Goal: Task Accomplishment & Management: Use online tool/utility

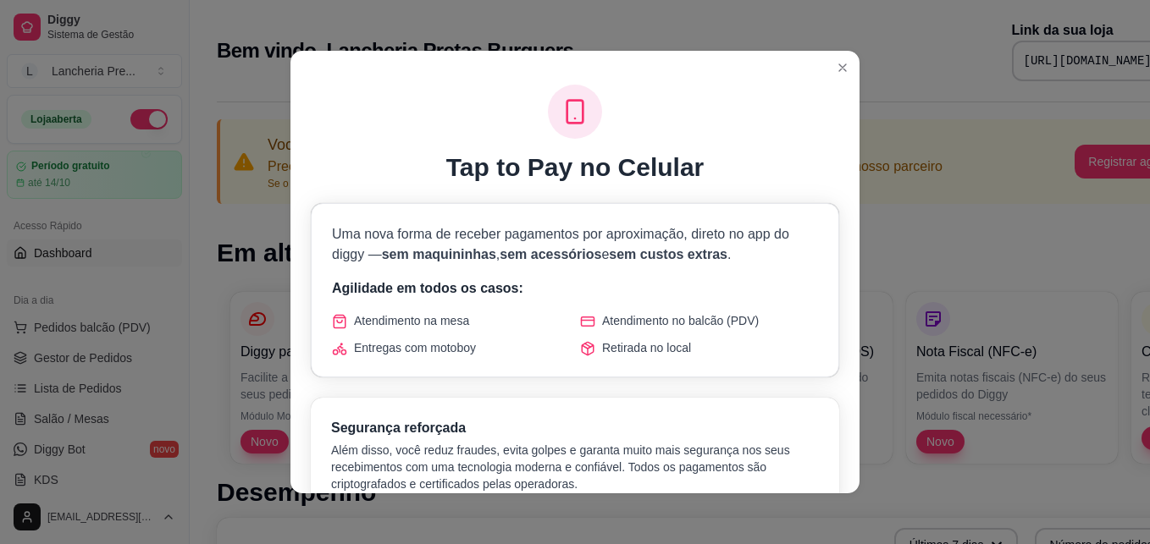
scroll to position [3, 0]
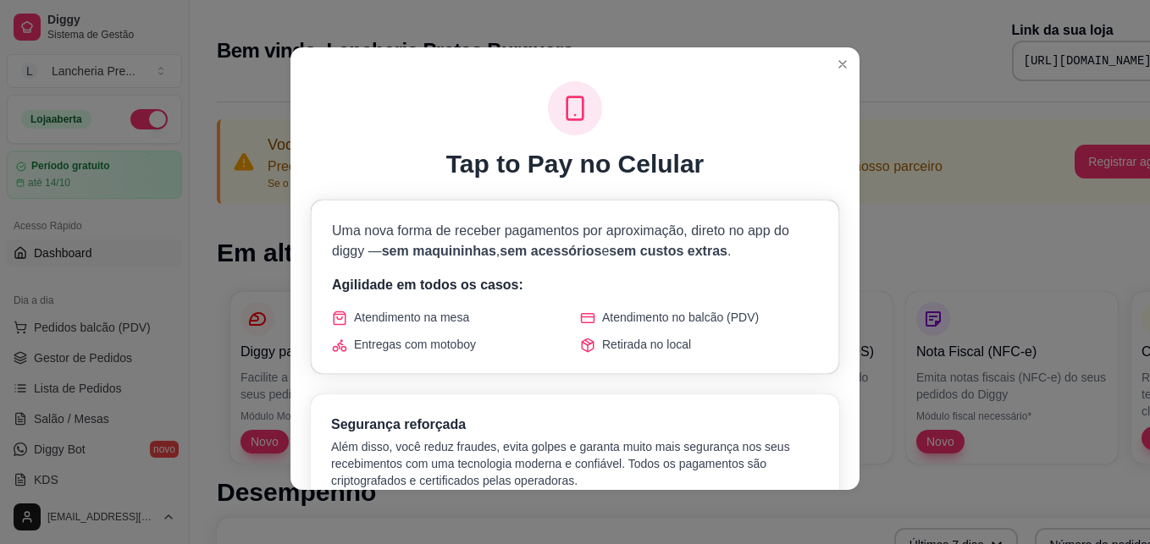
click at [819, 461] on div "Segurança reforçada Além disso, você reduz fraudes, evita golpes e garanta muit…" at bounding box center [575, 452] width 528 height 115
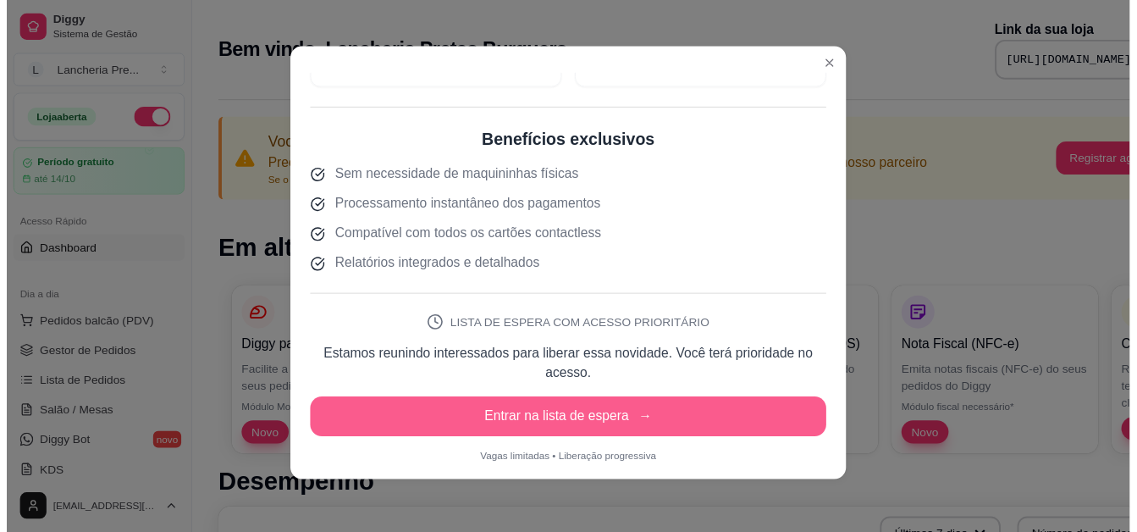
scroll to position [541, 0]
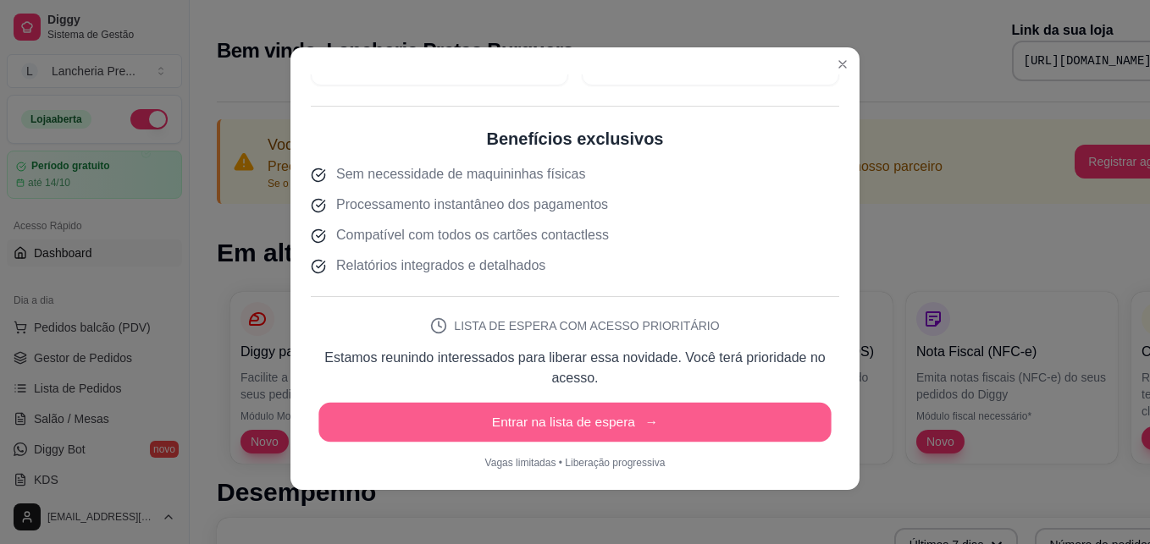
click at [660, 417] on button "Entrar na lista de espera →" at bounding box center [574, 423] width 512 height 40
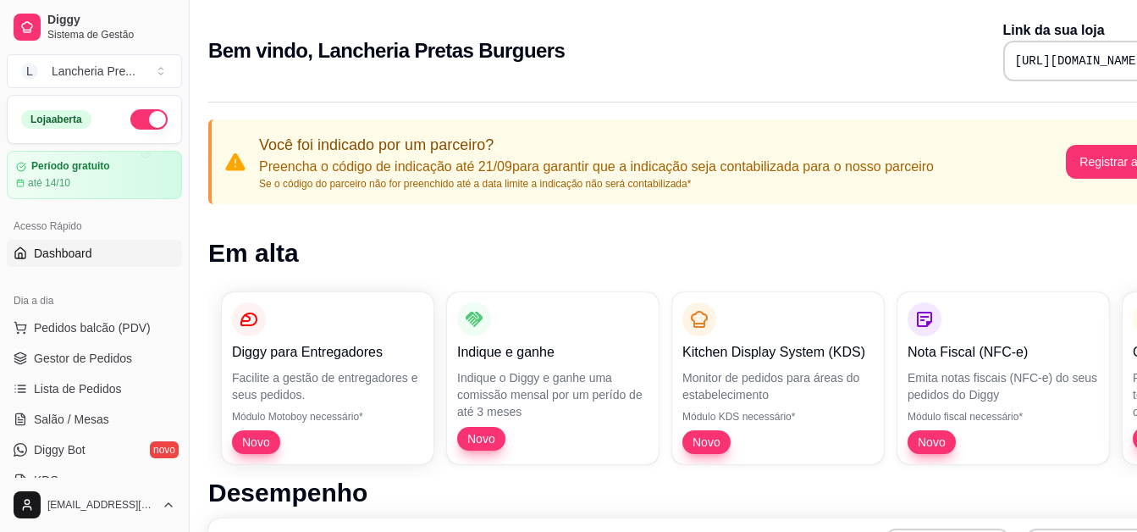
scroll to position [0, 0]
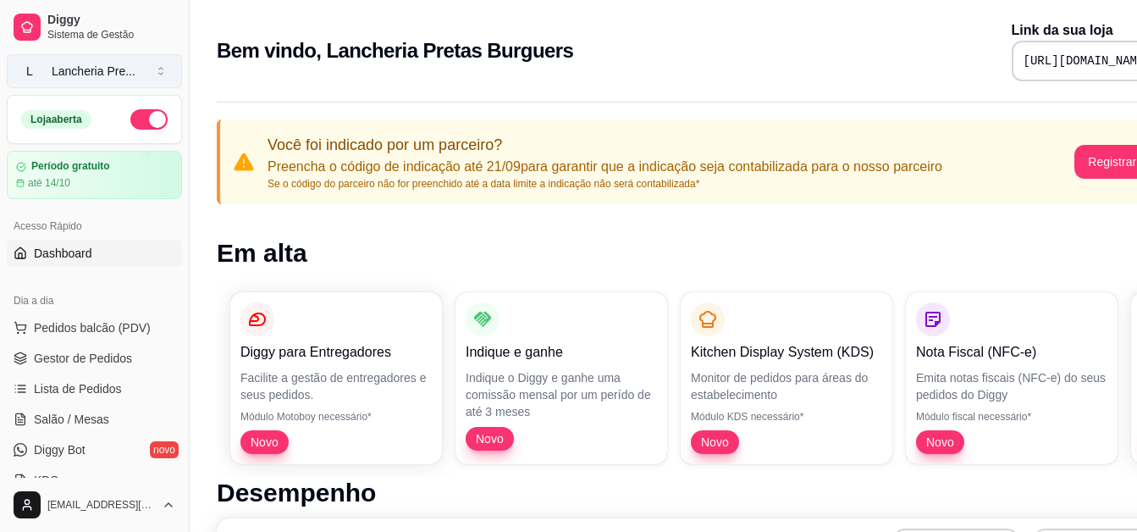
click at [103, 75] on div "Lancheria Pre ..." at bounding box center [94, 71] width 84 height 17
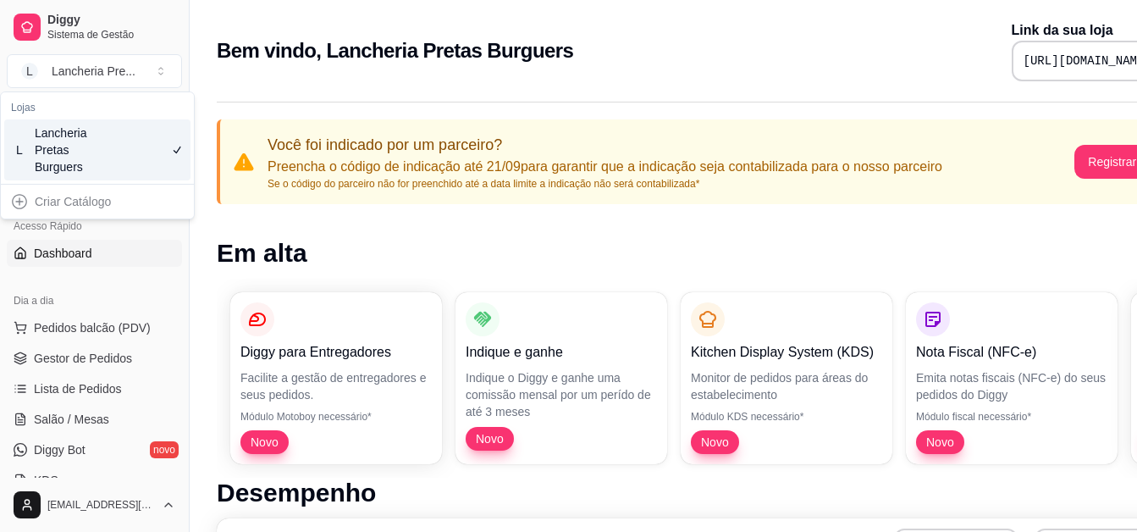
click at [115, 192] on div "Criar Catálogo" at bounding box center [97, 201] width 186 height 27
click at [110, 207] on div "Criar Catálogo" at bounding box center [97, 201] width 186 height 27
drag, startPoint x: 52, startPoint y: 202, endPoint x: 19, endPoint y: 204, distance: 33.1
click at [19, 204] on div "Criar Catálogo" at bounding box center [97, 201] width 186 height 27
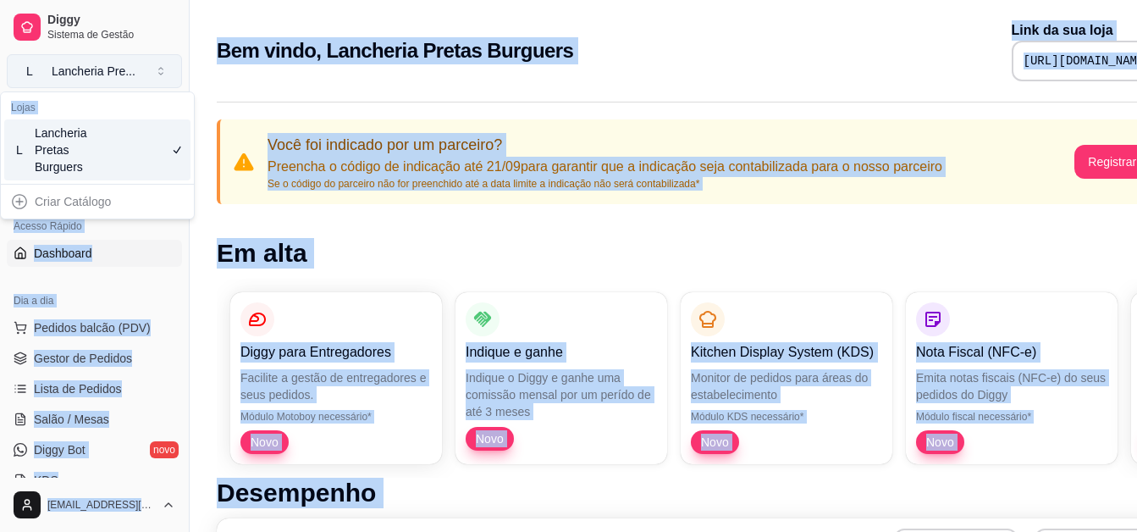
drag, startPoint x: 19, startPoint y: 204, endPoint x: 158, endPoint y: 74, distance: 191.1
click at [158, 74] on body "Diggy Sistema de Gestão L Lancheria Pre ... Loja aberta Período gratuito até 14…" at bounding box center [568, 266] width 1137 height 532
click at [158, 74] on button "L Lancheria Pre ..." at bounding box center [94, 71] width 175 height 34
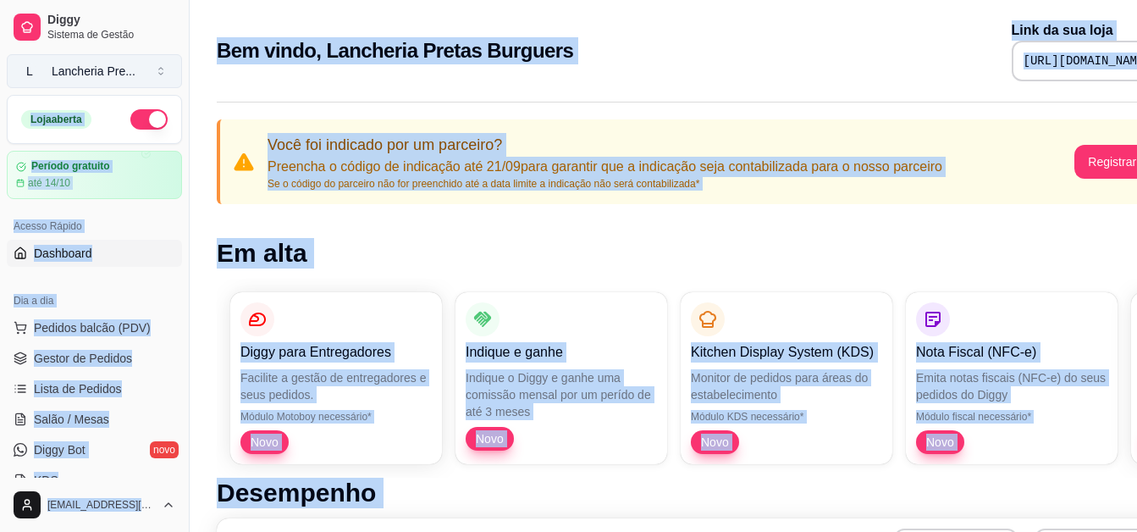
click at [158, 74] on button "L Lancheria Pre ..." at bounding box center [94, 71] width 175 height 34
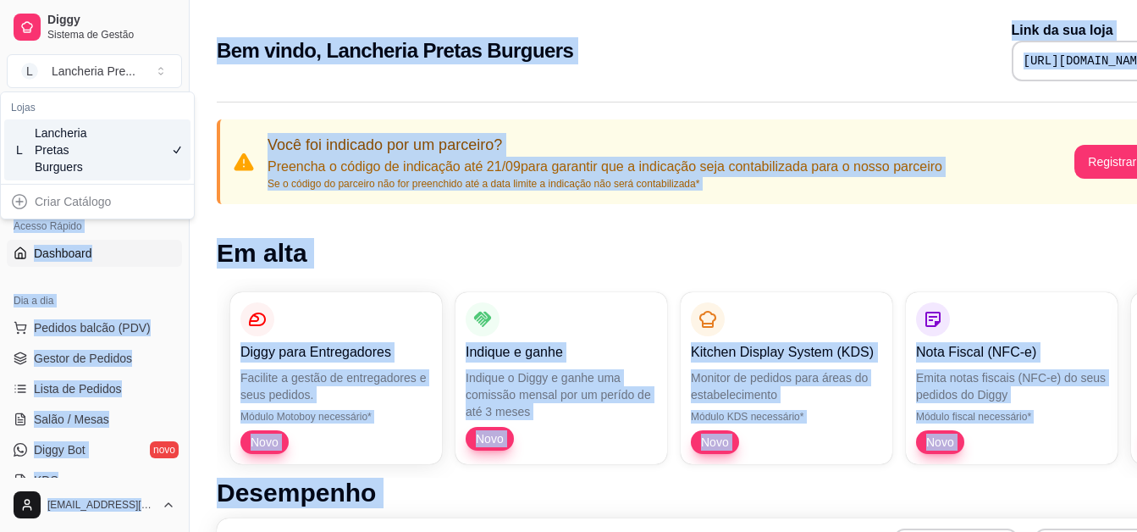
click at [170, 253] on div "Acesso Rápido Dashboard" at bounding box center [94, 240] width 189 height 68
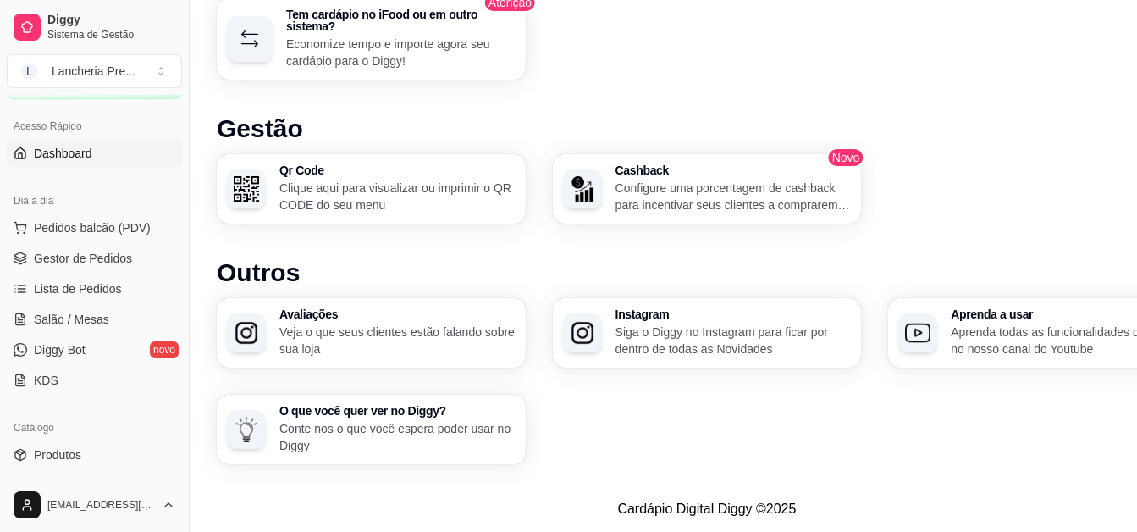
scroll to position [68, 0]
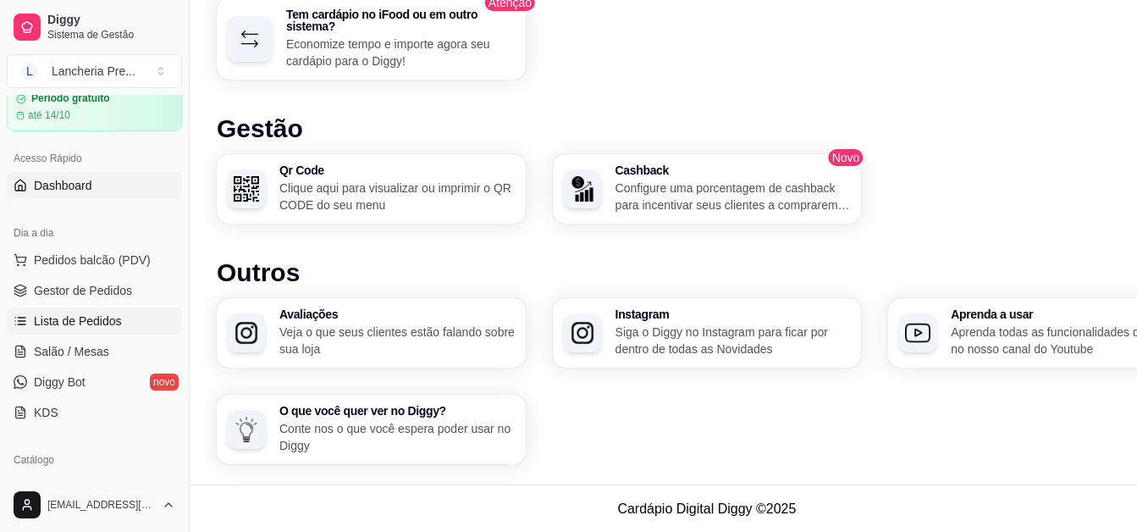
click at [102, 315] on span "Lista de Pedidos" at bounding box center [78, 320] width 88 height 17
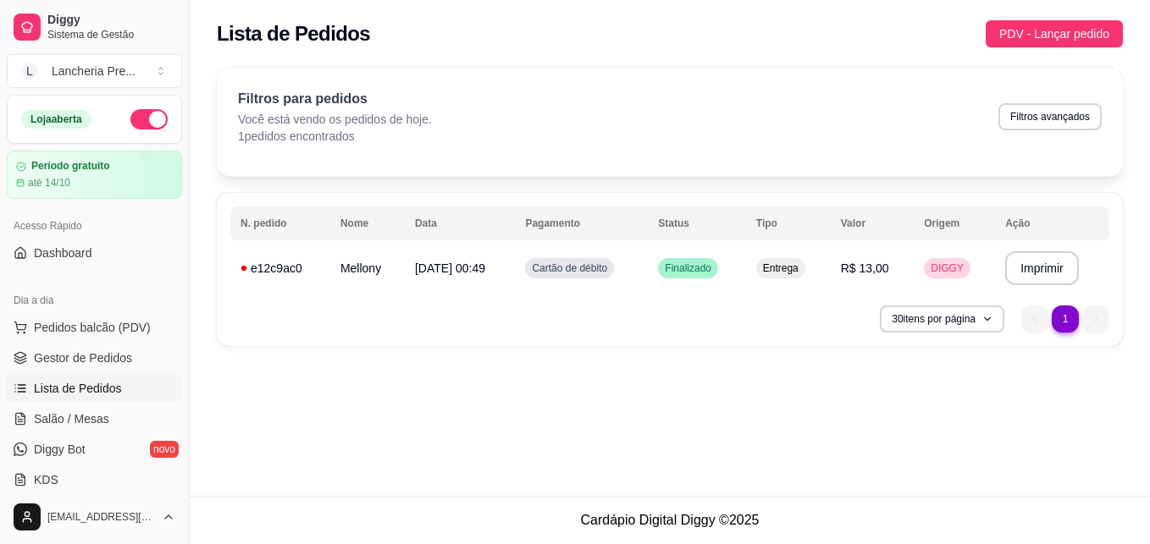
click at [143, 119] on button "button" at bounding box center [148, 119] width 37 height 20
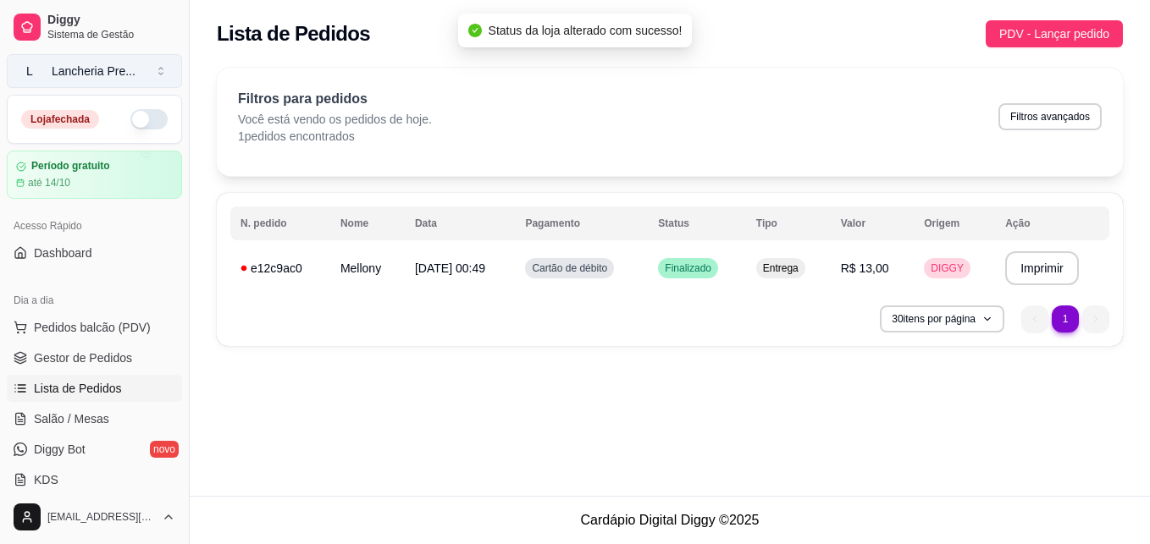
click at [157, 73] on button "L Lancheria Pre ..." at bounding box center [94, 71] width 175 height 34
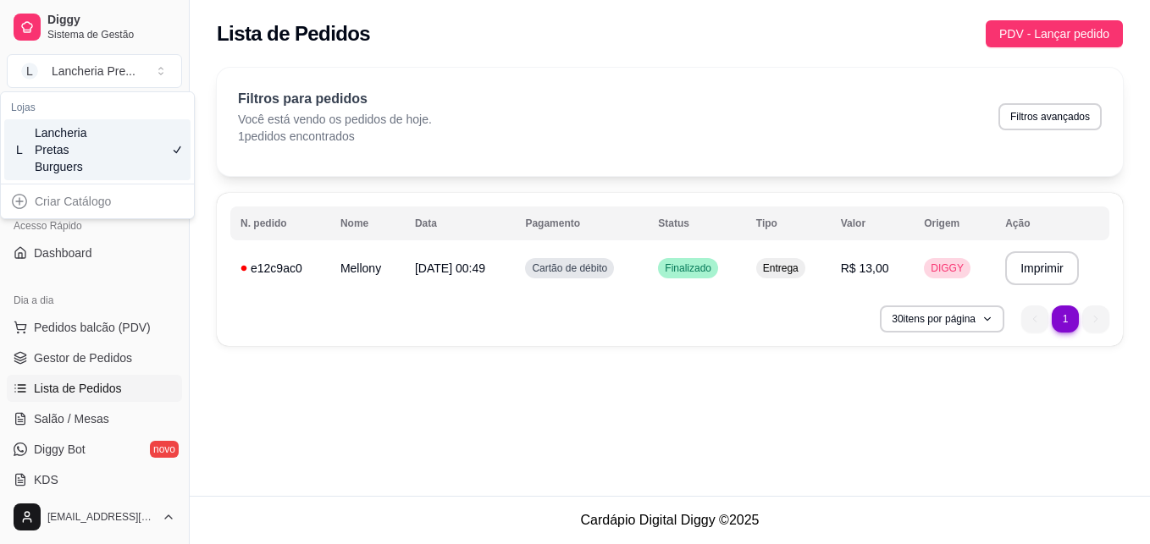
click at [24, 203] on div "Criar Catálogo" at bounding box center [97, 201] width 186 height 27
click at [14, 199] on div "Criar Catálogo" at bounding box center [97, 201] width 186 height 27
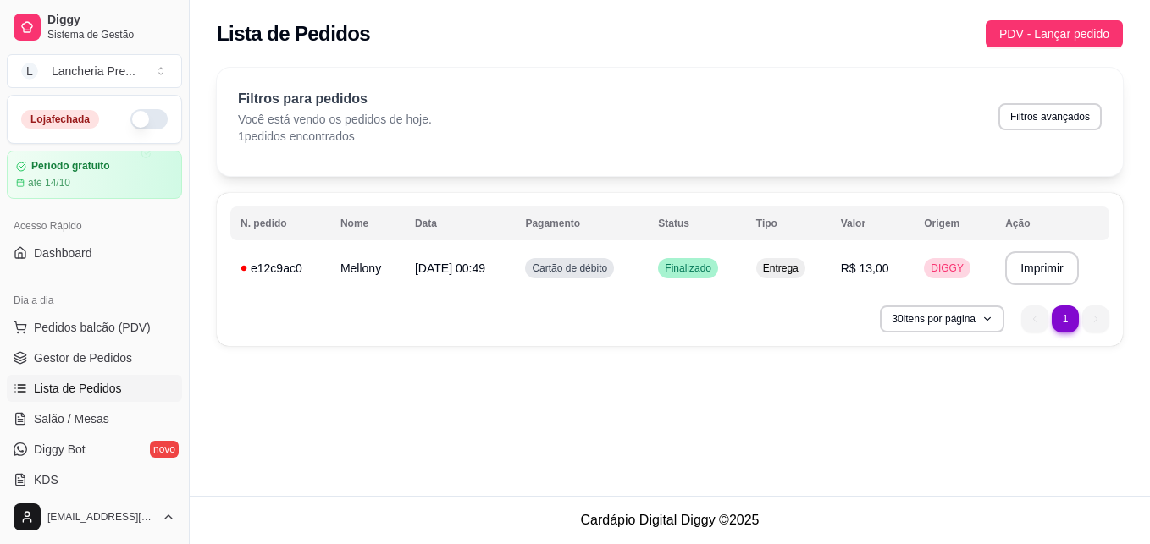
drag, startPoint x: 1020, startPoint y: 190, endPoint x: 1142, endPoint y: 118, distance: 141.6
click at [1142, 118] on div "**********" at bounding box center [670, 212] width 960 height 309
click at [1136, 22] on div "Lista de Pedidos PDV - Lançar pedido" at bounding box center [670, 29] width 960 height 58
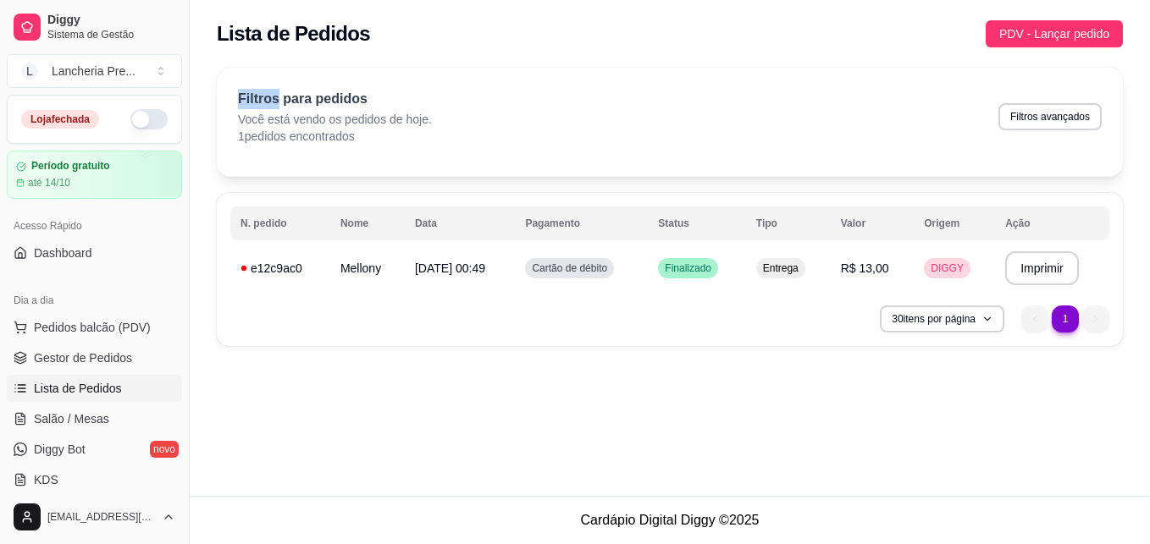
click at [1136, 22] on div "Lista de Pedidos PDV - Lançar pedido" at bounding box center [670, 29] width 960 height 58
click at [30, 19] on div at bounding box center [27, 27] width 27 height 27
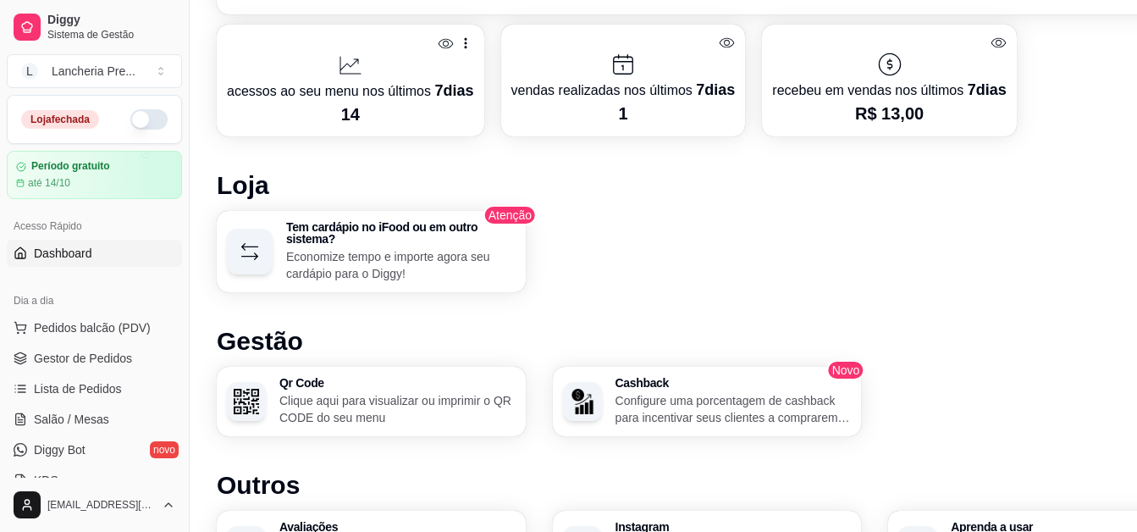
scroll to position [853, 0]
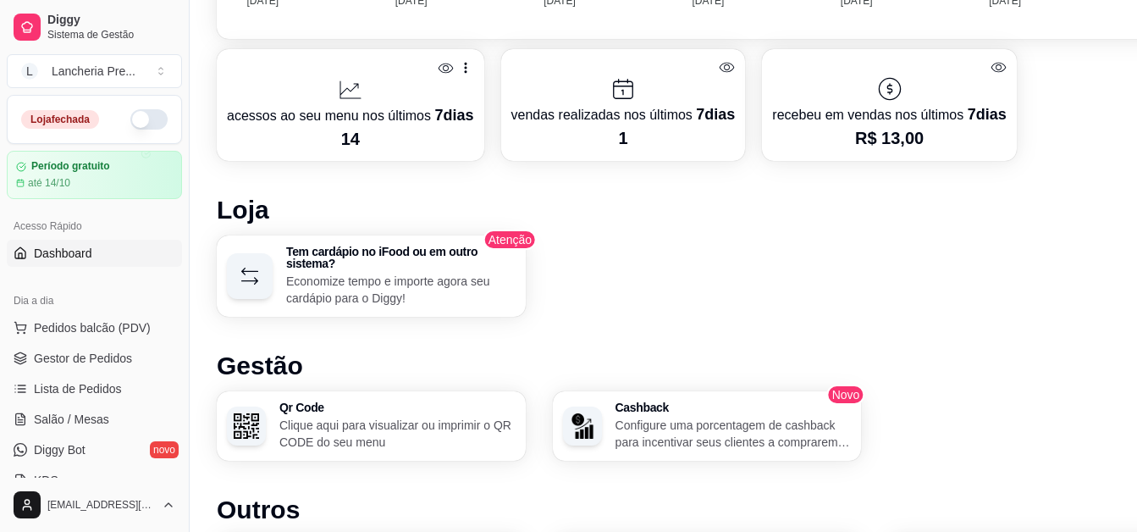
click at [250, 211] on h1 "Loja" at bounding box center [707, 210] width 981 height 30
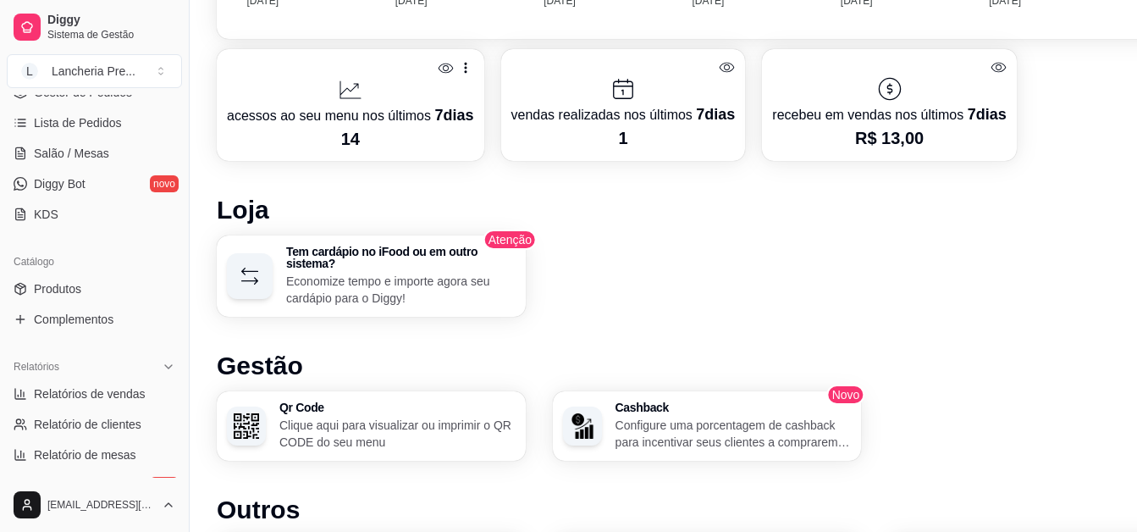
scroll to position [282, 0]
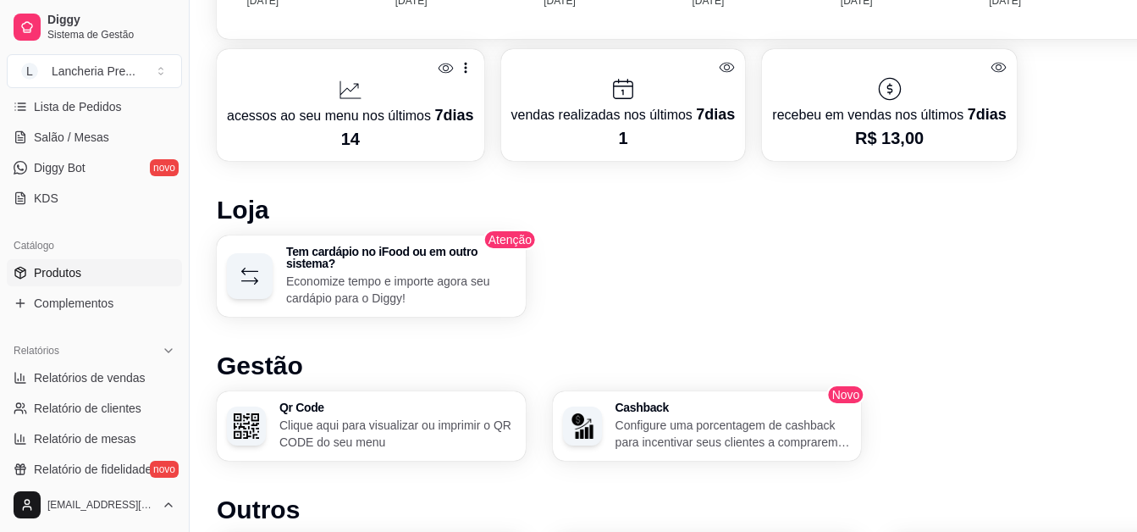
click at [44, 268] on span "Produtos" at bounding box center [57, 272] width 47 height 17
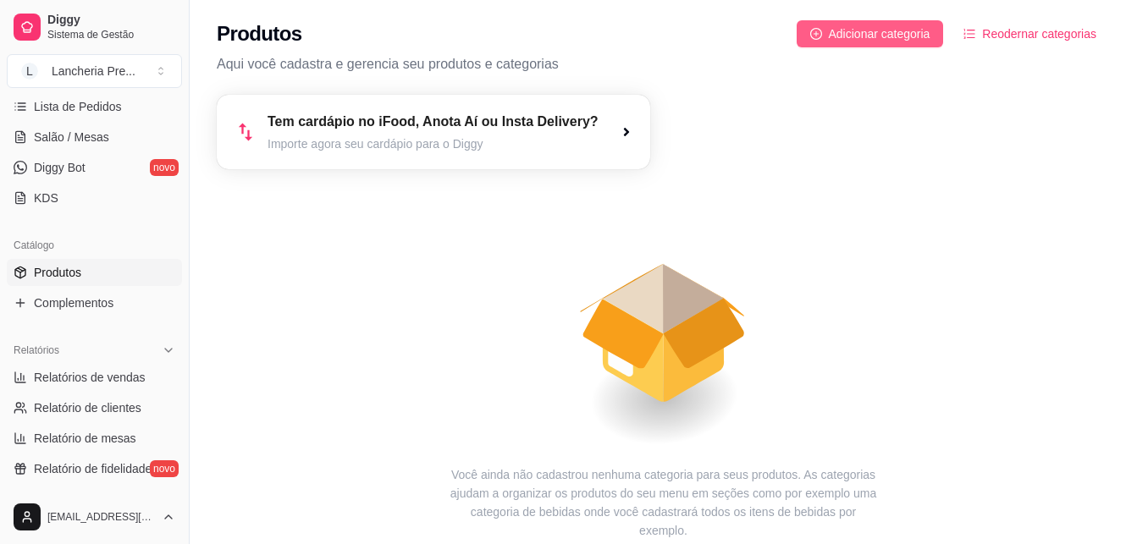
click at [855, 29] on span "Adicionar categoria" at bounding box center [880, 34] width 102 height 19
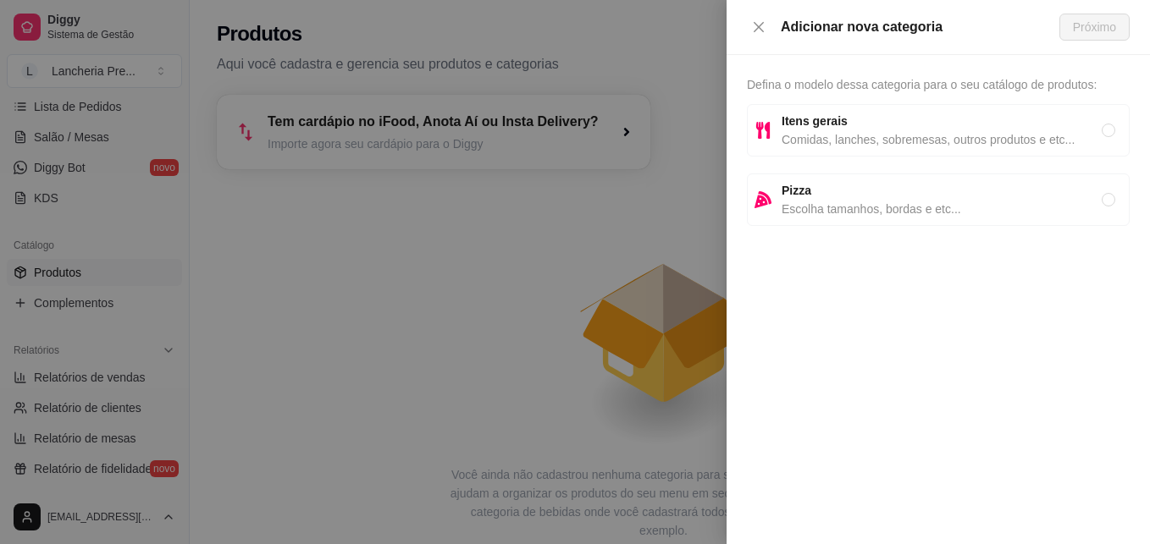
click at [849, 144] on span "Comidas, lanches, sobremesas, outros produtos e etc..." at bounding box center [942, 139] width 320 height 19
radio input "true"
click at [1079, 24] on span "Próximo" at bounding box center [1094, 27] width 43 height 19
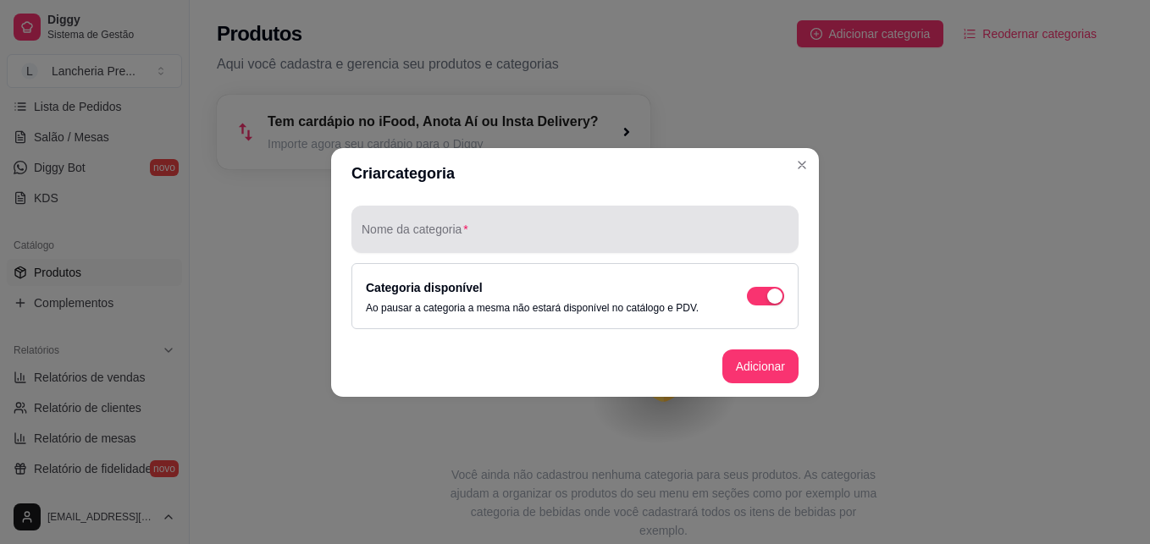
click at [692, 224] on div at bounding box center [575, 230] width 427 height 34
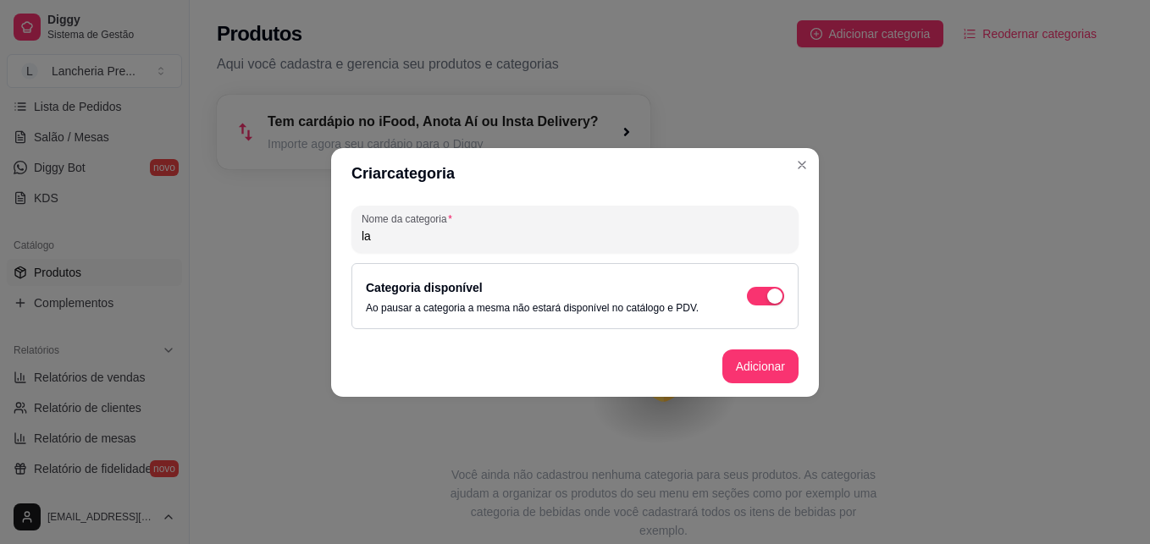
type input "l"
type input "h"
type input "Hamburguers"
click at [753, 365] on button "Adicionar" at bounding box center [760, 366] width 75 height 33
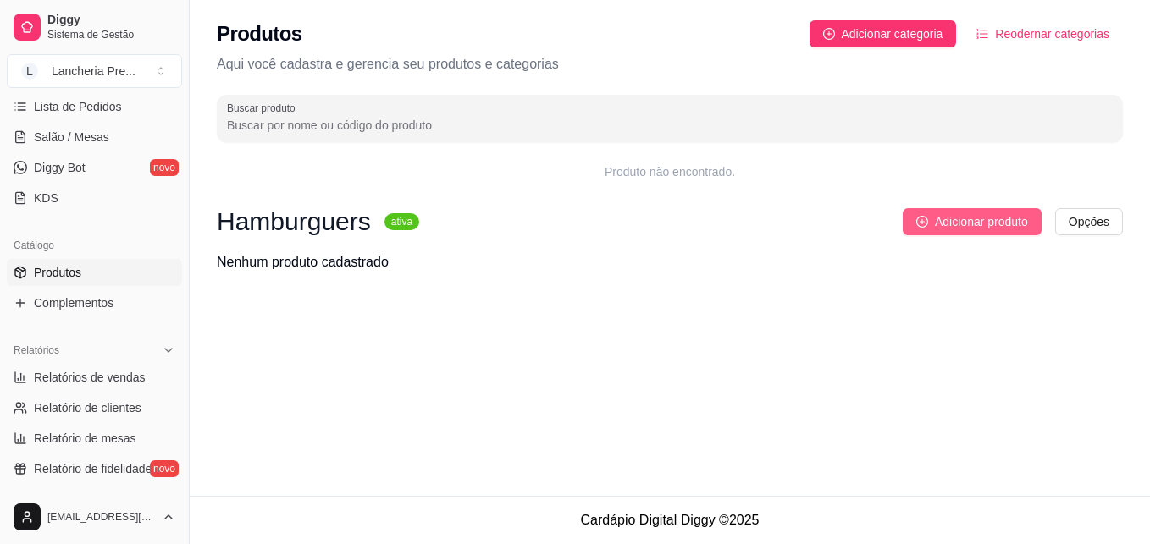
click at [940, 218] on span "Adicionar produto" at bounding box center [981, 222] width 93 height 19
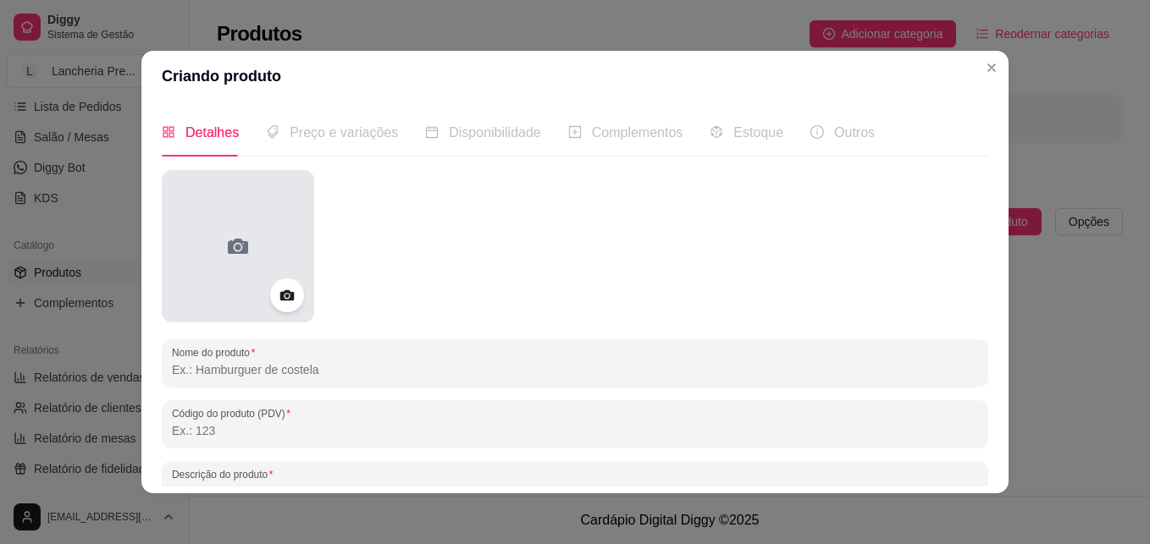
click at [224, 234] on icon at bounding box center [237, 246] width 27 height 27
click at [271, 254] on div at bounding box center [238, 246] width 152 height 152
click at [261, 218] on div at bounding box center [238, 246] width 152 height 152
click at [216, 284] on div at bounding box center [238, 246] width 152 height 152
click at [270, 256] on div at bounding box center [238, 246] width 152 height 152
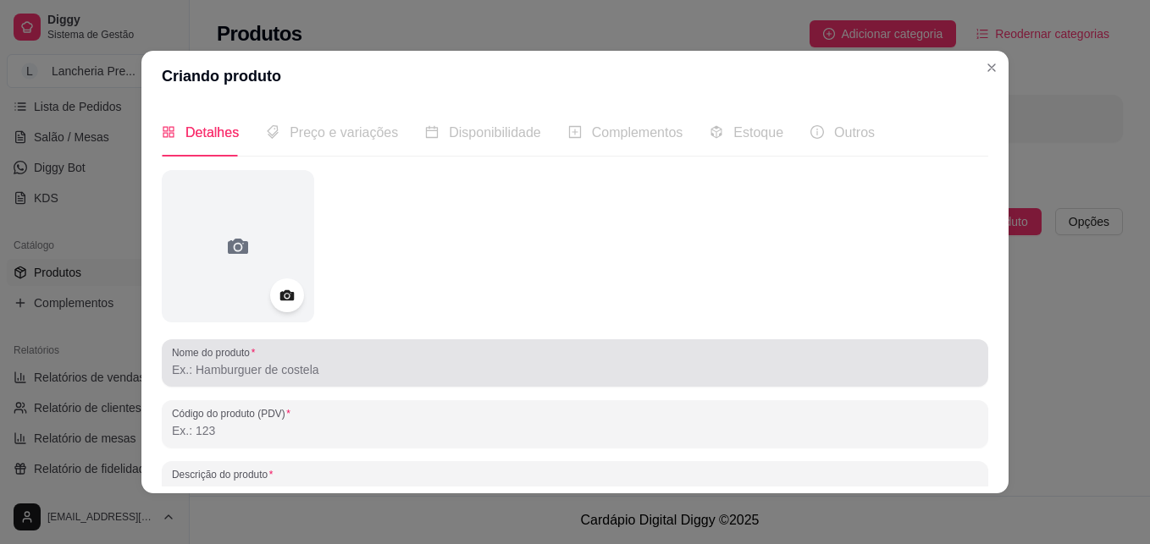
click at [288, 349] on div at bounding box center [575, 363] width 806 height 34
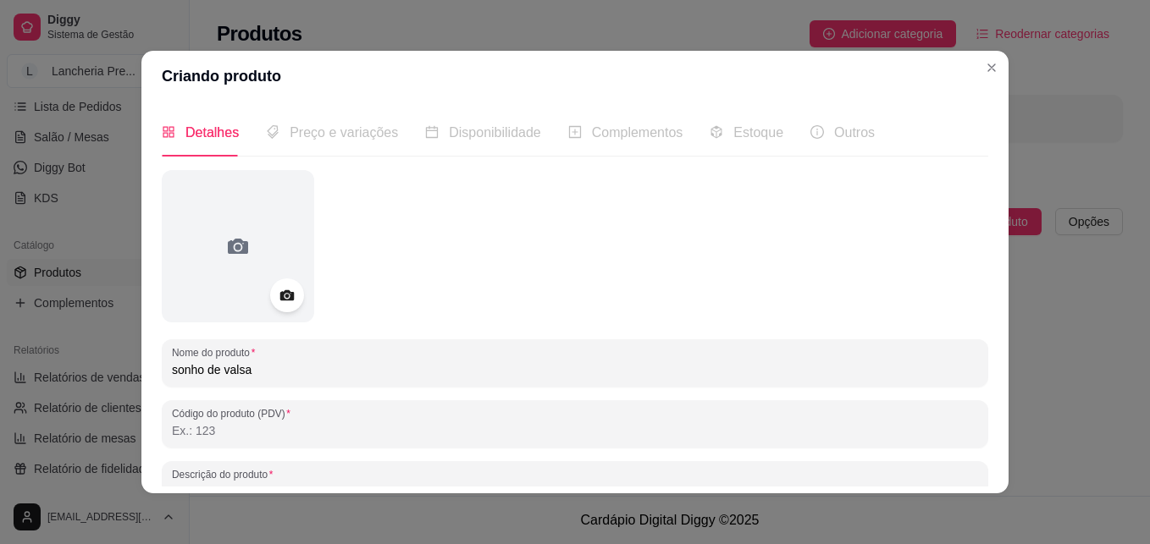
type input "sonho de valsa"
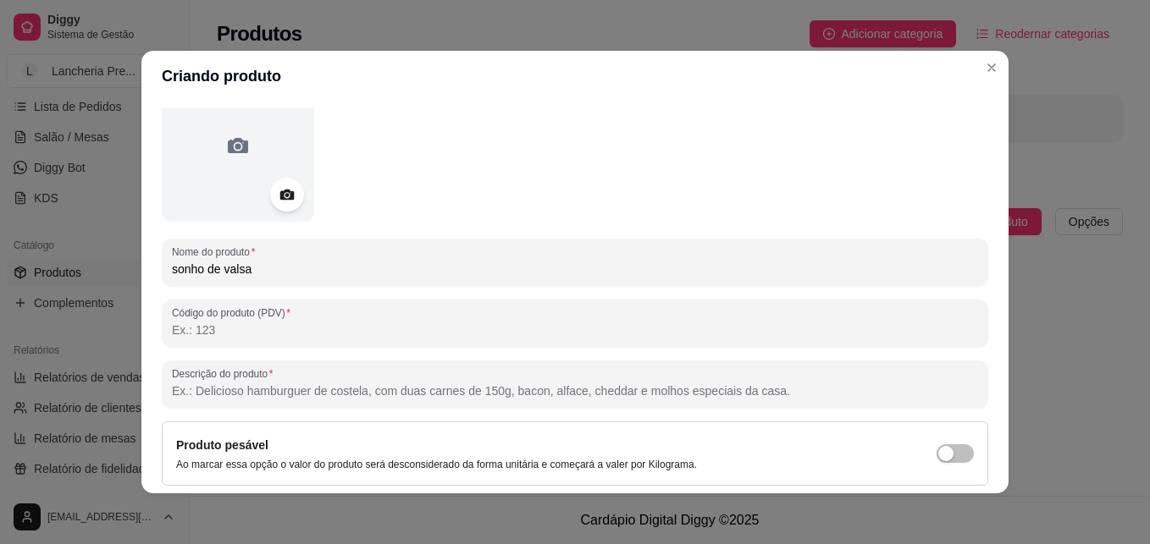
scroll to position [102, 0]
click at [239, 388] on input "Descrição do produto" at bounding box center [575, 390] width 806 height 17
type input "d"
click at [172, 390] on input "carne grelhada" at bounding box center [575, 390] width 806 height 17
click at [260, 387] on input "Carne grelhada" at bounding box center [575, 390] width 806 height 17
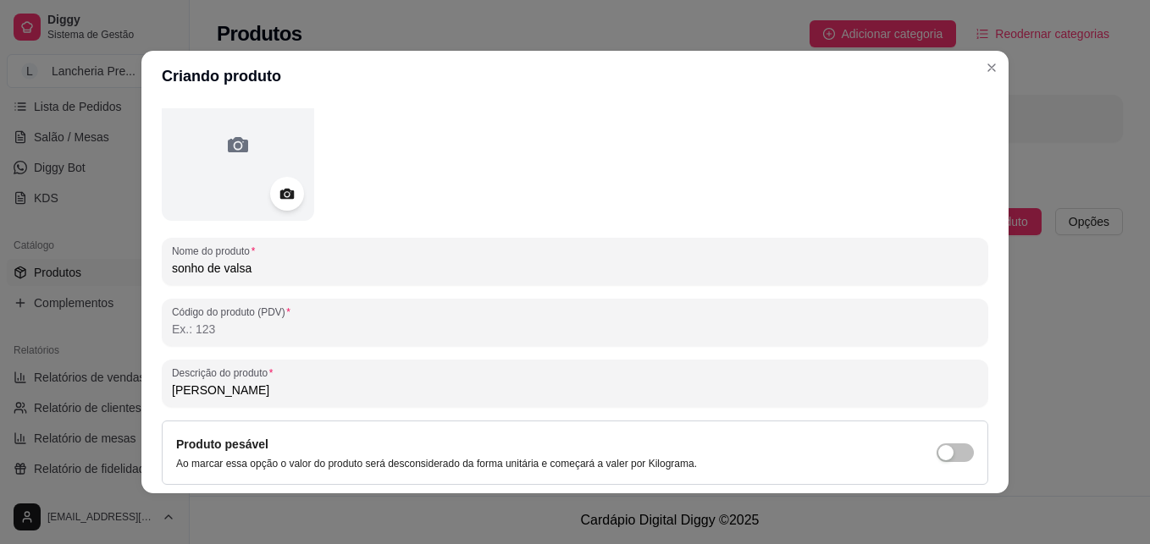
click at [205, 391] on input "Carne grelhada" at bounding box center [575, 390] width 806 height 17
click at [246, 389] on input "Carne Grelhada" at bounding box center [575, 390] width 806 height 17
click at [243, 392] on input "Carne Grelhada, Queijo Mussarela," at bounding box center [575, 390] width 806 height 17
click at [246, 390] on input "Carne Grelhada, Queijo Mussarela," at bounding box center [575, 390] width 806 height 17
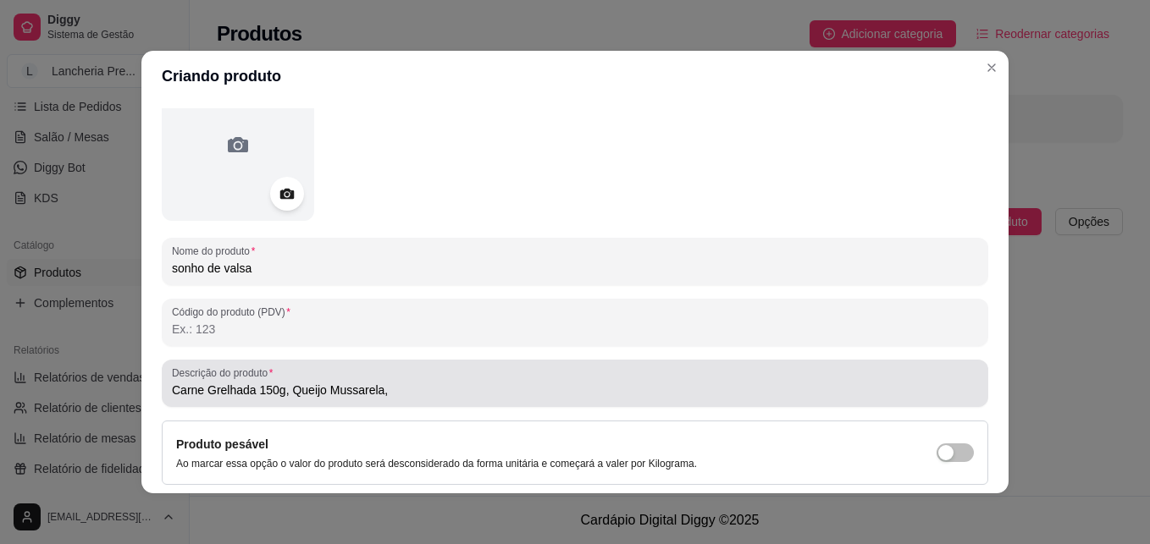
click at [163, 390] on div "Descrição do produto Carne Grelhada 150g, Queijo Mussarela," at bounding box center [575, 383] width 826 height 47
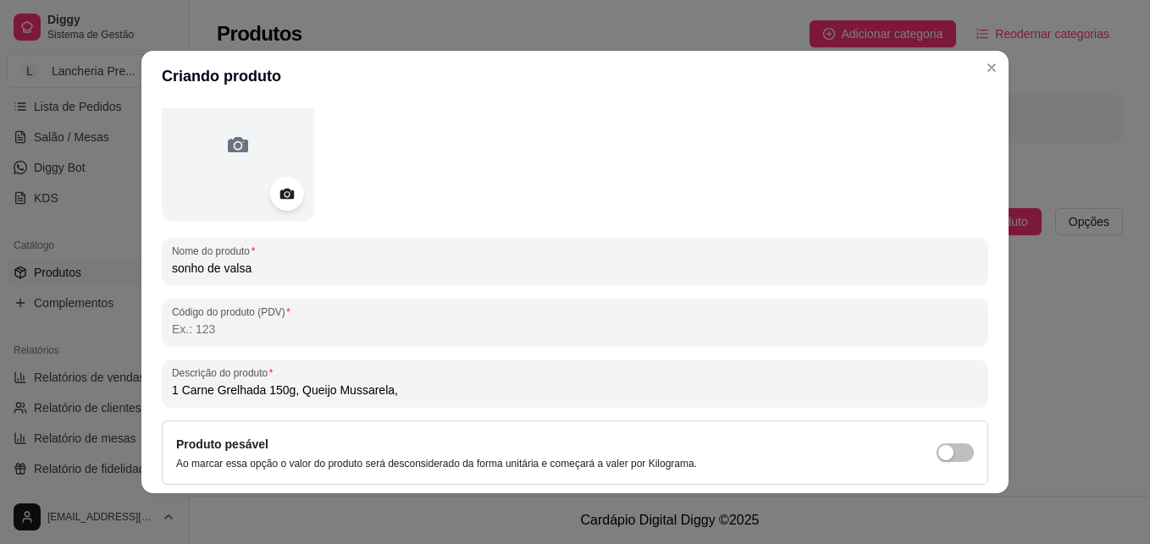
click at [383, 392] on input "1 Carne Grelhada 150g, Queijo Mussarela," at bounding box center [575, 390] width 806 height 17
click at [389, 391] on input "1 Carne Grelhada 150g, Queijo Mussarela," at bounding box center [575, 390] width 806 height 17
type input "1 Carne Grelhada 150g, Queijo Mussarela, Alface americana, Tomate, Cebola, molh…"
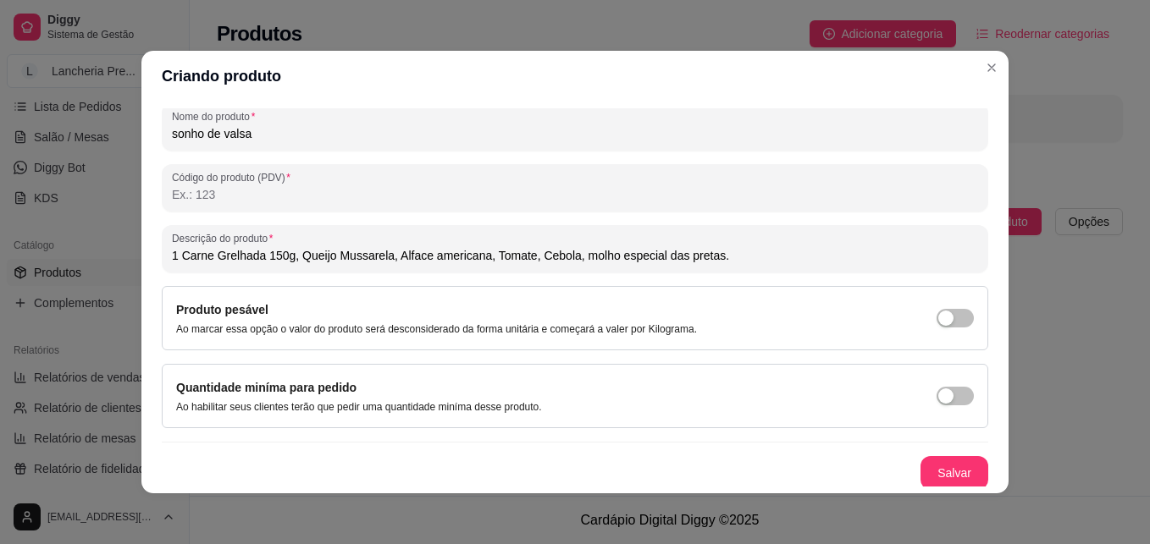
scroll to position [240, 0]
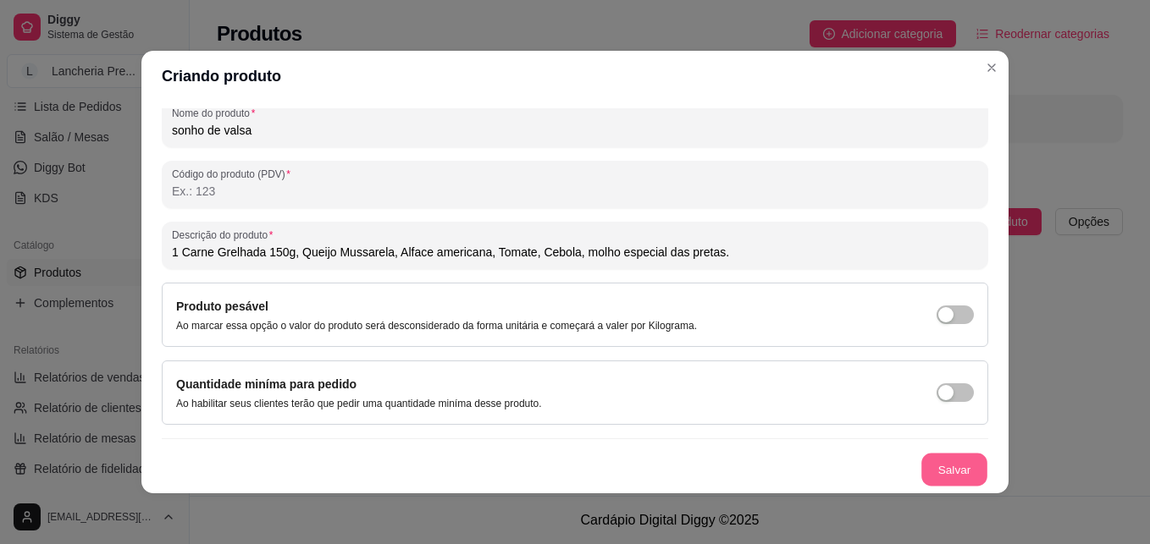
click at [944, 472] on button "Salvar" at bounding box center [954, 470] width 66 height 33
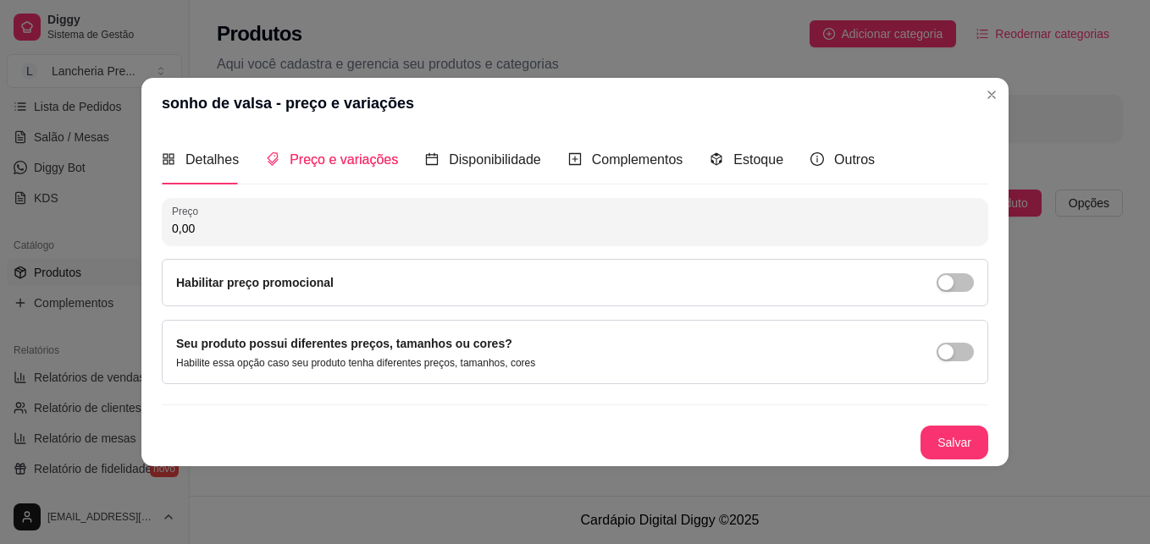
scroll to position [0, 0]
click at [338, 226] on input "0,00" at bounding box center [575, 228] width 806 height 17
type input "12,90"
click at [947, 353] on div "button" at bounding box center [945, 352] width 15 height 15
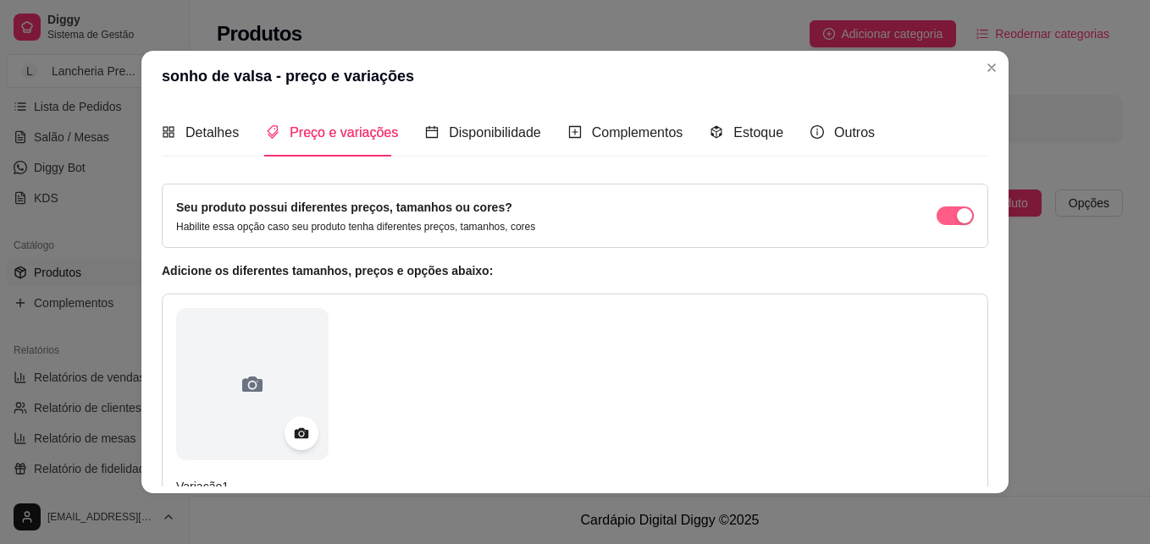
click at [936, 213] on span "button" at bounding box center [954, 216] width 37 height 19
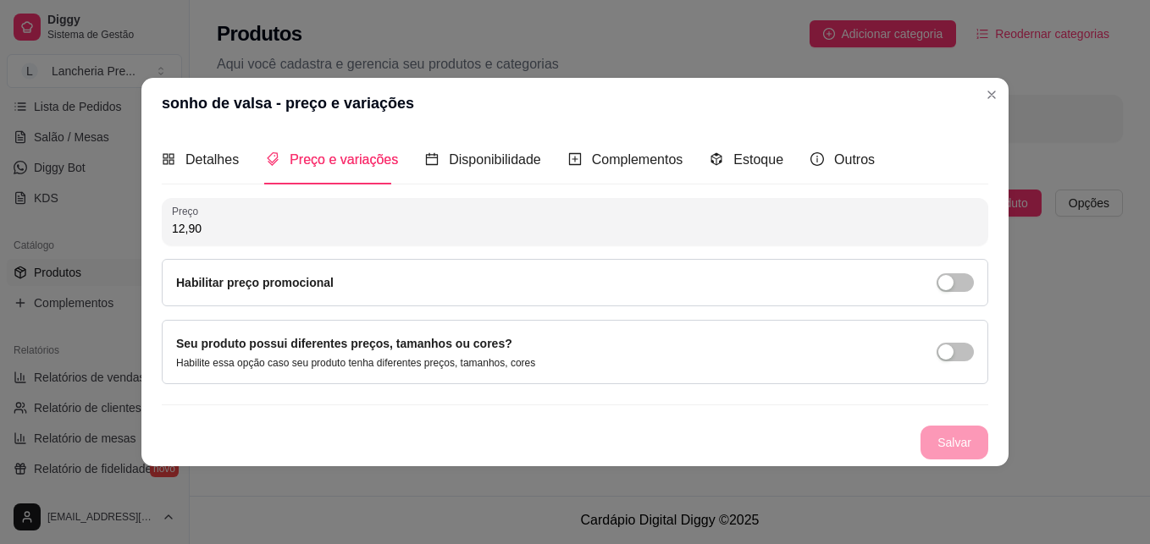
click at [944, 435] on div "Salvar" at bounding box center [575, 443] width 826 height 34
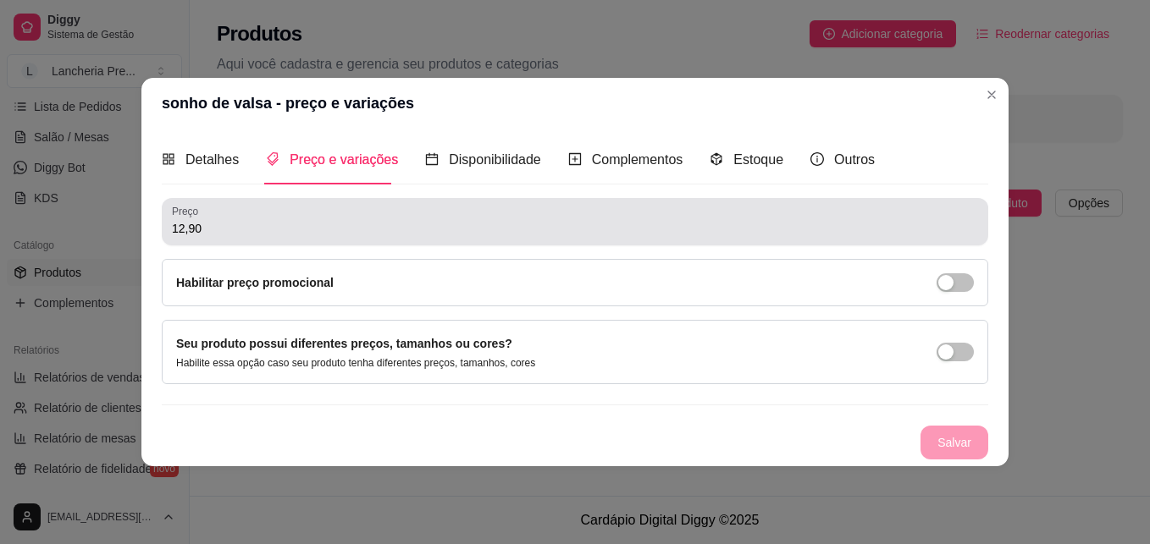
click at [908, 242] on div "Preço 12,90" at bounding box center [575, 221] width 826 height 47
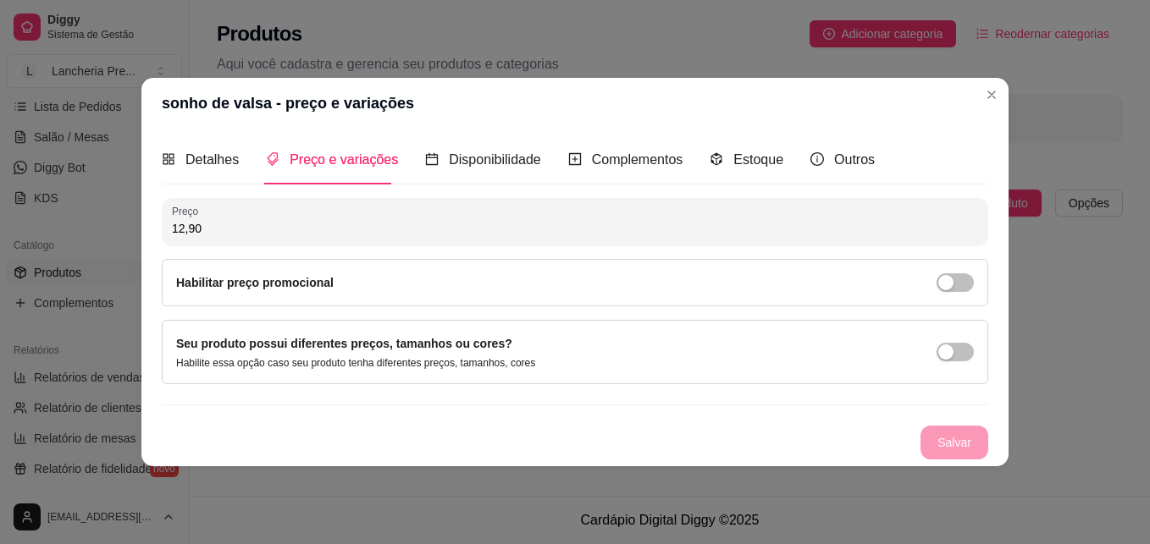
click at [964, 431] on div "Salvar" at bounding box center [575, 443] width 826 height 34
click at [499, 157] on span "Disponibilidade" at bounding box center [495, 159] width 92 height 14
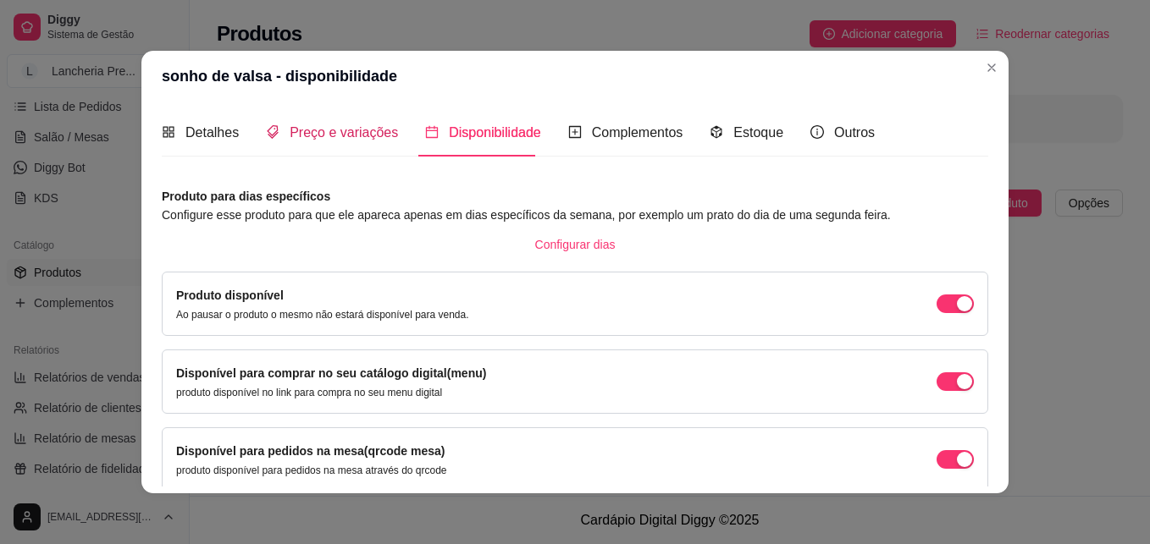
click at [321, 125] on span "Preço e variações" at bounding box center [344, 132] width 108 height 14
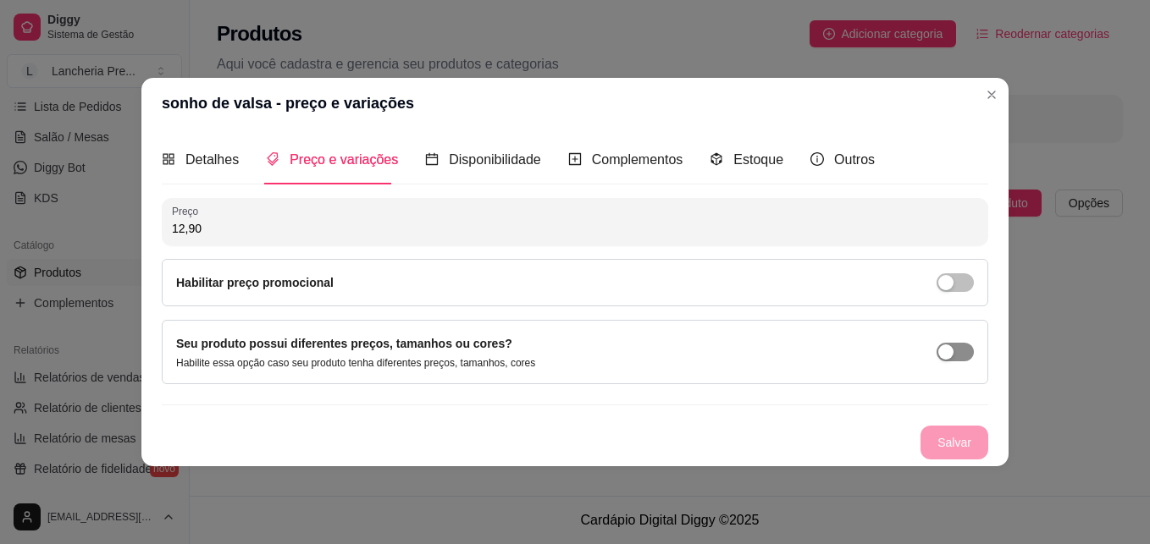
click at [954, 347] on button "button" at bounding box center [954, 352] width 37 height 19
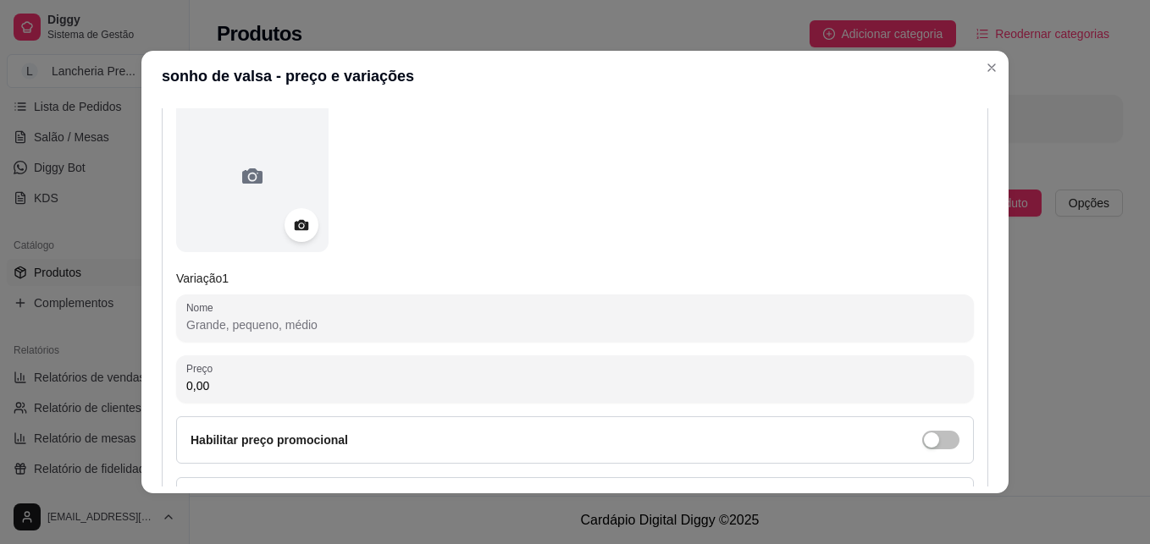
scroll to position [207, 0]
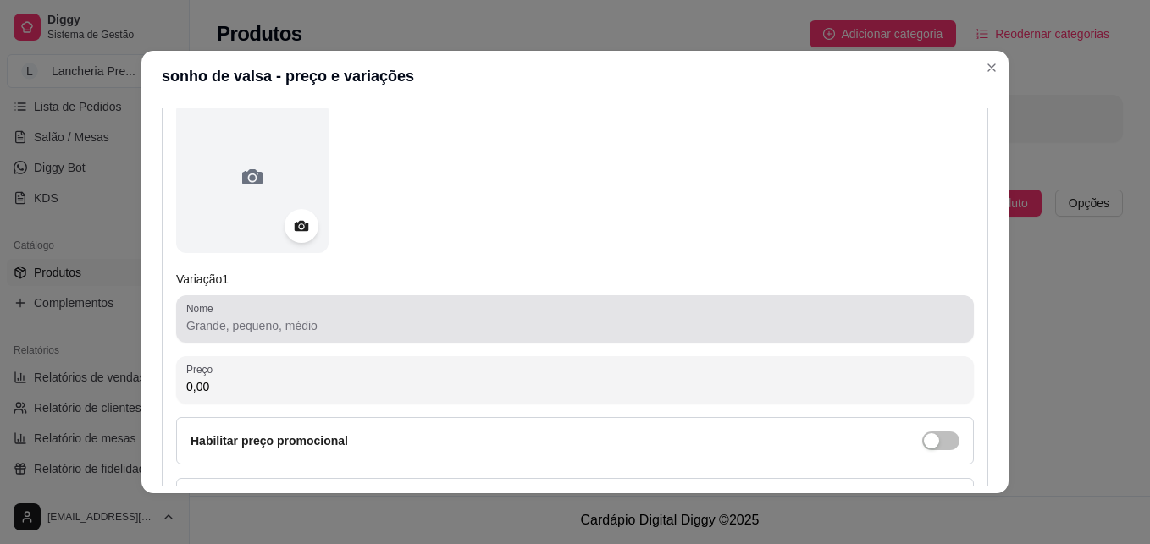
click at [398, 317] on div at bounding box center [574, 319] width 777 height 34
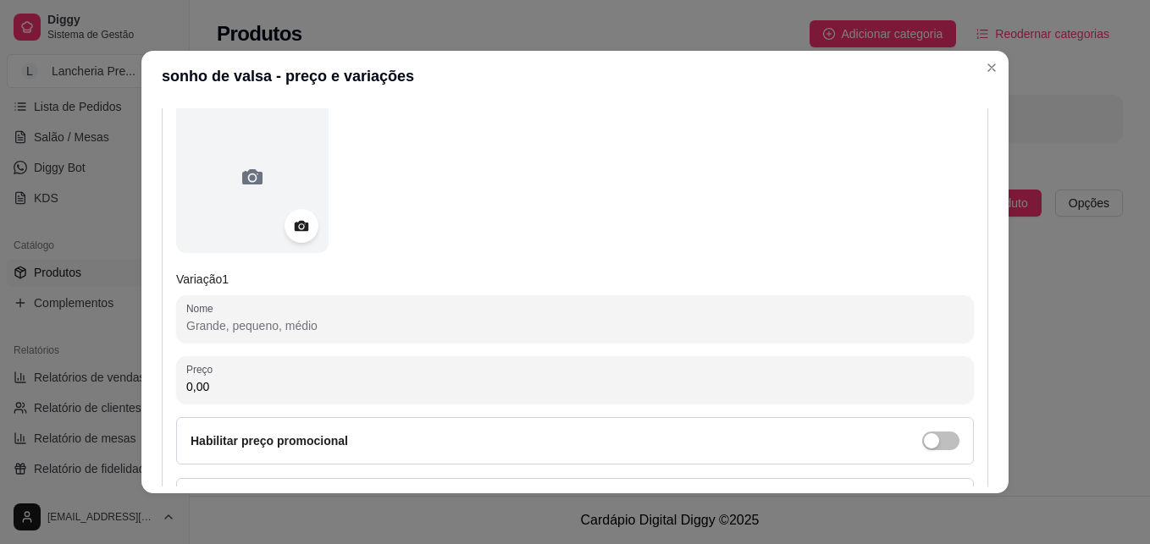
type input "p"
type input "P"
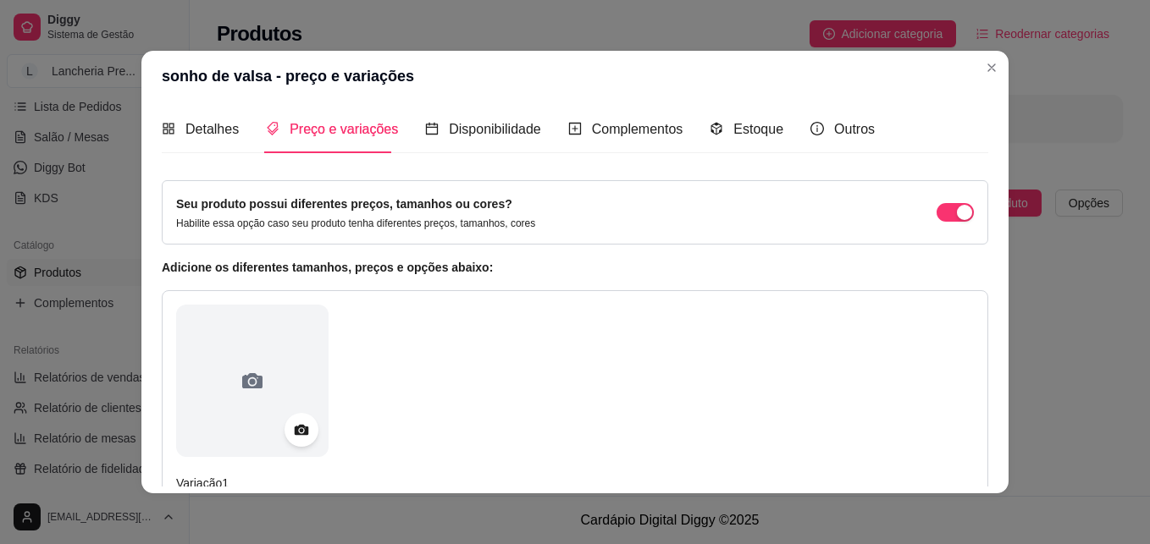
scroll to position [0, 0]
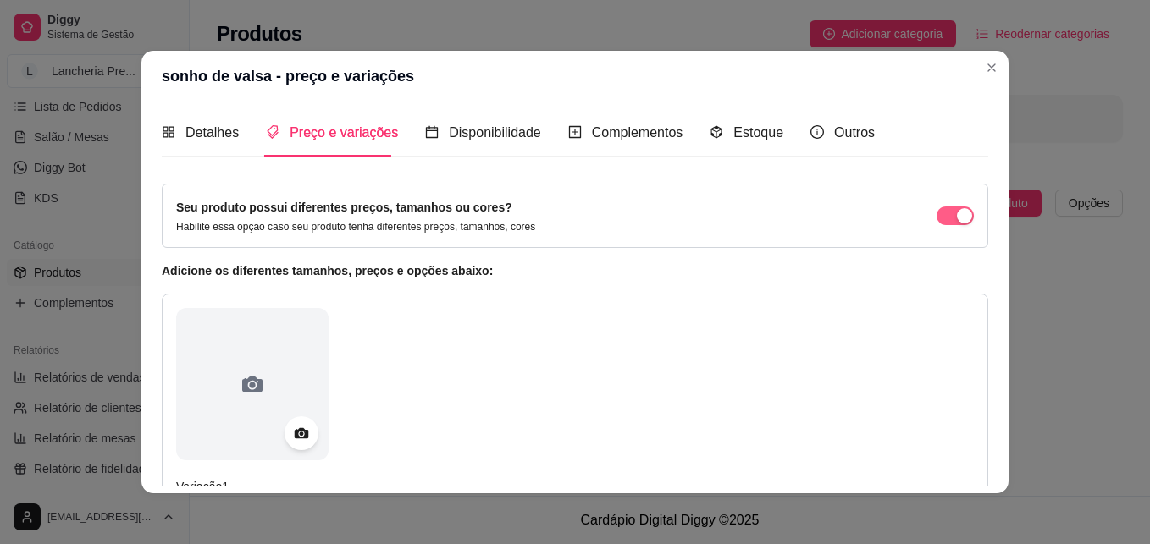
click at [957, 211] on div "button" at bounding box center [964, 215] width 15 height 15
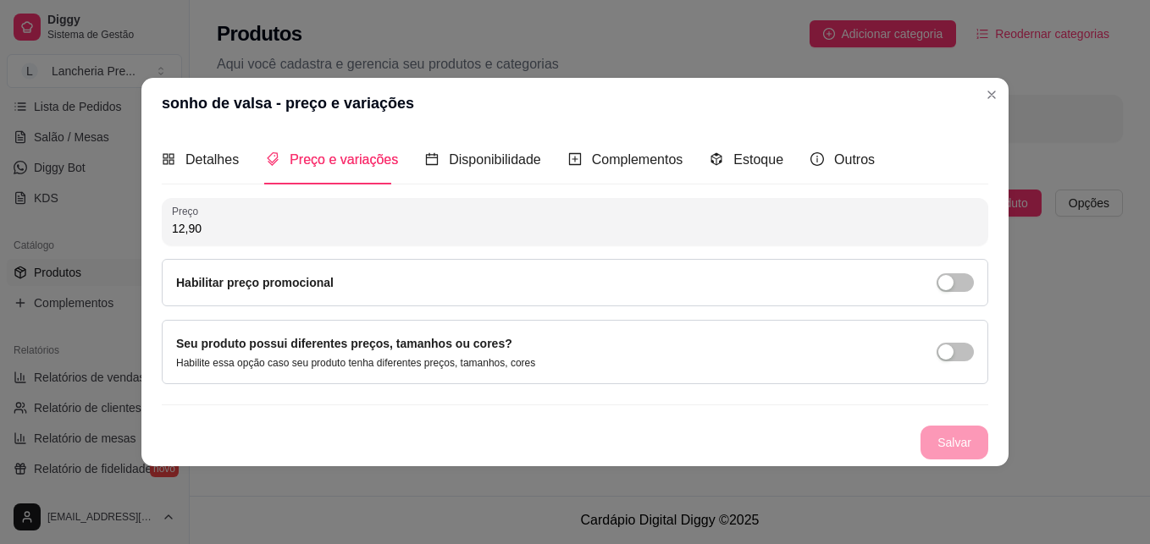
click at [987, 191] on div "Detalhes Preço e variações Disponibilidade Complementos Estoque Outros Nome do …" at bounding box center [575, 296] width 826 height 323
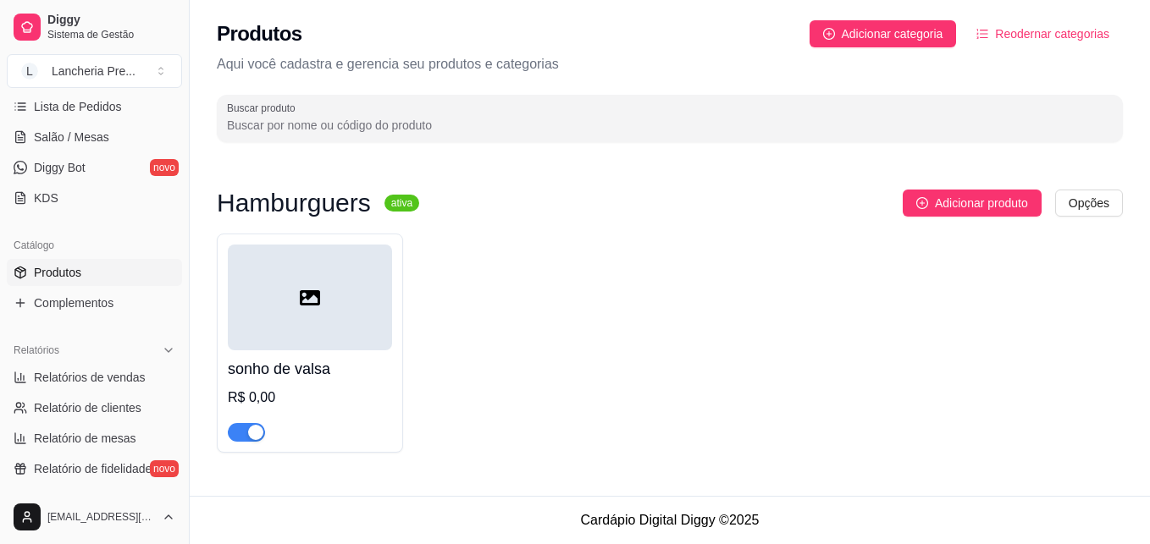
click at [320, 373] on h4 "sonho de valsa" at bounding box center [310, 369] width 164 height 24
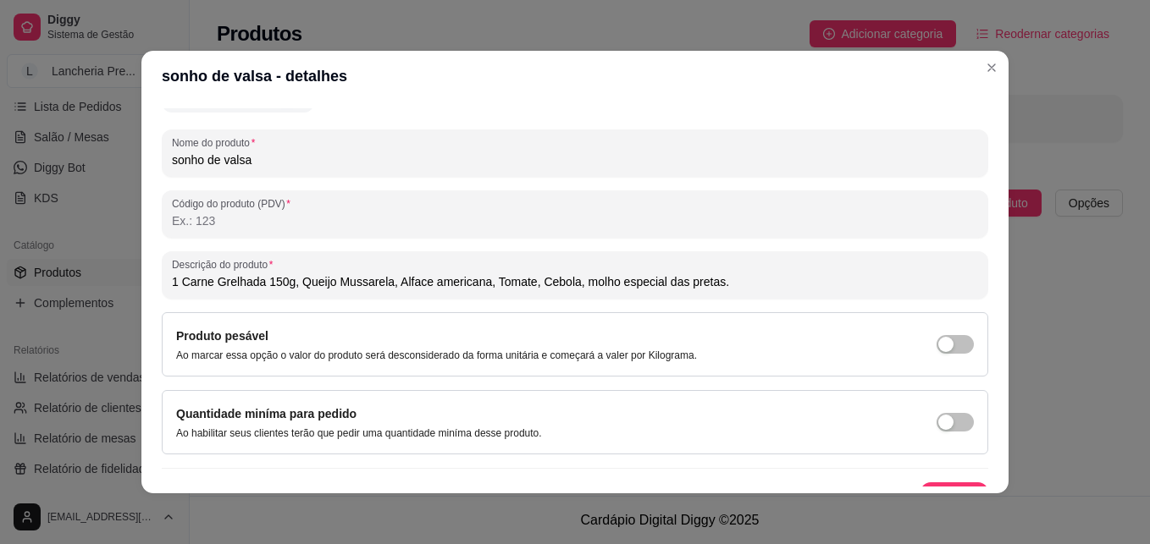
scroll to position [240, 0]
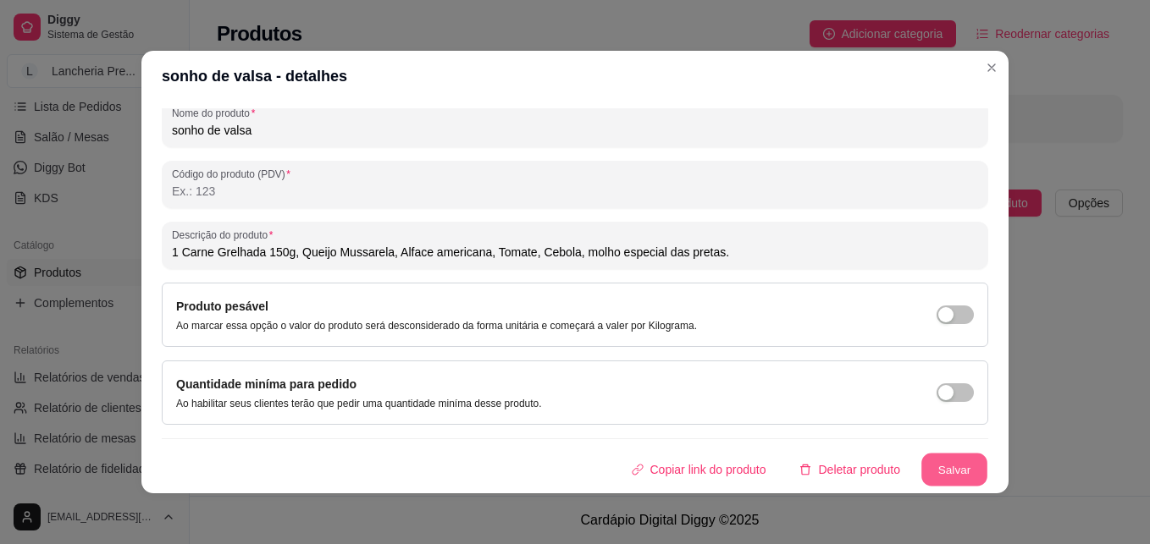
click at [921, 476] on button "Salvar" at bounding box center [954, 470] width 66 height 33
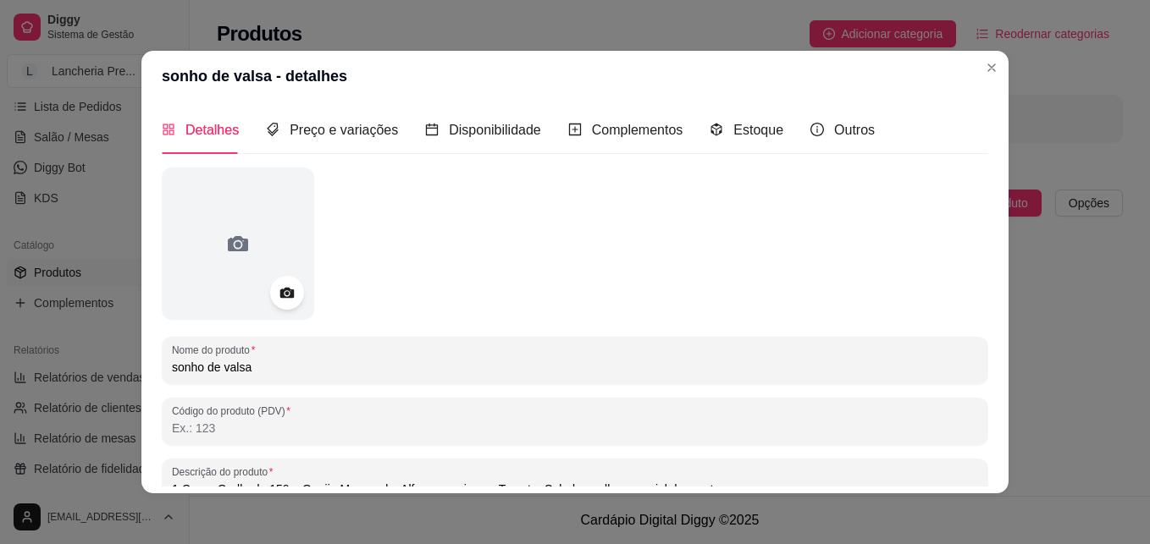
scroll to position [0, 0]
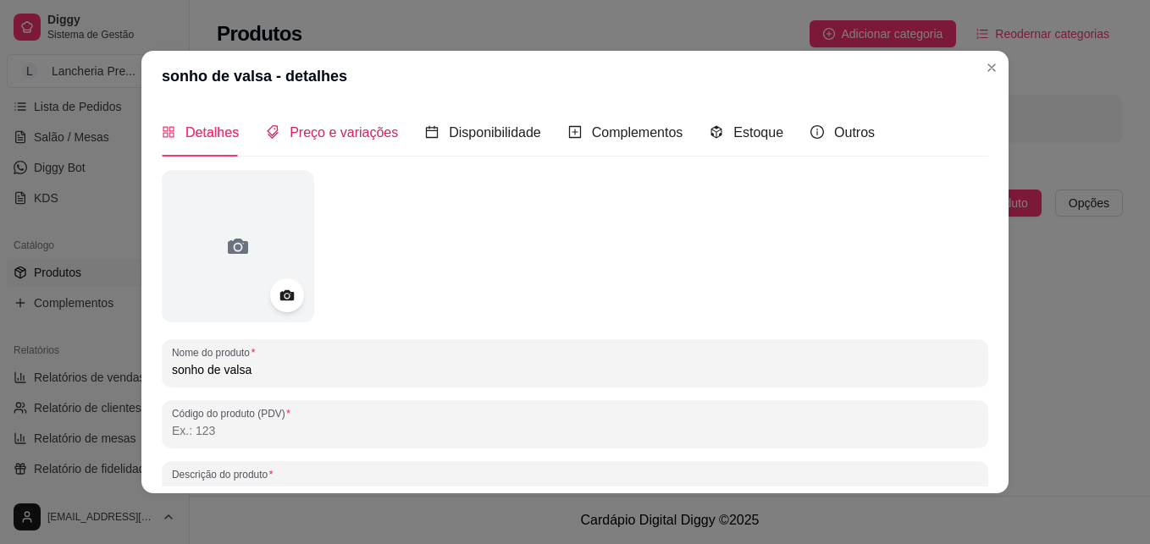
click at [328, 131] on span "Preço e variações" at bounding box center [344, 132] width 108 height 14
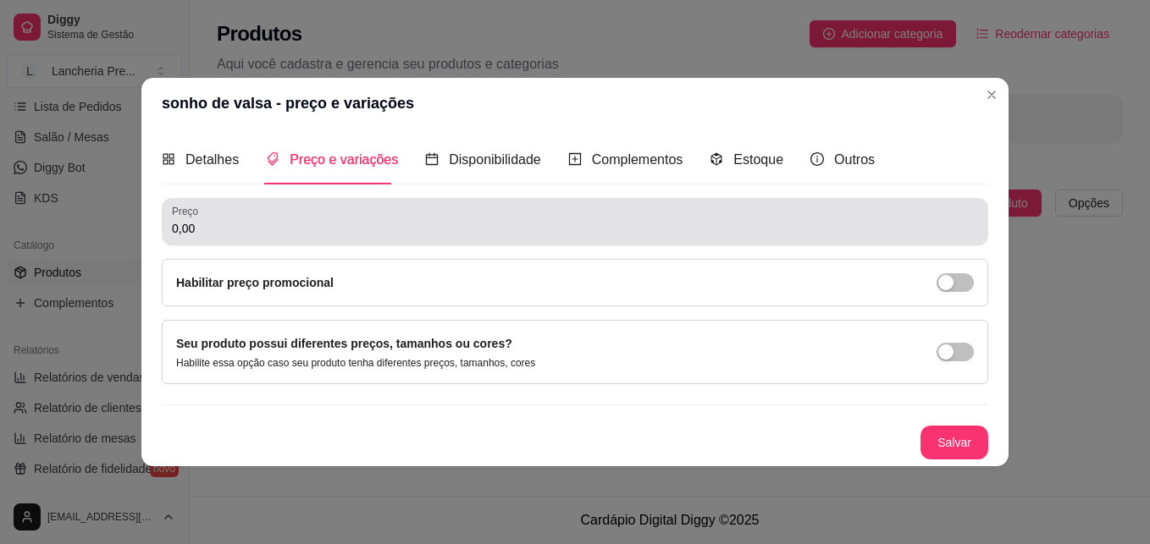
click at [260, 238] on div "0,00" at bounding box center [575, 222] width 806 height 34
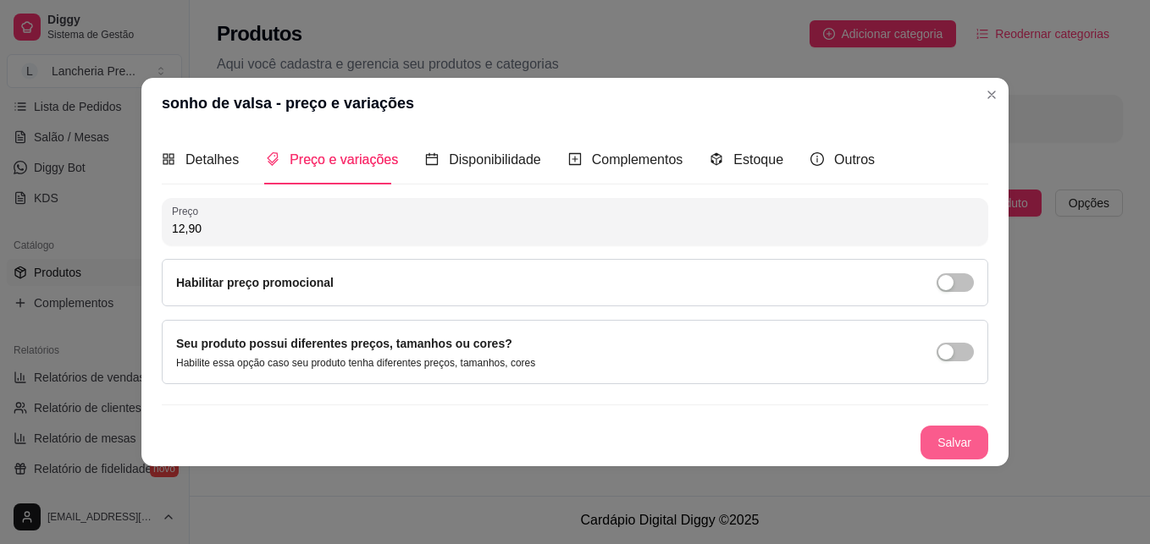
type input "12,90"
click at [943, 438] on button "Salvar" at bounding box center [954, 442] width 66 height 33
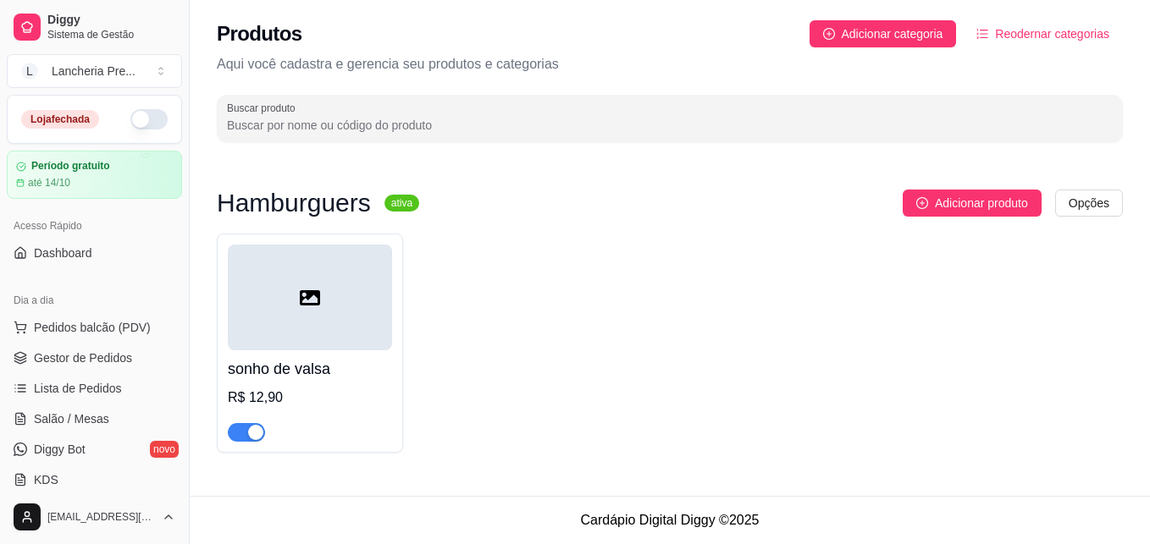
click at [330, 381] on div "sonho de valsa R$ 12,90" at bounding box center [310, 396] width 164 height 91
click at [999, 204] on span "Adicionar produto" at bounding box center [981, 203] width 93 height 19
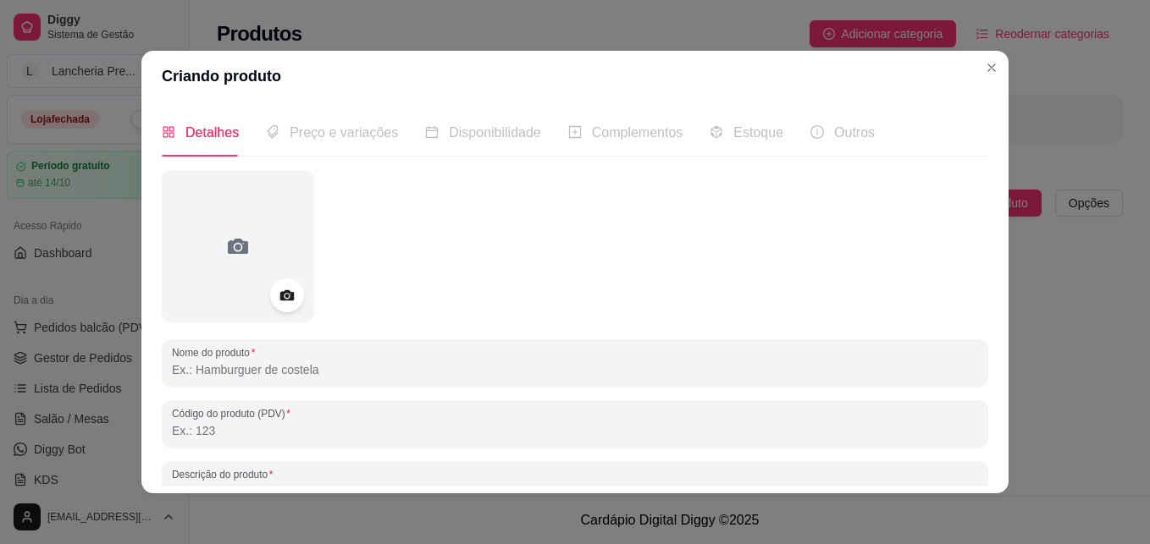
click at [416, 362] on input "Nome do produto" at bounding box center [575, 370] width 806 height 17
type input "[PERSON_NAME]"
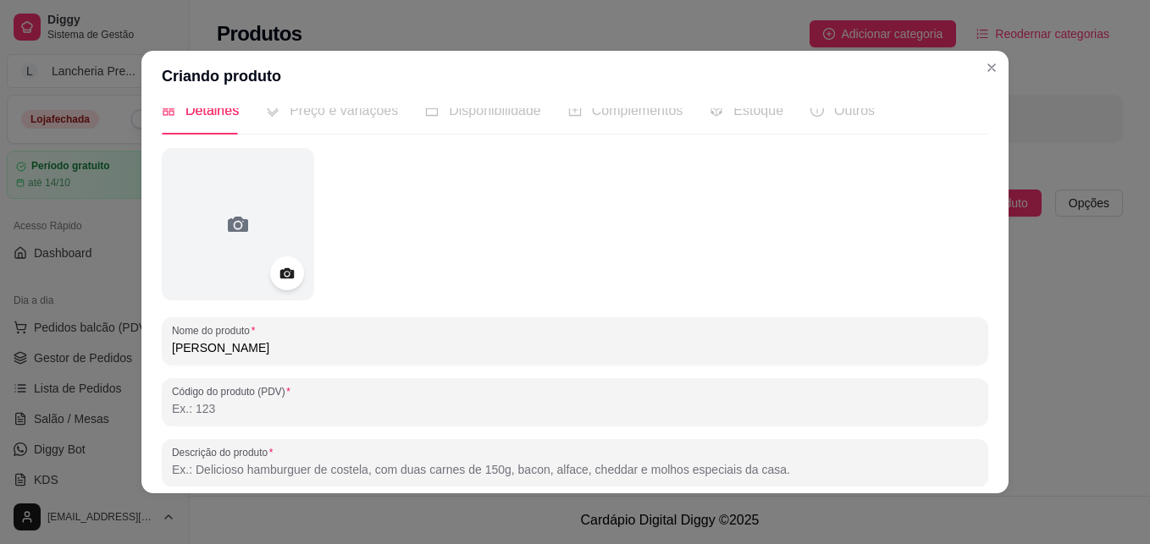
scroll to position [34, 0]
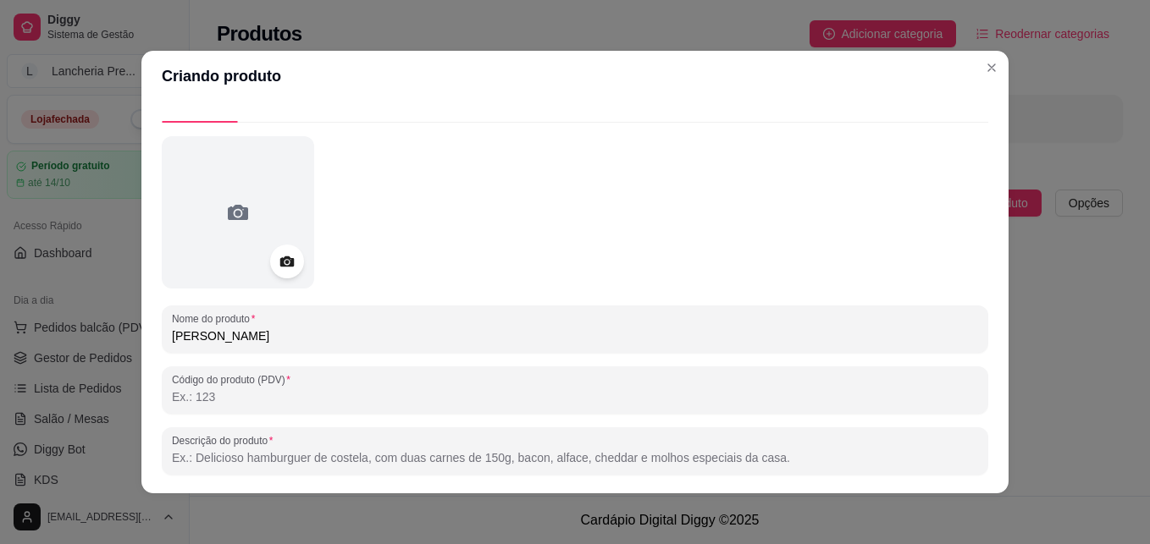
click at [378, 462] on input "Descrição do produto" at bounding box center [575, 458] width 806 height 17
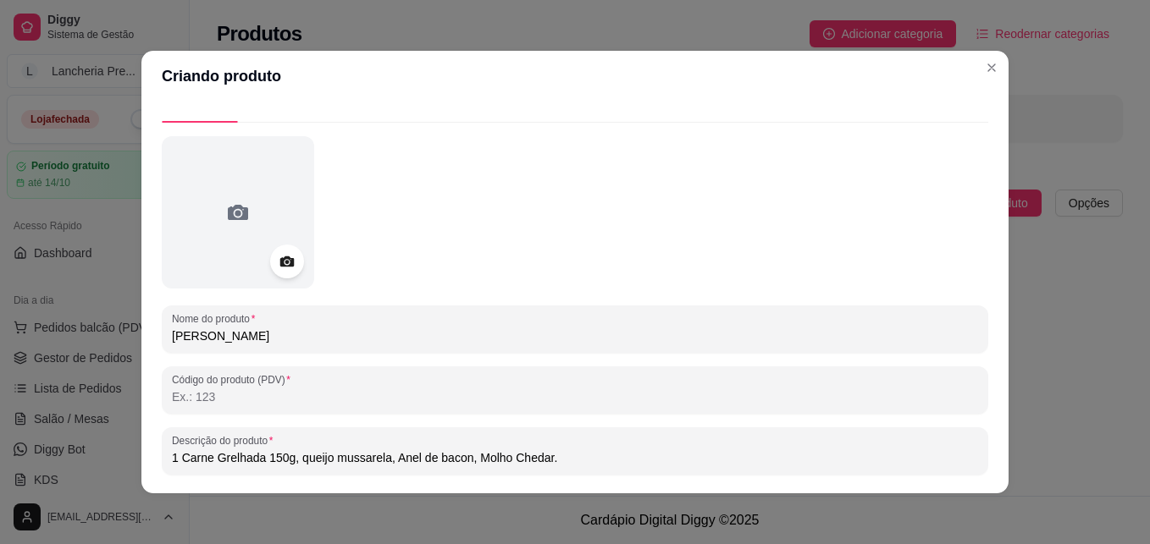
type input "1 Carne Grelhada 150g, queijo mussarela, Anel de bacon, Molho Chedar."
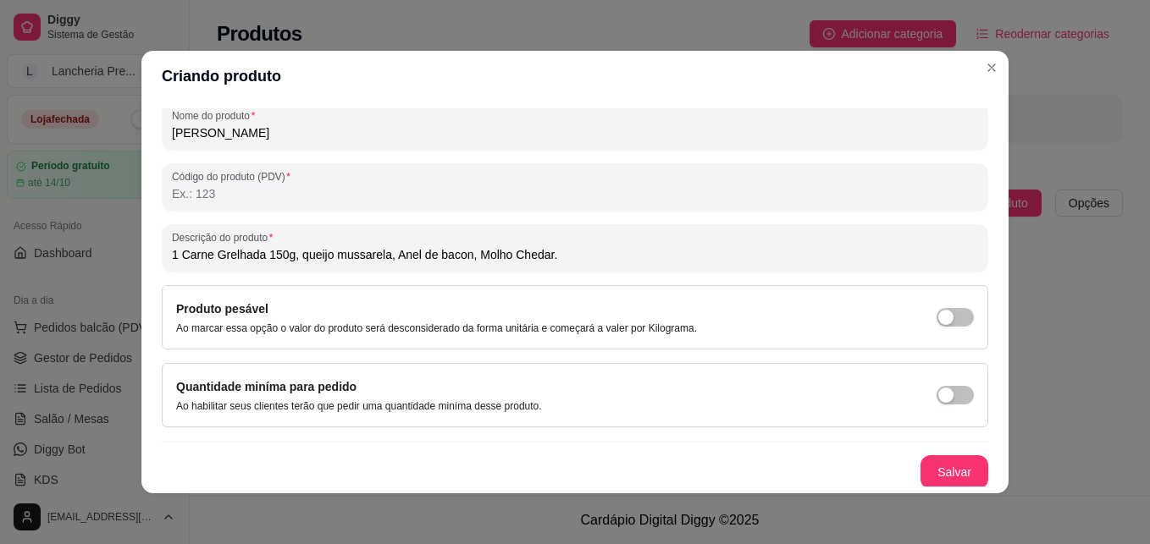
scroll to position [240, 0]
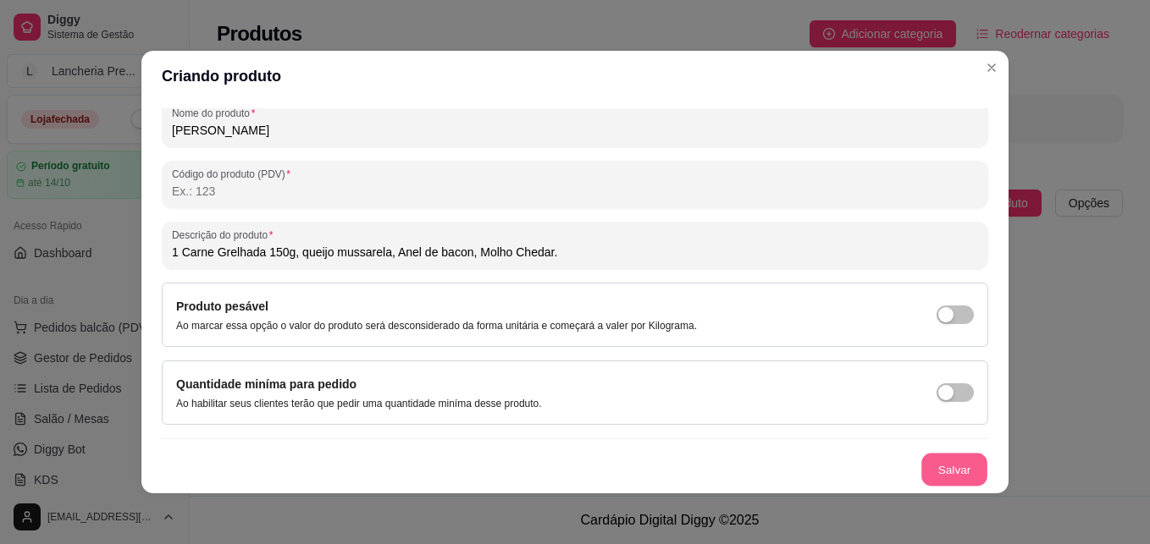
click at [941, 473] on button "Salvar" at bounding box center [954, 470] width 66 height 33
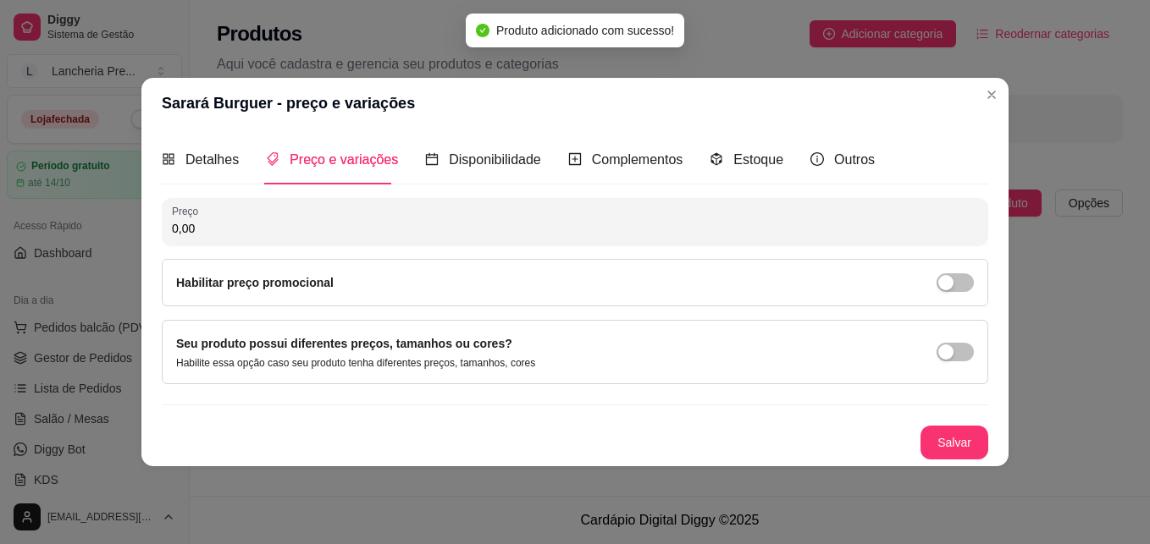
scroll to position [0, 0]
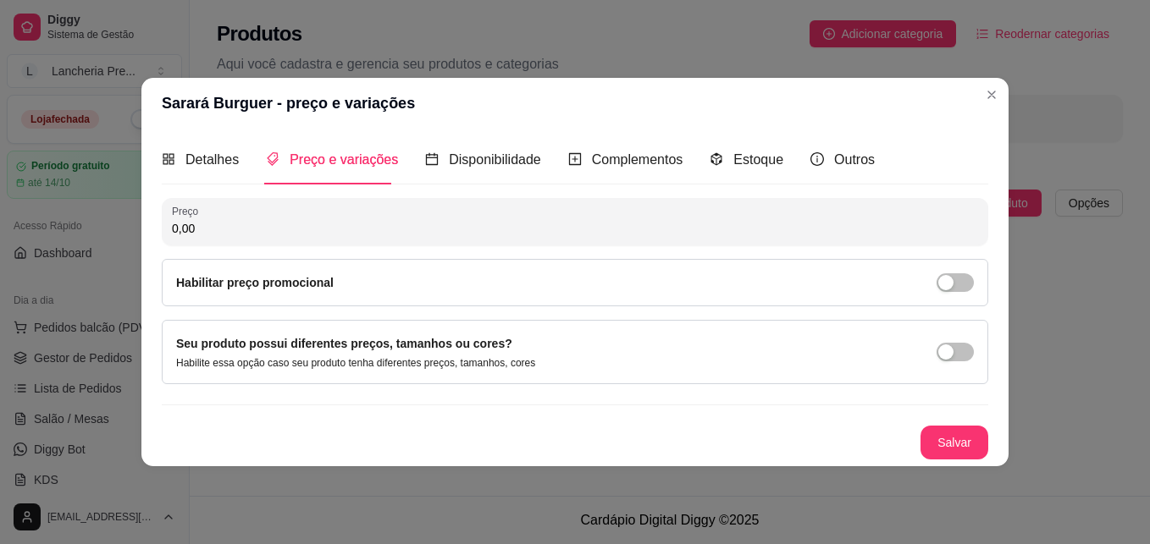
click at [185, 227] on input "0,00" at bounding box center [575, 228] width 806 height 17
type input "15,90"
click at [951, 450] on button "Salvar" at bounding box center [954, 443] width 68 height 34
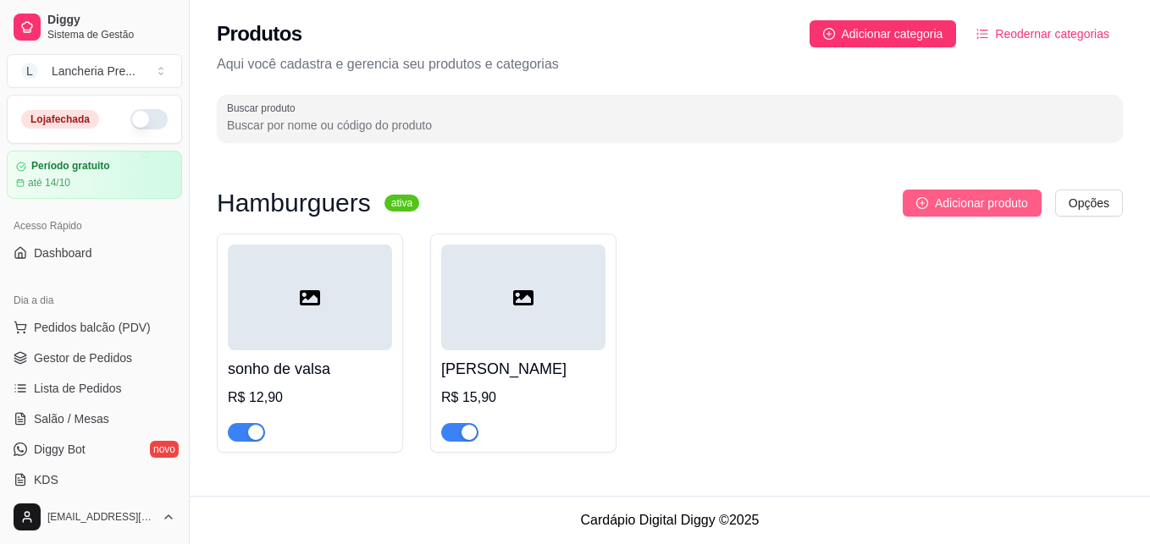
click at [974, 210] on span "Adicionar produto" at bounding box center [981, 203] width 93 height 19
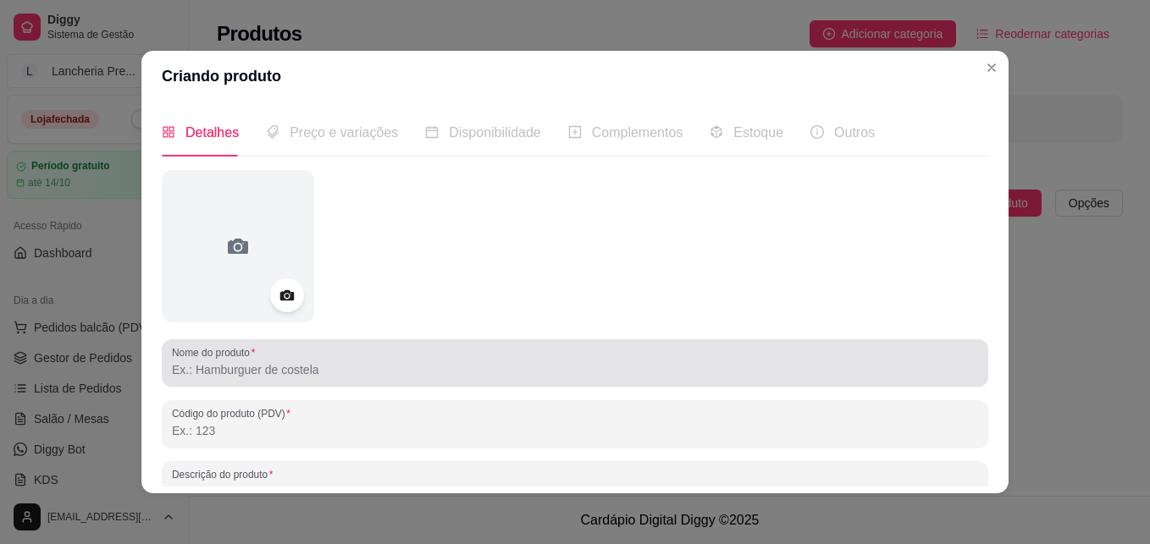
click at [677, 343] on div "Nome do produto" at bounding box center [575, 363] width 826 height 47
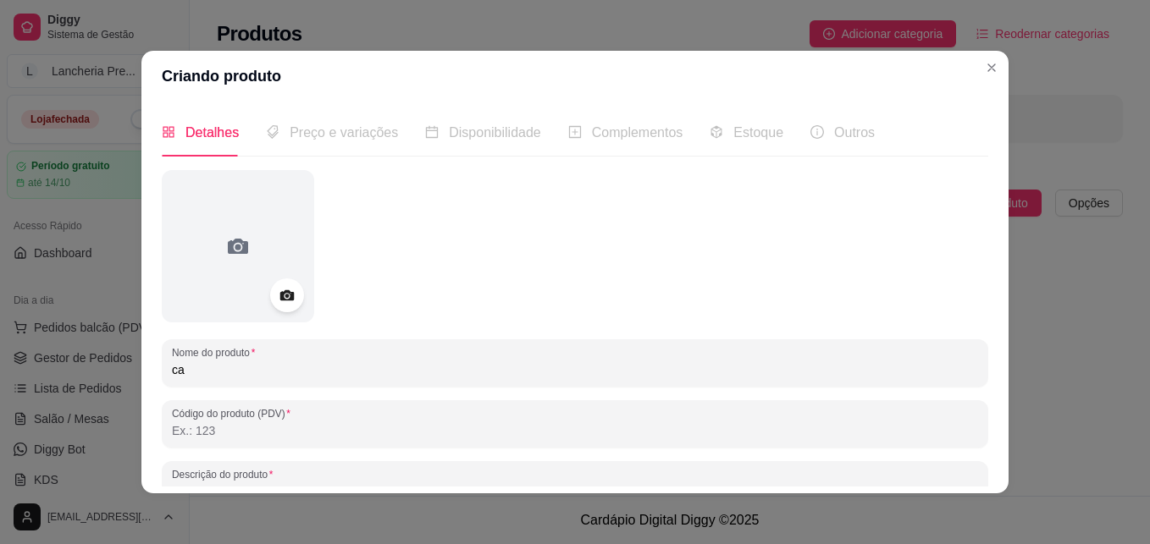
type input "c"
type input "Cafê com Leite"
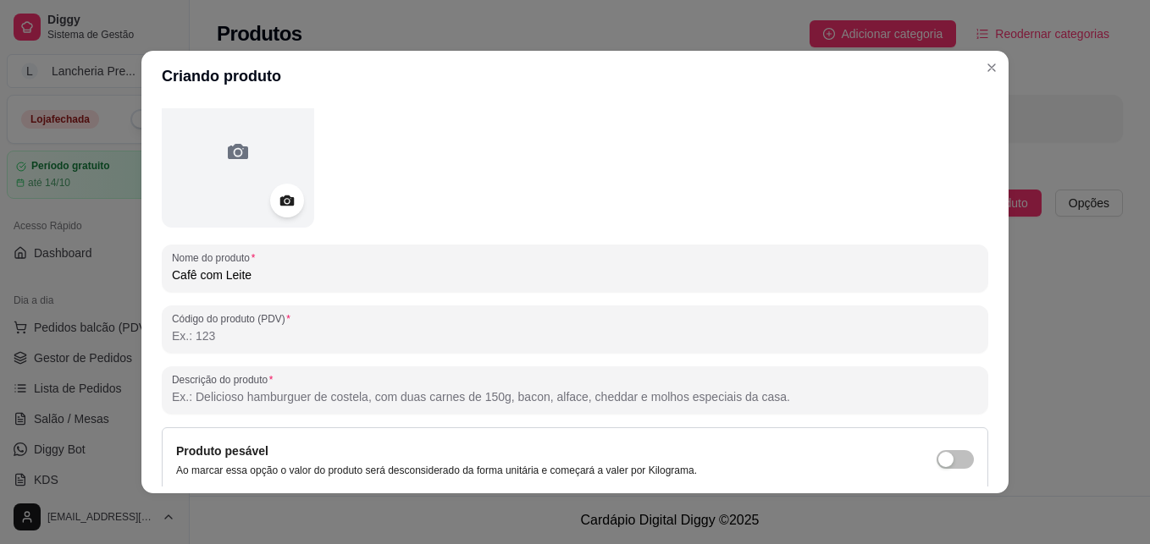
scroll to position [135, 0]
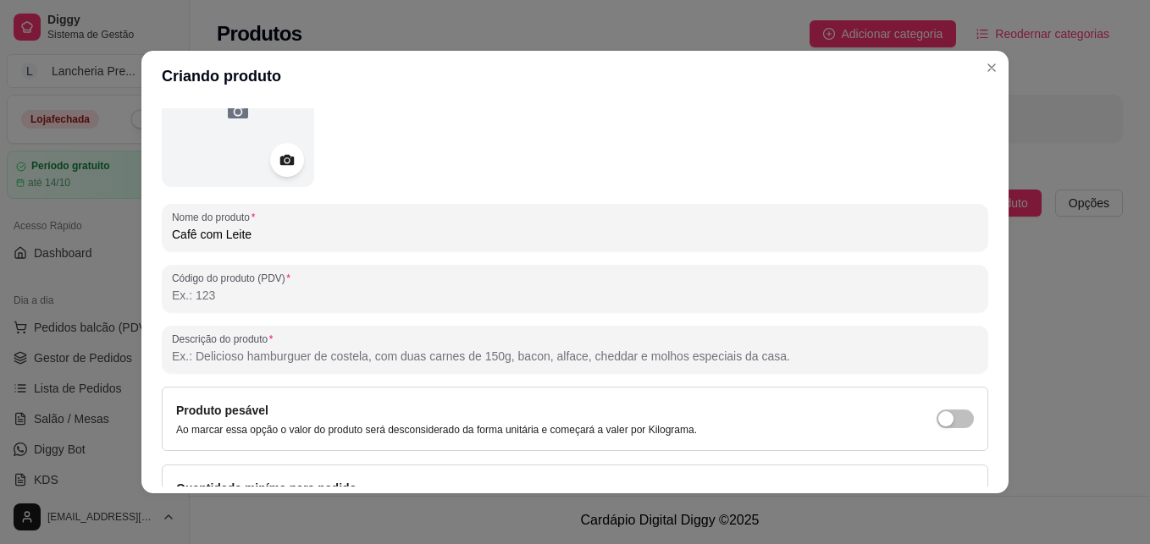
click at [765, 349] on input "Descrição do produto" at bounding box center [575, 356] width 806 height 17
type input "2 Filés de frango a milanesa 300g, Duplo queijo mussarela, Alface chinesa, Cebo…"
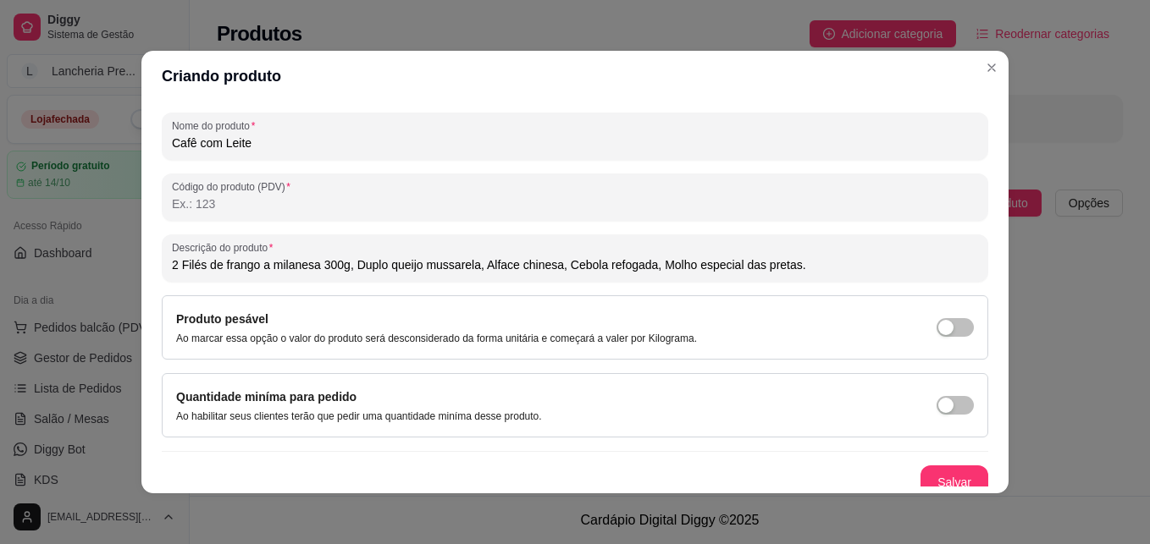
scroll to position [240, 0]
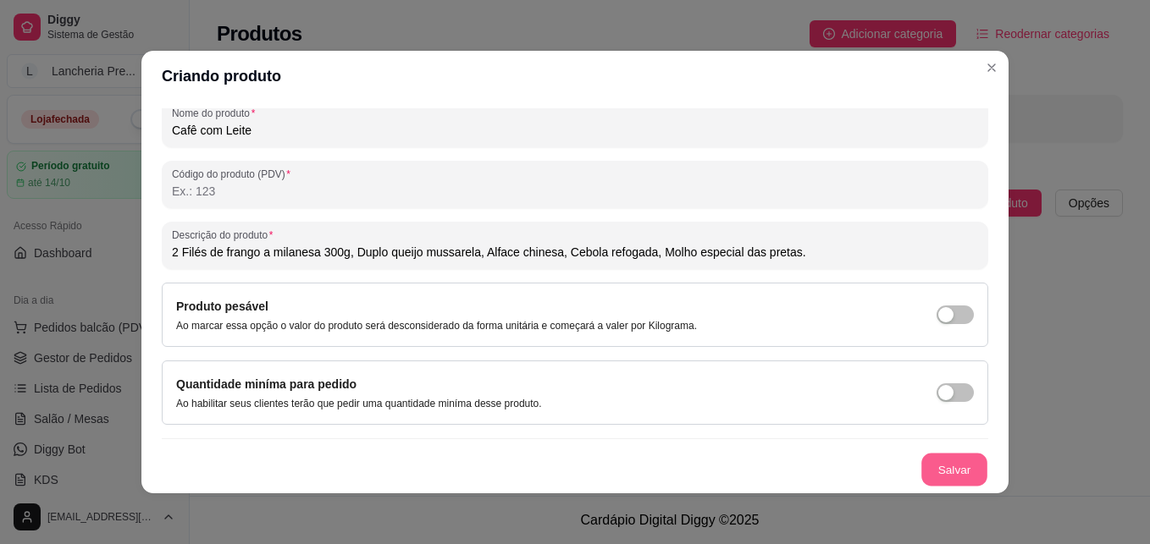
click at [943, 469] on button "Salvar" at bounding box center [954, 470] width 66 height 33
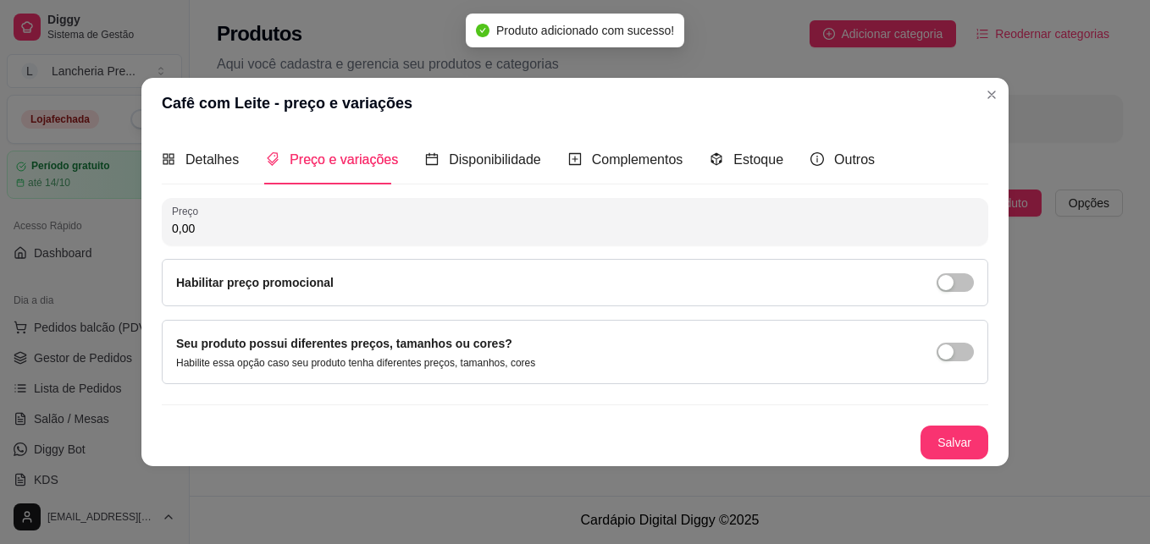
scroll to position [0, 0]
click at [451, 228] on input "0,00" at bounding box center [575, 228] width 806 height 17
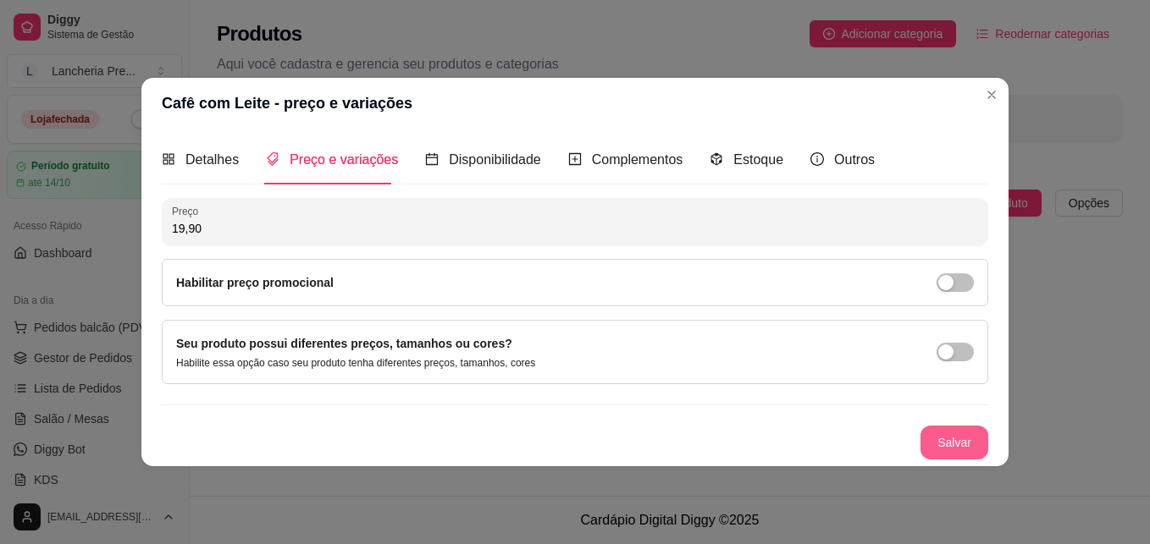
type input "19,90"
click at [956, 449] on button "Salvar" at bounding box center [954, 442] width 66 height 33
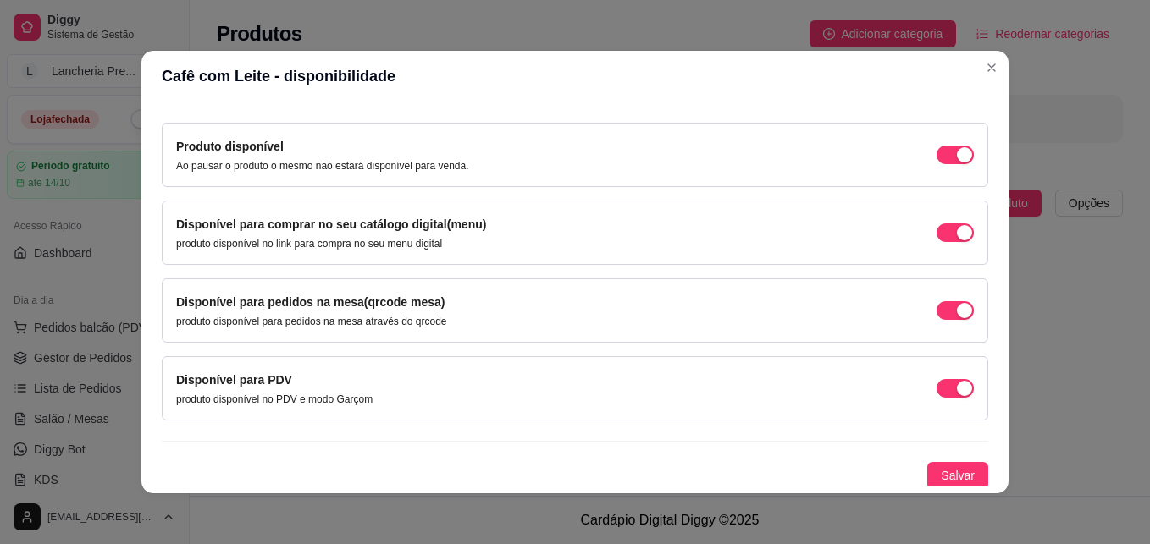
scroll to position [152, 0]
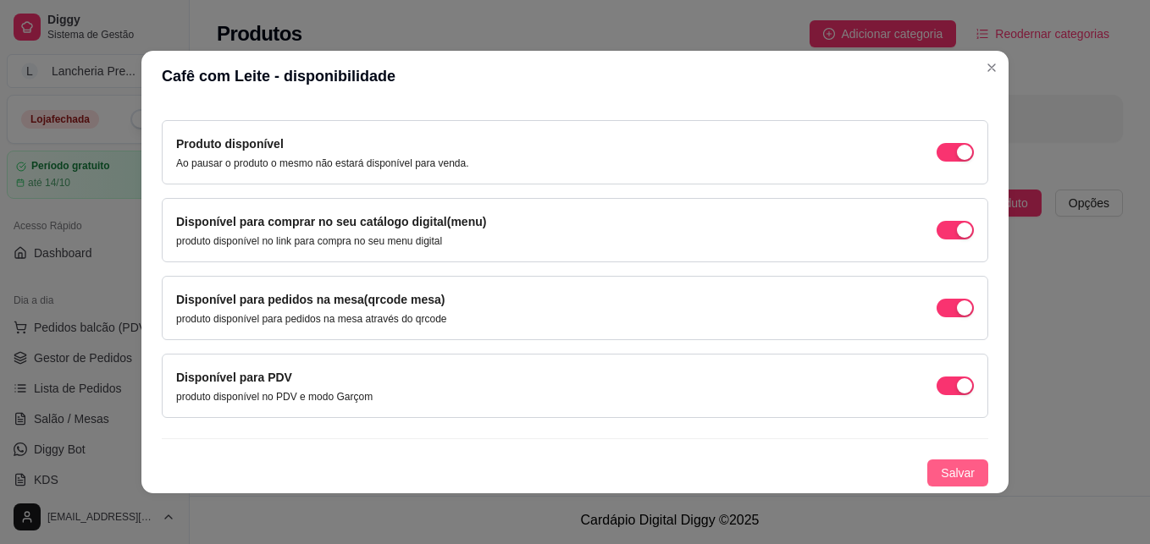
click at [949, 468] on span "Salvar" at bounding box center [958, 473] width 34 height 19
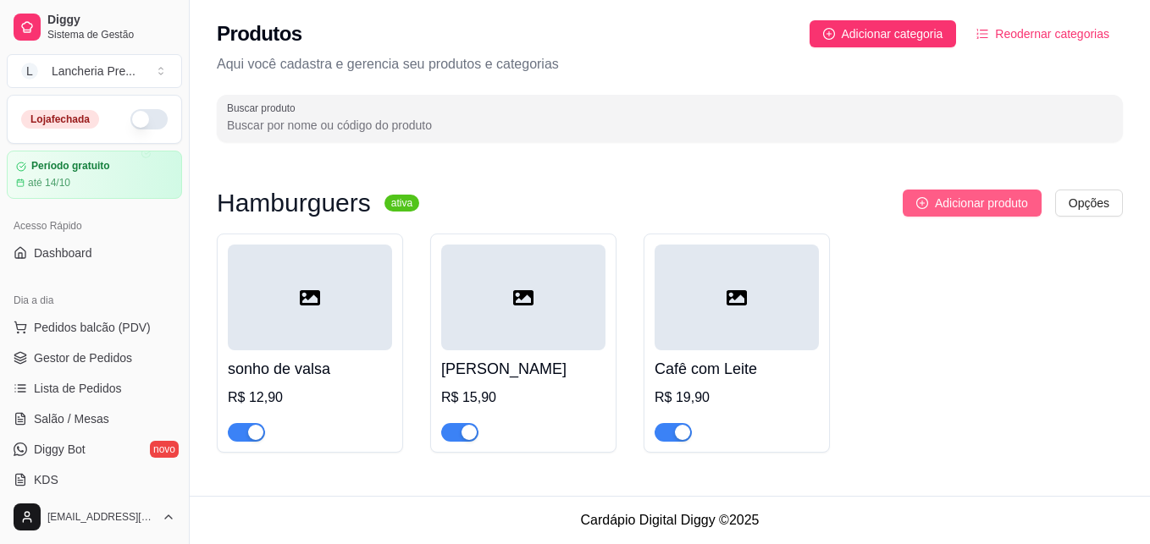
click at [938, 196] on span "Adicionar produto" at bounding box center [981, 203] width 93 height 19
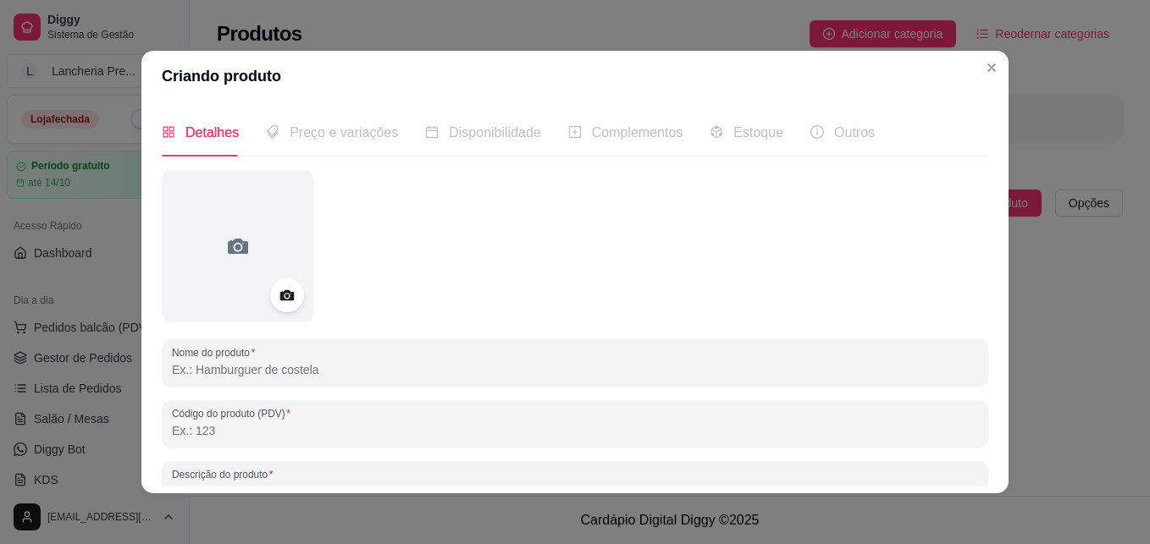
click at [550, 372] on input "Nome do produto" at bounding box center [575, 370] width 806 height 17
type input "Morena Tropicana"
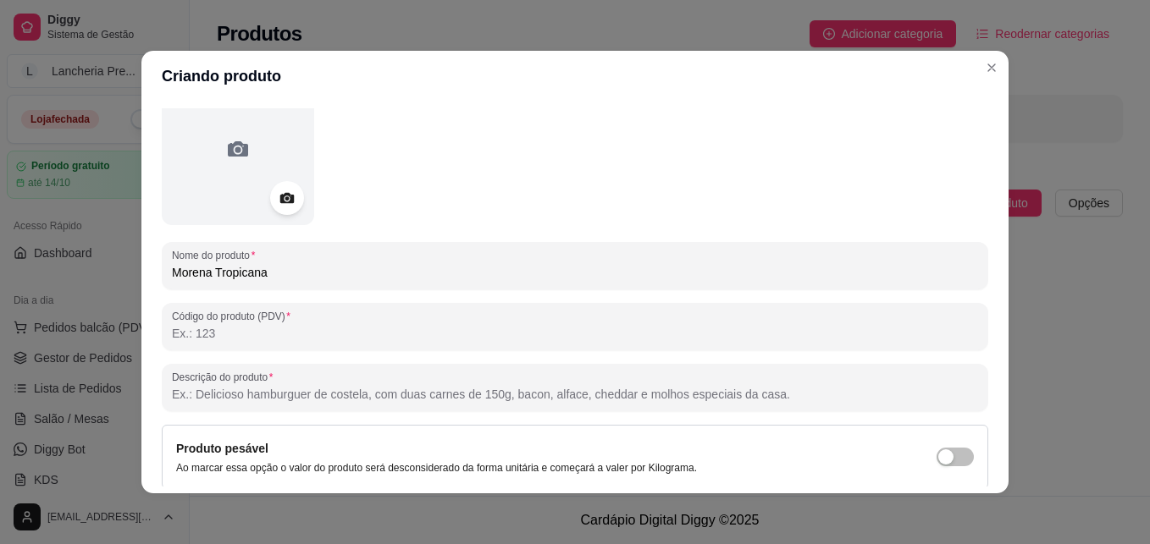
scroll to position [102, 0]
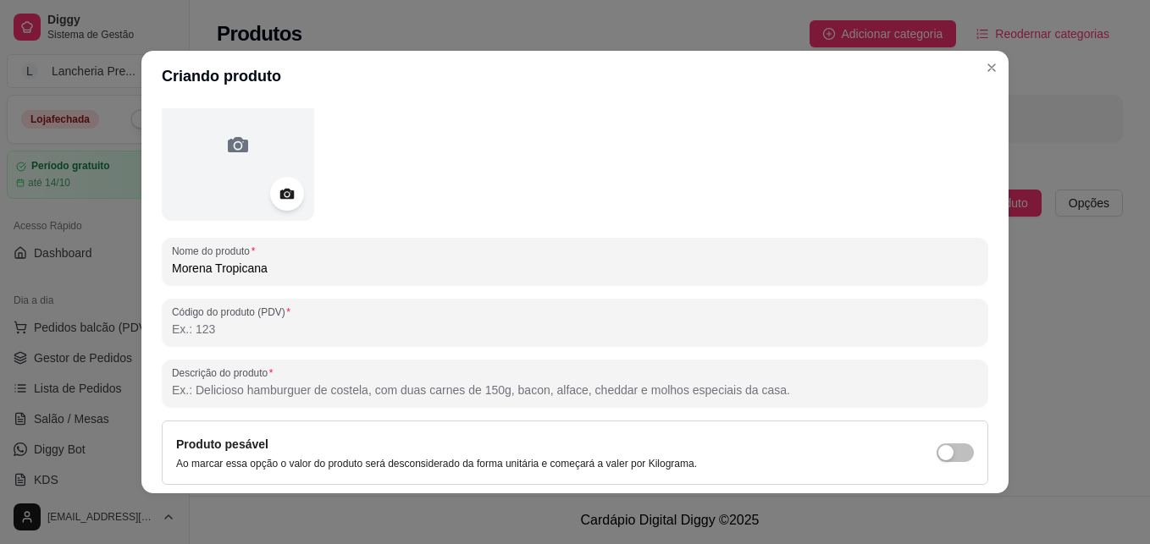
click at [697, 386] on input "Descrição do produto" at bounding box center [575, 390] width 806 height 17
type input "1 Carne Grelhada 180g, Bacon, Abacaxi grelhado, Molho barbecue, Queijo chedar, …"
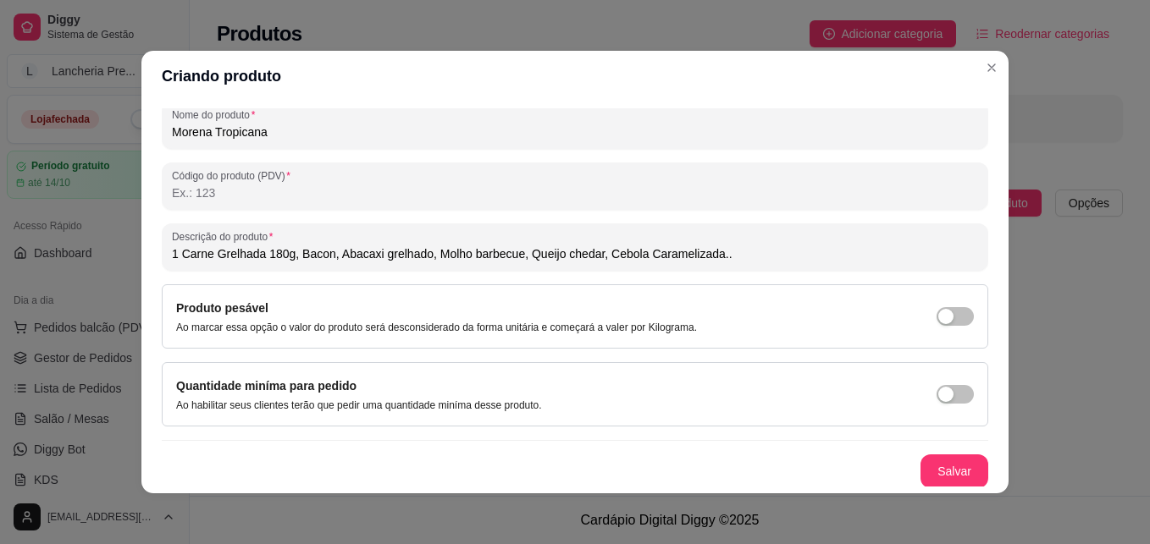
scroll to position [240, 0]
click at [953, 467] on button "Salvar" at bounding box center [954, 470] width 66 height 33
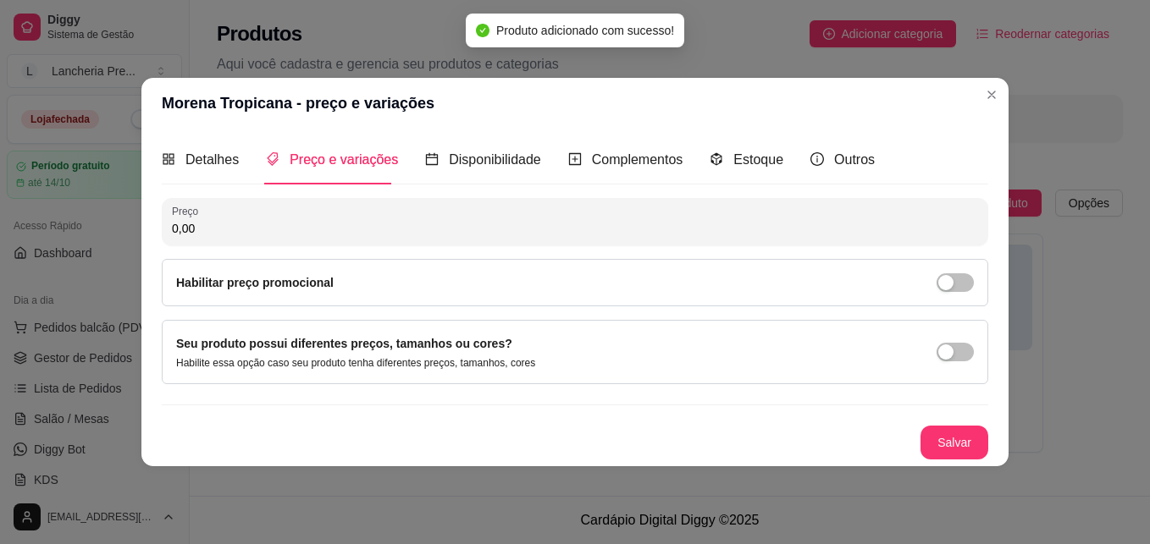
click at [464, 227] on input "0,00" at bounding box center [575, 228] width 806 height 17
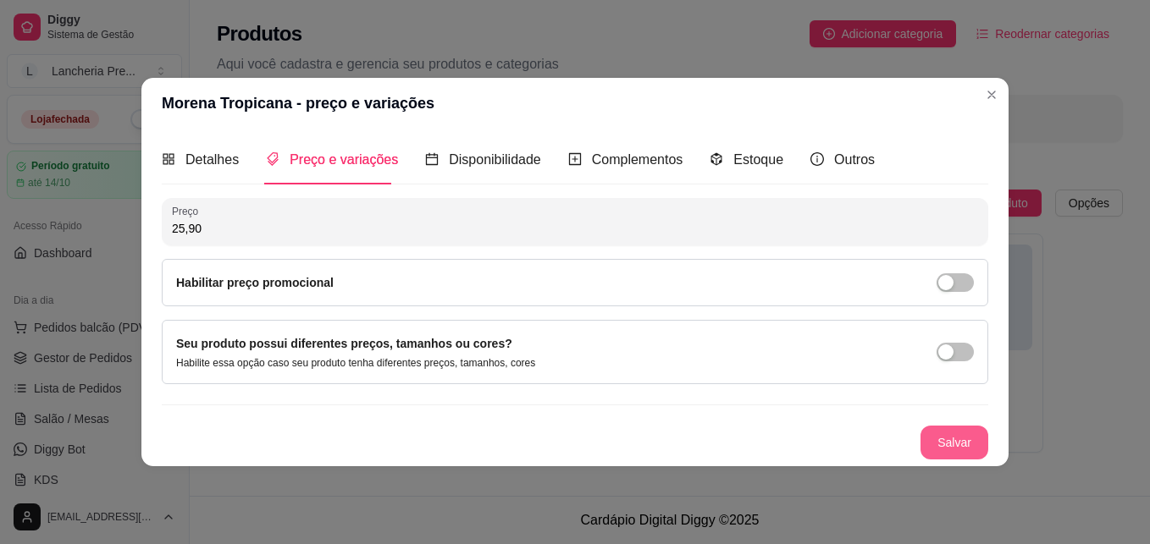
type input "25,90"
click at [944, 442] on button "Salvar" at bounding box center [954, 442] width 66 height 33
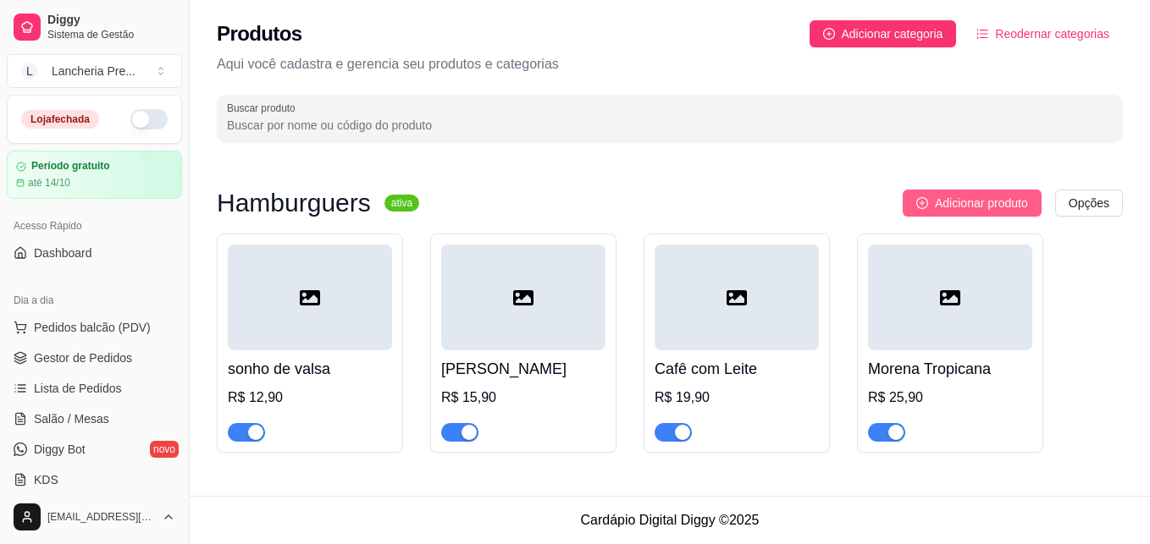
click at [928, 210] on button "Adicionar produto" at bounding box center [972, 203] width 139 height 27
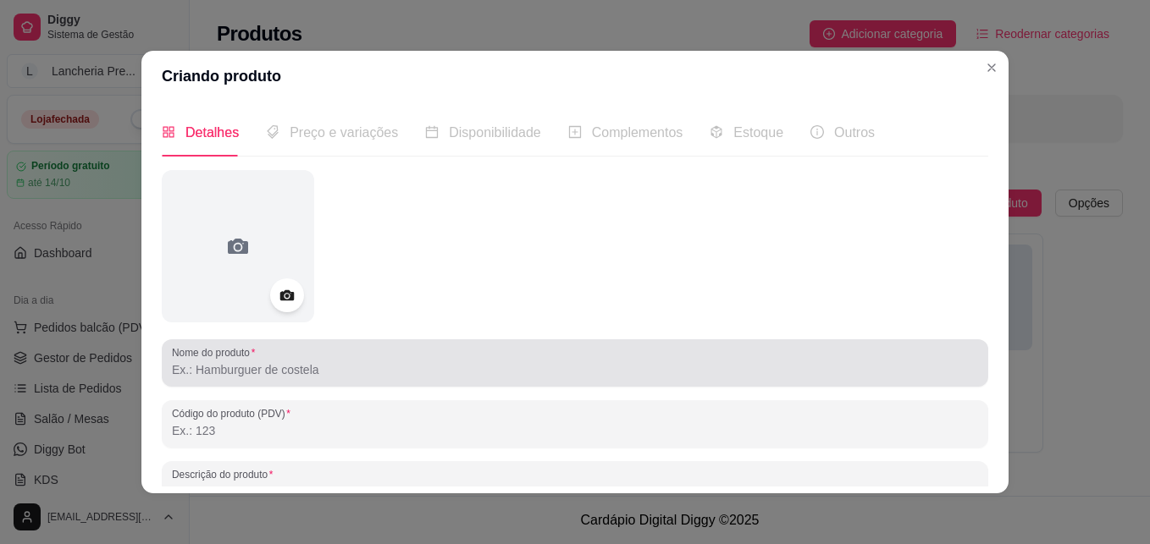
click at [690, 355] on div at bounding box center [575, 363] width 806 height 34
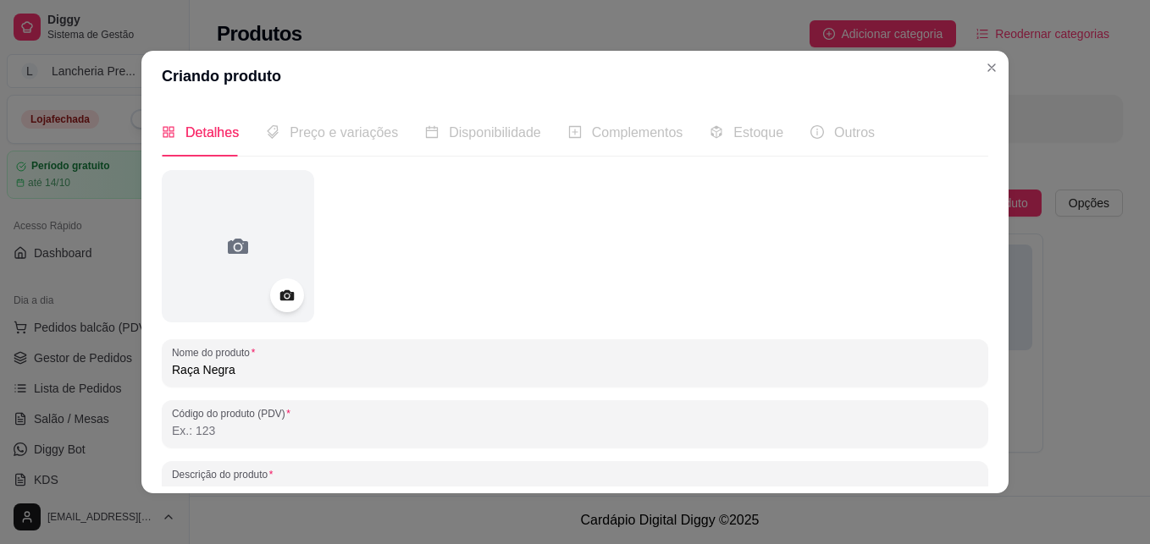
type input "Raça Negra"
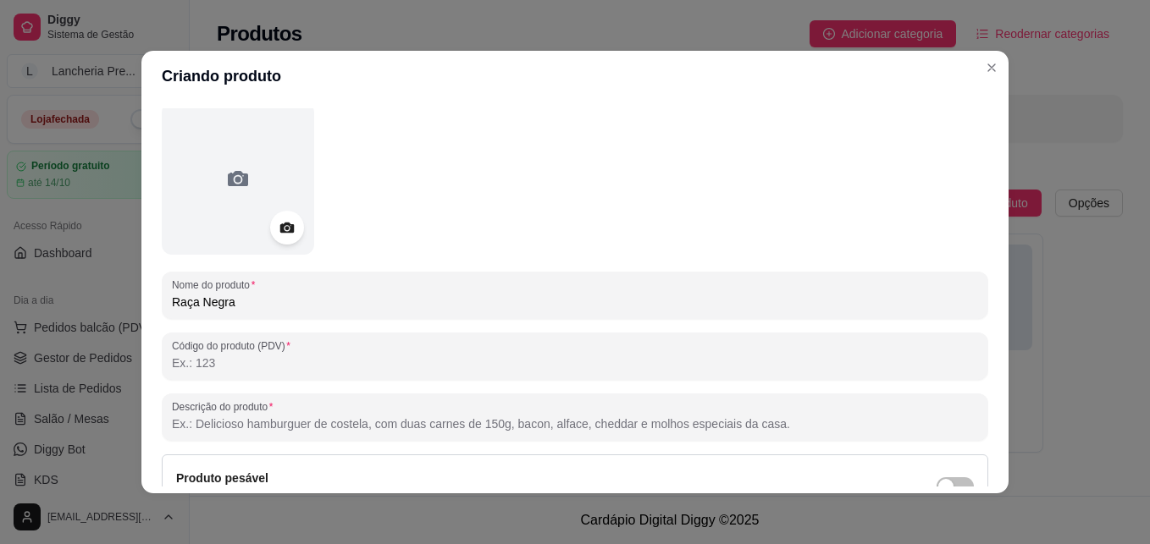
scroll to position [102, 0]
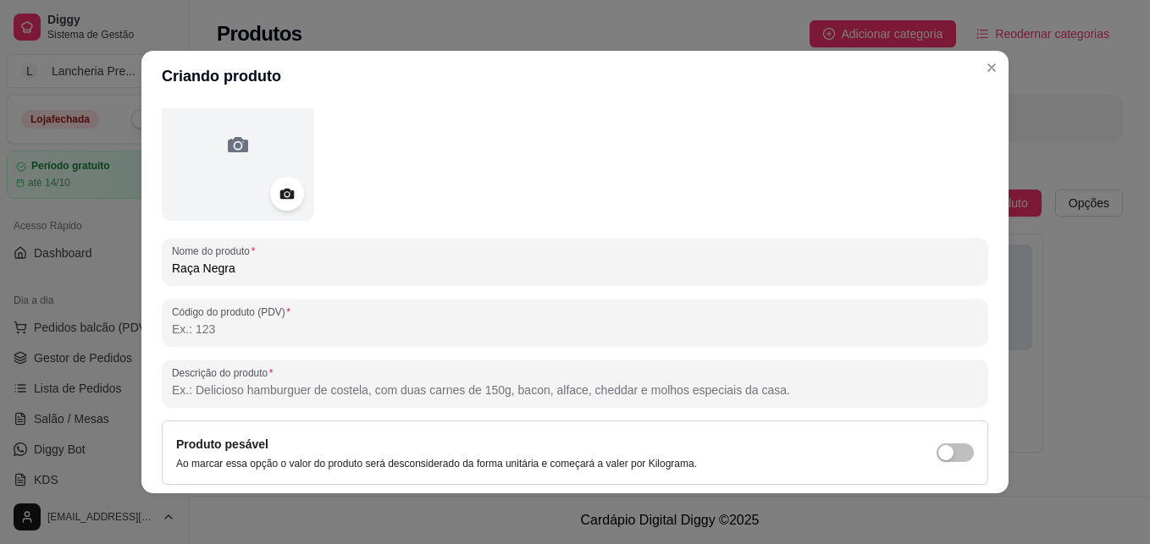
click at [608, 385] on input "Descrição do produto" at bounding box center [575, 390] width 806 height 17
click at [603, 395] on input "2 carnes grelhadas 300g, Baco" at bounding box center [575, 390] width 806 height 17
click at [387, 390] on input "2 carnes grelhadas 300g, Bacon, Doritos, duplo queijo chedar, Molho" at bounding box center [575, 390] width 806 height 17
click at [533, 395] on input "2 carnes grelhadas 300g, Bacon, Doritos, Duplo queijo chedar, Molho" at bounding box center [575, 390] width 806 height 17
click at [487, 389] on input "2 carnes grelhadas 300g, Bacon, Doritos, Duplo queijo chedar, Molho especial da…" at bounding box center [575, 390] width 806 height 17
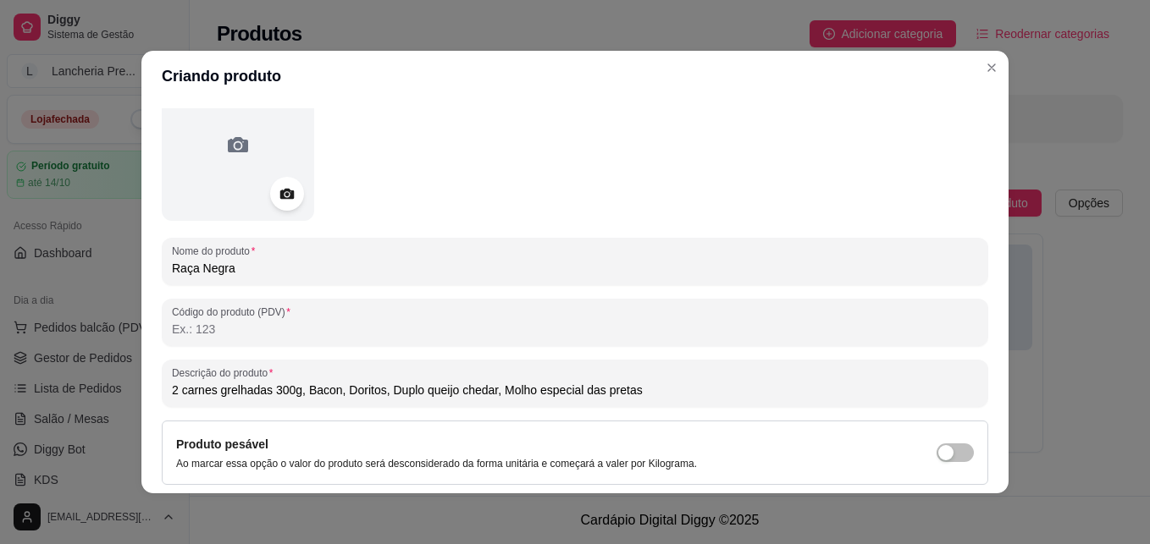
click at [493, 391] on input "2 carnes grelhadas 300g, Bacon, Doritos, Duplo queijo chedar, Molho especial da…" at bounding box center [575, 390] width 806 height 17
click at [721, 390] on input "2 carnes grelhadas 300g, Bacon, Doritos, Duplo queijo chedar, Molho Barbecue, M…" at bounding box center [575, 390] width 806 height 17
type input "2 carnes grelhadas 300g, Bacon, Doritos, Duplo queijo chedar, Molho Barbecue, M…"
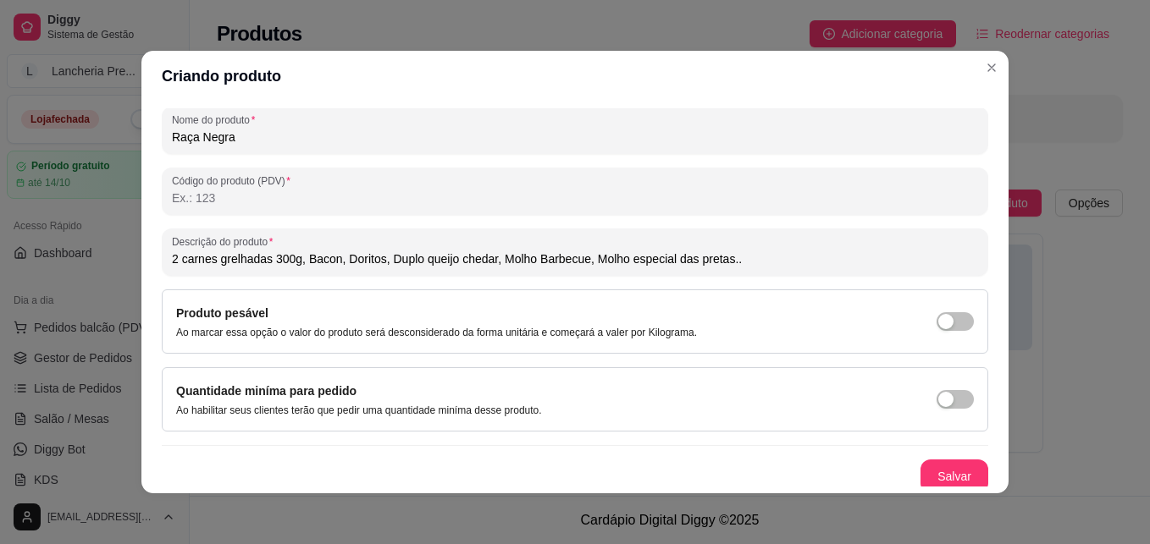
scroll to position [240, 0]
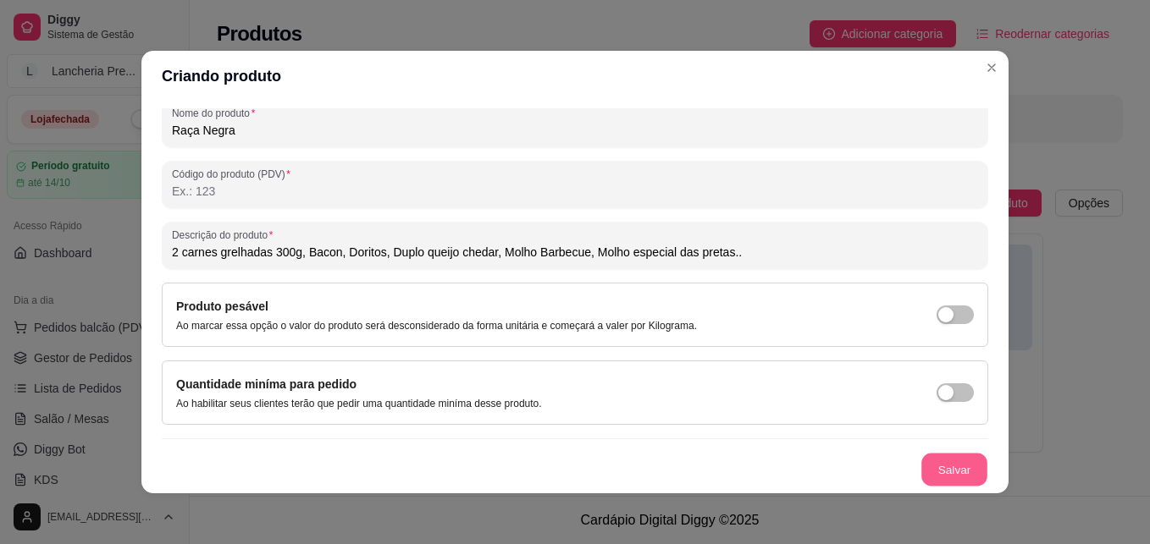
click at [943, 466] on button "Salvar" at bounding box center [954, 470] width 66 height 33
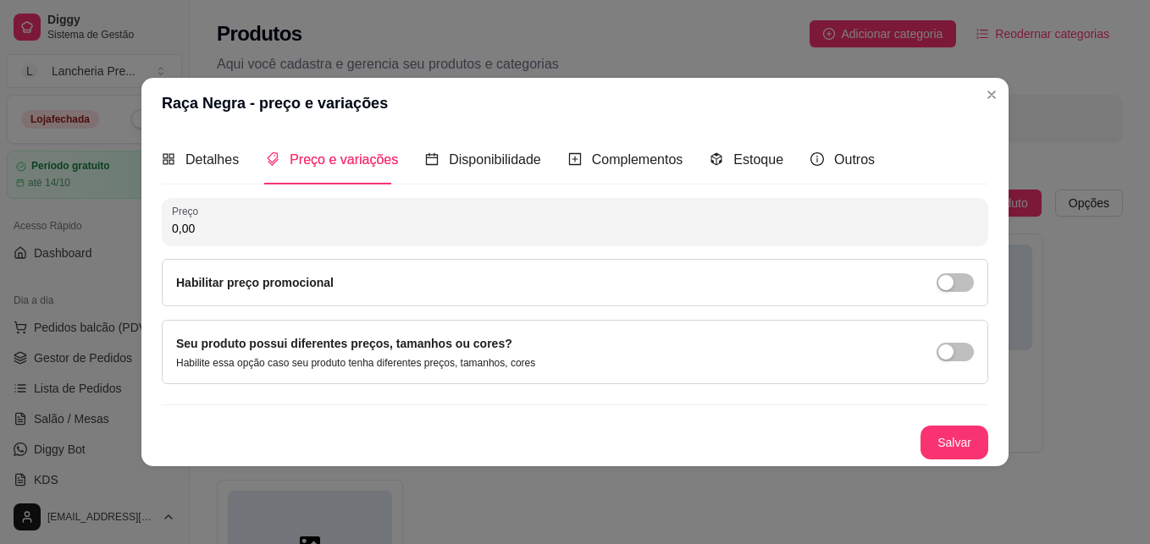
click at [626, 220] on input "0,00" at bounding box center [575, 228] width 806 height 17
type input "24,90"
click at [952, 444] on button "Salvar" at bounding box center [954, 442] width 66 height 33
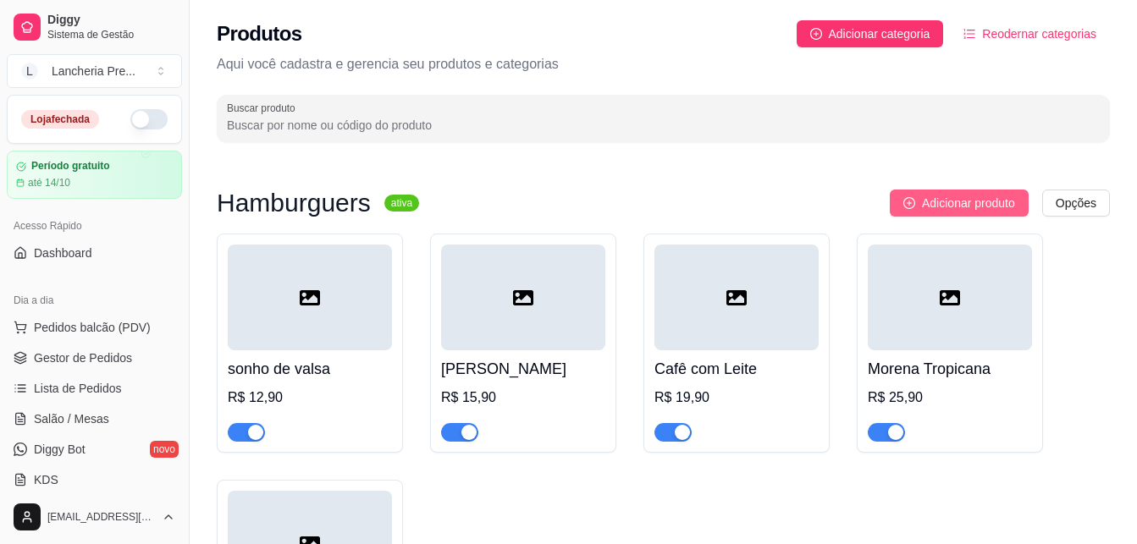
click at [991, 195] on span "Adicionar produto" at bounding box center [968, 203] width 93 height 19
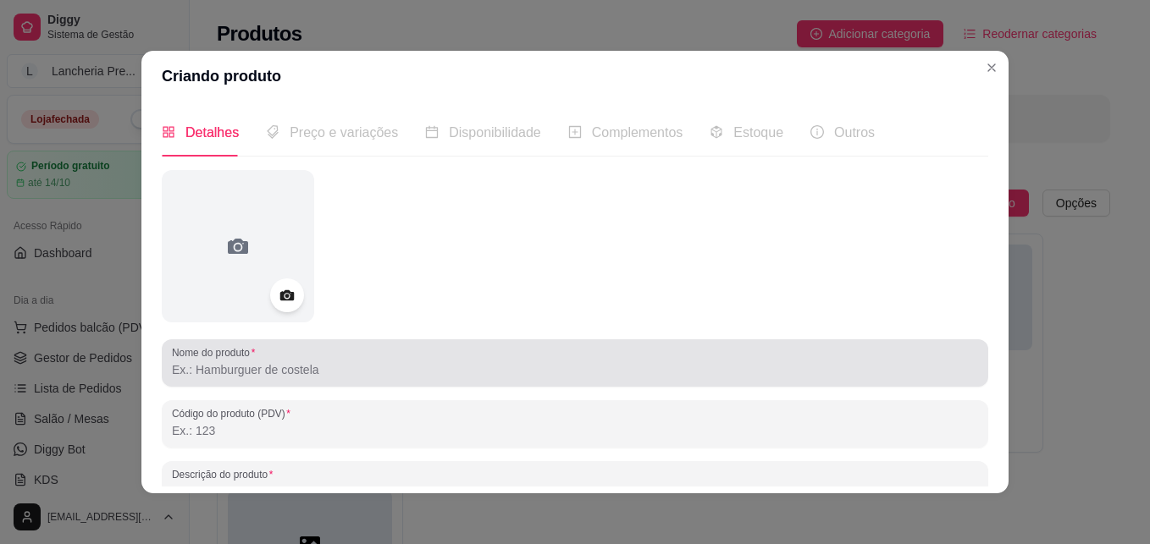
click at [574, 371] on input "Nome do produto" at bounding box center [575, 370] width 806 height 17
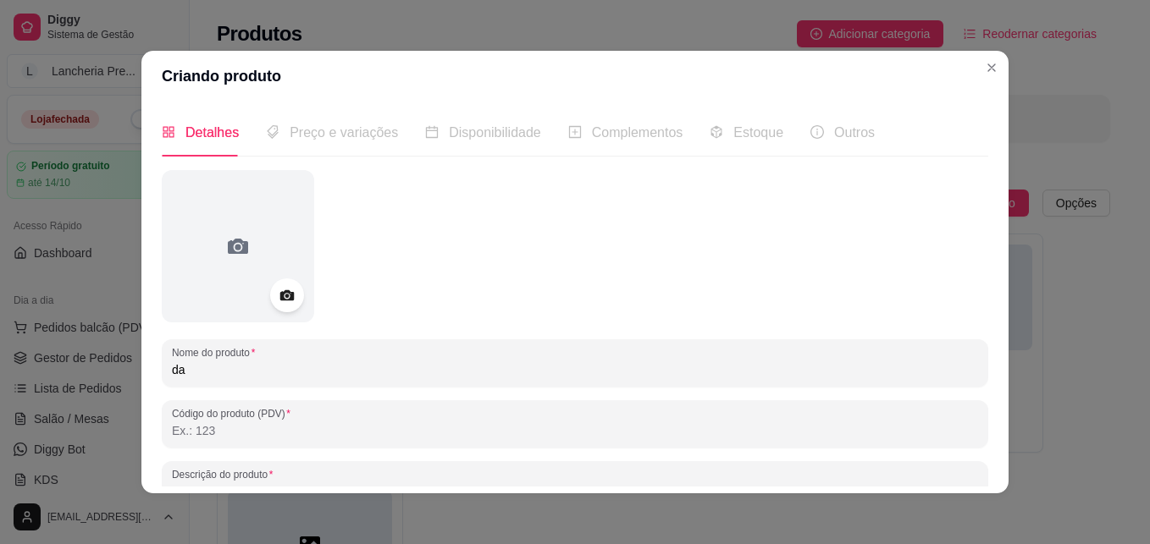
type input "d"
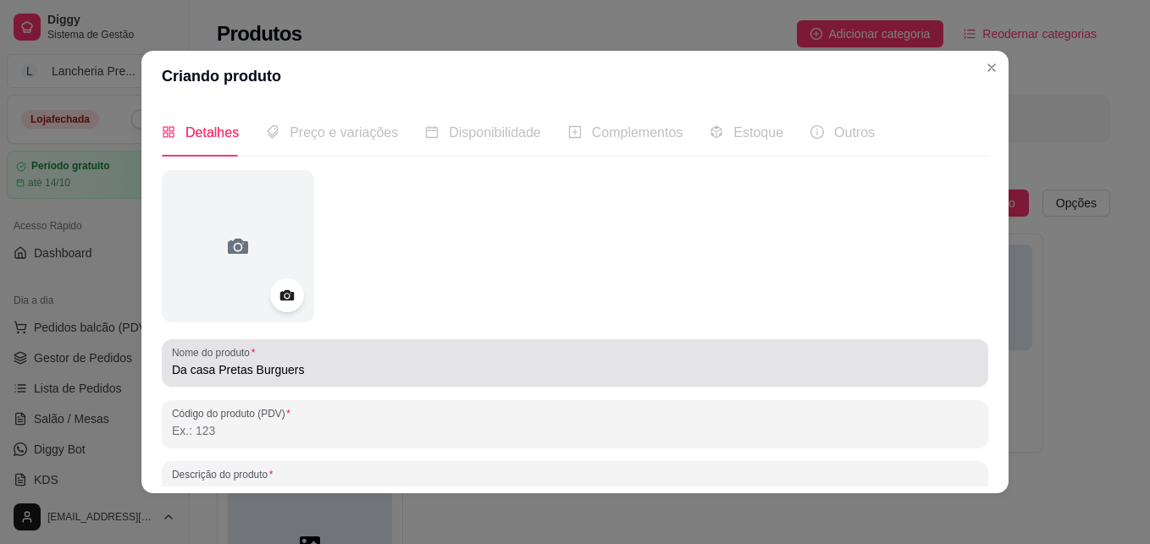
click at [164, 368] on div "Nome do produto Da casa Pretas Burguers" at bounding box center [575, 363] width 826 height 47
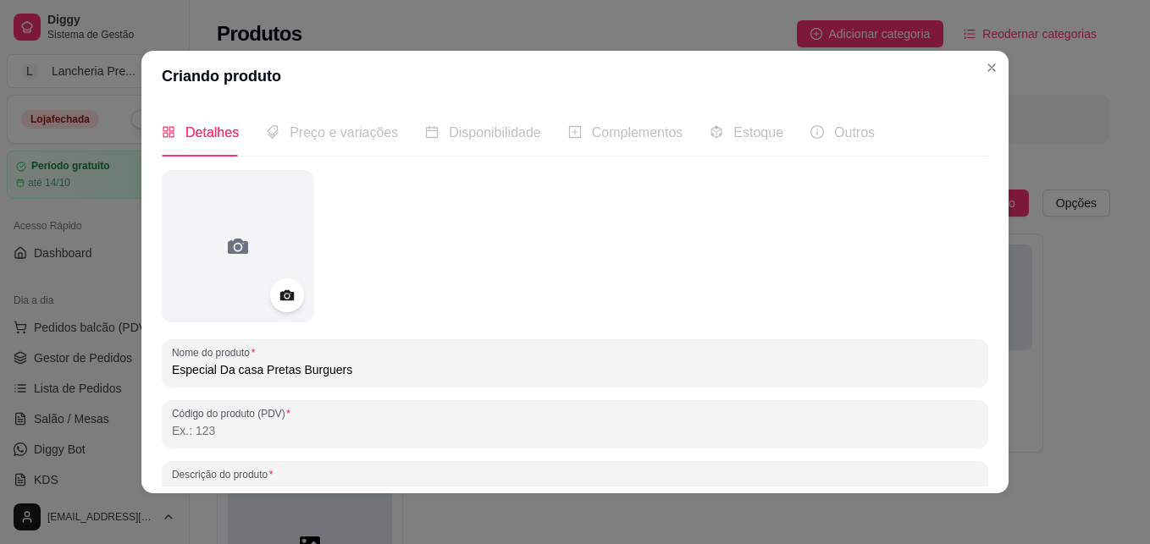
click at [346, 371] on input "Especial Da casa Pretas Burguers" at bounding box center [575, 370] width 806 height 17
type input "Especial Da casa Pretas Burguers!"
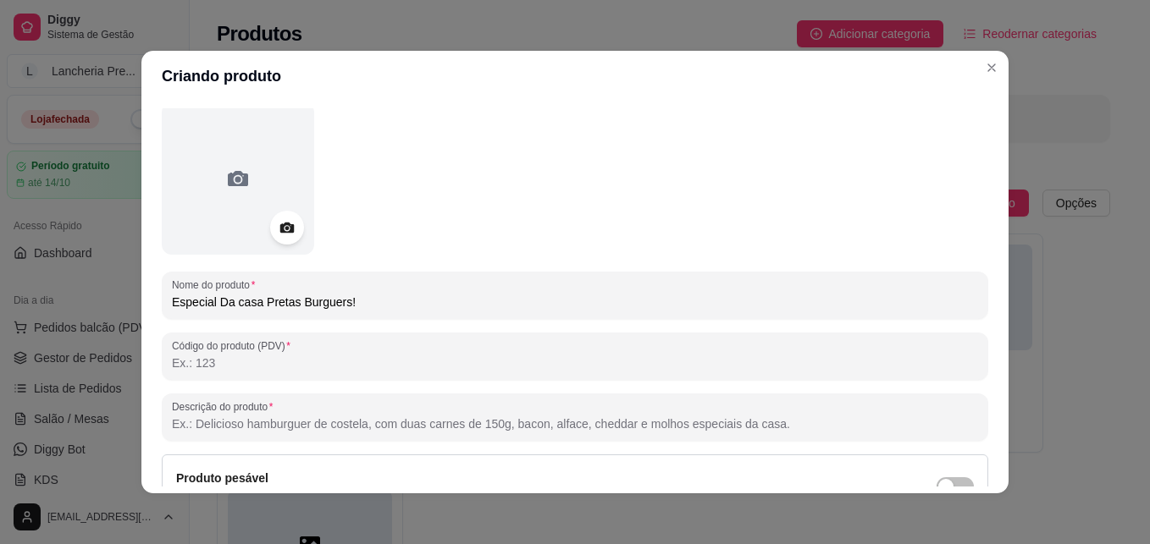
scroll to position [102, 0]
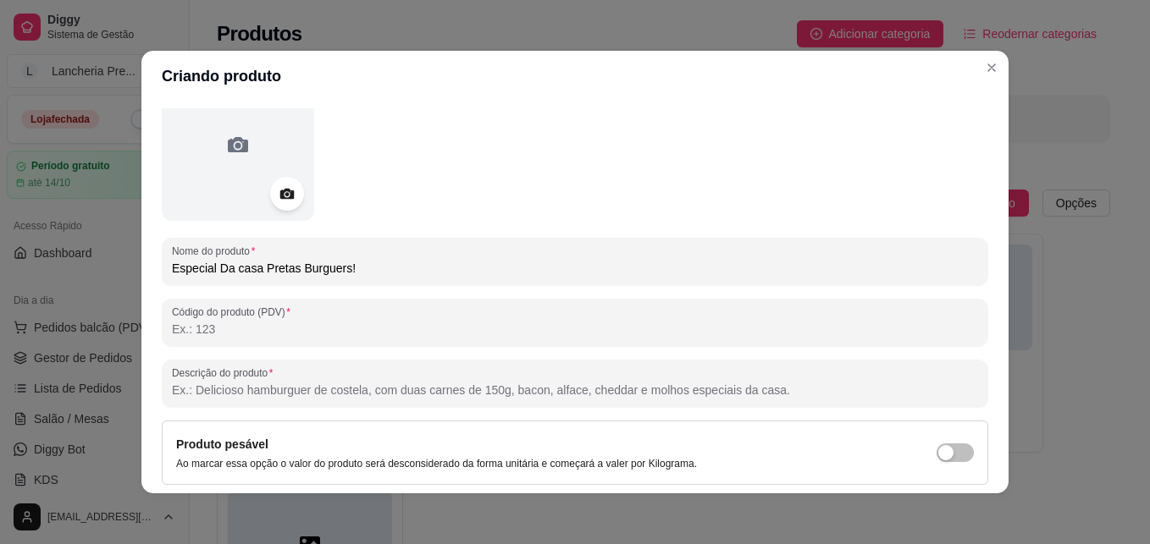
click at [563, 386] on input "Descrição do produto" at bounding box center [575, 390] width 806 height 17
click at [563, 386] on input "180" at bounding box center [575, 390] width 806 height 17
click at [574, 387] on input "180g de Fricase de frango, [PERSON_NAME] em cubos, presunto, duplo queijo, ovo,…" at bounding box center [575, 390] width 806 height 17
click at [555, 393] on input "180g de Fricase de frango, [PERSON_NAME] em cubos, presunto, duplo queijo, ovo,…" at bounding box center [575, 390] width 806 height 17
click at [528, 390] on input "180g de Fricase de frango, Bacon em cubos, presunto, duplo queijo, ovo, Batata …" at bounding box center [575, 390] width 806 height 17
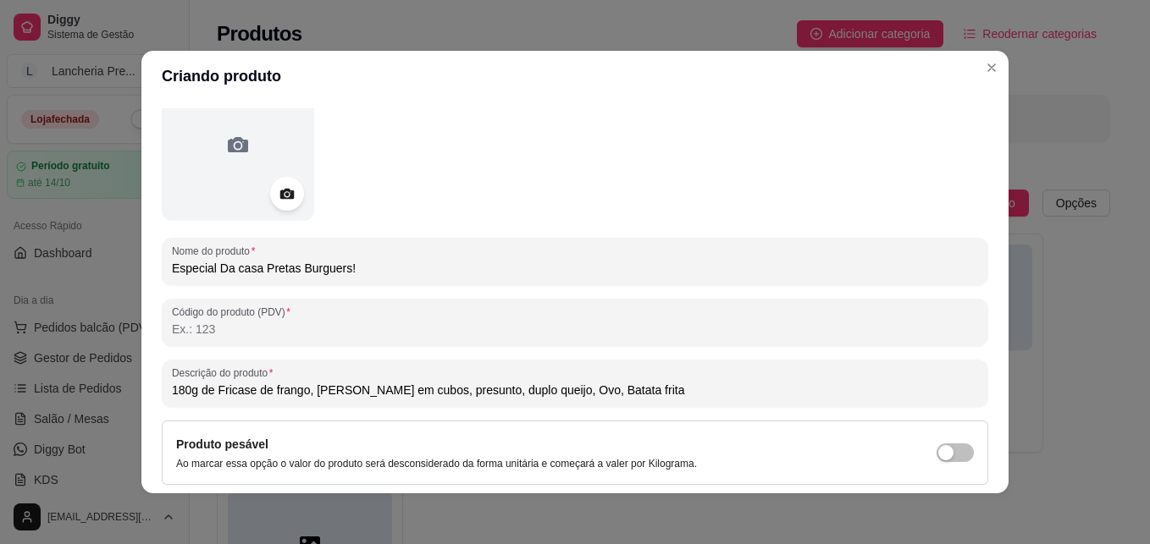
click at [459, 392] on input "180g de Fricase de frango, [PERSON_NAME] em cubos, presunto, duplo queijo, Ovo,…" at bounding box center [575, 390] width 806 height 17
click at [404, 390] on input "180g de Fricase de frango, [PERSON_NAME] em cubos, presunto, Duplo queijo, Ovo,…" at bounding box center [575, 390] width 806 height 17
click at [613, 384] on input "180g de Fricase de frango, Bacon em cubos, Presunto, Duplo queijo, Ovo, Batata …" at bounding box center [575, 390] width 806 height 17
type input "180g de Fricase de frango, Bacon em cubos, Presunto, Duplo queijo, Ovo, Batata …"
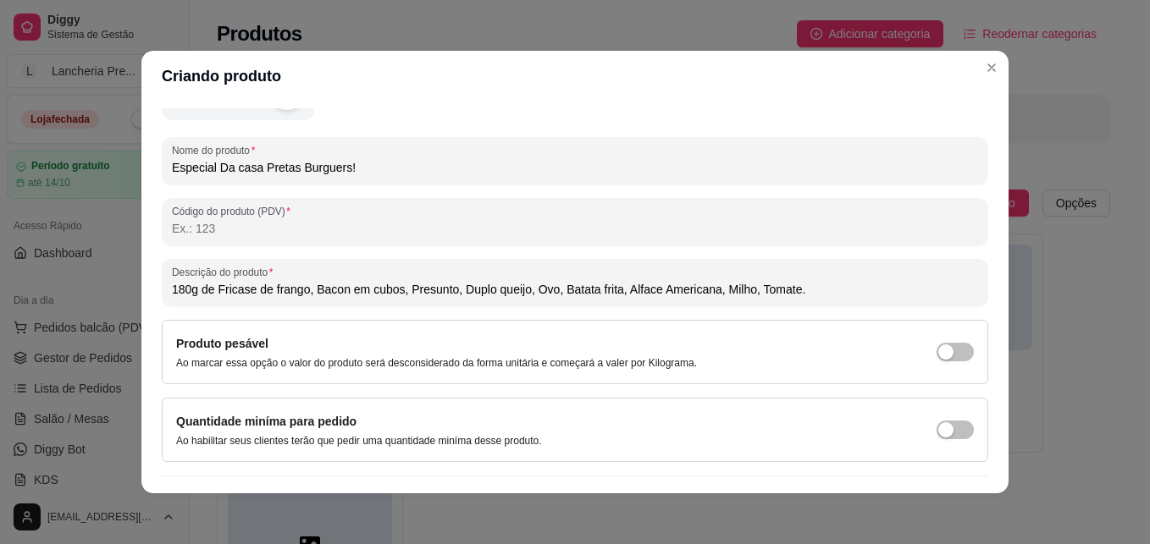
scroll to position [240, 0]
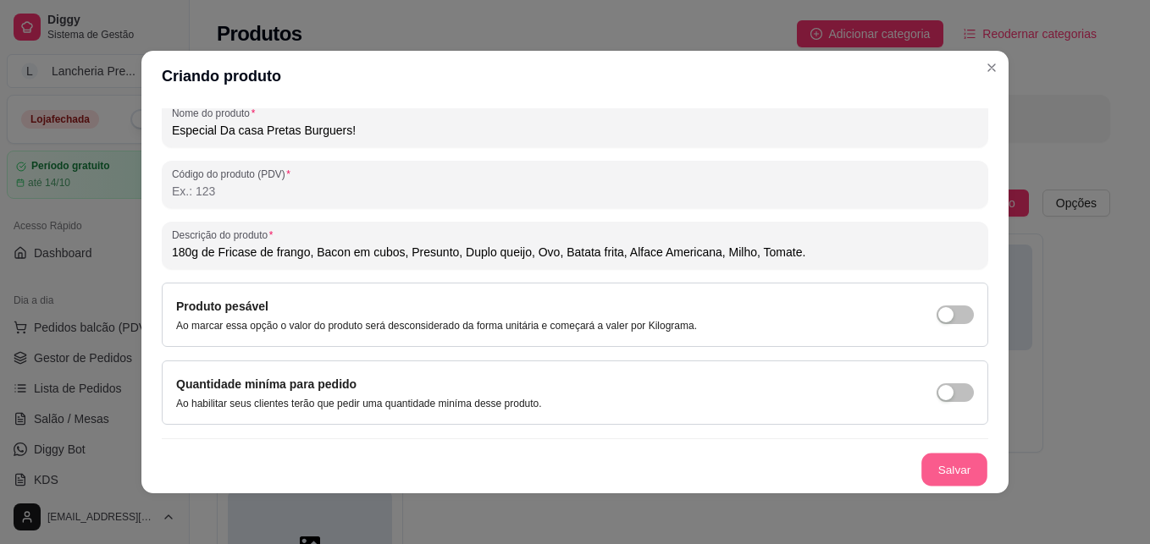
click at [940, 463] on button "Salvar" at bounding box center [954, 470] width 66 height 33
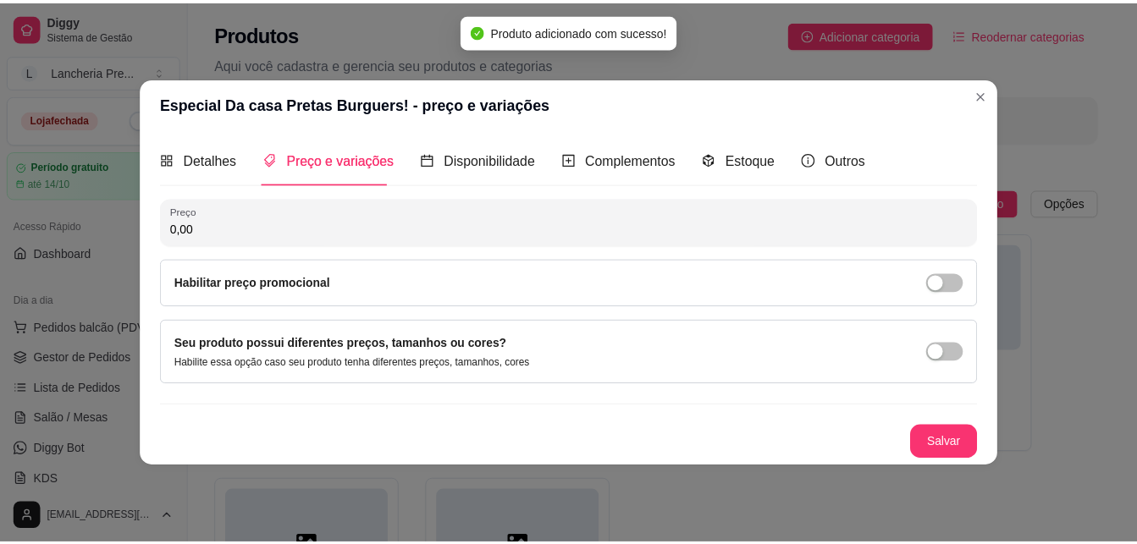
scroll to position [0, 0]
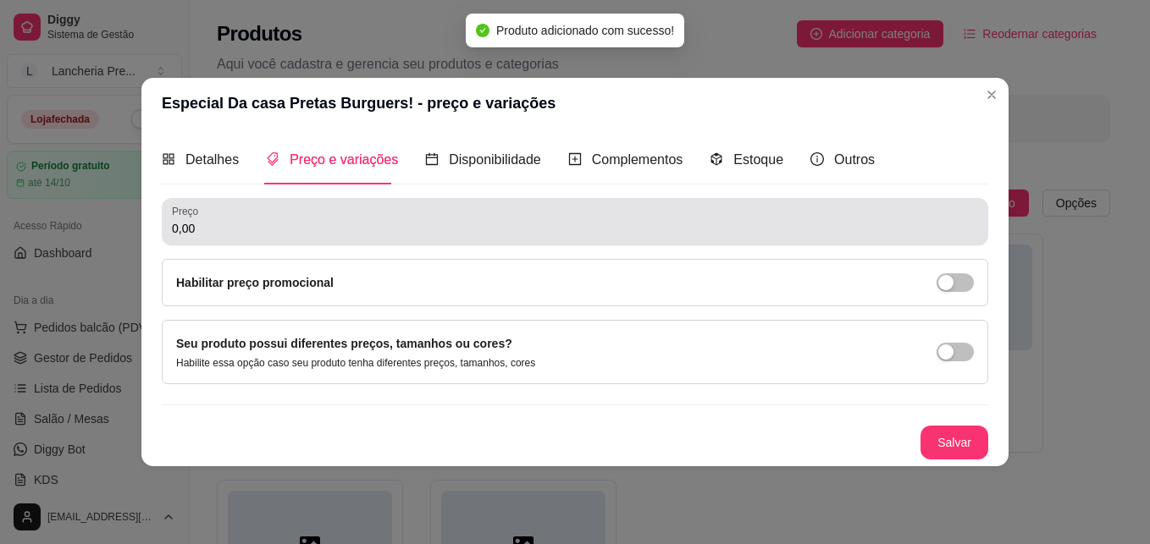
click at [307, 216] on div "0,00" at bounding box center [575, 222] width 806 height 34
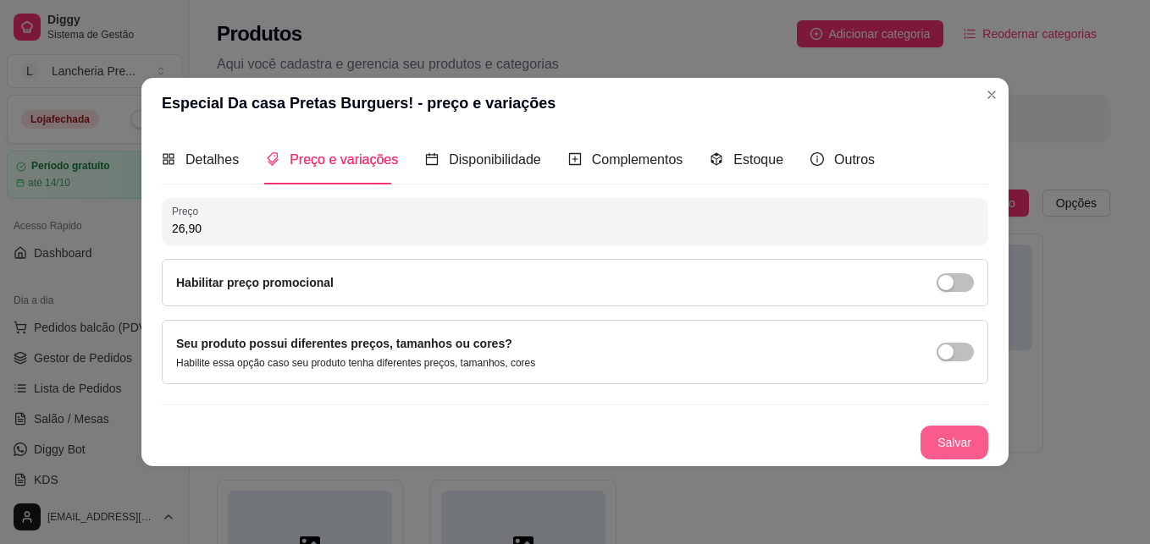
type input "26,90"
click at [953, 447] on button "Salvar" at bounding box center [954, 442] width 66 height 33
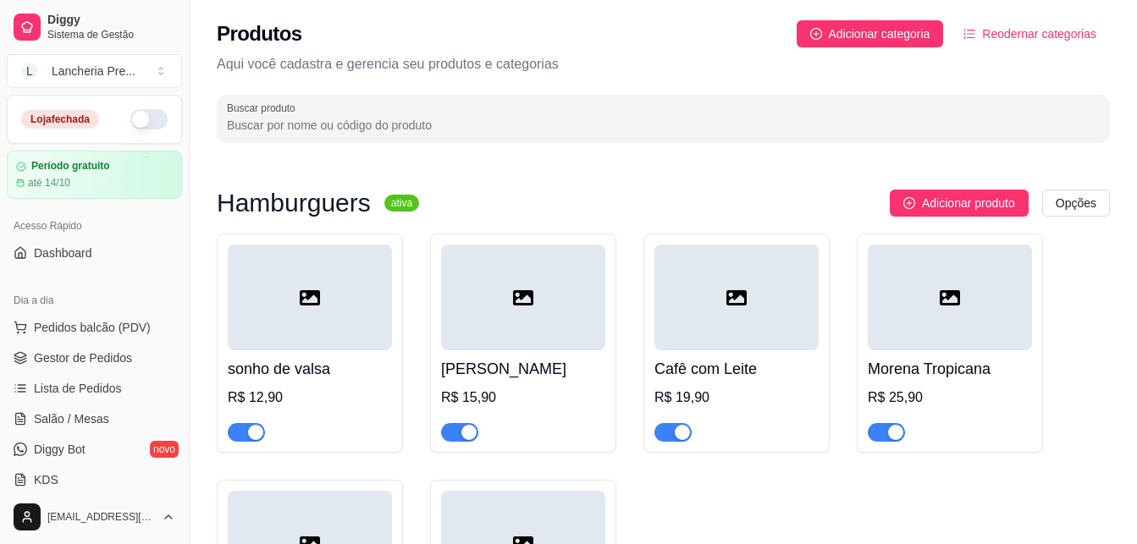
click at [342, 367] on h4 "sonho de valsa" at bounding box center [310, 369] width 164 height 24
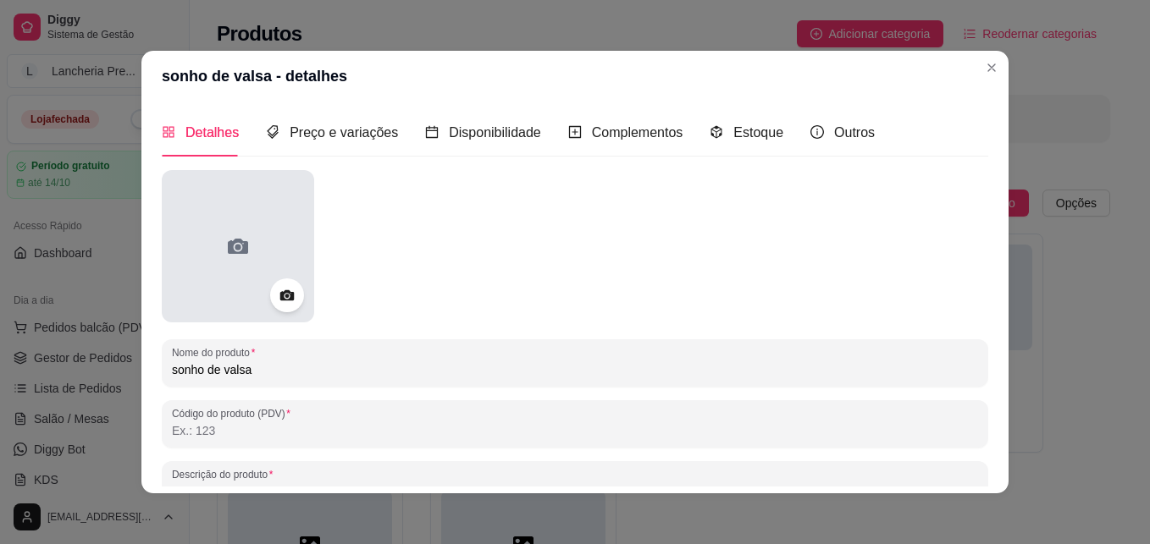
click at [272, 205] on div at bounding box center [238, 246] width 152 height 152
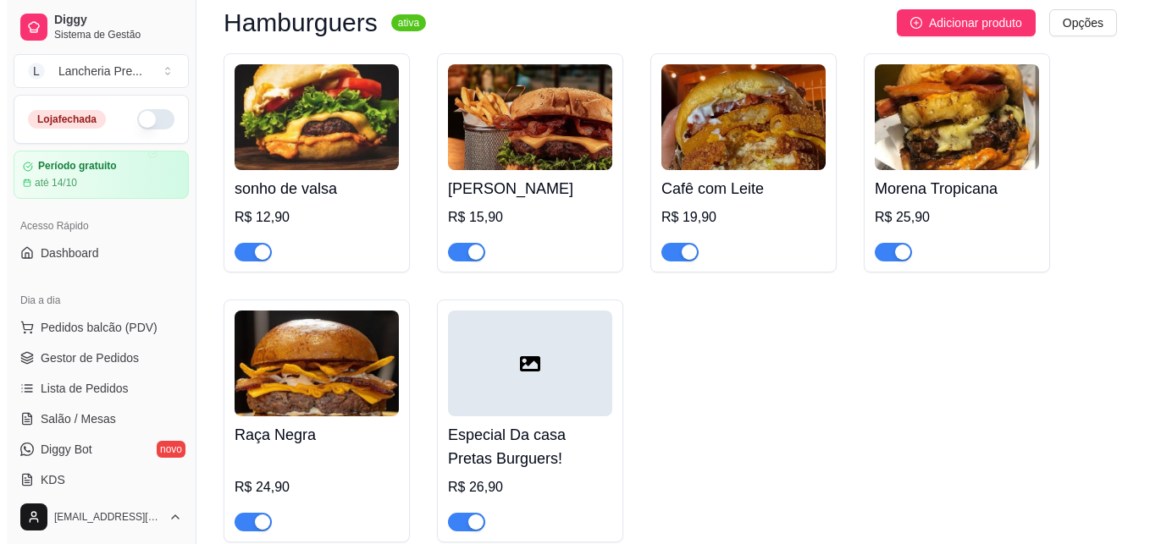
scroll to position [169, 0]
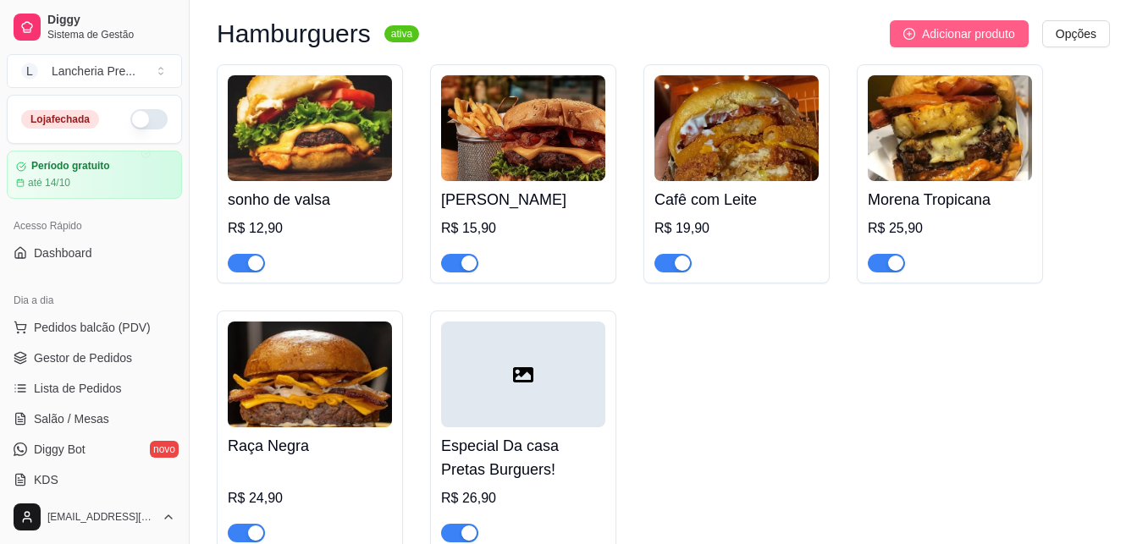
click at [995, 24] on button "Adicionar produto" at bounding box center [959, 33] width 139 height 27
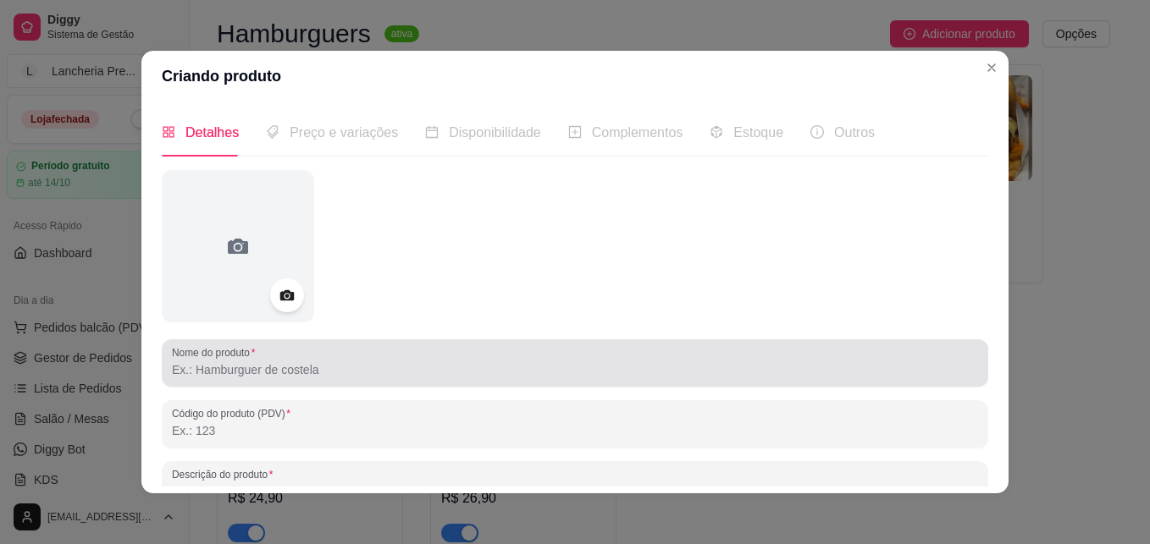
click at [393, 361] on div at bounding box center [575, 363] width 806 height 34
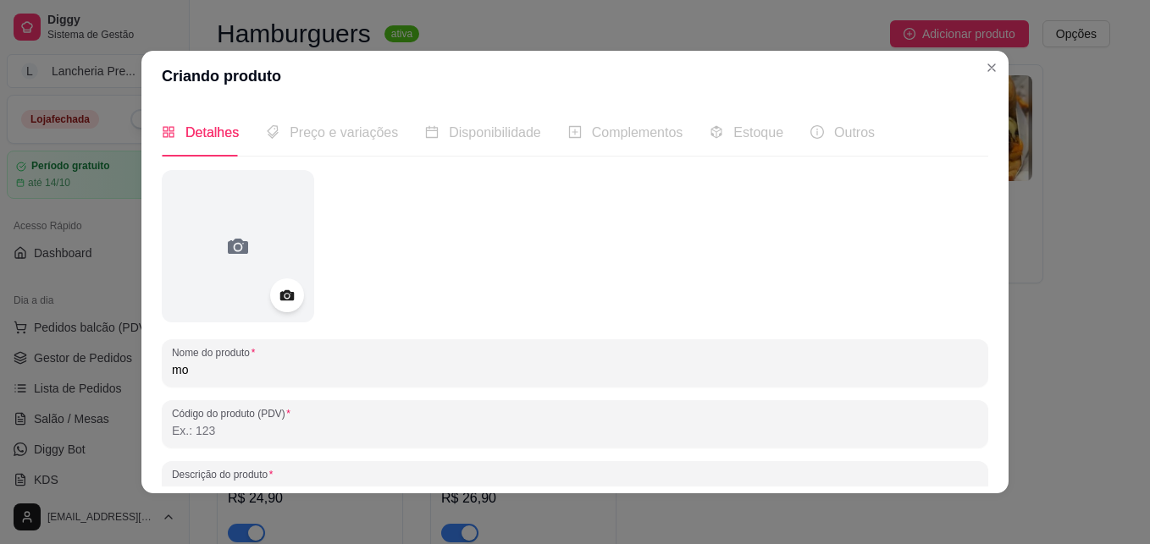
type input "m"
type input "Monte Seu Hamburguer"
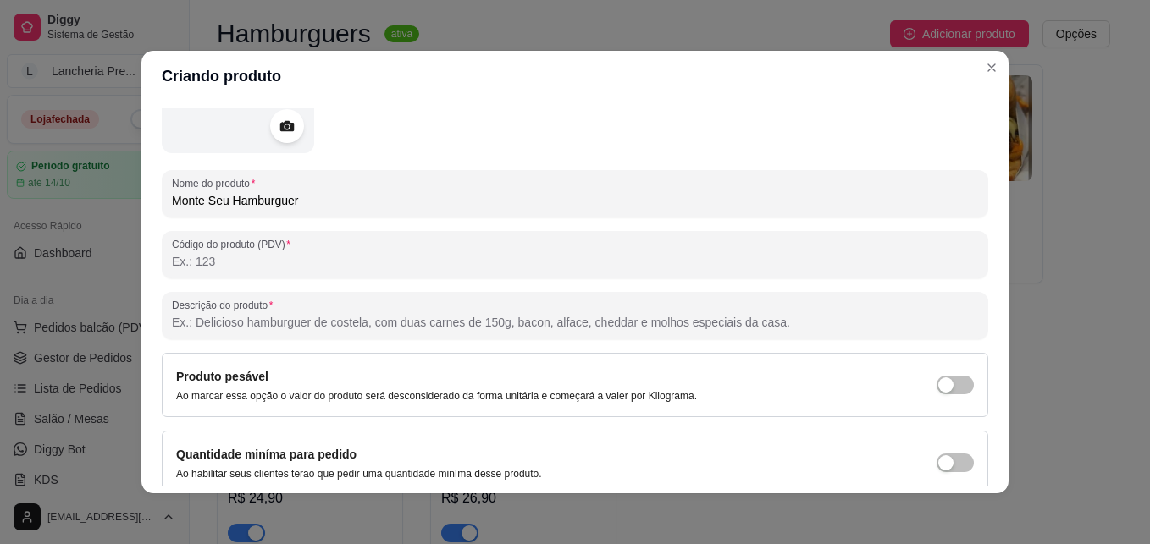
click at [627, 327] on input "Descrição do produto" at bounding box center [575, 322] width 806 height 17
type input "Reivetando o sabor em cada receita unica!"
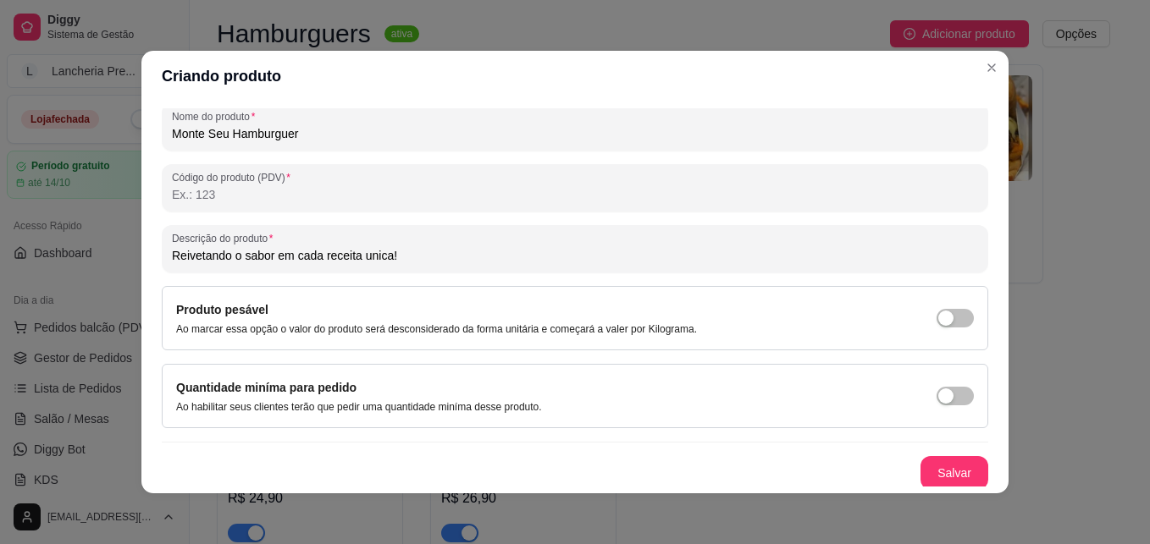
scroll to position [237, 0]
click at [936, 384] on div "Quantidade miníma para pedido Ao habilitar seus clientes terão que pedir uma qu…" at bounding box center [575, 396] width 798 height 36
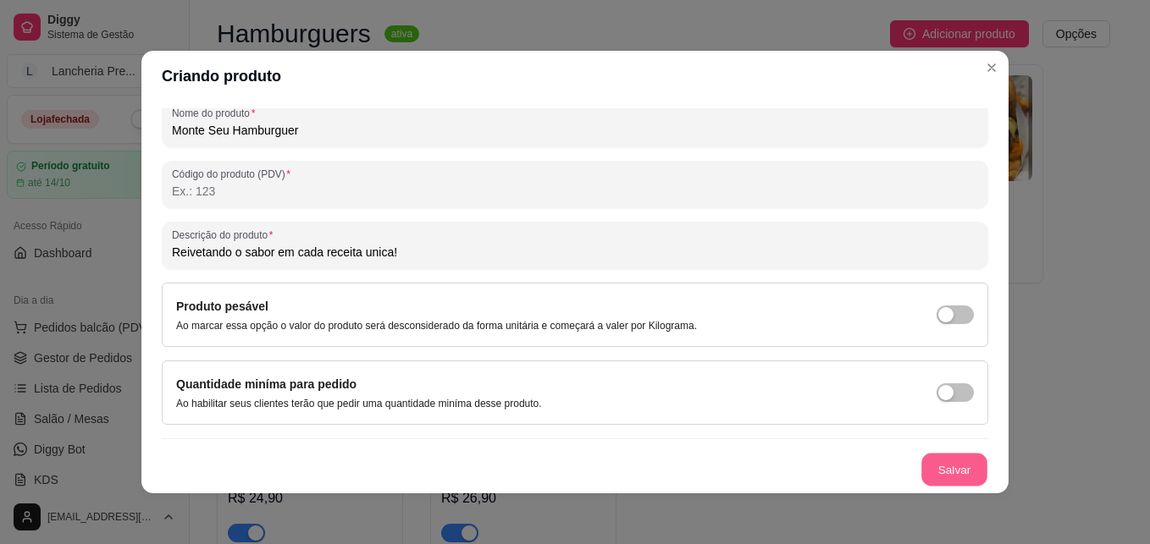
click at [925, 467] on button "Salvar" at bounding box center [954, 470] width 66 height 33
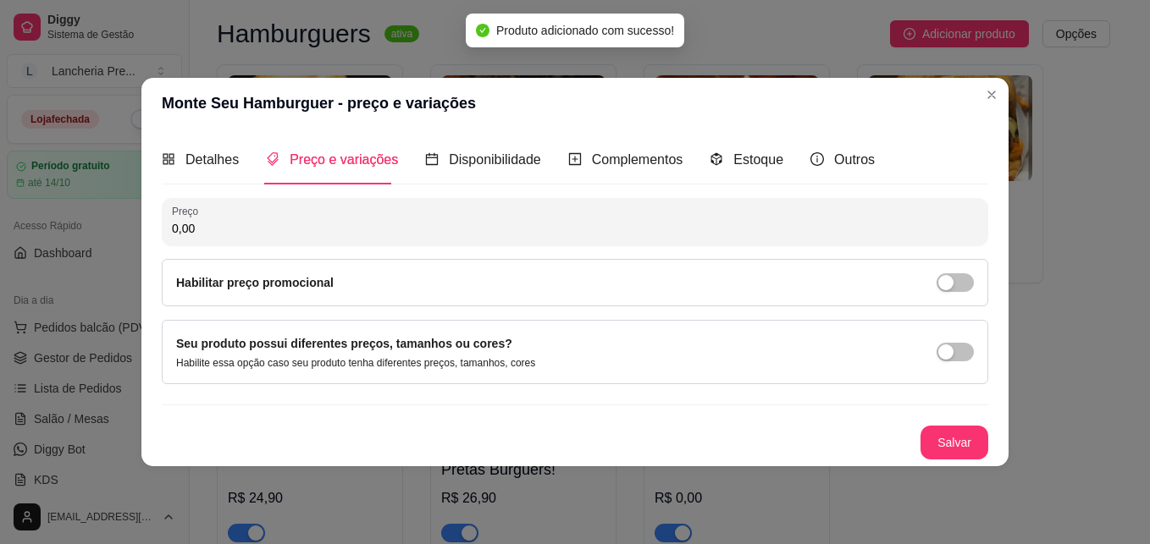
scroll to position [0, 0]
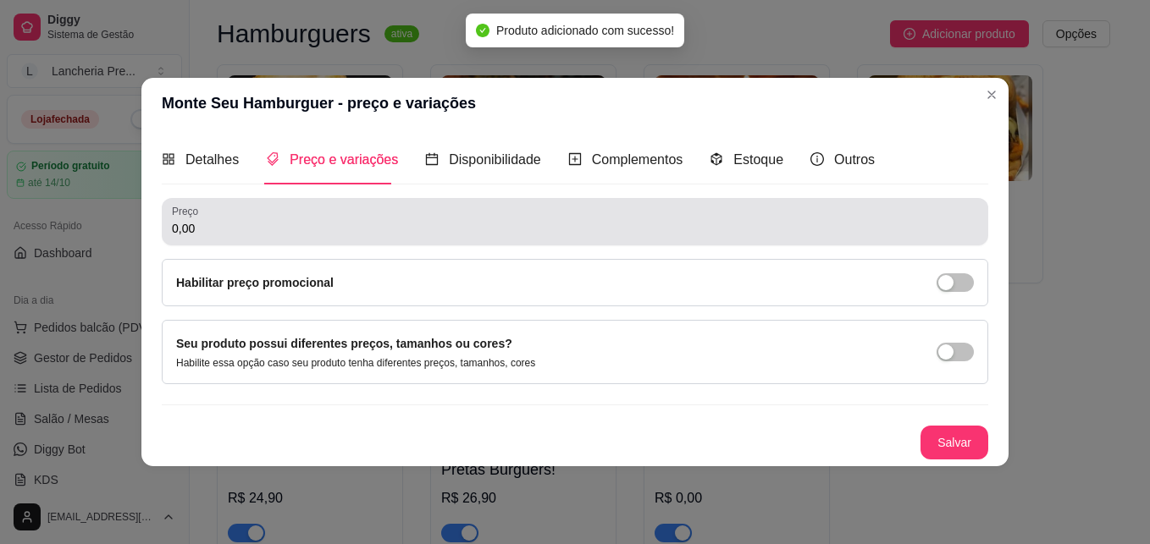
click at [351, 239] on div "Preço 0,00" at bounding box center [575, 221] width 826 height 47
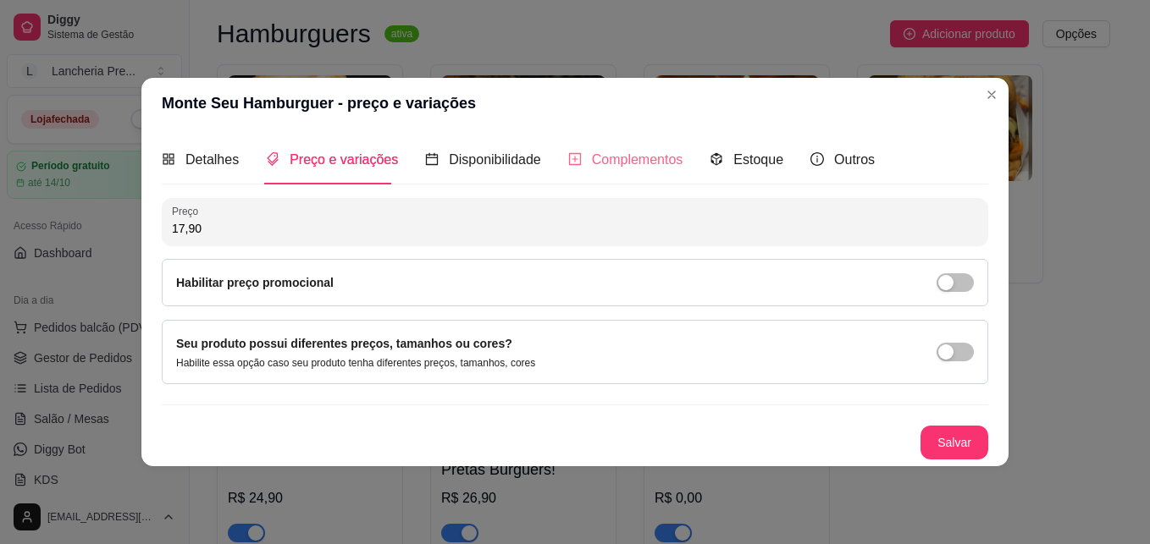
type input "17,90"
click at [601, 152] on span "Complementos" at bounding box center [637, 159] width 91 height 14
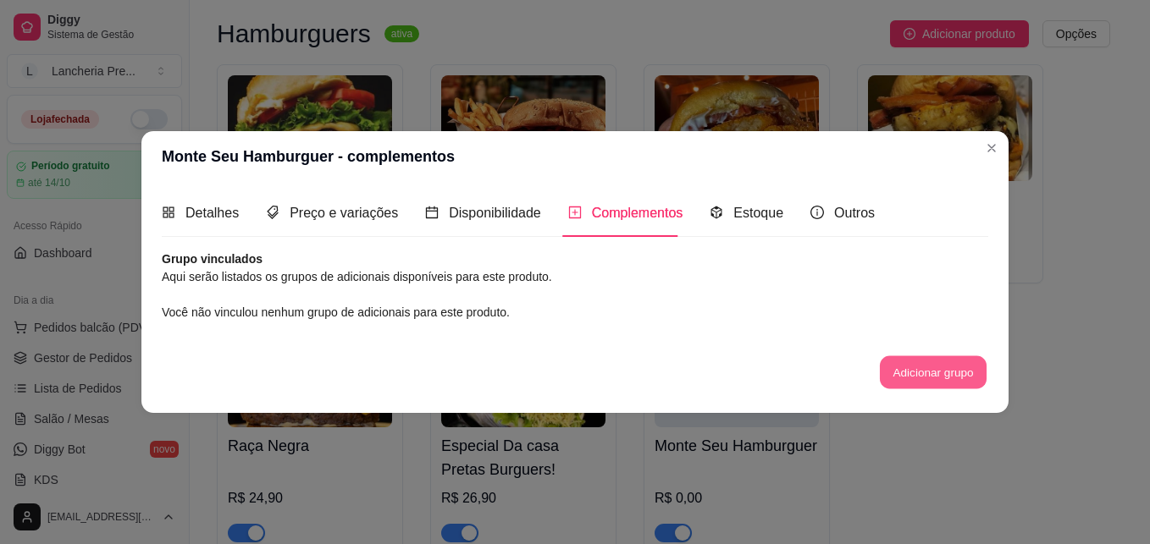
click at [899, 368] on button "Adicionar grupo" at bounding box center [933, 372] width 107 height 33
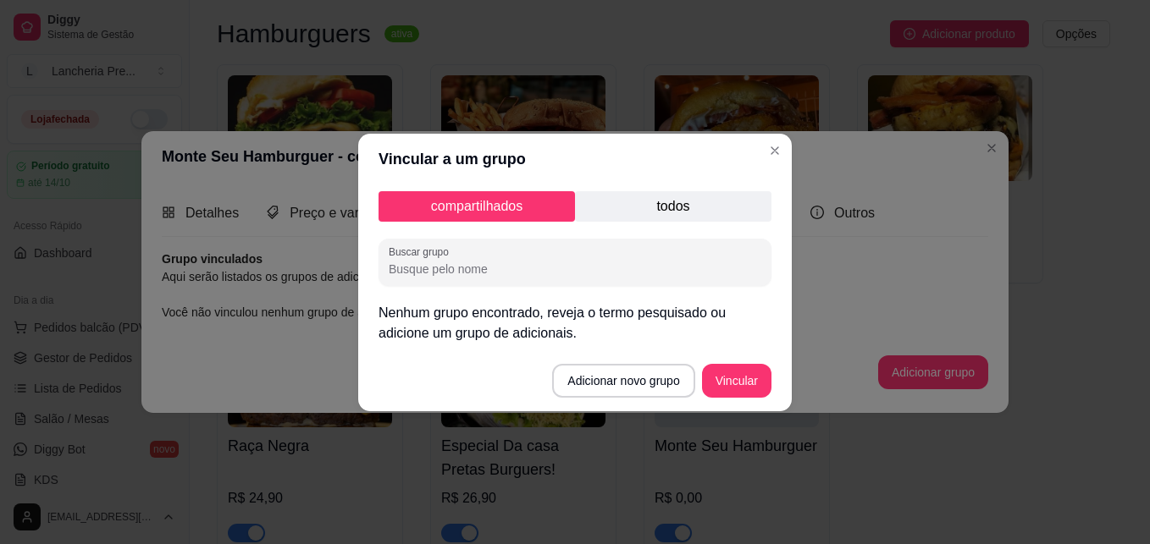
click at [638, 401] on footer "Adicionar novo grupo Vincular" at bounding box center [575, 381] width 434 height 61
click at [639, 373] on button "Adicionar novo grupo" at bounding box center [624, 380] width 138 height 33
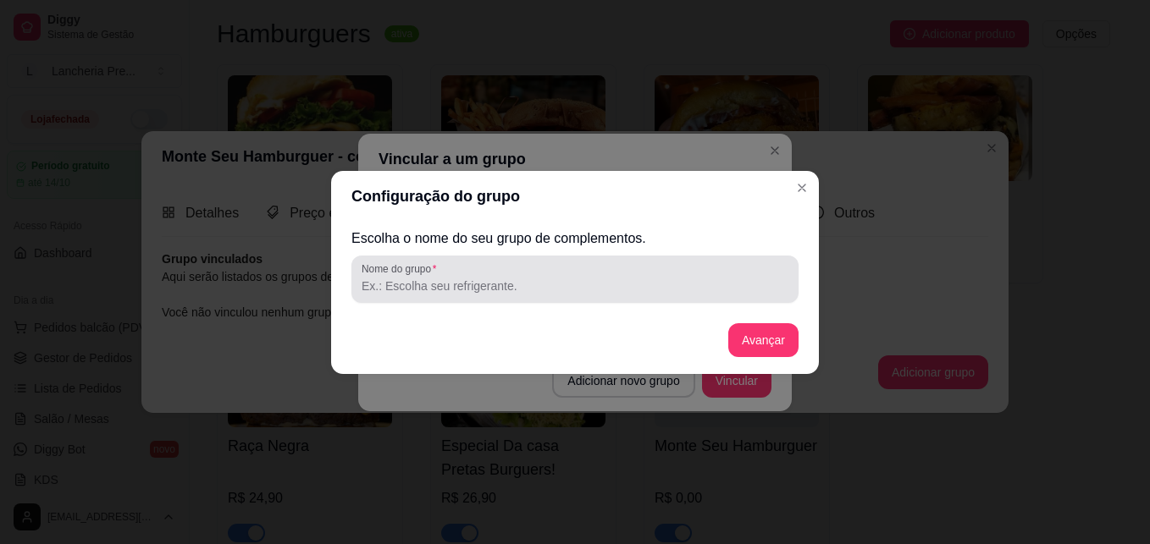
click at [546, 279] on input "Nome do grupo" at bounding box center [575, 286] width 427 height 17
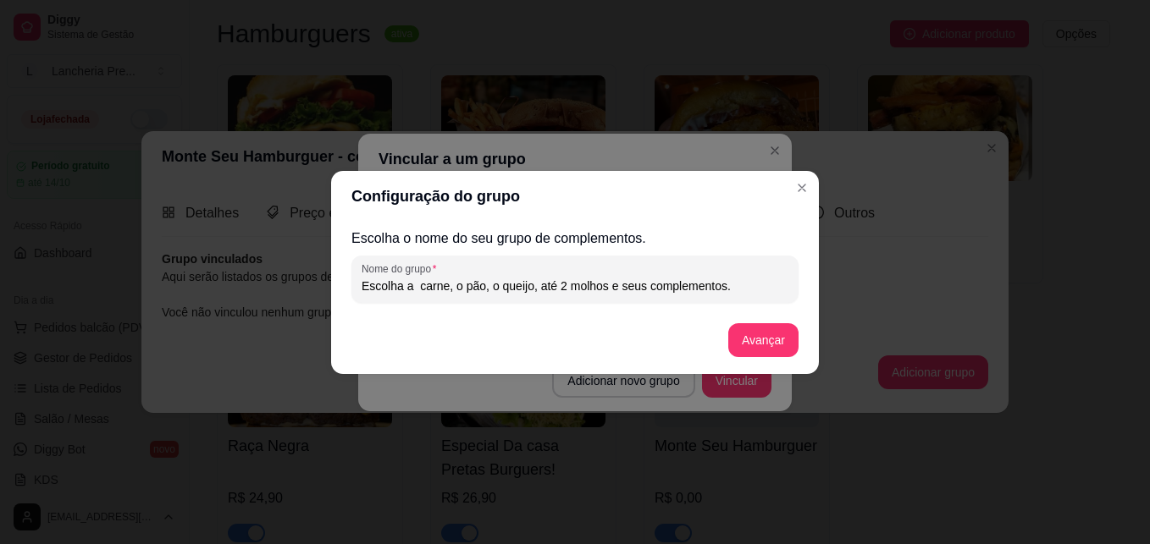
click at [639, 287] on input "Escolha a carne, o pão, o queijo, até 2 molhos e seus complementos." at bounding box center [575, 286] width 427 height 17
click at [550, 286] on input "Escolha a carne, o pão, o queijo, até 2 molhos complementos." at bounding box center [575, 286] width 427 height 17
click at [607, 285] on input "Escolha a carne, o pão, o queijo, até 2 molhos complementos." at bounding box center [575, 286] width 427 height 17
click at [717, 288] on input "Escolha a carne, o pão, o queijo, até 2 molhos de 2 complementos." at bounding box center [575, 286] width 427 height 17
type input "Escolha a carne, o pão, o queijo, até 2 molhos de 2 complementos gratis."
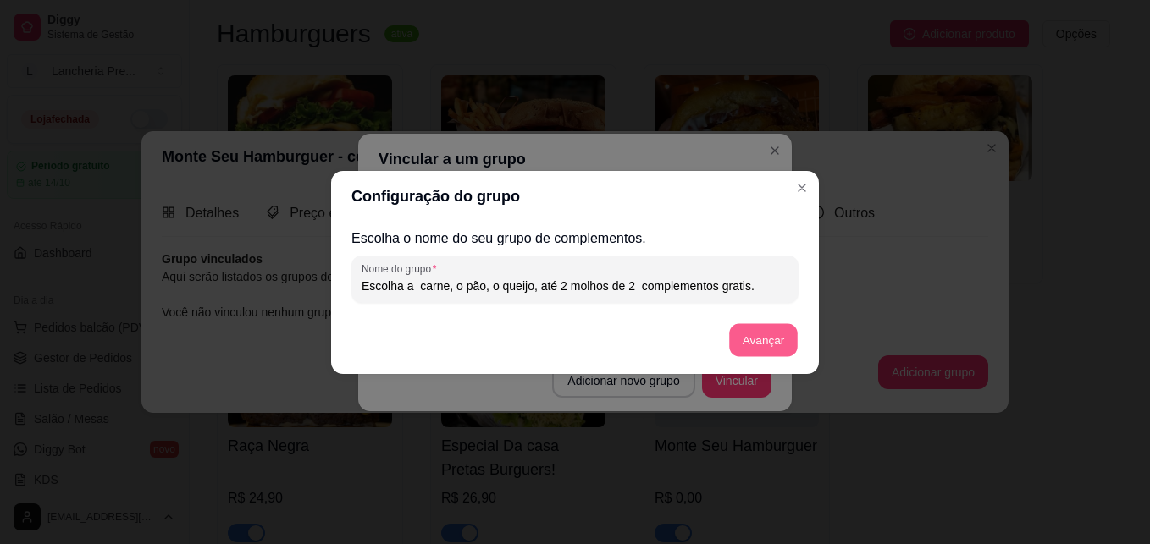
click at [751, 337] on button "Avançar" at bounding box center [763, 339] width 69 height 33
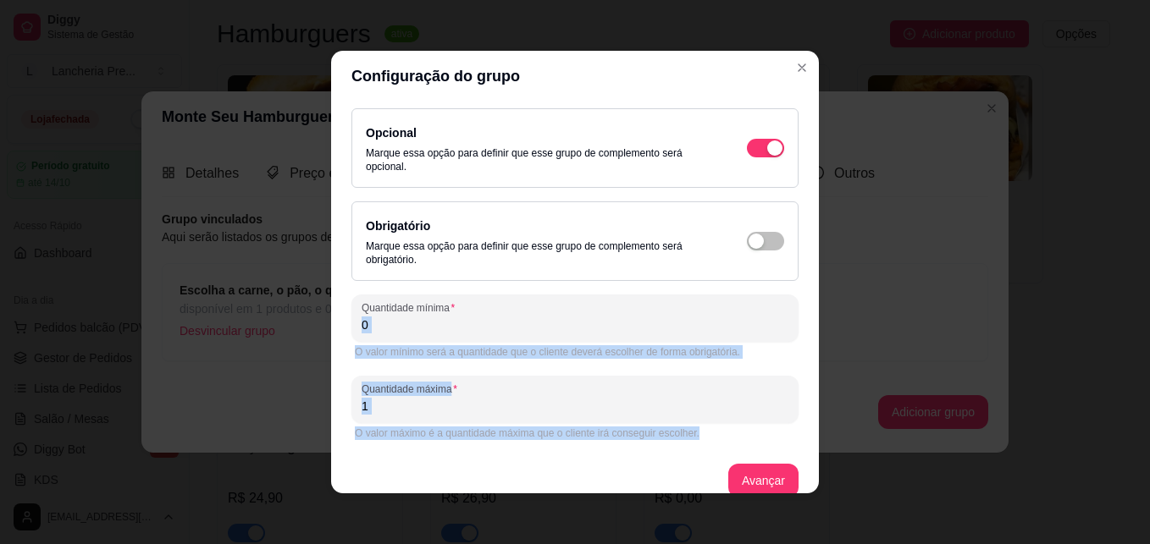
drag, startPoint x: 751, startPoint y: 337, endPoint x: 741, endPoint y: 445, distance: 108.0
click at [741, 445] on div "Opcional Marque essa opção para definir que esse grupo de complemento será opci…" at bounding box center [574, 308] width 447 height 400
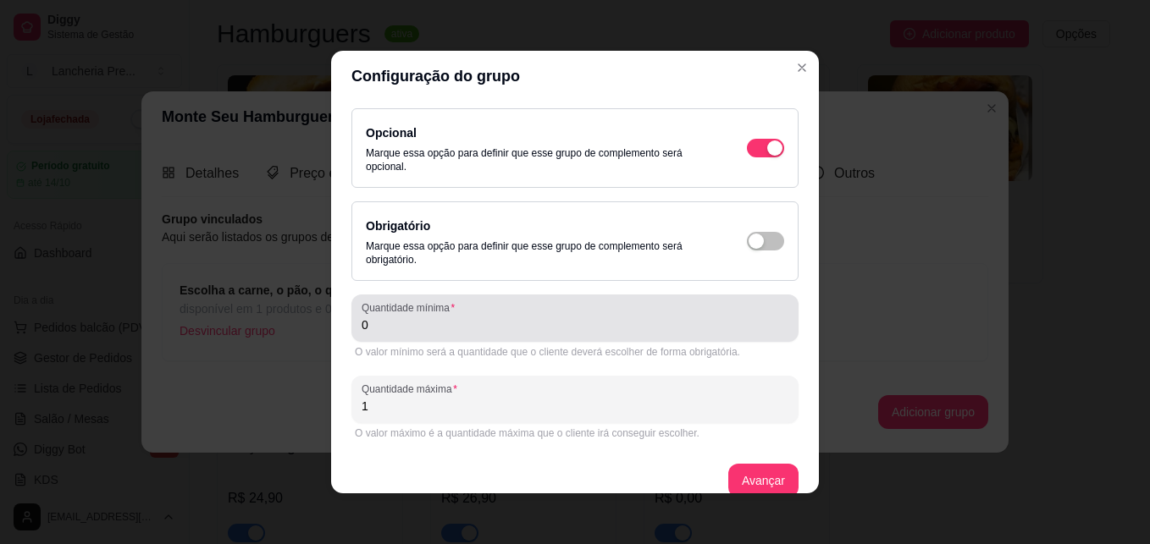
drag, startPoint x: 741, startPoint y: 445, endPoint x: 639, endPoint y: 316, distance: 164.0
click at [639, 316] on div "0" at bounding box center [575, 318] width 427 height 34
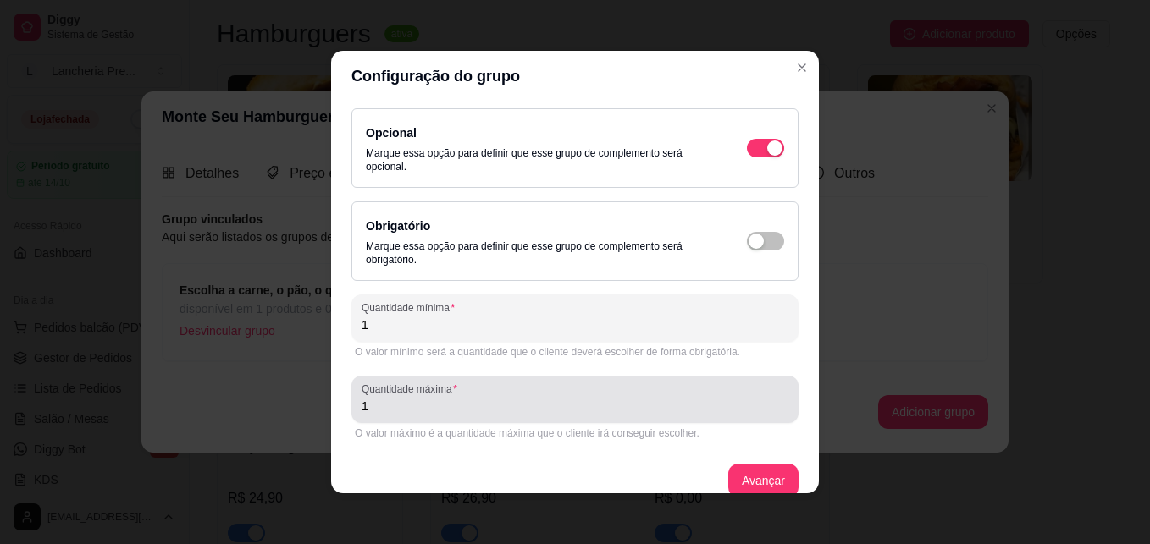
type input "1"
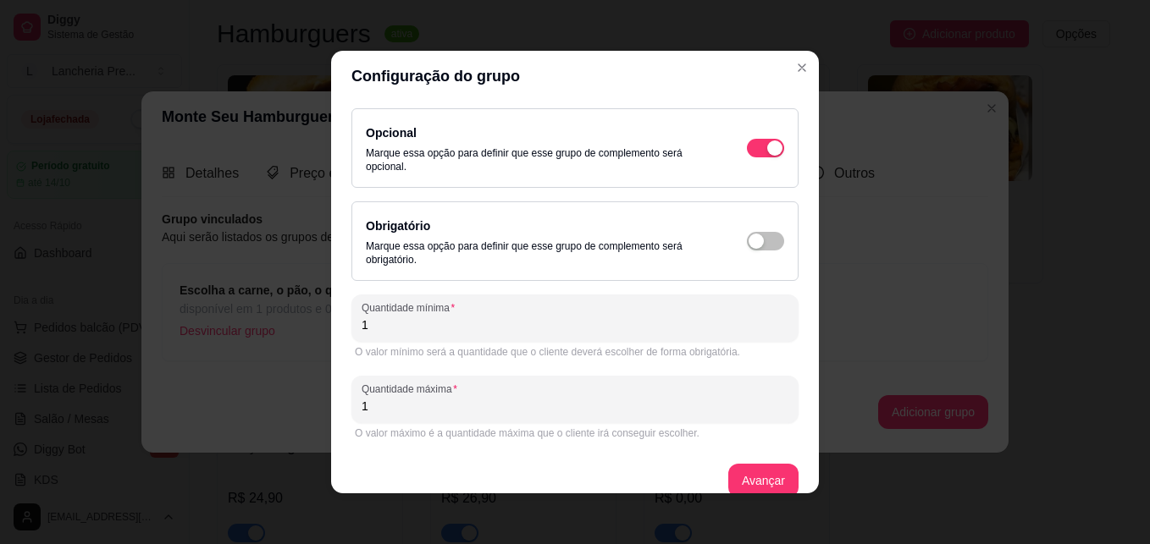
click at [603, 401] on input "1" at bounding box center [575, 406] width 427 height 17
type input "5"
click at [729, 472] on button "Avançar" at bounding box center [763, 481] width 69 height 33
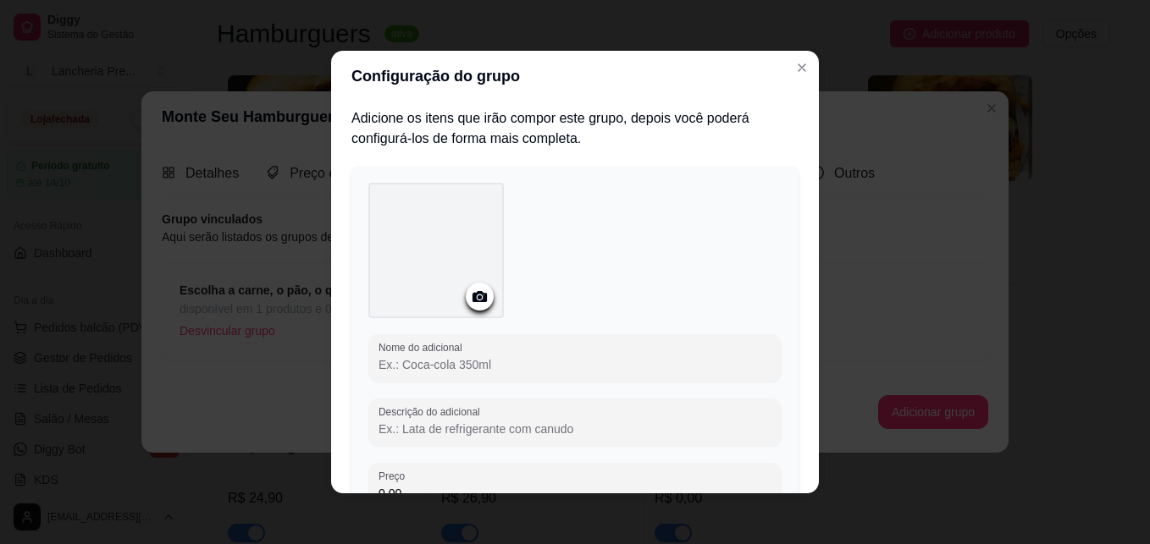
click at [542, 370] on input "Nome do adicional" at bounding box center [574, 364] width 393 height 17
type input "c"
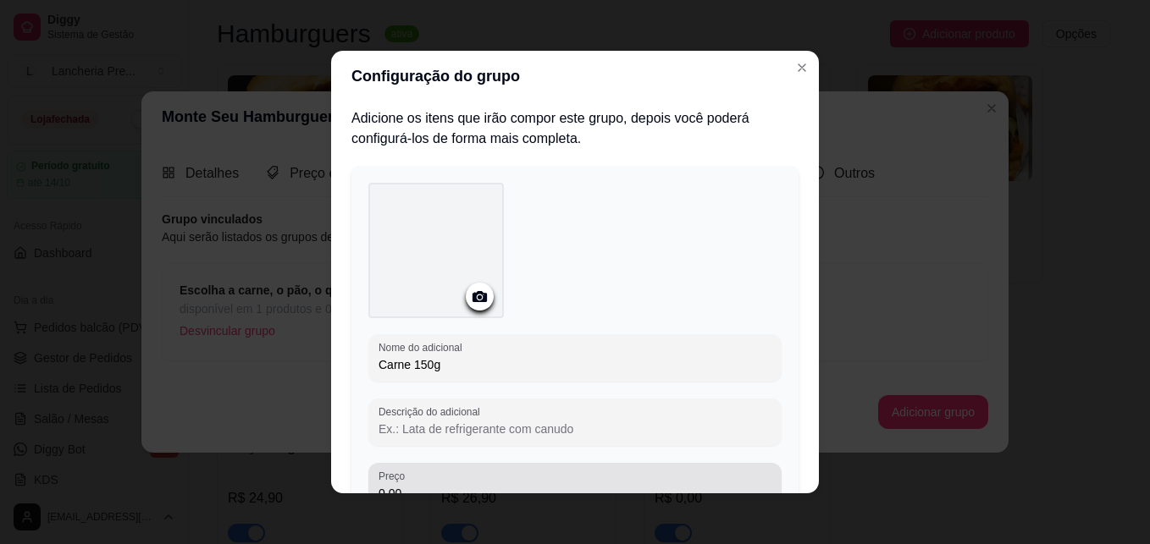
type input "Carne 150g"
click at [483, 481] on div "0,00" at bounding box center [574, 487] width 393 height 34
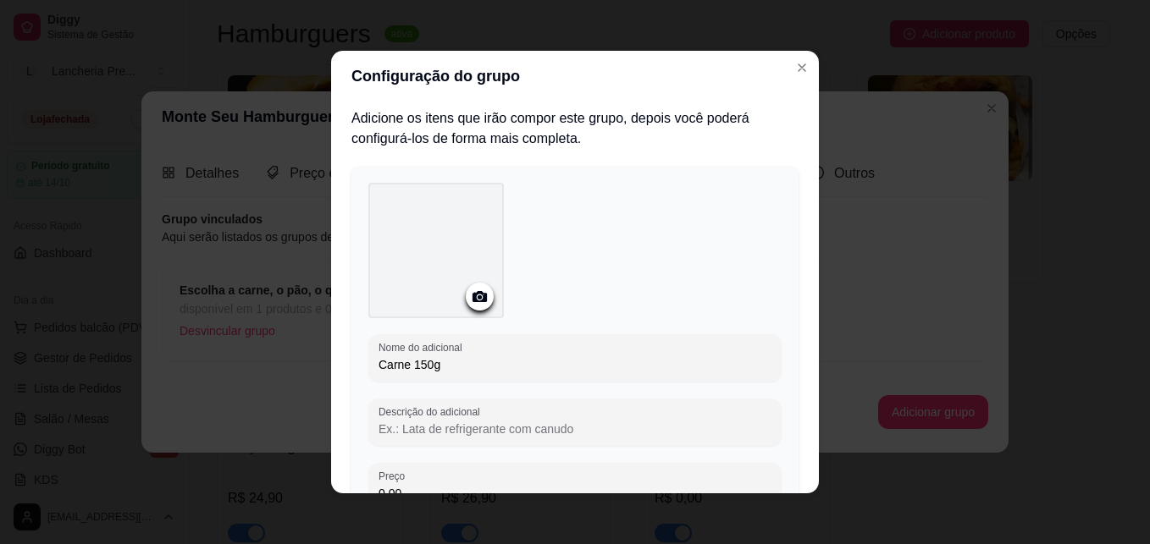
scroll to position [8, 0]
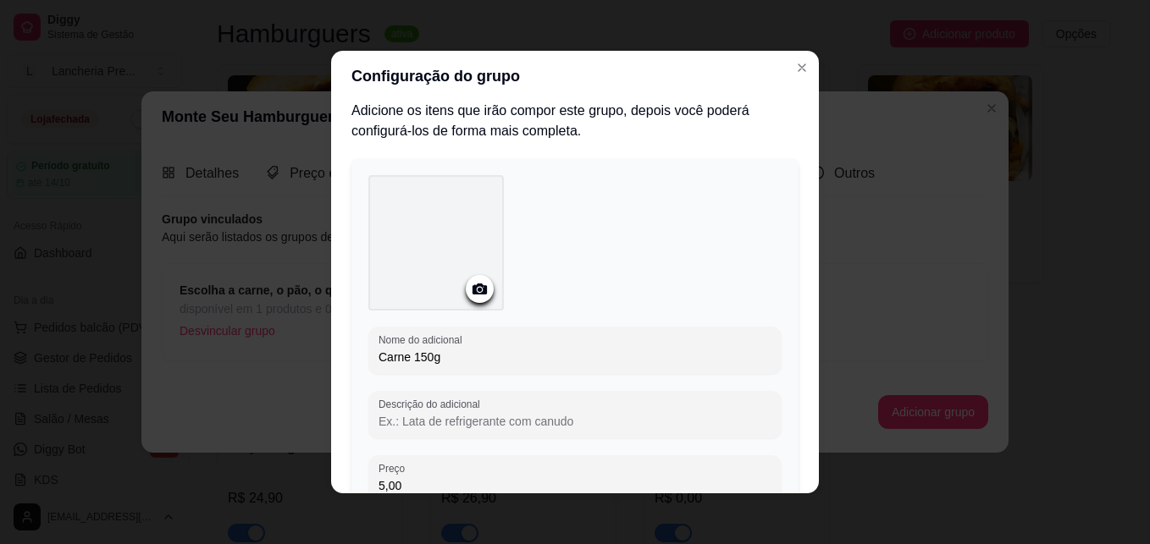
type input "5,00"
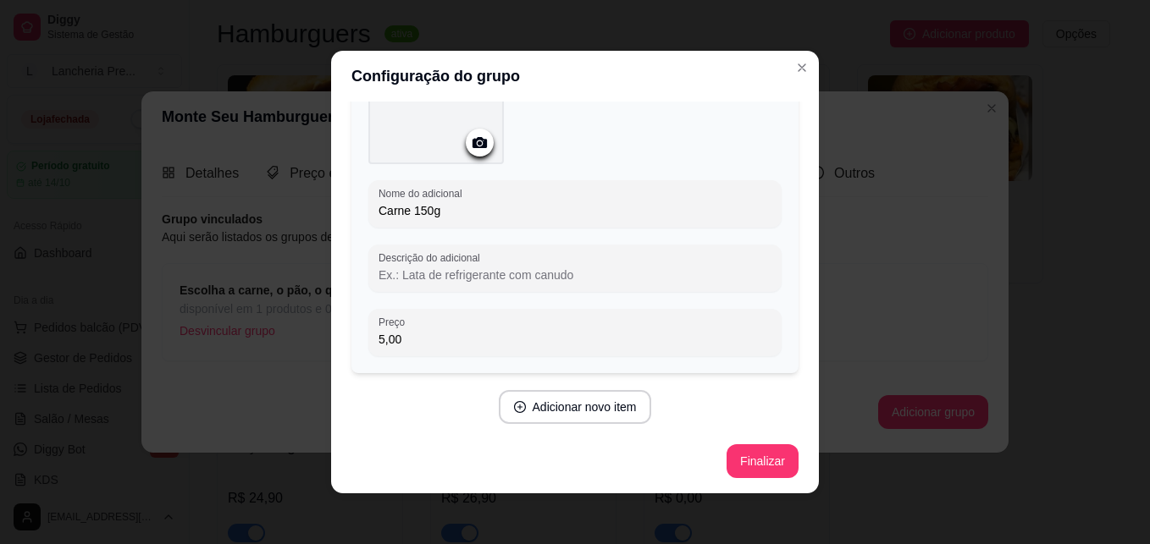
scroll to position [155, 0]
click at [589, 411] on button "Adicionar novo item" at bounding box center [574, 406] width 149 height 33
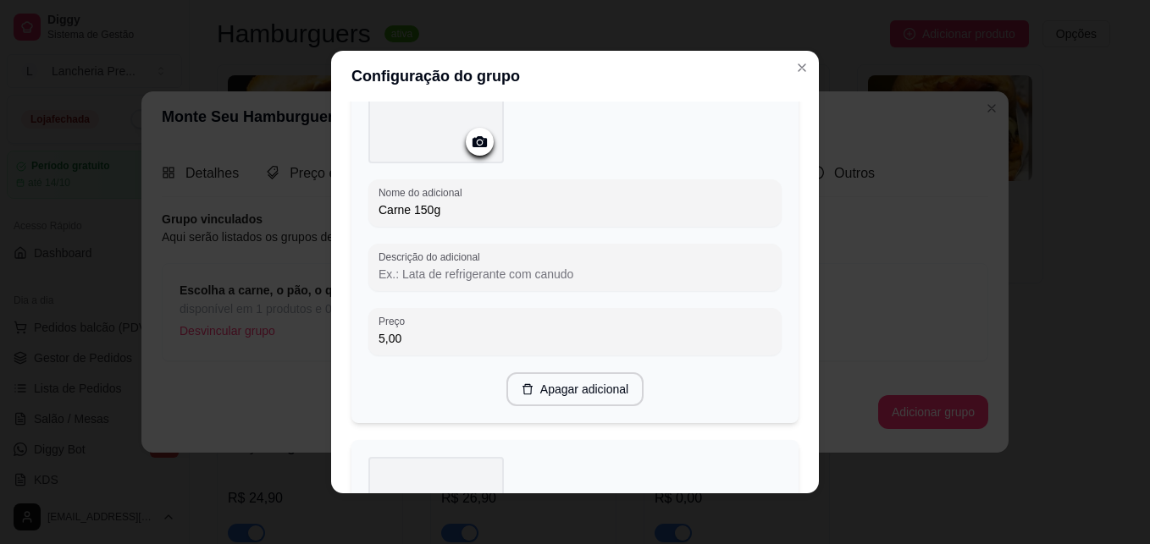
click at [405, 209] on input "Carne 150g" at bounding box center [574, 210] width 393 height 17
type input "Carne 150g"
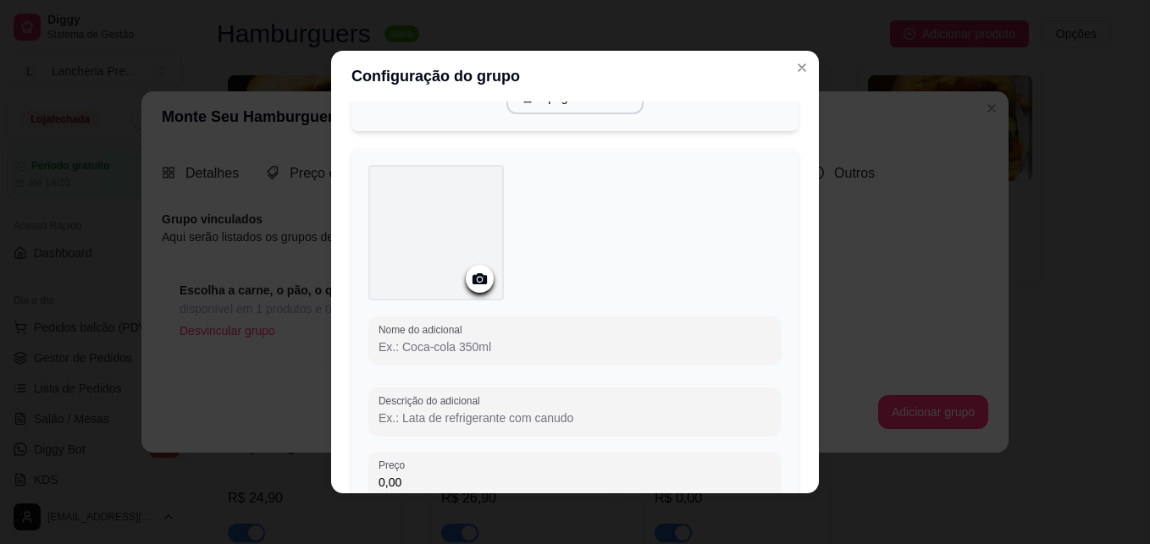
scroll to position [460, 0]
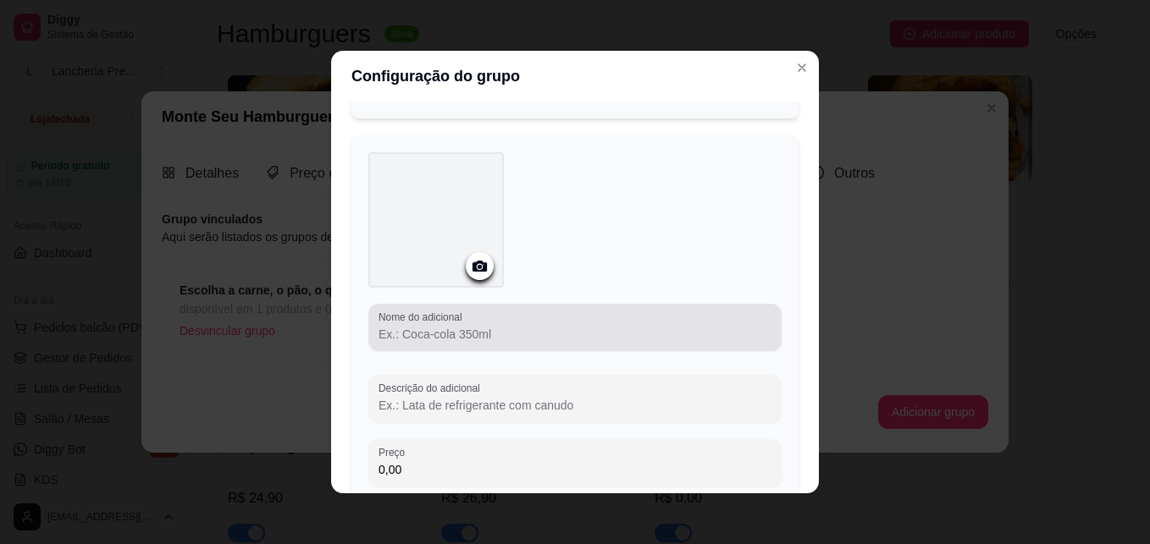
click at [406, 327] on input "Nome do adicional" at bounding box center [574, 334] width 393 height 17
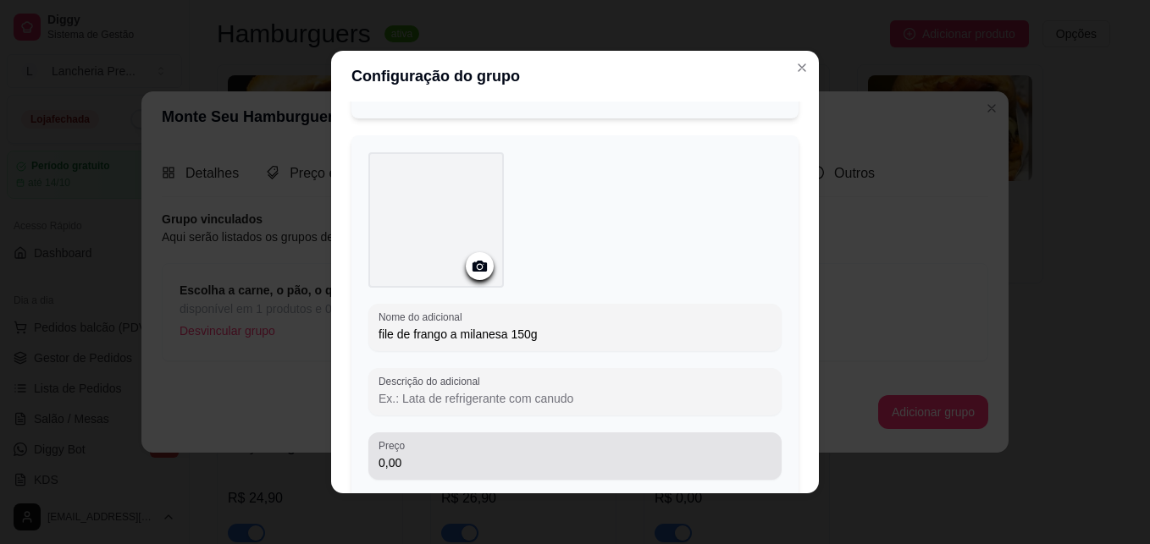
type input "file de frango a milanesa 150g"
click at [428, 448] on div "0,00" at bounding box center [574, 456] width 393 height 34
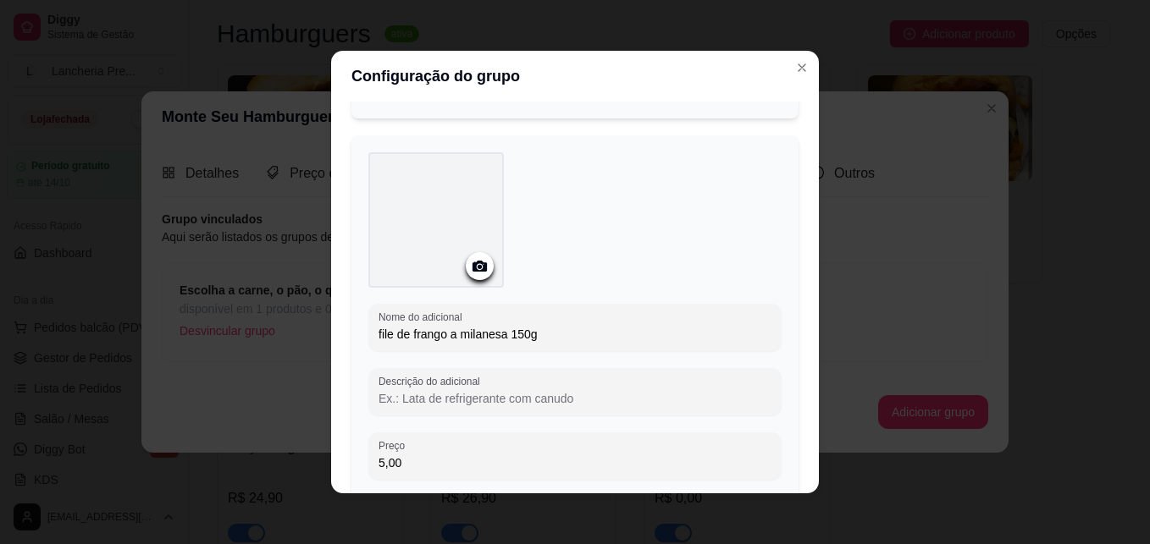
type input "5,00"
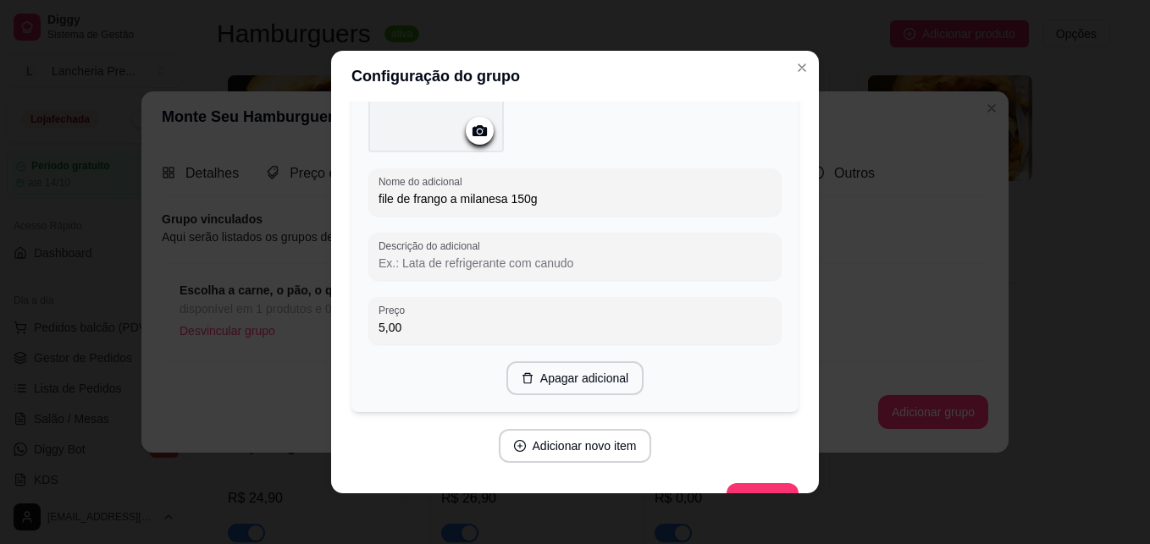
scroll to position [629, 0]
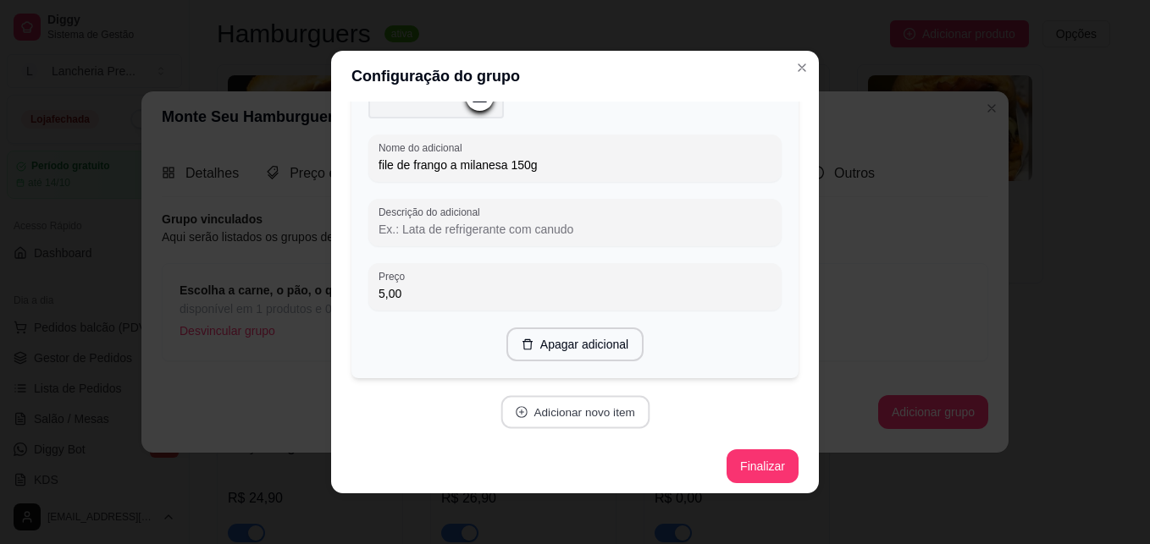
click at [569, 410] on button "Adicionar novo item" at bounding box center [574, 412] width 149 height 33
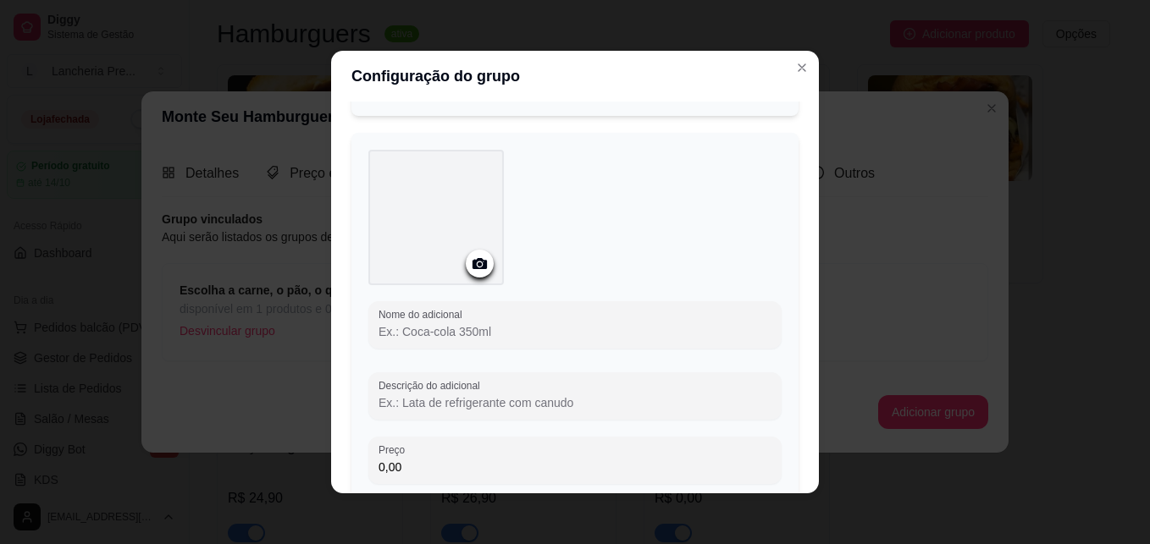
scroll to position [900, 0]
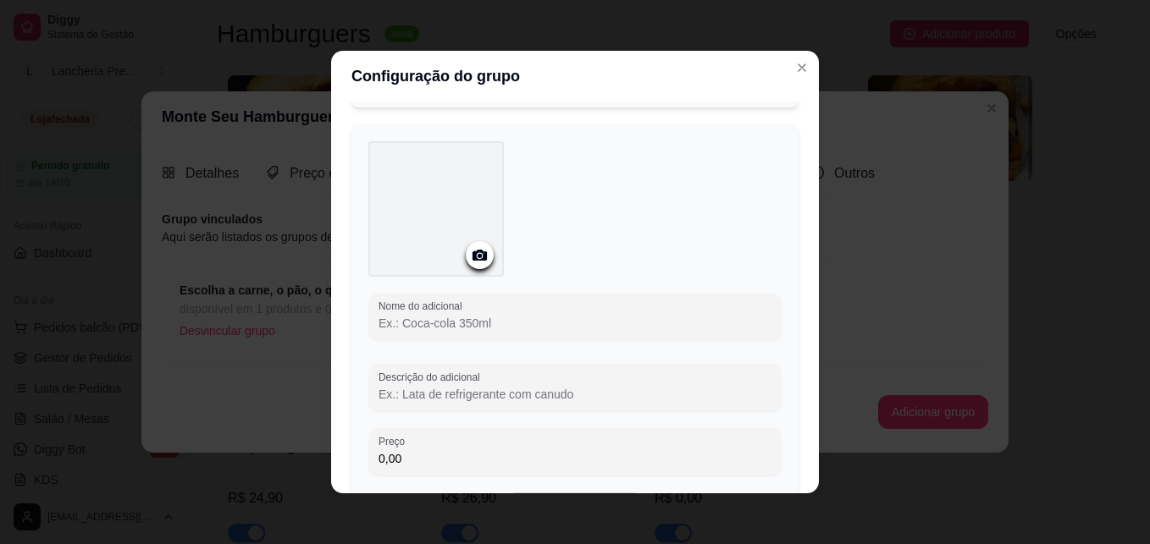
click at [451, 322] on input "Nome do adicional" at bounding box center [574, 323] width 393 height 17
type input "q"
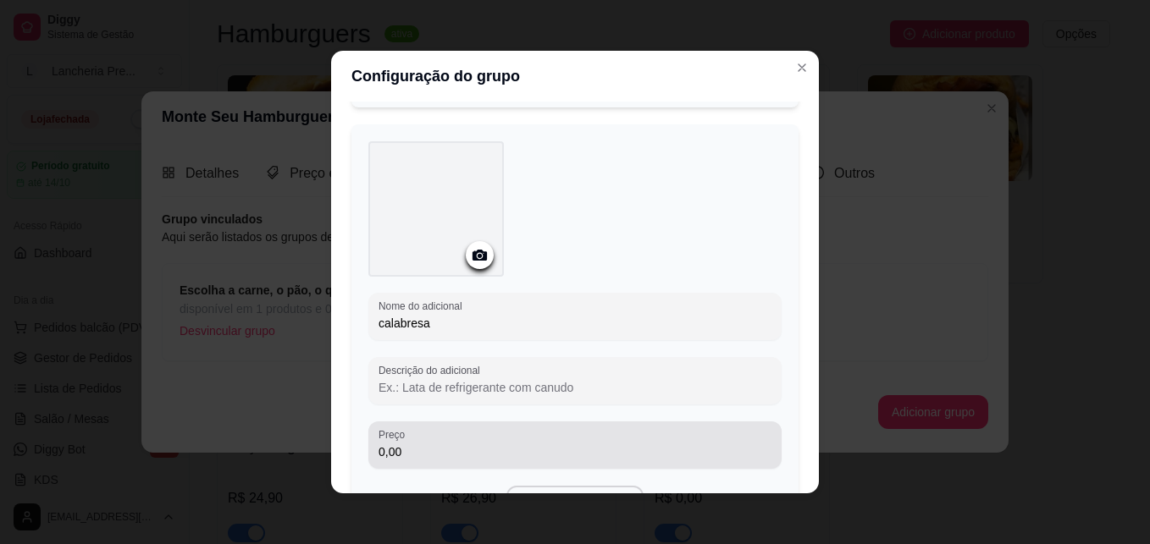
type input "calabresa"
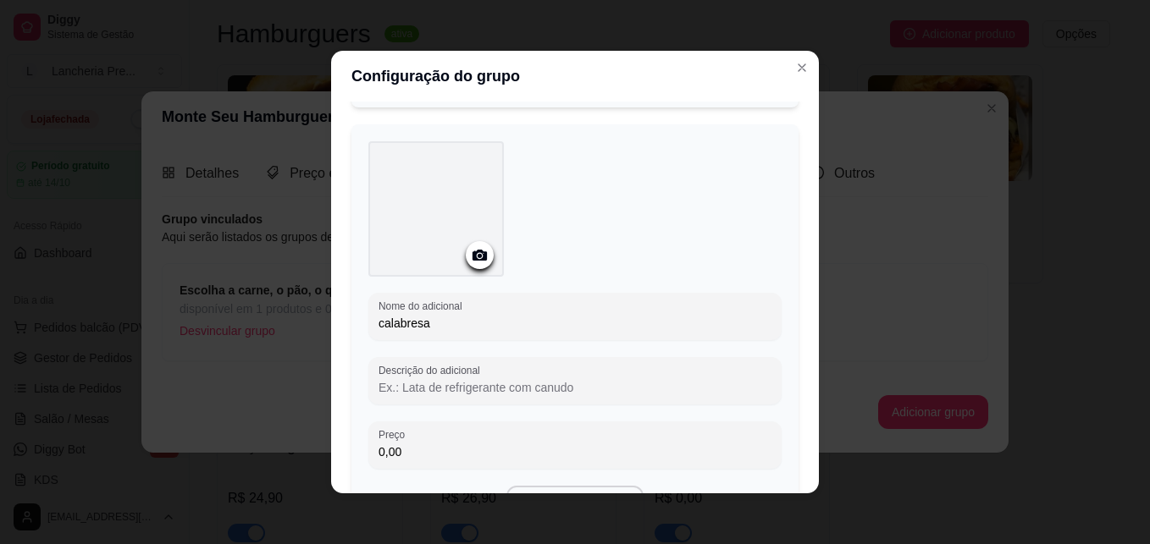
click at [453, 451] on input "0,00" at bounding box center [574, 452] width 393 height 17
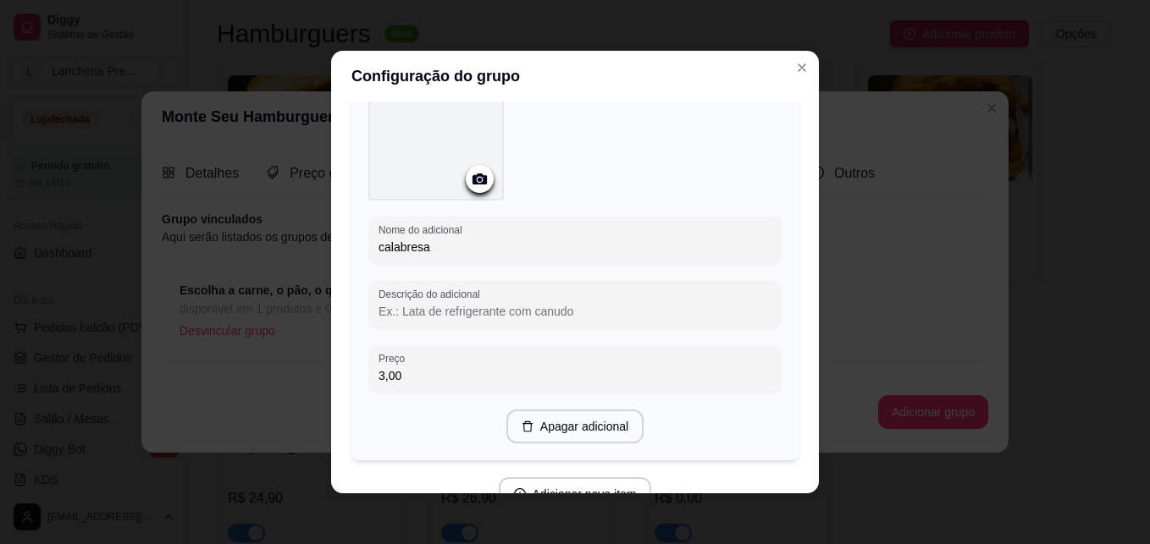
scroll to position [1002, 0]
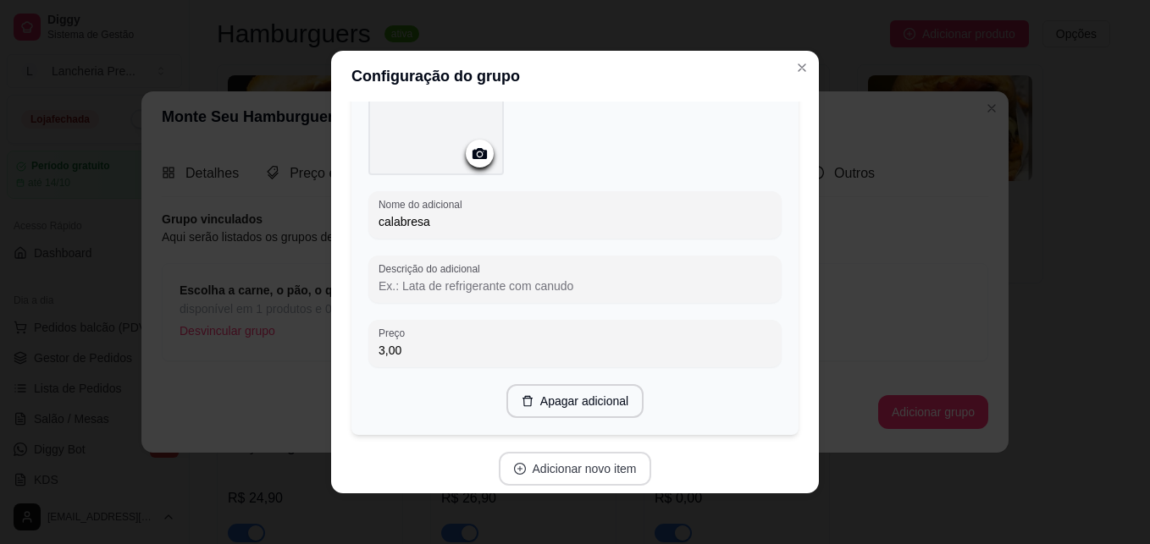
click at [605, 466] on button "Adicionar novo item" at bounding box center [575, 469] width 153 height 34
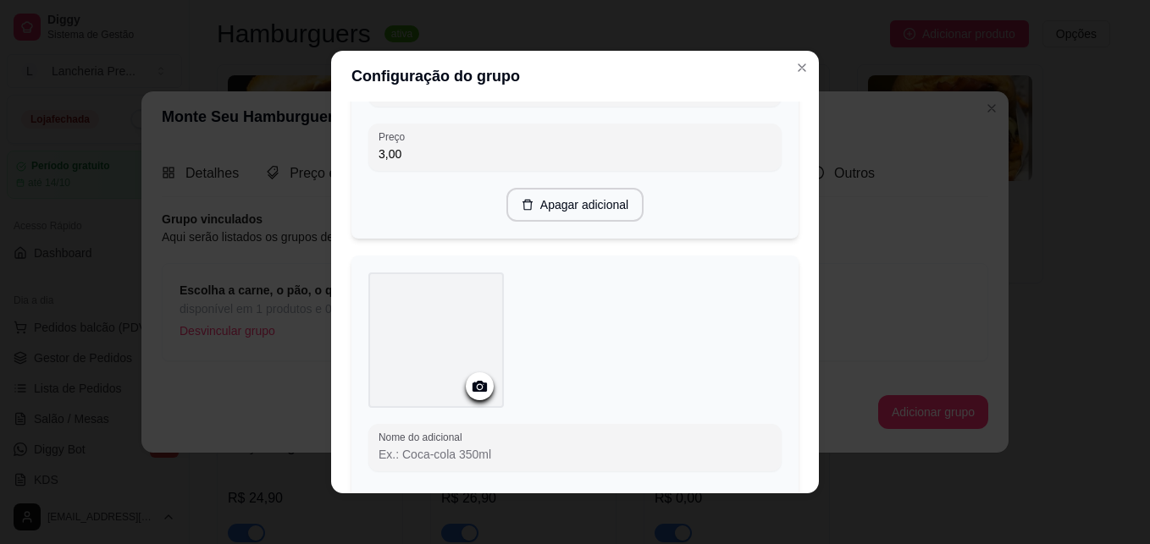
scroll to position [1205, 0]
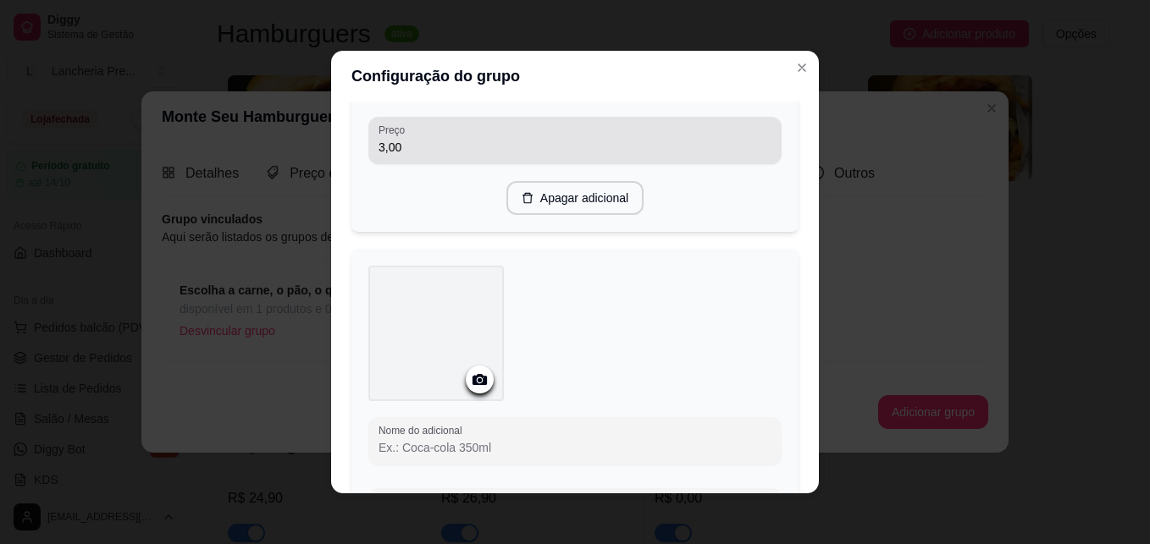
click at [396, 153] on div "3,00" at bounding box center [574, 141] width 393 height 34
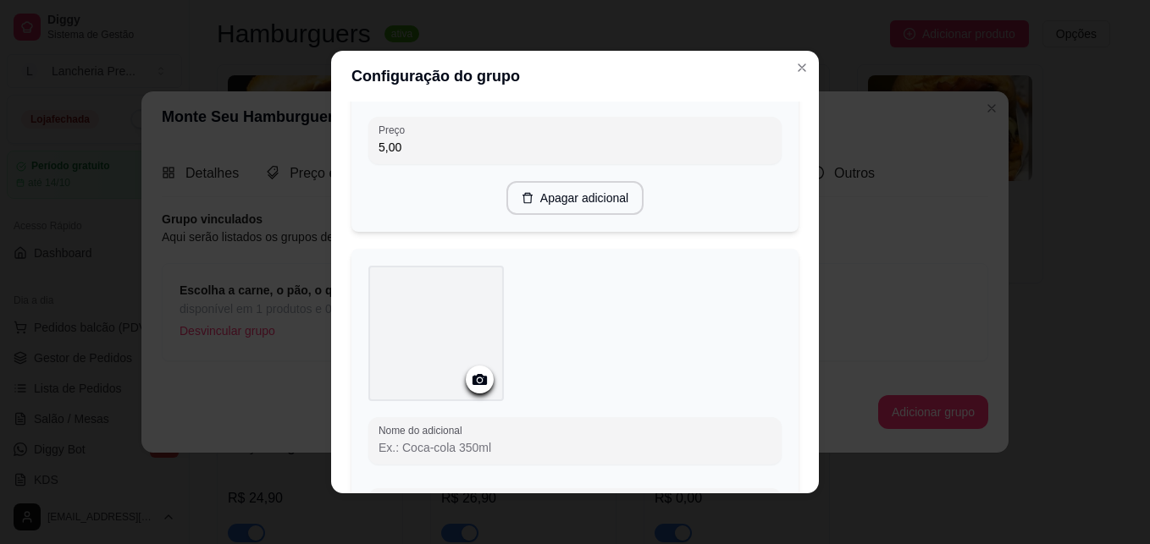
type input "5,00"
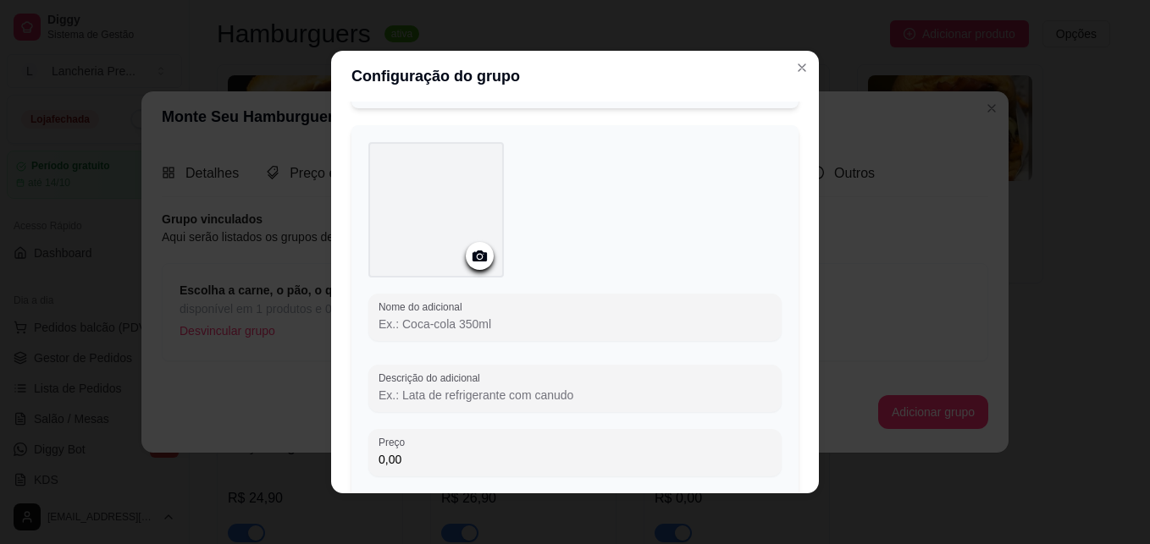
scroll to position [1340, 0]
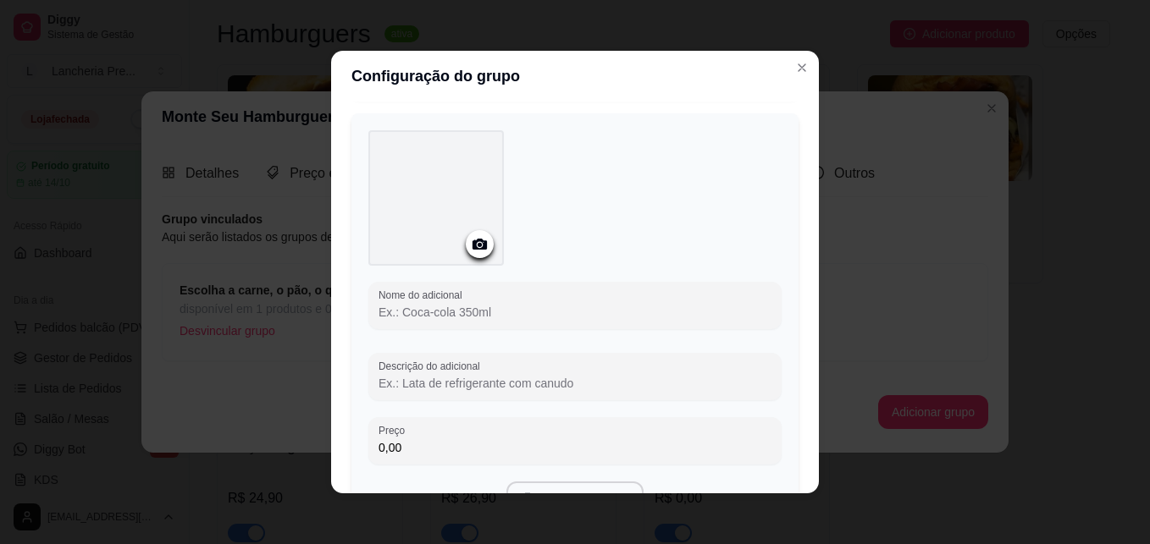
click at [513, 312] on input "Nome do adicional" at bounding box center [574, 312] width 393 height 17
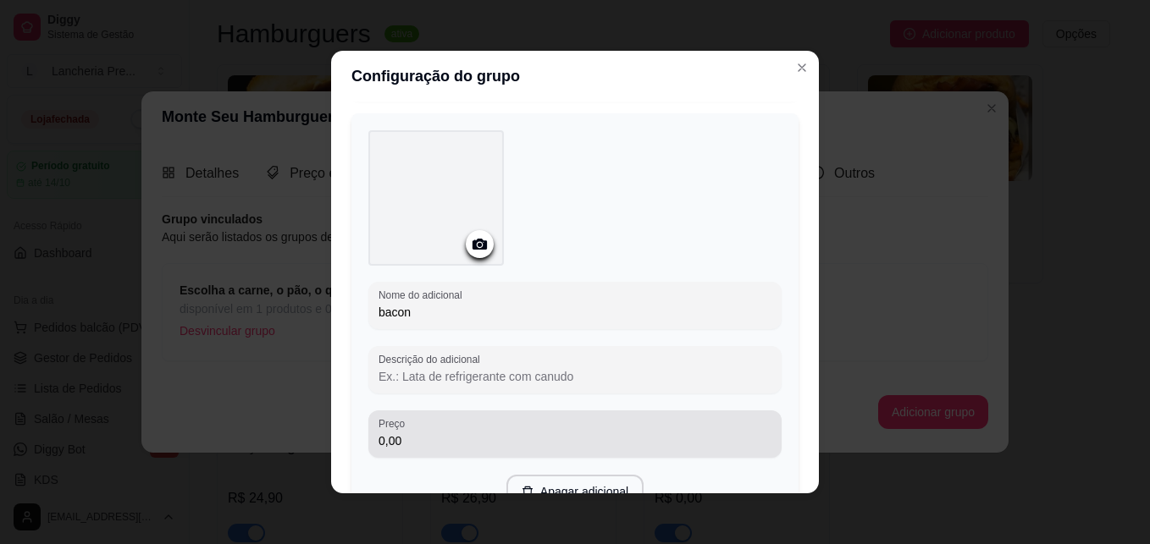
type input "bacon"
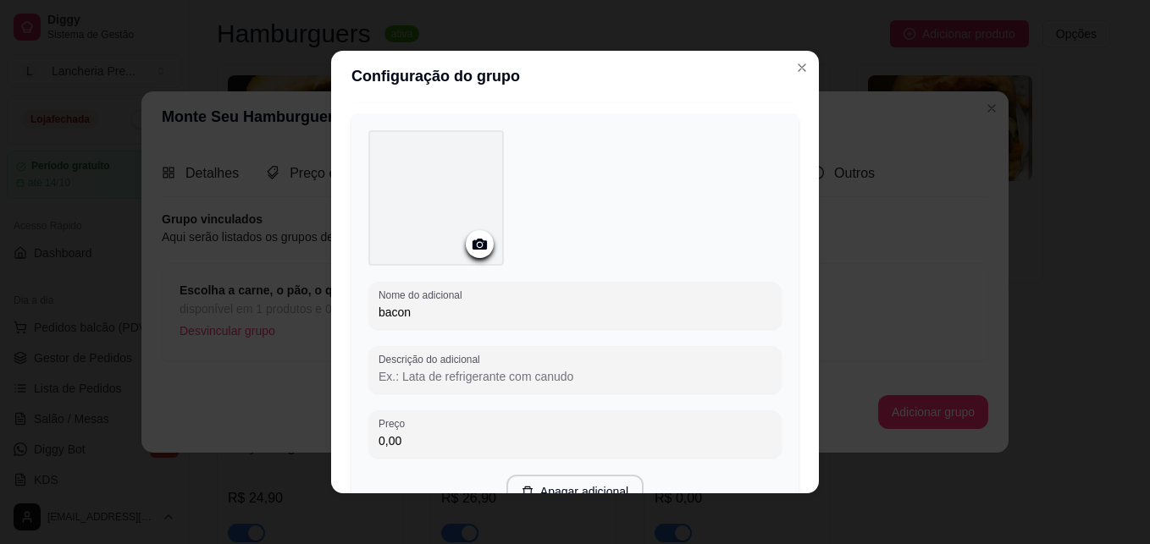
click at [536, 442] on input "0,00" at bounding box center [574, 441] width 393 height 17
type input "5,00"
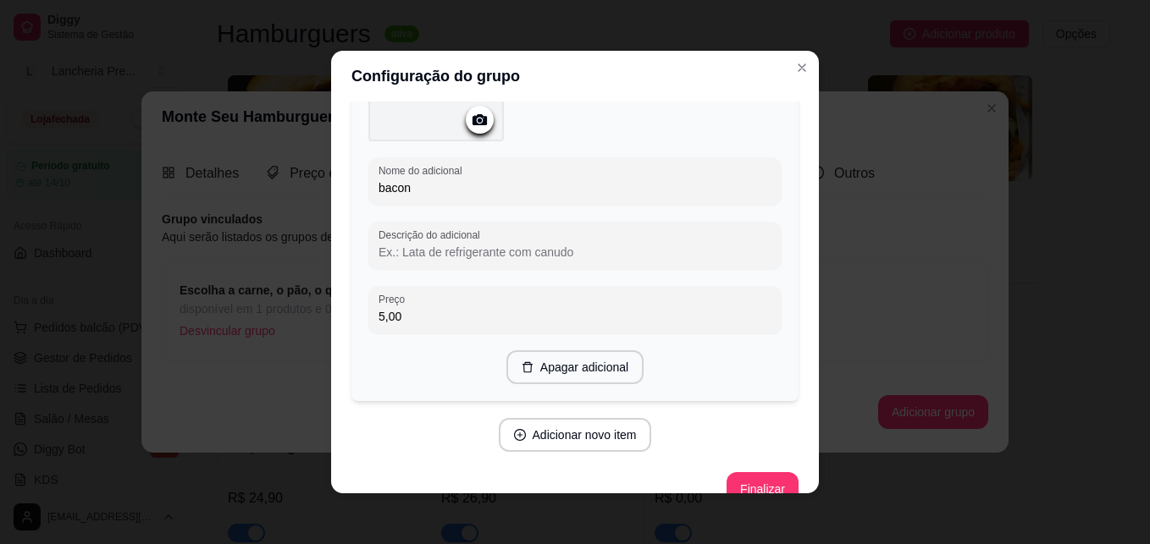
scroll to position [1476, 0]
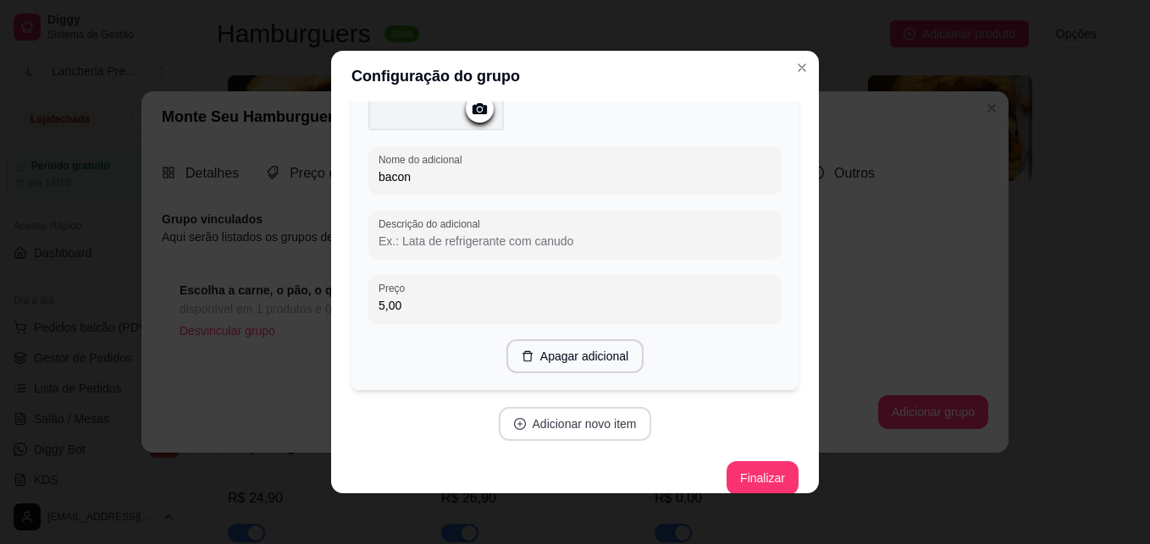
click at [591, 425] on button "Adicionar novo item" at bounding box center [575, 424] width 153 height 34
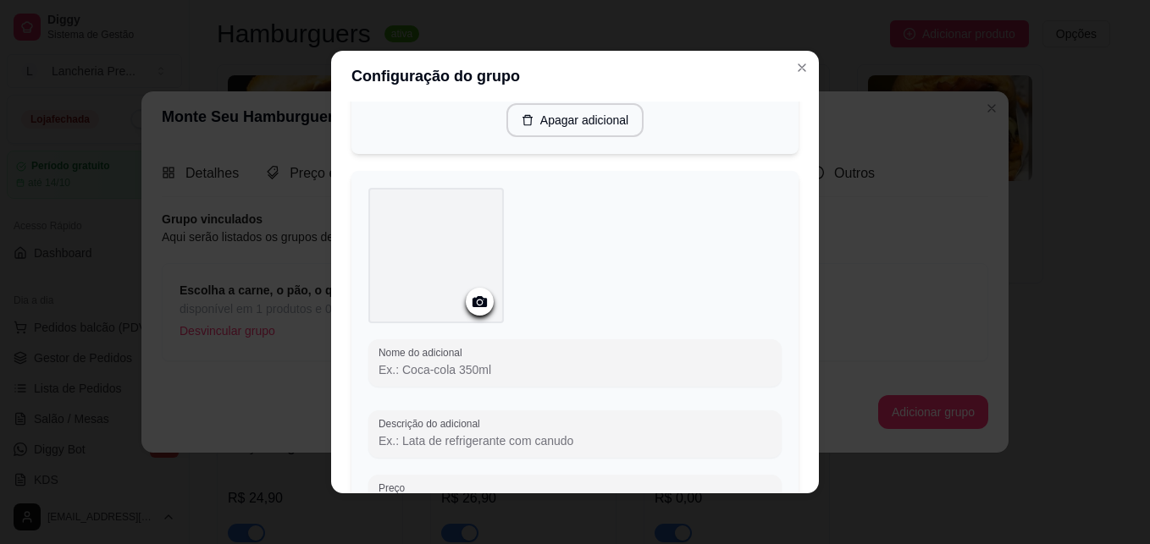
scroll to position [1713, 0]
click at [496, 364] on input "Nome do adicional" at bounding box center [574, 369] width 393 height 17
type input "batata frita"
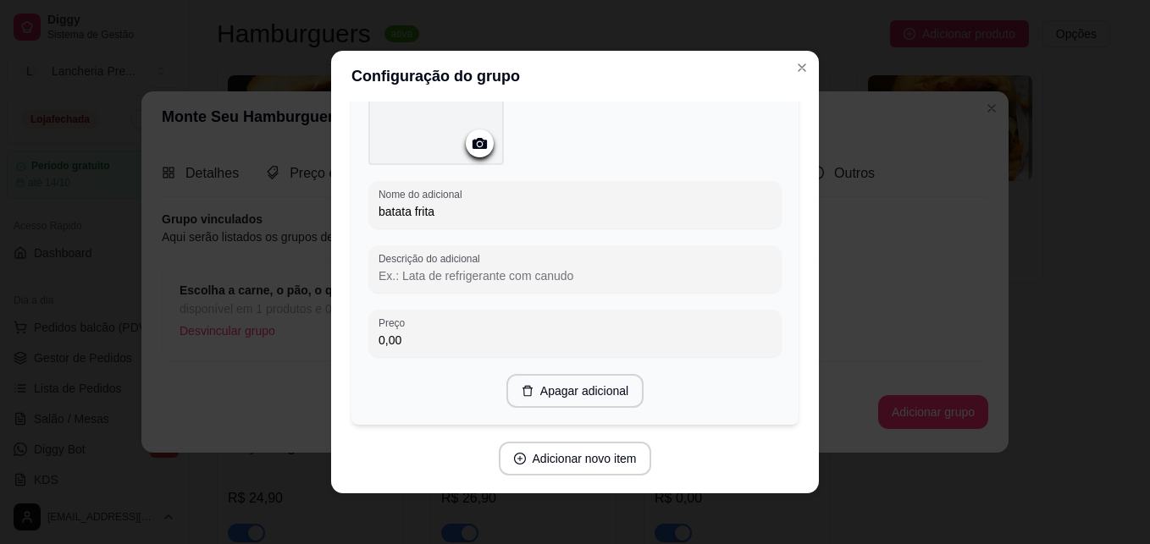
scroll to position [1882, 0]
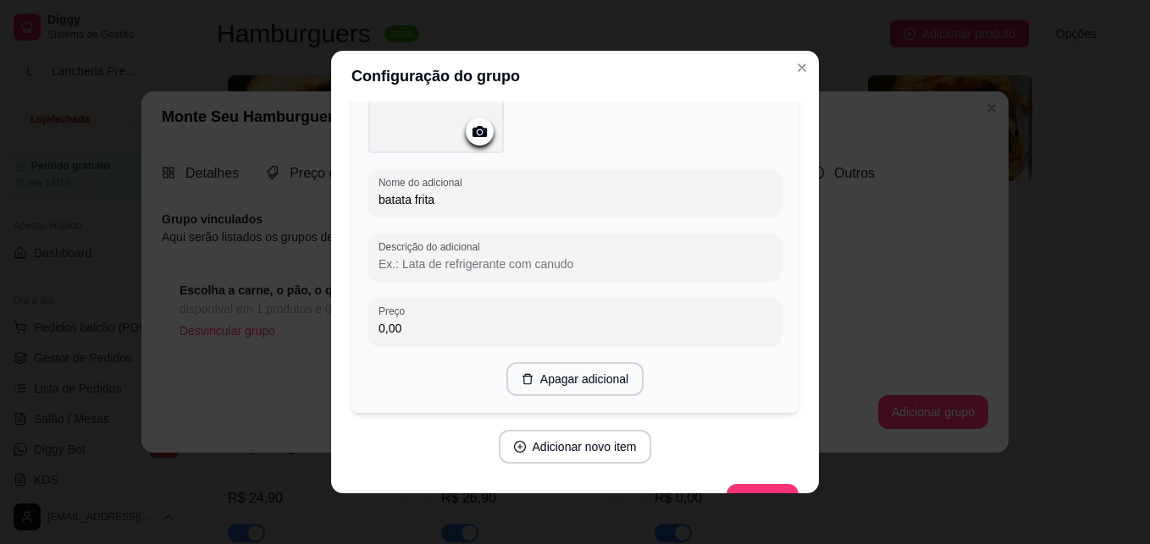
click at [553, 320] on input "0,00" at bounding box center [574, 328] width 393 height 17
type input "3,00"
click at [613, 436] on button "Adicionar novo item" at bounding box center [574, 447] width 149 height 33
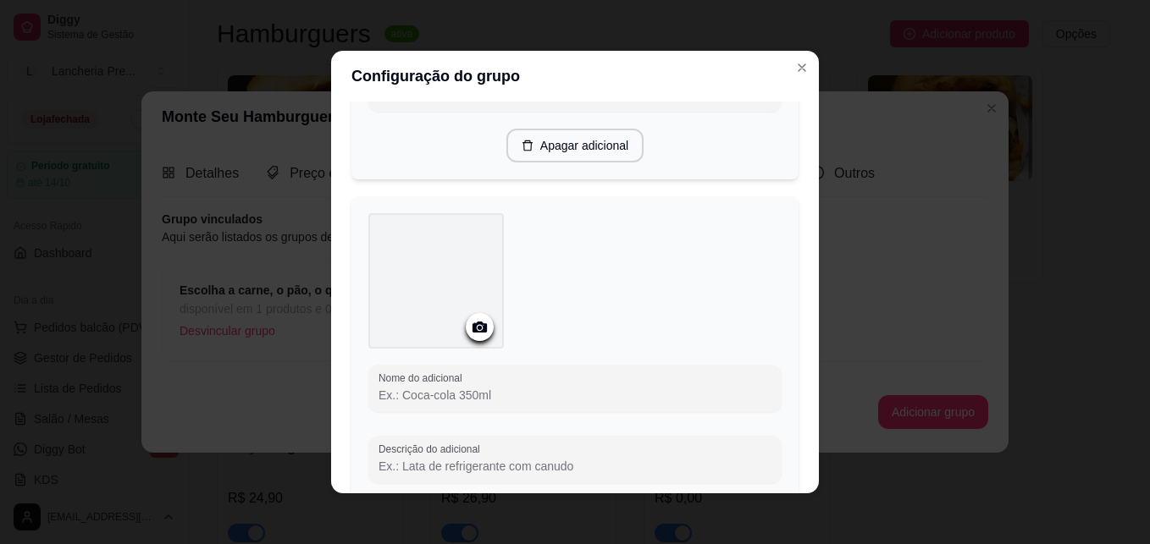
scroll to position [2119, 0]
click at [438, 384] on input "Nome do adicional" at bounding box center [574, 392] width 393 height 17
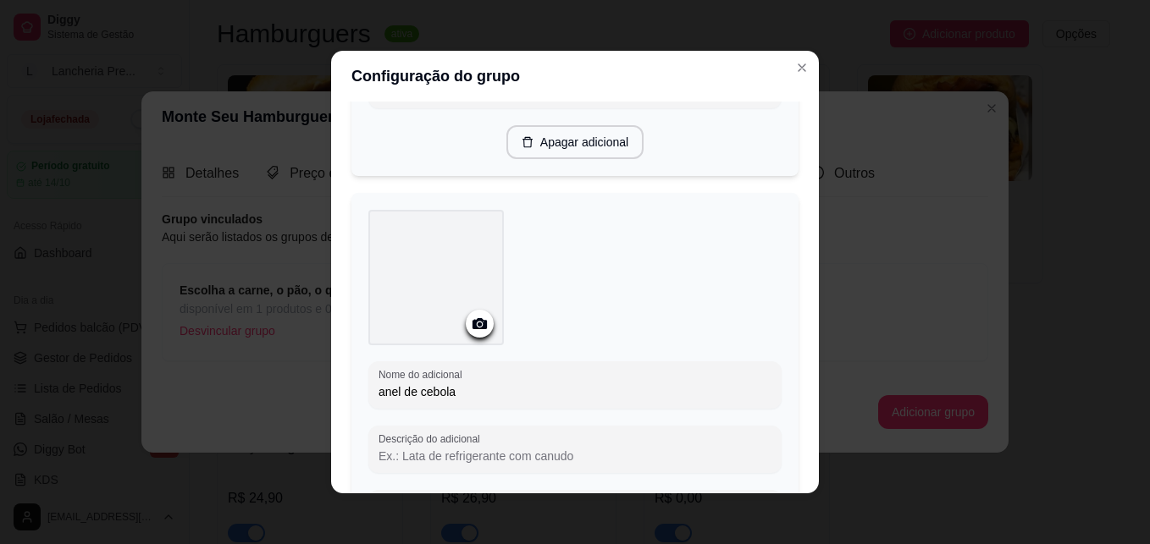
type input "anel de cebola"
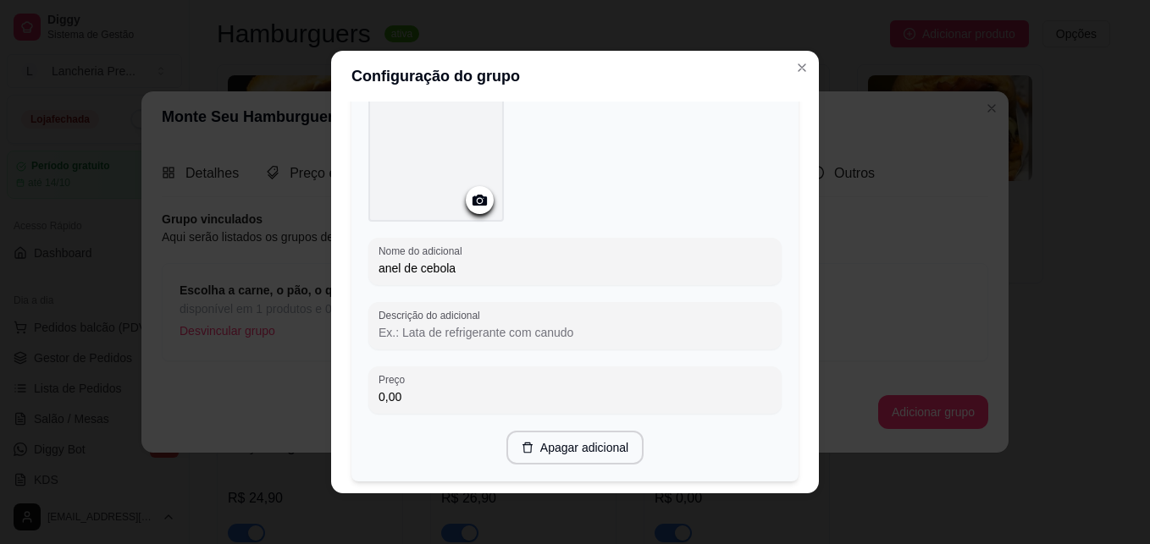
scroll to position [2255, 0]
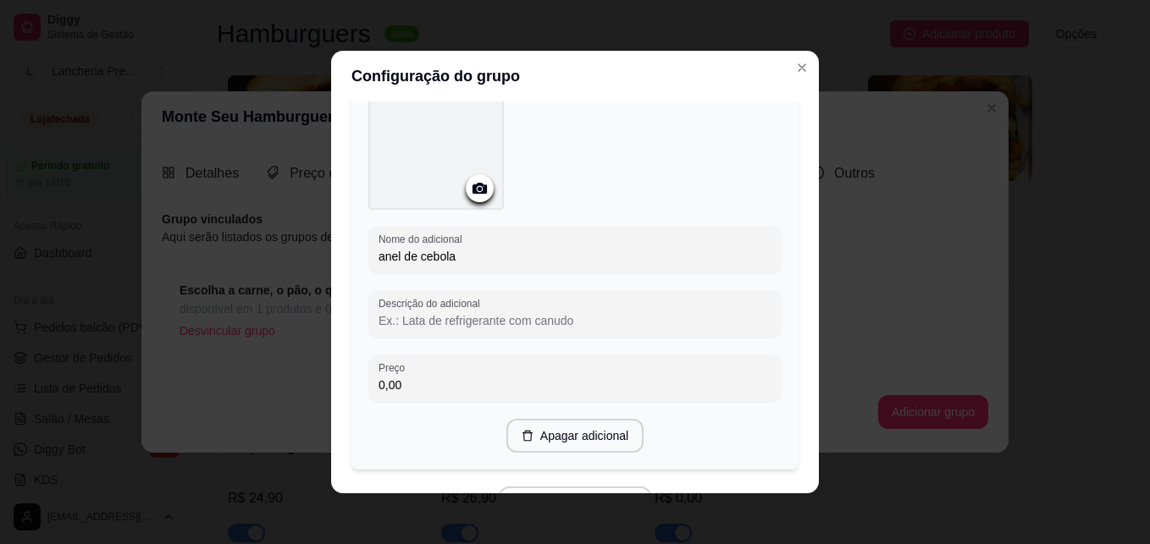
click at [577, 378] on input "0,00" at bounding box center [574, 385] width 393 height 17
type input "3,00"
click at [812, 478] on div "Adicione os itens que irão compor este grupo, depois você poderá configurá-los …" at bounding box center [575, 298] width 488 height 392
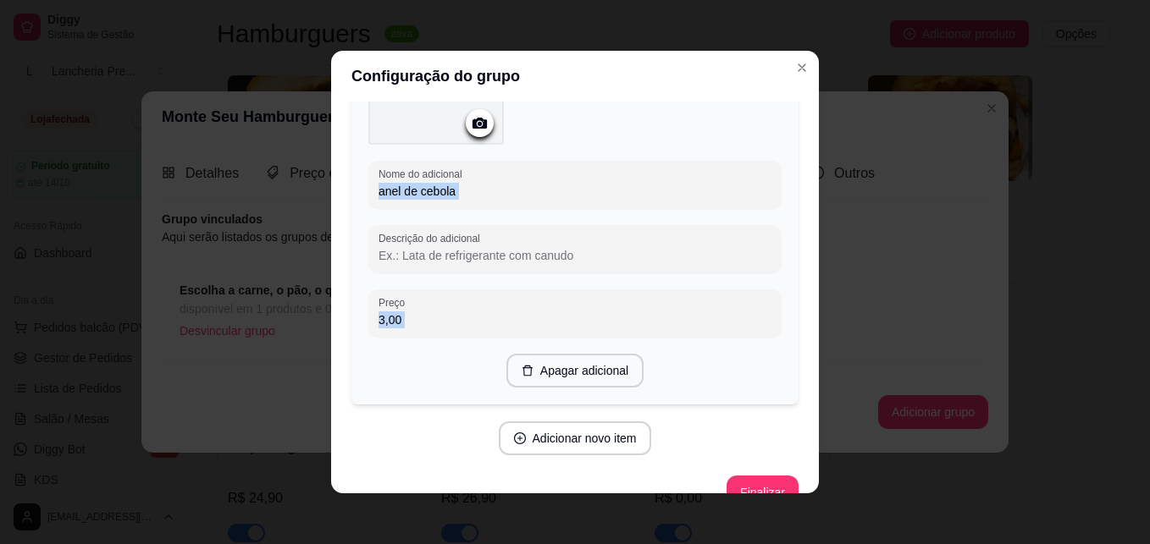
scroll to position [2348, 0]
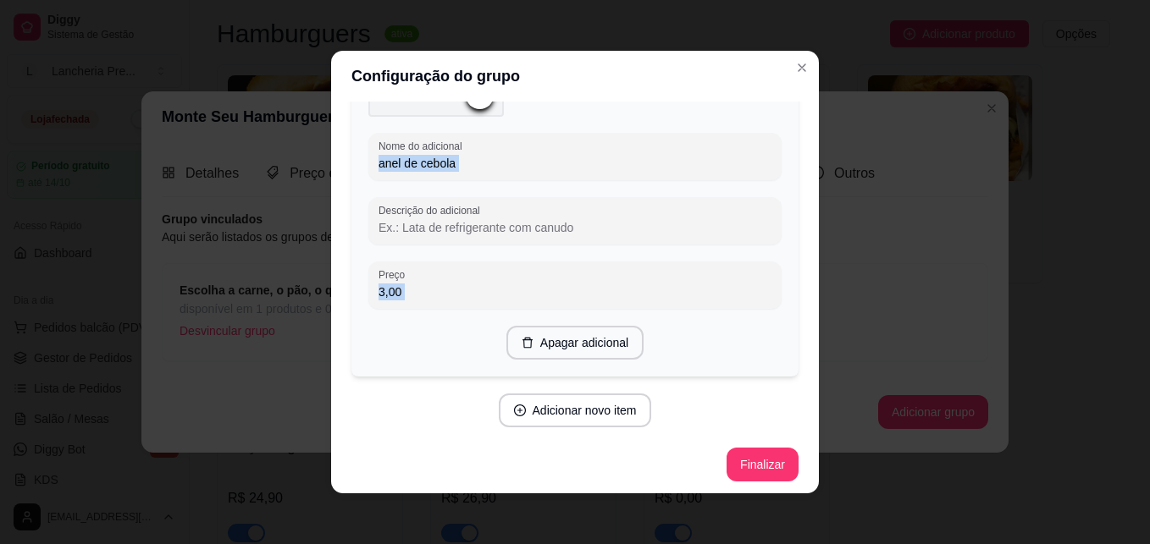
click at [807, 479] on div "Adicione os itens que irão compor este grupo, depois você poderá configurá-los …" at bounding box center [575, 298] width 488 height 392
click at [593, 407] on button "Adicionar novo item" at bounding box center [574, 411] width 149 height 33
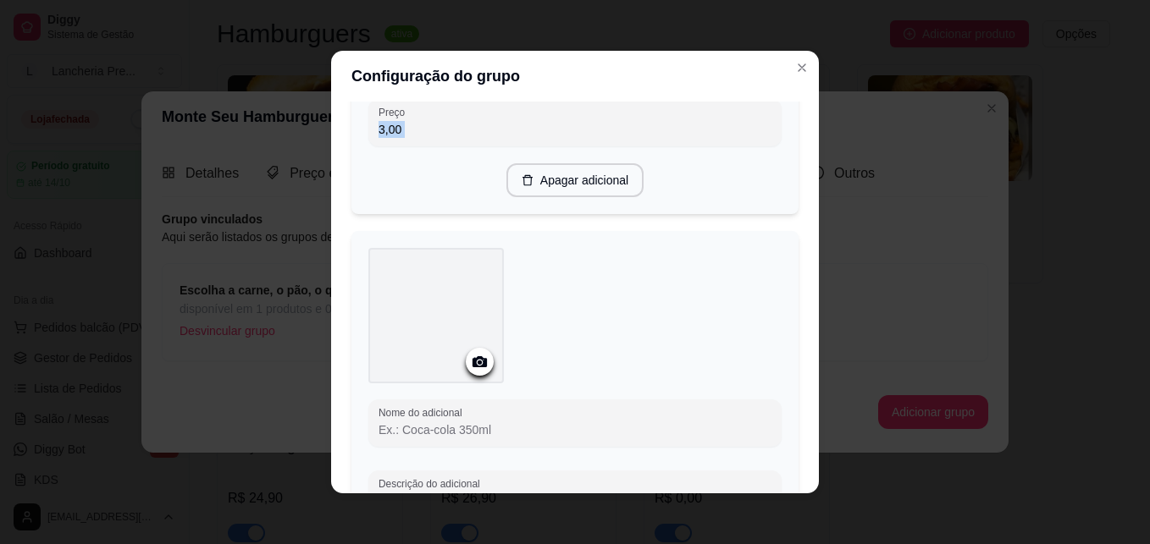
scroll to position [2517, 0]
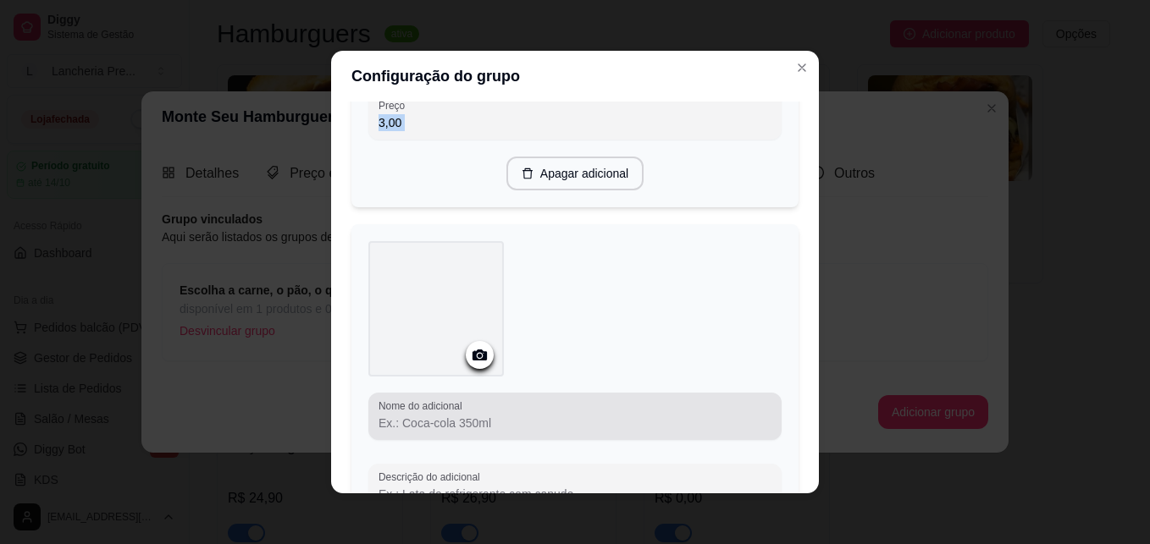
click at [549, 416] on input "Nome do adicional" at bounding box center [574, 423] width 393 height 17
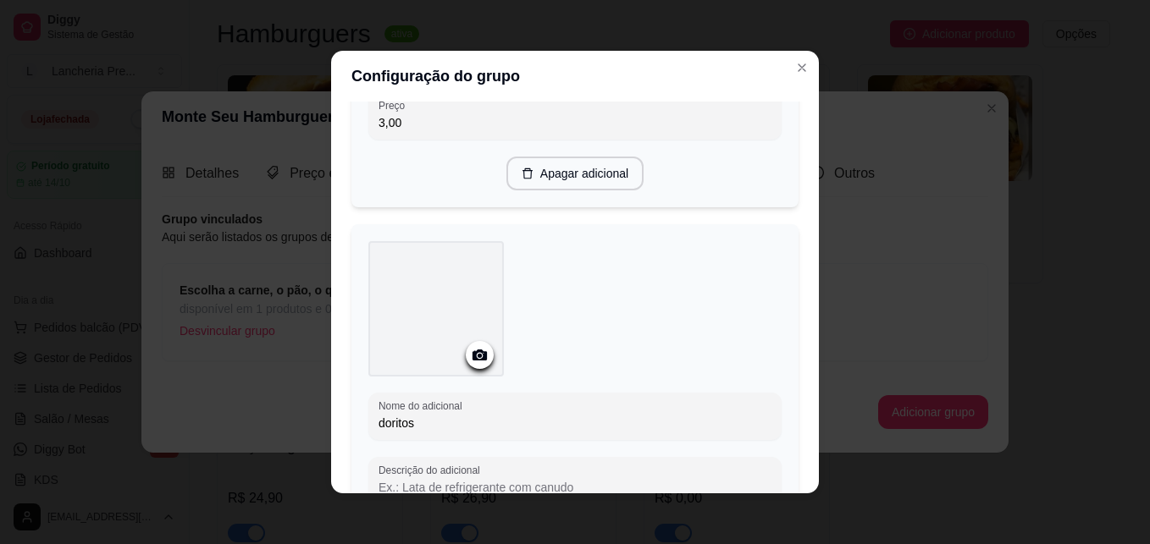
type input "doritos"
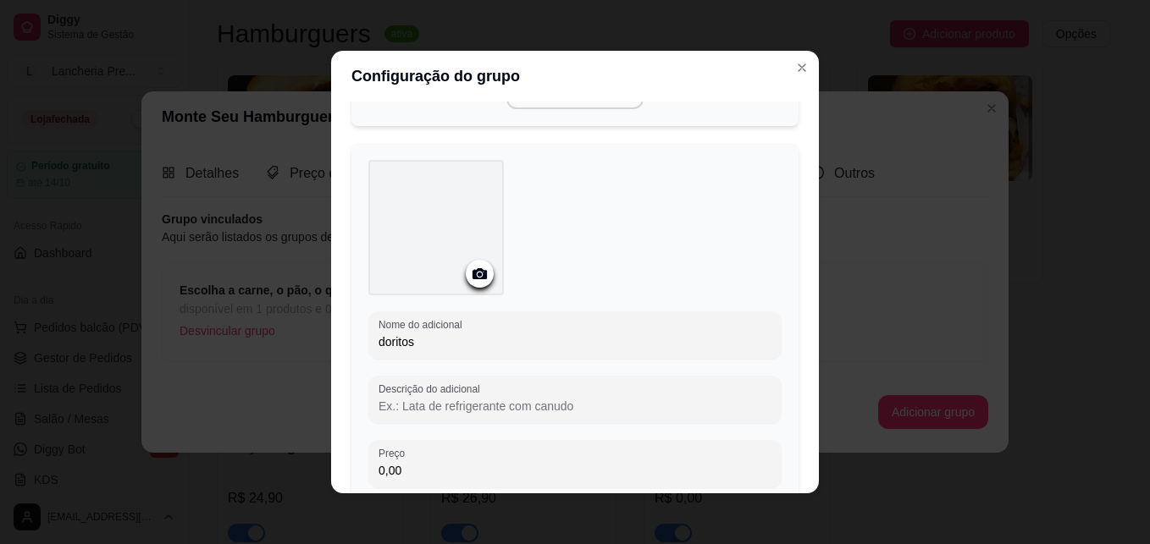
scroll to position [2619, 0]
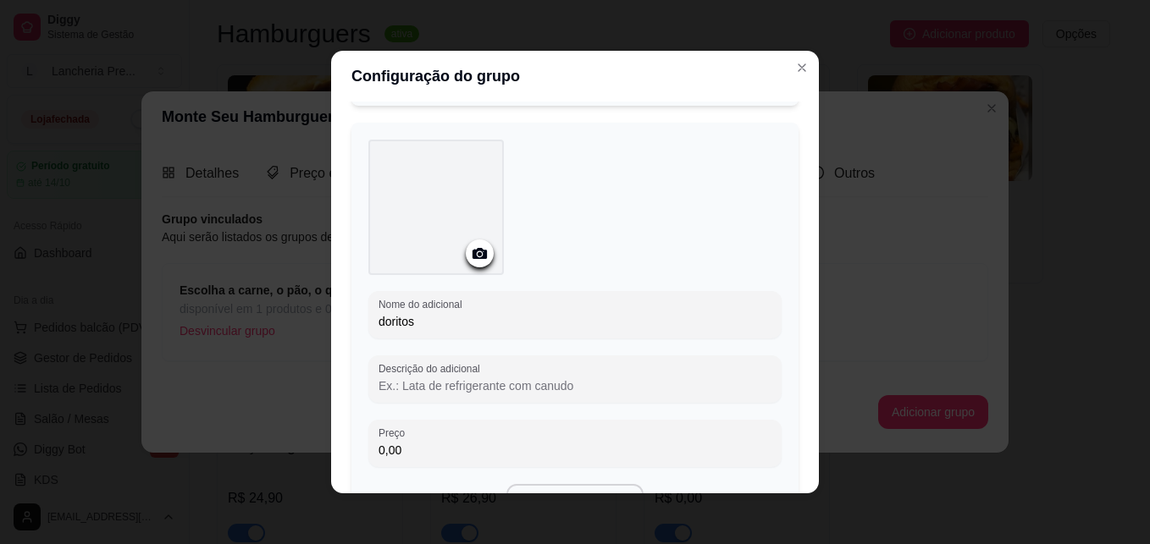
click at [577, 442] on input "0,00" at bounding box center [574, 450] width 393 height 17
type input "2,00"
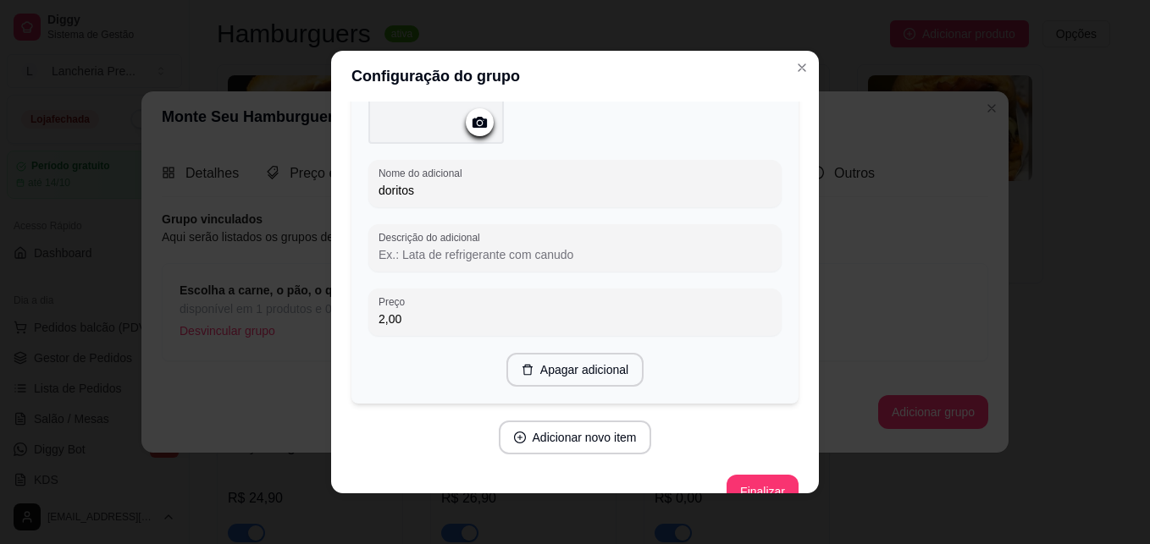
scroll to position [2776, 0]
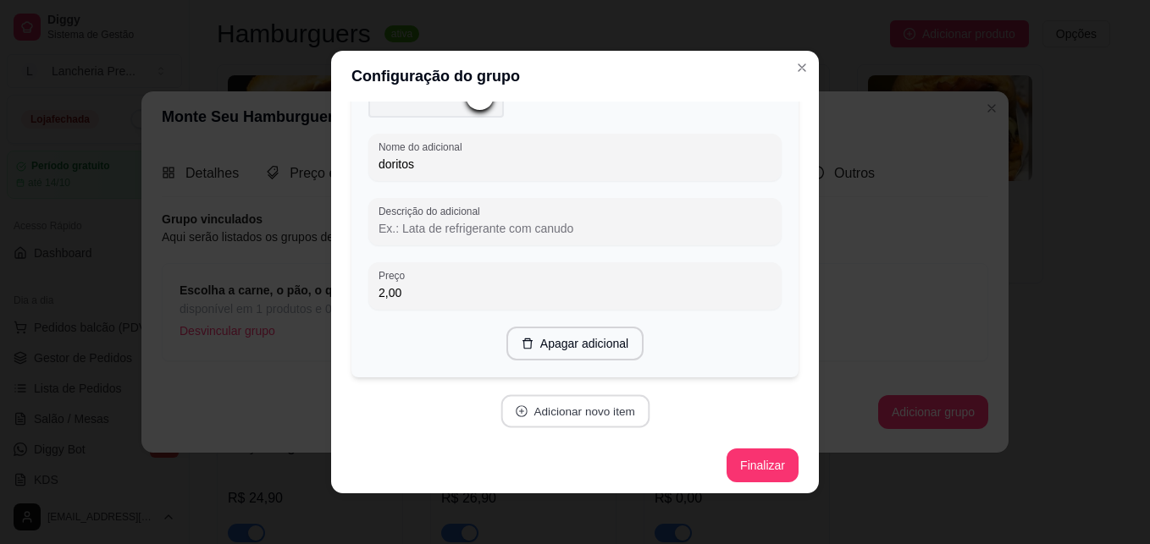
click at [605, 407] on button "Adicionar novo item" at bounding box center [574, 411] width 149 height 33
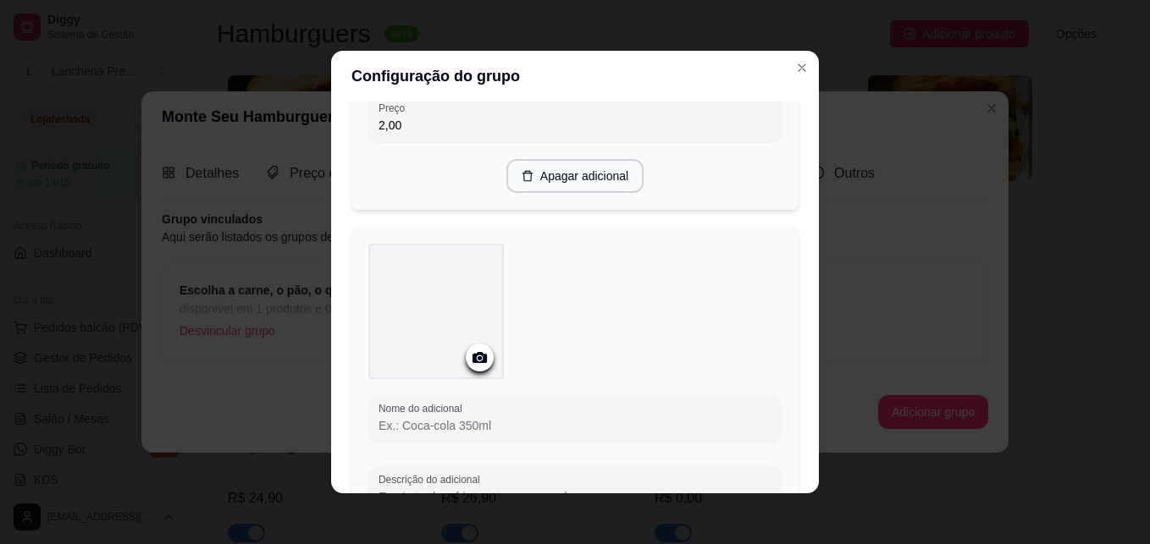
scroll to position [2946, 0]
click at [598, 416] on input "Nome do adicional" at bounding box center [574, 424] width 393 height 17
type input "ovo"
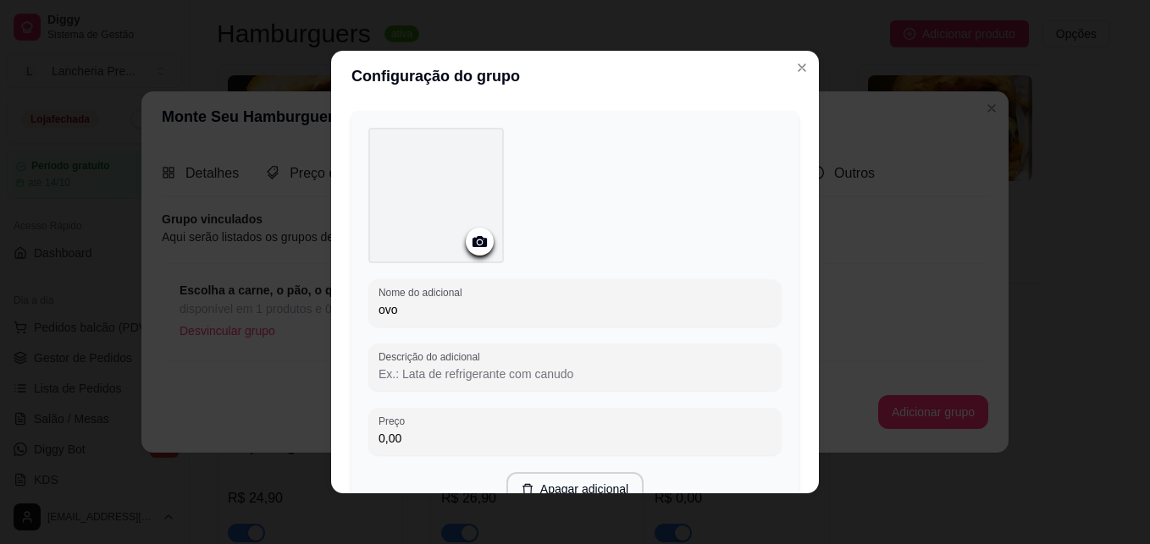
scroll to position [3081, 0]
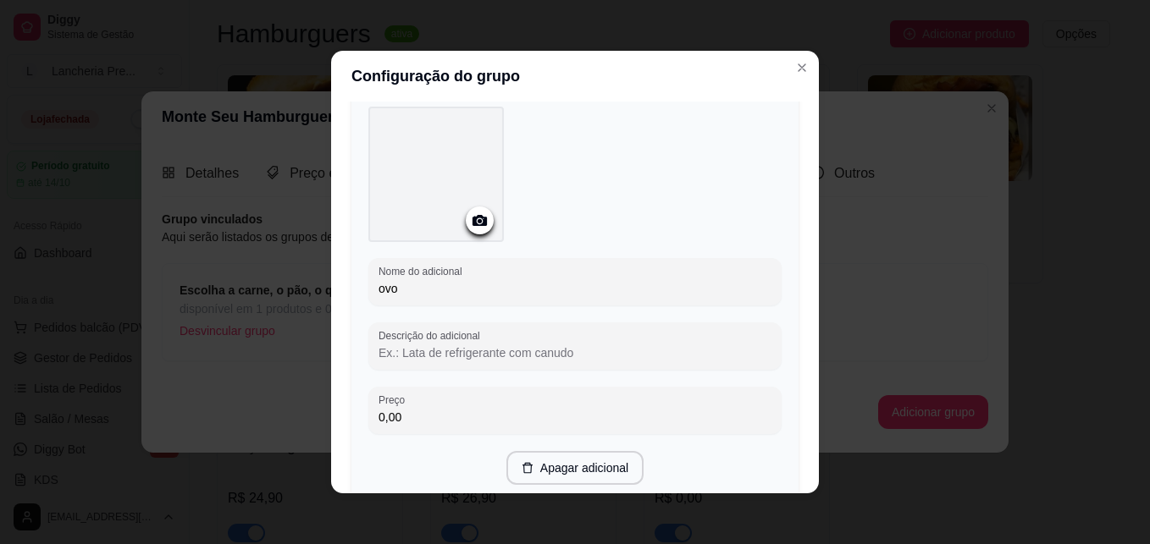
click at [604, 417] on input "0,00" at bounding box center [574, 417] width 393 height 17
type input "2,00"
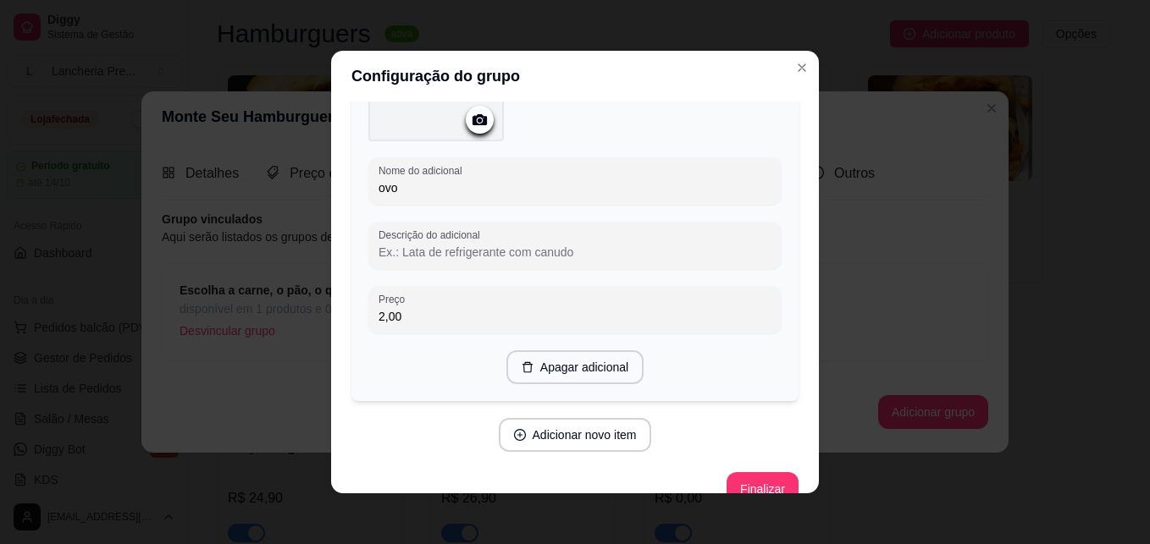
scroll to position [3205, 0]
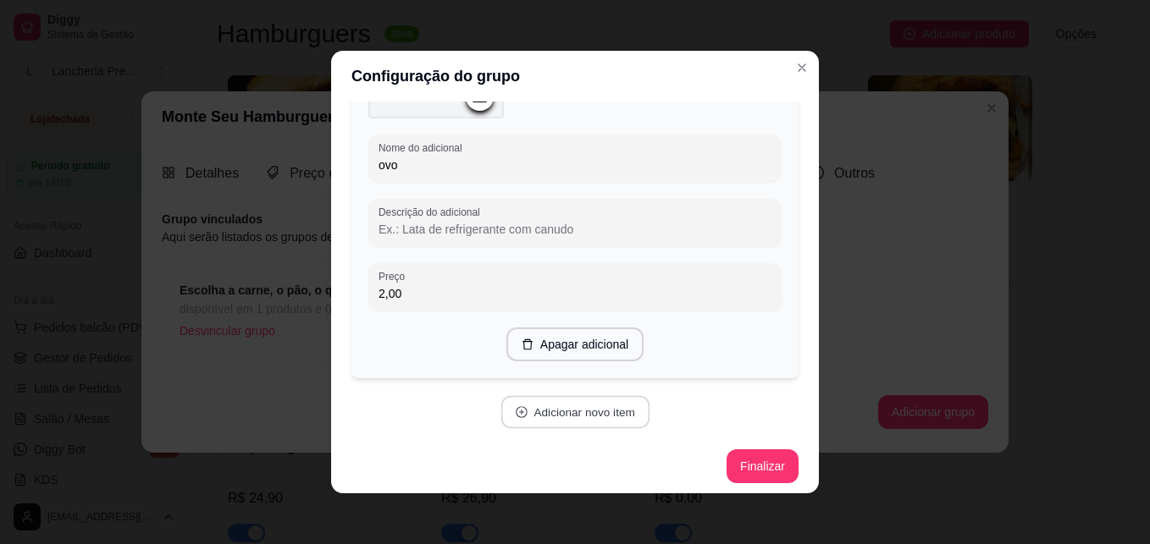
click at [552, 400] on button "Adicionar novo item" at bounding box center [574, 412] width 149 height 33
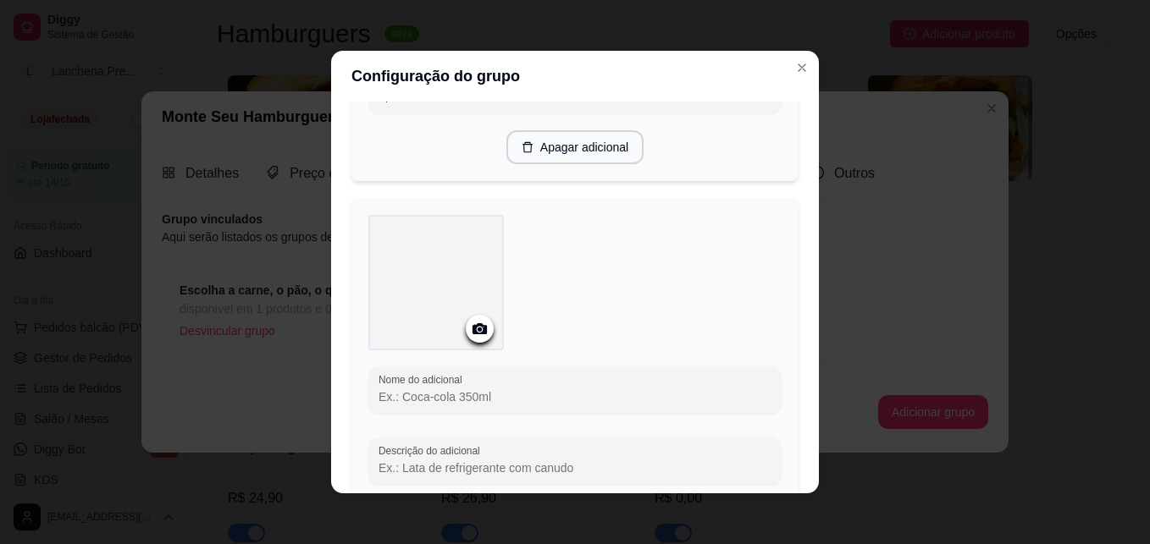
scroll to position [3408, 0]
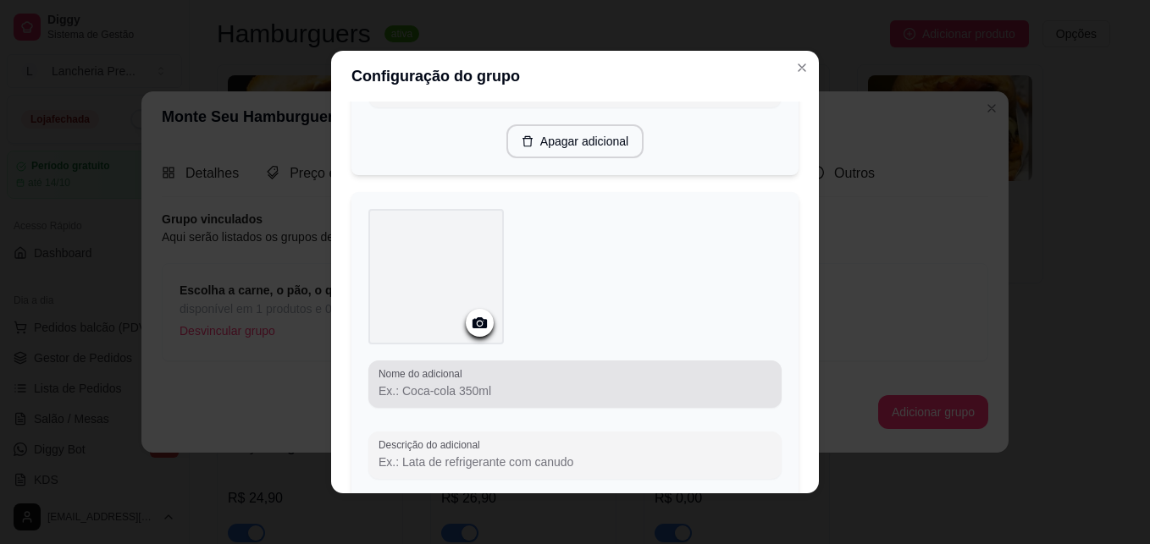
click at [615, 371] on div at bounding box center [574, 384] width 393 height 34
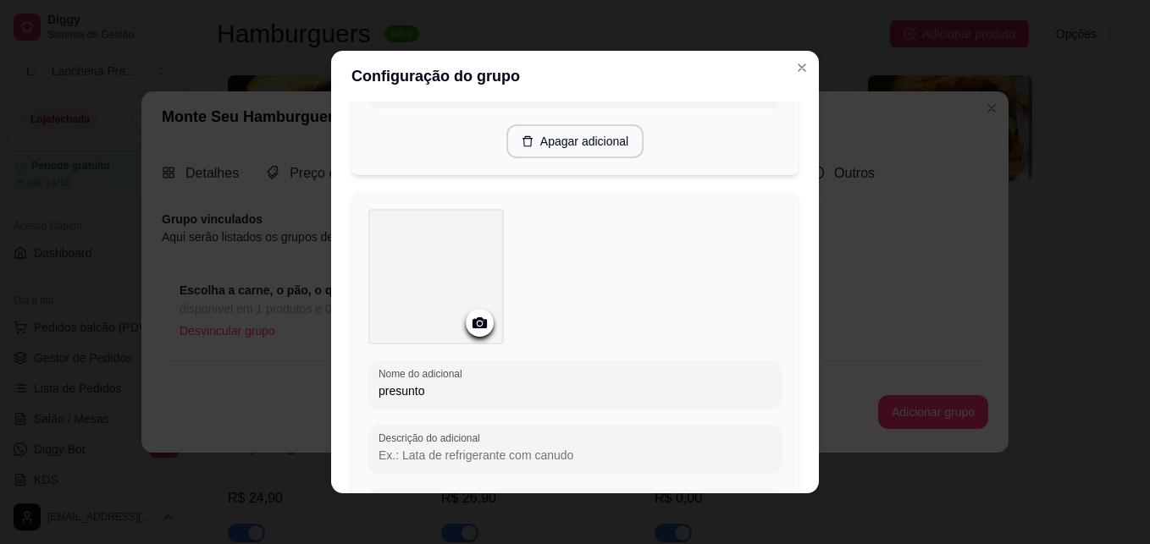
type input "presunto"
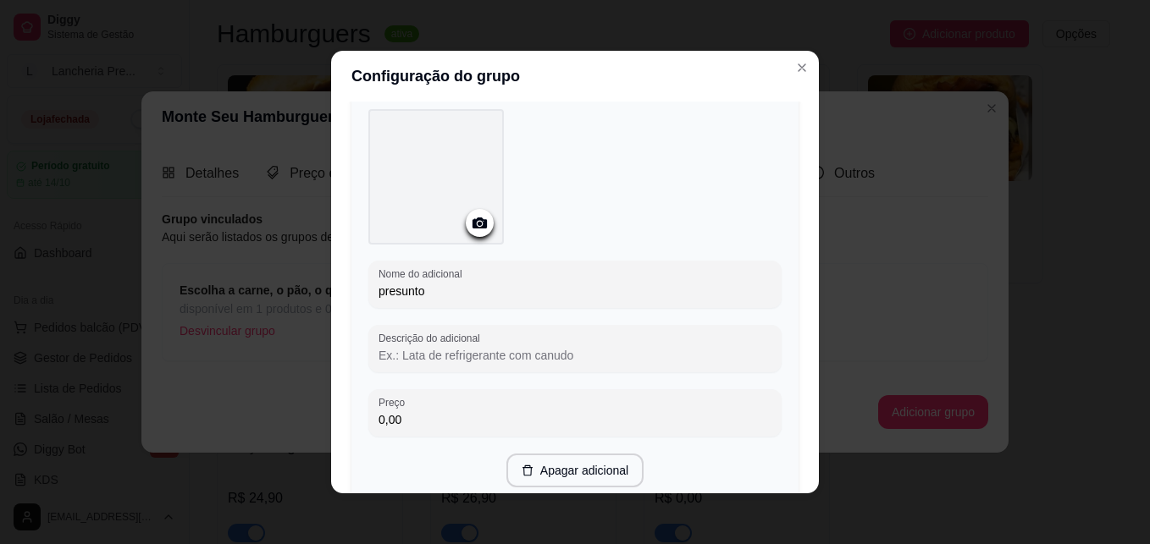
scroll to position [3510, 0]
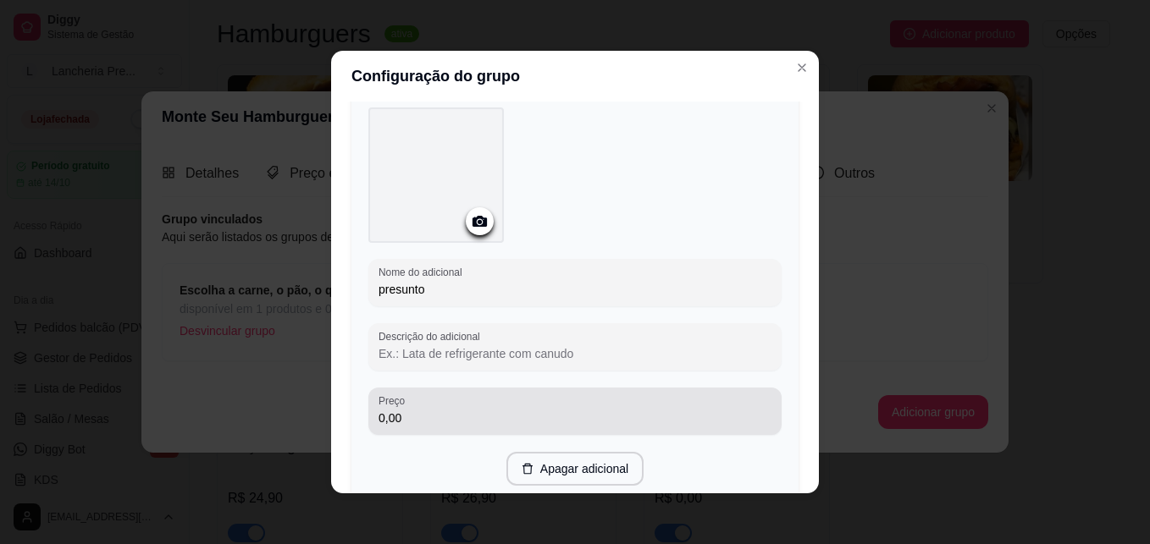
click at [626, 417] on input "0,00" at bounding box center [574, 418] width 393 height 17
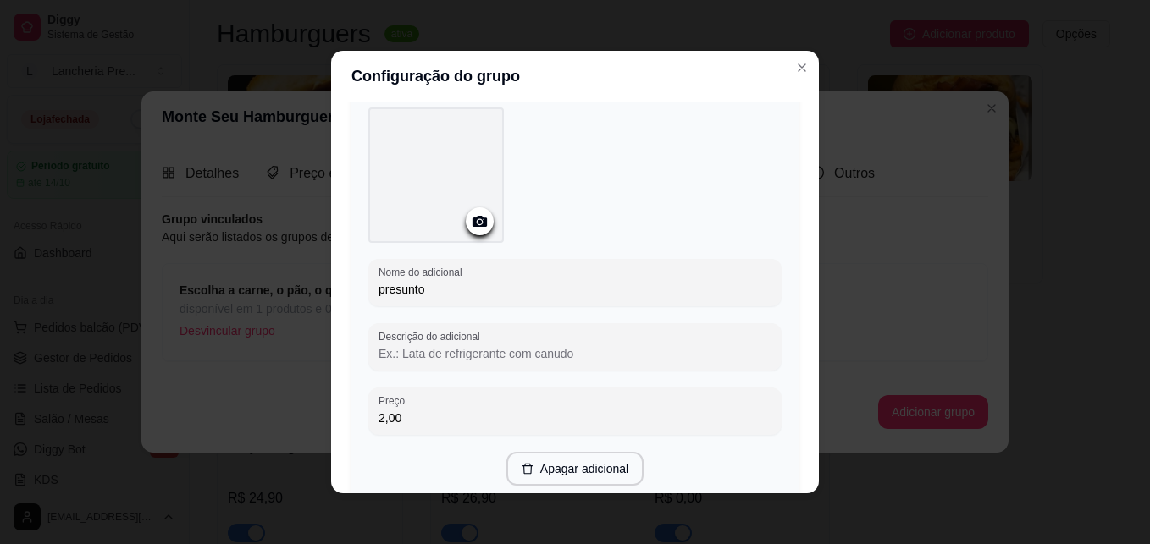
type input "2,00"
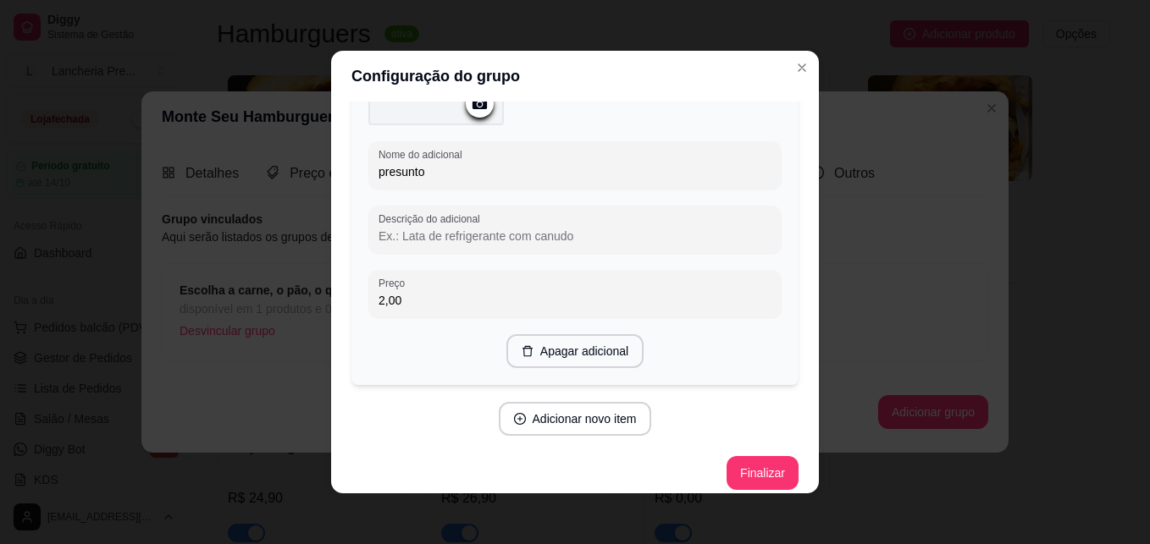
scroll to position [3633, 0]
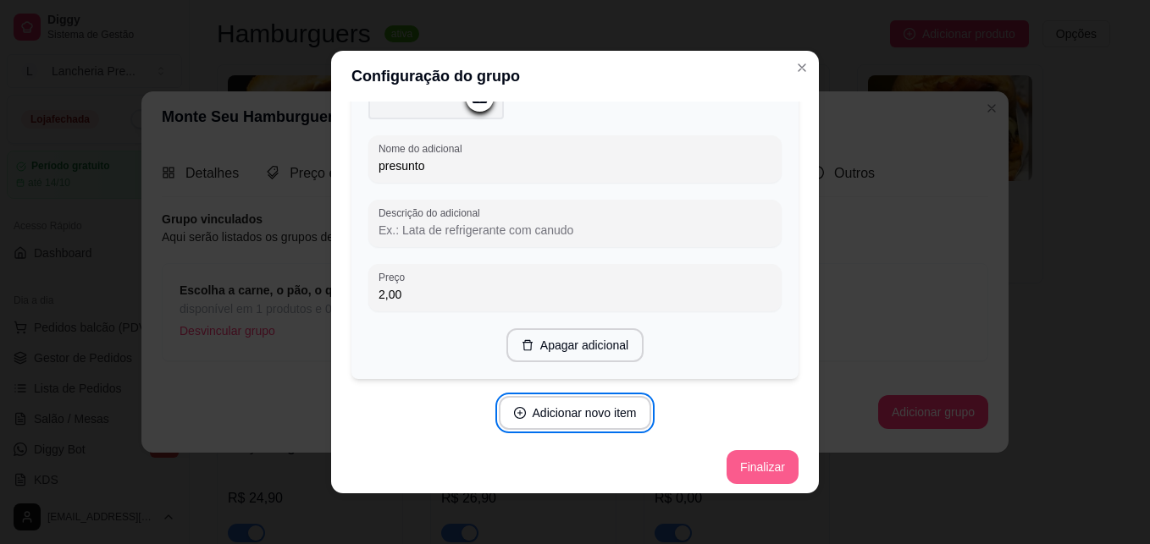
scroll to position [3, 0]
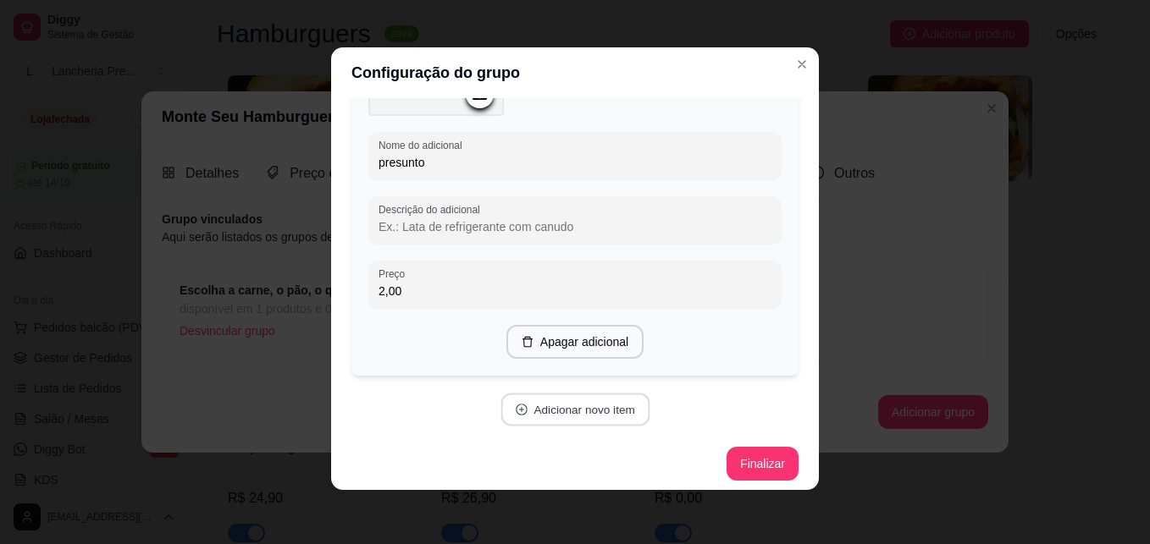
click at [610, 403] on button "Adicionar novo item" at bounding box center [574, 410] width 149 height 33
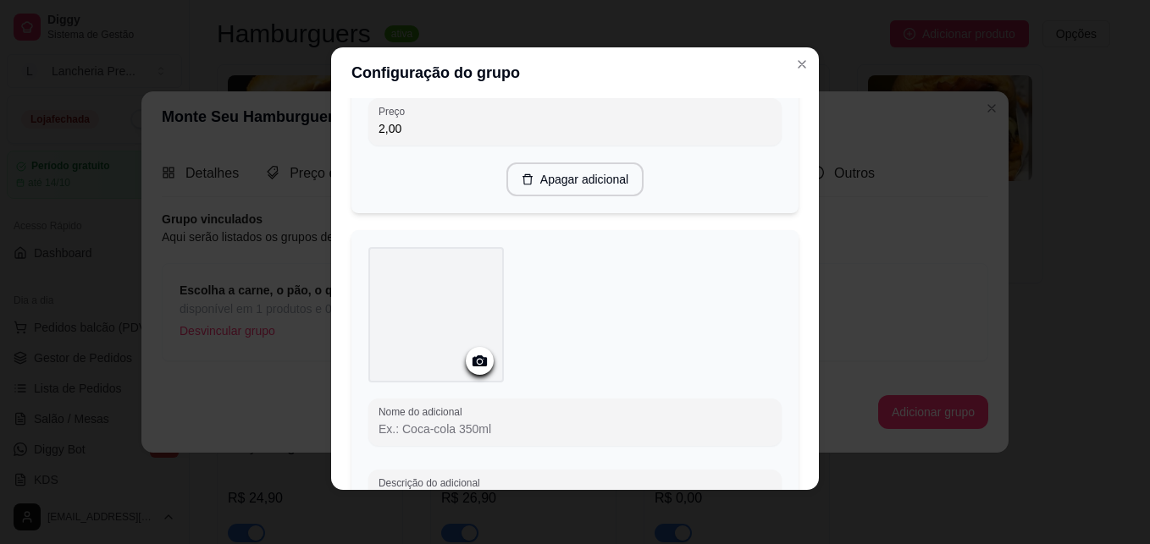
scroll to position [3837, 0]
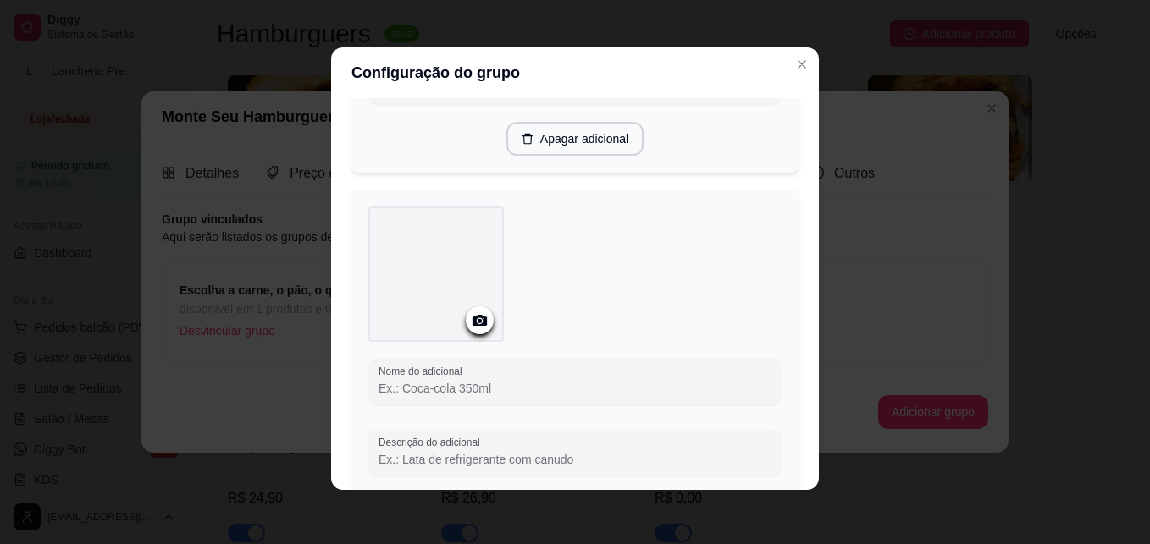
click at [663, 380] on input "Nome do adicional" at bounding box center [574, 388] width 393 height 17
type input "queijo chedar"
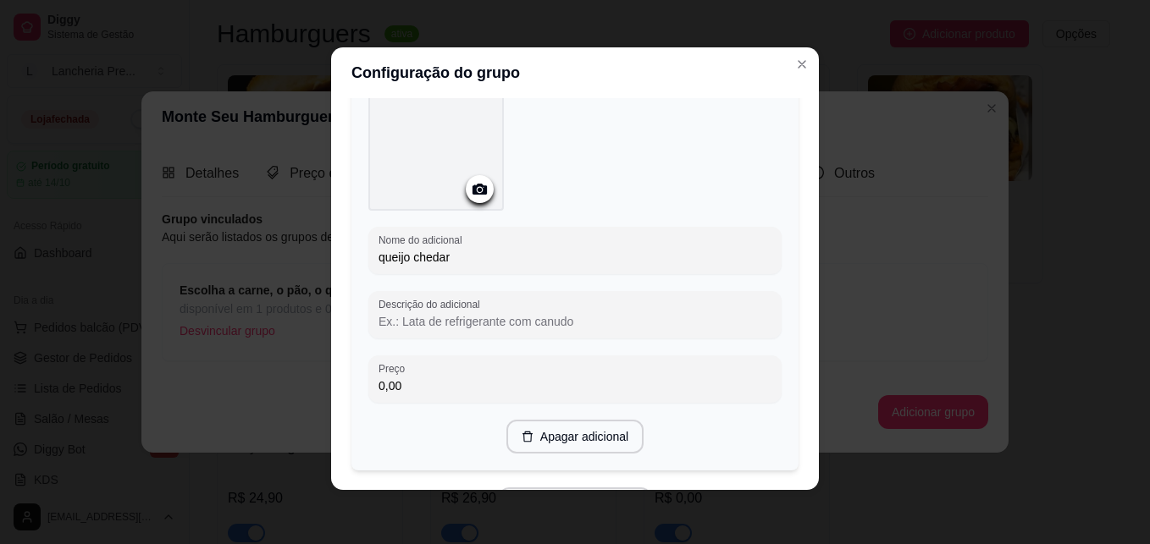
scroll to position [3972, 0]
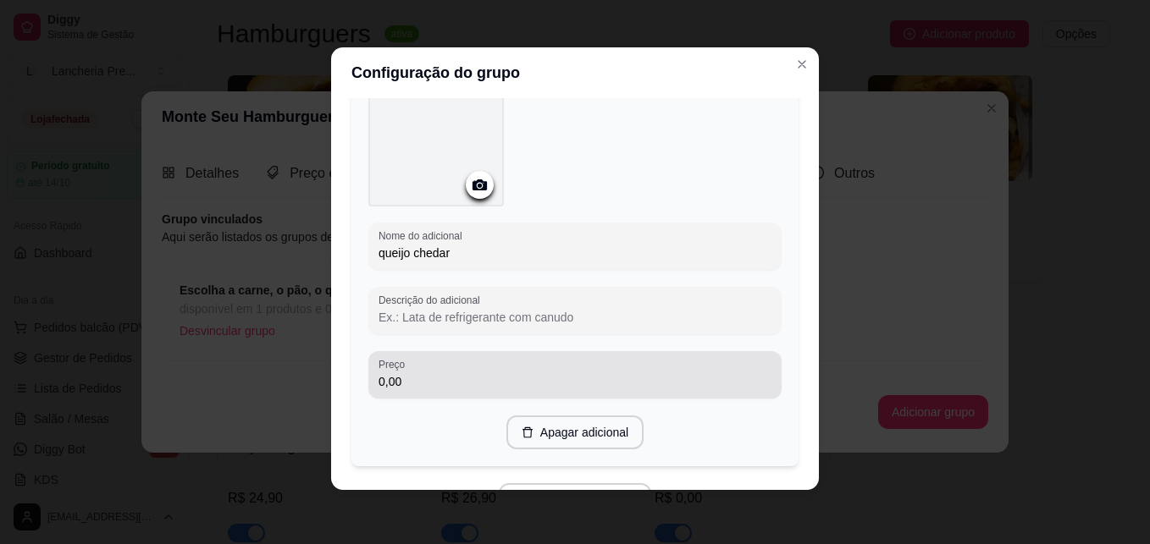
click at [547, 362] on div "0,00" at bounding box center [574, 375] width 393 height 34
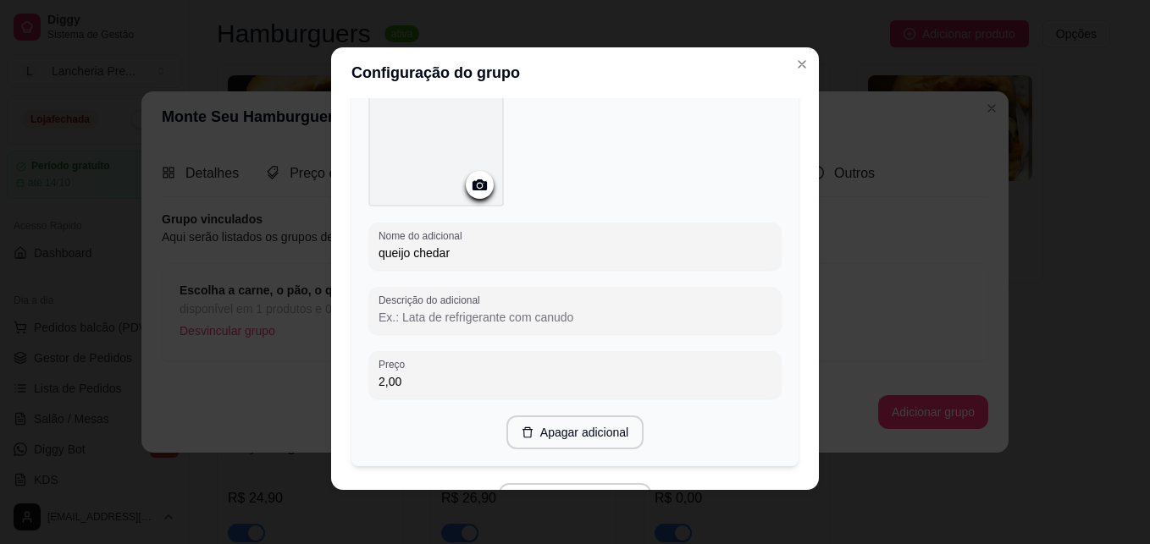
type input "2,00"
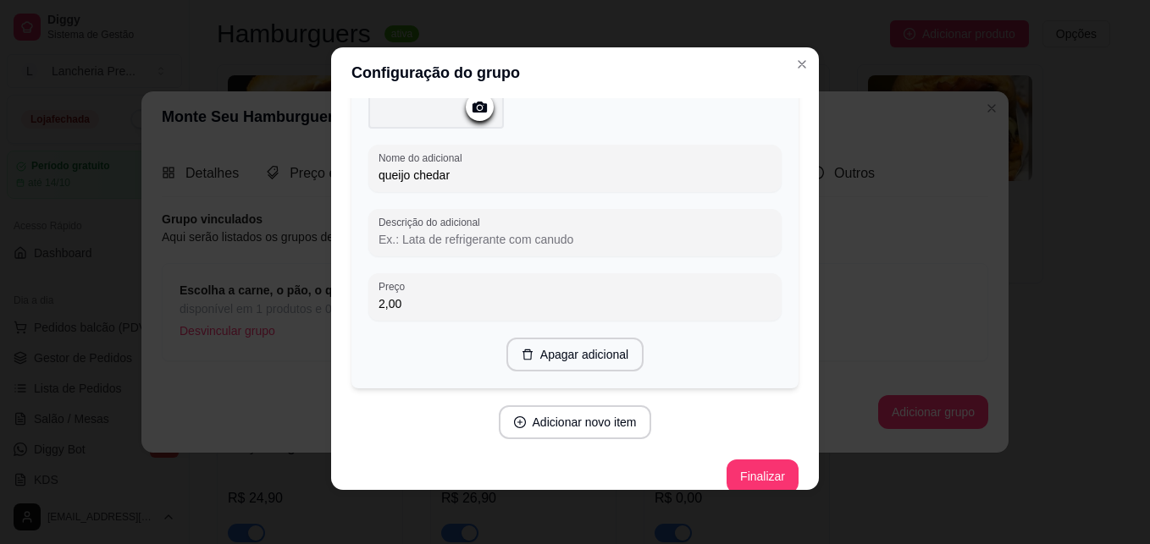
scroll to position [4062, 0]
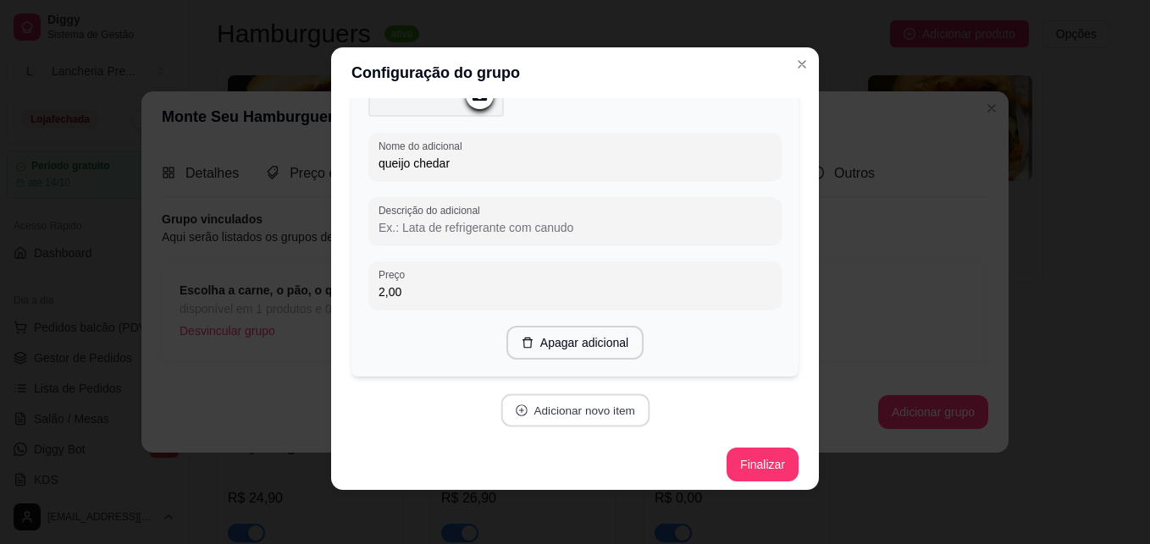
click at [611, 395] on button "Adicionar novo item" at bounding box center [574, 411] width 149 height 33
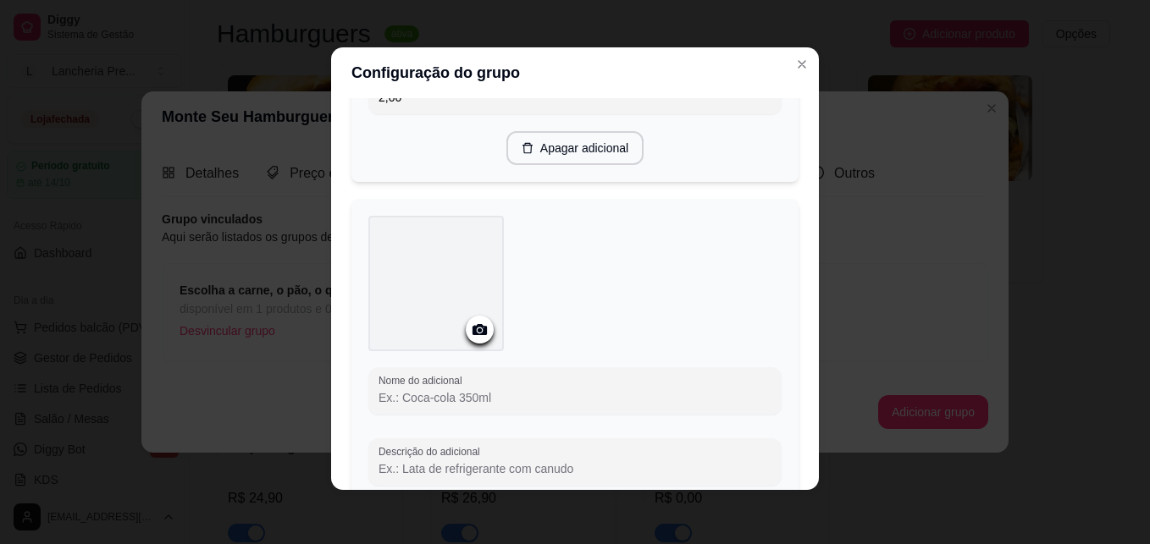
scroll to position [4265, 0]
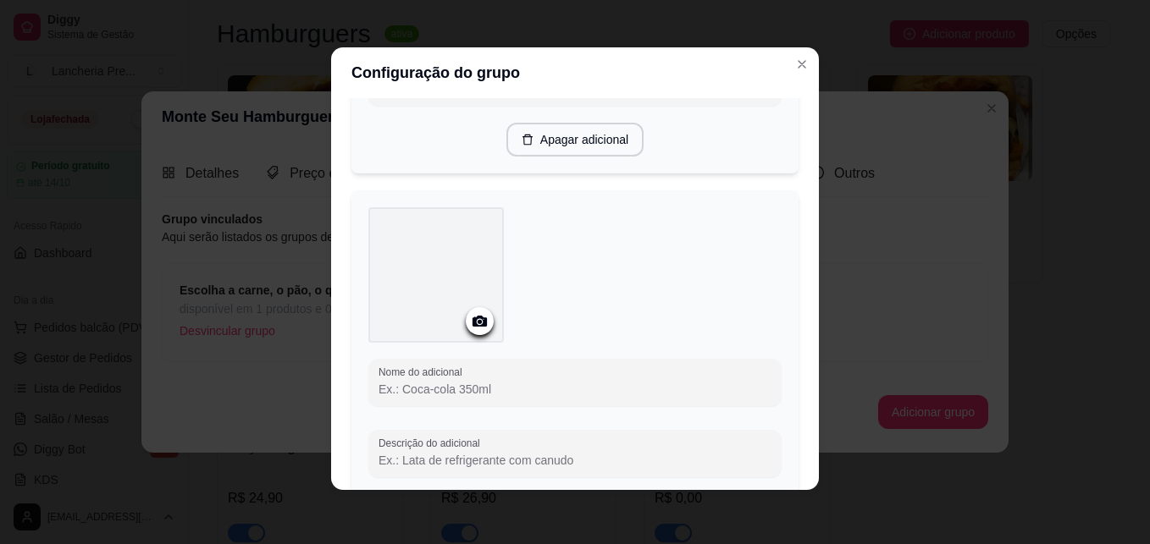
click at [593, 383] on input "Nome do adicional" at bounding box center [574, 389] width 393 height 17
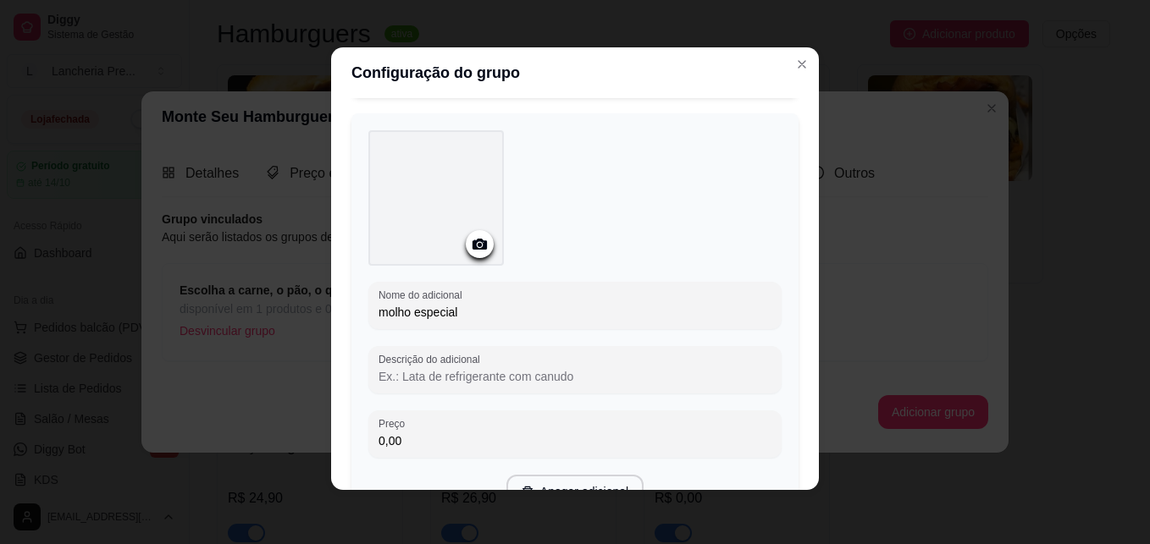
scroll to position [4367, 0]
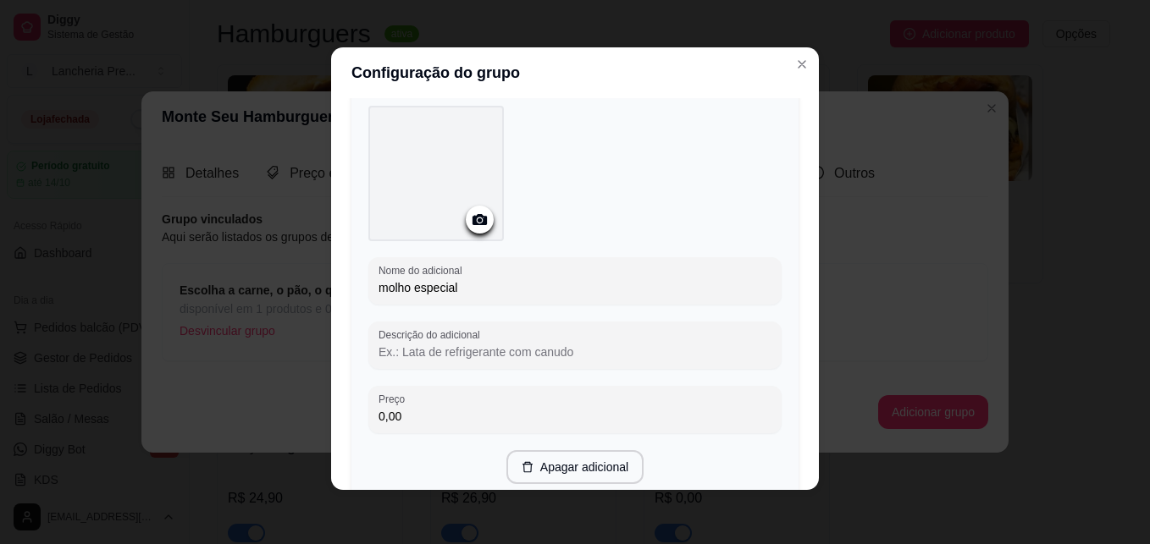
click at [467, 283] on input "molho especial" at bounding box center [574, 287] width 393 height 17
type input "molho especial das pretas( maionese)"
click at [543, 424] on div "Nome do adicional molho especial das pretas( maionese) Descrição do adicional P…" at bounding box center [574, 295] width 413 height 378
click at [537, 408] on input "0,00" at bounding box center [574, 416] width 393 height 17
type input "2,00"
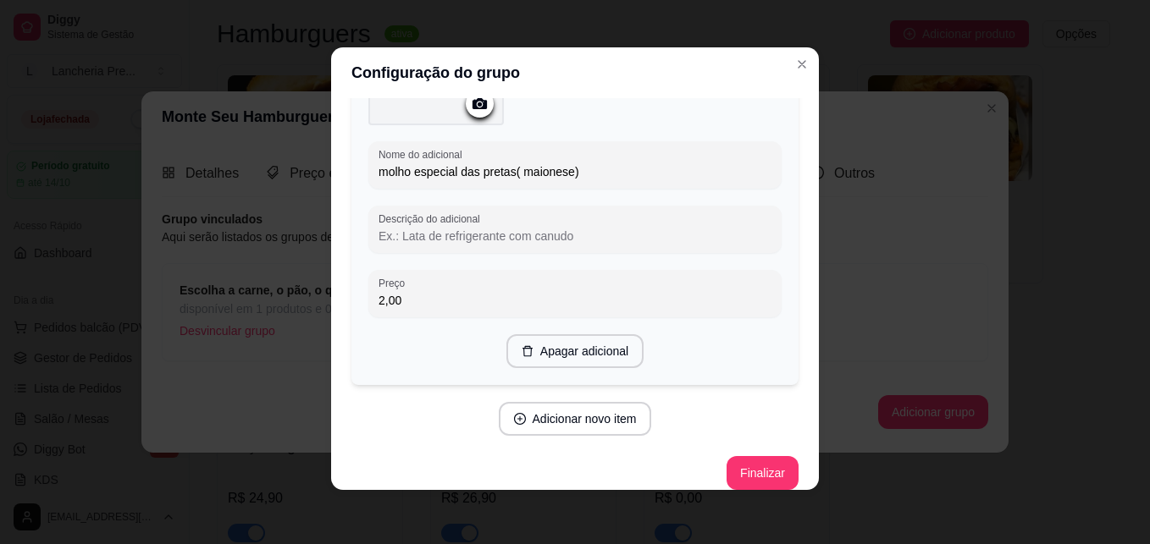
scroll to position [4490, 0]
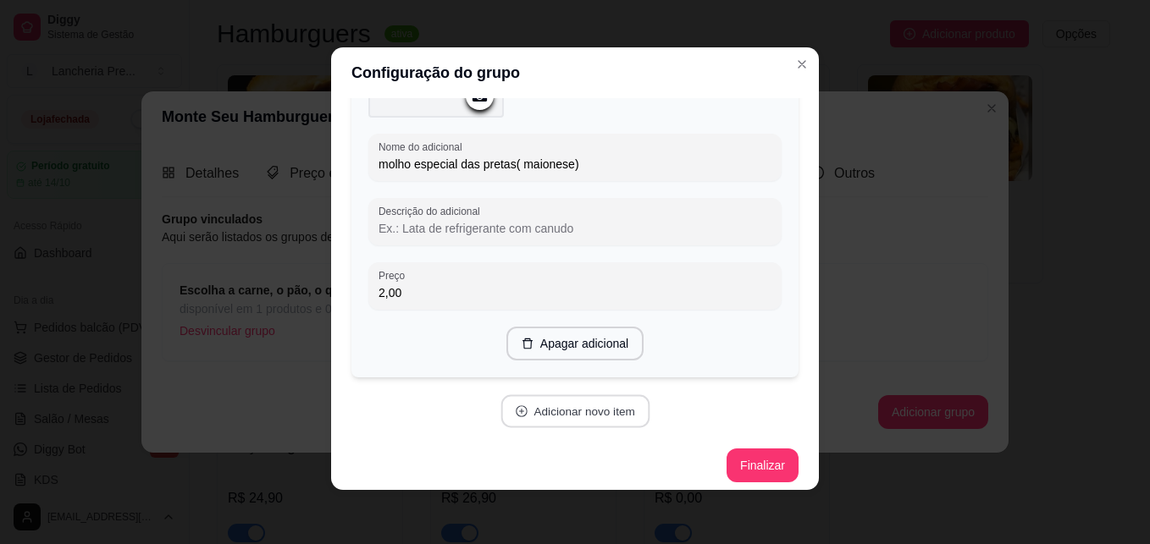
click at [594, 404] on button "Adicionar novo item" at bounding box center [574, 411] width 149 height 33
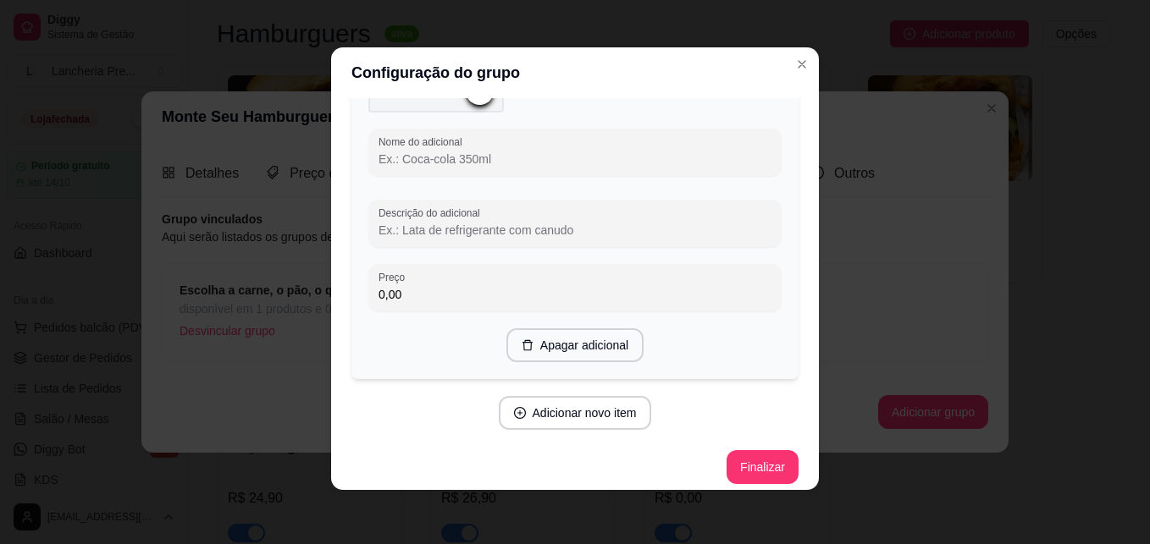
scroll to position [4925, 0]
click at [747, 460] on button "Finalizar" at bounding box center [761, 466] width 69 height 33
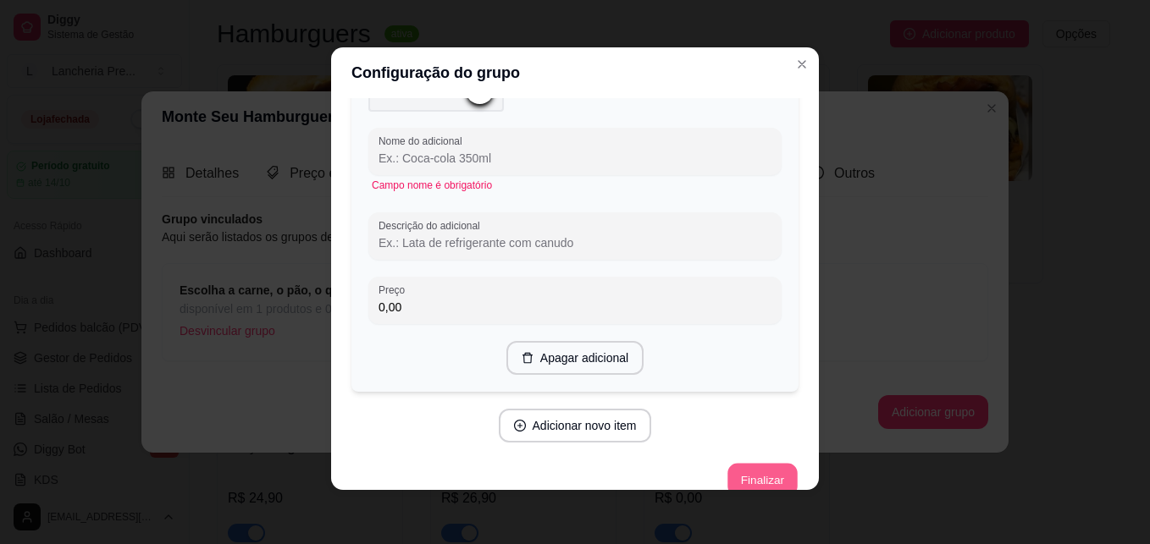
click at [747, 464] on button "Finalizar" at bounding box center [761, 480] width 69 height 33
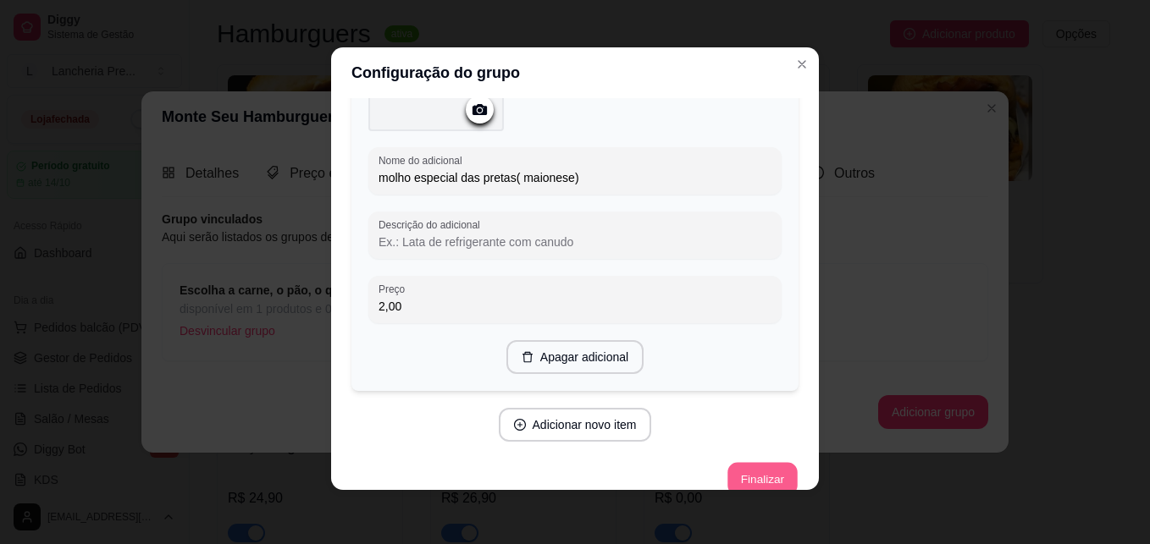
click at [733, 464] on button "Finalizar" at bounding box center [761, 479] width 69 height 33
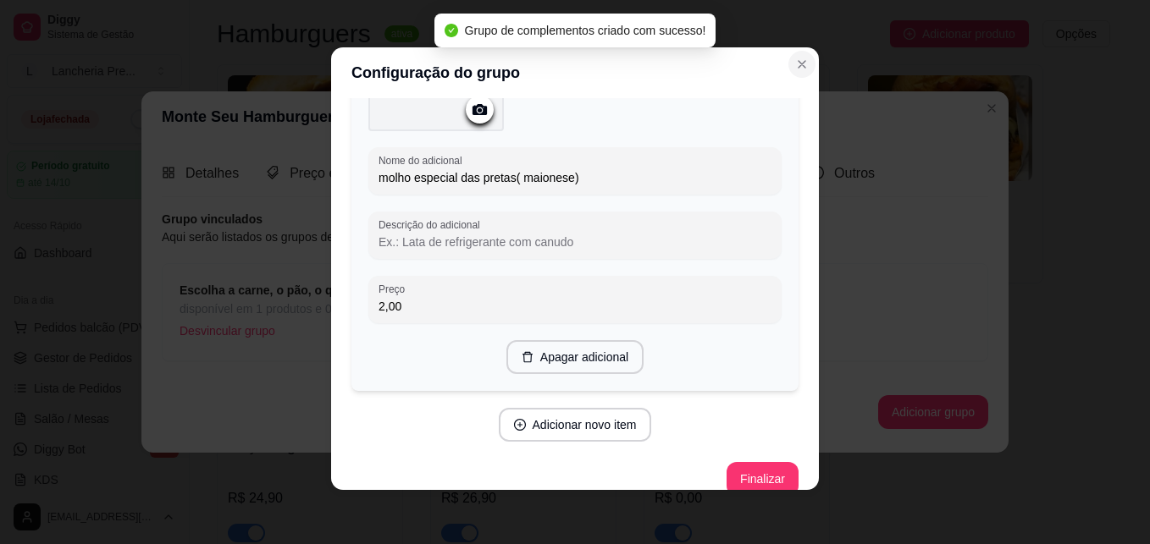
click at [795, 58] on icon "Close" at bounding box center [802, 65] width 14 height 14
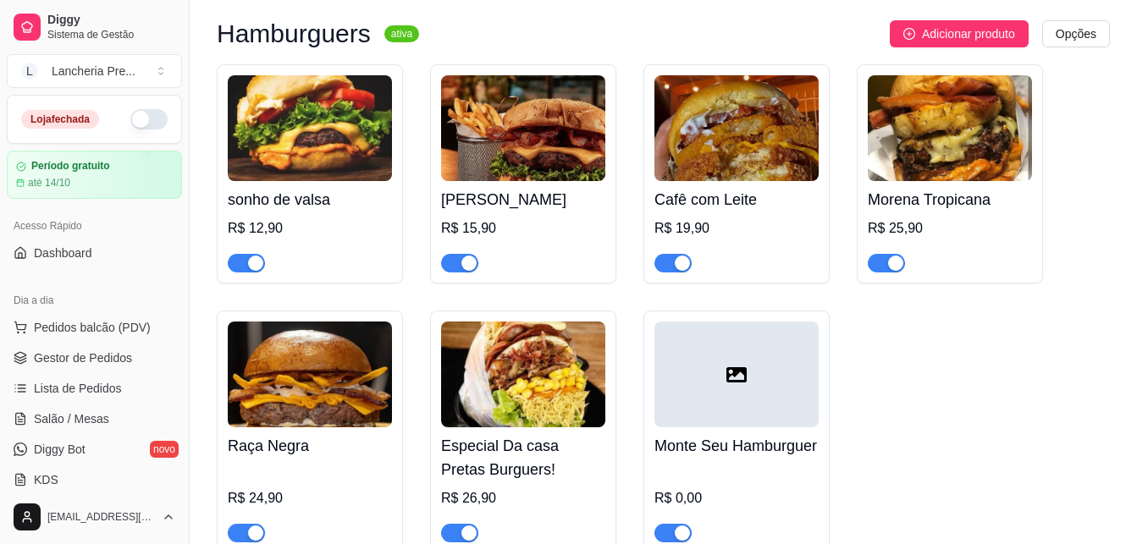
click at [794, 443] on h4 "Monte Seu Hamburguer" at bounding box center [737, 446] width 164 height 24
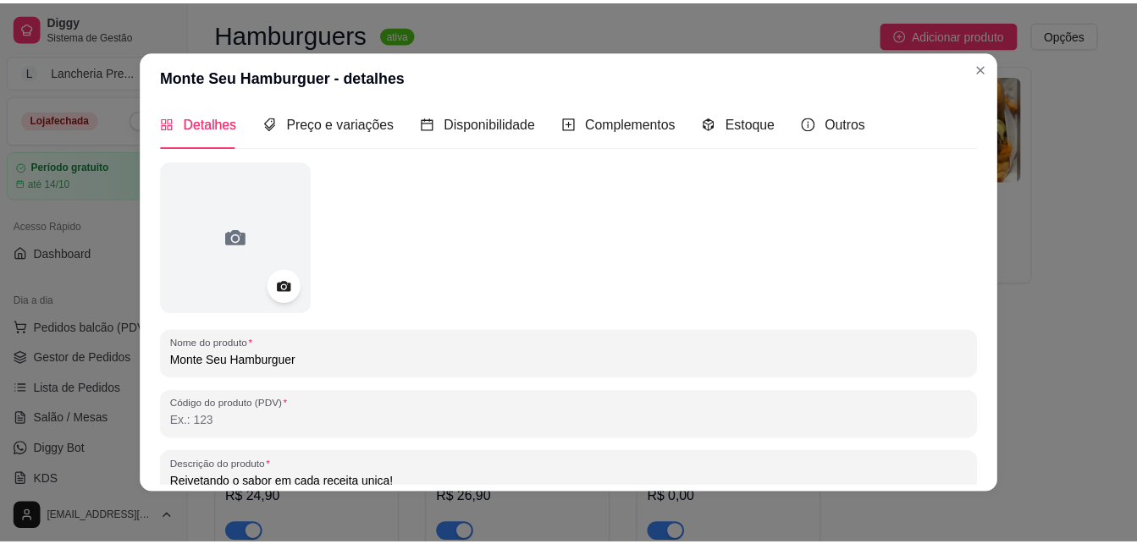
scroll to position [0, 0]
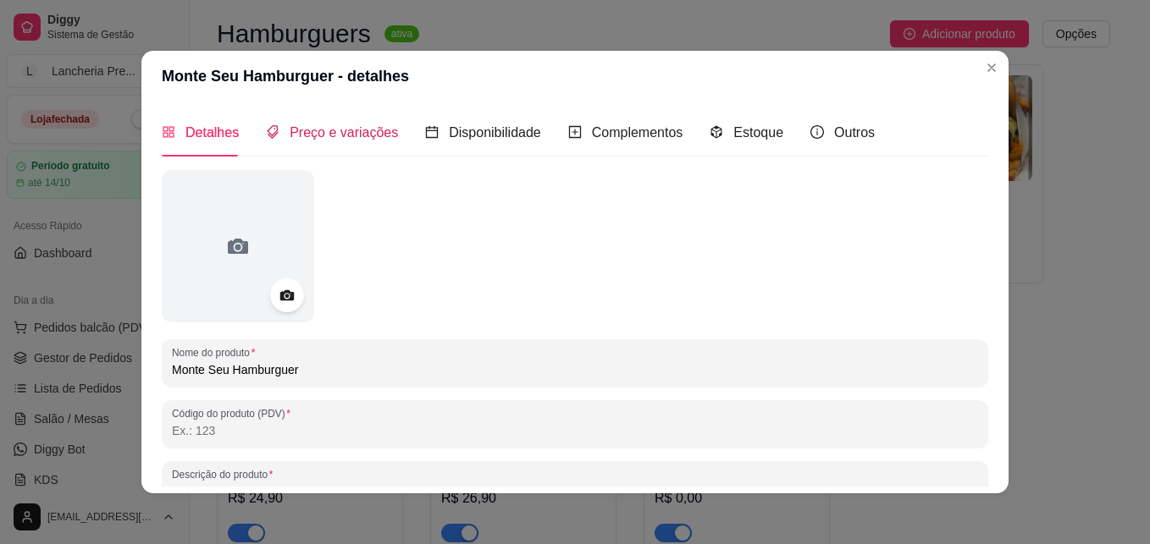
click at [360, 142] on div "Preço e variações" at bounding box center [332, 132] width 132 height 21
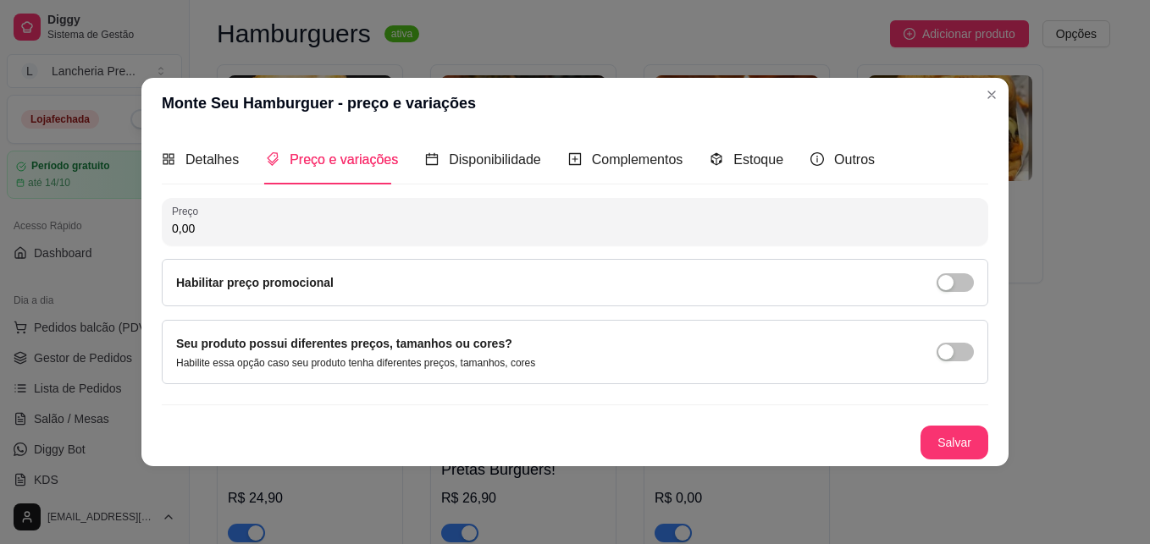
click at [233, 223] on input "0,00" at bounding box center [575, 228] width 806 height 17
type input "17,90"
click at [956, 444] on button "Salvar" at bounding box center [954, 442] width 66 height 33
click at [944, 430] on button "Salvar" at bounding box center [954, 442] width 66 height 33
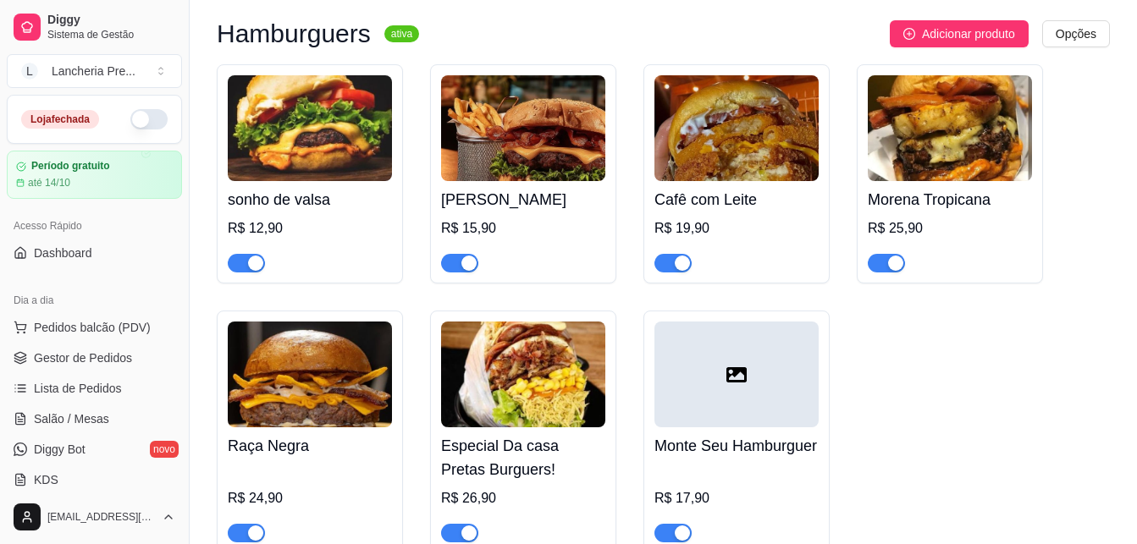
click at [888, 407] on div "sonho de valsa R$ 12,90 Sarará Burguer R$ 15,90 Cafê com Leite R$ 19,90 Morena …" at bounding box center [663, 308] width 893 height 489
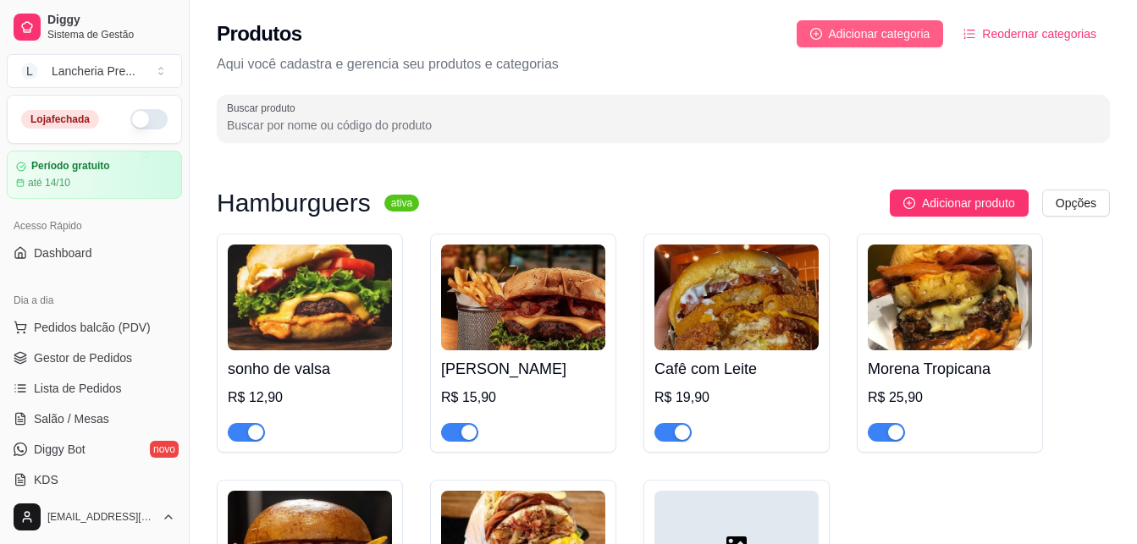
click at [922, 30] on span "Adicionar categoria" at bounding box center [880, 34] width 102 height 19
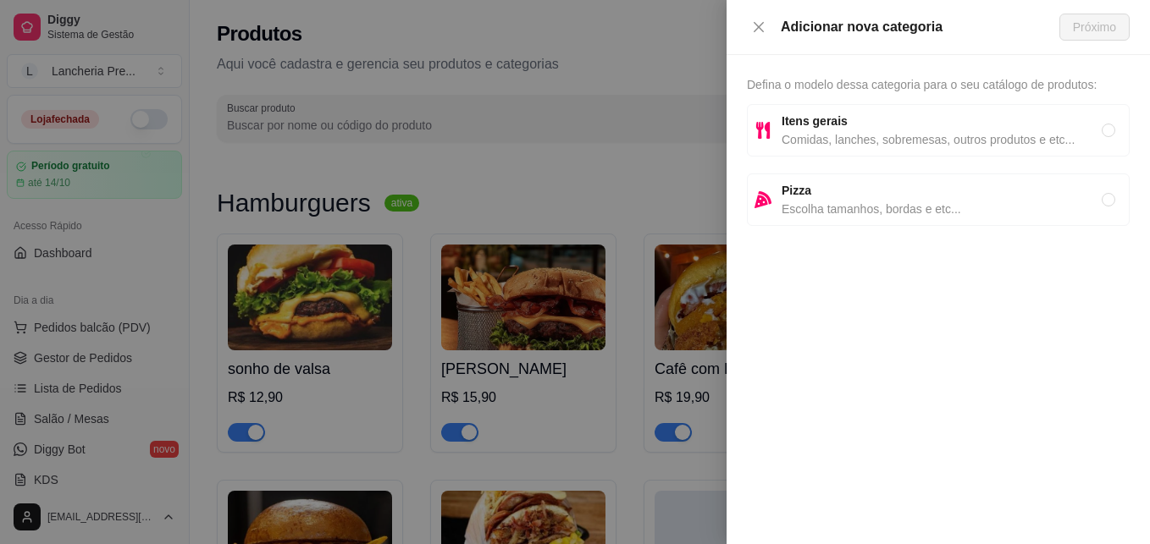
click at [904, 133] on span "Comidas, lanches, sobremesas, outros produtos e etc..." at bounding box center [942, 139] width 320 height 19
radio input "true"
click at [1069, 21] on button "Próximo" at bounding box center [1094, 27] width 70 height 27
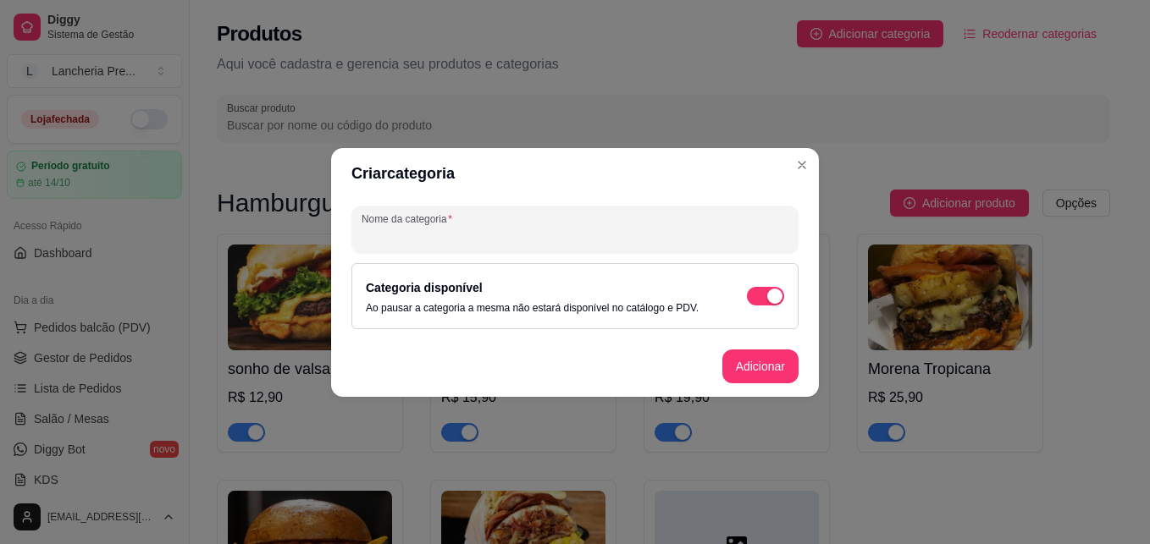
click at [674, 228] on input "Nome da categoria" at bounding box center [575, 236] width 427 height 17
type input "Monte seu Açaí"
click at [744, 370] on button "Adicionar" at bounding box center [760, 366] width 75 height 33
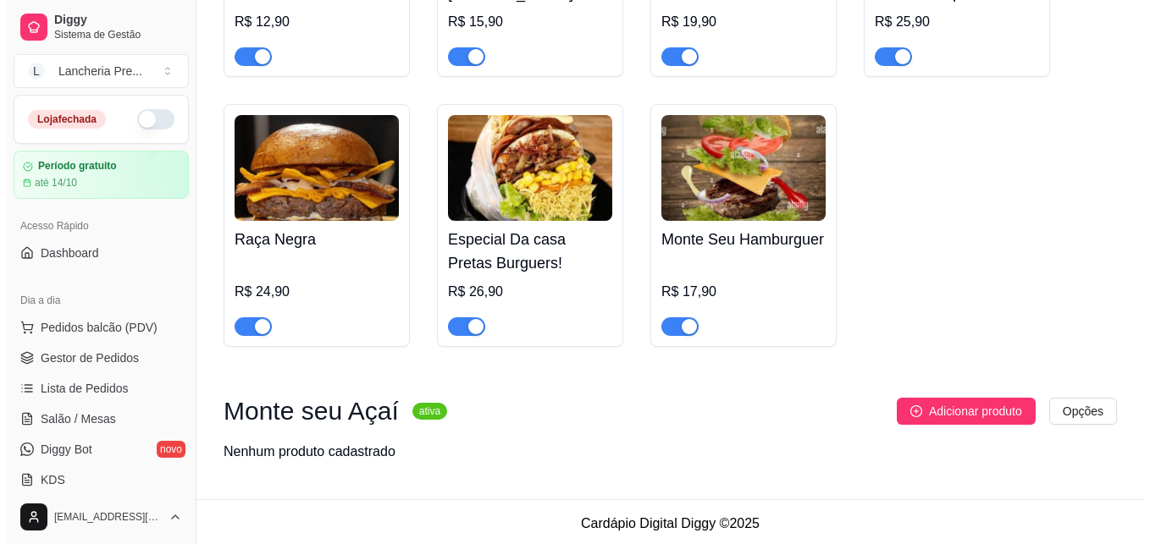
scroll to position [381, 0]
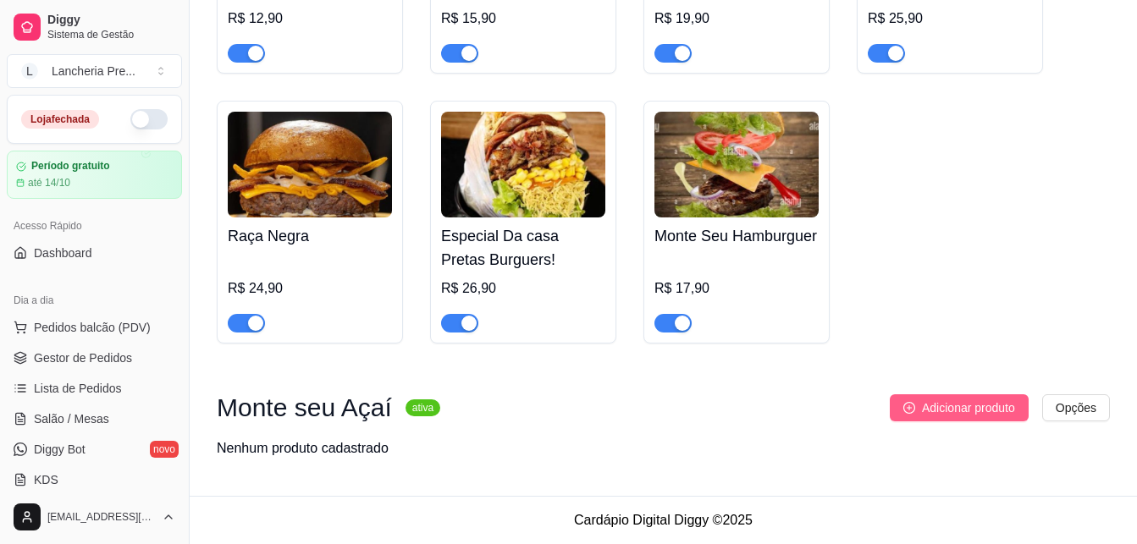
click at [968, 401] on span "Adicionar produto" at bounding box center [968, 408] width 93 height 19
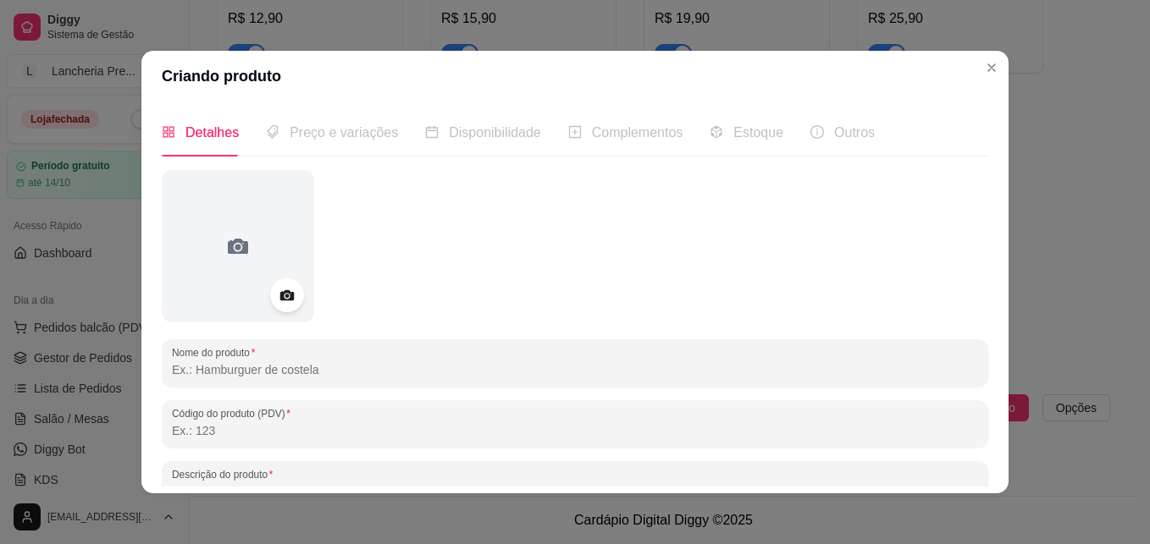
click at [274, 363] on input "Nome do produto" at bounding box center [575, 370] width 806 height 17
type input "copo de 300ml"
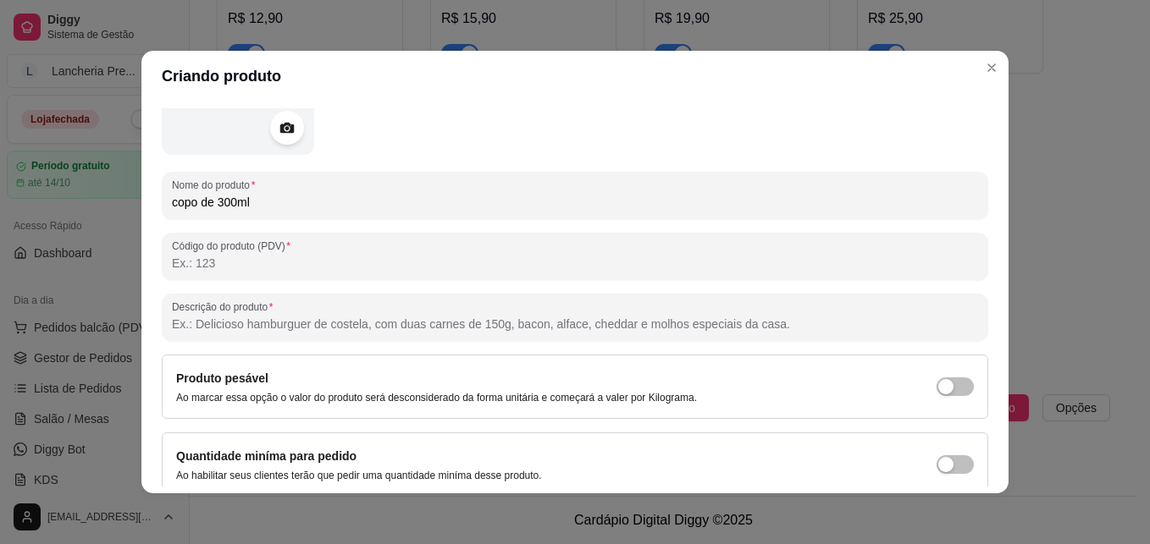
scroll to position [169, 0]
click at [715, 318] on input "Descrição do produto" at bounding box center [575, 322] width 806 height 17
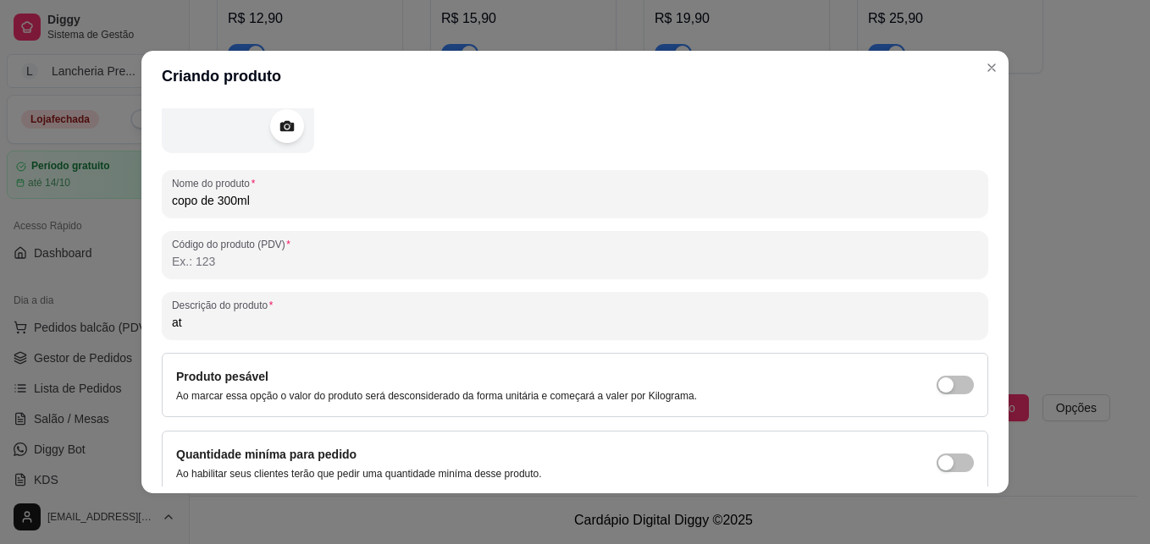
type input "a"
type input "Até 3 acompanhamentos"
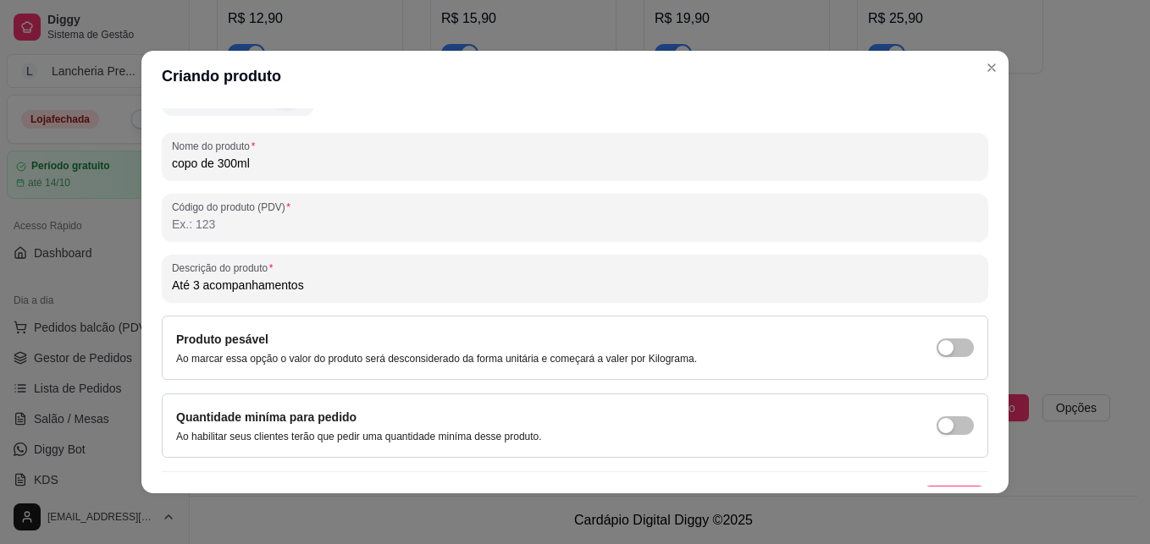
scroll to position [240, 0]
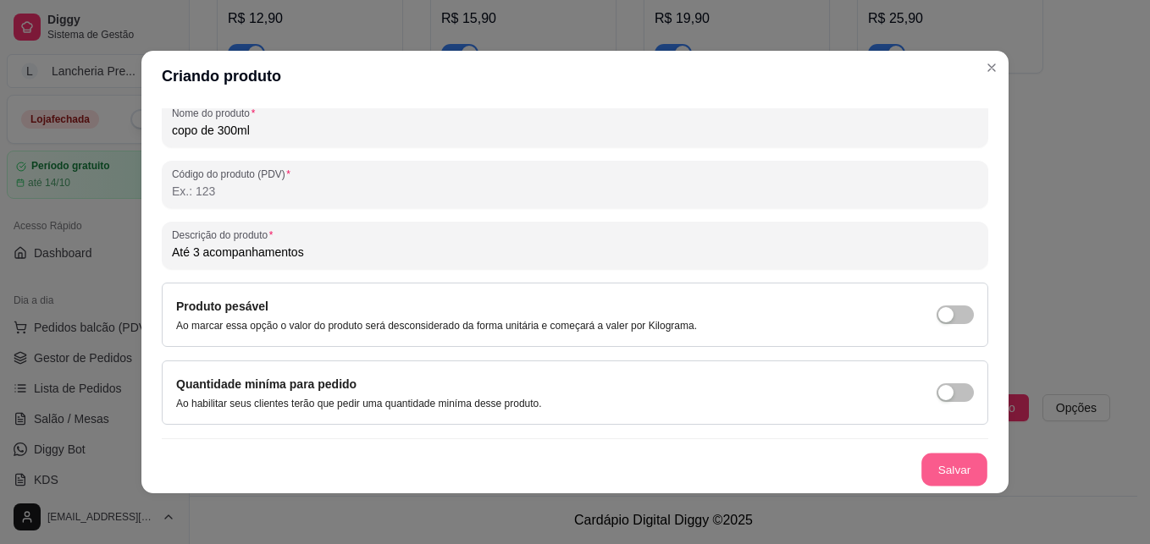
click at [938, 465] on button "Salvar" at bounding box center [954, 470] width 66 height 33
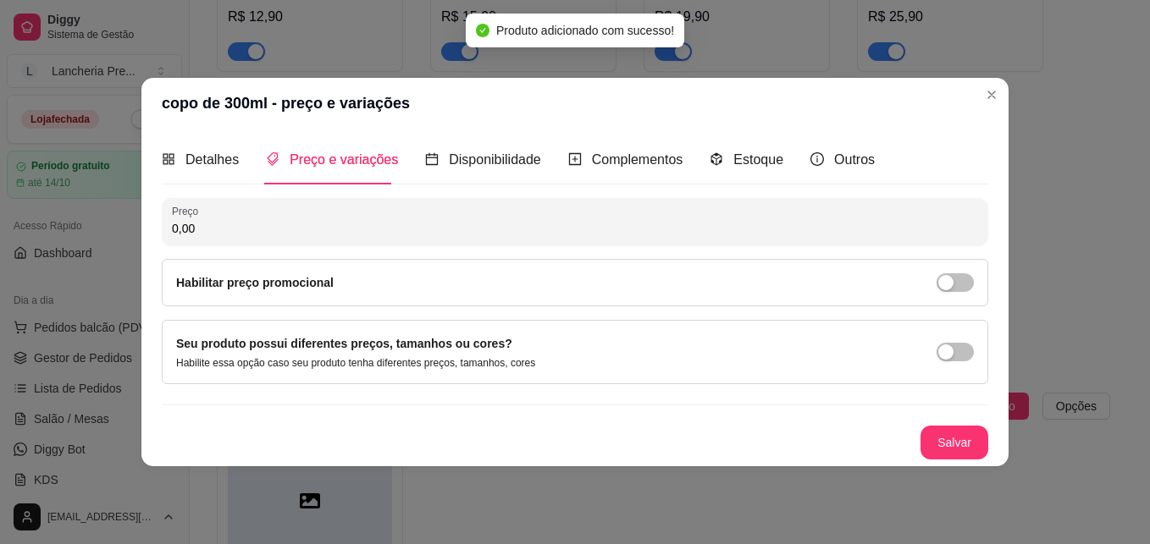
scroll to position [0, 0]
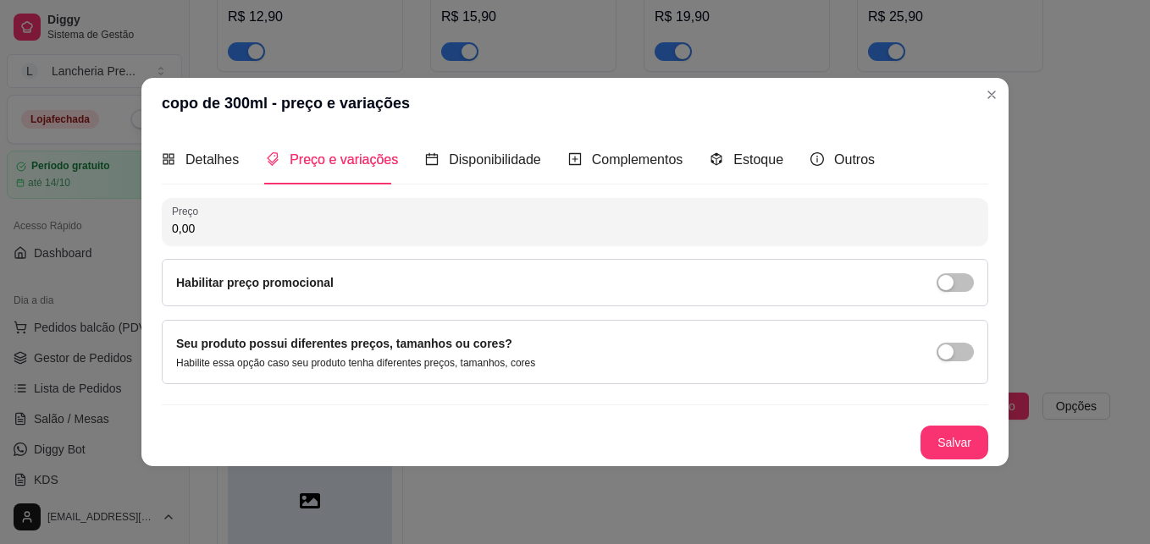
click at [563, 220] on input "0,00" at bounding box center [575, 228] width 806 height 17
type input "13,00"
click at [592, 155] on span "Complementos" at bounding box center [637, 159] width 91 height 14
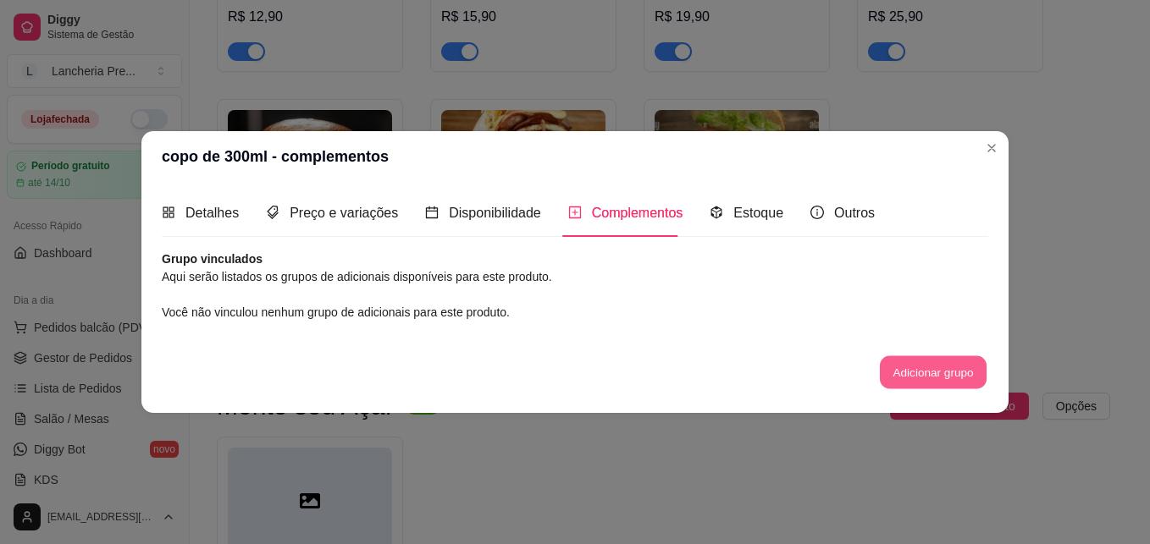
click at [936, 363] on button "Adicionar grupo" at bounding box center [933, 372] width 107 height 33
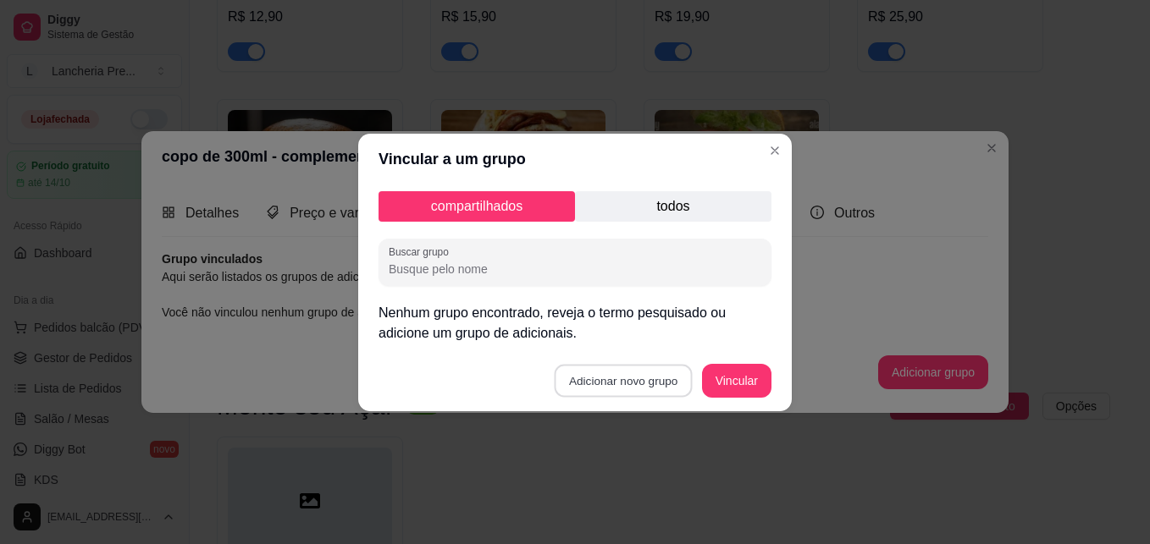
click at [655, 378] on button "Adicionar novo grupo" at bounding box center [624, 380] width 138 height 33
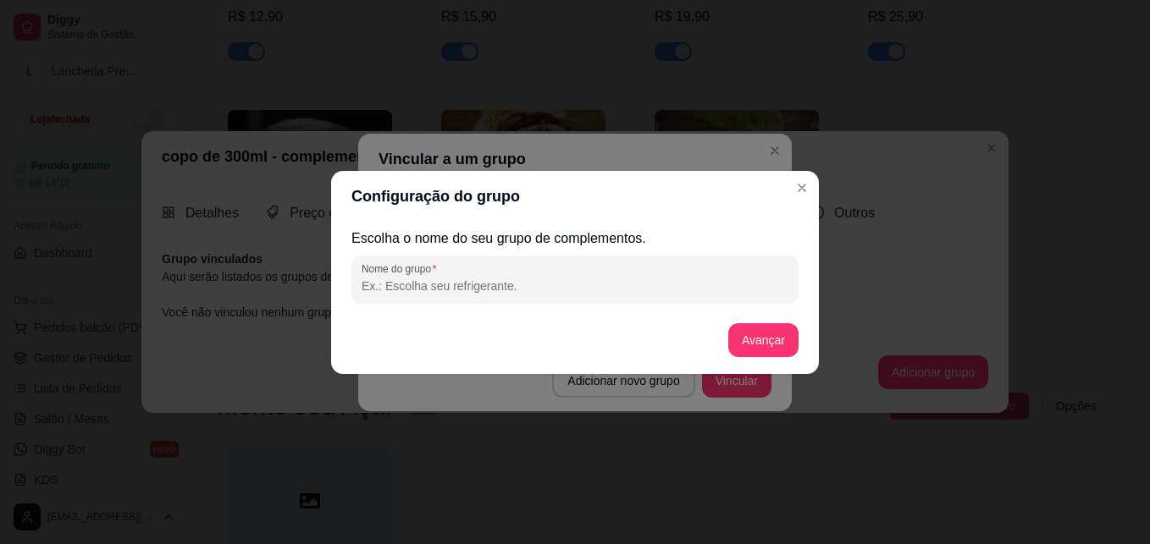
click at [542, 279] on input "Nome do grupo" at bounding box center [575, 286] width 427 height 17
type input "a"
type input "A"
type input "e"
type input "Escolha os acompanhamentos Gratis"
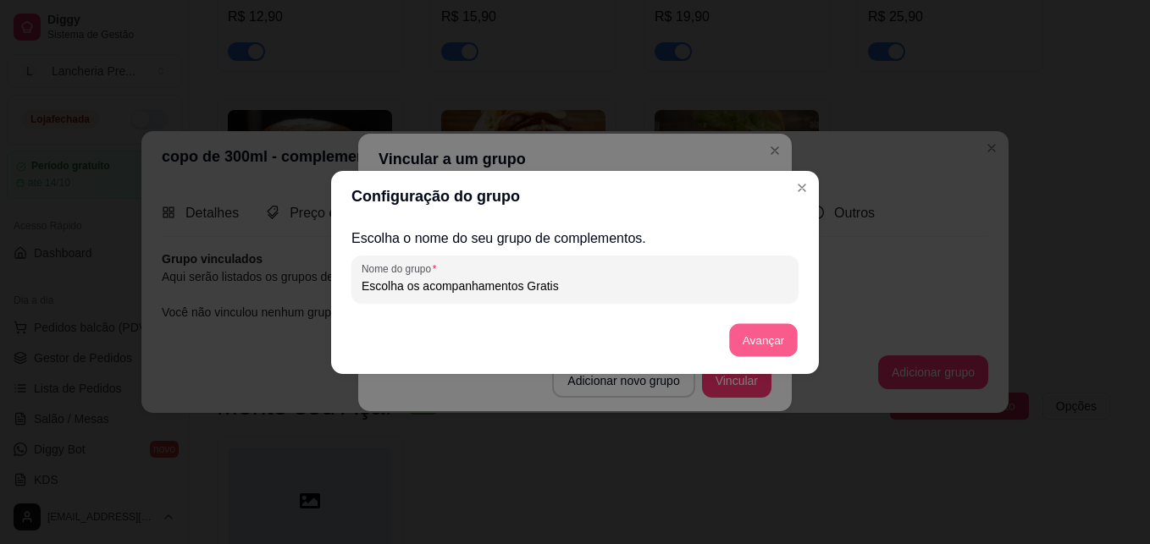
click at [753, 342] on button "Avançar" at bounding box center [763, 339] width 69 height 33
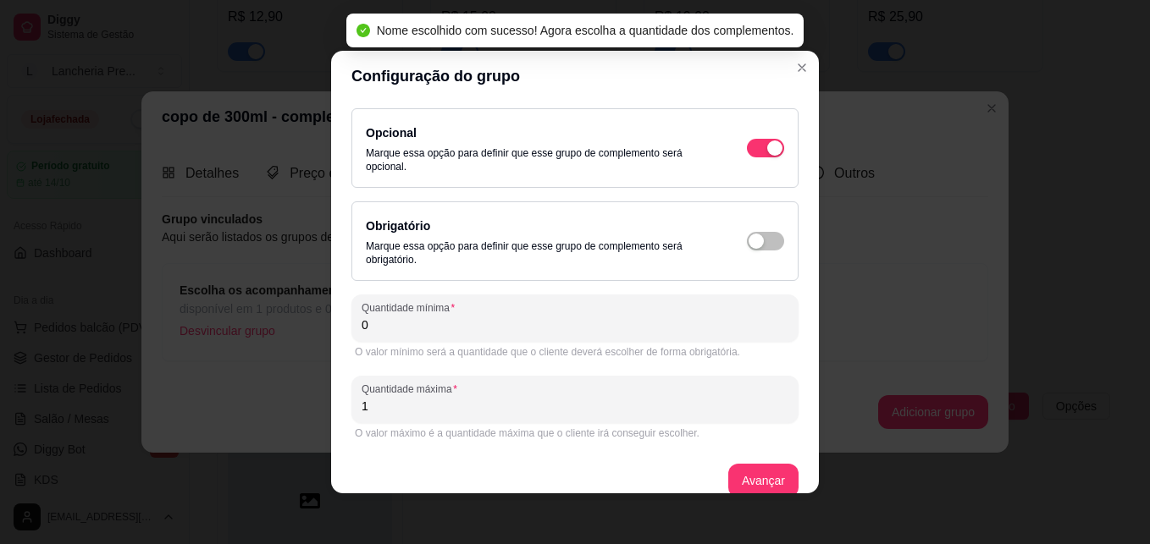
click at [582, 328] on input "0" at bounding box center [575, 325] width 427 height 17
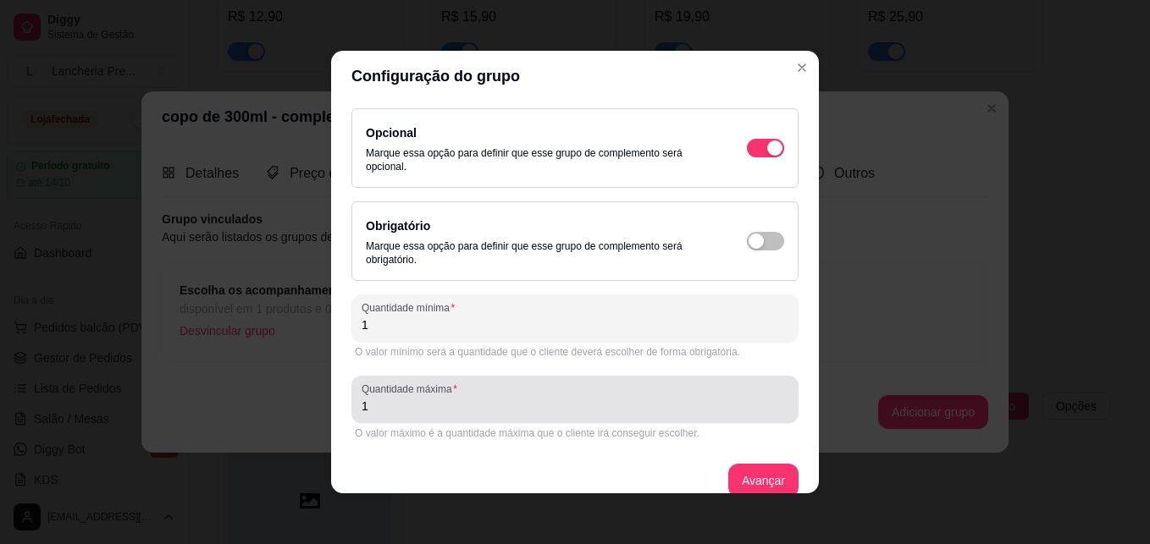
type input "1"
click at [511, 416] on div "1" at bounding box center [575, 400] width 427 height 34
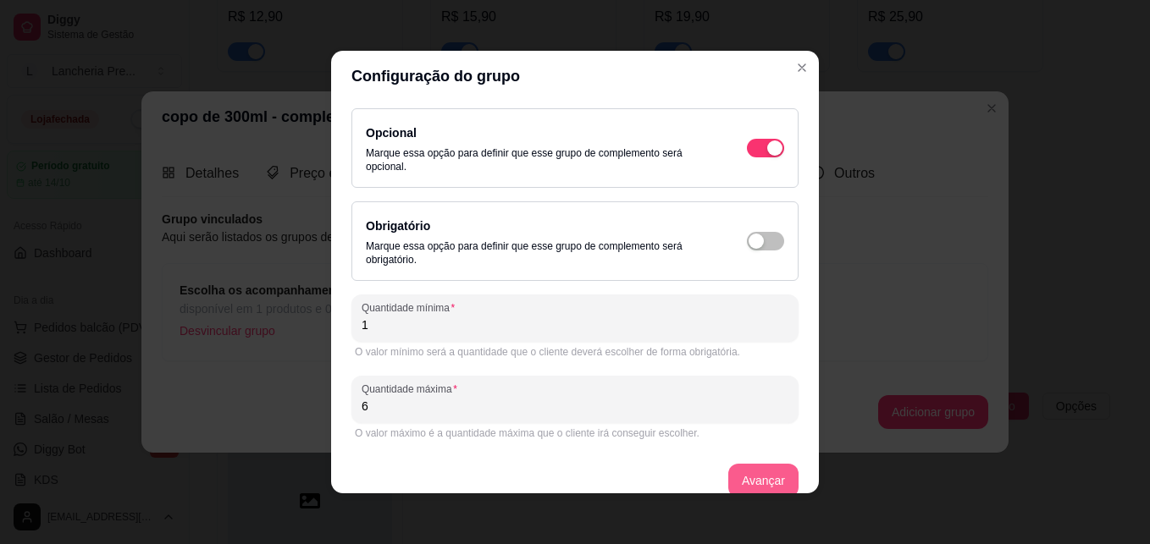
type input "6"
click at [738, 479] on button "Avançar" at bounding box center [763, 481] width 69 height 33
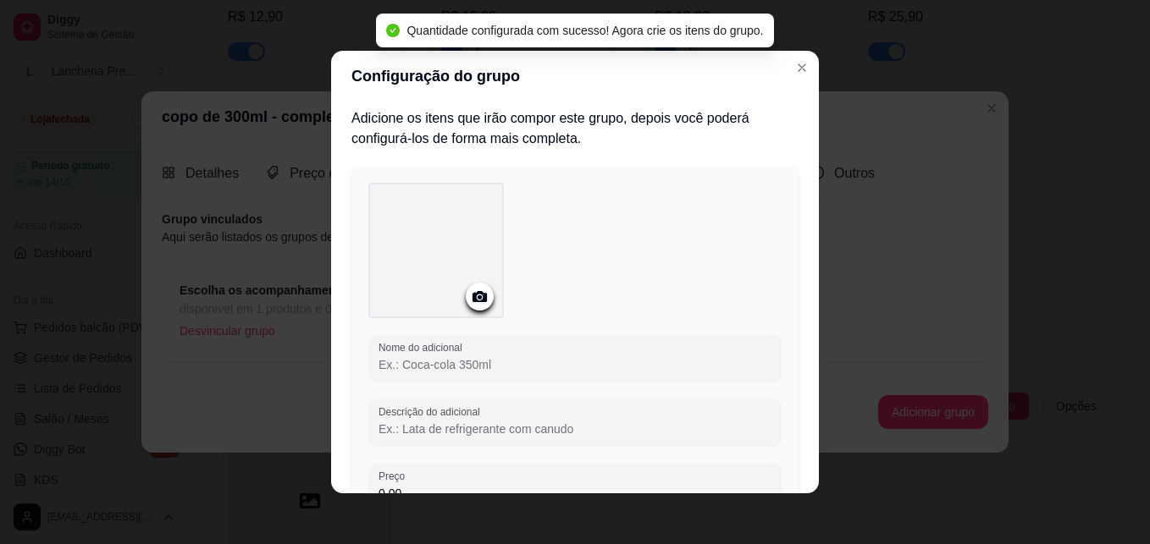
click at [593, 359] on input "Nome do adicional" at bounding box center [574, 364] width 393 height 17
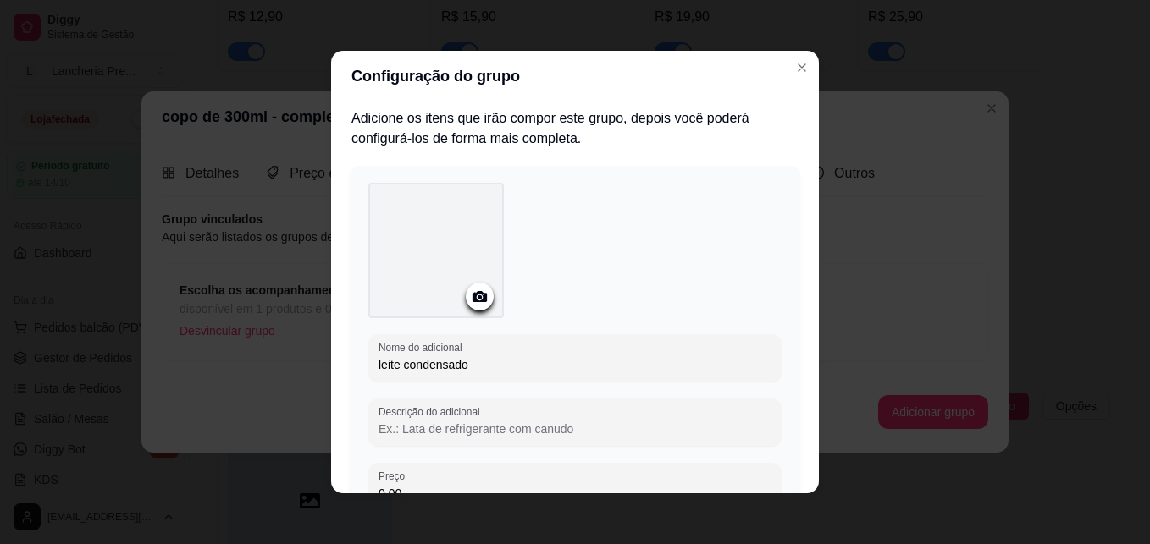
type input "leite condensado"
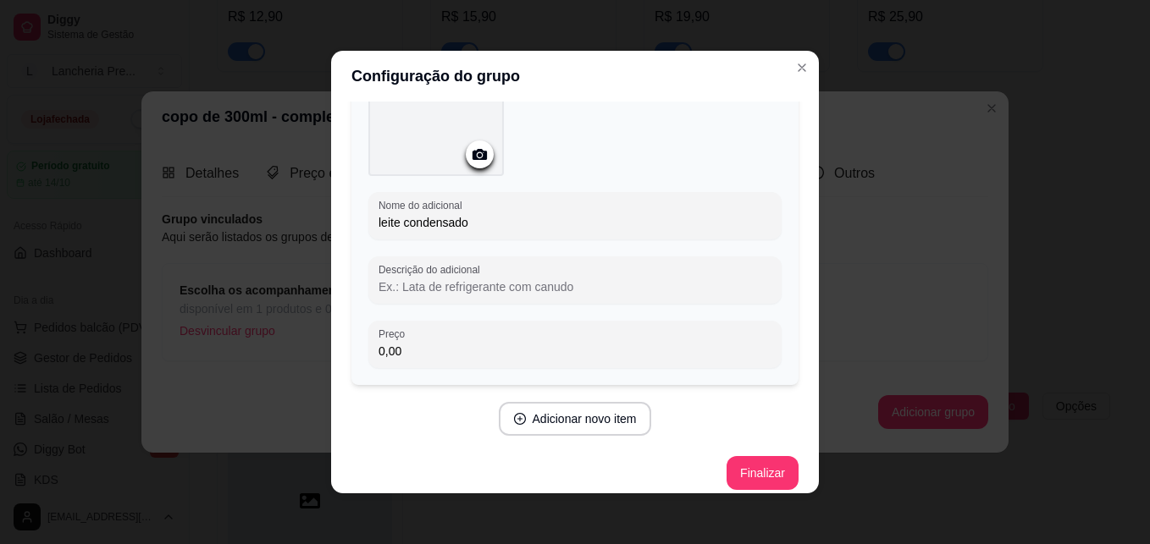
scroll to position [155, 0]
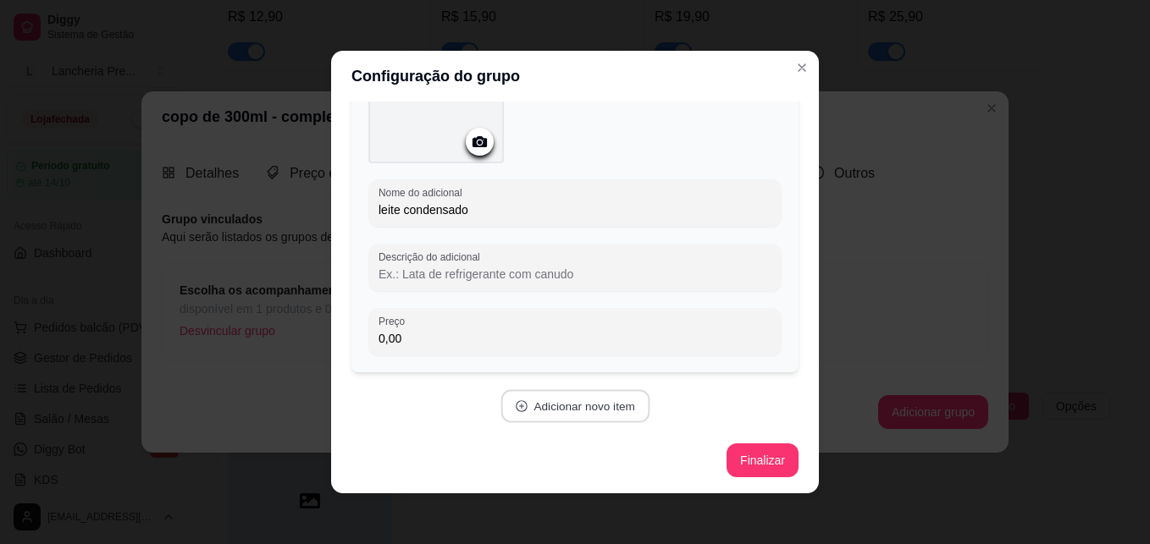
click at [588, 415] on button "Adicionar novo item" at bounding box center [574, 406] width 149 height 33
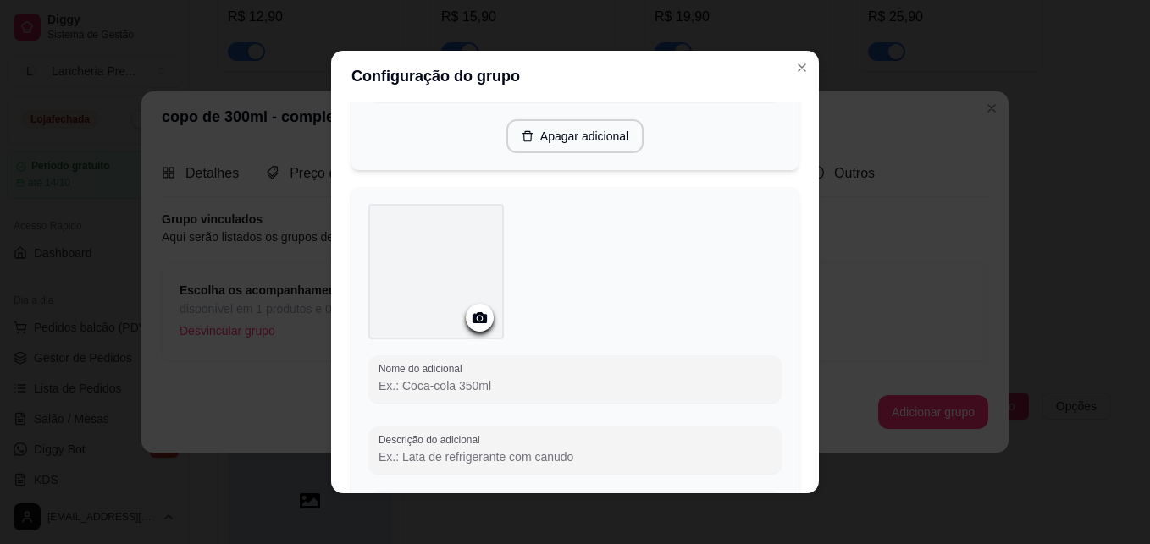
scroll to position [426, 0]
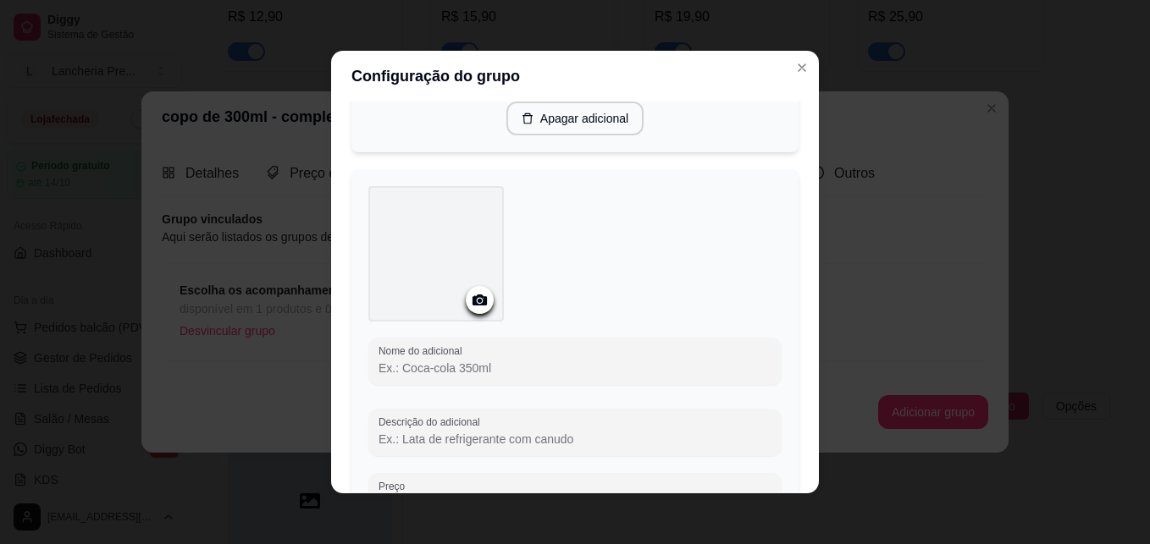
click at [467, 373] on input "Nome do adicional" at bounding box center [574, 368] width 393 height 17
type input "leite em pó"
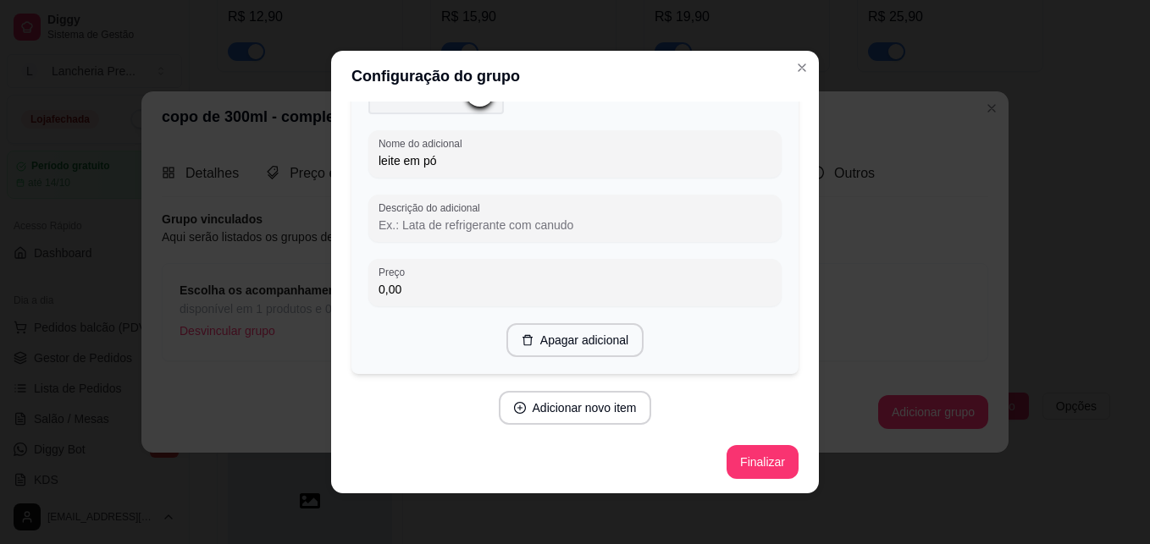
scroll to position [634, 0]
click at [589, 404] on button "Adicionar novo item" at bounding box center [574, 407] width 149 height 33
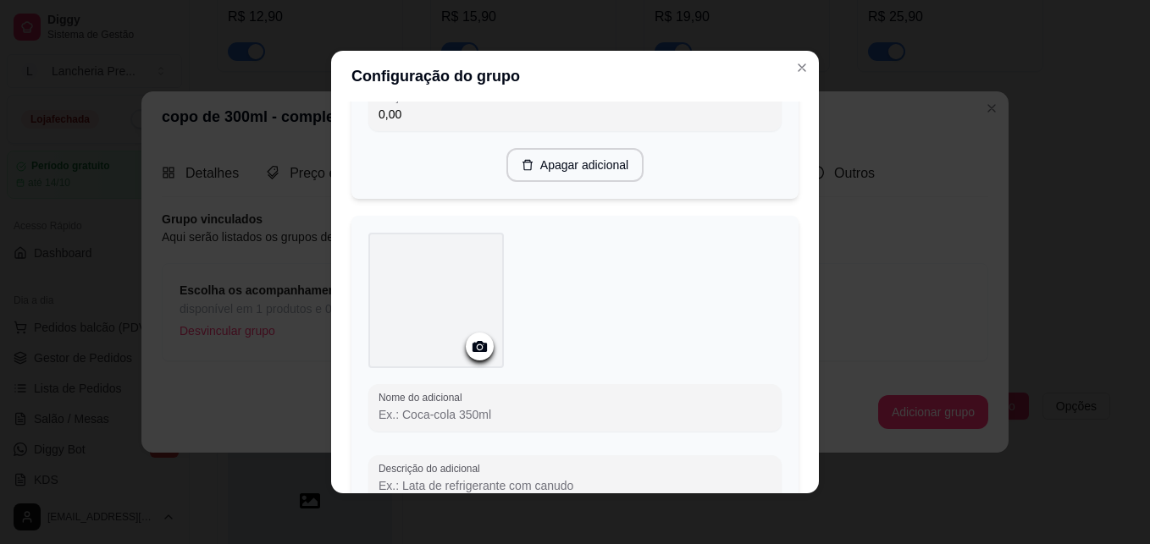
scroll to position [837, 0]
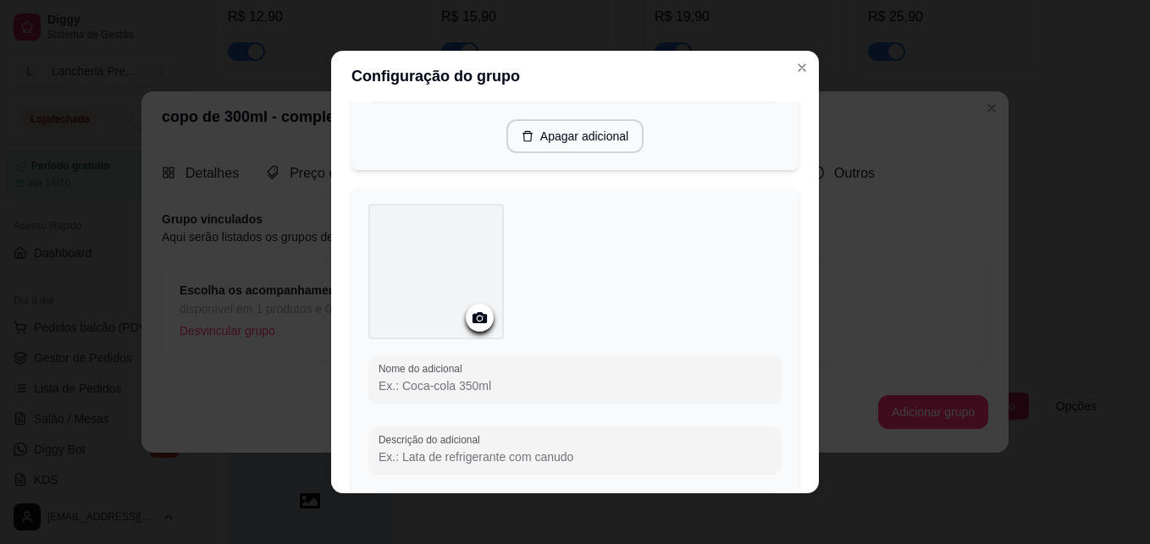
click at [588, 378] on input "Nome do adicional" at bounding box center [574, 386] width 393 height 17
type input "paçoca"
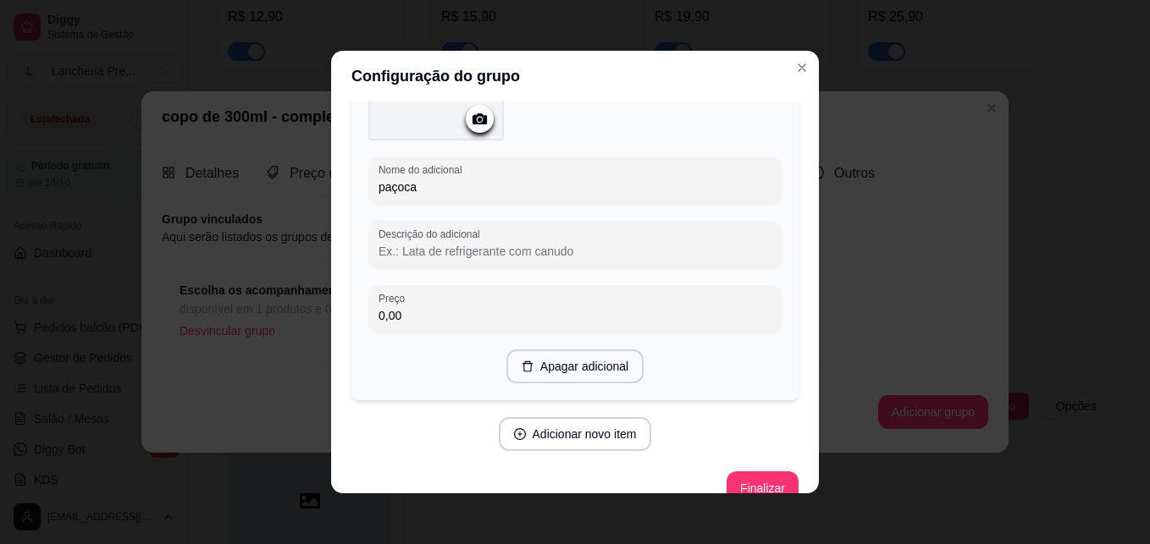
scroll to position [1041, 0]
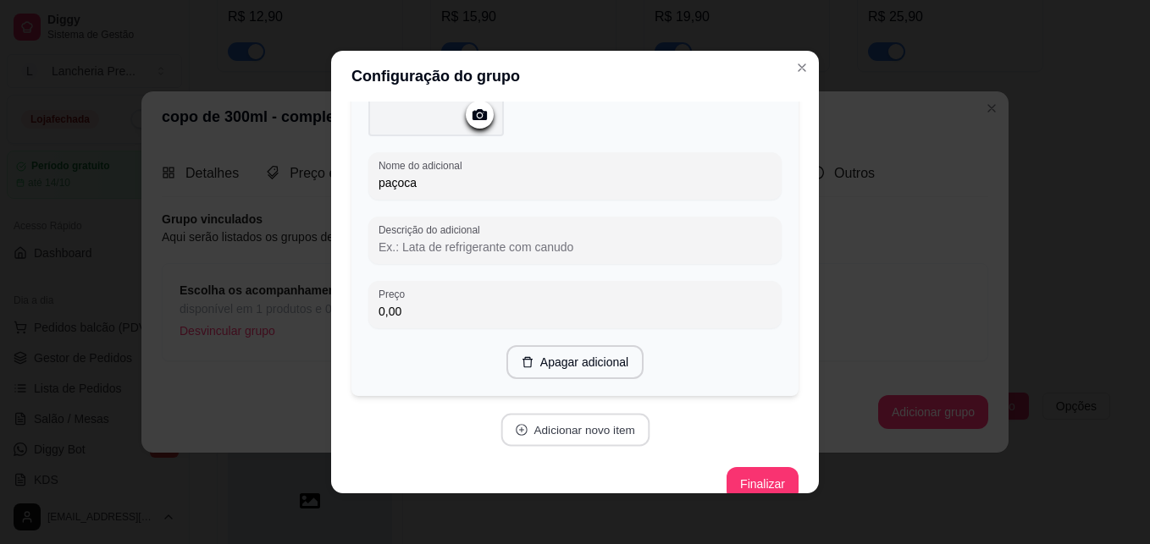
click at [588, 428] on button "Adicionar novo item" at bounding box center [574, 430] width 149 height 33
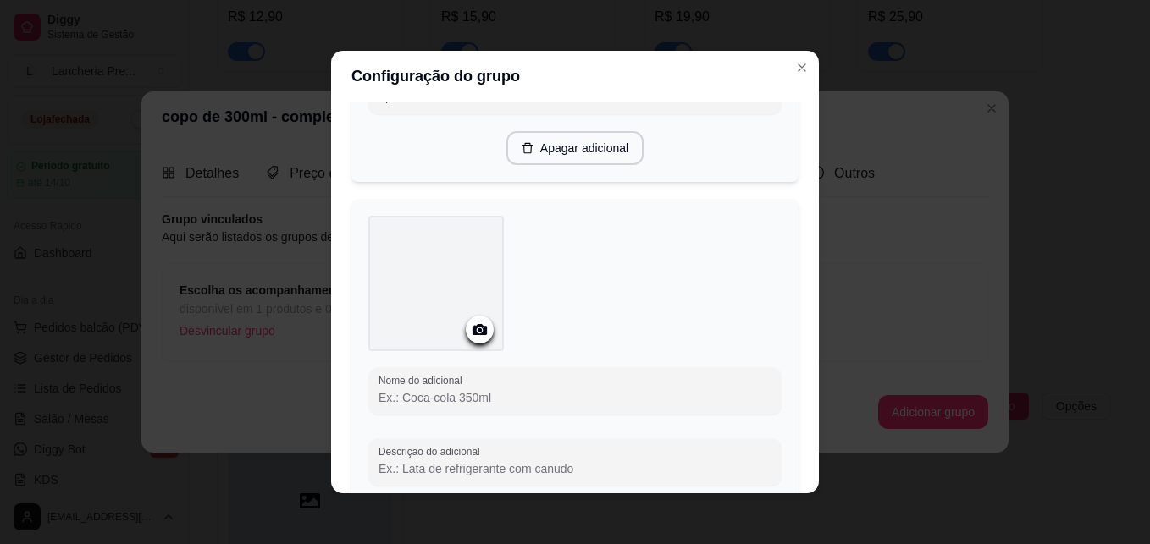
scroll to position [1278, 0]
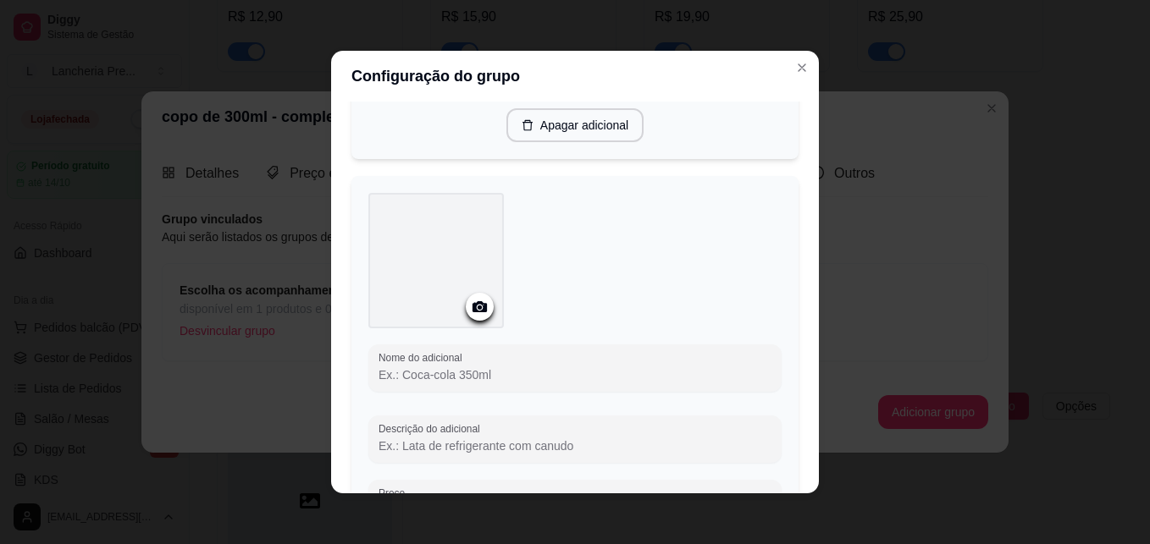
click at [505, 369] on input "Nome do adicional" at bounding box center [574, 375] width 393 height 17
type input "granola"
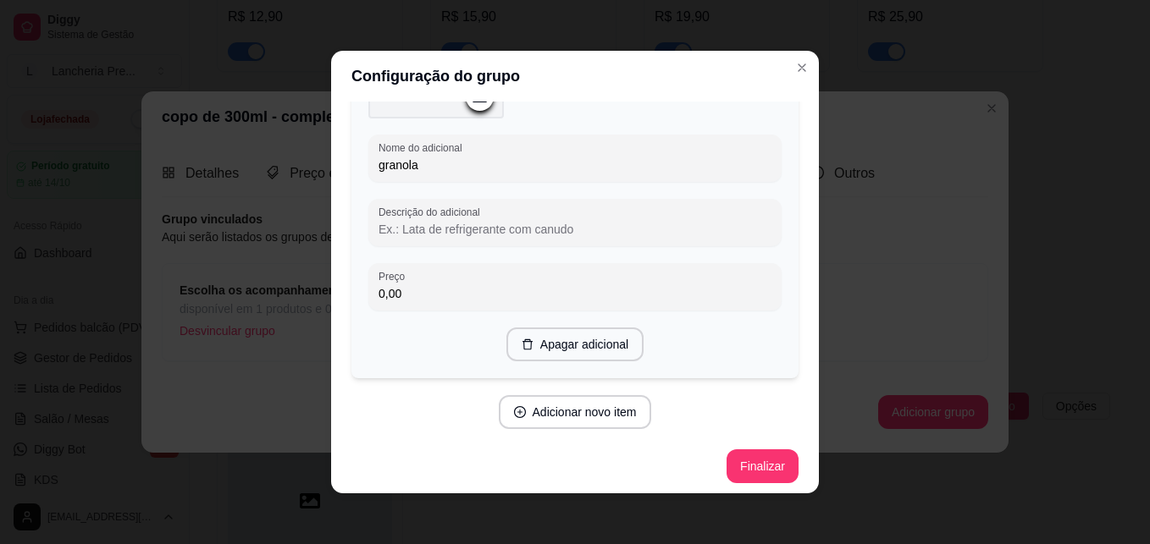
scroll to position [1491, 0]
click at [622, 410] on button "Adicionar novo item" at bounding box center [574, 409] width 149 height 33
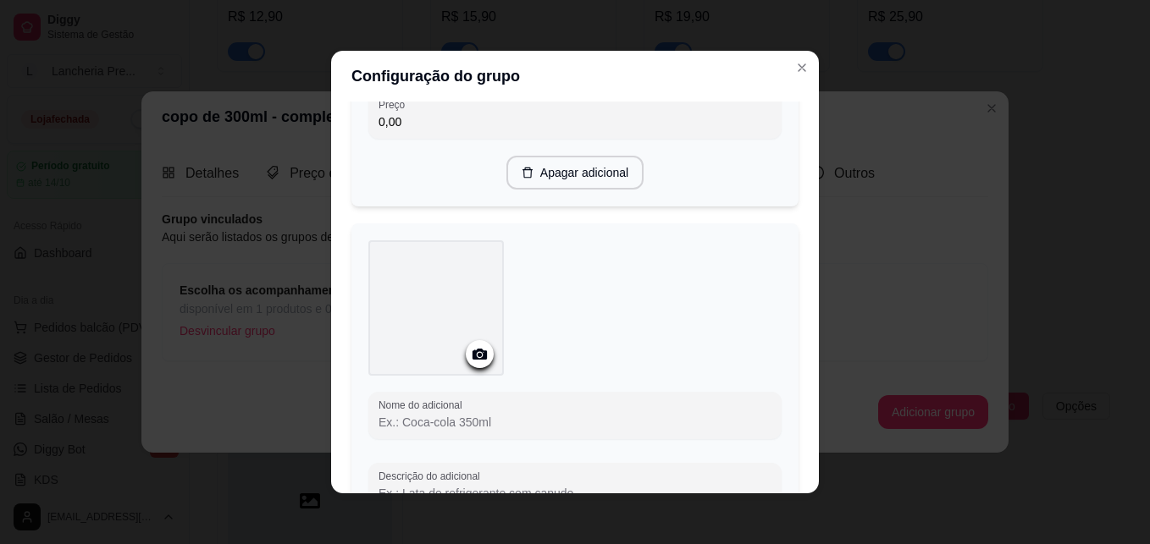
scroll to position [1694, 0]
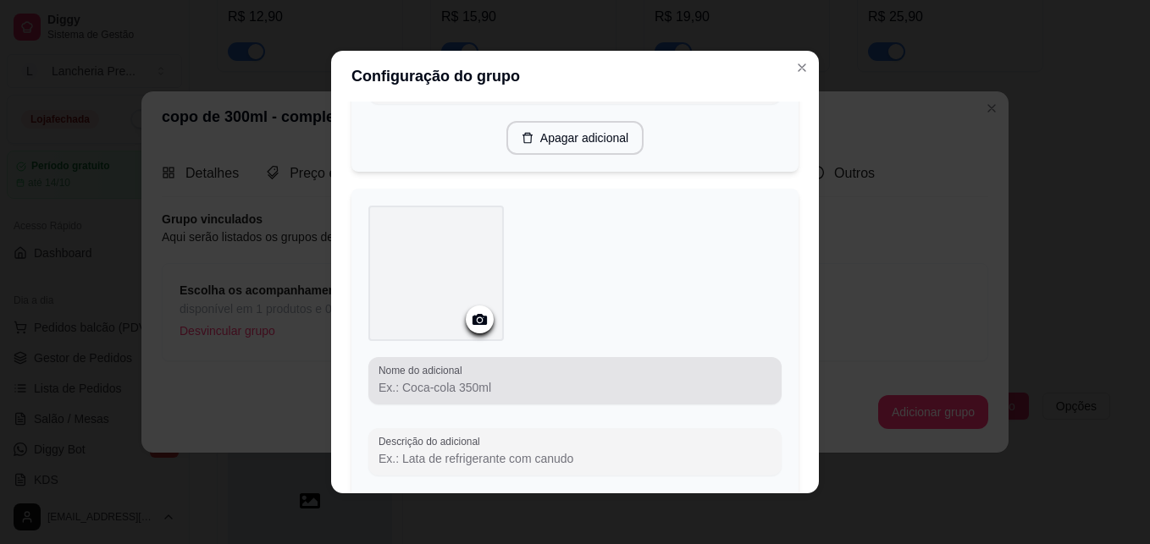
click at [540, 373] on div at bounding box center [574, 381] width 393 height 34
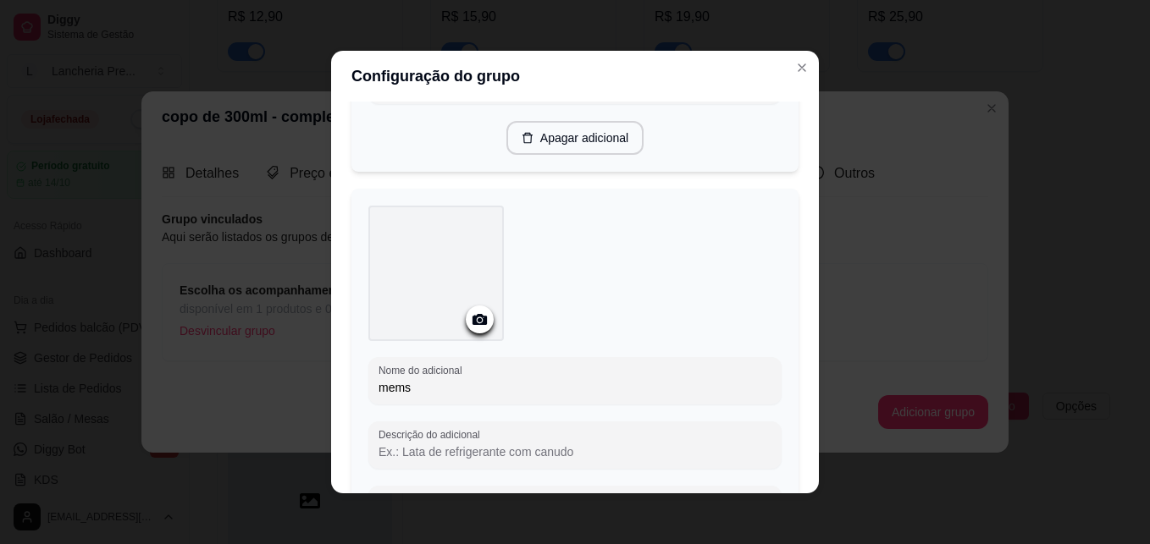
type input "mems"
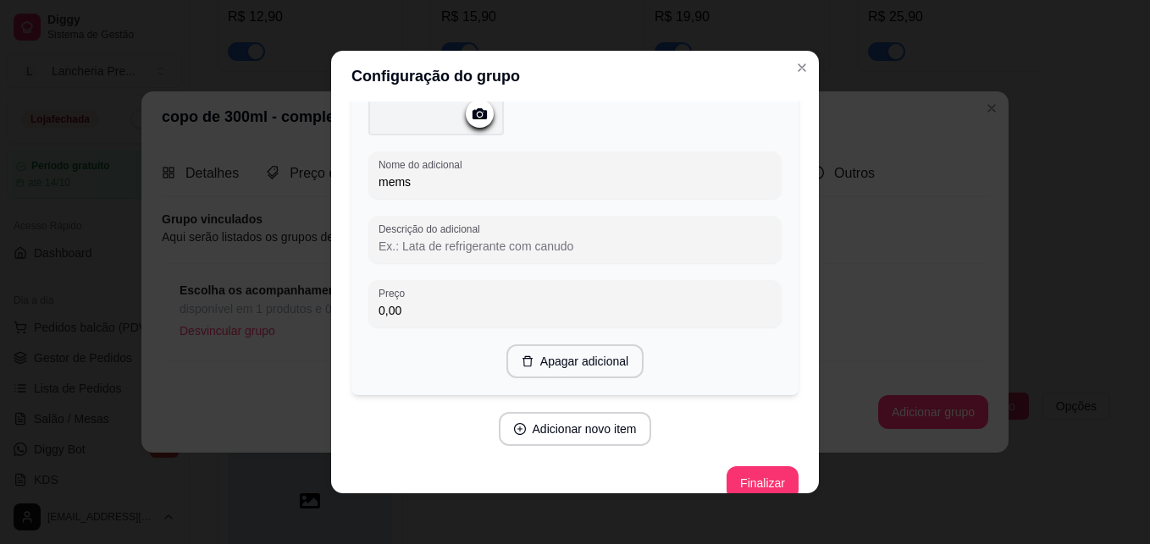
scroll to position [1920, 0]
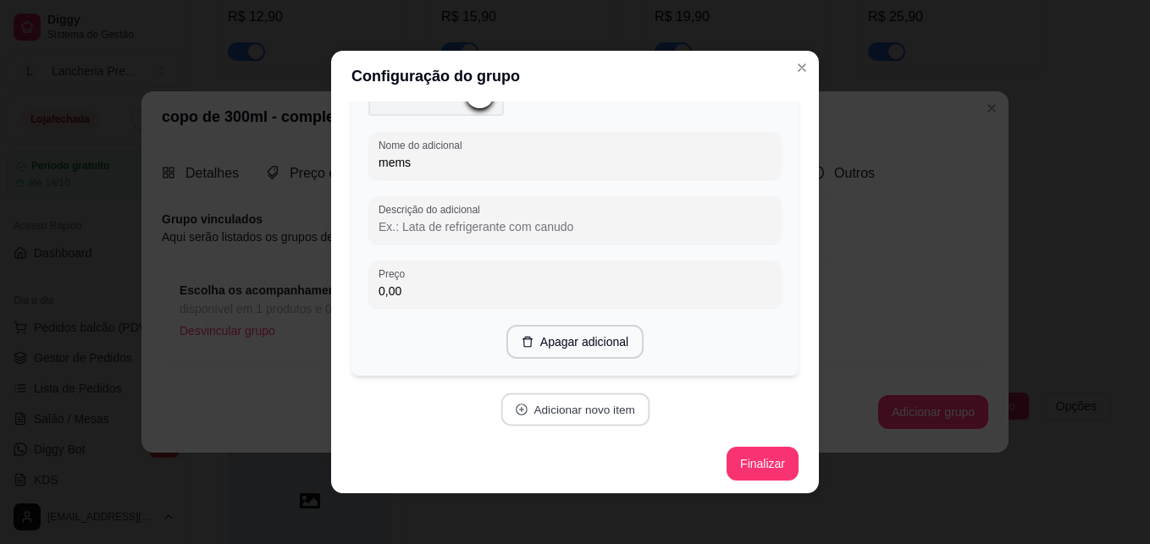
click at [606, 406] on button "Adicionar novo item" at bounding box center [574, 410] width 149 height 33
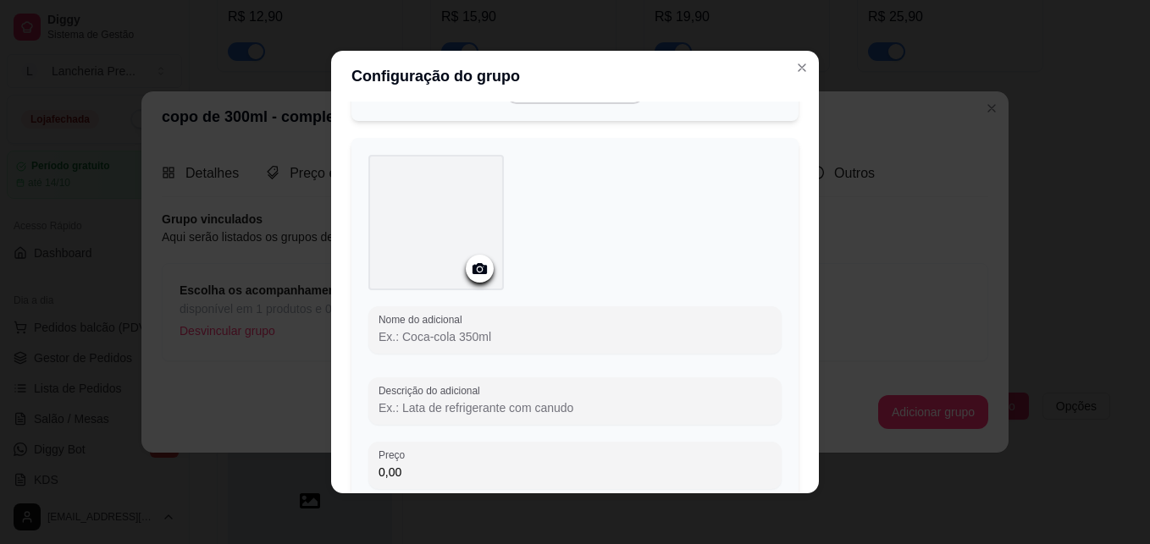
scroll to position [2191, 0]
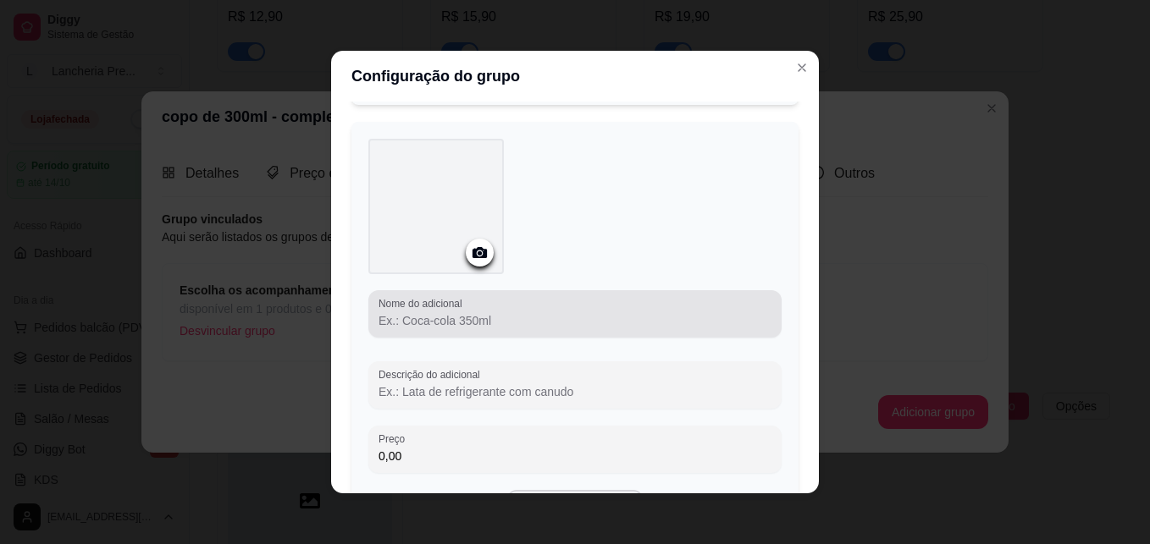
click at [506, 303] on div at bounding box center [574, 314] width 393 height 34
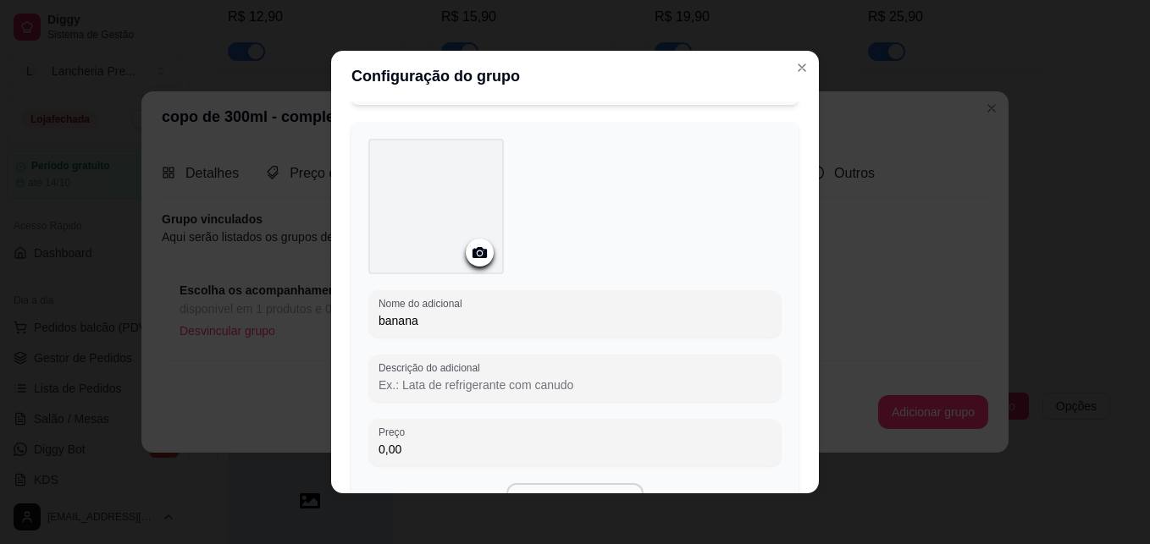
type input "banana"
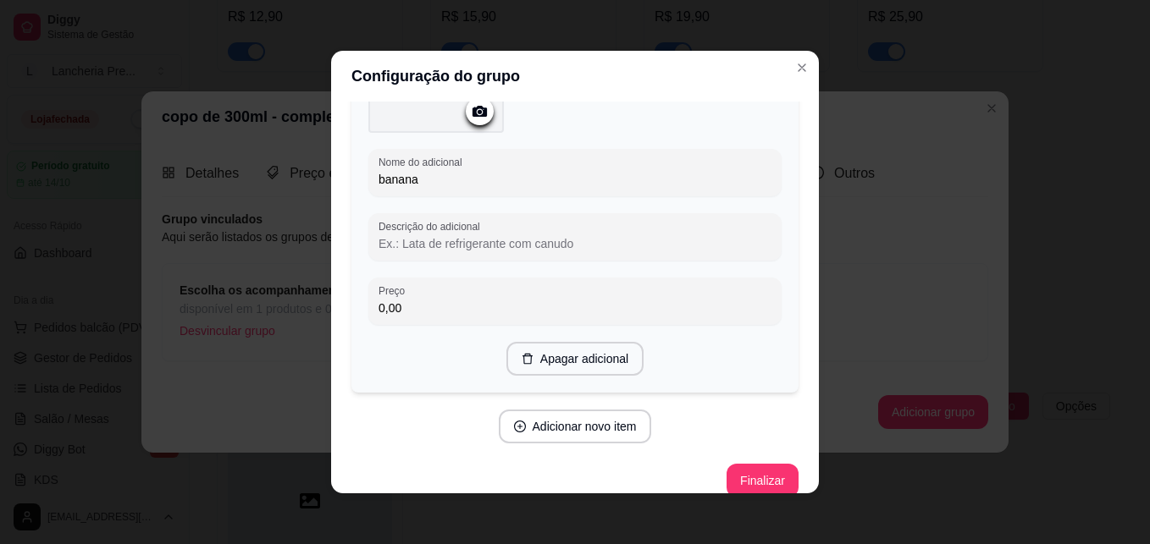
scroll to position [2348, 0]
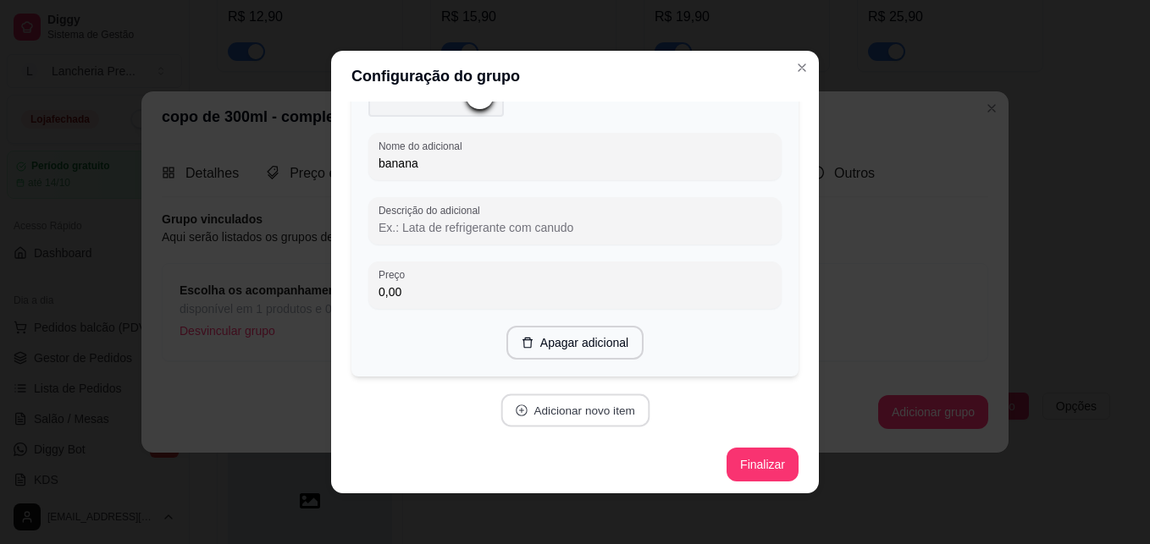
click at [573, 401] on button "Adicionar novo item" at bounding box center [574, 411] width 149 height 33
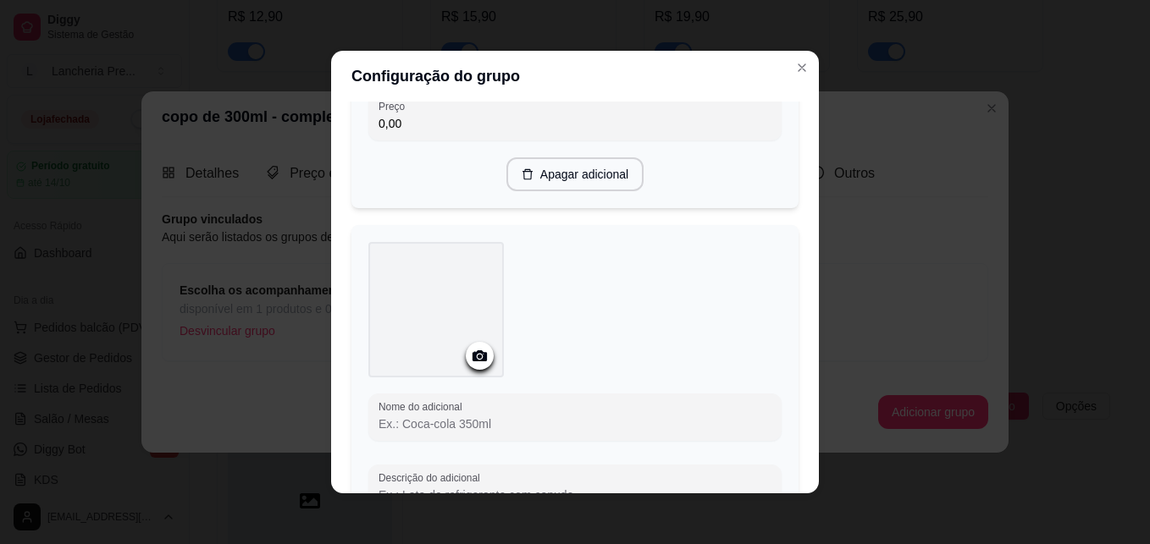
scroll to position [2551, 0]
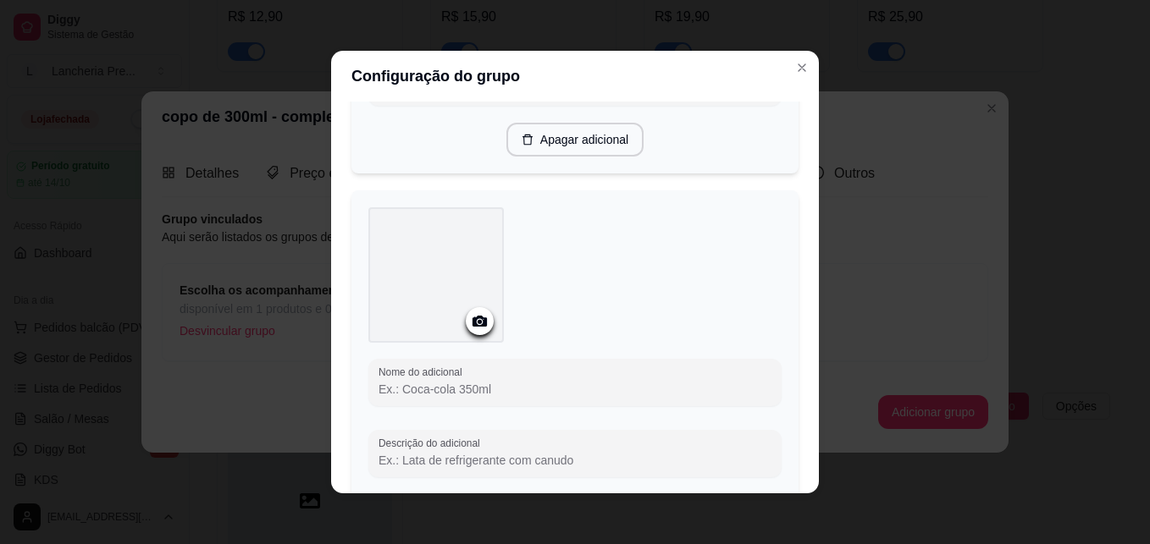
click at [509, 384] on input "Nome do adicional" at bounding box center [574, 389] width 393 height 17
type input "morango"
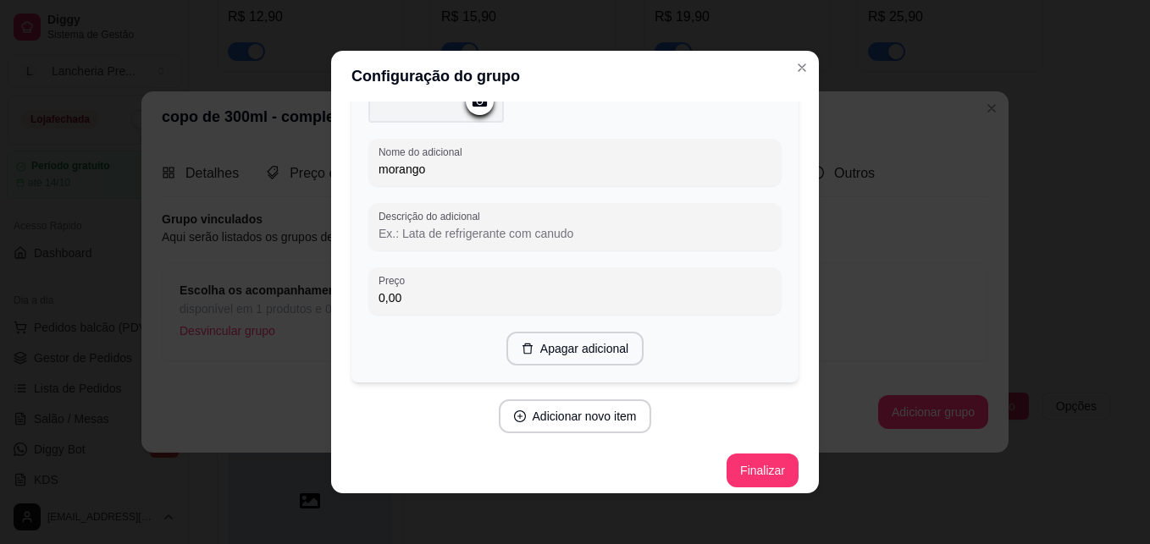
scroll to position [2776, 0]
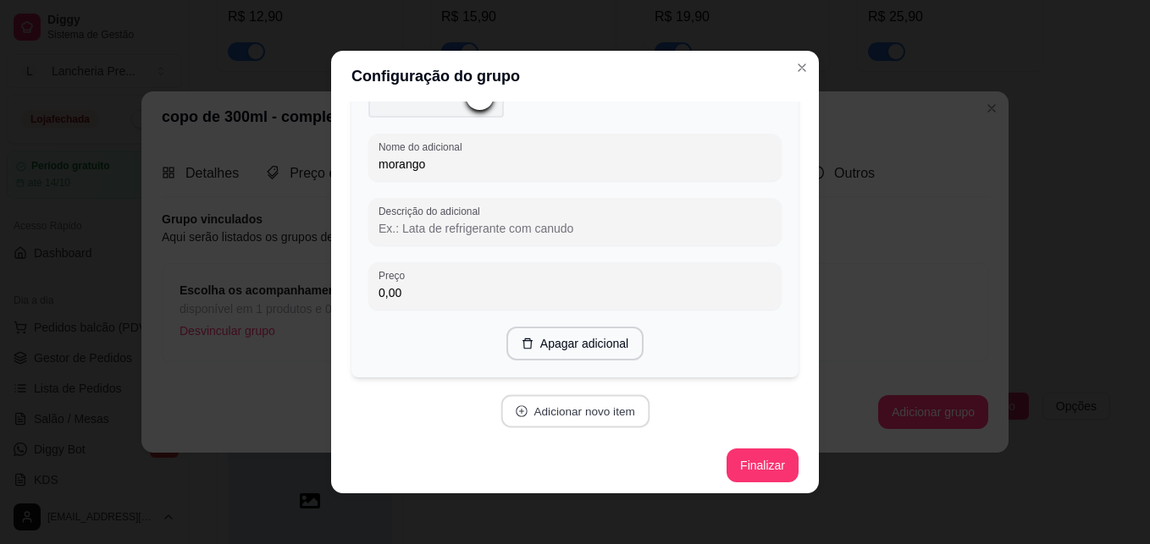
click at [596, 408] on button "Adicionar novo item" at bounding box center [574, 411] width 149 height 33
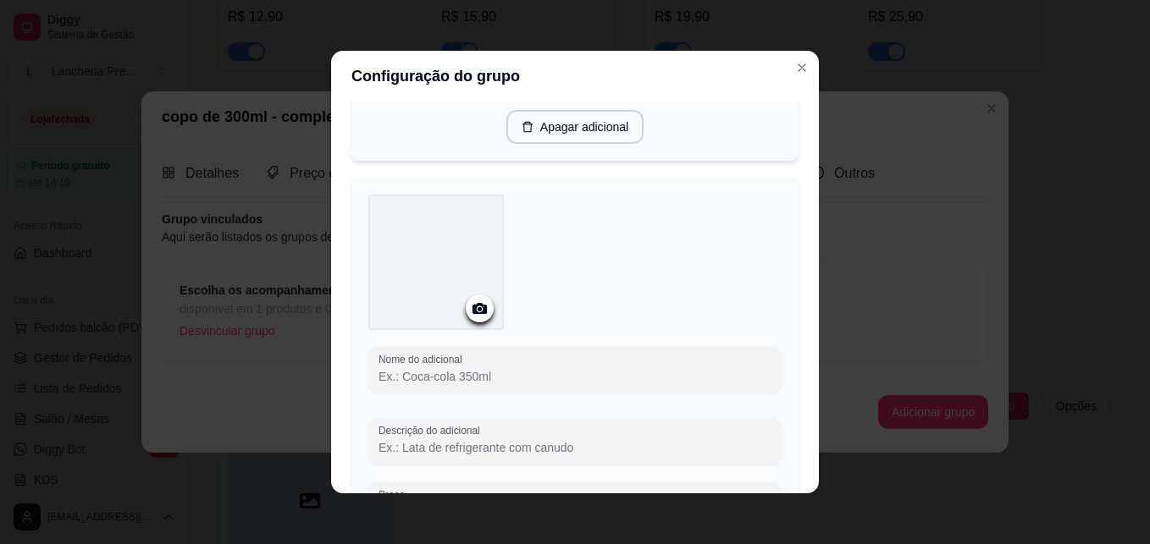
scroll to position [3014, 0]
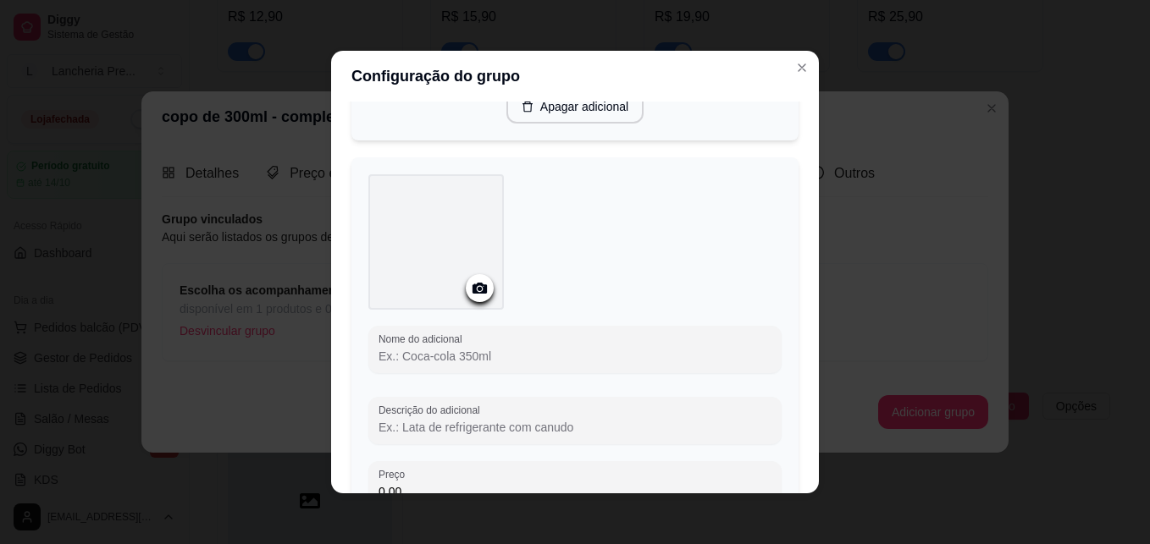
click at [563, 352] on input "Nome do adicional" at bounding box center [574, 356] width 393 height 17
type input "abacaxi"
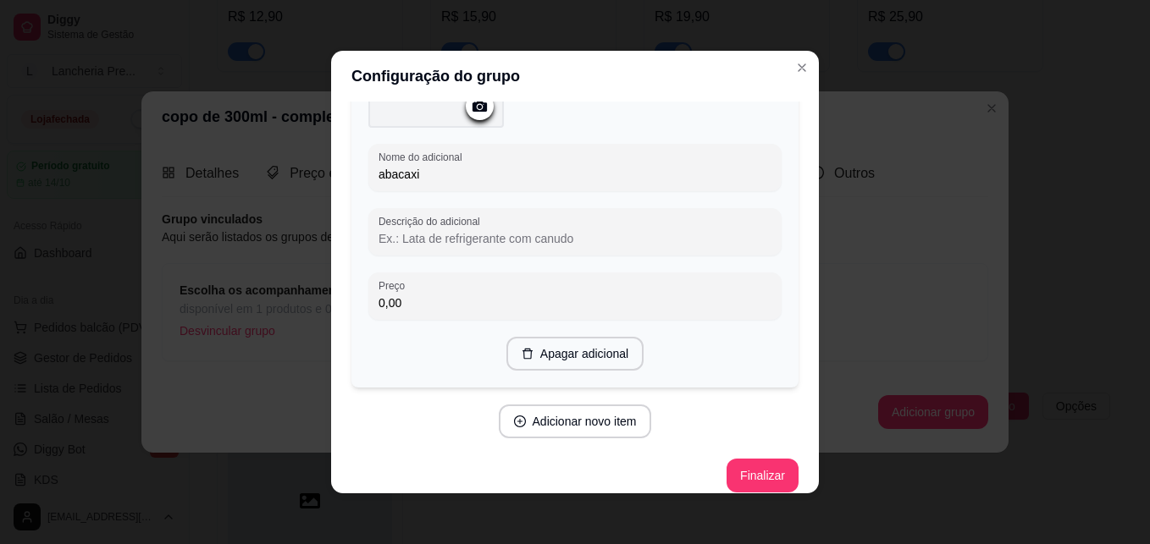
scroll to position [3205, 0]
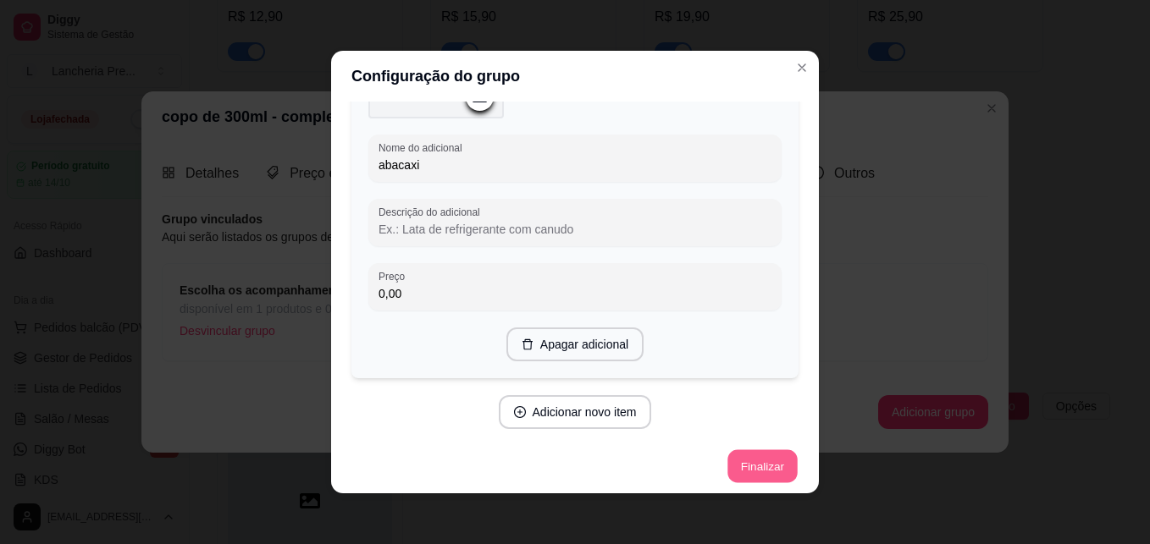
click at [729, 450] on button "Finalizar" at bounding box center [761, 466] width 69 height 33
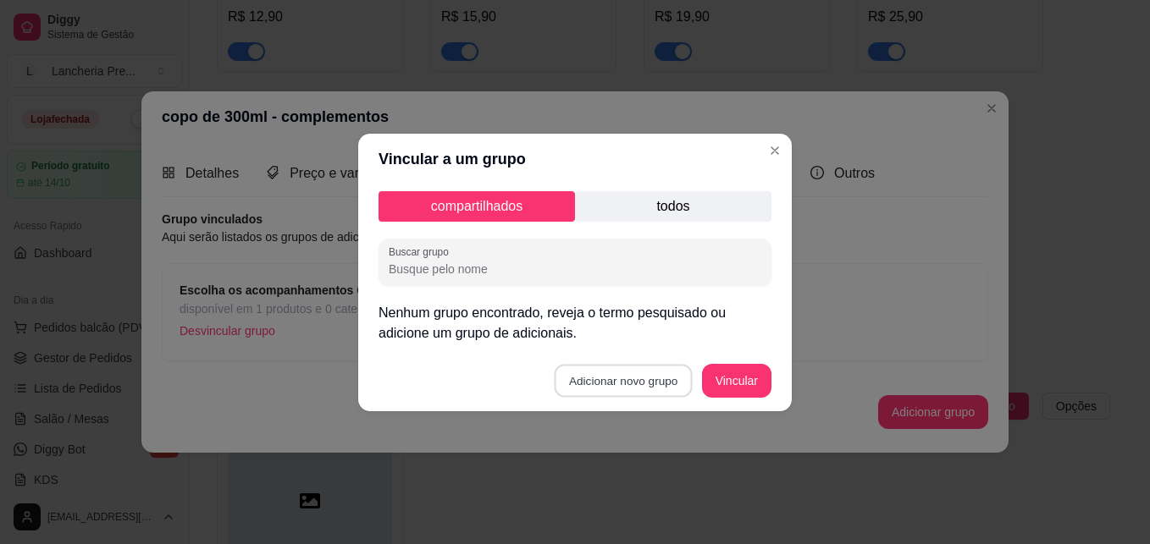
click at [622, 383] on button "Adicionar novo grupo" at bounding box center [624, 380] width 138 height 33
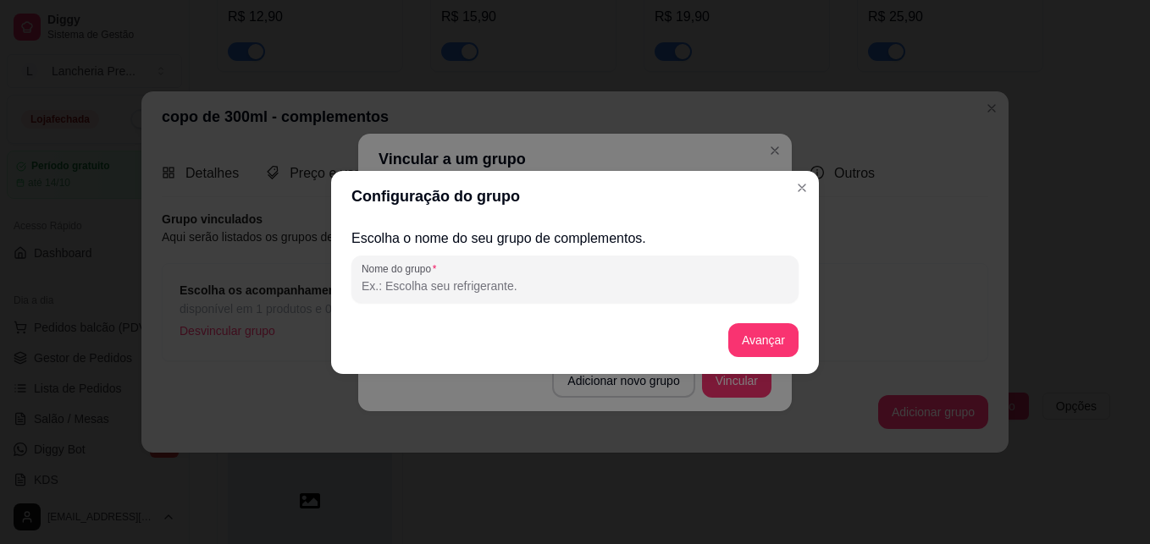
click at [537, 291] on input "Nome do grupo" at bounding box center [575, 286] width 427 height 17
type input "e"
type input "Escolha seus adicionais pagos"
click at [735, 339] on button "Avançar" at bounding box center [763, 339] width 69 height 33
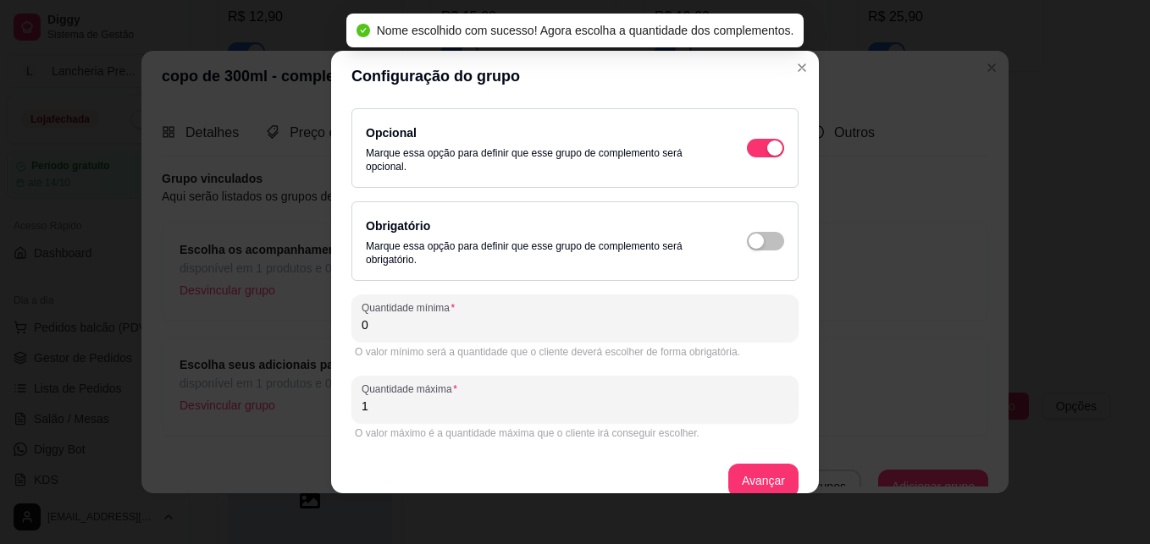
click at [572, 332] on input "0" at bounding box center [575, 325] width 427 height 17
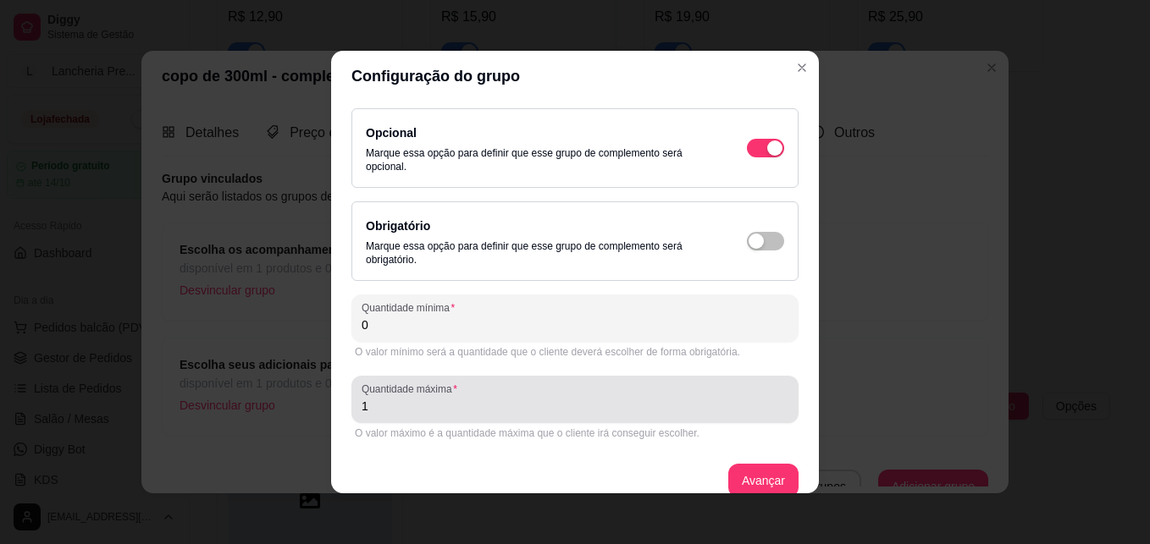
click at [551, 393] on div "1" at bounding box center [575, 400] width 427 height 34
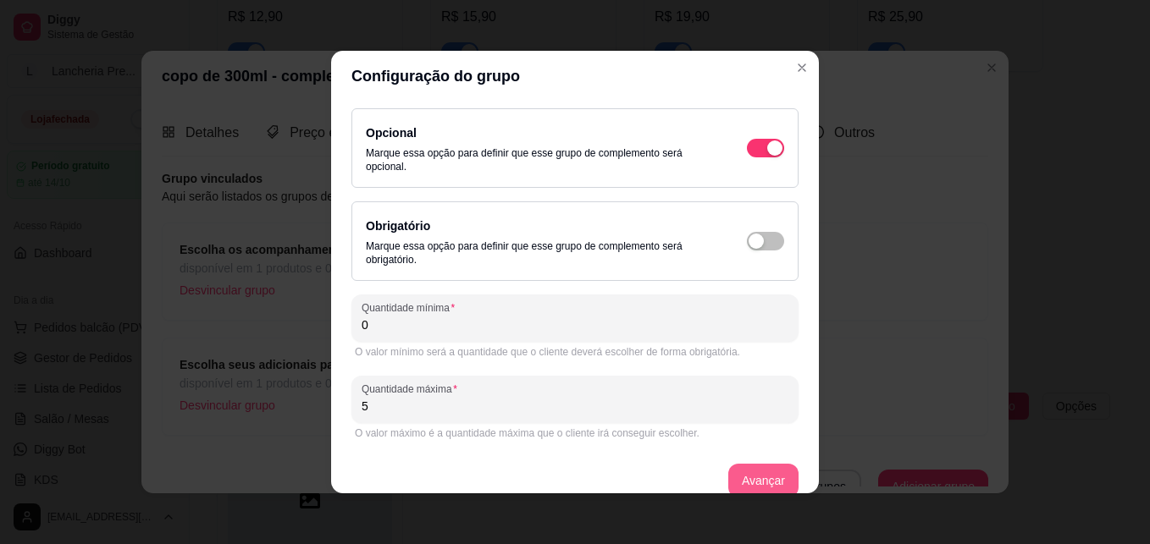
type input "5"
click at [740, 468] on button "Avançar" at bounding box center [763, 481] width 69 height 33
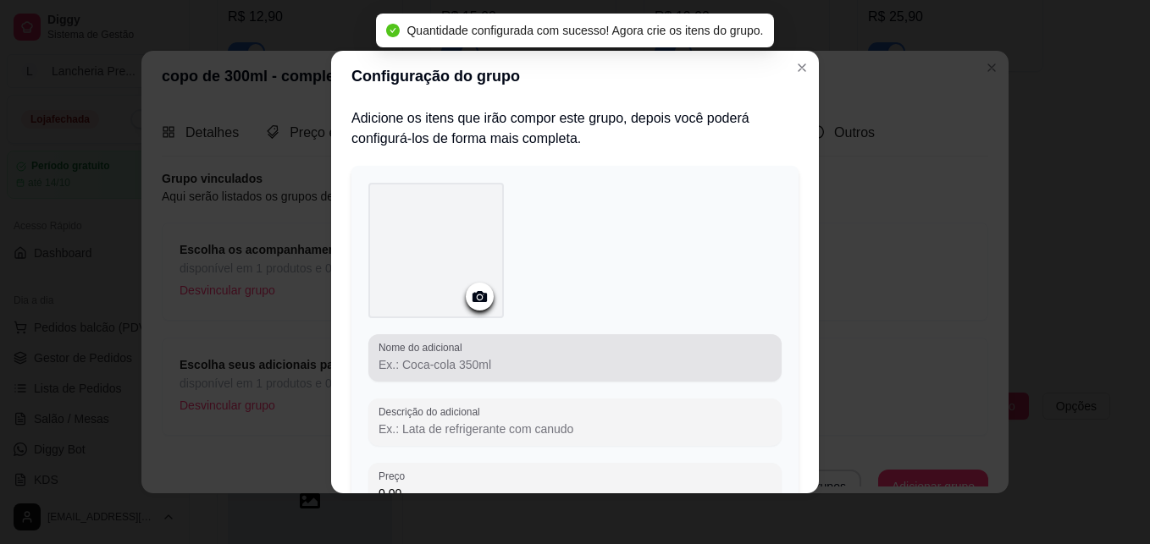
click at [543, 345] on div at bounding box center [574, 358] width 393 height 34
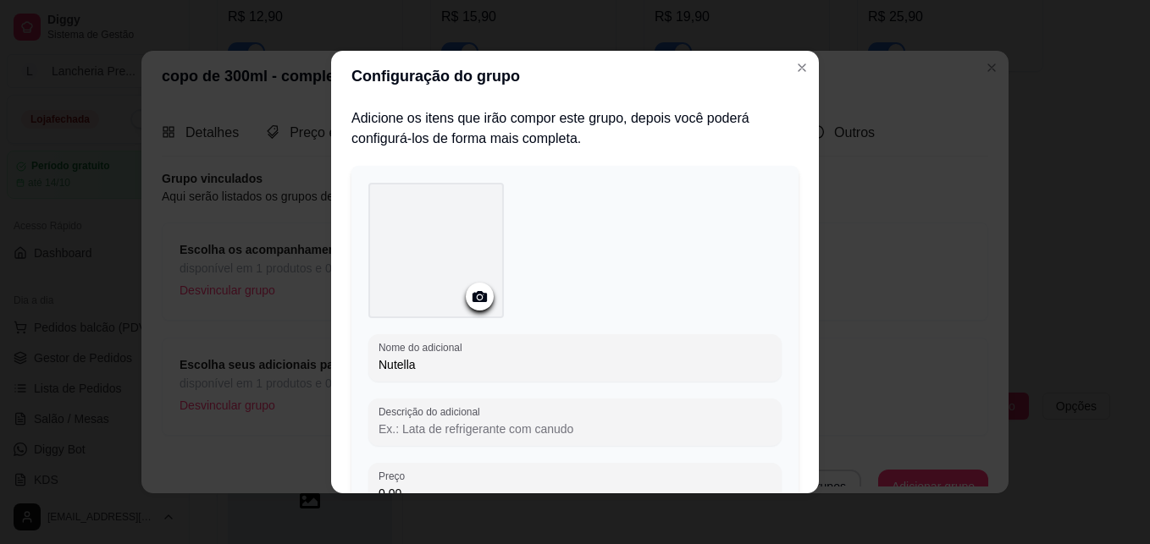
type input "Nutella"
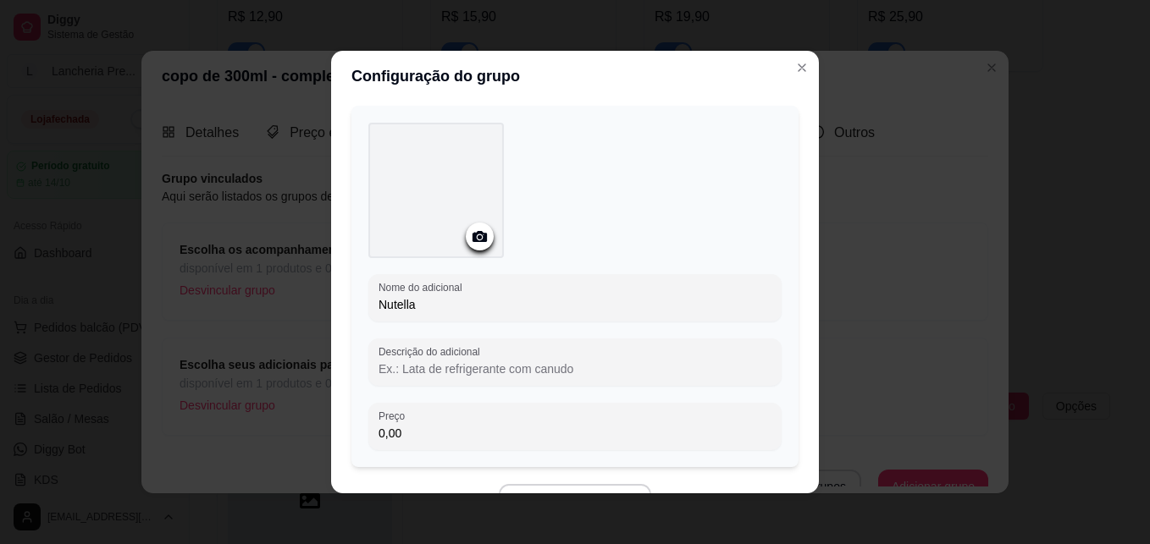
scroll to position [68, 0]
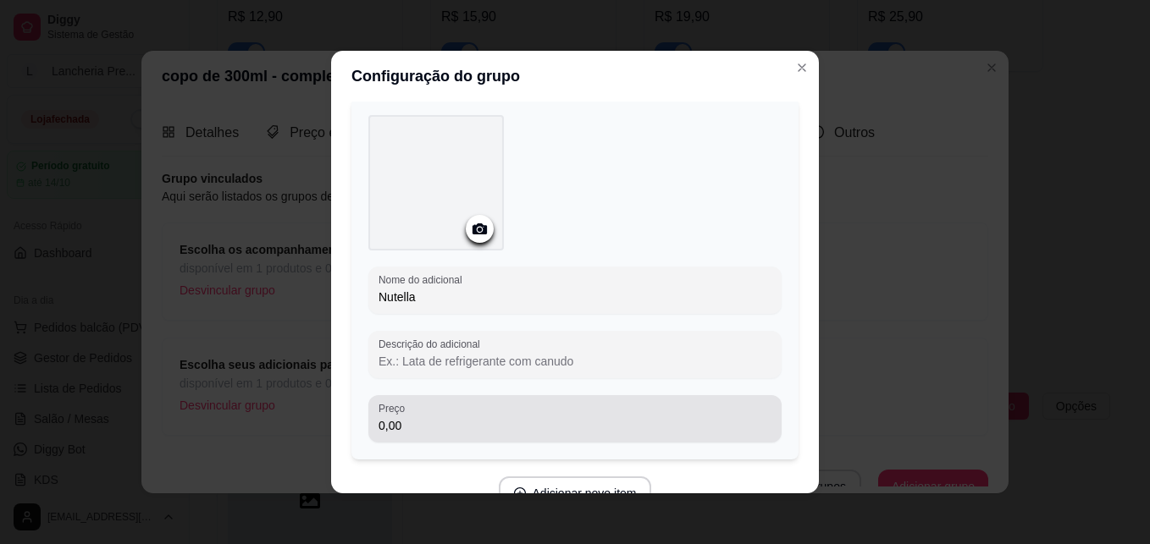
click at [595, 435] on div "Preço 0,00" at bounding box center [574, 418] width 413 height 47
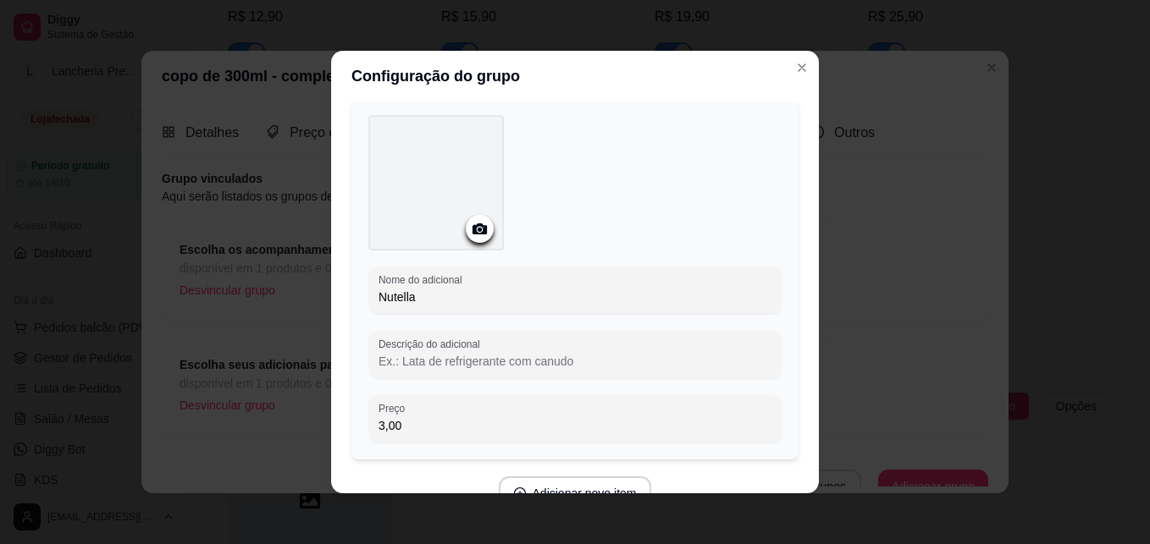
type input "3,00"
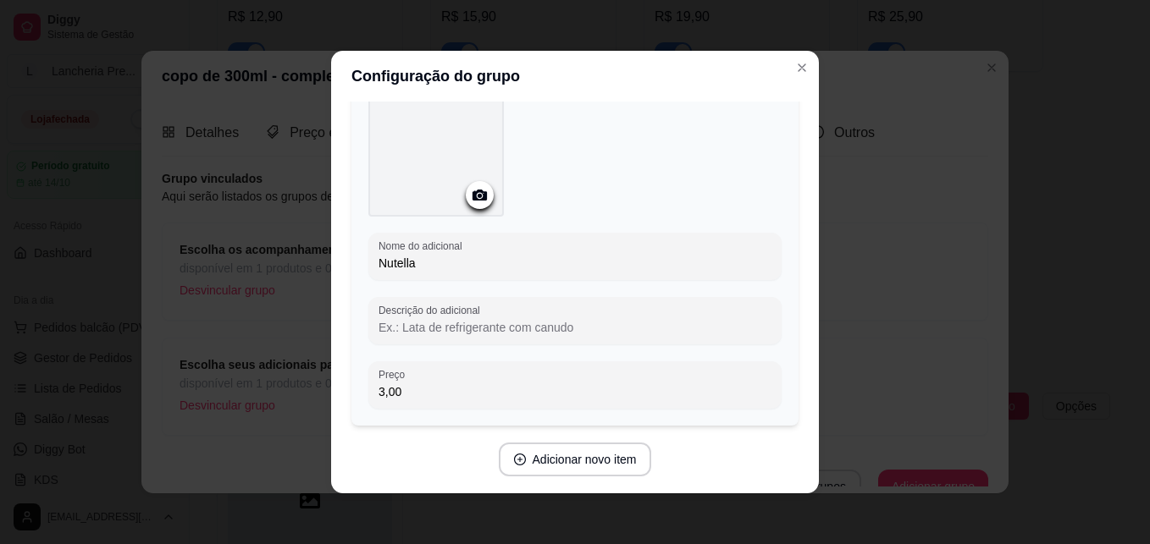
scroll to position [155, 0]
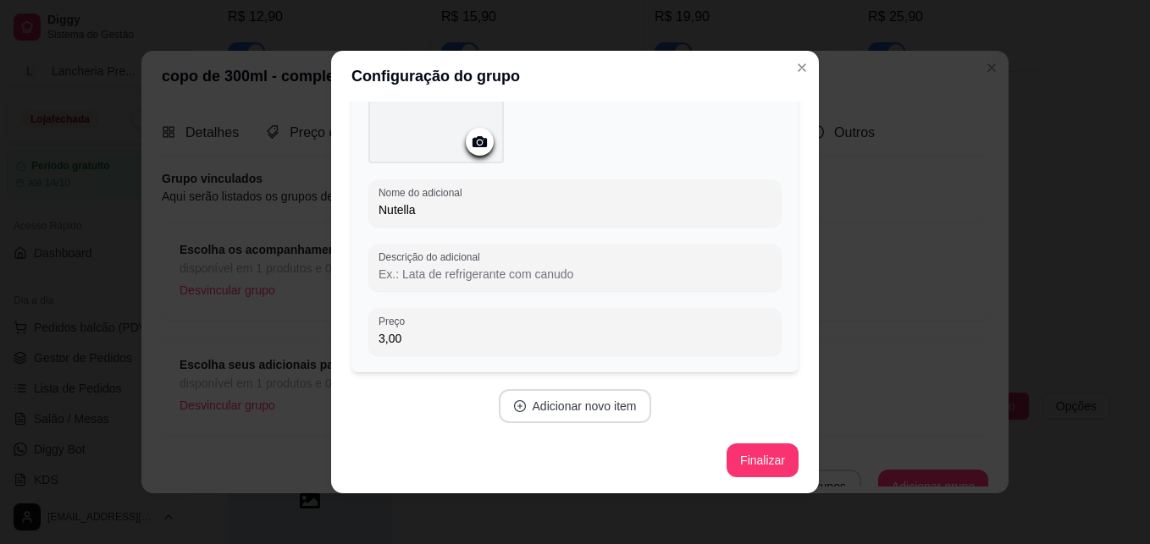
click at [599, 408] on button "Adicionar novo item" at bounding box center [575, 407] width 153 height 34
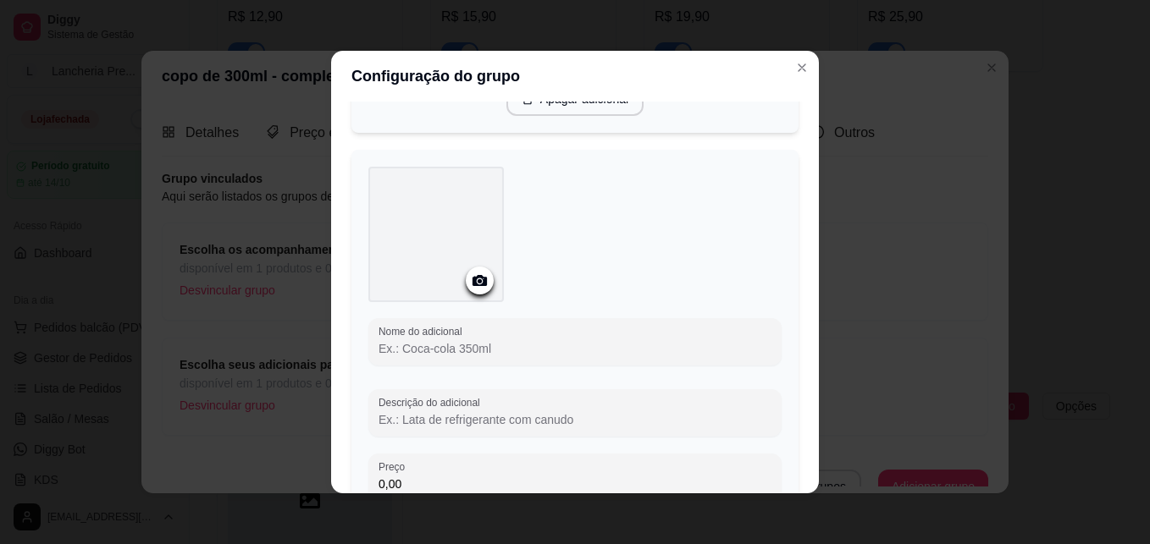
scroll to position [460, 0]
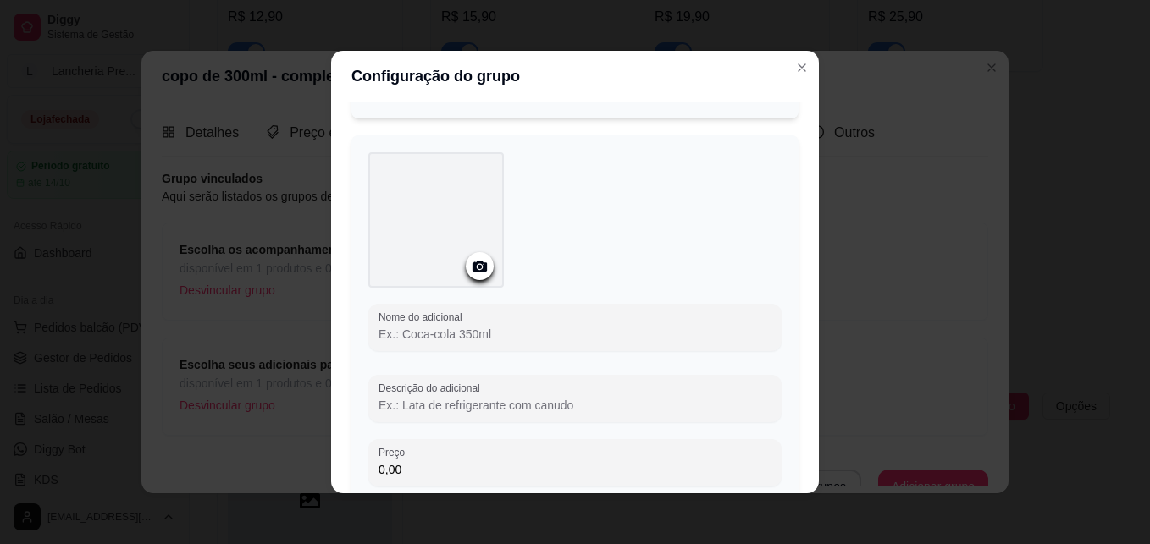
click at [462, 329] on input "Nome do adicional" at bounding box center [574, 334] width 393 height 17
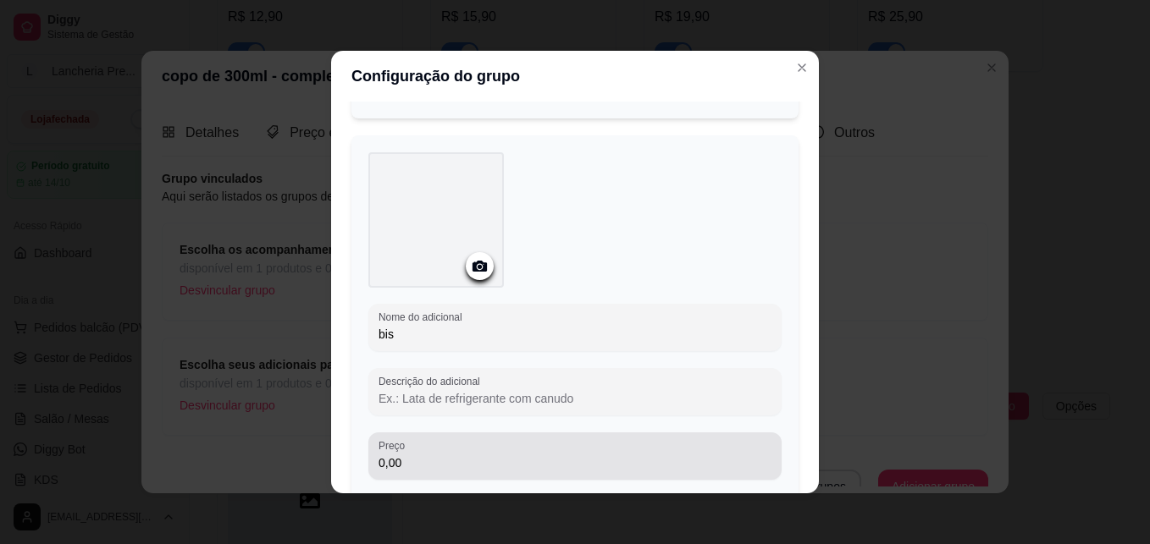
type input "bis"
click at [454, 447] on div "0,00" at bounding box center [574, 456] width 393 height 34
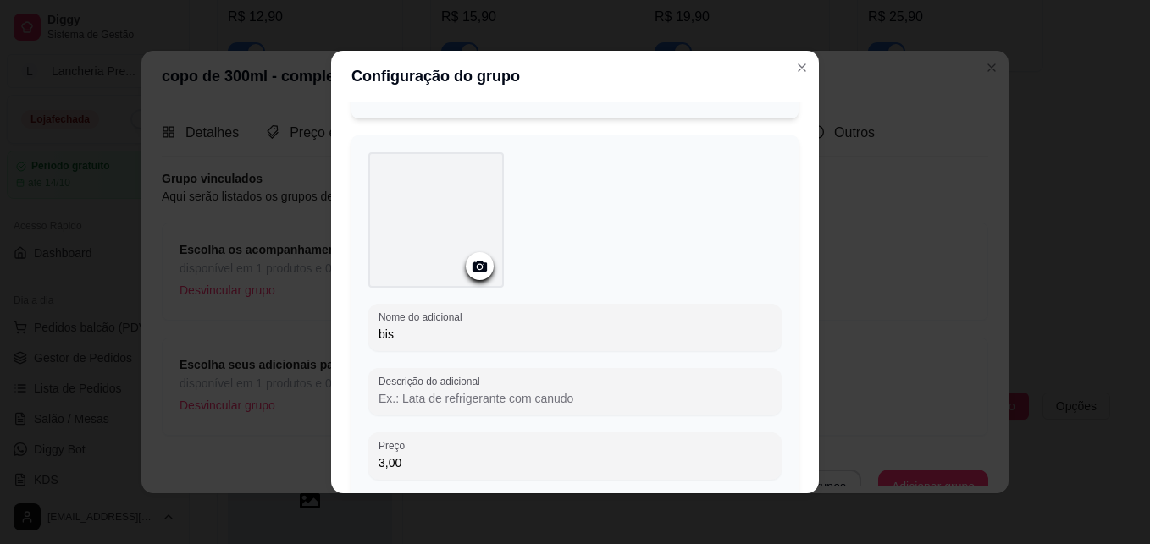
type input "3,00"
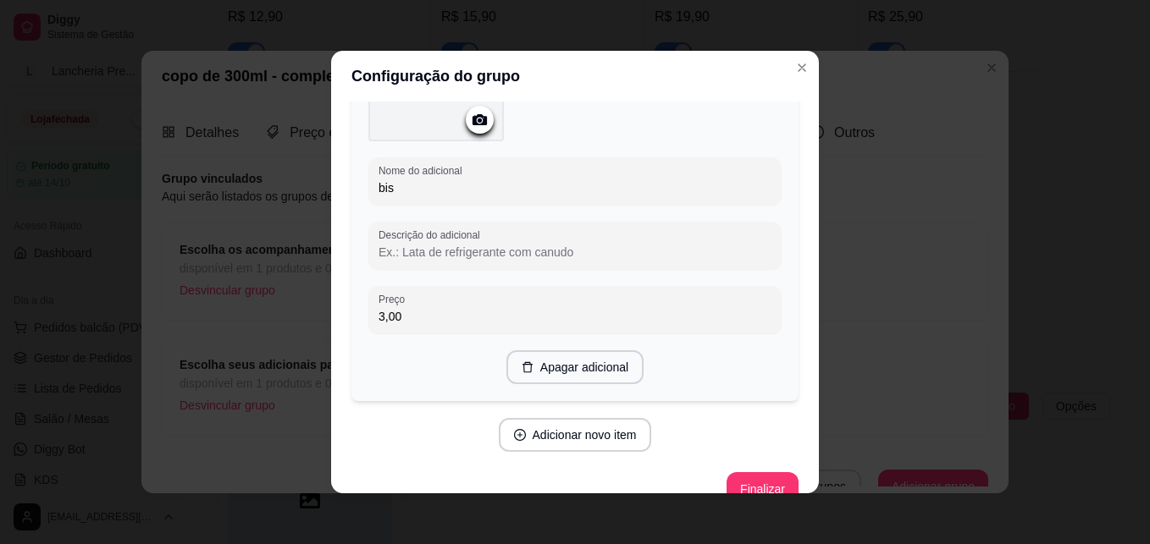
scroll to position [629, 0]
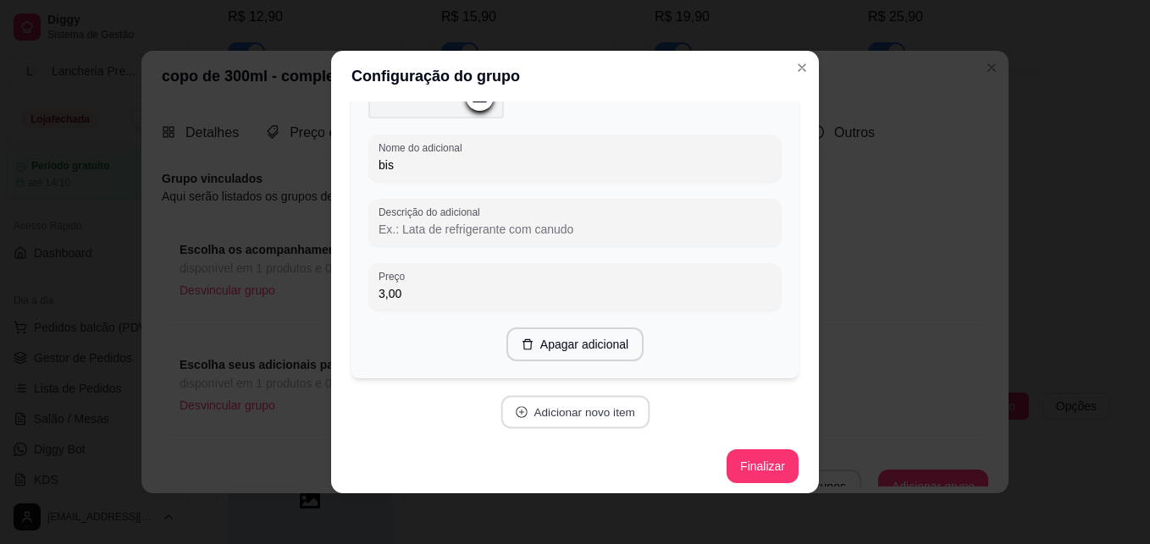
click at [593, 417] on button "Adicionar novo item" at bounding box center [574, 412] width 149 height 33
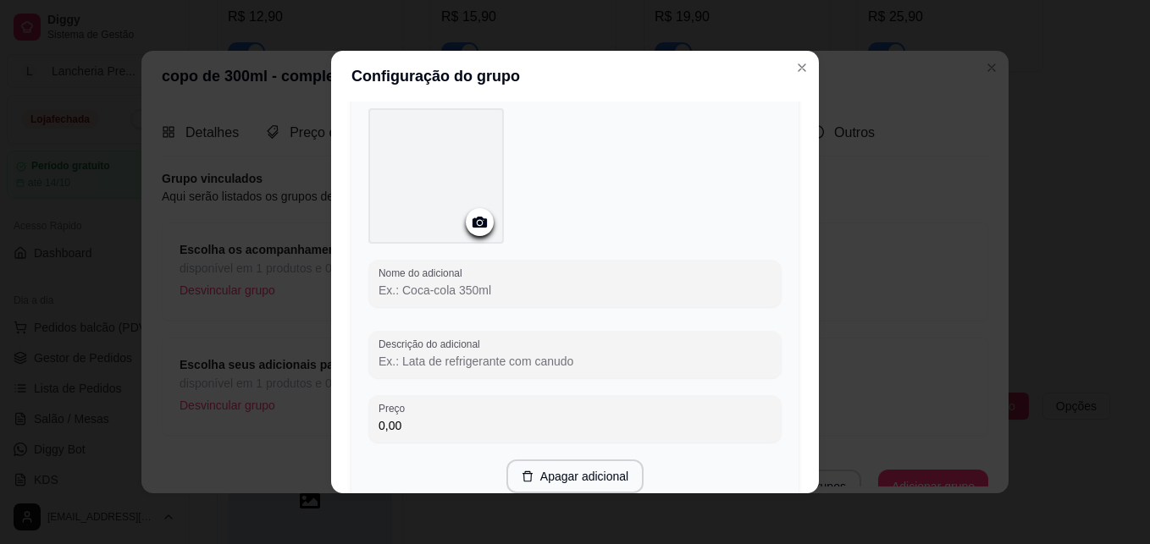
scroll to position [934, 0]
click at [577, 284] on input "Nome do adicional" at bounding box center [574, 289] width 393 height 17
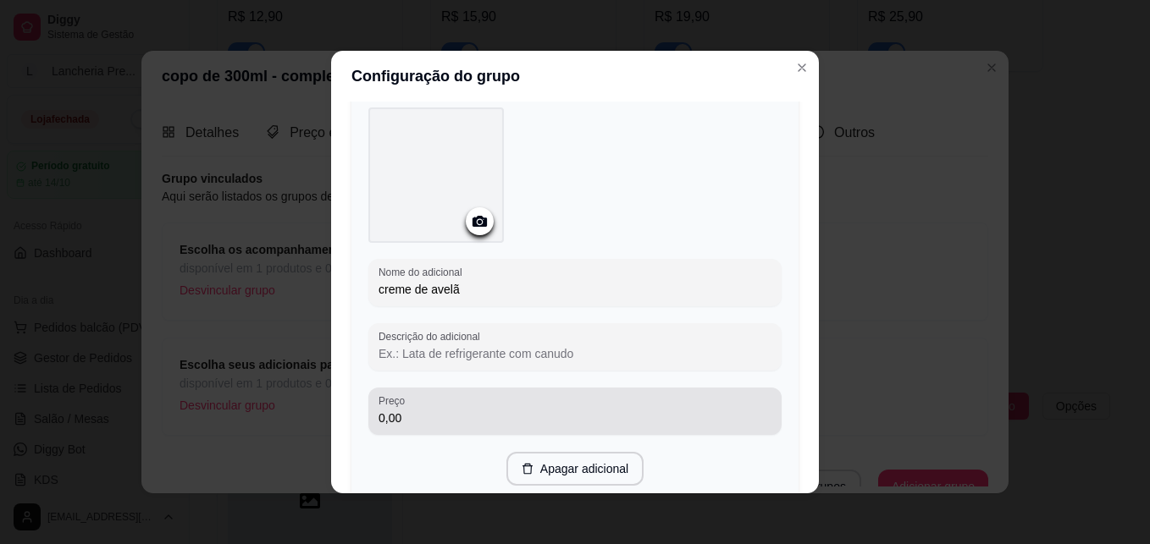
type input "creme de avelã"
click at [550, 402] on div "0,00" at bounding box center [574, 412] width 393 height 34
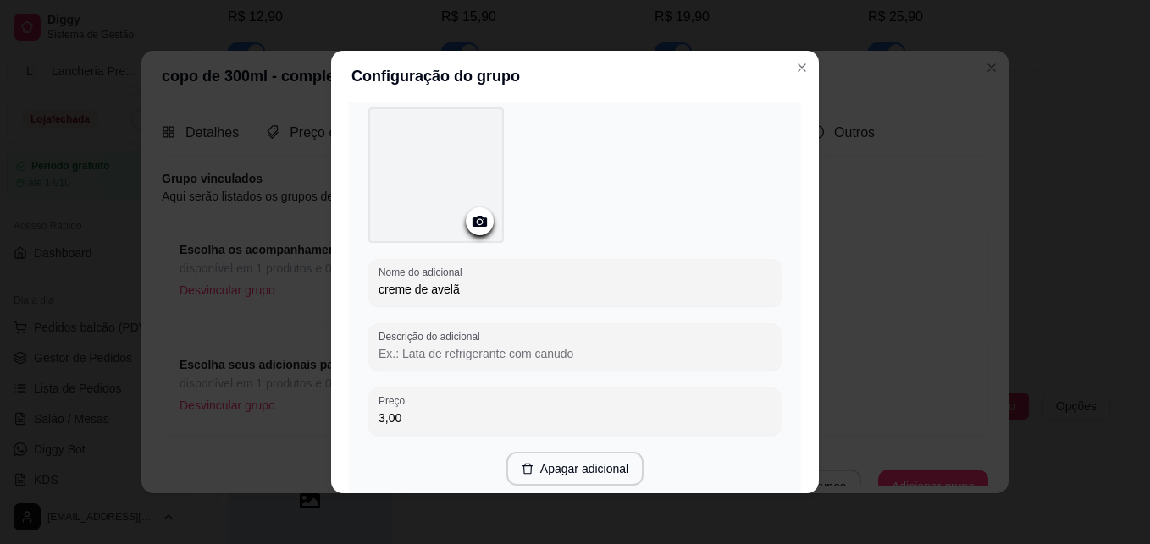
type input "3,00"
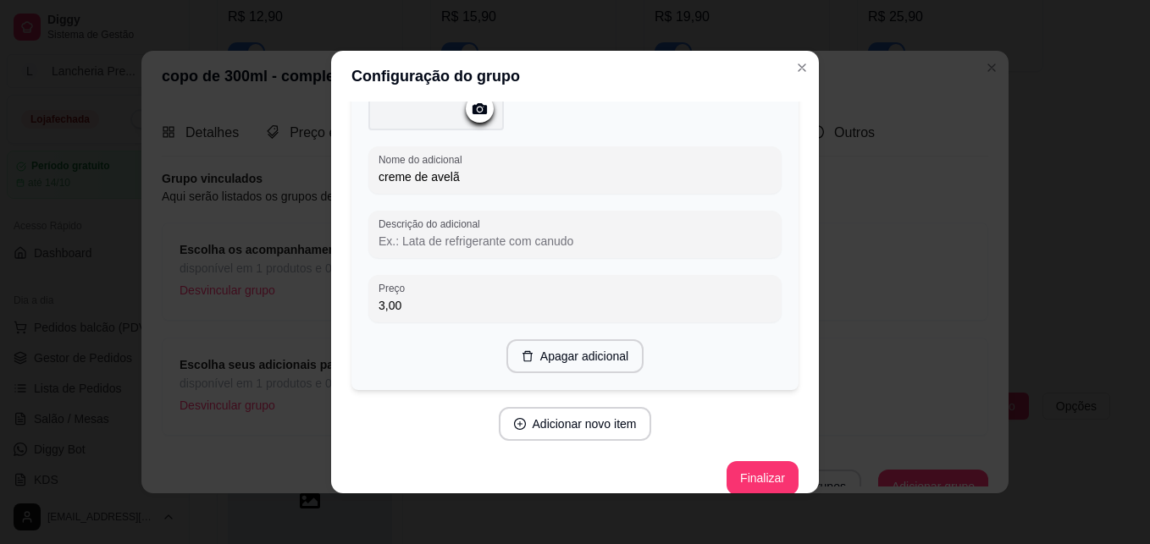
scroll to position [1063, 0]
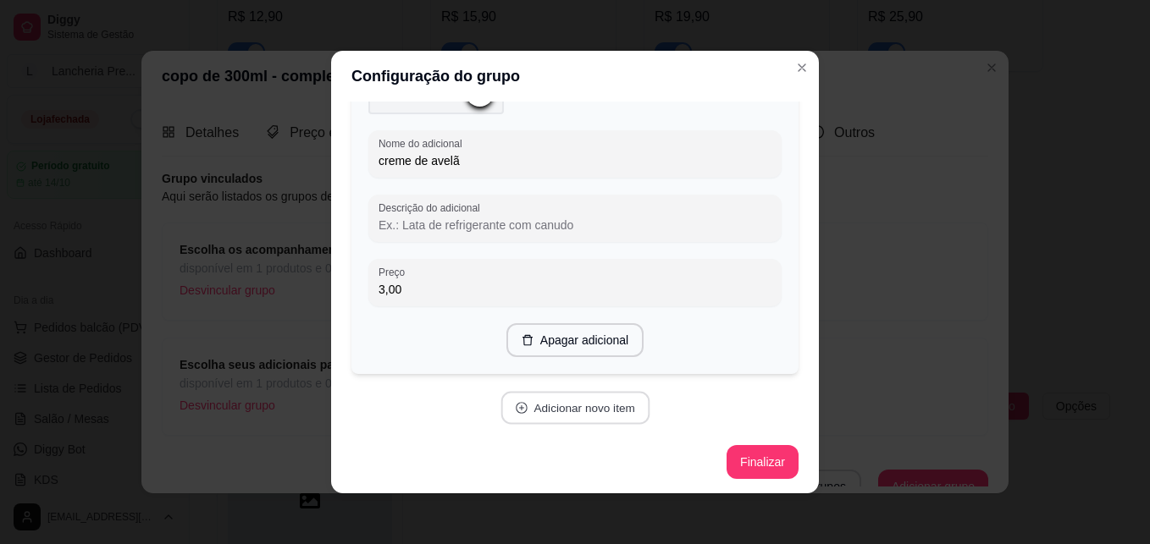
click at [605, 401] on button "Adicionar novo item" at bounding box center [574, 408] width 149 height 33
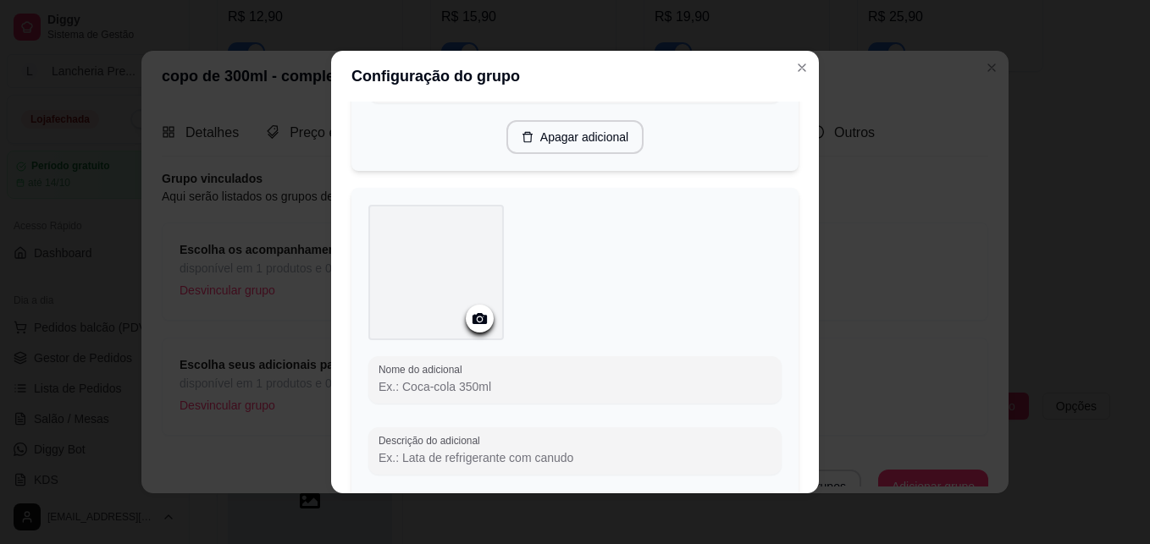
scroll to position [1300, 0]
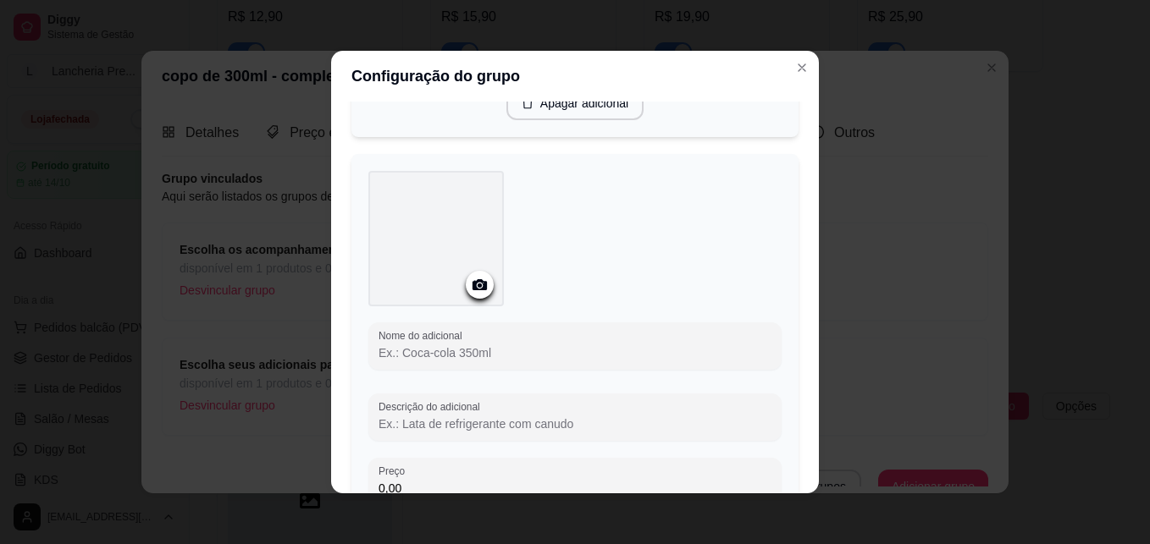
click at [606, 347] on input "Nome do adicional" at bounding box center [574, 353] width 393 height 17
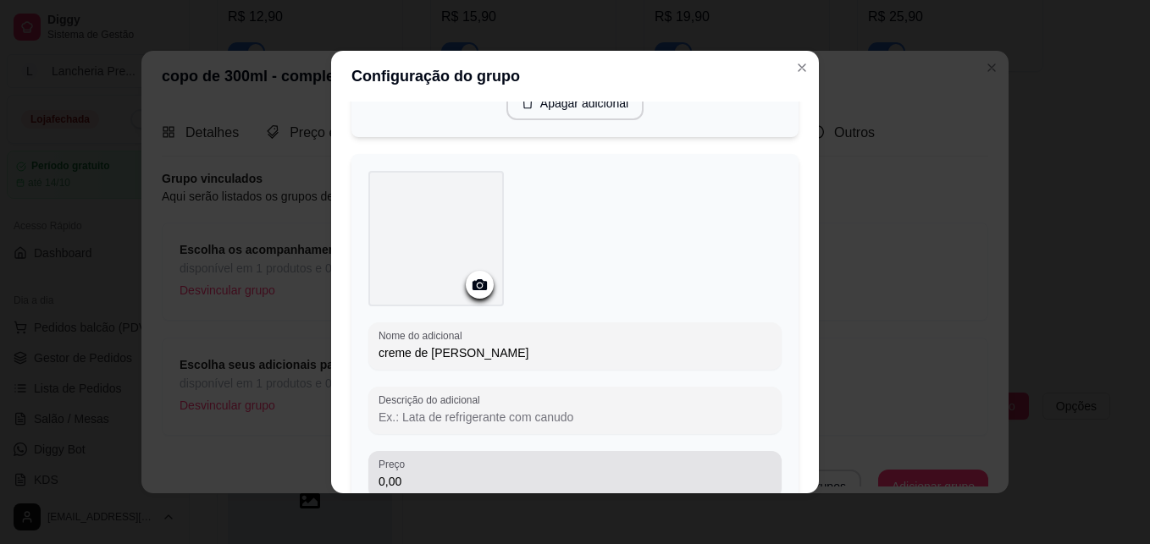
type input "creme de [PERSON_NAME]"
click at [657, 469] on div "0,00" at bounding box center [574, 475] width 393 height 34
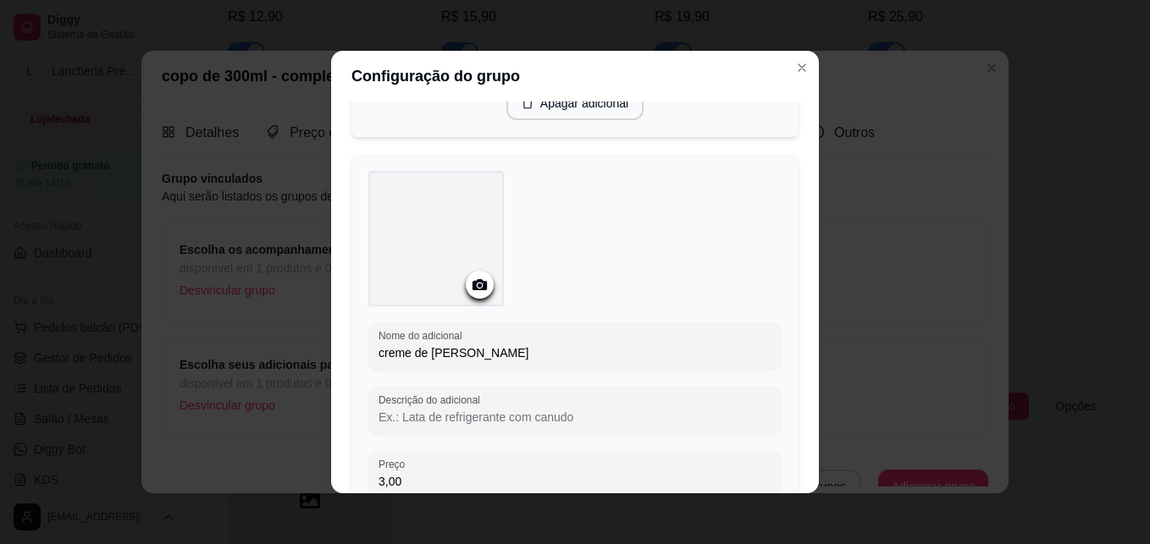
type input "3,00"
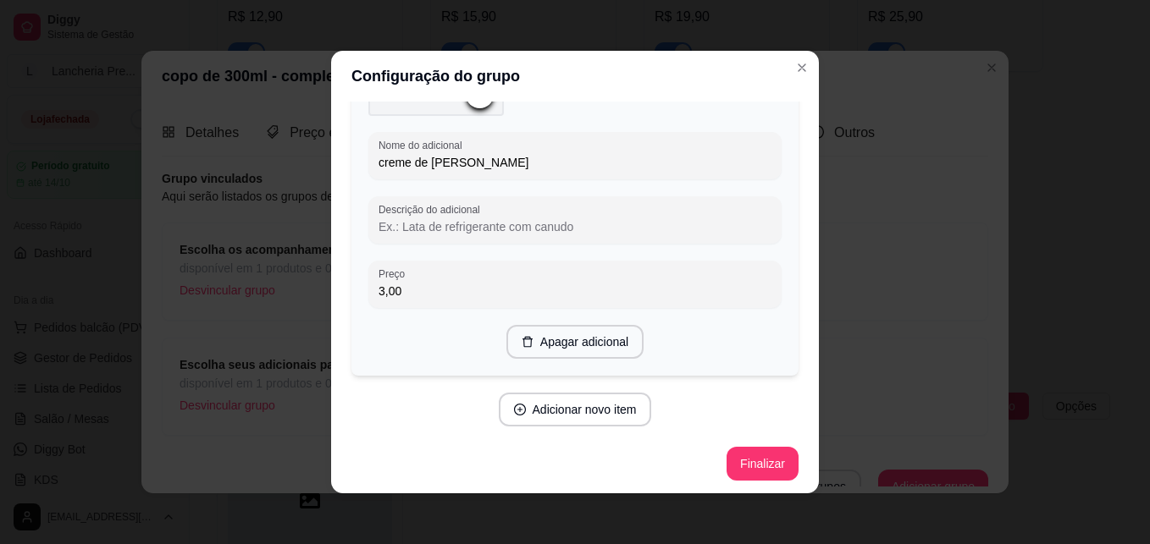
scroll to position [1491, 0]
click at [610, 403] on button "Adicionar novo item" at bounding box center [574, 409] width 149 height 33
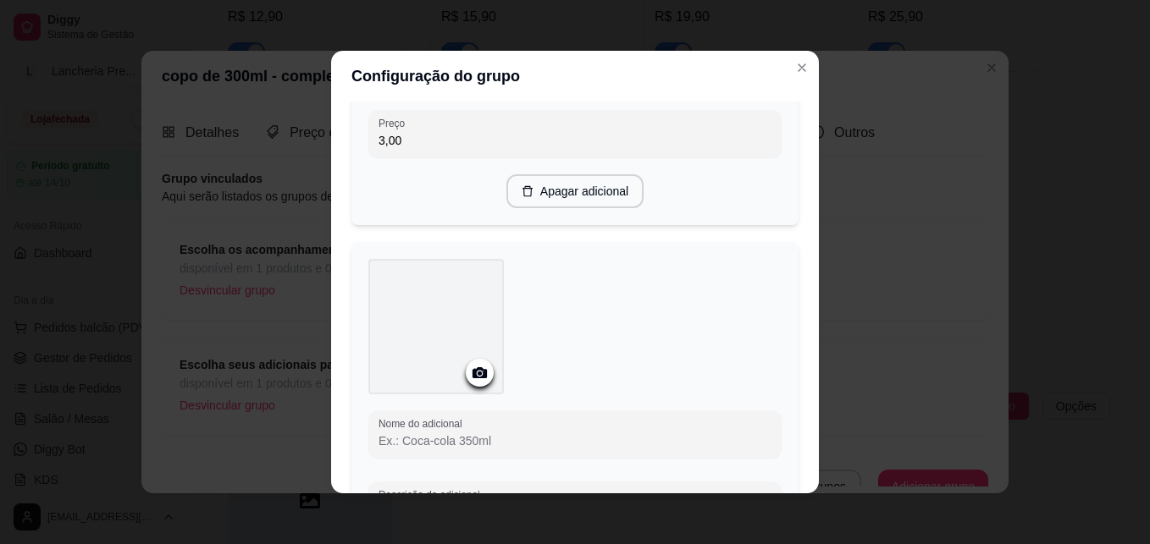
scroll to position [1660, 0]
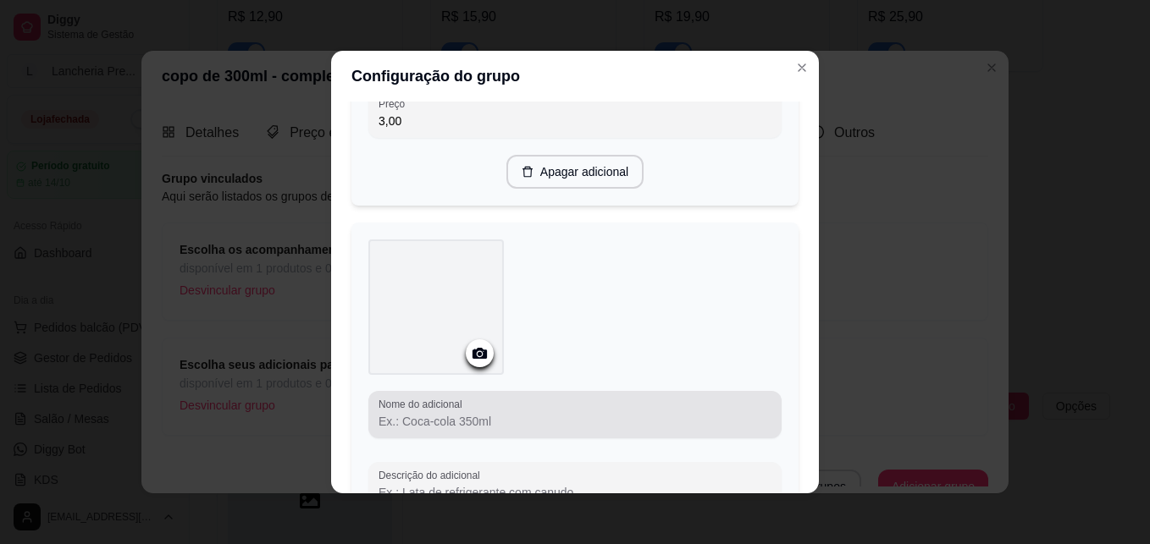
click at [500, 402] on div at bounding box center [574, 415] width 393 height 34
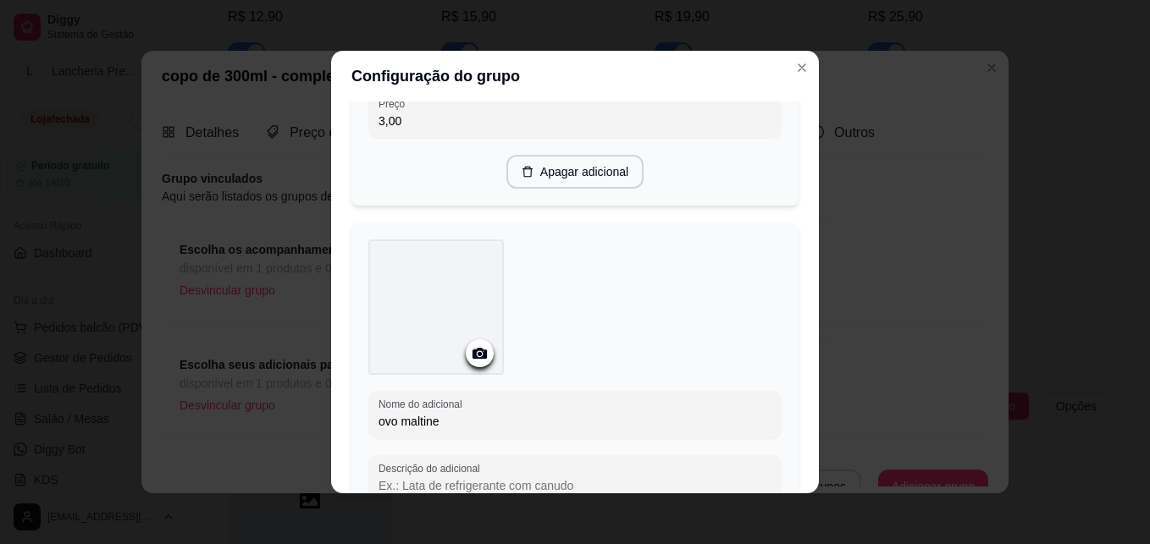
click at [813, 484] on div "Configuração do grupo Adicione os itens que irão compor este grupo, depois você…" at bounding box center [575, 272] width 1150 height 544
click at [805, 480] on div "Configuração do grupo Adicione os itens que irão compor este grupo, depois você…" at bounding box center [575, 272] width 1150 height 544
type input "ovo maltine"
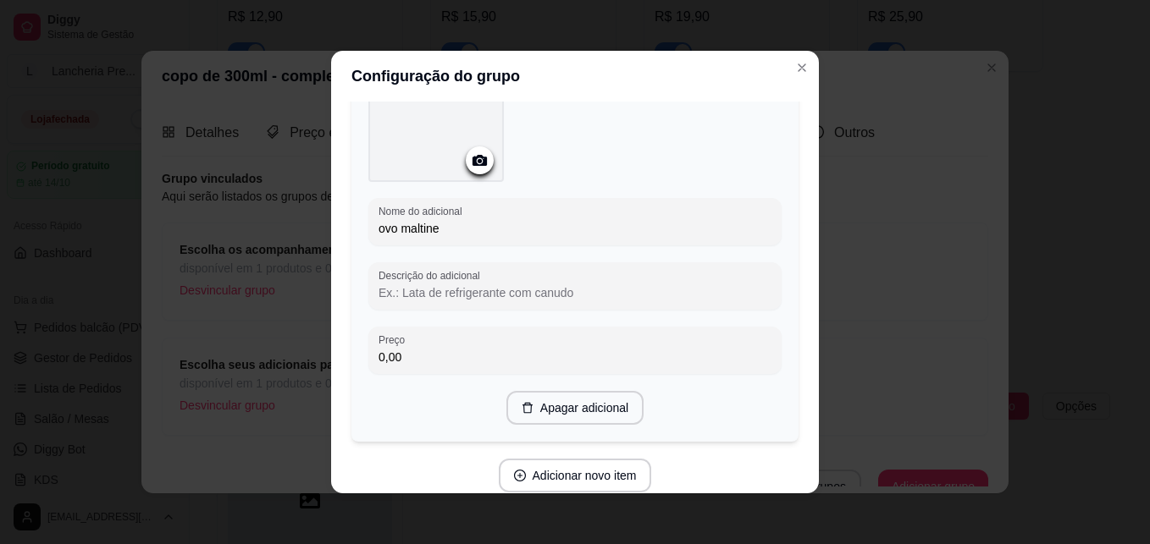
scroll to position [1864, 0]
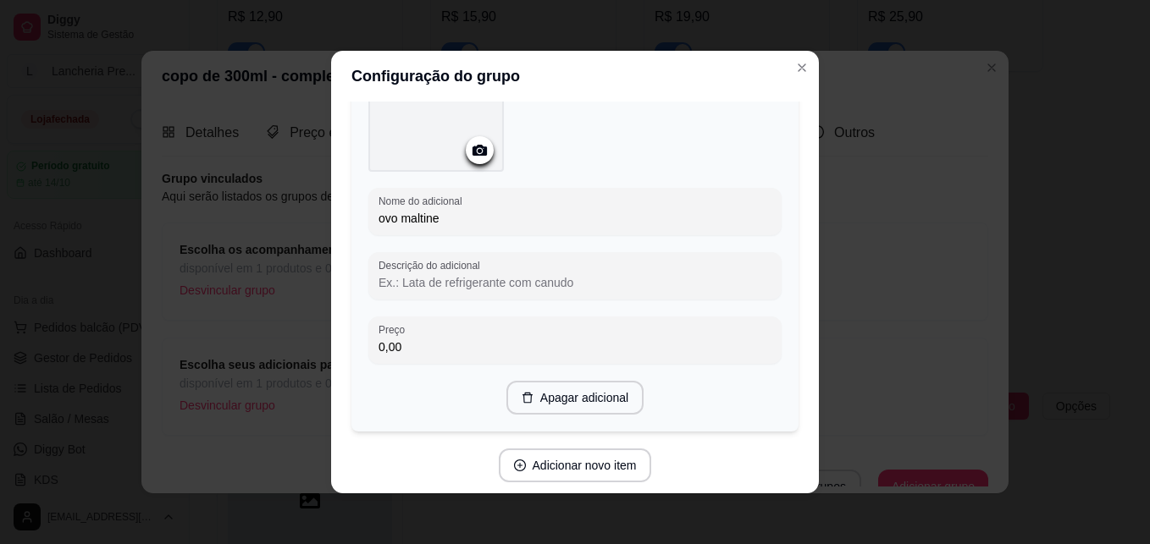
click at [431, 342] on input "0,00" at bounding box center [574, 347] width 393 height 17
type input "3,00"
click at [583, 456] on button "Adicionar novo item" at bounding box center [574, 466] width 149 height 33
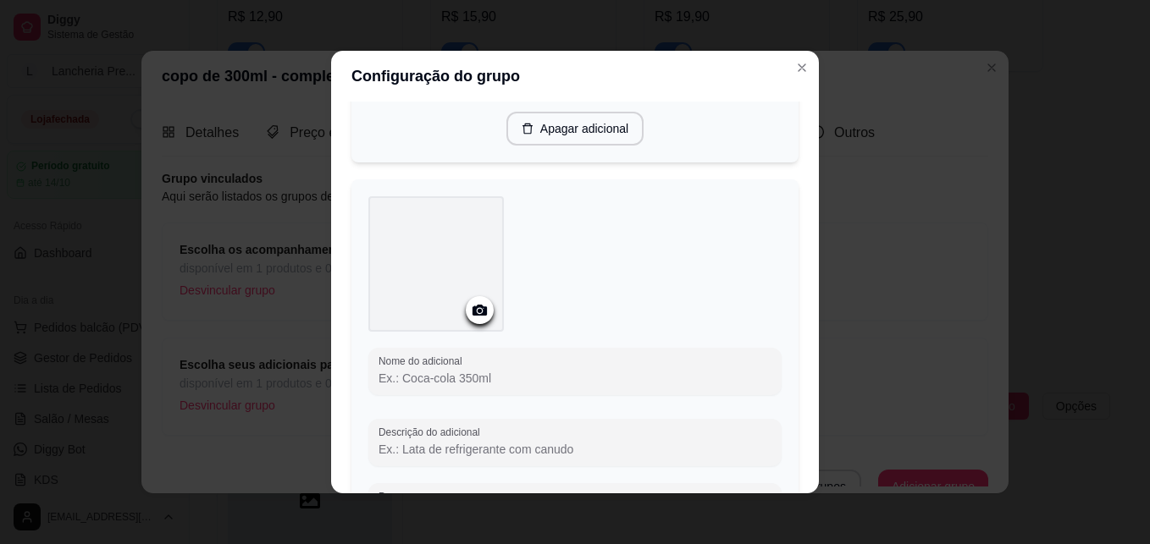
scroll to position [2135, 0]
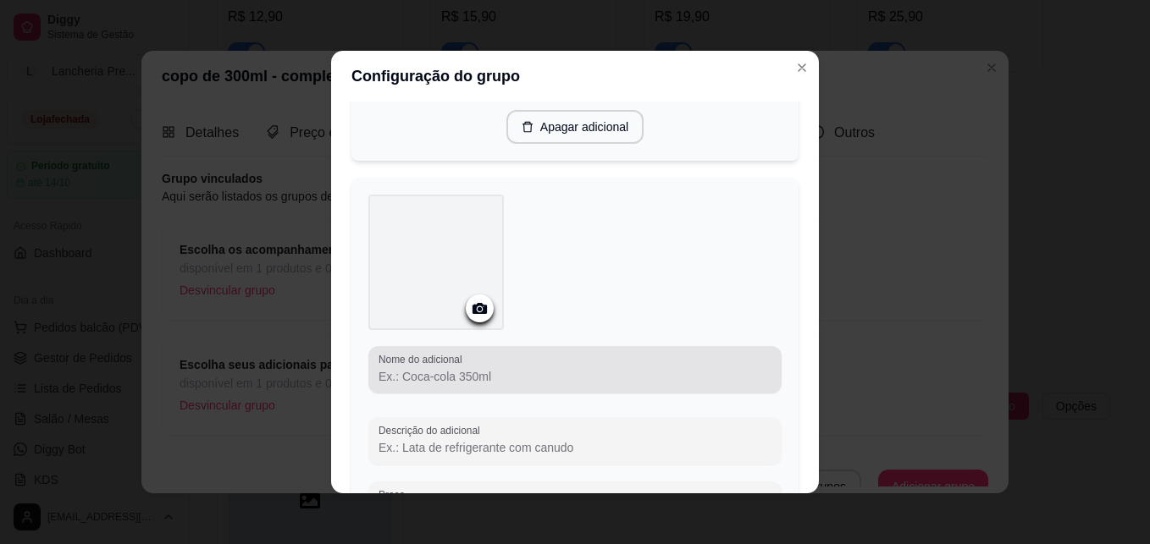
click at [616, 353] on div at bounding box center [574, 370] width 393 height 34
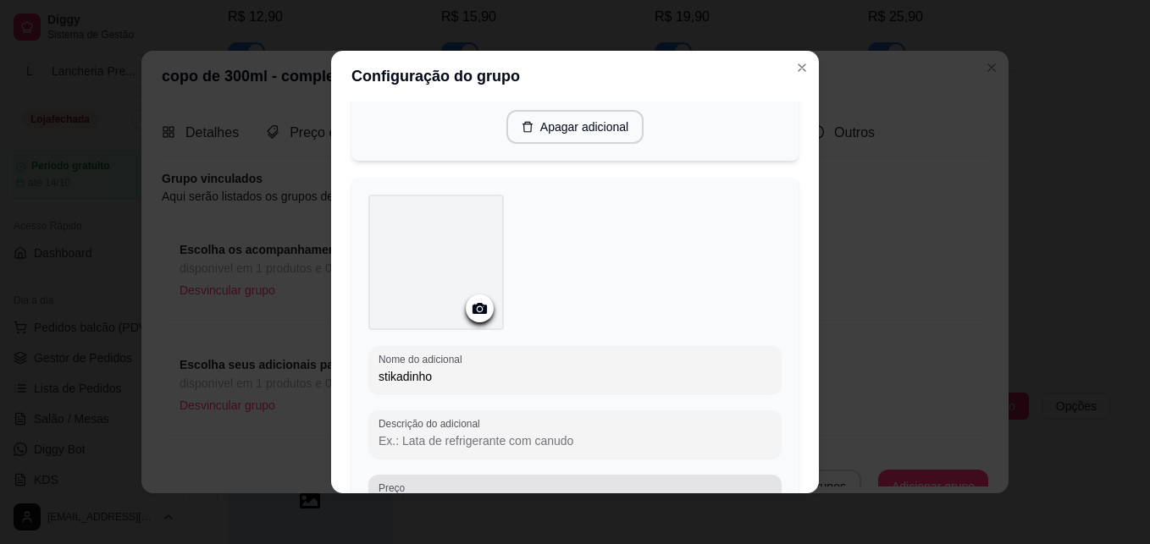
type input "stikadinho"
click at [508, 475] on div "Preço 0,00" at bounding box center [574, 498] width 413 height 47
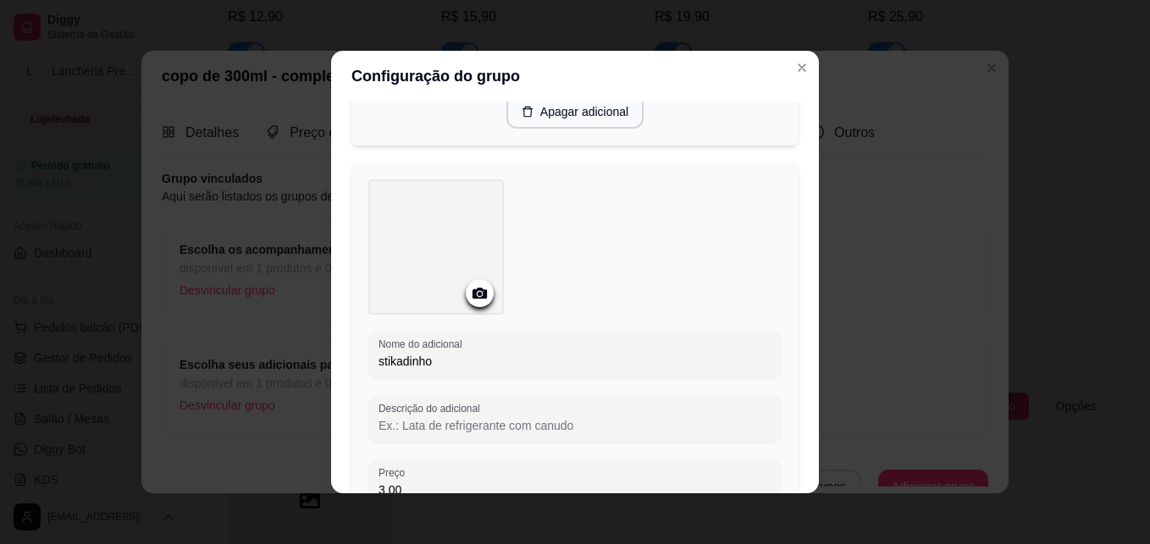
type input "3,00"
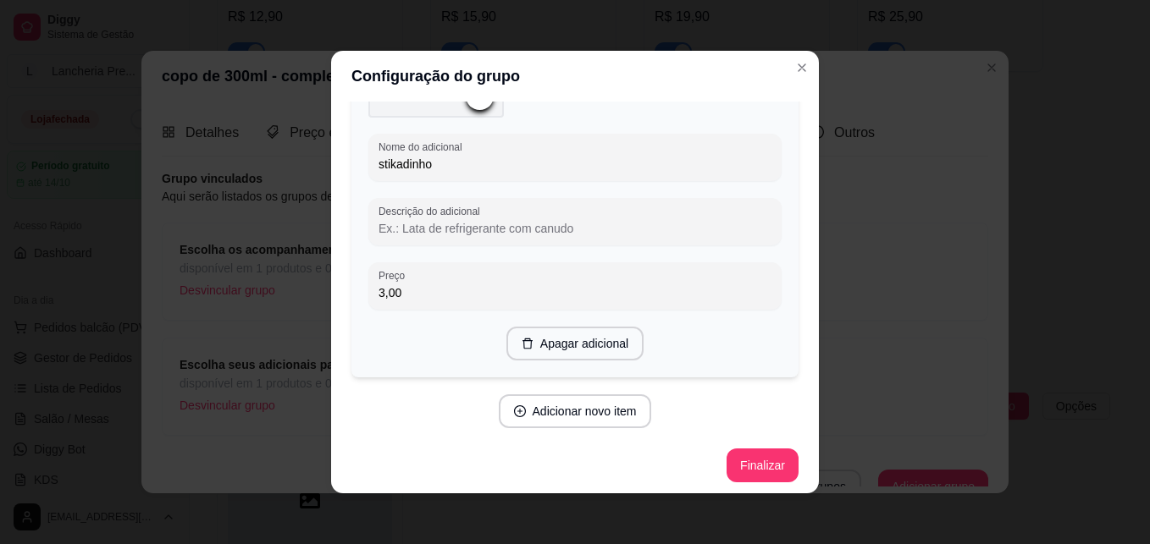
scroll to position [2348, 0]
click at [608, 412] on button "Adicionar novo item" at bounding box center [574, 411] width 149 height 33
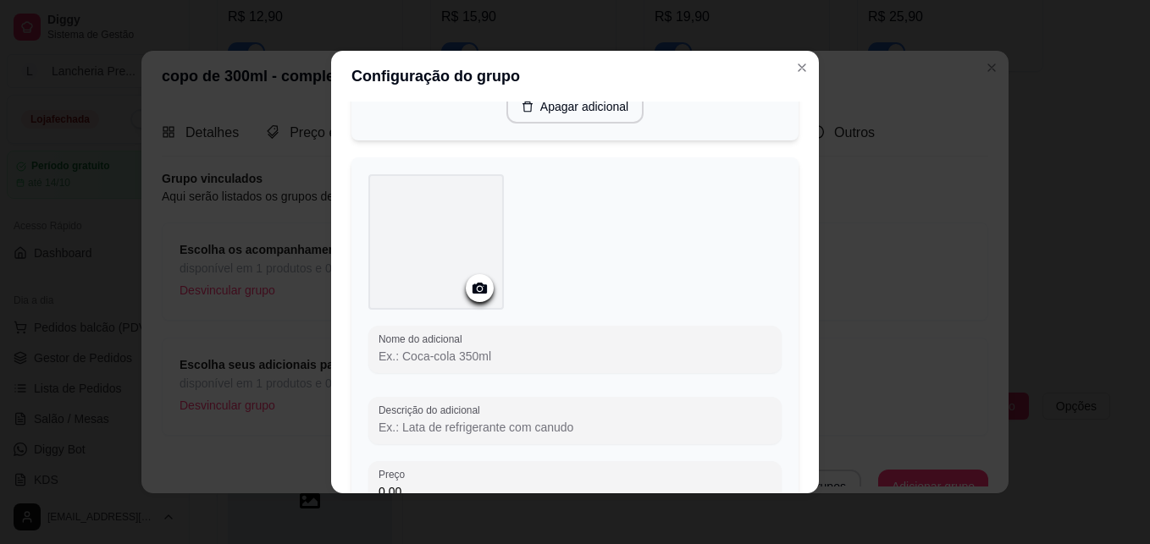
scroll to position [2619, 0]
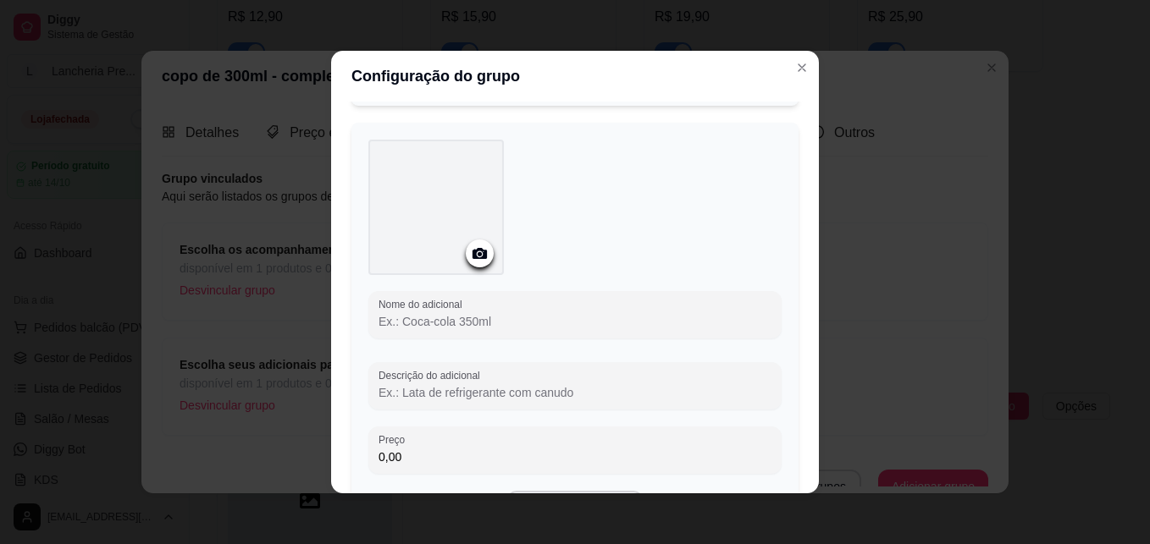
click at [588, 320] on input "Nome do adicional" at bounding box center [574, 321] width 393 height 17
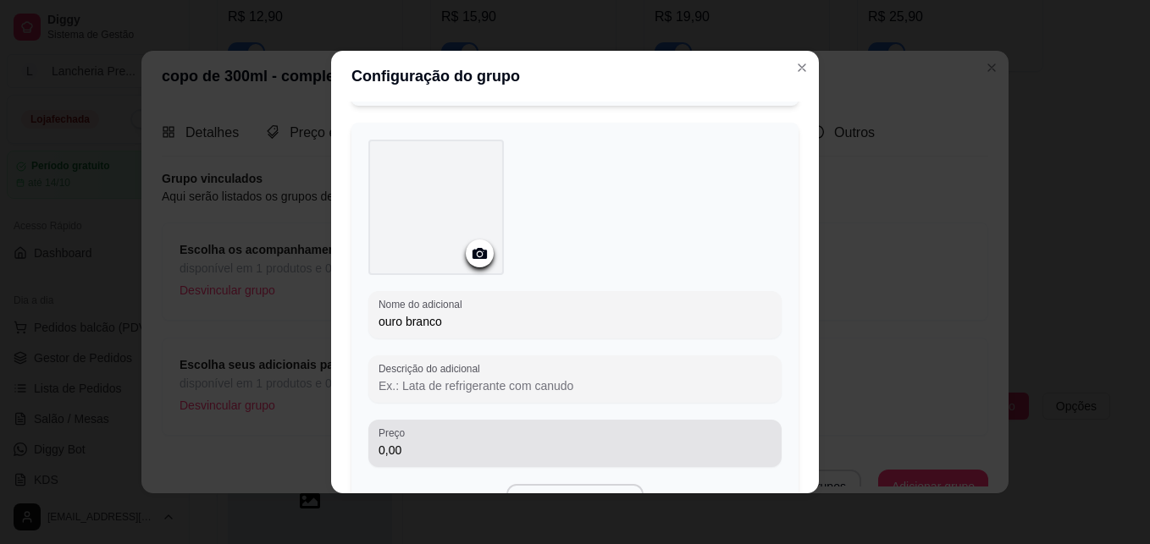
type input "ouro branco"
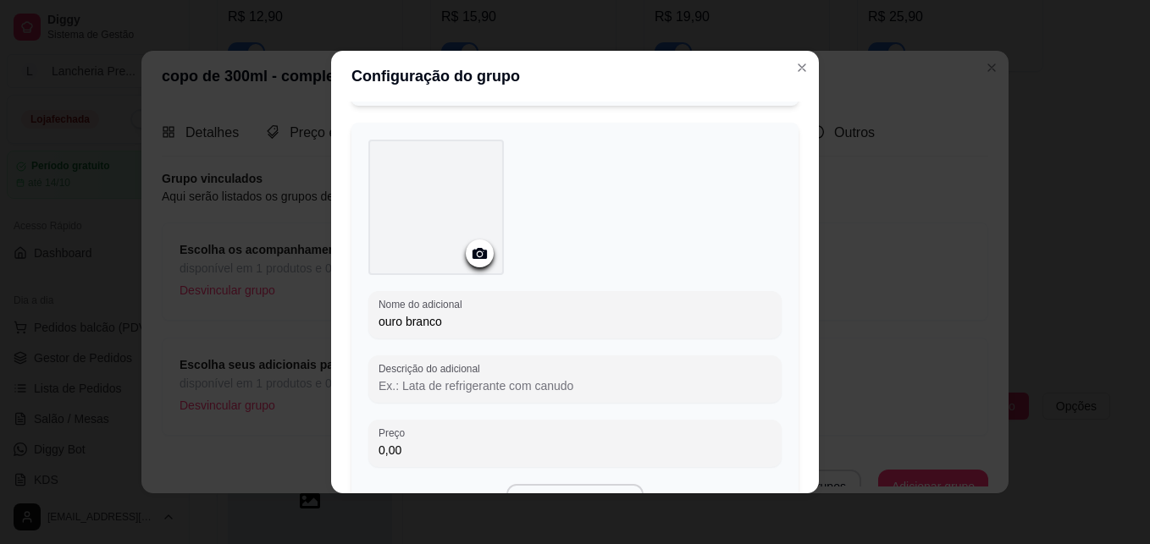
click at [475, 444] on input "0,00" at bounding box center [574, 450] width 393 height 17
type input "3,00"
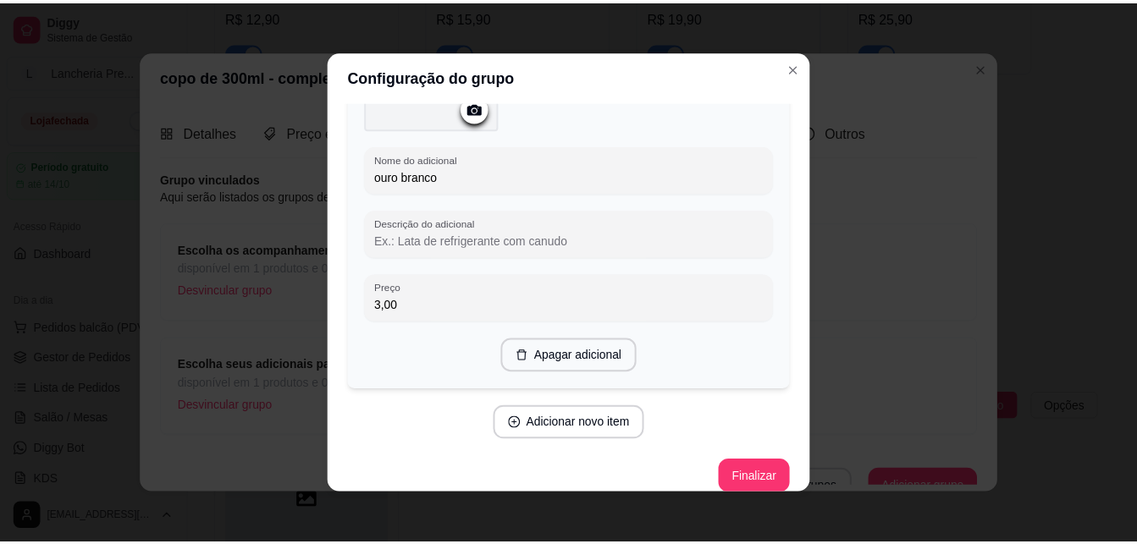
scroll to position [2776, 0]
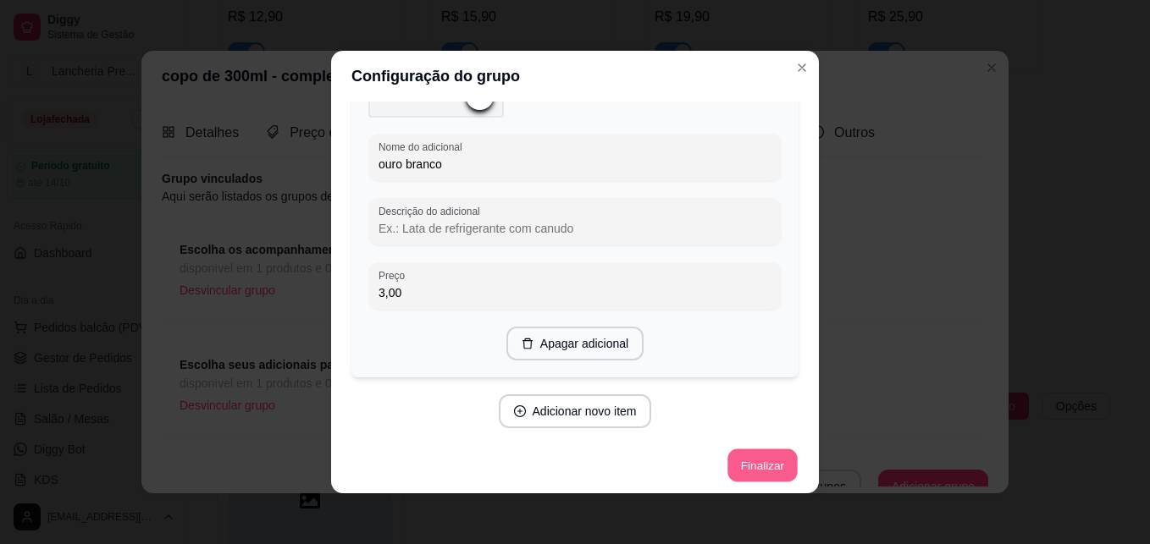
click at [749, 456] on button "Finalizar" at bounding box center [761, 466] width 69 height 33
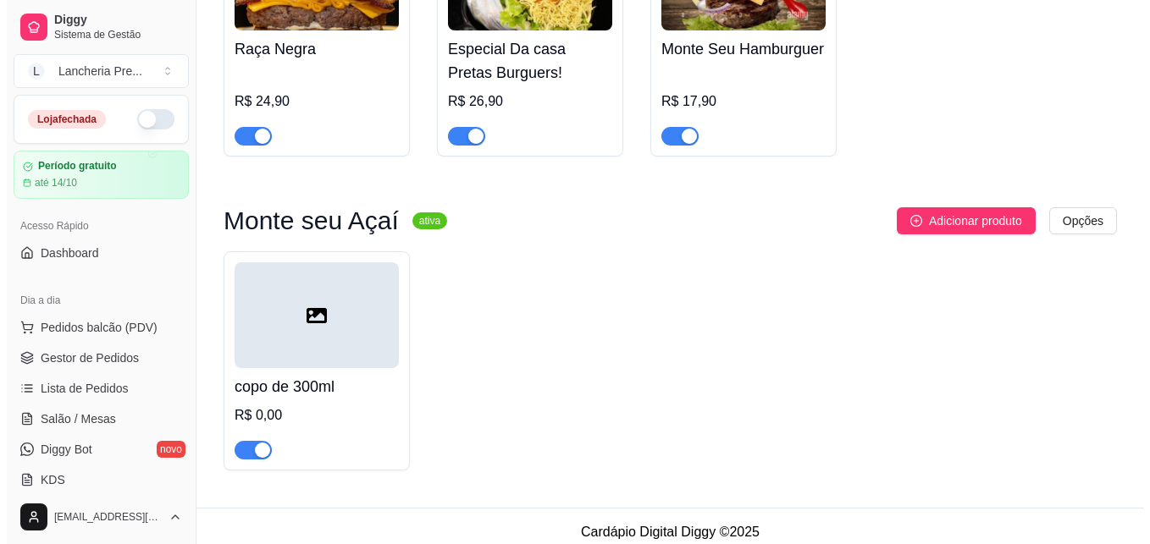
scroll to position [581, 0]
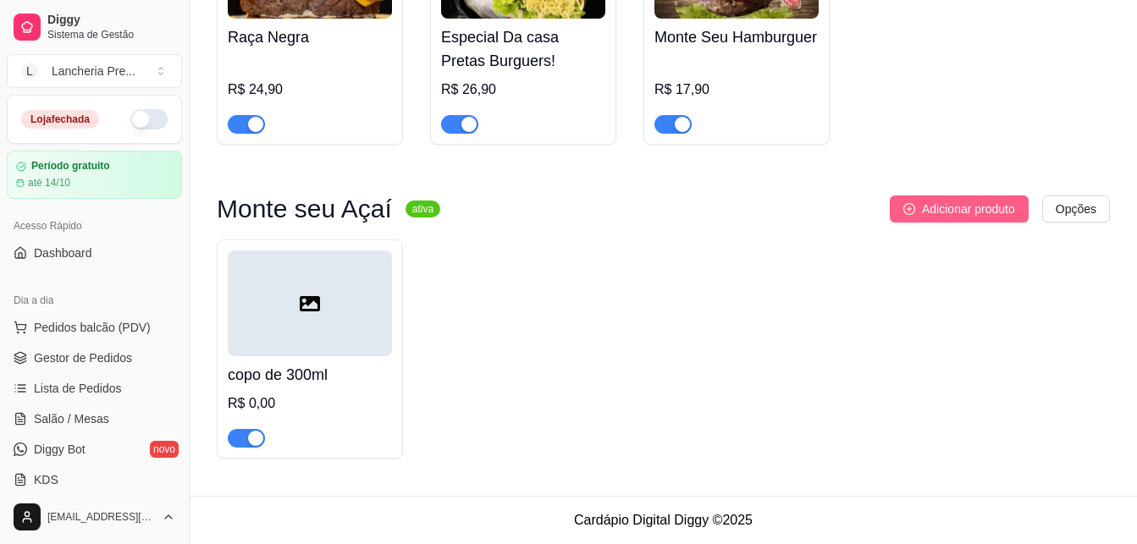
click at [959, 201] on span "Adicionar produto" at bounding box center [968, 209] width 93 height 19
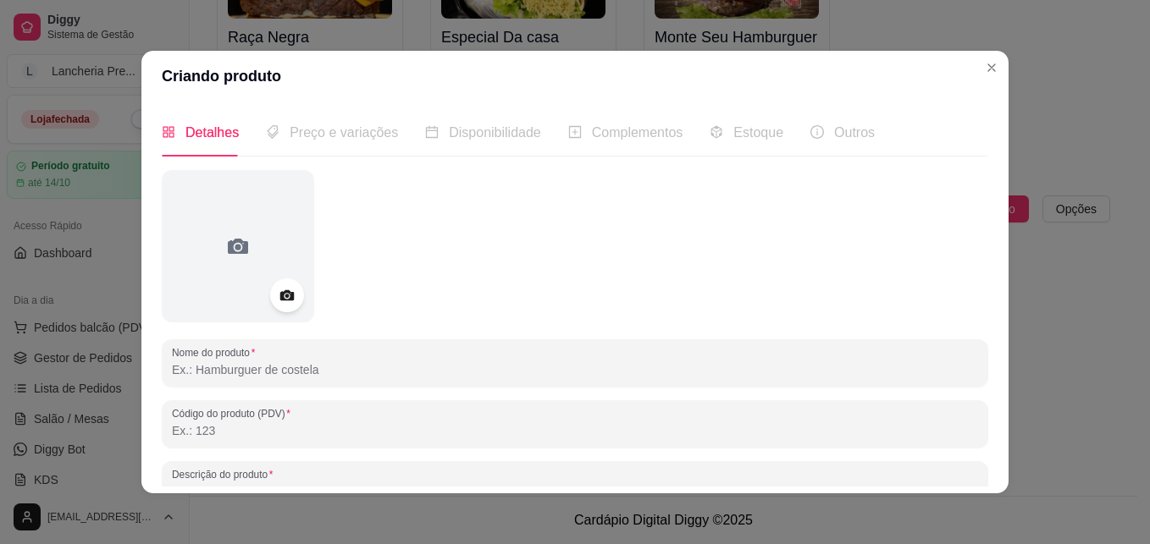
click at [727, 364] on input "Nome do produto" at bounding box center [575, 370] width 806 height 17
type input "copo de 400ml"
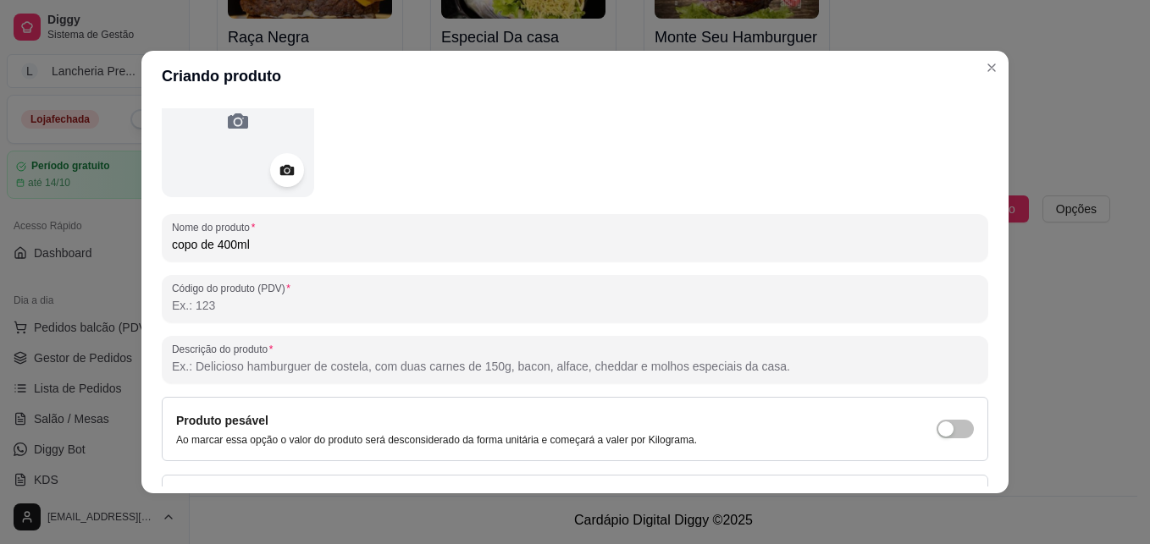
scroll to position [135, 0]
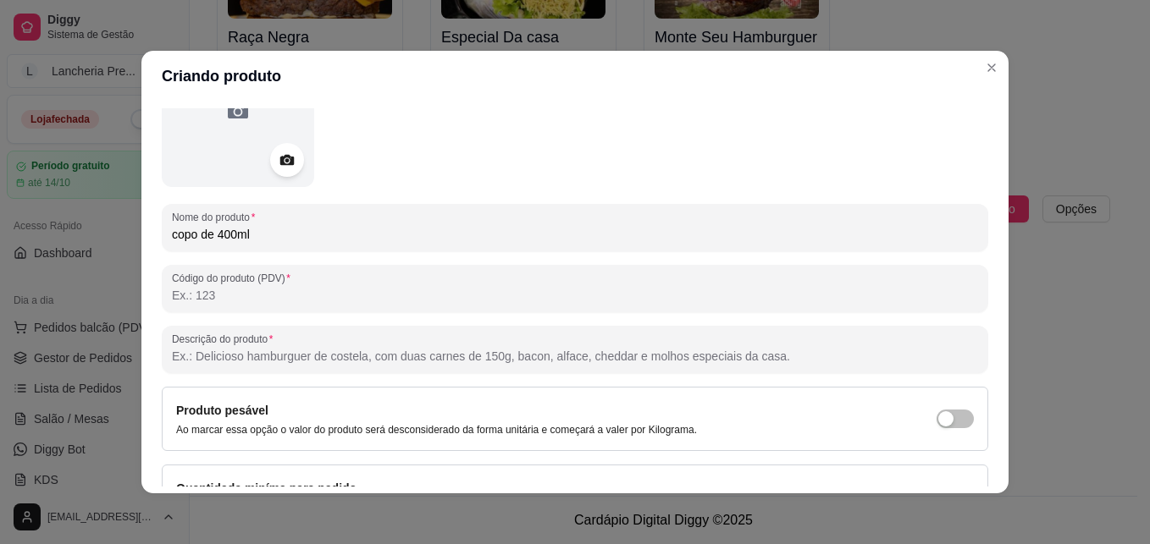
click at [292, 348] on input "Descrição do produto" at bounding box center [575, 356] width 806 height 17
type input "a"
click at [982, 477] on div "Detalhes Preço e variações Disponibilidade Complementos Estoque Outros Nome do …" at bounding box center [574, 298] width 867 height 392
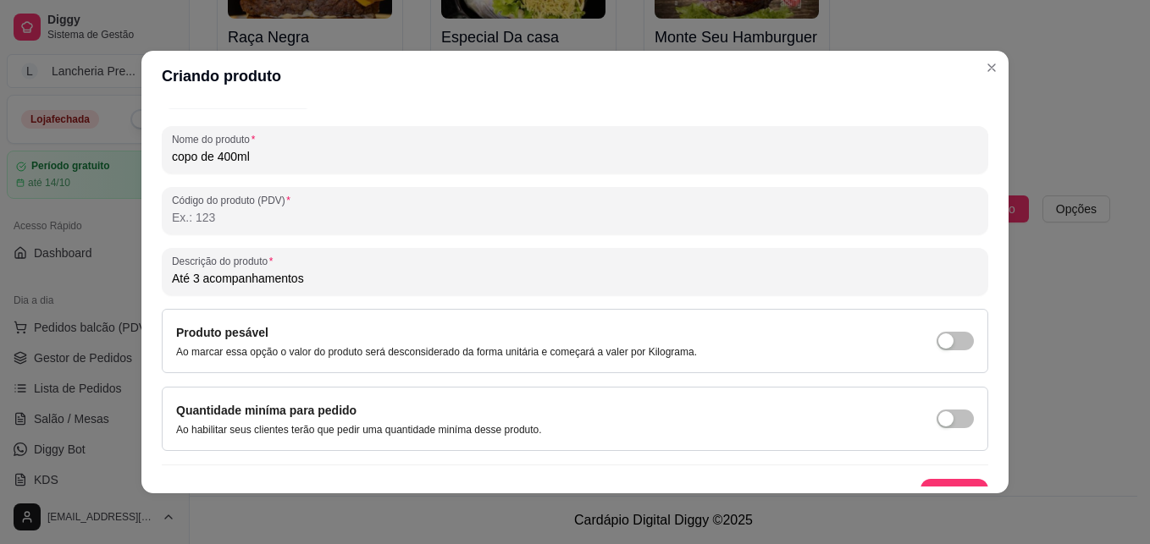
scroll to position [240, 0]
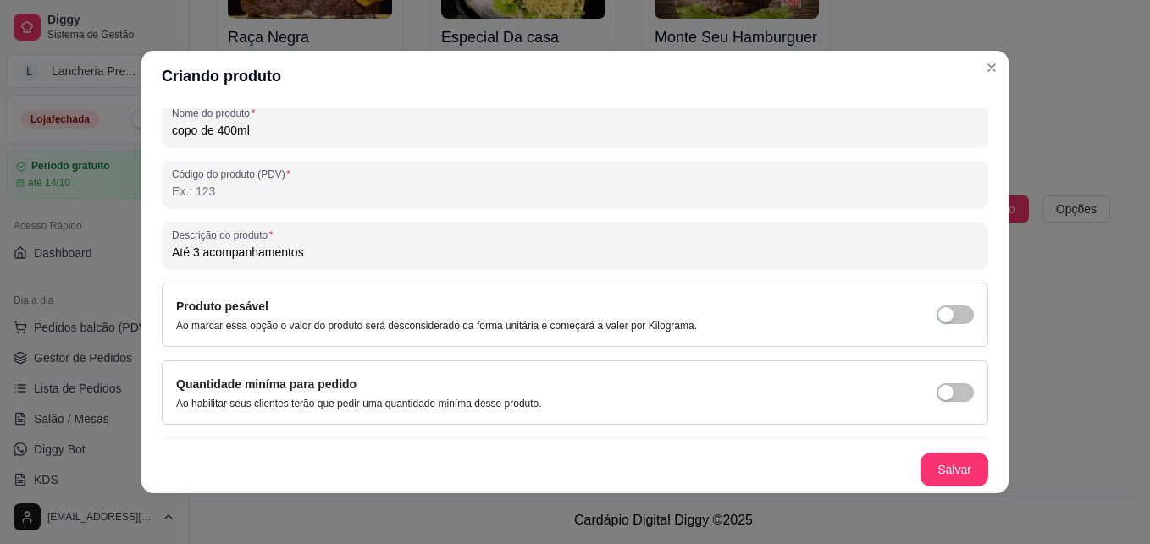
click at [326, 250] on input "Até 3 acompanhamentos" at bounding box center [575, 252] width 806 height 17
type input "Até 3 acompanhamentos gratis"
click at [921, 472] on button "Salvar" at bounding box center [954, 470] width 66 height 33
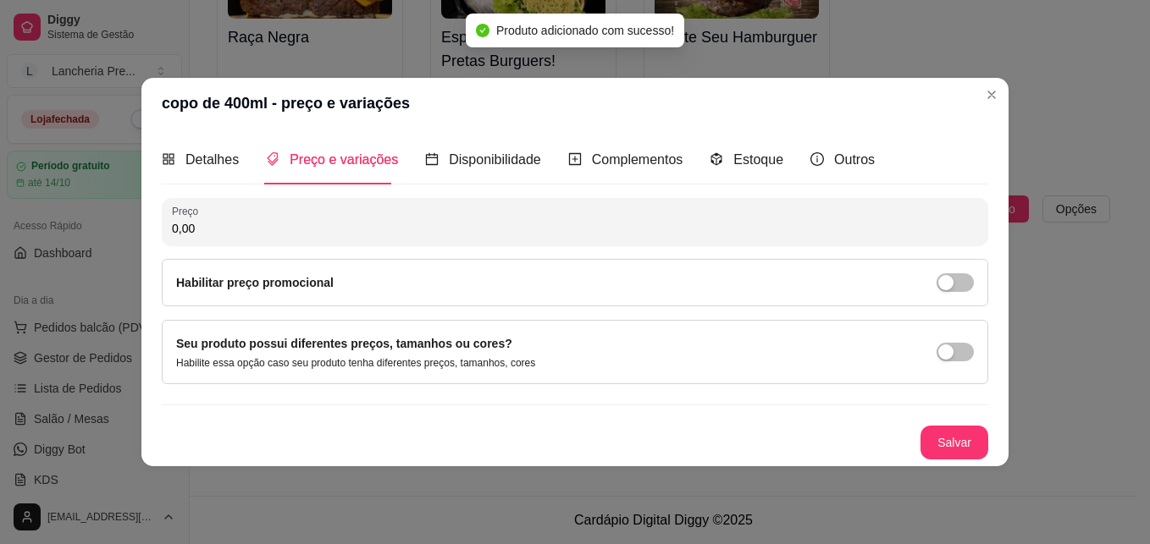
scroll to position [0, 0]
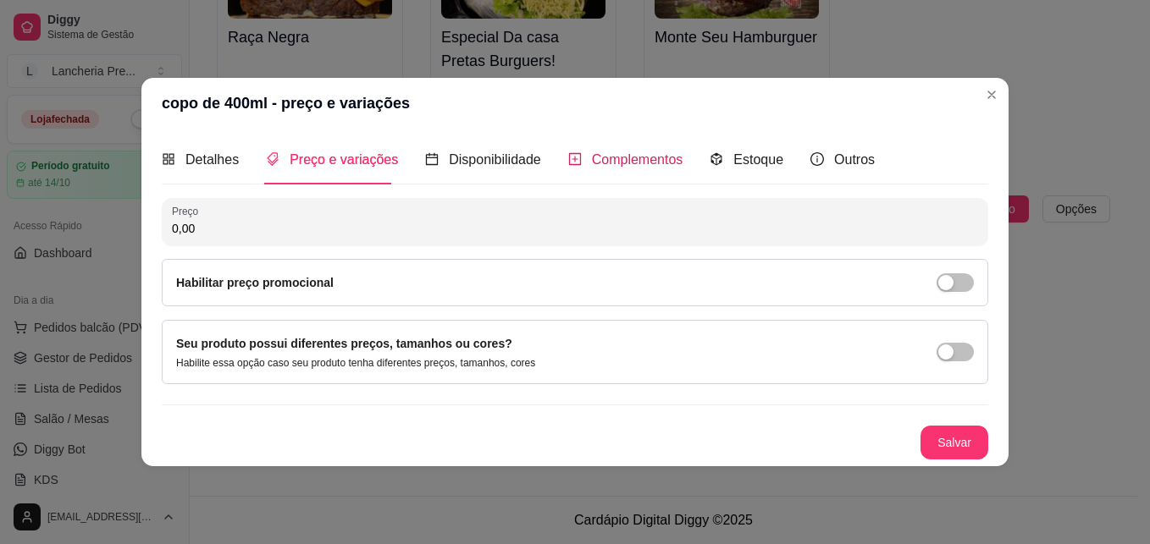
click at [614, 166] on span "Complementos" at bounding box center [637, 159] width 91 height 14
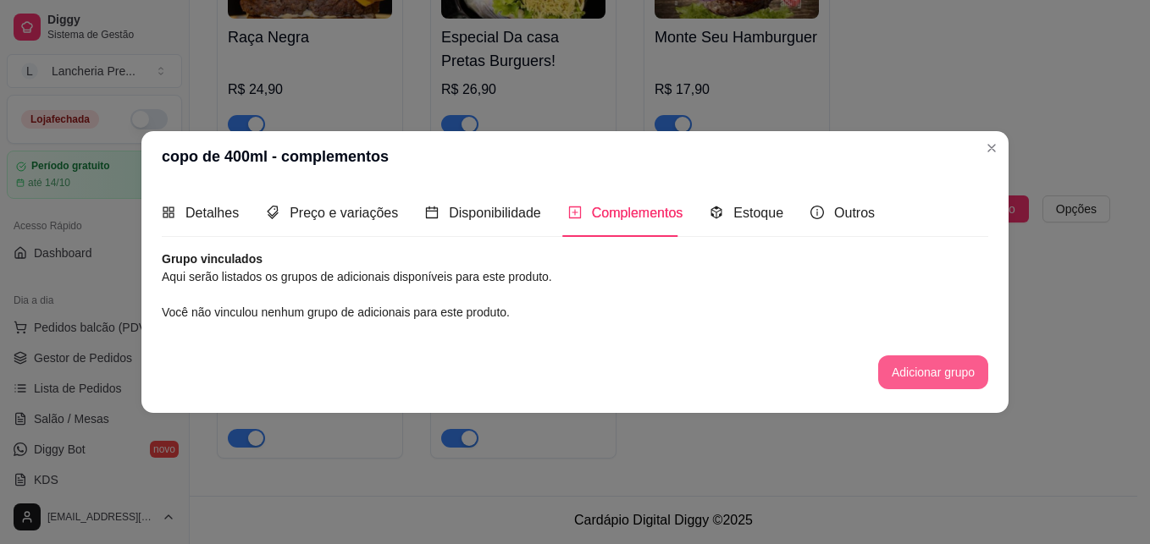
click at [909, 373] on button "Adicionar grupo" at bounding box center [933, 373] width 110 height 34
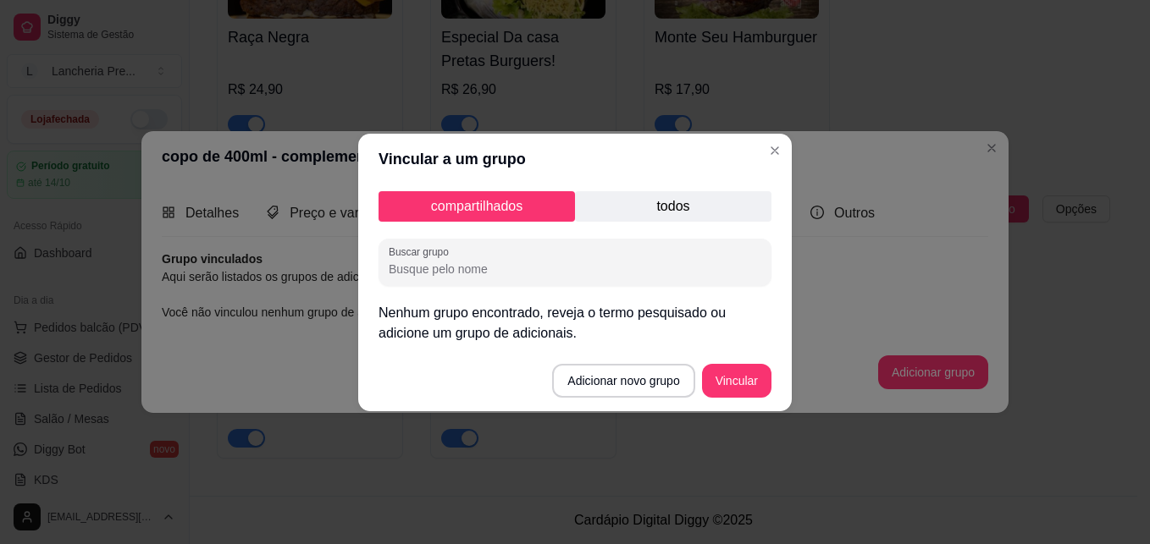
click at [664, 261] on input "Buscar grupo" at bounding box center [575, 269] width 373 height 17
type input "esc"
click at [655, 202] on p "todos" at bounding box center [673, 206] width 196 height 30
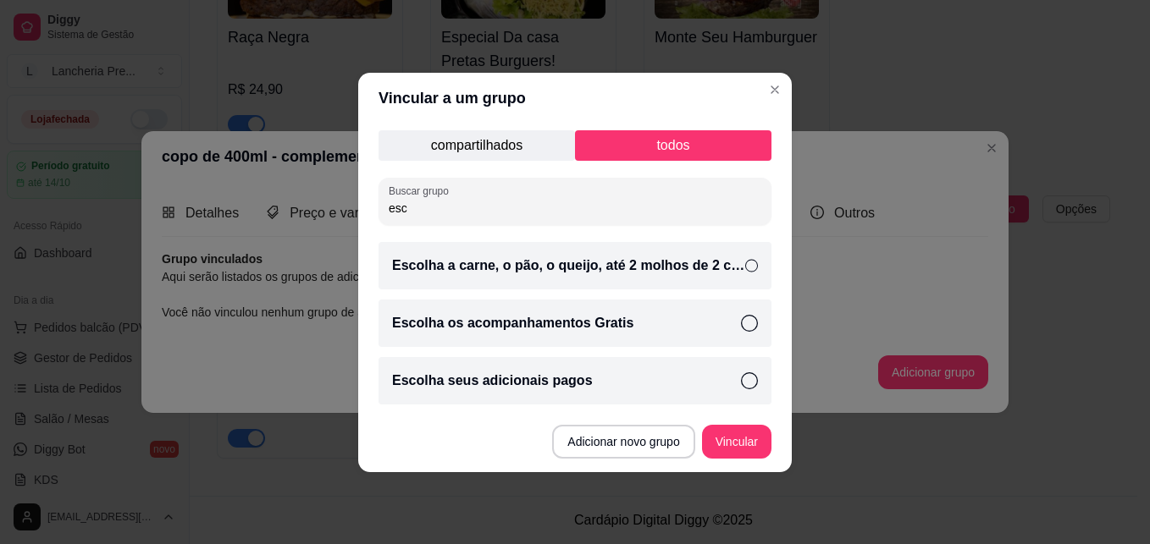
click at [616, 313] on p "Escolha os acompanhamentos Gratis" at bounding box center [512, 323] width 241 height 20
click at [652, 367] on div "Escolha seus adicionais pagos" at bounding box center [574, 380] width 393 height 47
click at [752, 442] on button "Vincular" at bounding box center [737, 441] width 68 height 33
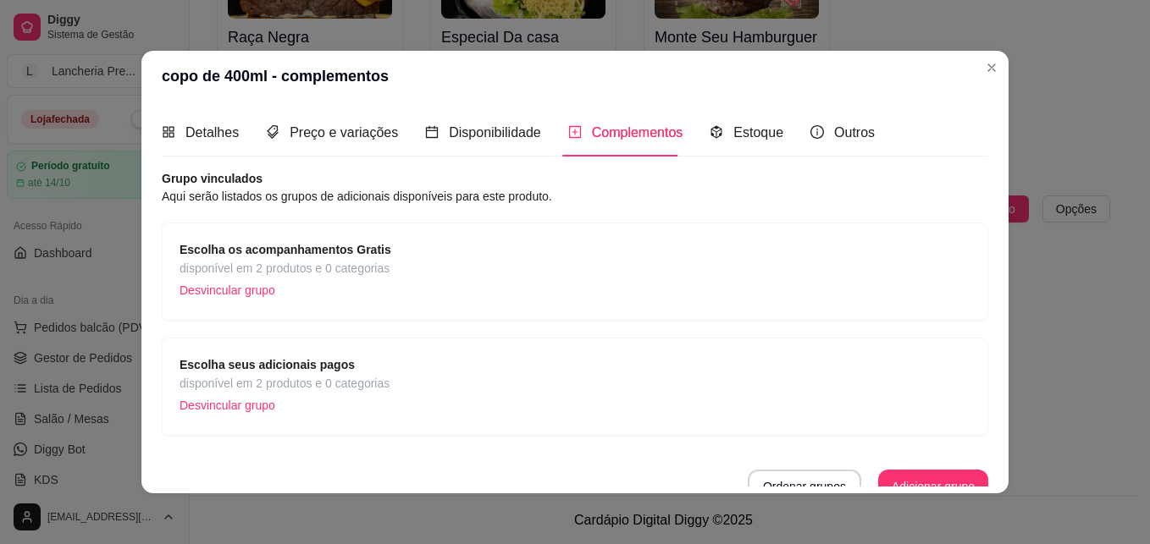
click at [761, 152] on div "Estoque" at bounding box center [747, 132] width 74 height 48
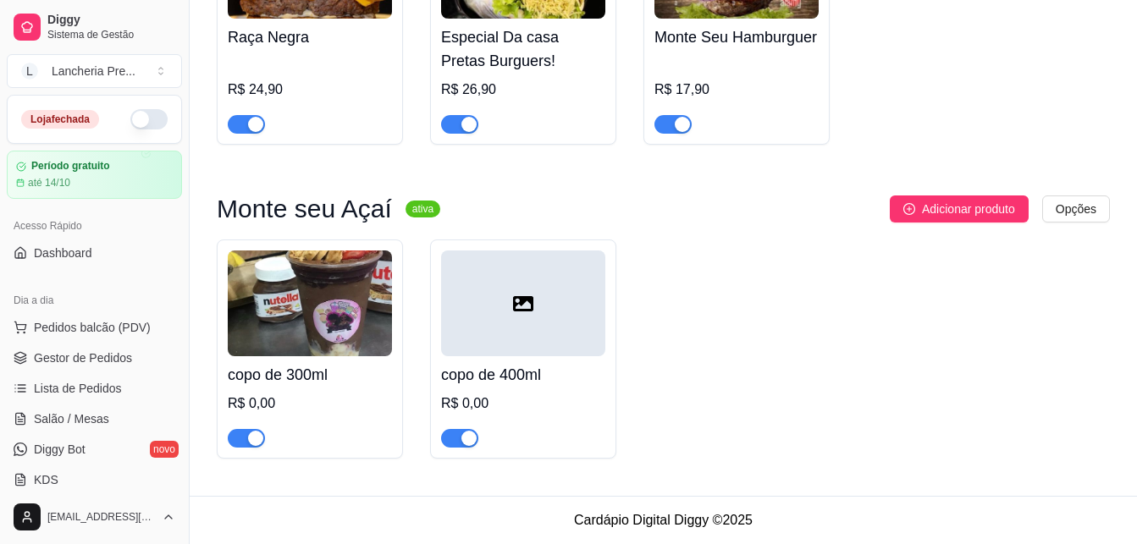
click at [580, 395] on div "R$ 0,00" at bounding box center [523, 404] width 164 height 20
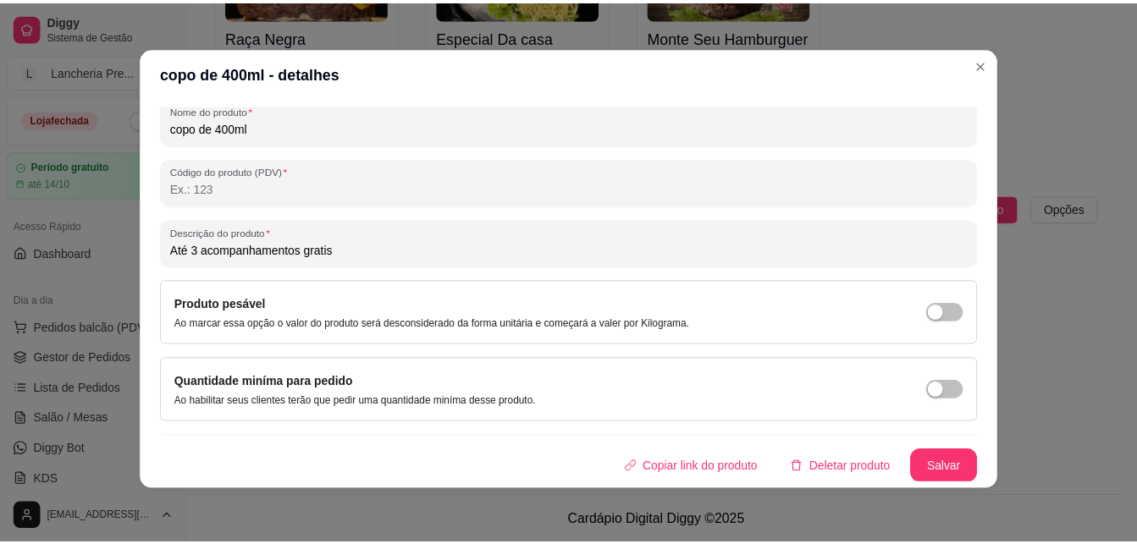
scroll to position [240, 0]
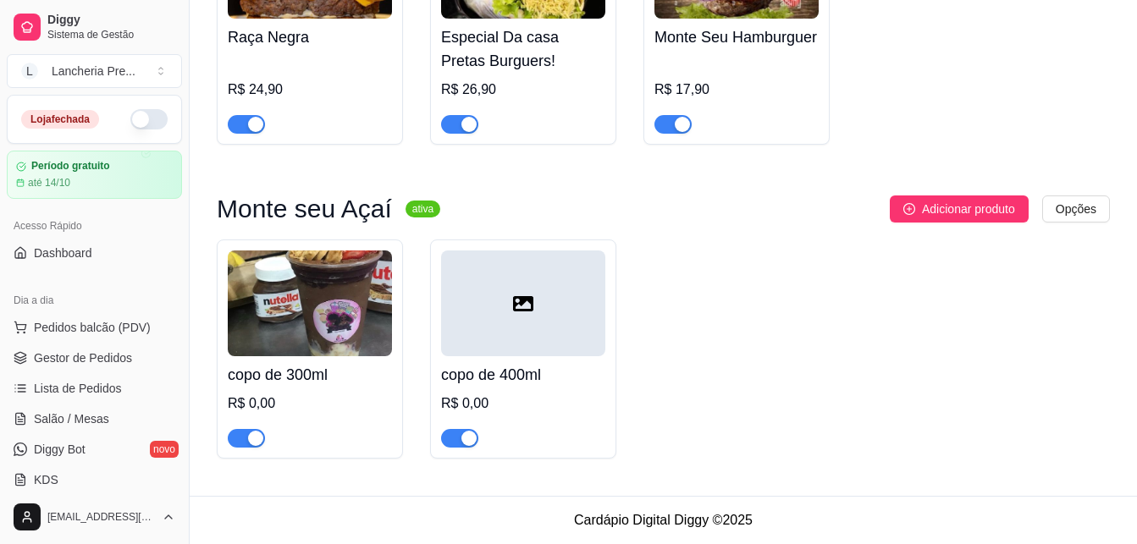
click at [349, 396] on div "R$ 0,00" at bounding box center [310, 404] width 164 height 20
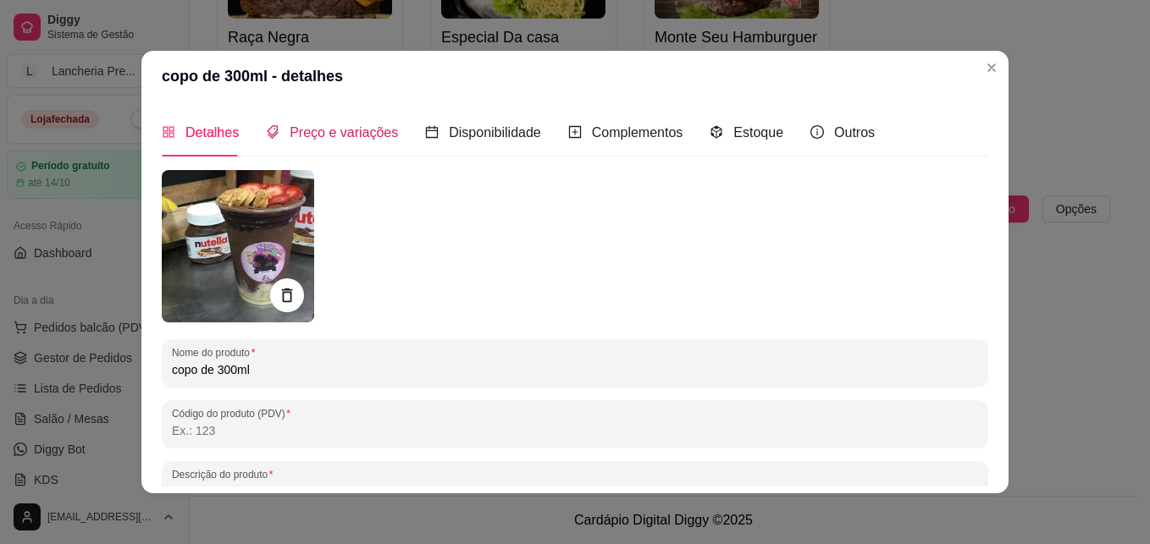
click at [327, 134] on span "Preço e variações" at bounding box center [344, 132] width 108 height 14
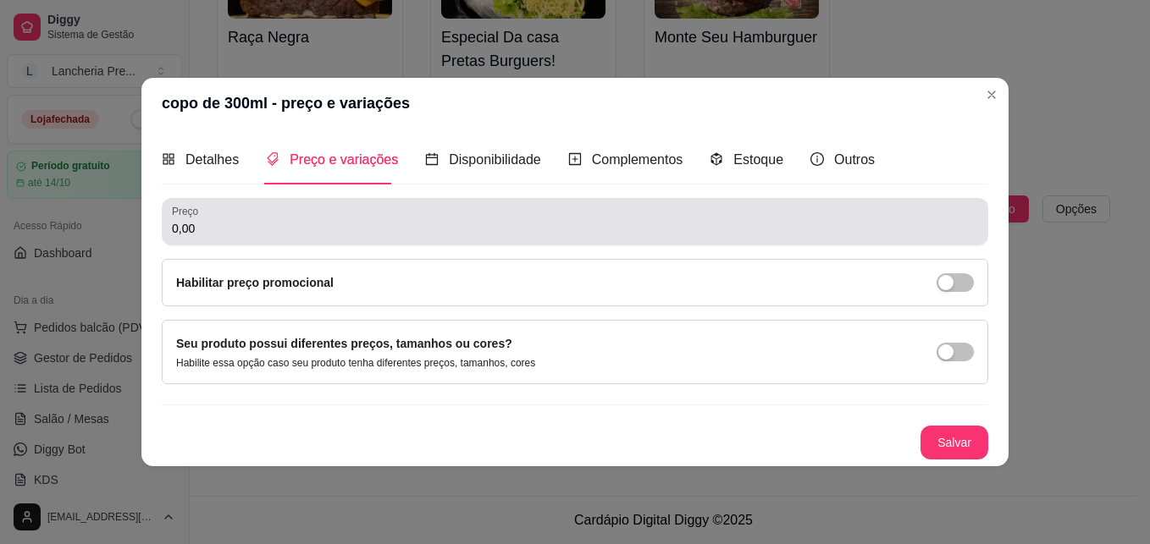
click at [215, 224] on input "0,00" at bounding box center [575, 228] width 806 height 17
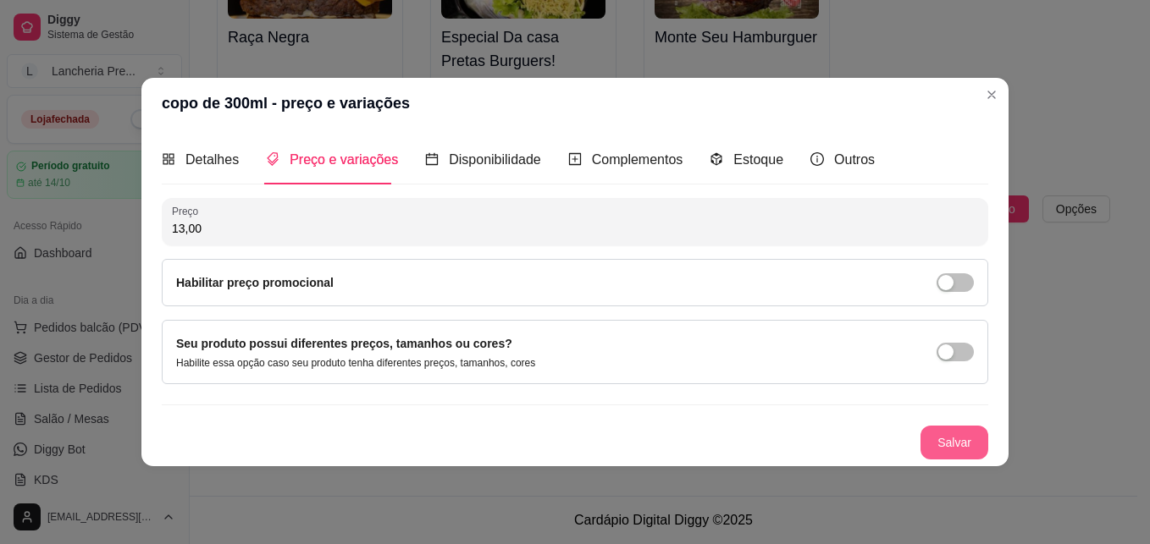
type input "13,00"
click at [950, 437] on button "Salvar" at bounding box center [954, 442] width 66 height 33
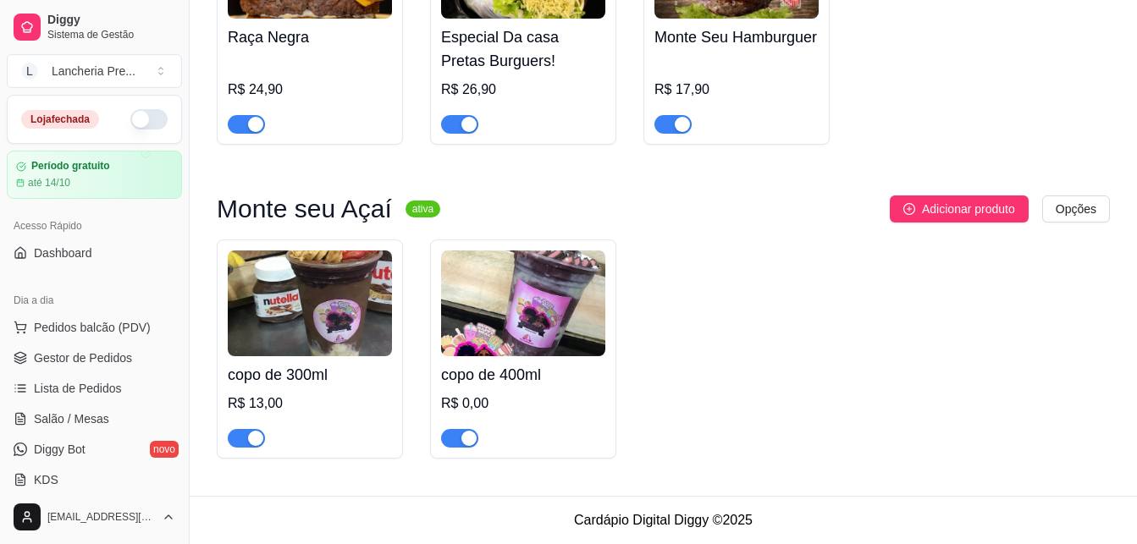
click at [493, 380] on h4 "copo de 400ml" at bounding box center [523, 375] width 164 height 24
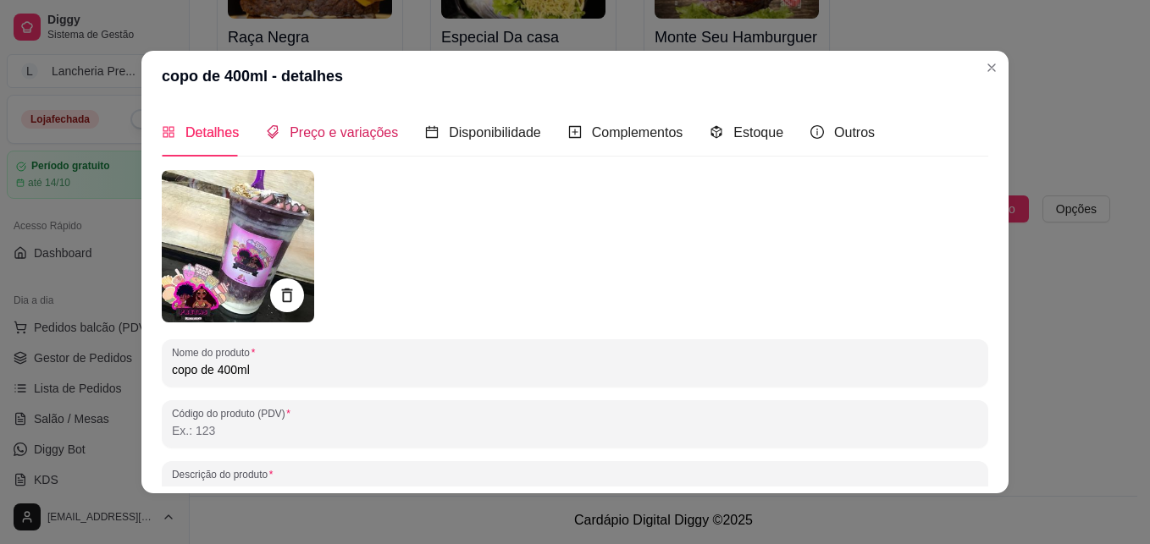
click at [368, 132] on span "Preço e variações" at bounding box center [344, 132] width 108 height 14
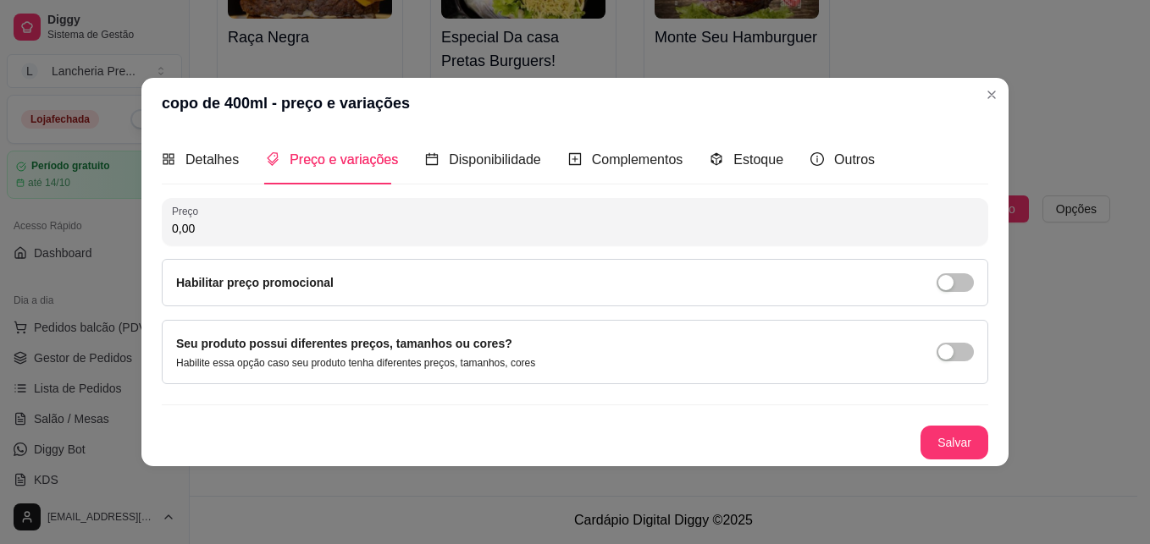
click at [250, 225] on input "0,00" at bounding box center [575, 228] width 806 height 17
type input "16,00"
click at [944, 437] on button "Salvar" at bounding box center [954, 442] width 66 height 33
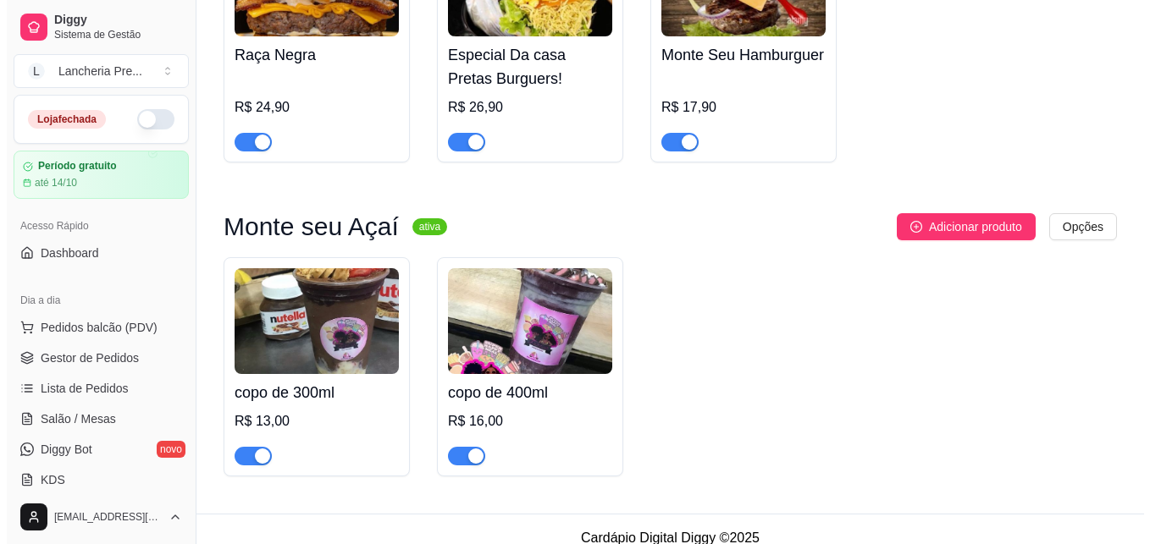
scroll to position [581, 0]
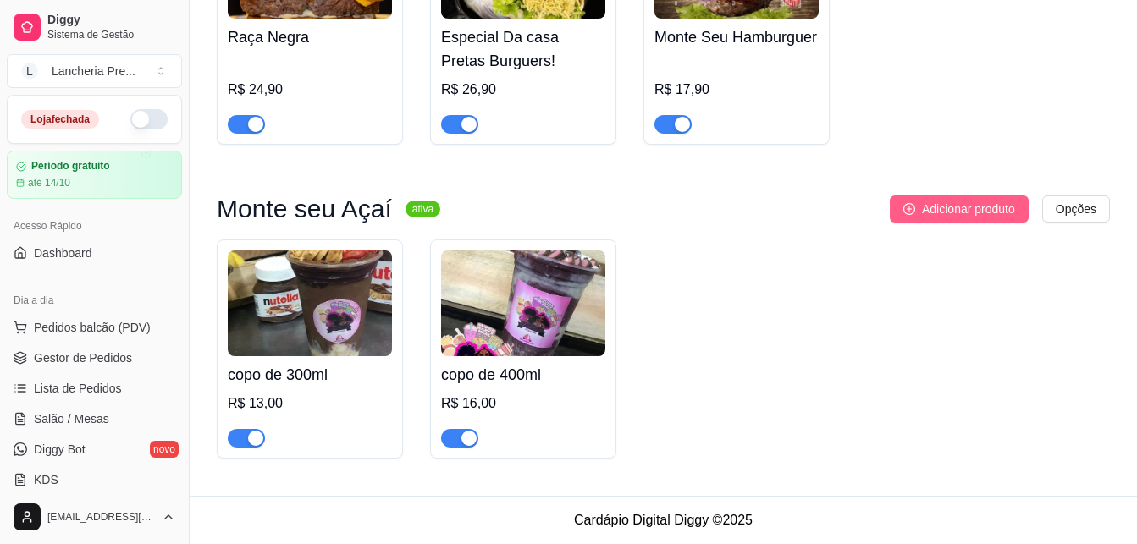
click at [993, 208] on span "Adicionar produto" at bounding box center [968, 209] width 93 height 19
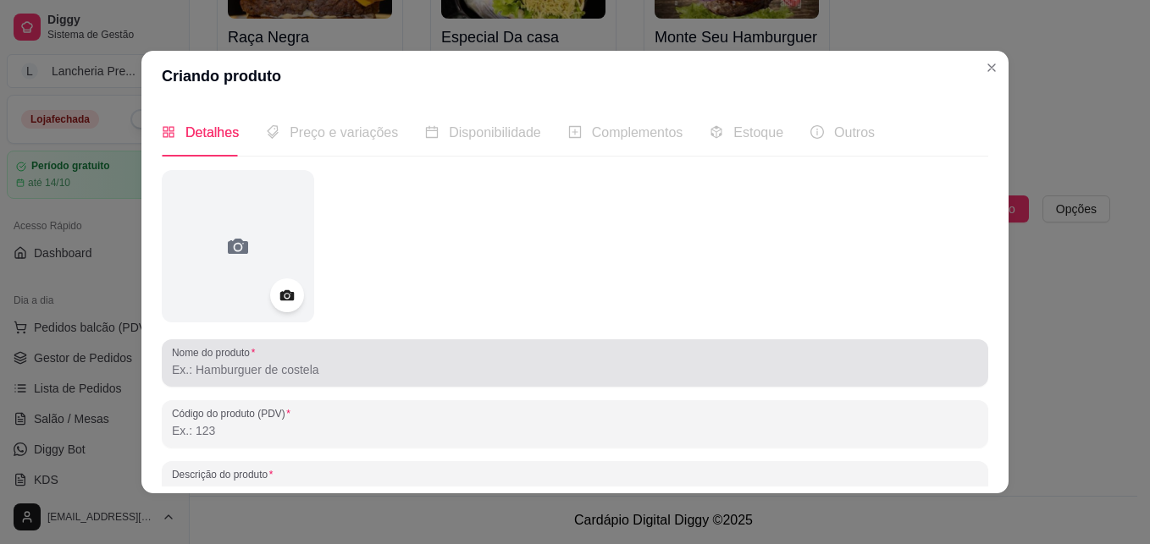
click at [301, 341] on div "Nome do produto" at bounding box center [575, 363] width 826 height 47
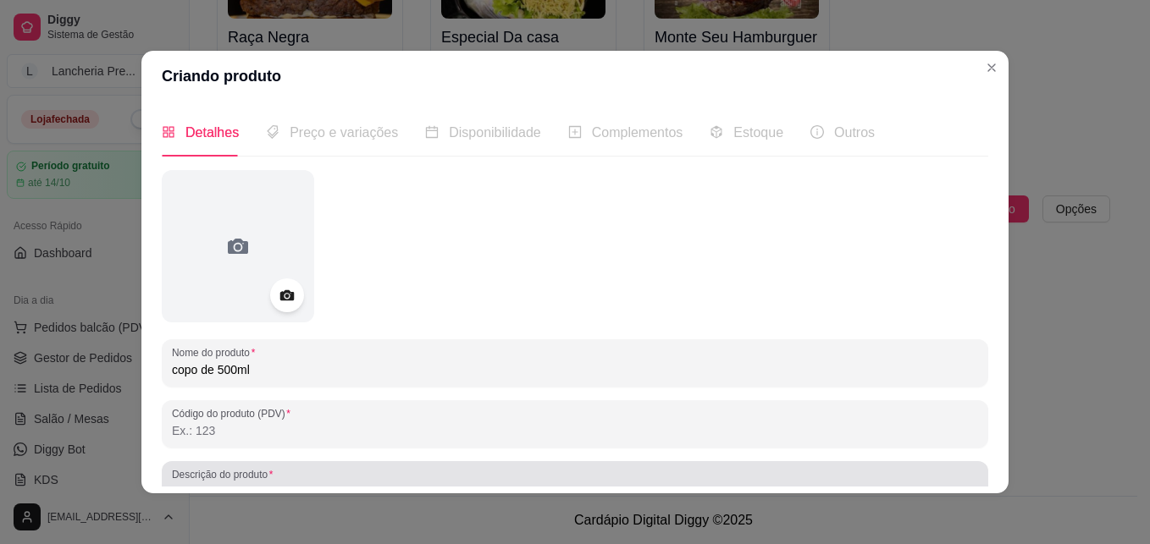
type input "copo de 500ml"
click at [485, 468] on div at bounding box center [575, 485] width 806 height 34
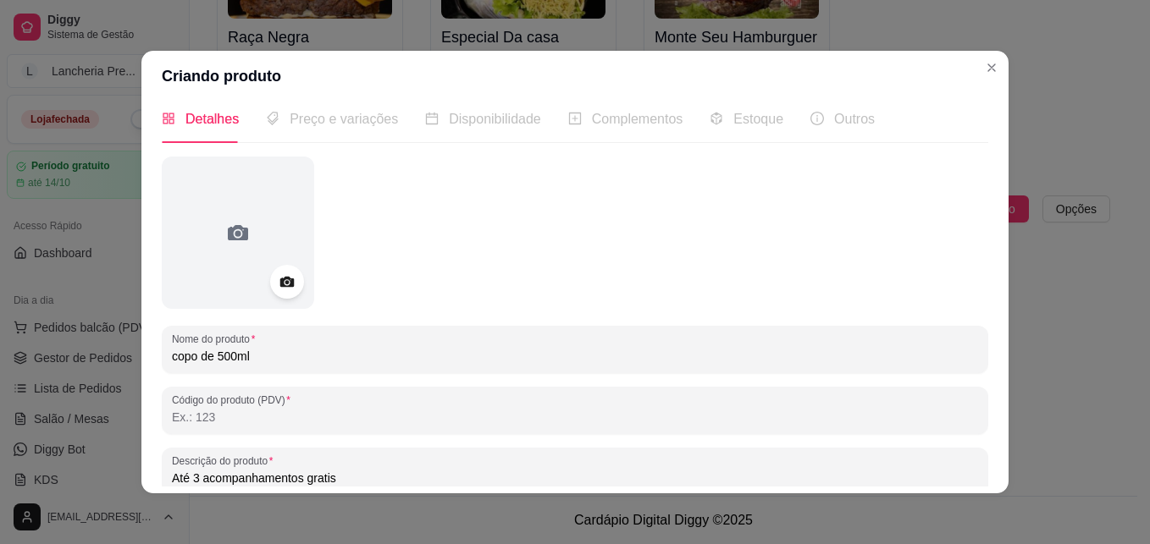
type input "Até 3 acompanhamentos gratis"
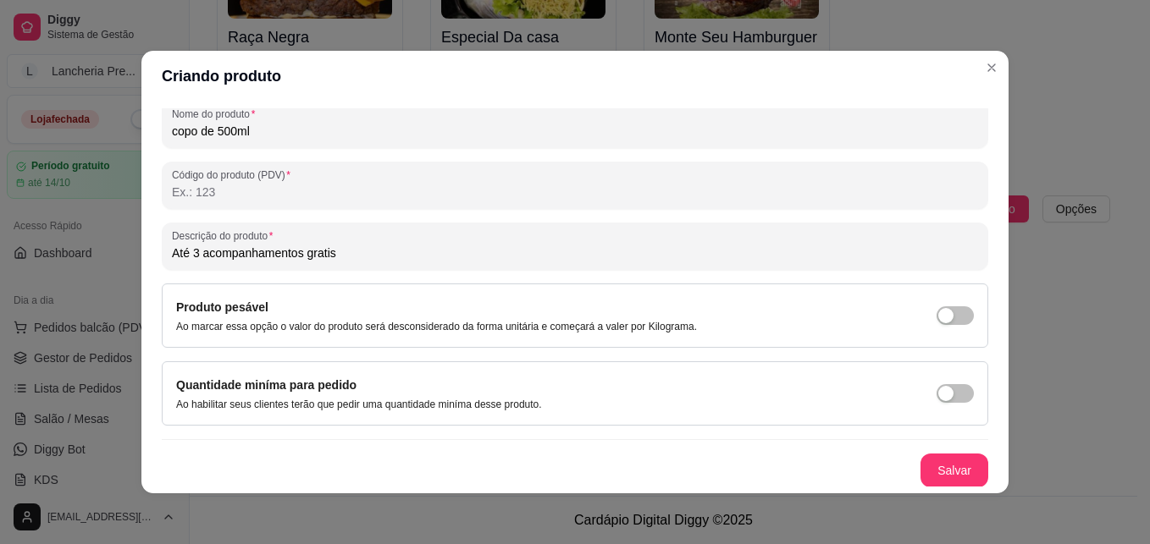
scroll to position [240, 0]
click at [935, 474] on button "Salvar" at bounding box center [954, 470] width 66 height 33
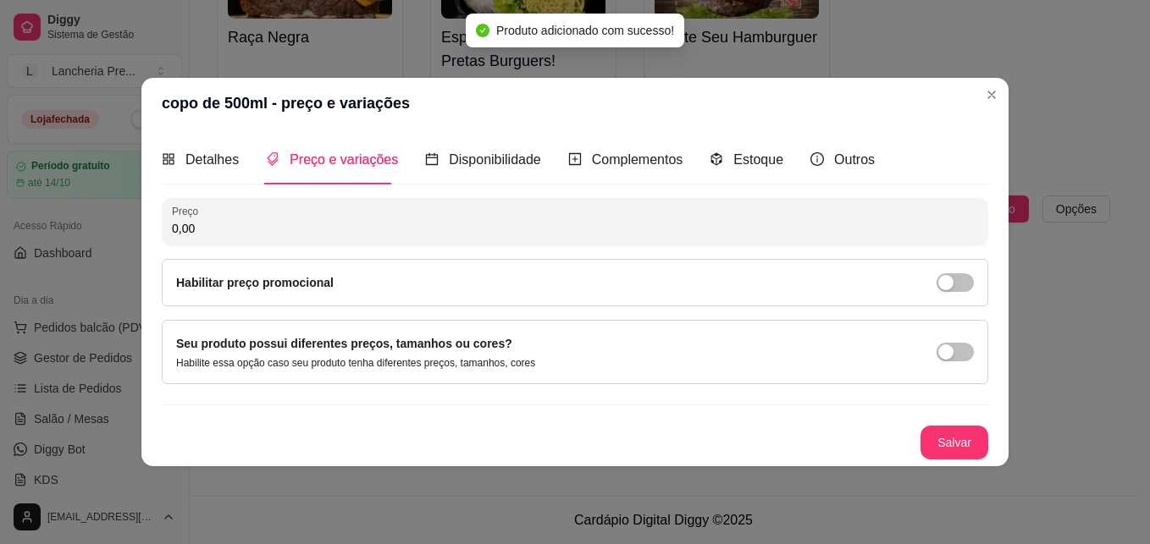
click at [451, 227] on input "0,00" at bounding box center [575, 228] width 806 height 17
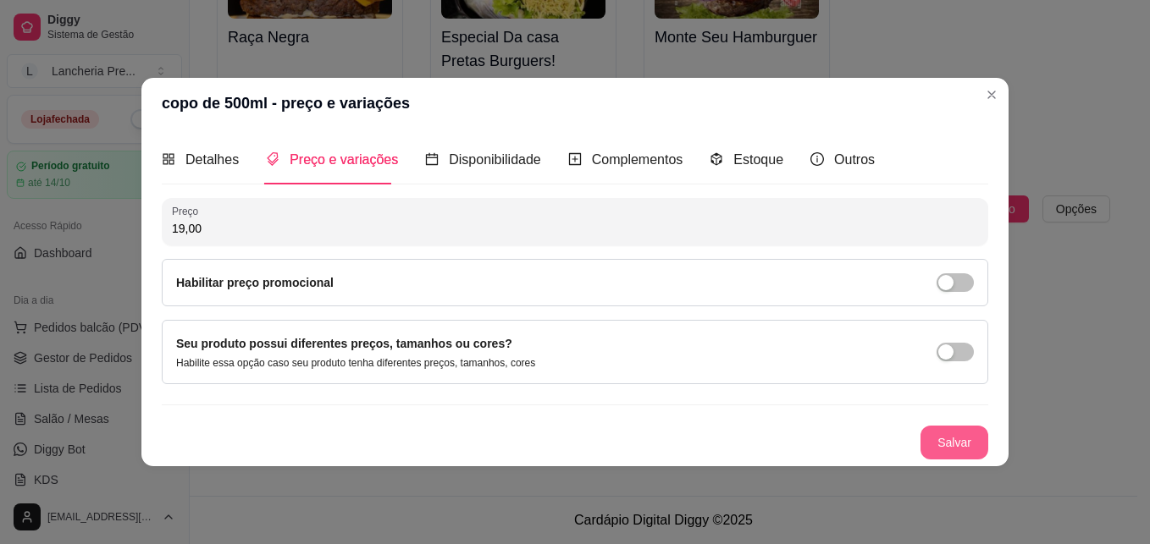
type input "19,00"
click at [958, 442] on button "Salvar" at bounding box center [954, 442] width 66 height 33
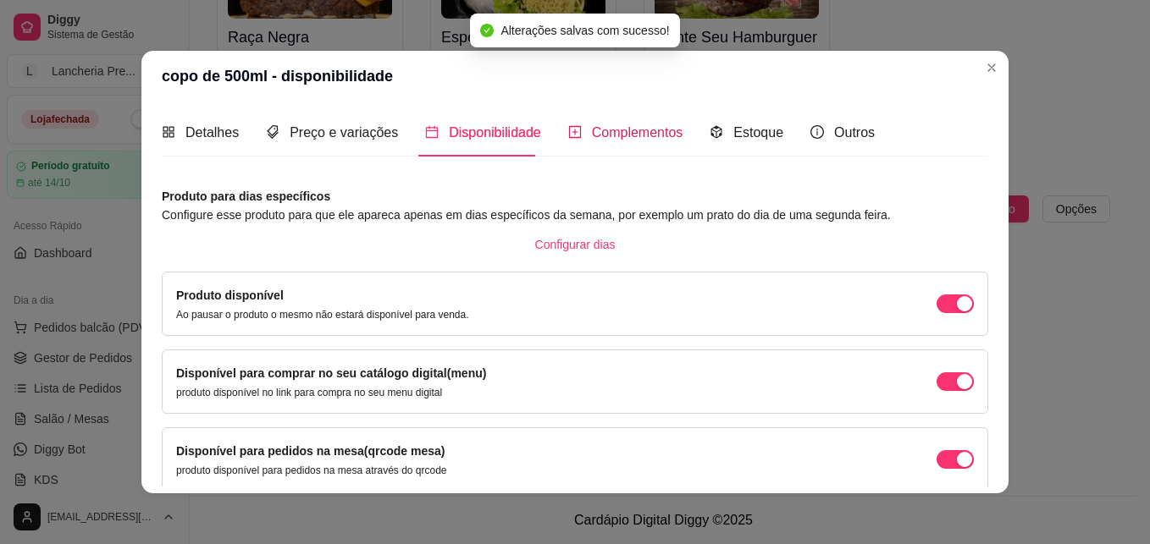
click at [641, 127] on span "Complementos" at bounding box center [637, 132] width 91 height 14
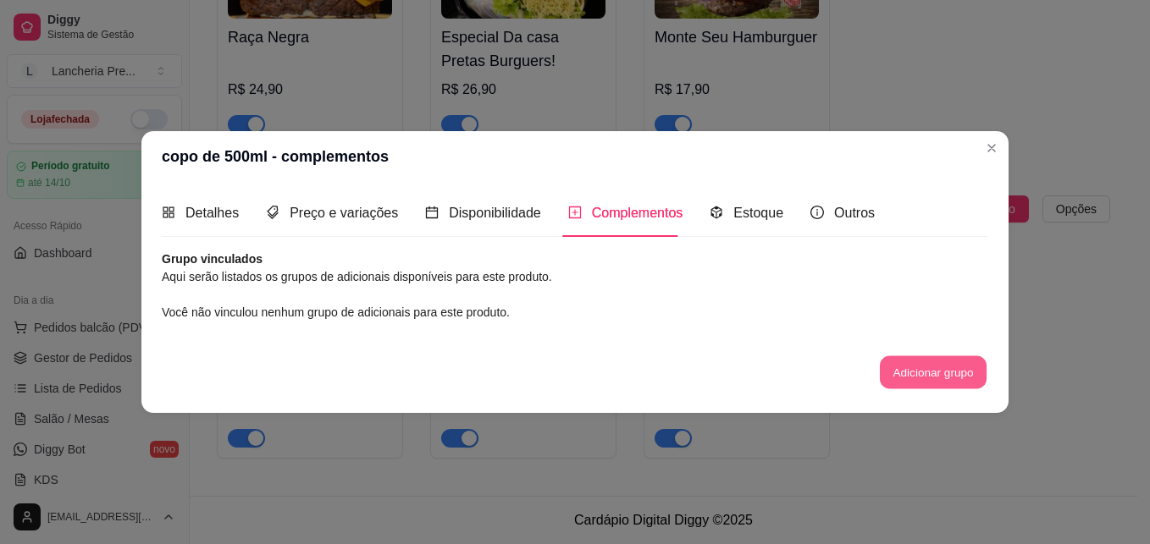
click at [916, 368] on button "Adicionar grupo" at bounding box center [933, 372] width 107 height 33
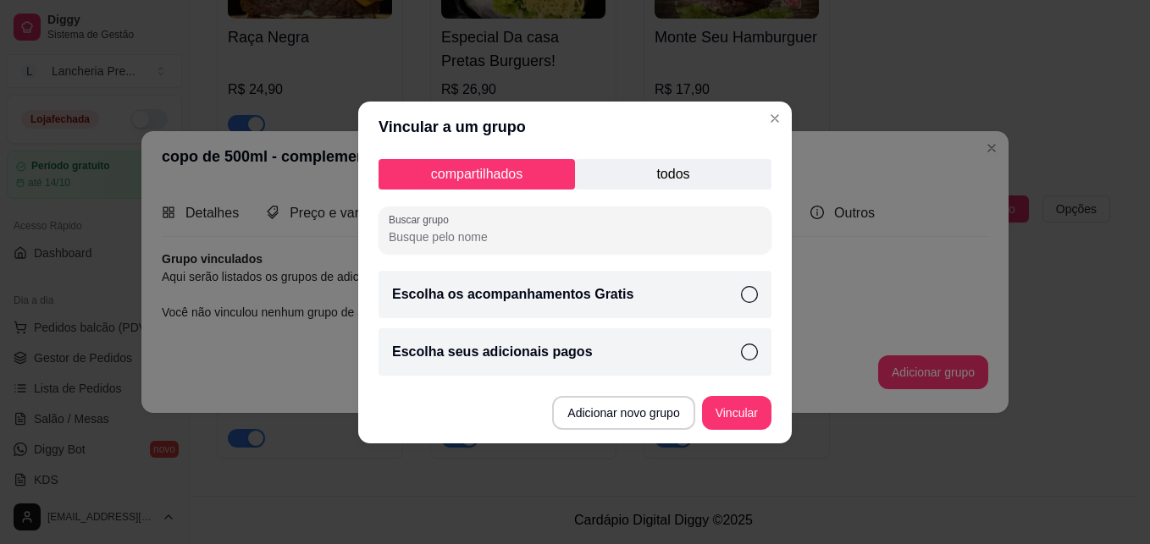
click at [698, 164] on p "todos" at bounding box center [673, 174] width 196 height 30
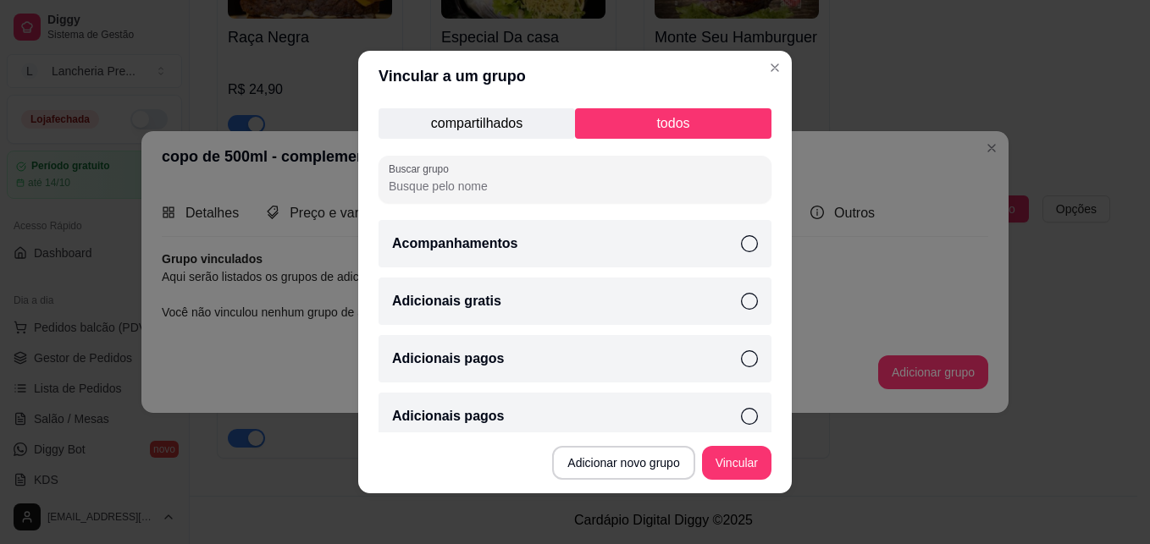
click at [741, 296] on icon at bounding box center [749, 301] width 17 height 17
click at [741, 351] on icon at bounding box center [749, 359] width 17 height 17
click at [727, 460] on button "Vincular" at bounding box center [737, 463] width 68 height 33
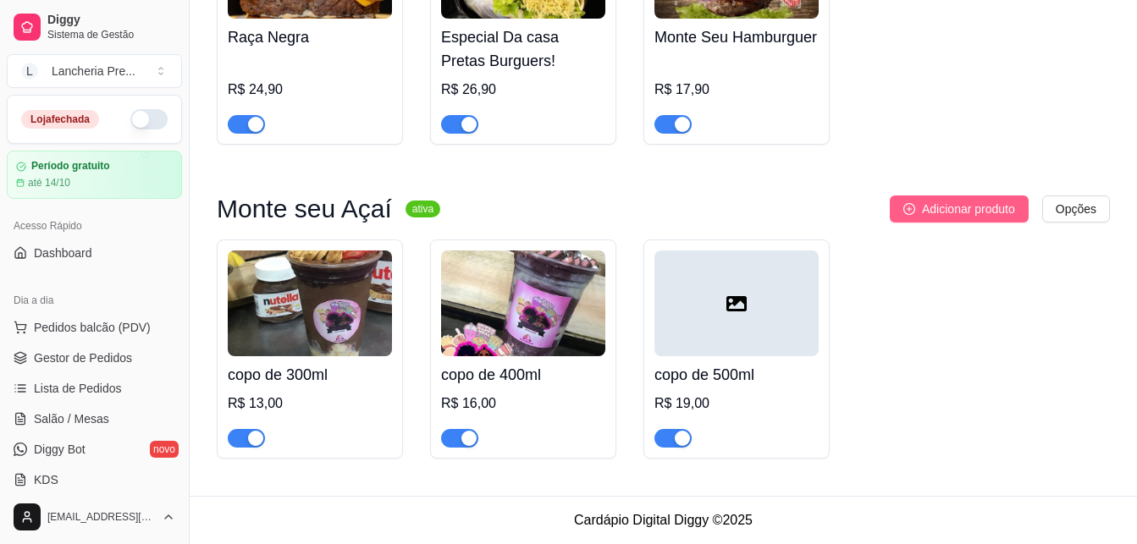
click at [901, 203] on button "Adicionar produto" at bounding box center [959, 209] width 139 height 27
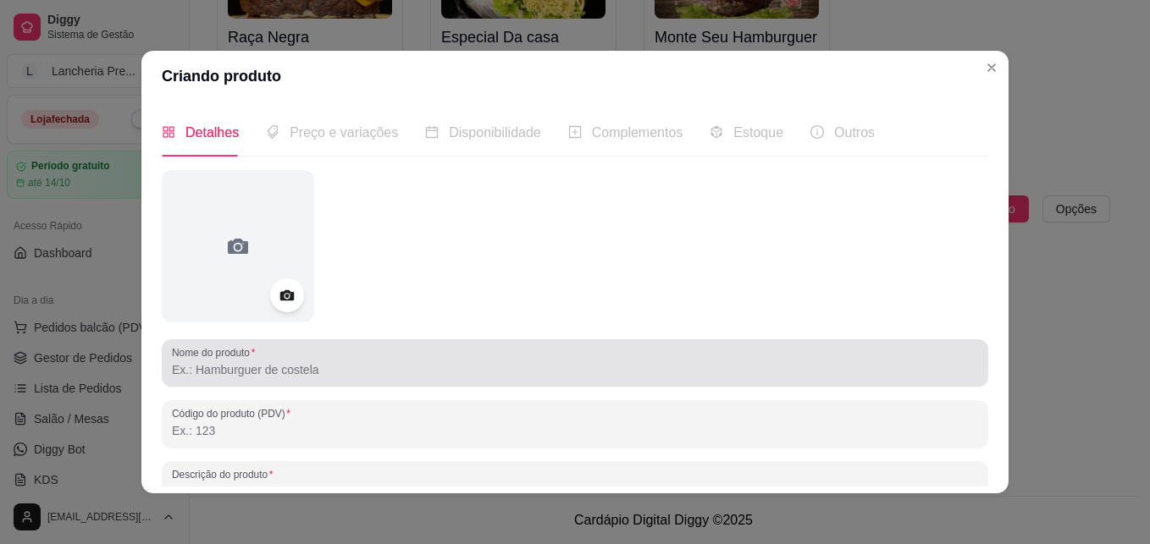
click at [305, 353] on div at bounding box center [575, 363] width 806 height 34
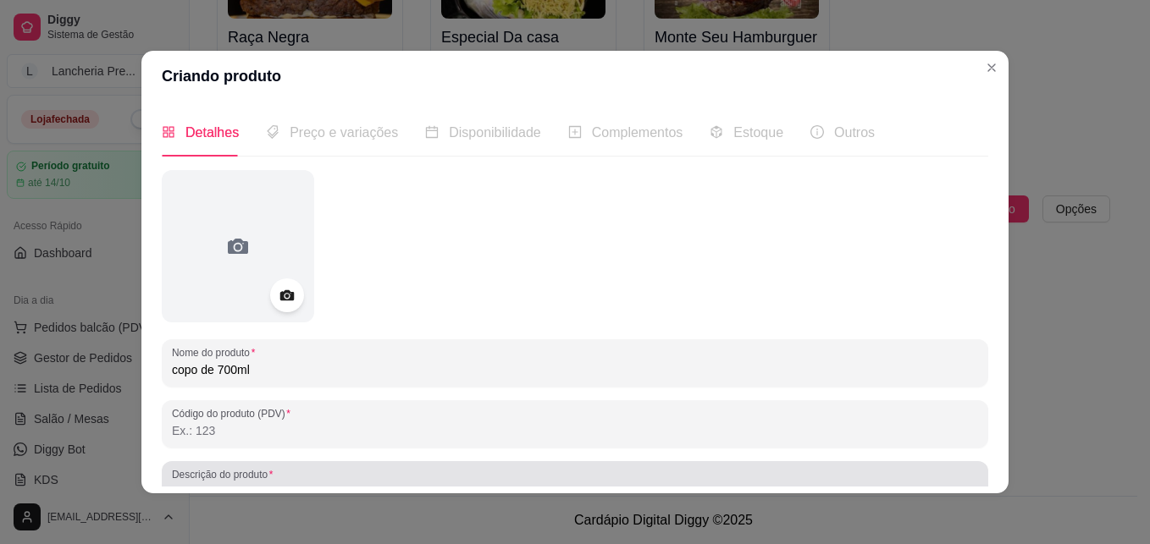
type input "copo de 700ml"
click at [434, 471] on div at bounding box center [575, 485] width 806 height 34
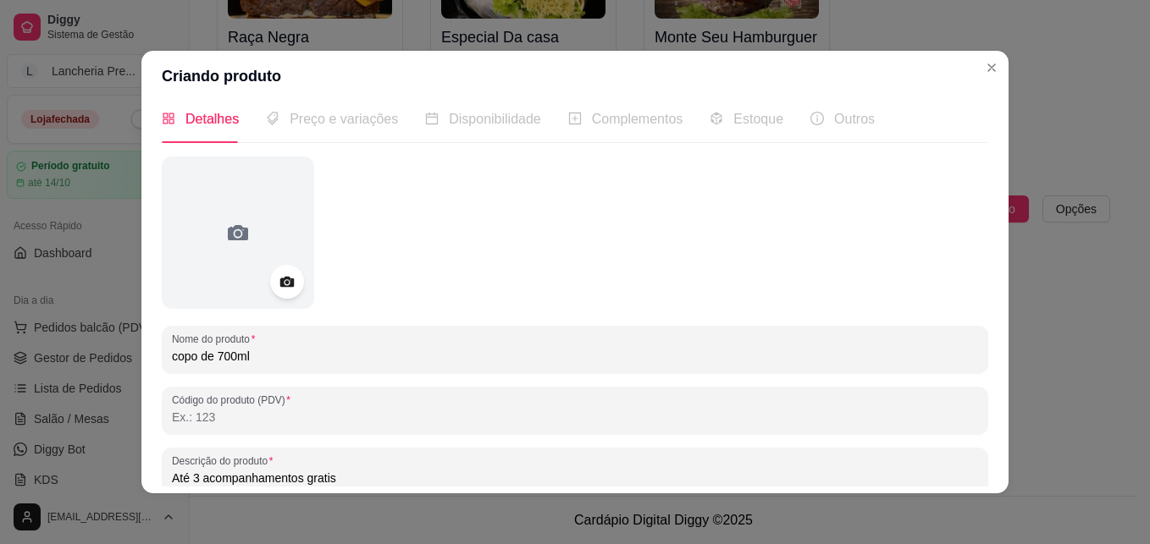
type input "Até 3 acompanhamentos gratis"
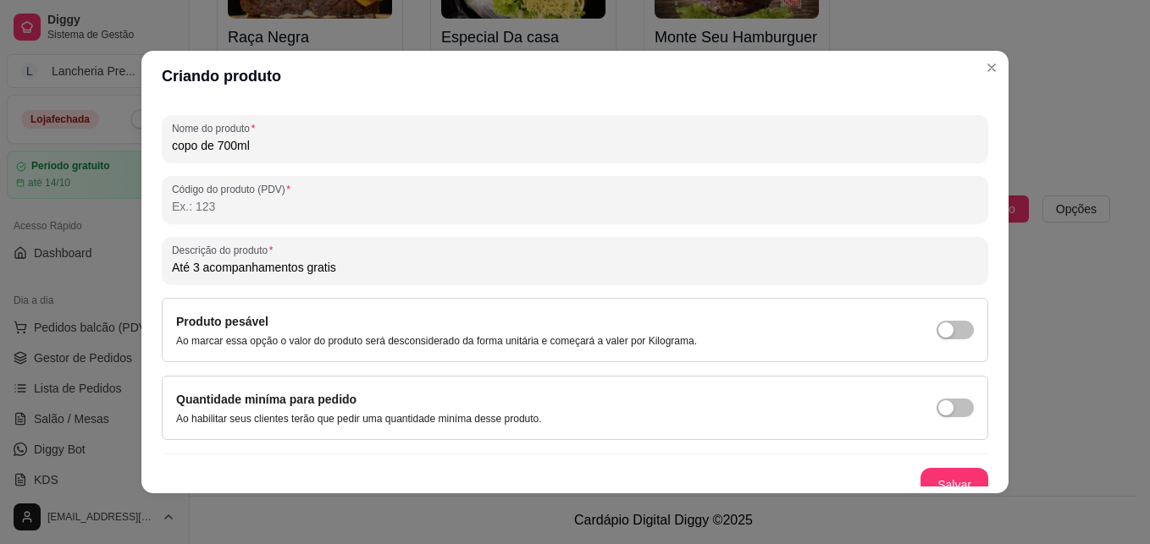
scroll to position [240, 0]
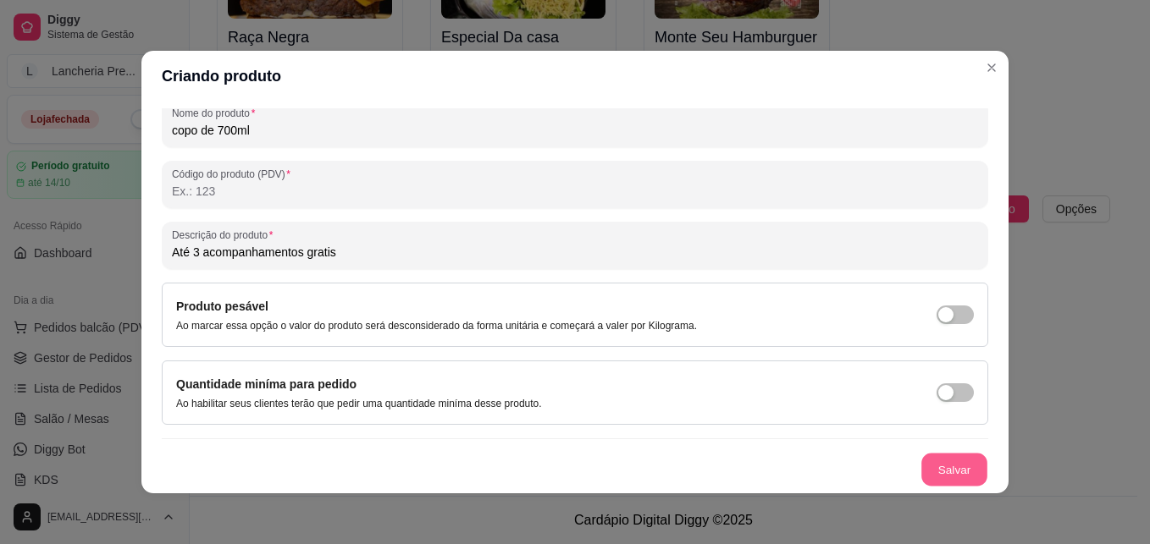
click at [945, 470] on button "Salvar" at bounding box center [954, 470] width 66 height 33
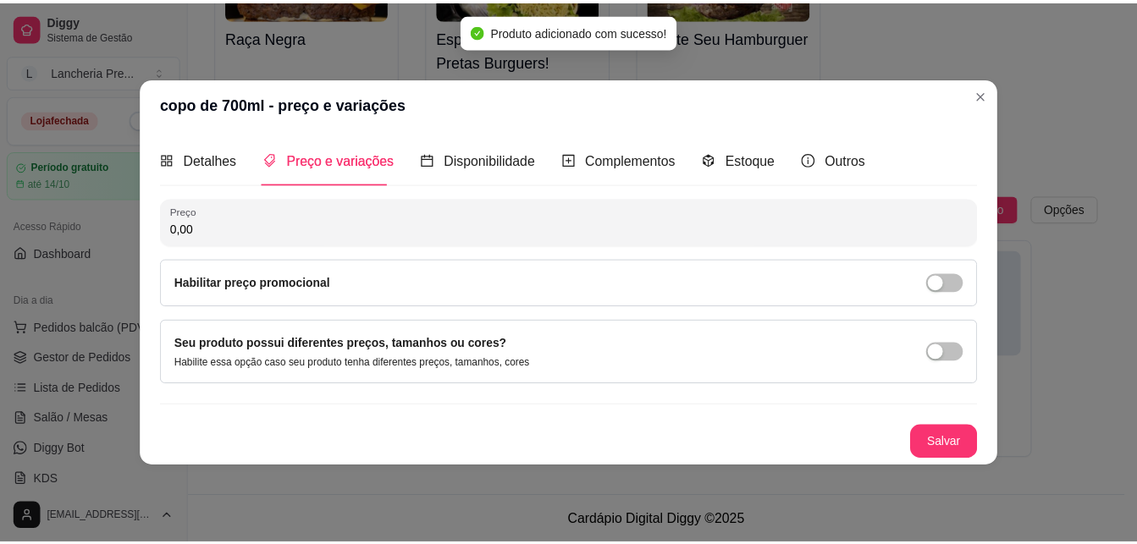
scroll to position [0, 0]
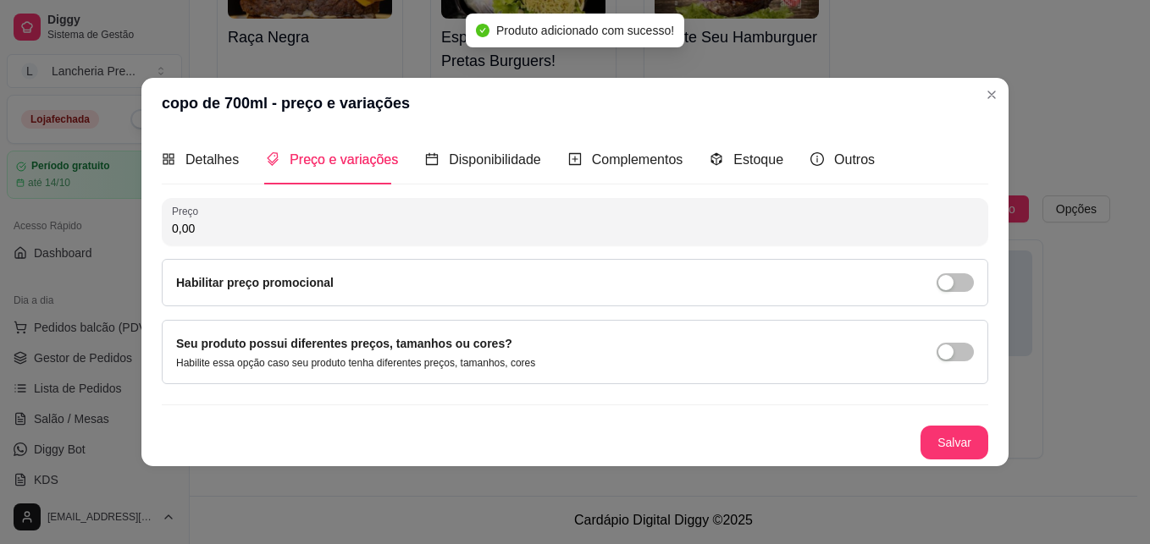
click at [218, 229] on input "0,00" at bounding box center [575, 228] width 806 height 17
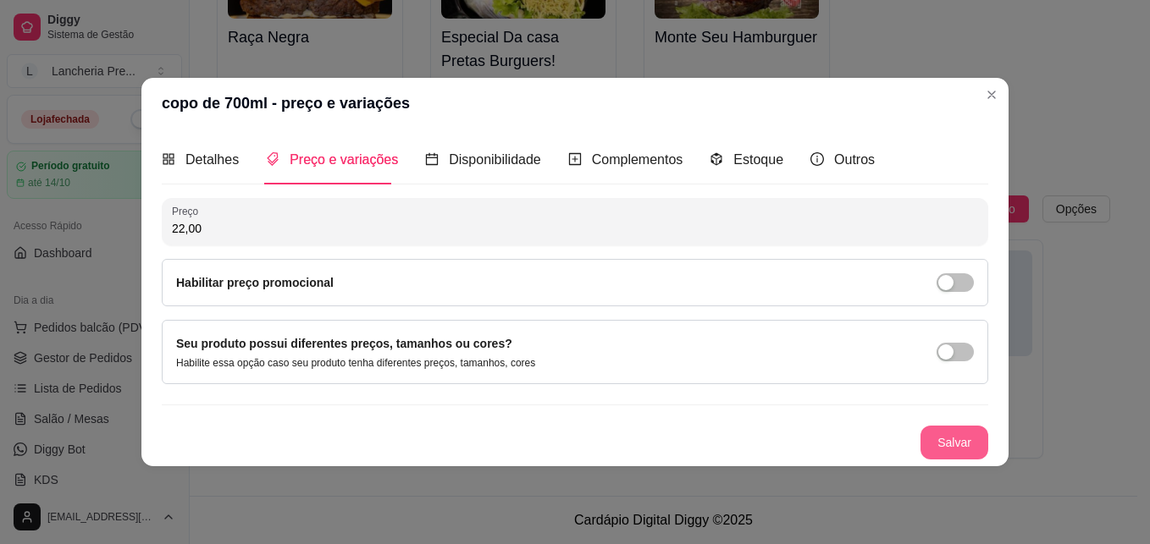
type input "22,00"
click at [947, 441] on button "Salvar" at bounding box center [954, 442] width 66 height 33
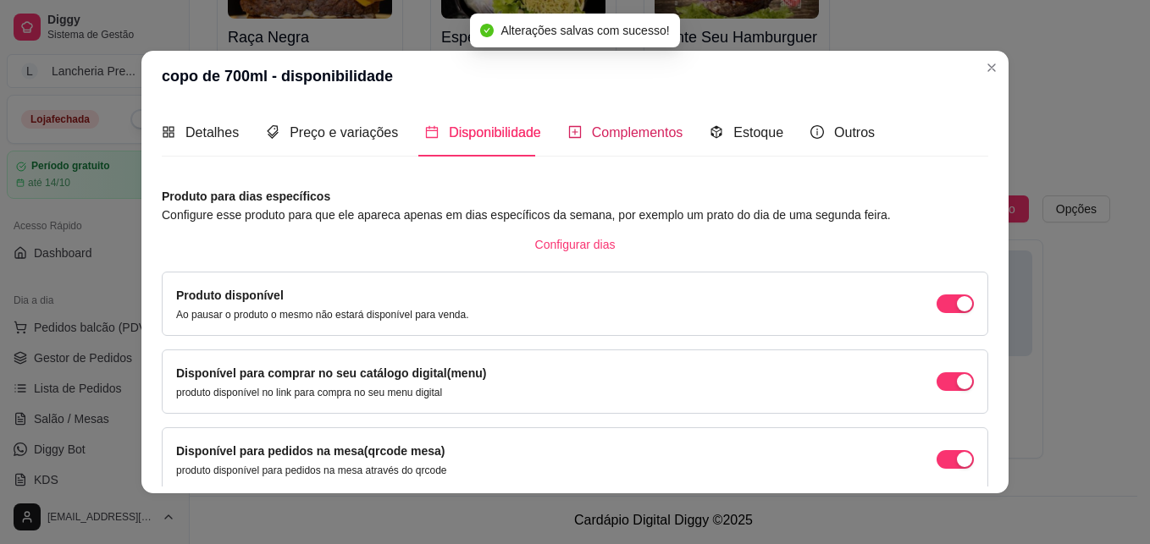
click at [649, 135] on span "Complementos" at bounding box center [637, 132] width 91 height 14
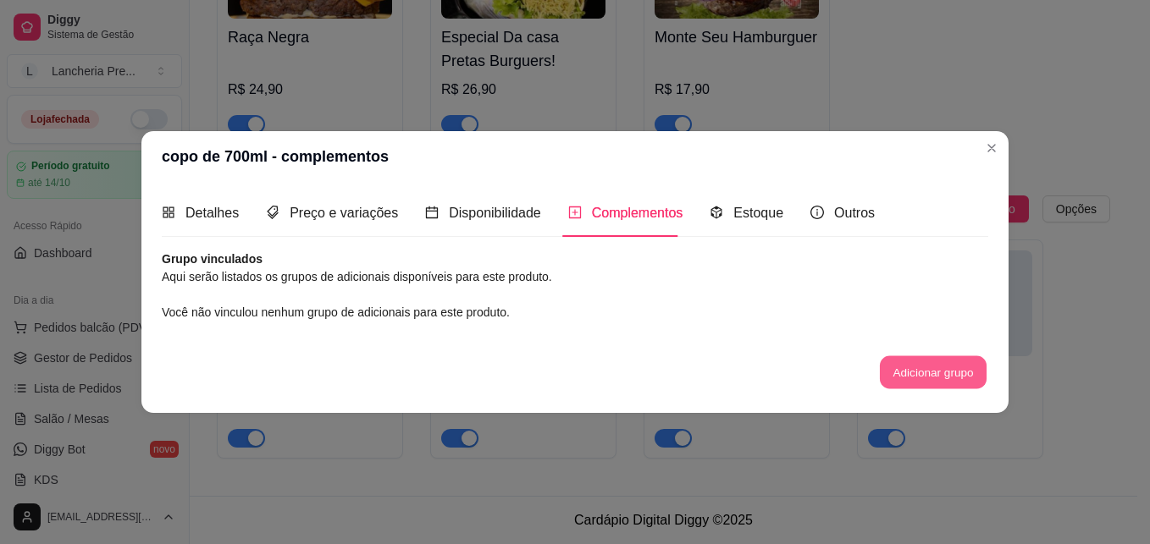
click at [903, 364] on button "Adicionar grupo" at bounding box center [933, 372] width 107 height 33
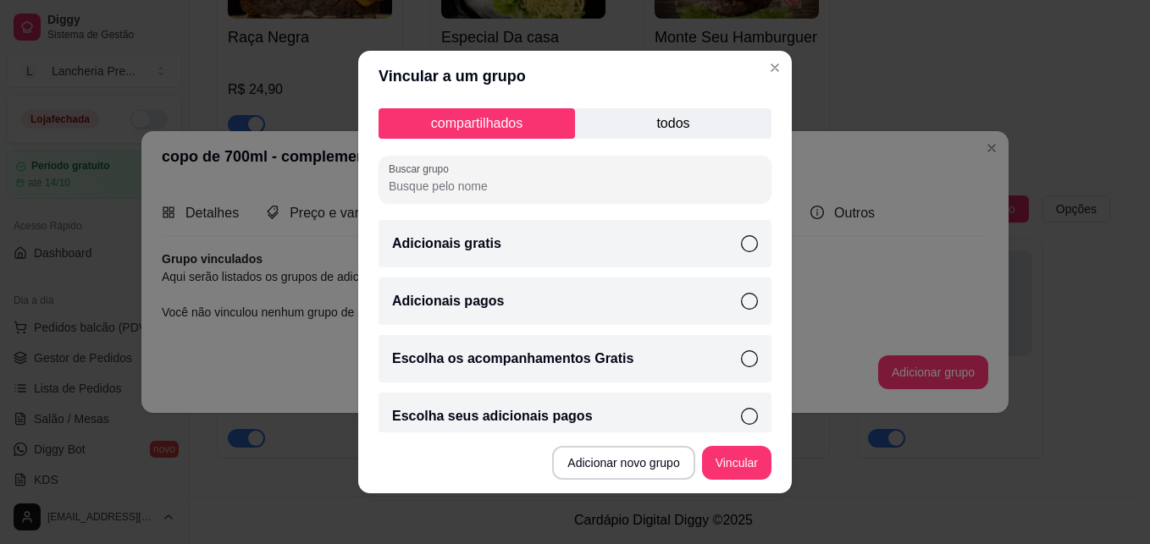
click at [741, 355] on icon at bounding box center [749, 359] width 17 height 17
click at [741, 409] on icon at bounding box center [749, 416] width 17 height 17
click at [731, 466] on button "Vincular" at bounding box center [737, 463] width 68 height 33
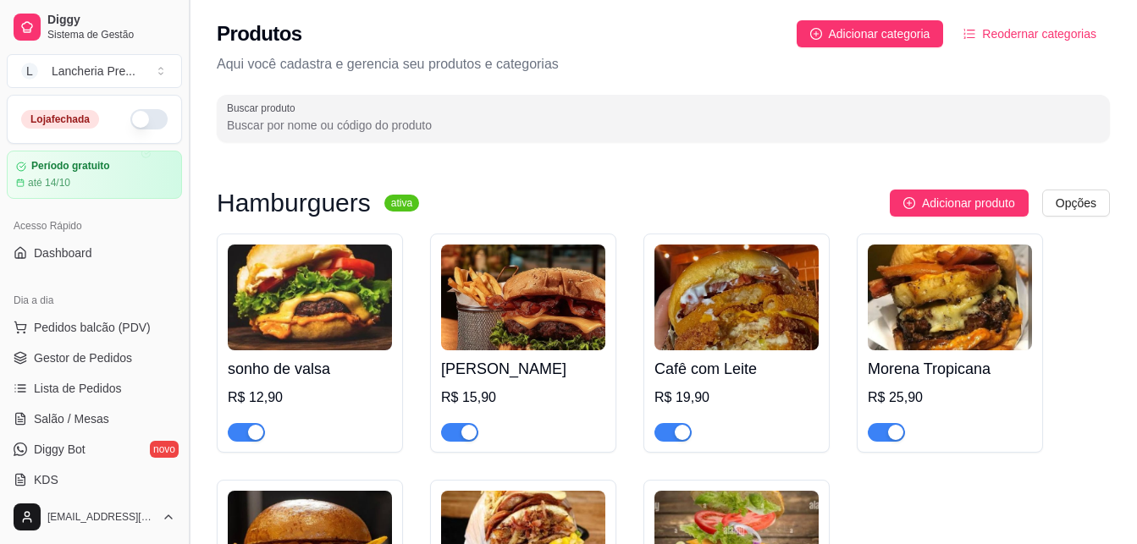
click at [182, 481] on button "Toggle Sidebar" at bounding box center [189, 272] width 14 height 544
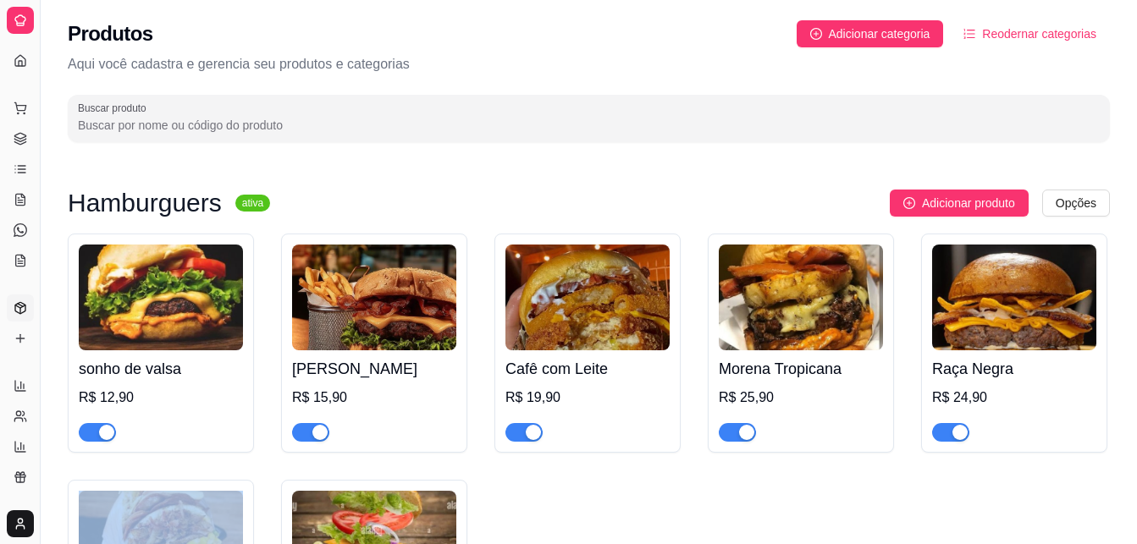
click at [15, 334] on icon at bounding box center [21, 339] width 14 height 14
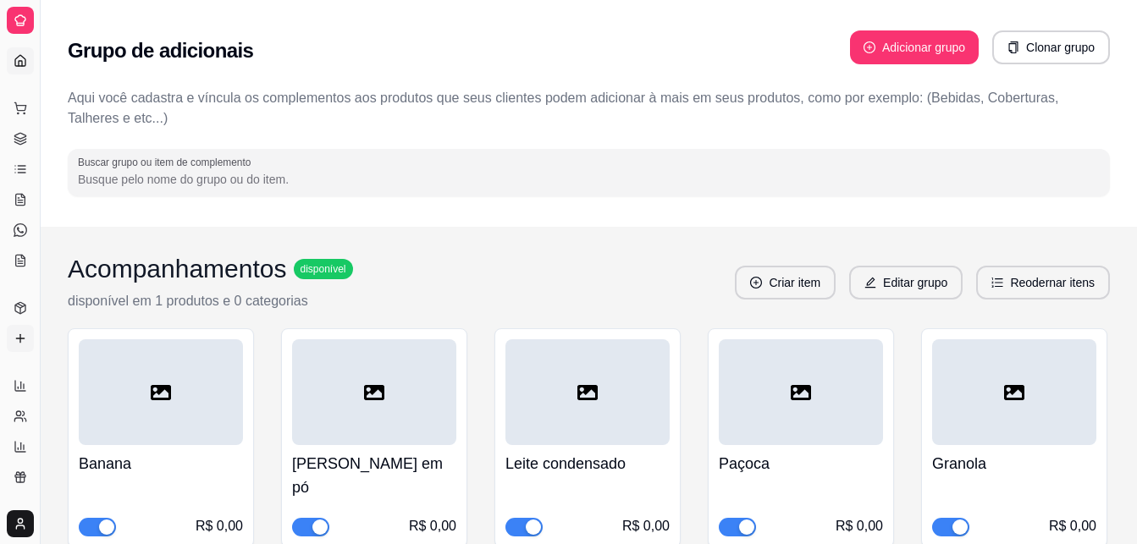
click at [22, 48] on link "Dashboard" at bounding box center [20, 60] width 27 height 27
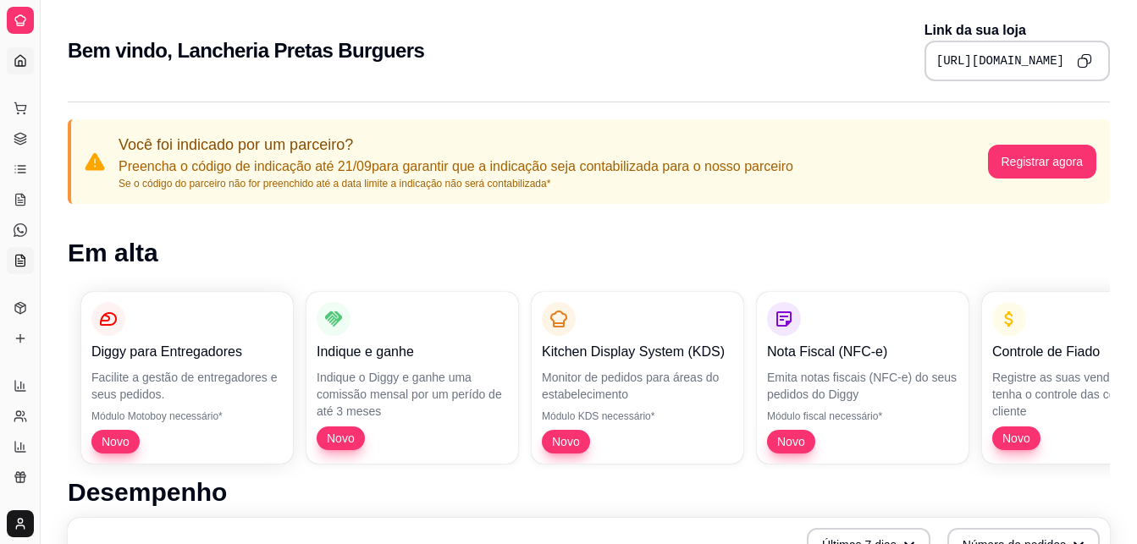
click at [21, 256] on icon at bounding box center [22, 256] width 3 height 3
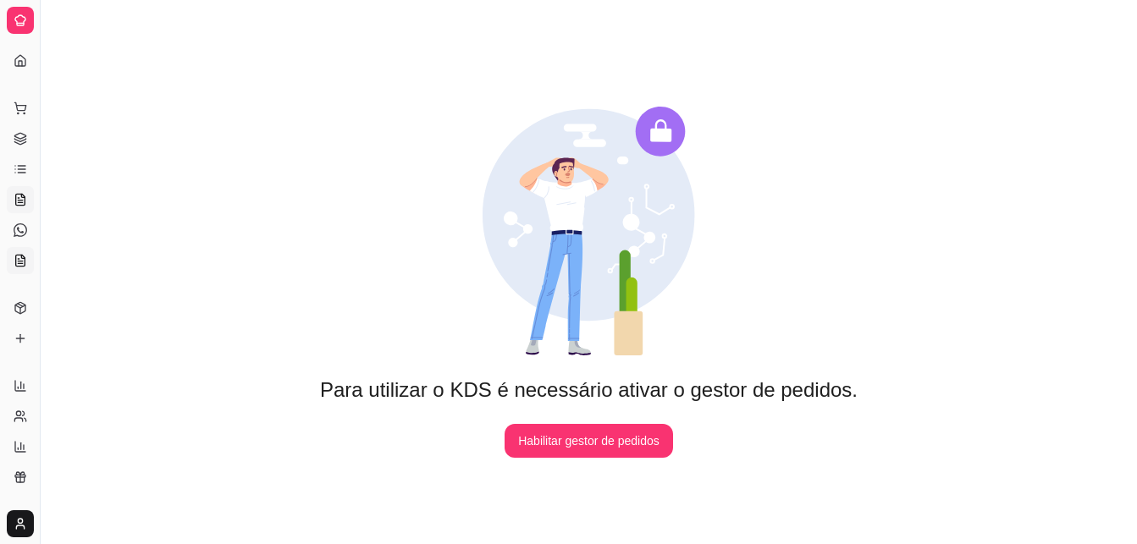
click at [20, 198] on icon at bounding box center [21, 200] width 14 height 14
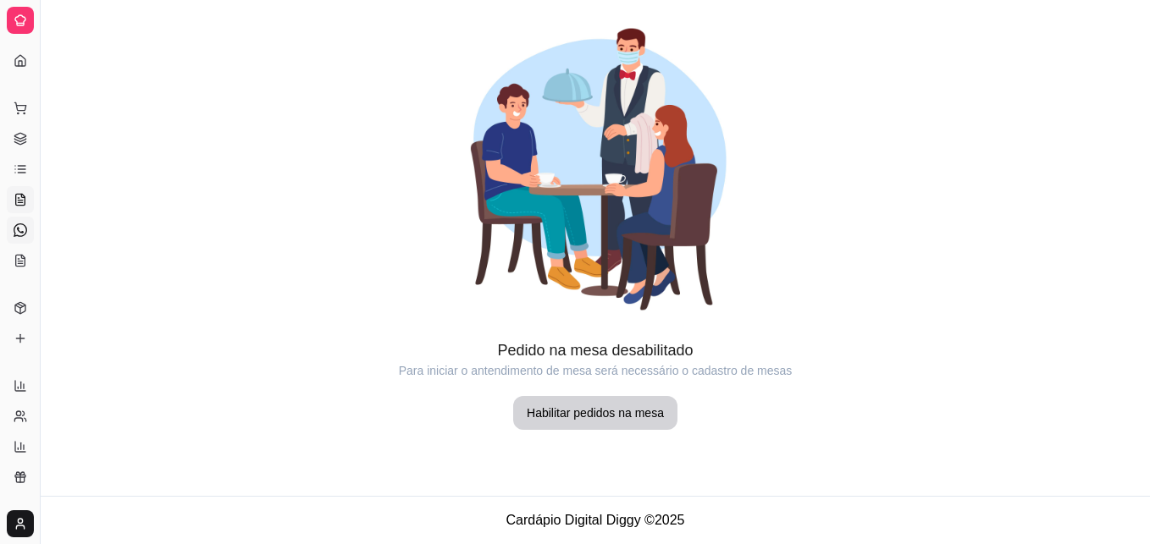
click at [12, 228] on link "Diggy Bot novo" at bounding box center [20, 230] width 27 height 27
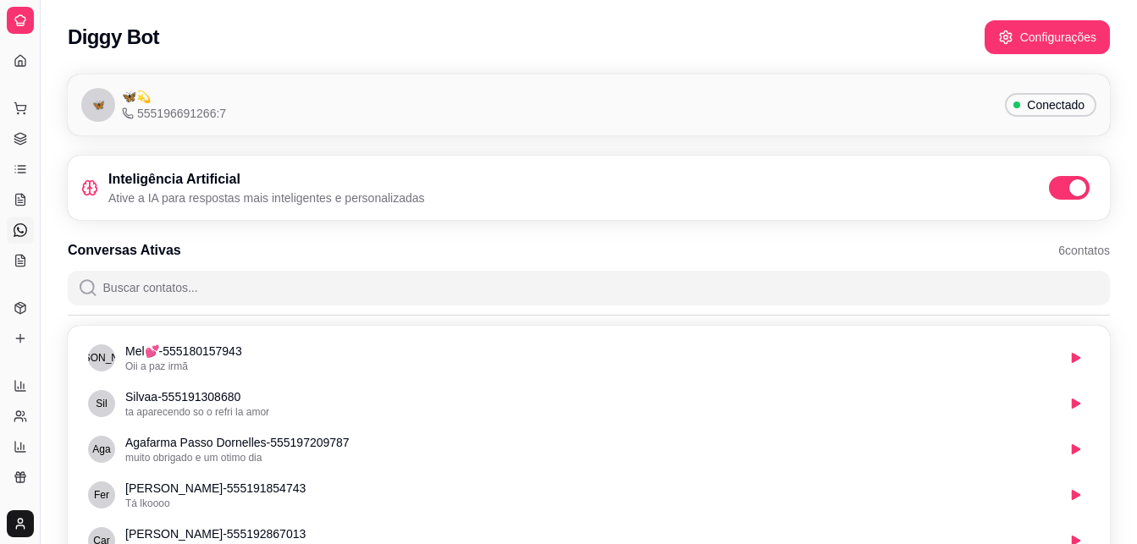
click at [12, 228] on link "Diggy Bot novo" at bounding box center [20, 230] width 27 height 27
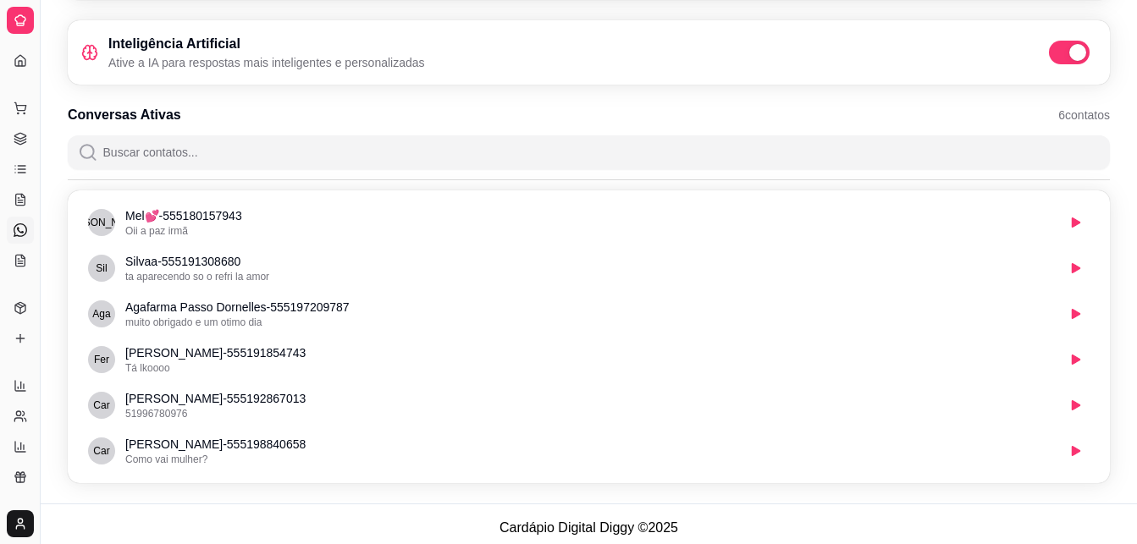
scroll to position [143, 0]
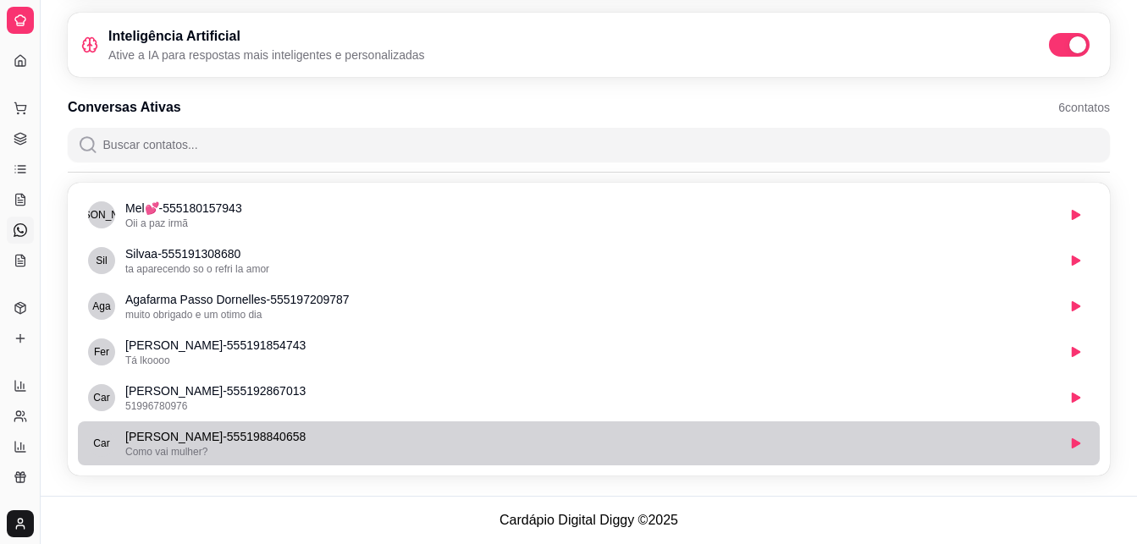
click at [200, 444] on p "[PERSON_NAME] - 555198840658" at bounding box center [590, 436] width 931 height 17
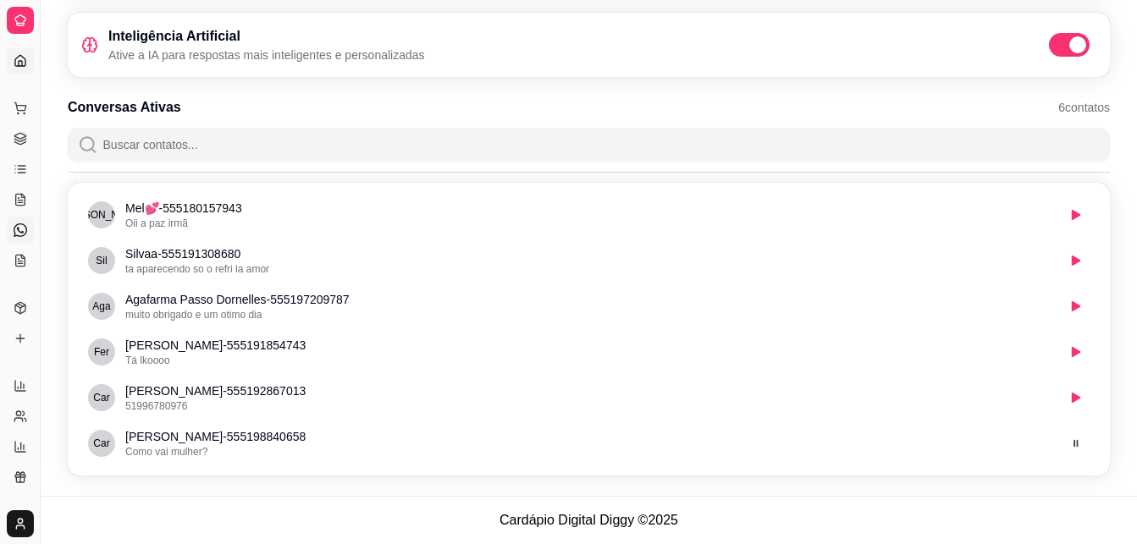
click at [23, 54] on icon at bounding box center [21, 61] width 14 height 14
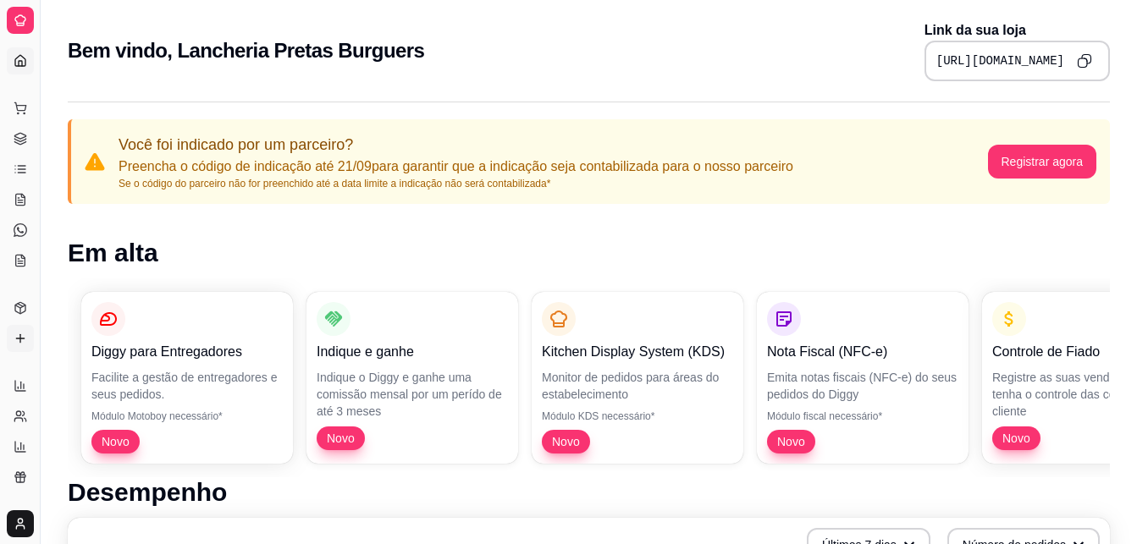
click at [21, 333] on icon at bounding box center [21, 339] width 14 height 14
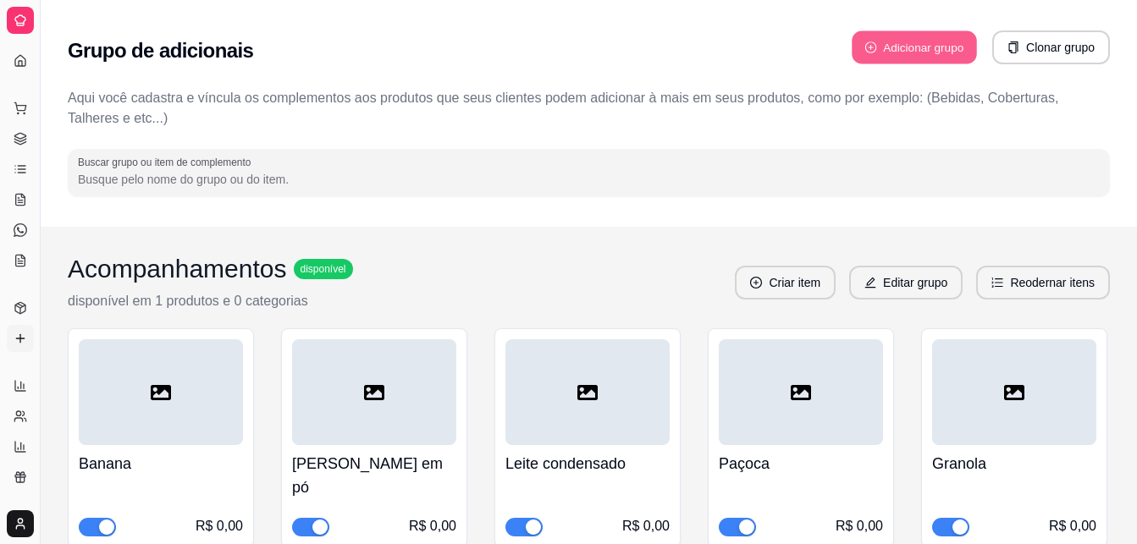
click at [899, 44] on button "Adicionar grupo" at bounding box center [914, 47] width 125 height 33
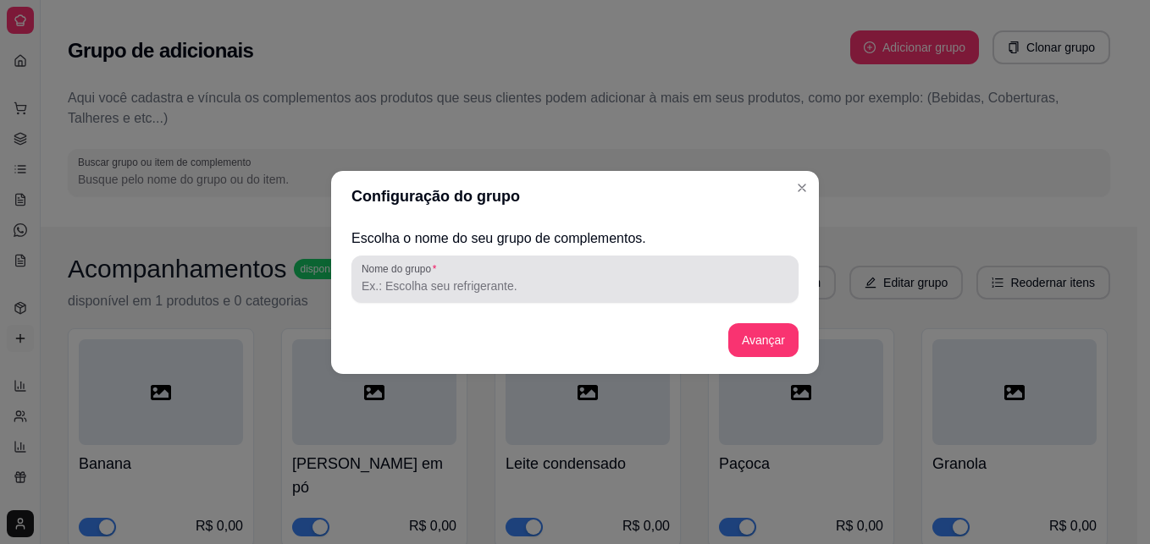
click at [727, 268] on div at bounding box center [575, 279] width 427 height 34
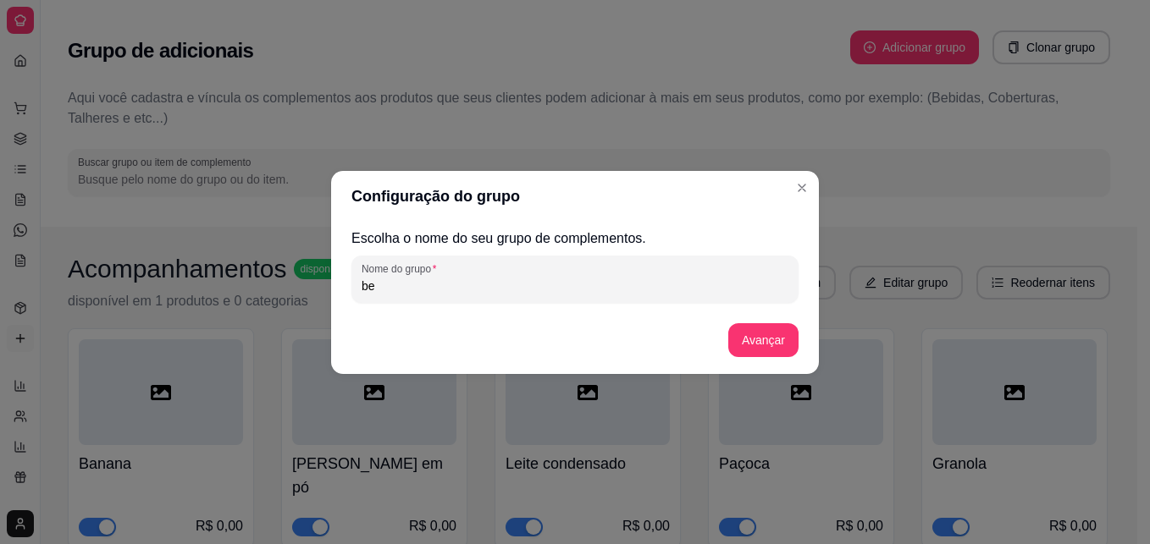
type input "b"
type input "Bebidas"
click at [768, 340] on button "Avançar" at bounding box center [763, 339] width 69 height 33
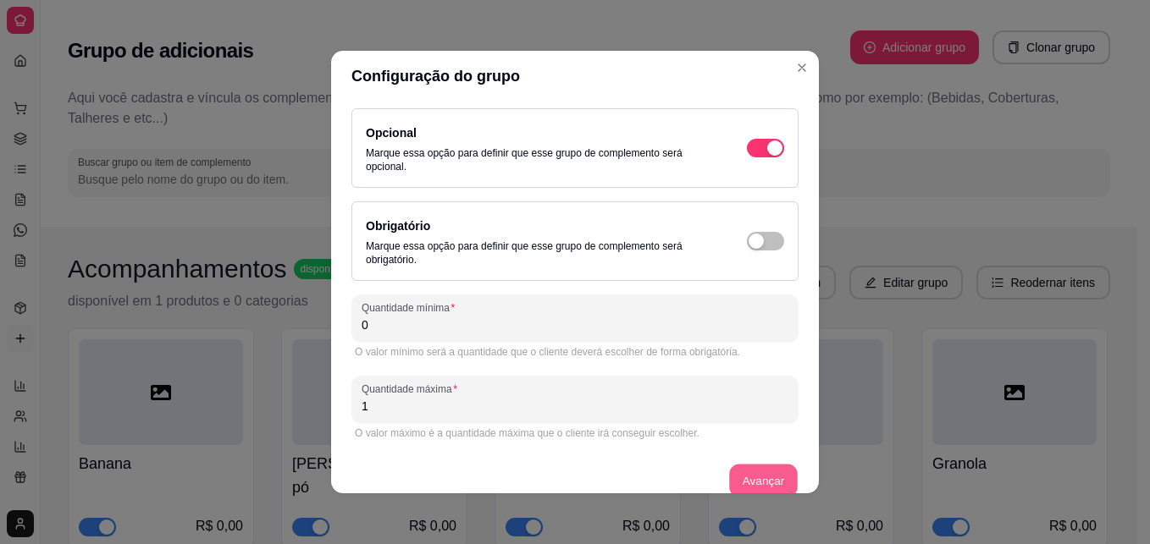
click at [743, 477] on button "Avançar" at bounding box center [763, 481] width 69 height 33
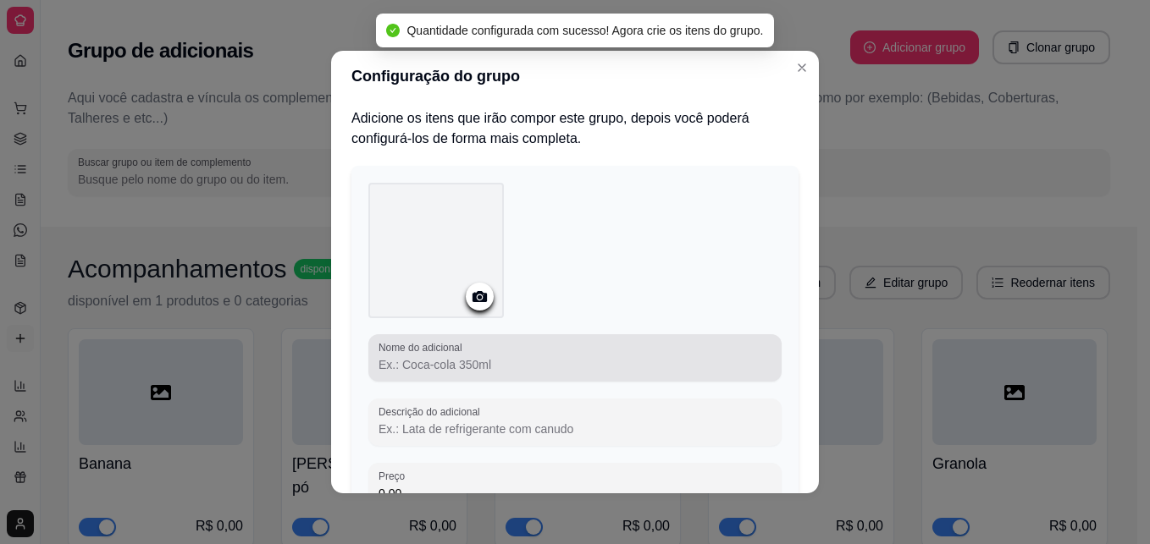
click at [515, 354] on div at bounding box center [574, 358] width 393 height 34
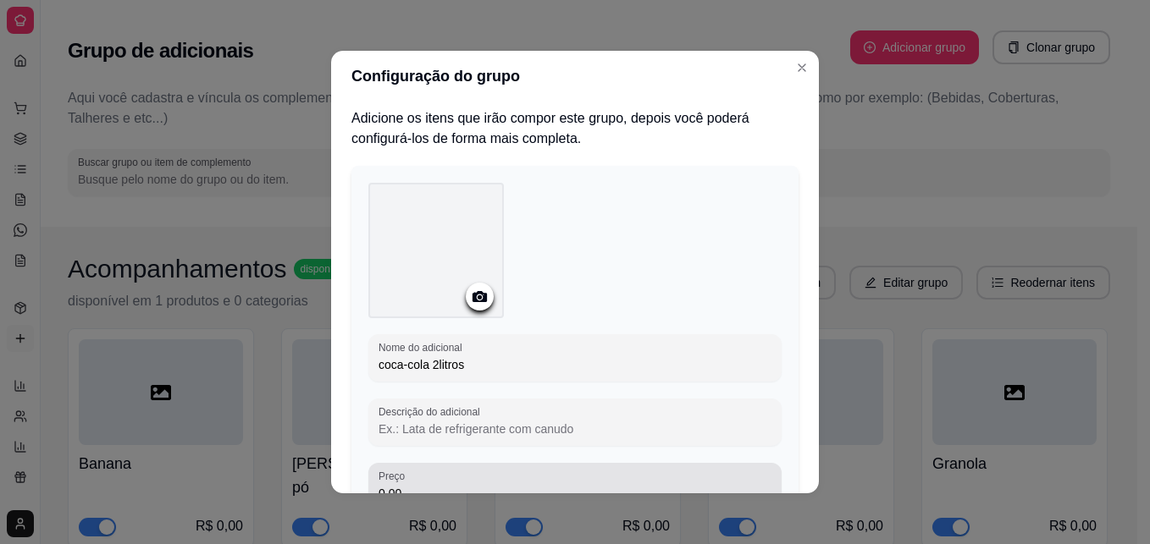
type input "coca-cola 2litros"
click at [628, 482] on div "0,00" at bounding box center [574, 487] width 393 height 34
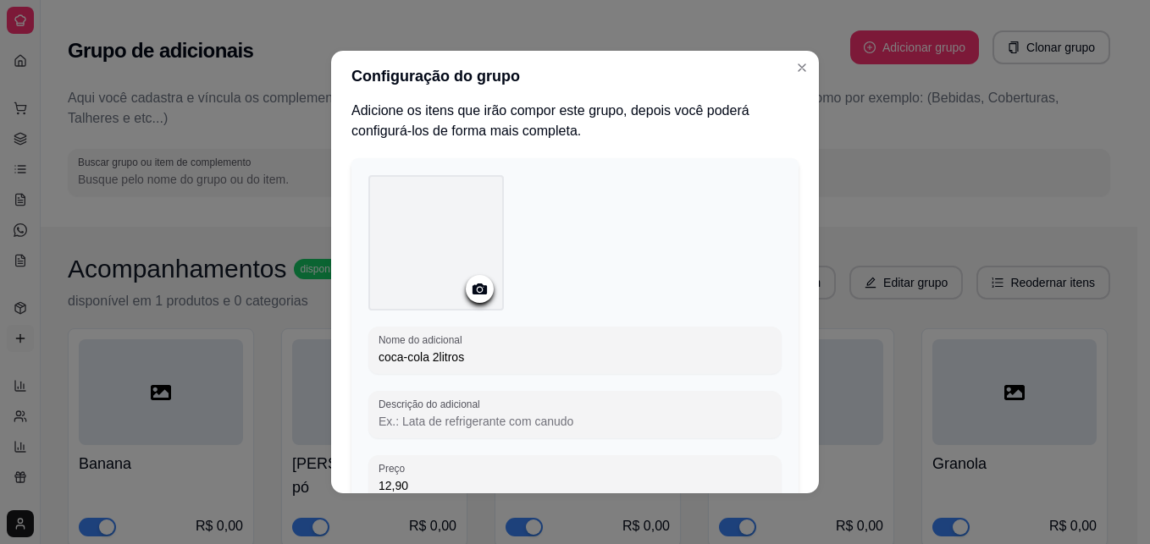
type input "12,90"
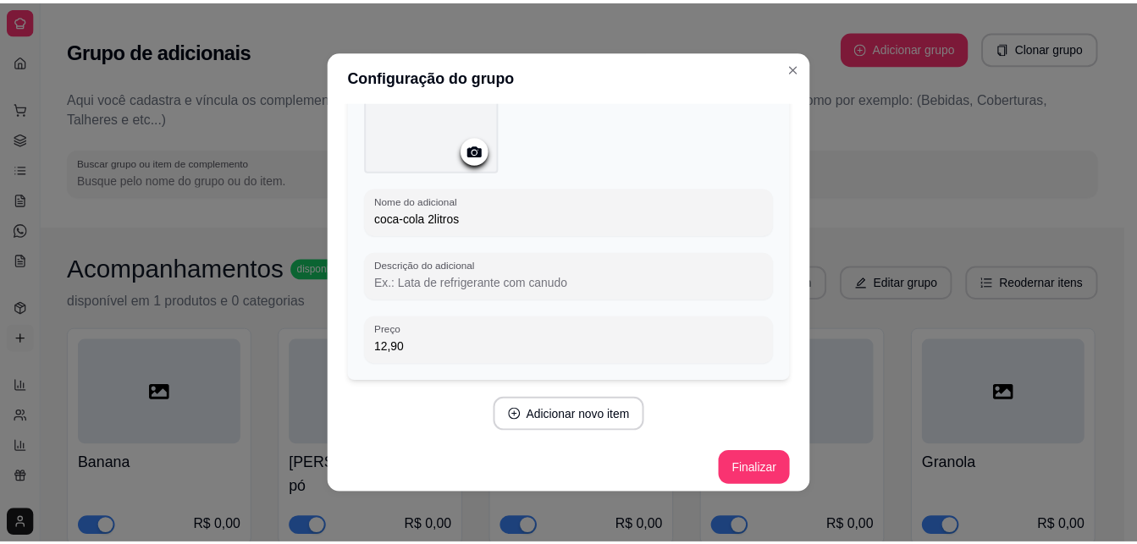
scroll to position [155, 0]
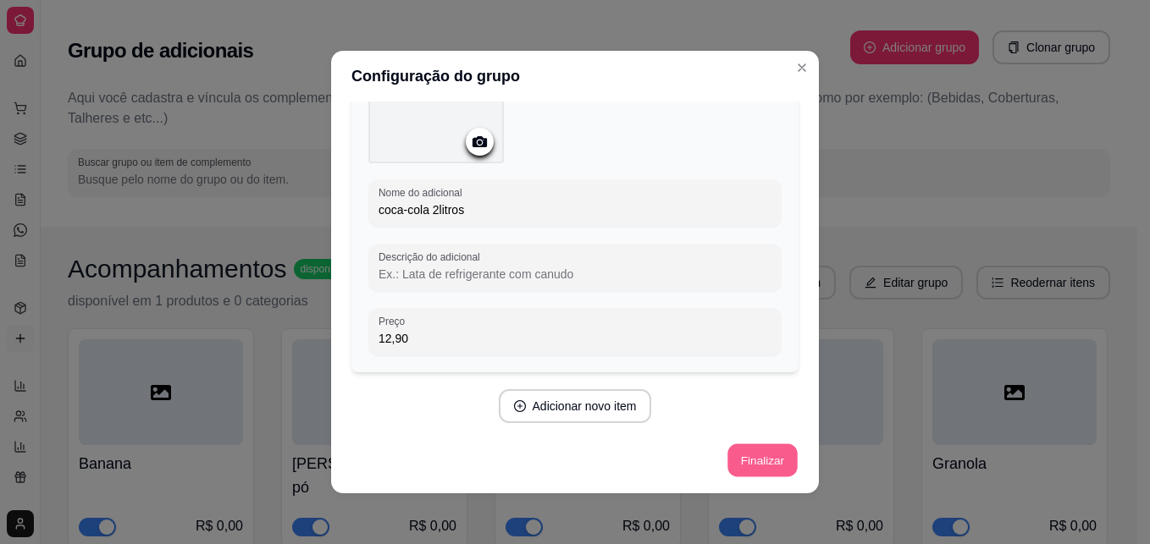
click at [750, 461] on button "Finalizar" at bounding box center [761, 461] width 69 height 33
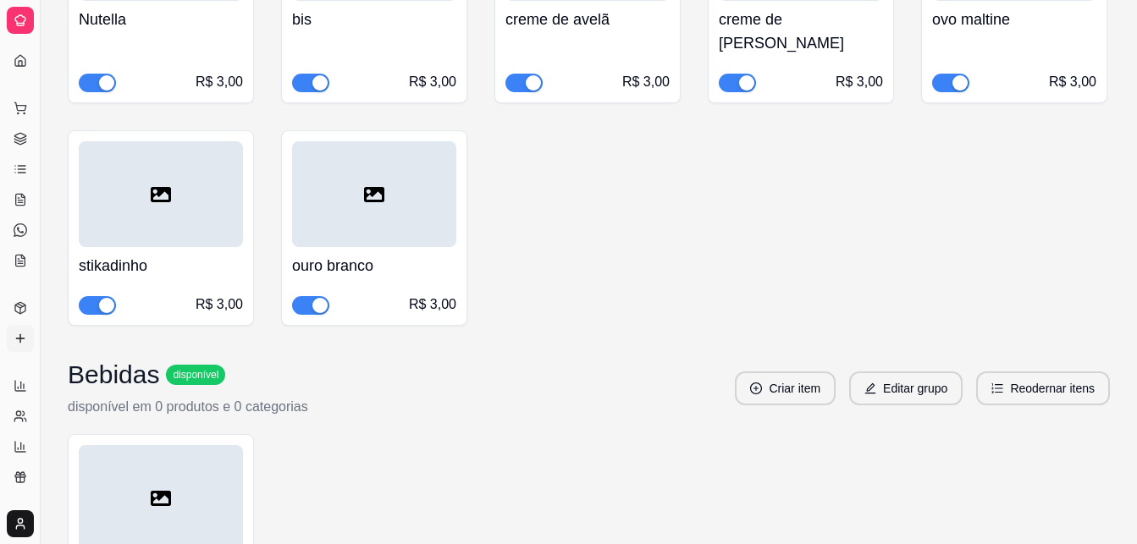
scroll to position [4819, 0]
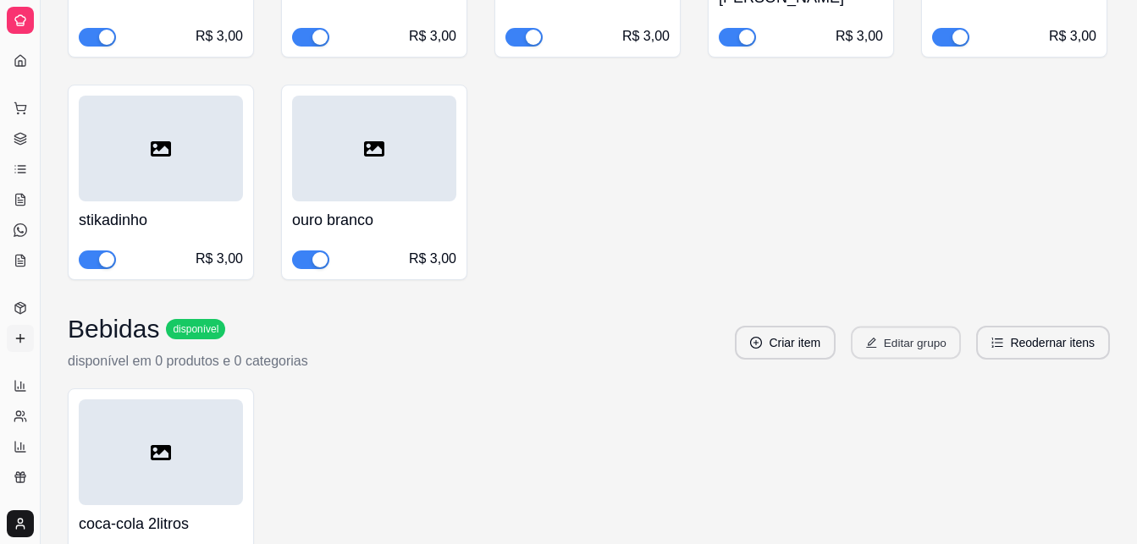
click at [880, 327] on button "Editar grupo" at bounding box center [906, 343] width 110 height 33
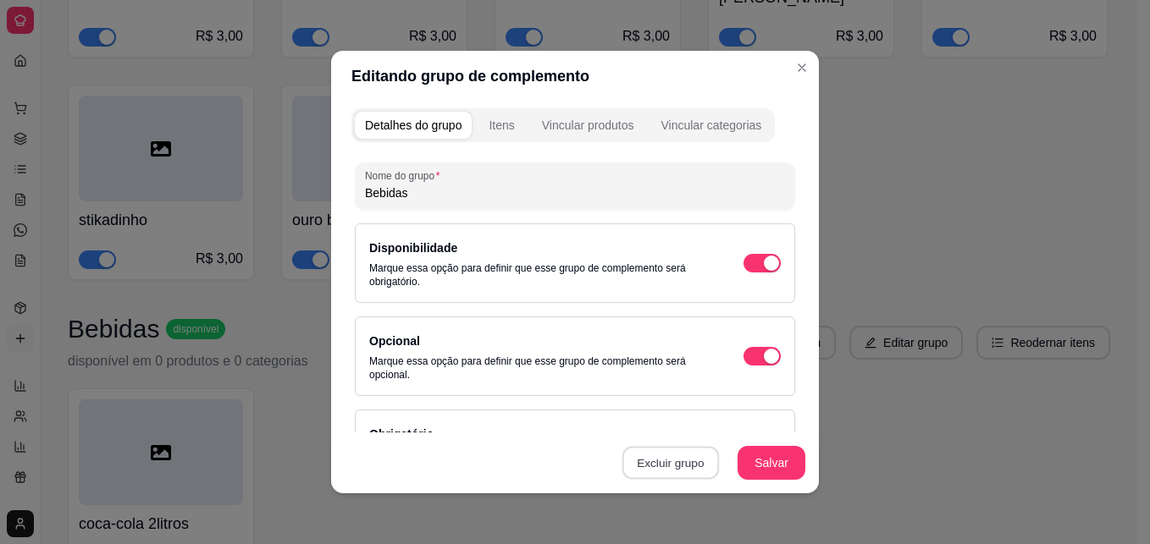
click at [670, 463] on button "Excluir grupo" at bounding box center [670, 463] width 97 height 33
click at [738, 417] on button "Sim" at bounding box center [737, 425] width 52 height 26
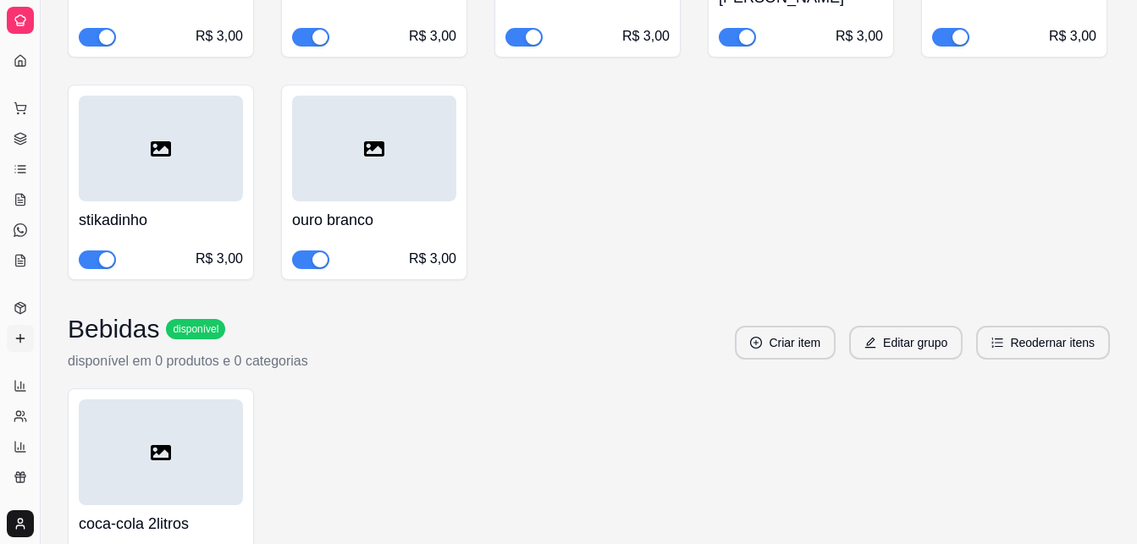
click at [23, 273] on div "Catálogo" at bounding box center [20, 281] width 26 height 27
click at [16, 253] on link "KDS" at bounding box center [20, 260] width 27 height 27
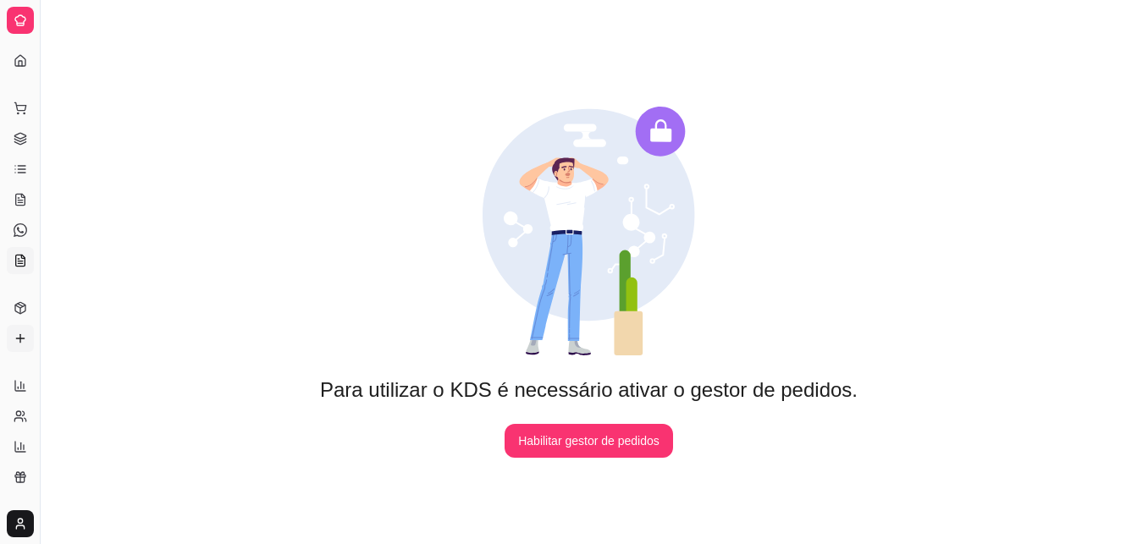
click at [21, 334] on icon at bounding box center [21, 339] width 14 height 14
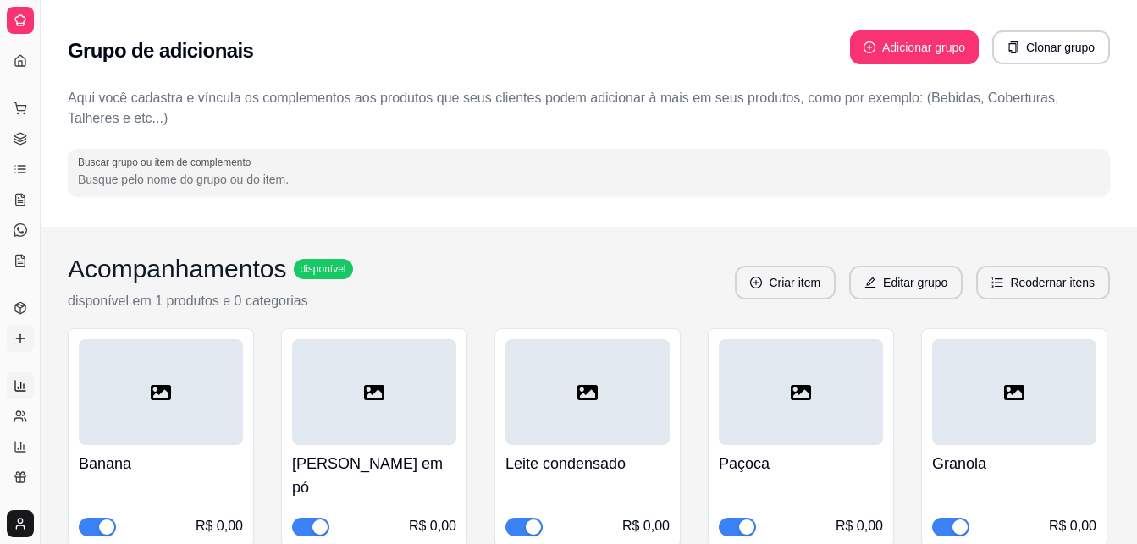
click at [17, 384] on icon at bounding box center [21, 386] width 14 height 14
select select "ALL"
select select "0"
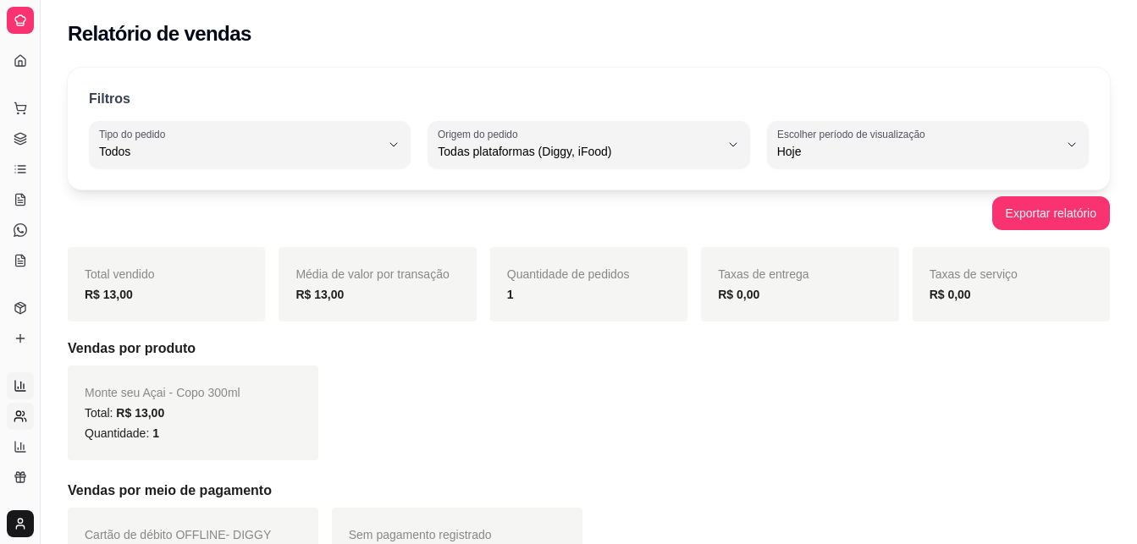
click at [17, 412] on circle at bounding box center [18, 414] width 4 height 4
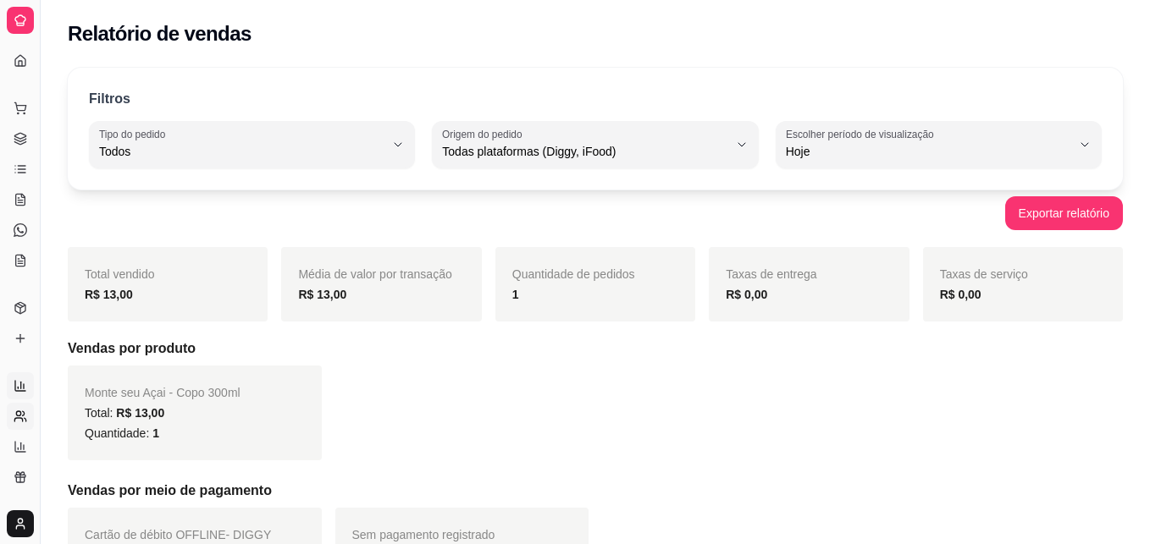
select select "30"
select select "HIGHEST_TOTAL_SPENT_WITH_ORDERS"
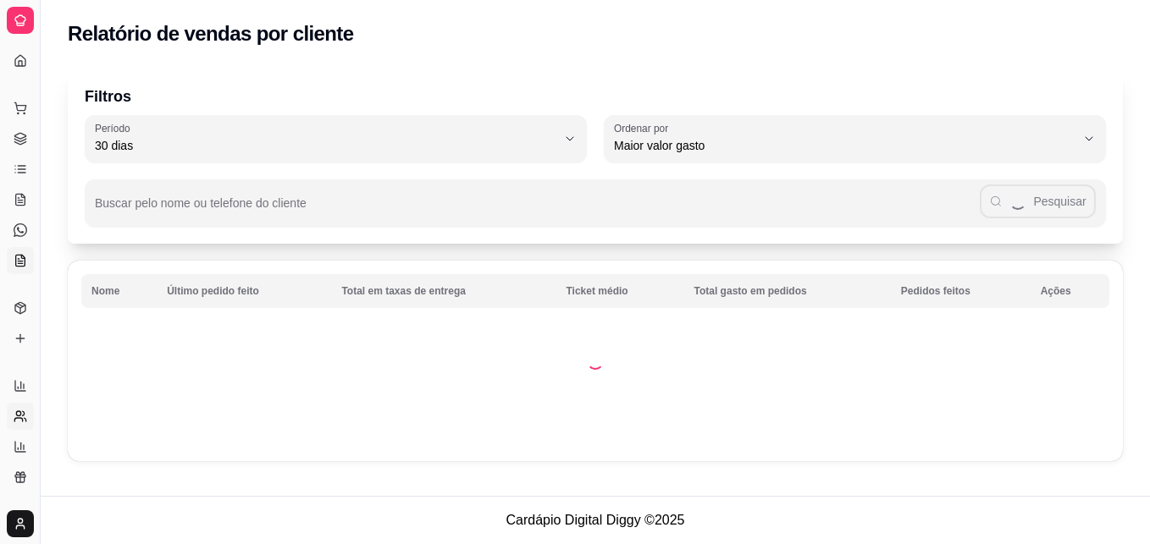
click at [16, 266] on icon at bounding box center [20, 260] width 9 height 11
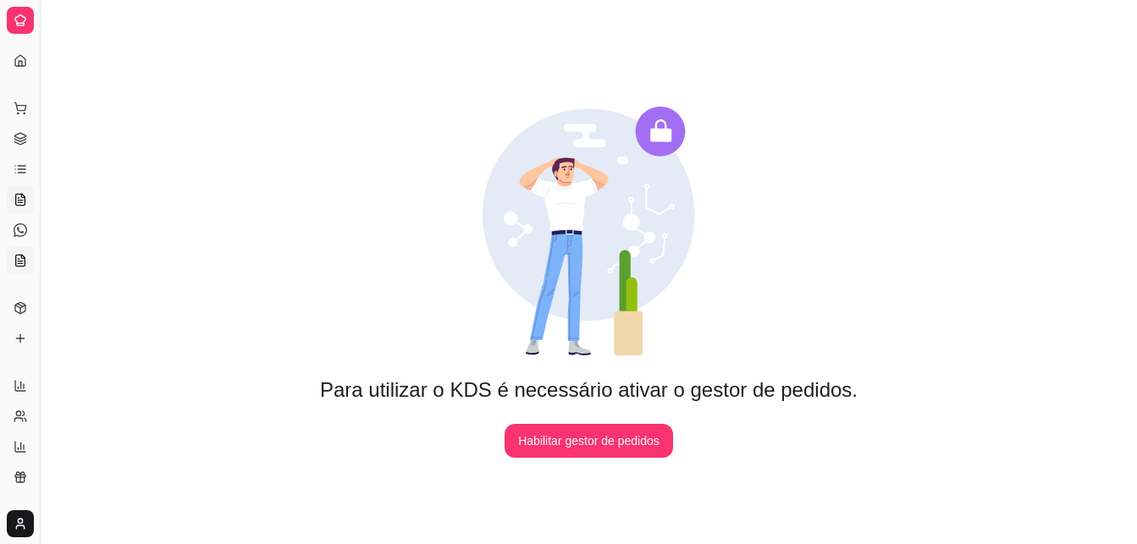
click at [26, 203] on icon at bounding box center [21, 200] width 14 height 14
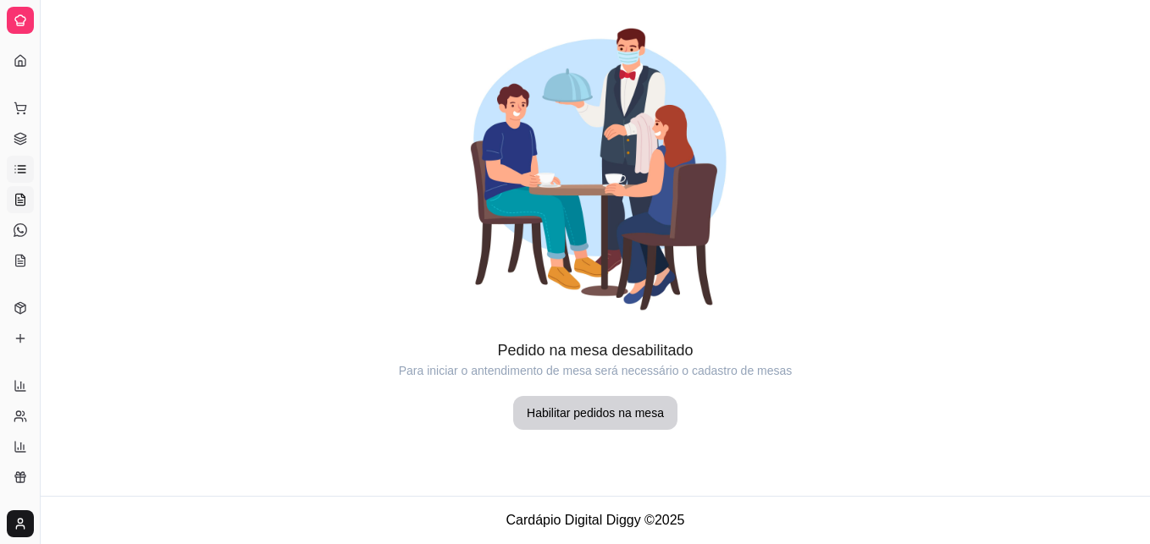
click at [14, 169] on icon at bounding box center [21, 170] width 14 height 14
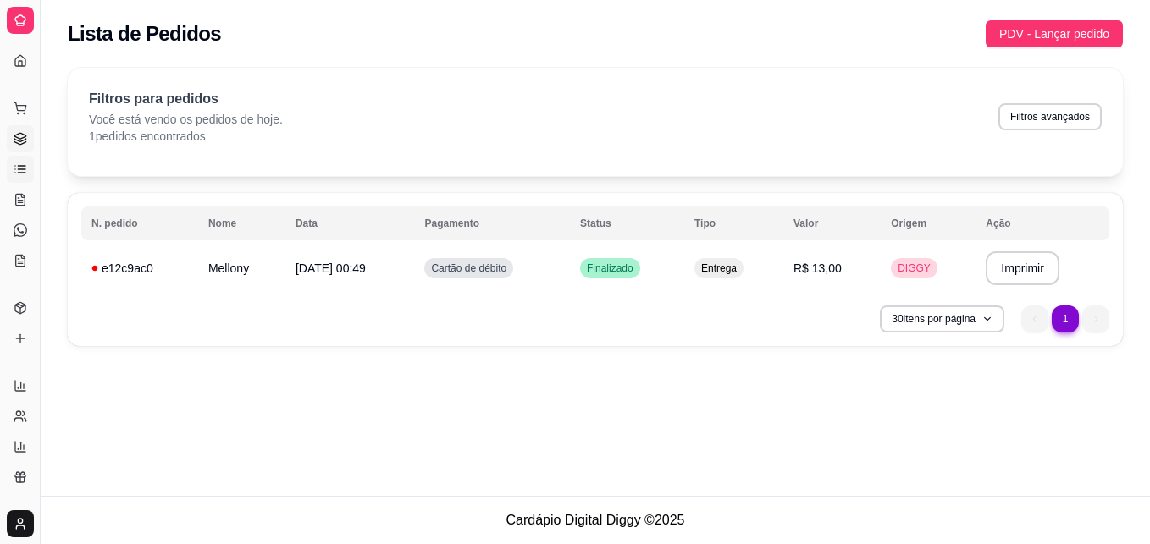
click at [19, 143] on icon at bounding box center [21, 139] width 14 height 14
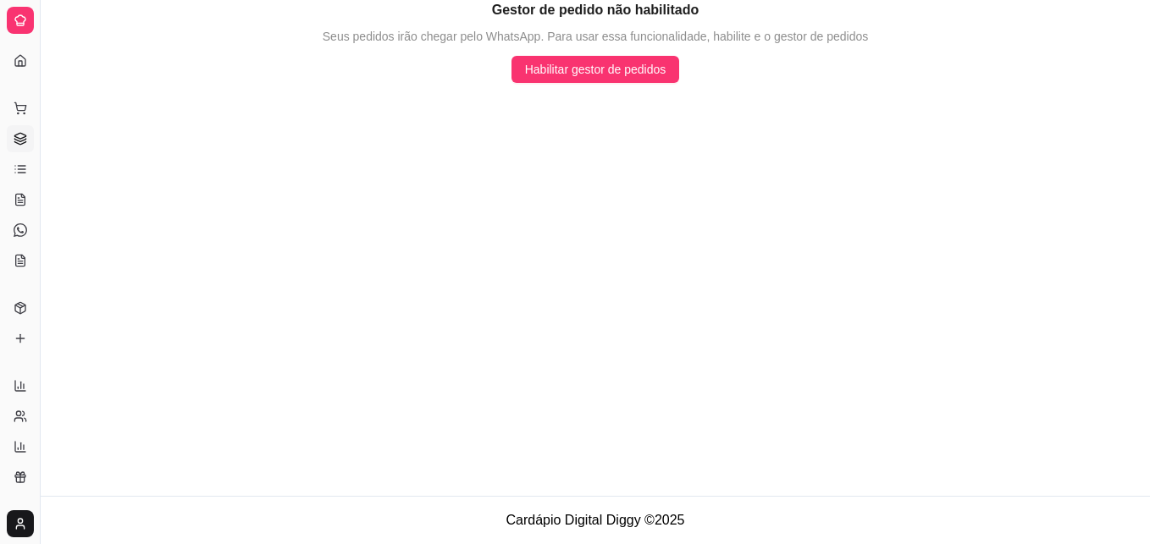
click at [16, 68] on div "Dia a dia" at bounding box center [20, 81] width 26 height 27
click at [21, 47] on link "Dashboard" at bounding box center [20, 60] width 27 height 27
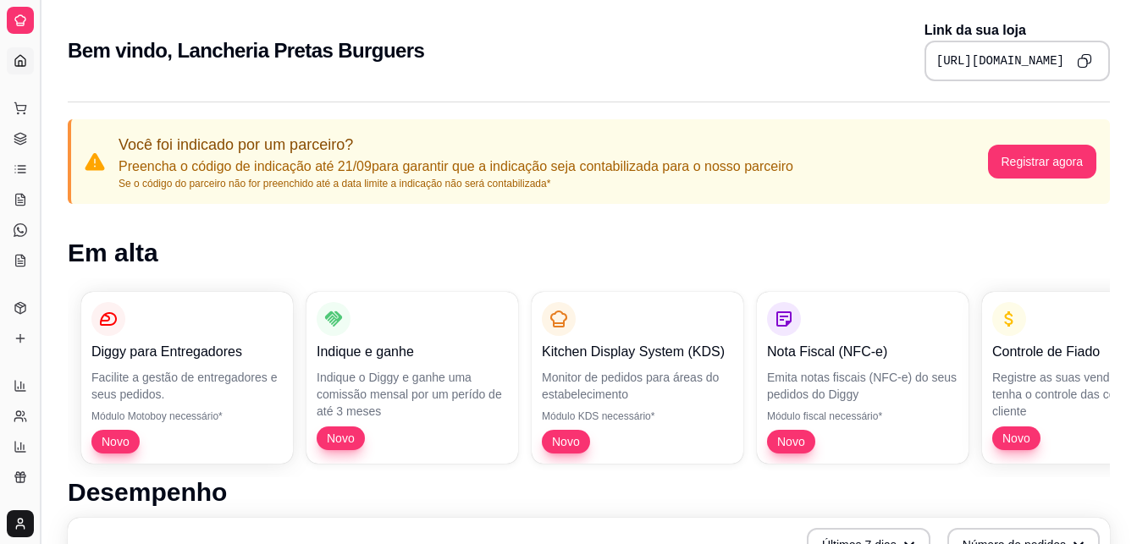
click at [36, 489] on button "Toggle Sidebar" at bounding box center [40, 272] width 14 height 544
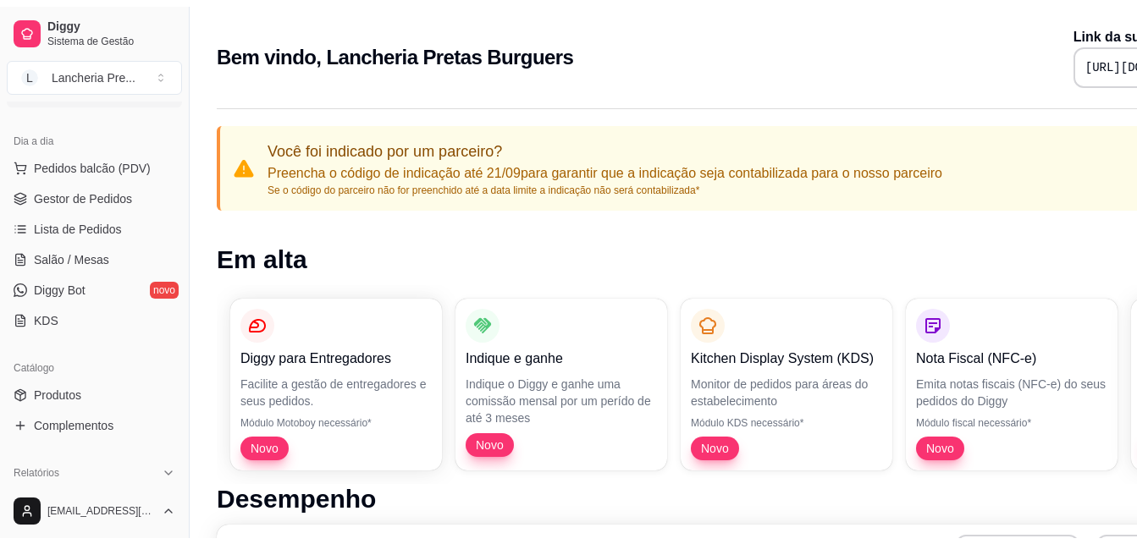
scroll to position [169, 0]
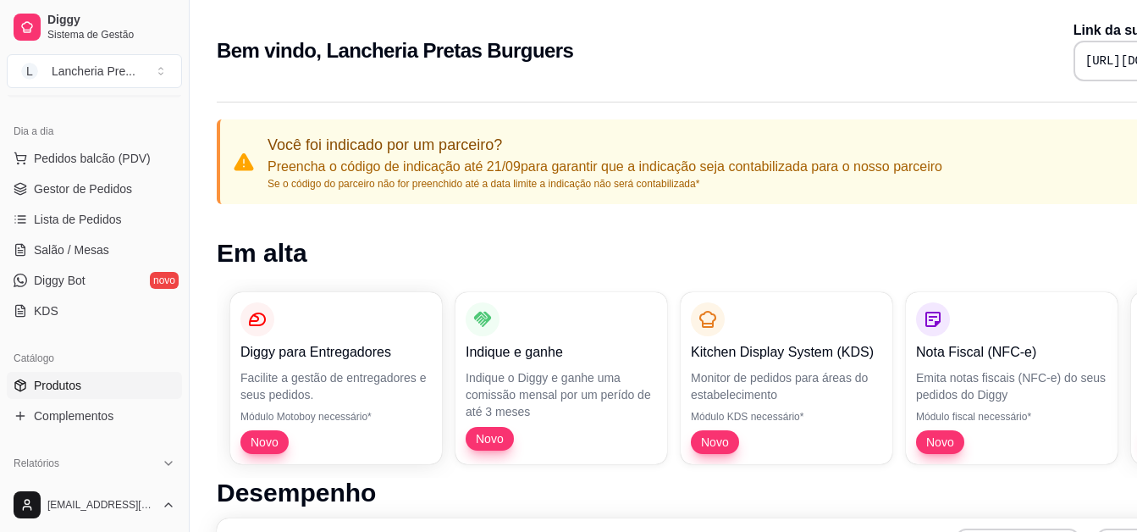
click at [72, 378] on span "Produtos" at bounding box center [57, 385] width 47 height 17
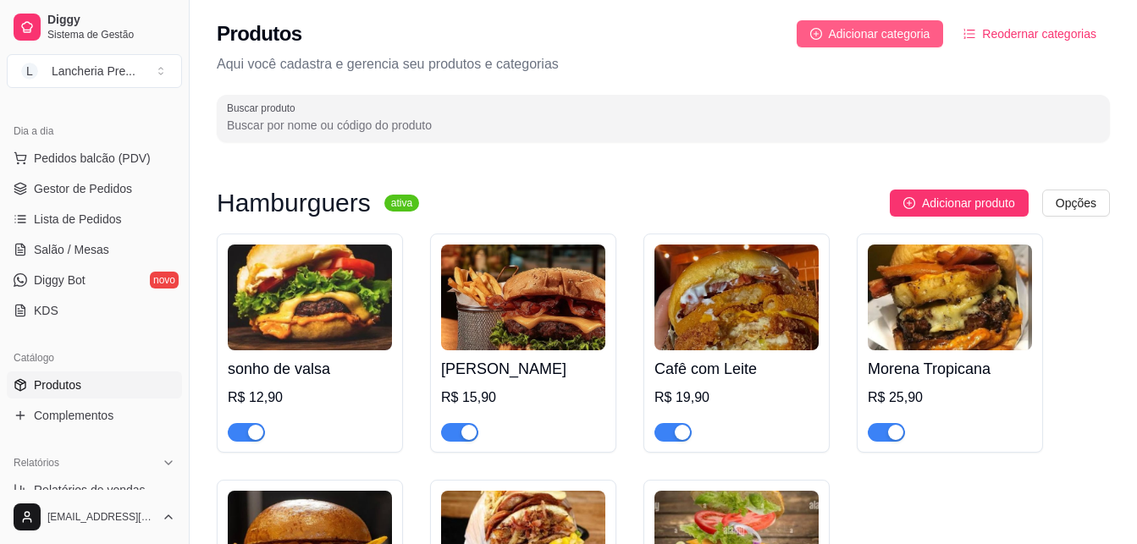
click at [921, 35] on span "Adicionar categoria" at bounding box center [880, 34] width 102 height 19
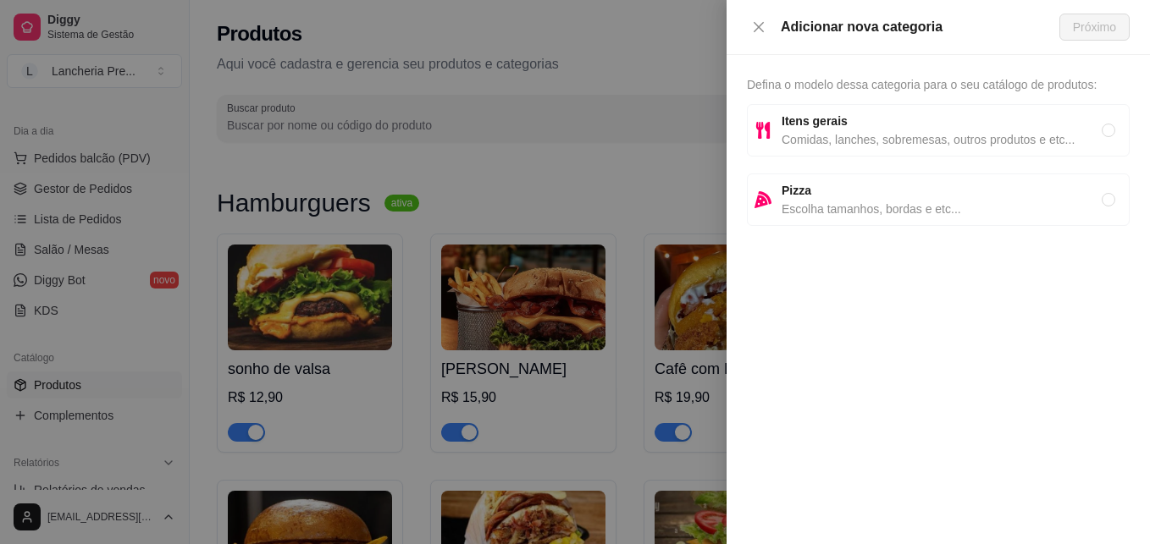
click at [853, 122] on span "Itens gerais" at bounding box center [942, 121] width 320 height 19
radio input "true"
click at [1068, 30] on button "Próximo" at bounding box center [1094, 27] width 70 height 27
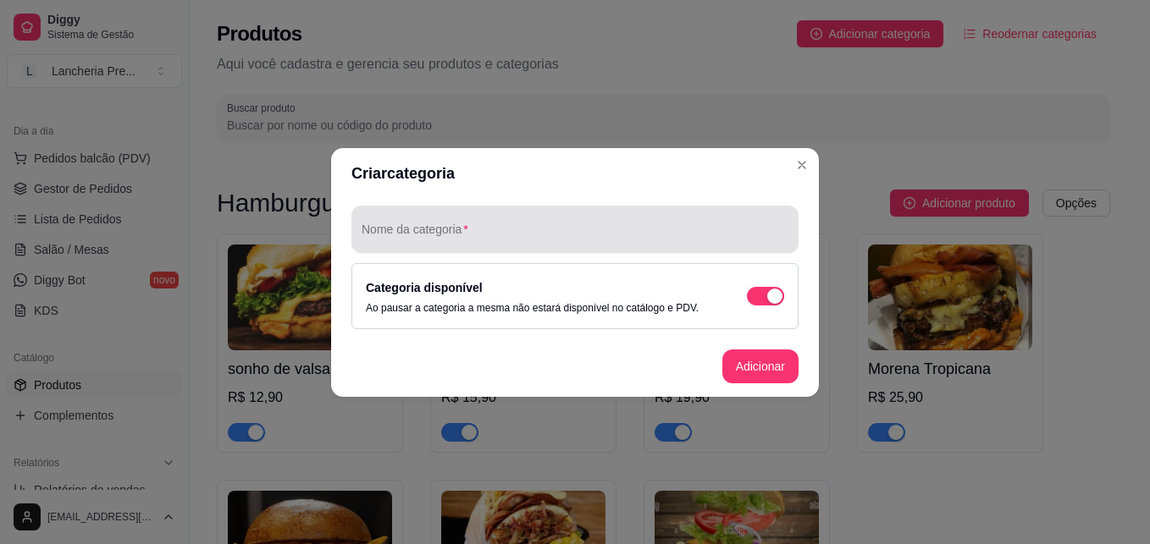
click at [449, 218] on div at bounding box center [575, 230] width 427 height 34
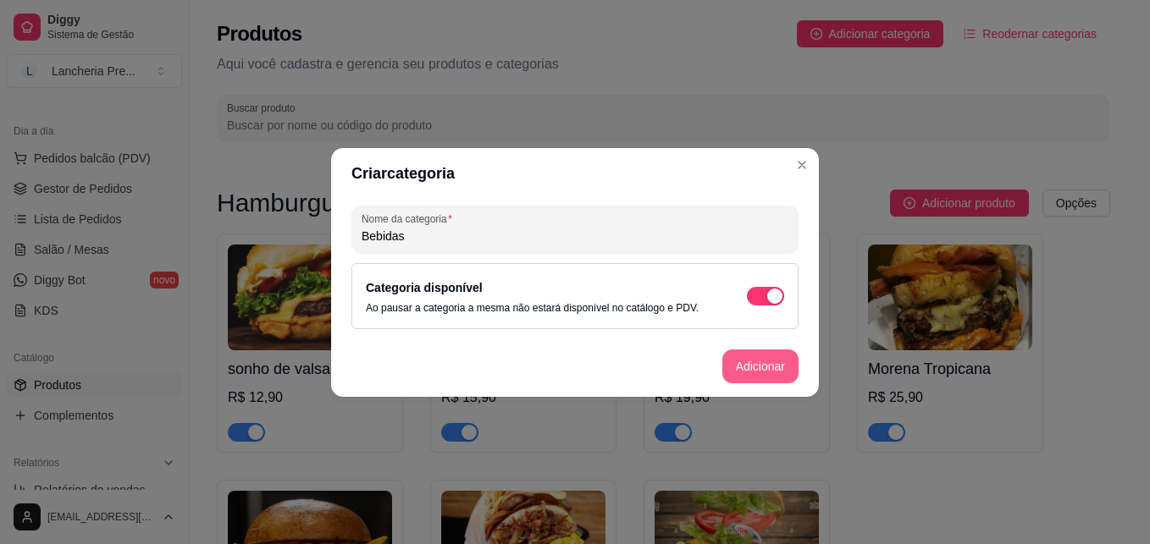
type input "Bebidas"
click at [752, 371] on button "Adicionar" at bounding box center [760, 366] width 75 height 33
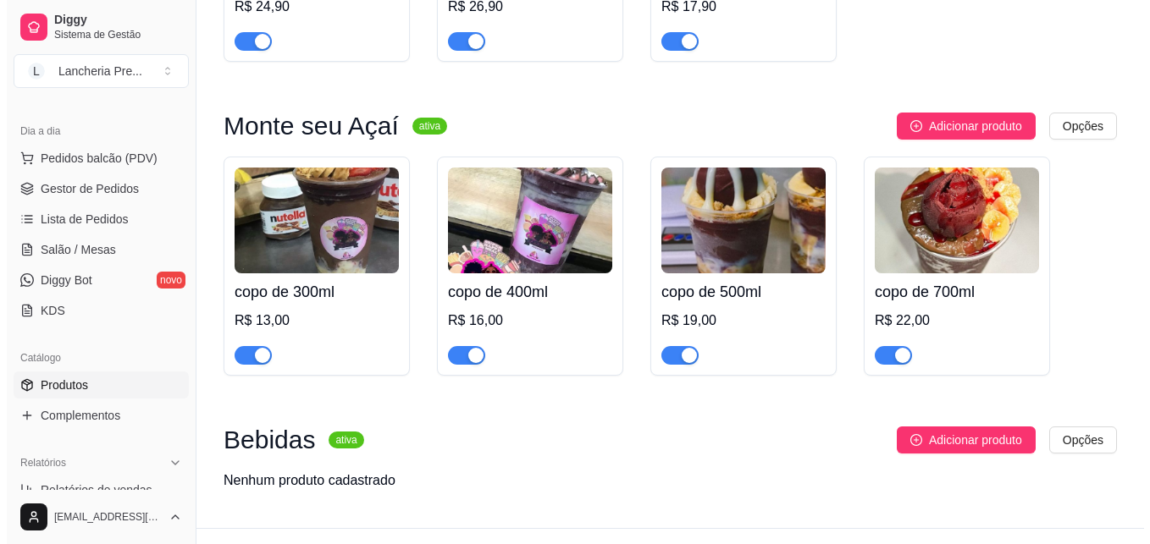
scroll to position [696, 0]
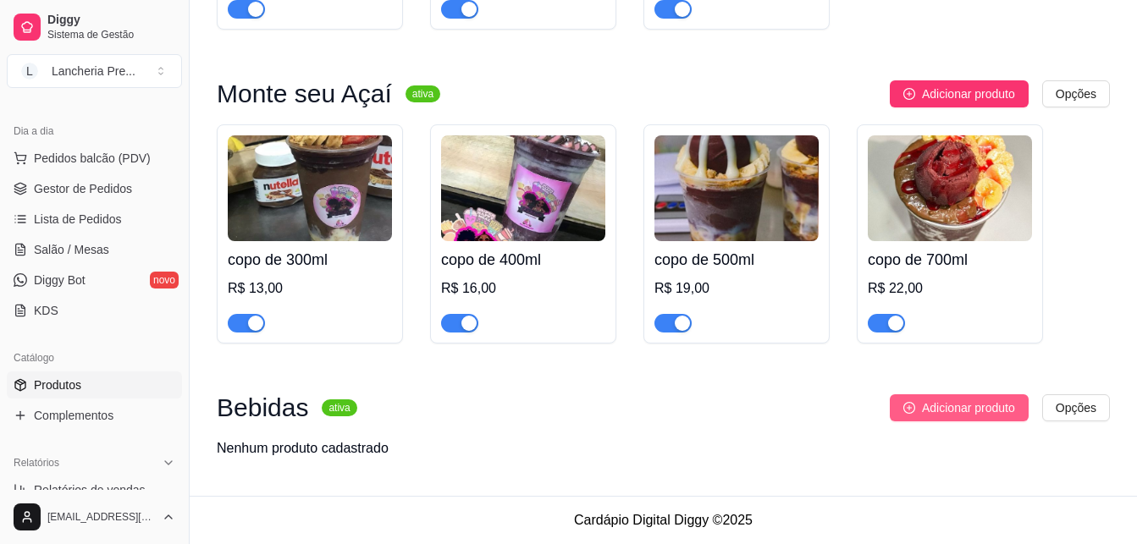
click at [992, 403] on span "Adicionar produto" at bounding box center [968, 408] width 93 height 19
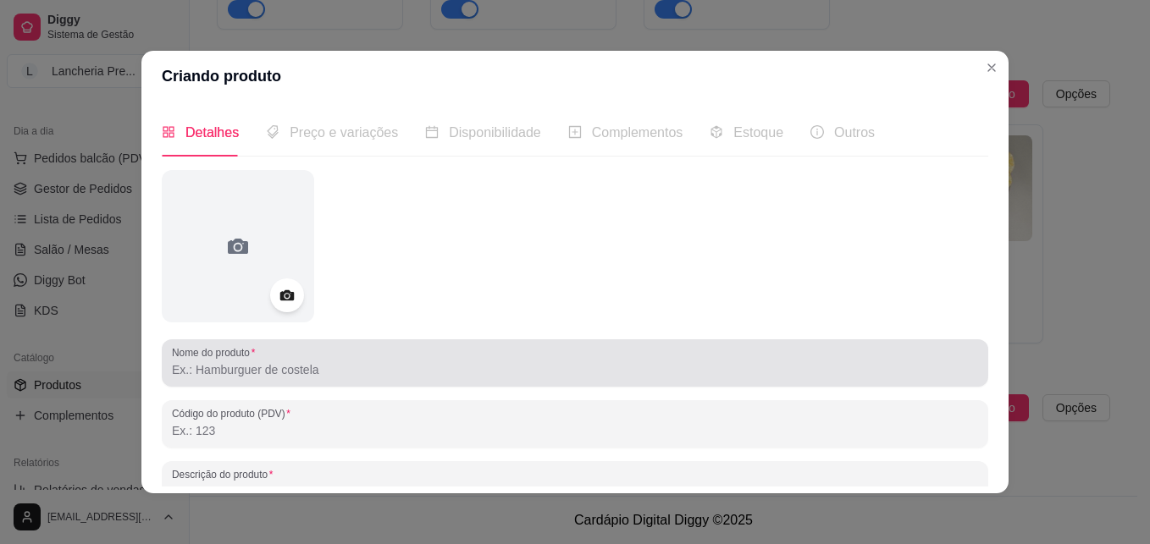
click at [464, 384] on div "Nome do produto" at bounding box center [575, 363] width 826 height 47
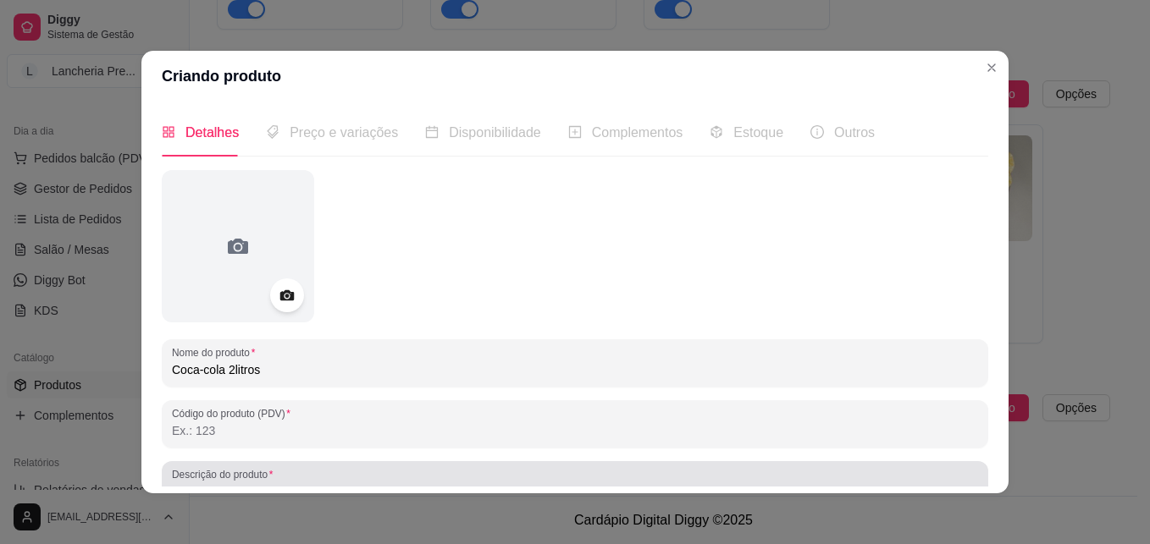
type input "Coca-cola 2litros"
click at [439, 471] on div at bounding box center [575, 485] width 806 height 34
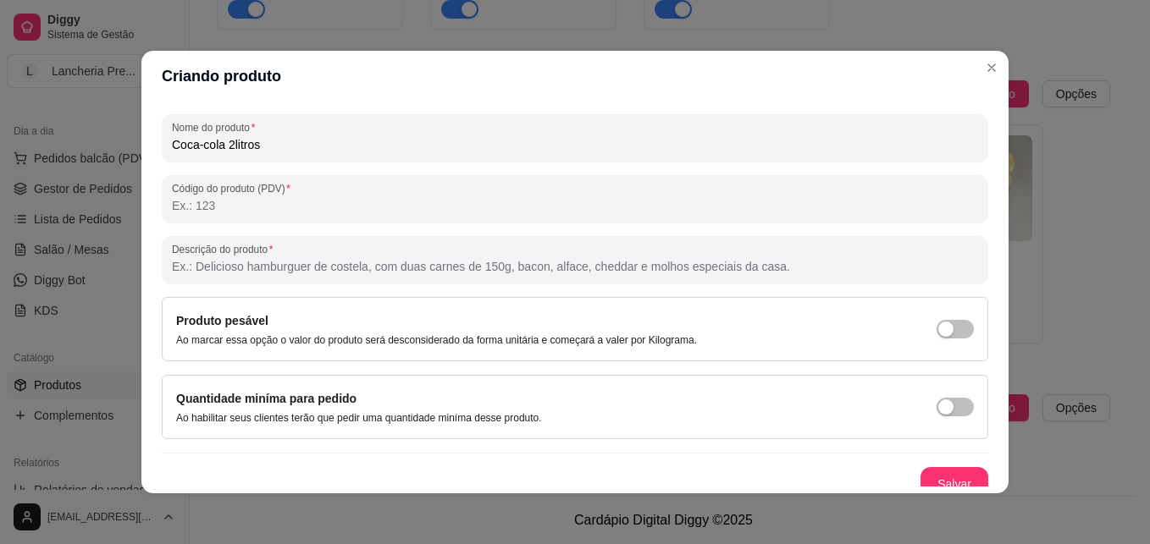
scroll to position [240, 0]
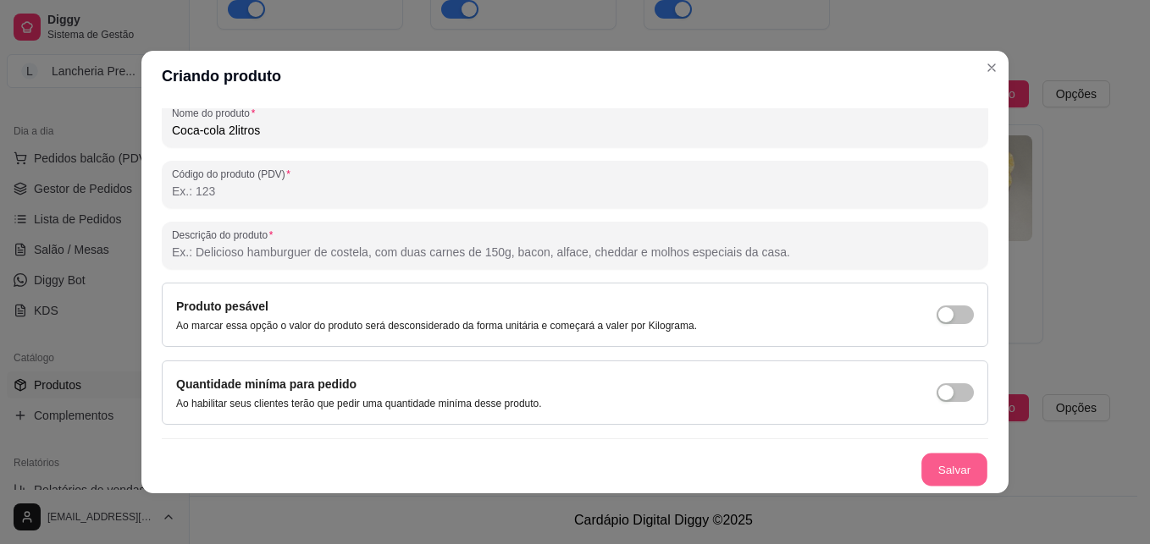
click at [948, 472] on button "Salvar" at bounding box center [954, 470] width 66 height 33
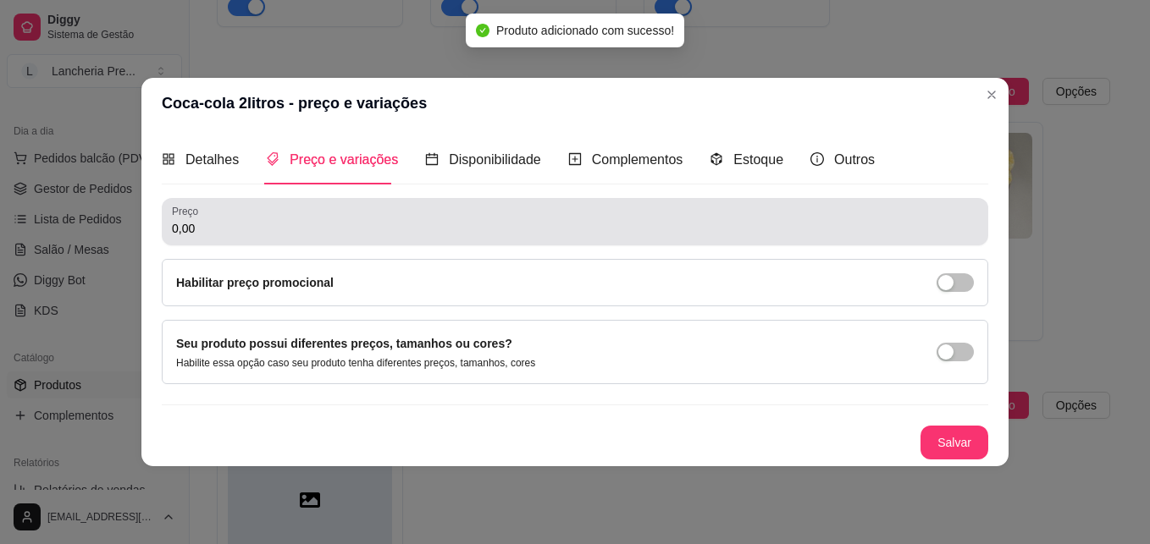
click at [443, 217] on div "0,00" at bounding box center [575, 222] width 806 height 34
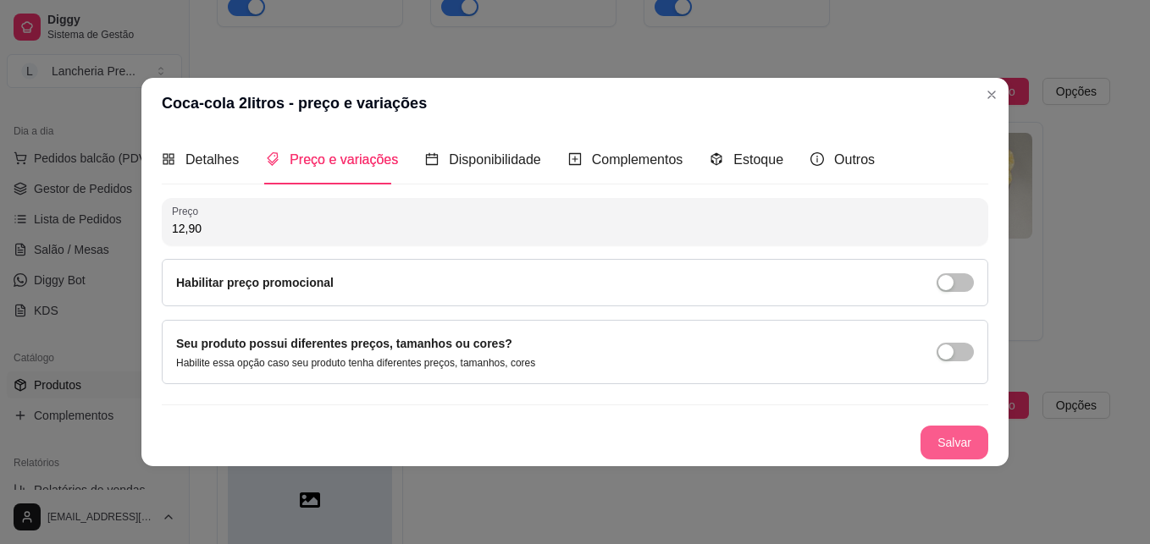
type input "12,90"
click at [951, 444] on button "Salvar" at bounding box center [954, 442] width 66 height 33
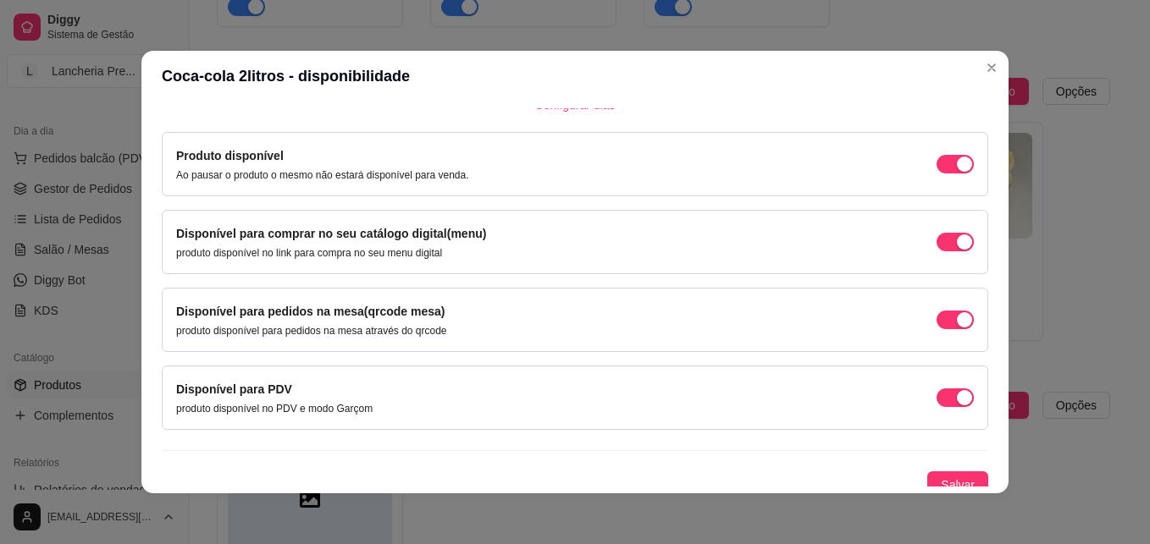
scroll to position [152, 0]
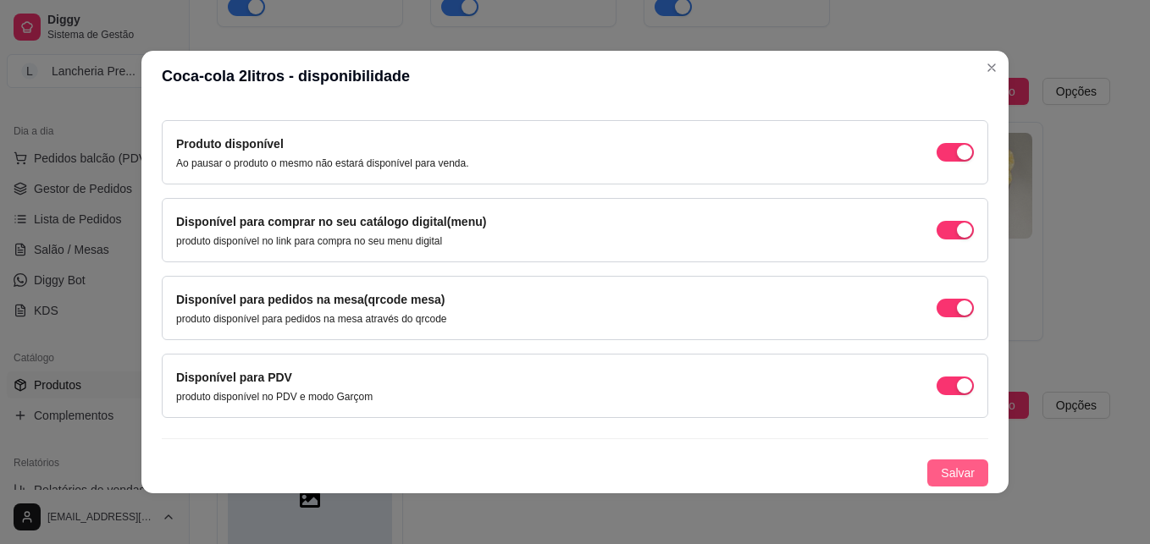
click at [951, 469] on span "Salvar" at bounding box center [958, 473] width 34 height 19
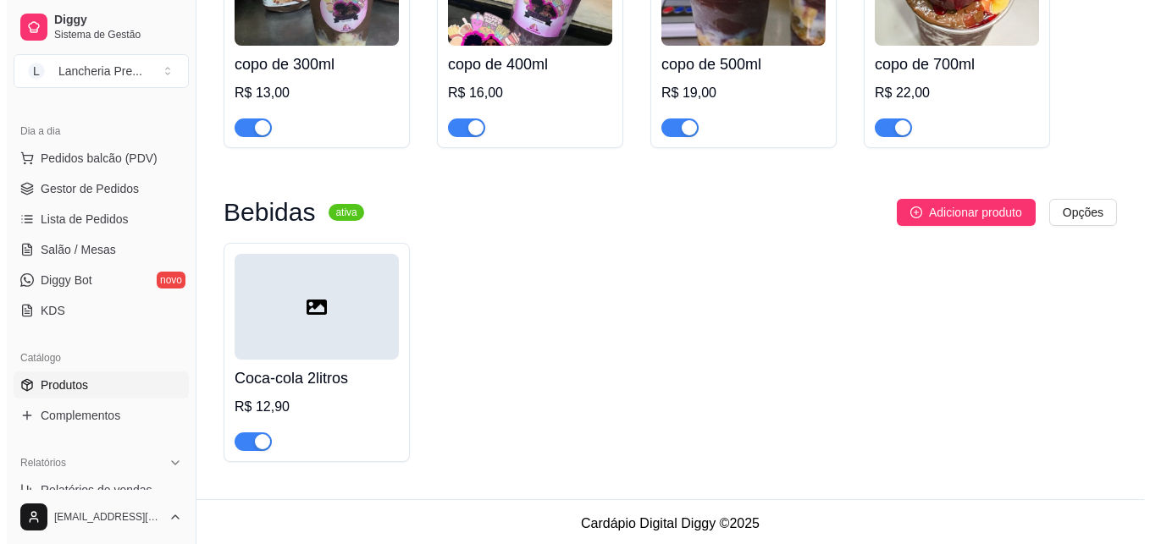
scroll to position [896, 0]
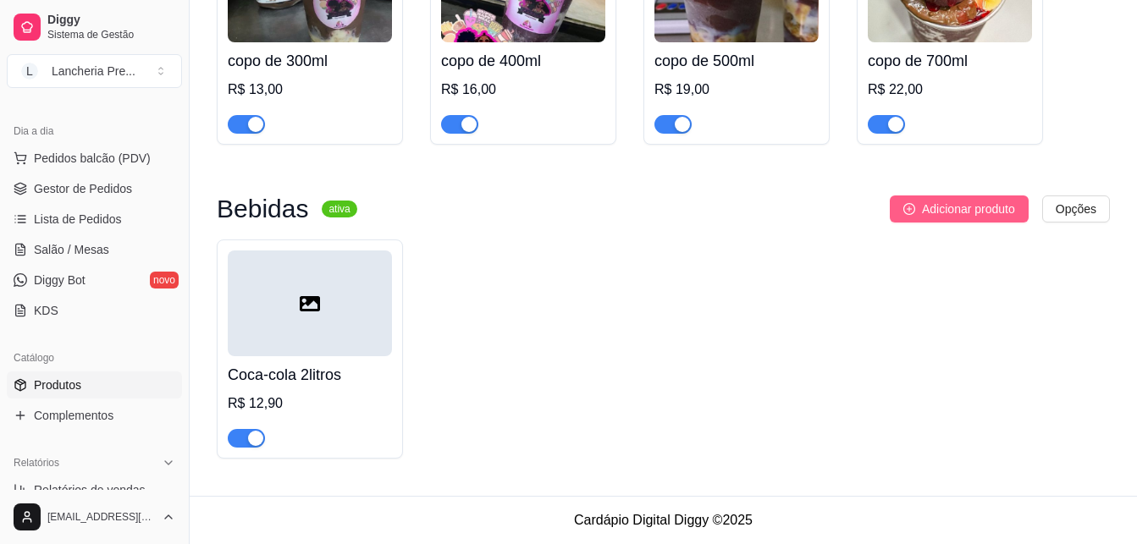
click at [986, 202] on span "Adicionar produto" at bounding box center [968, 209] width 93 height 19
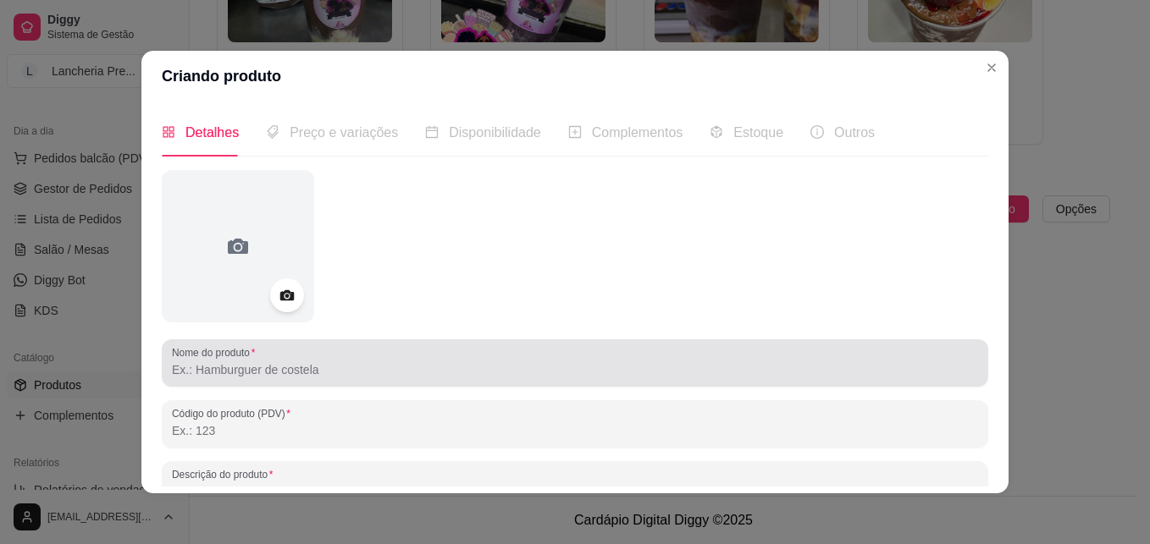
click at [410, 351] on div at bounding box center [575, 363] width 806 height 34
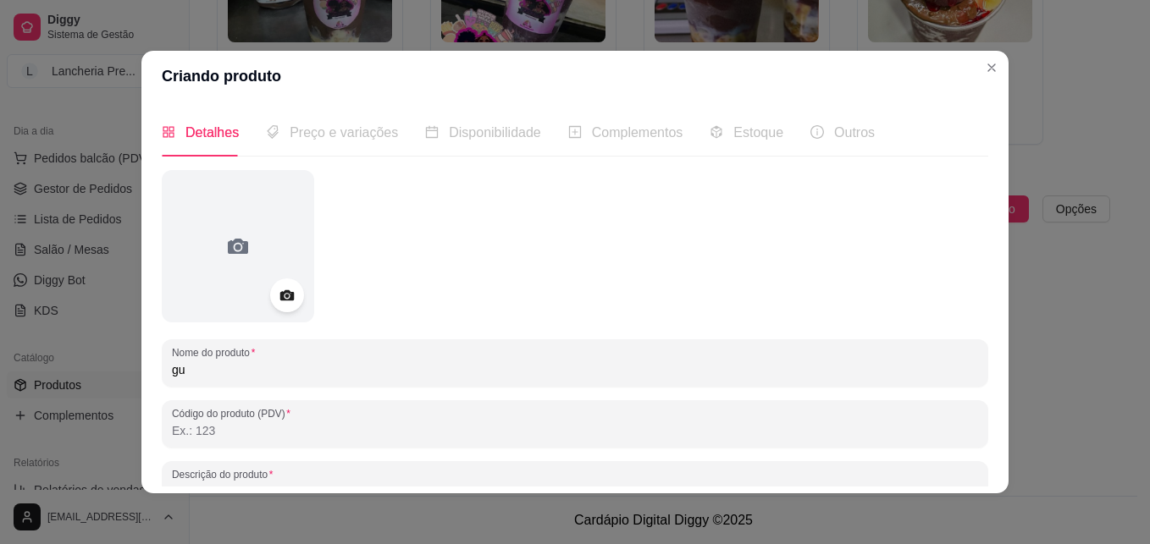
type input "g"
type input "Fruki Guarana 2litros"
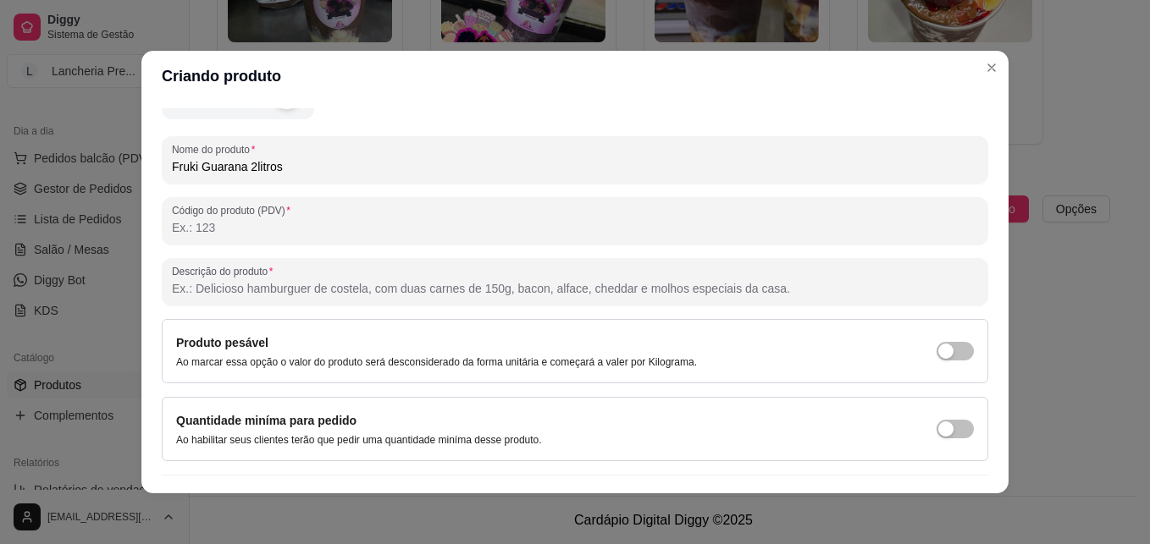
scroll to position [240, 0]
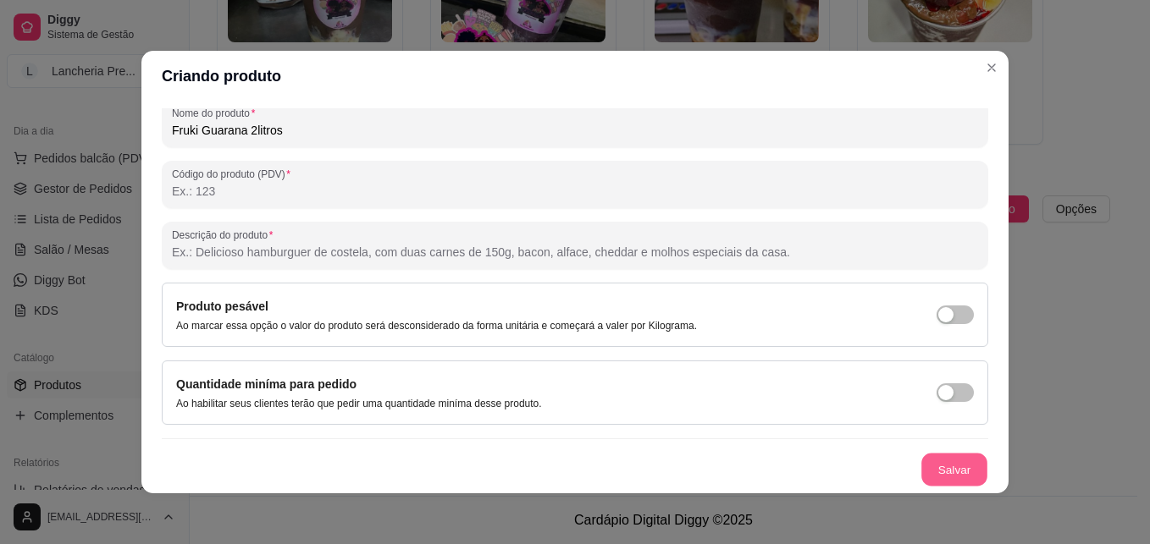
click at [946, 473] on button "Salvar" at bounding box center [954, 470] width 66 height 33
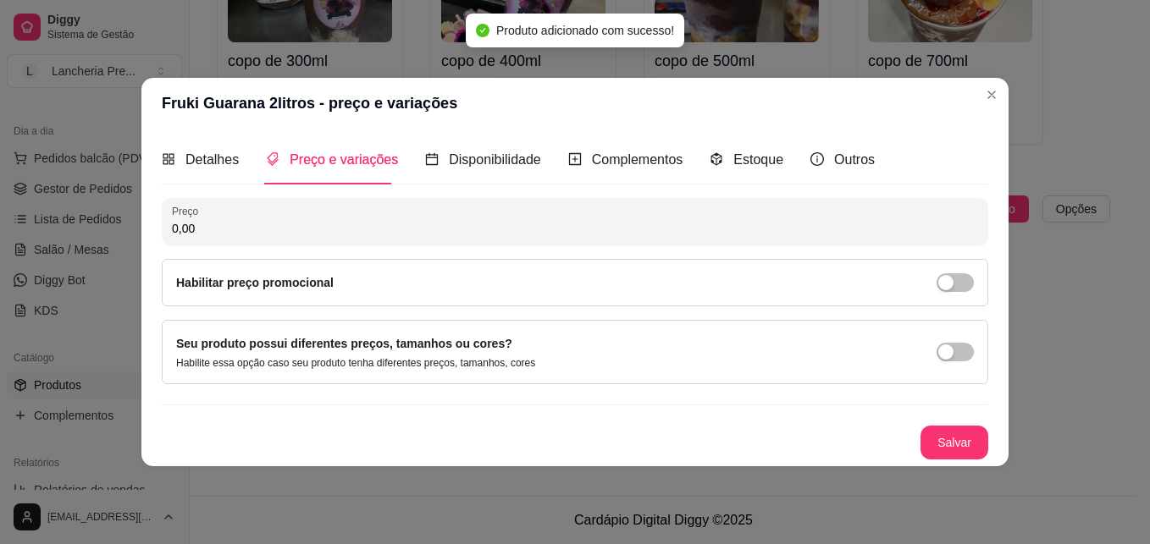
click at [249, 235] on input "0,00" at bounding box center [575, 228] width 806 height 17
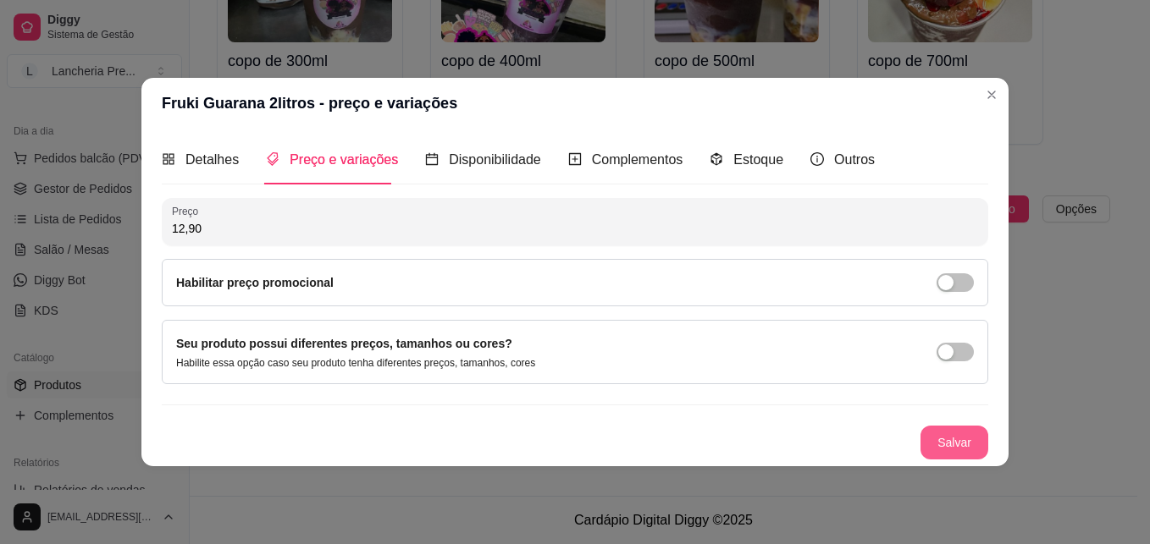
type input "12,90"
click at [939, 436] on button "Salvar" at bounding box center [954, 442] width 66 height 33
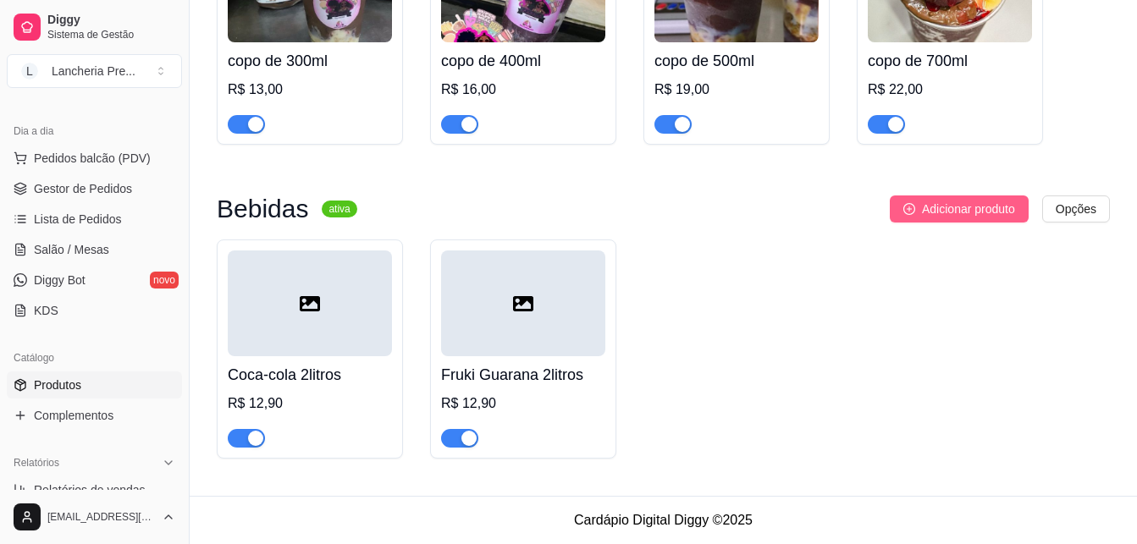
click at [987, 207] on span "Adicionar produto" at bounding box center [968, 209] width 93 height 19
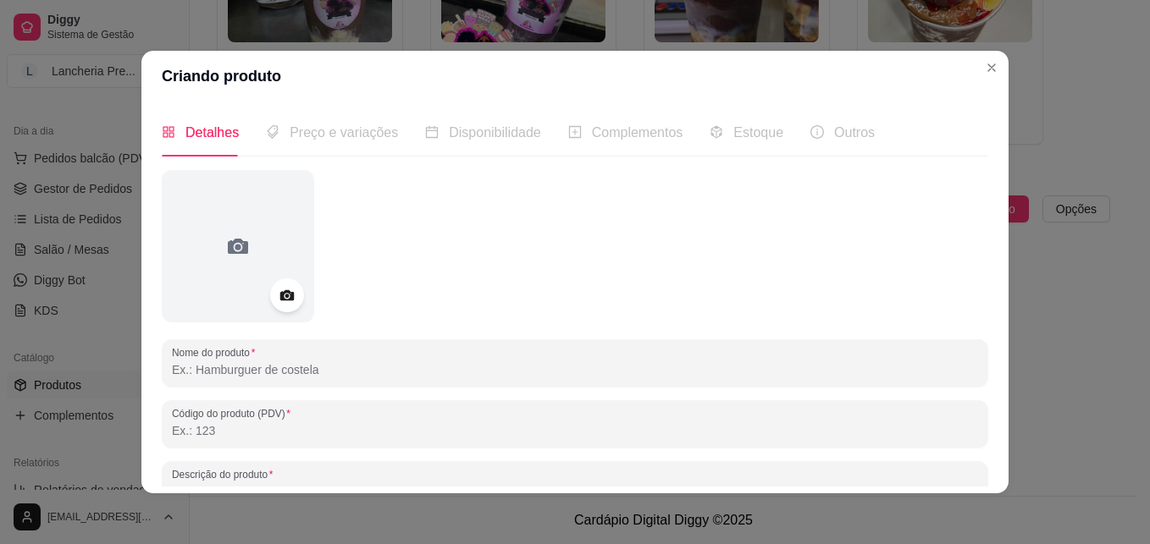
click at [544, 368] on input "Nome do produto" at bounding box center [575, 370] width 806 height 17
type input "pepsi 2litros"
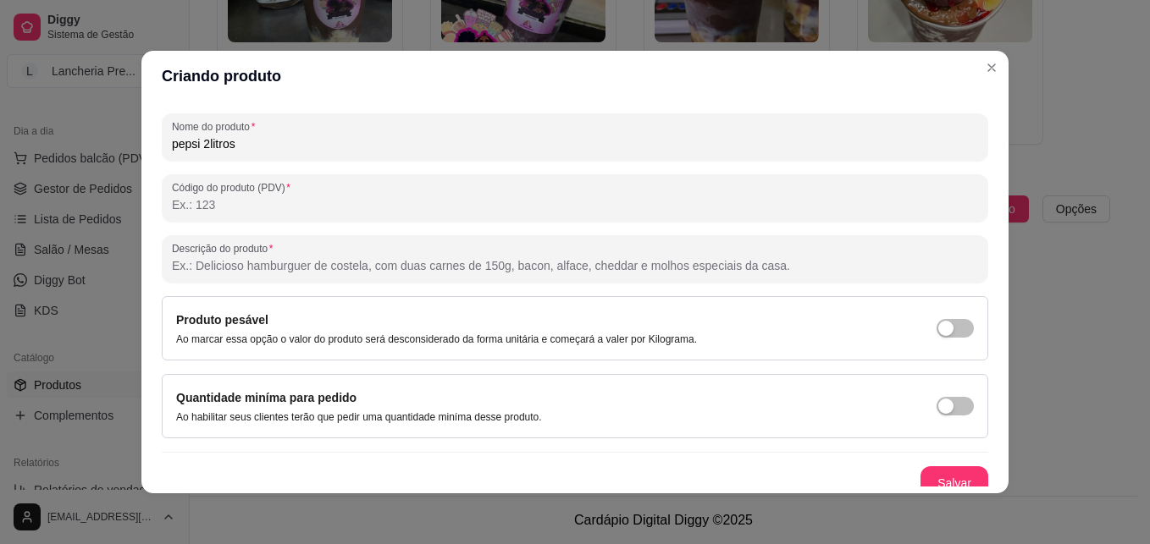
scroll to position [240, 0]
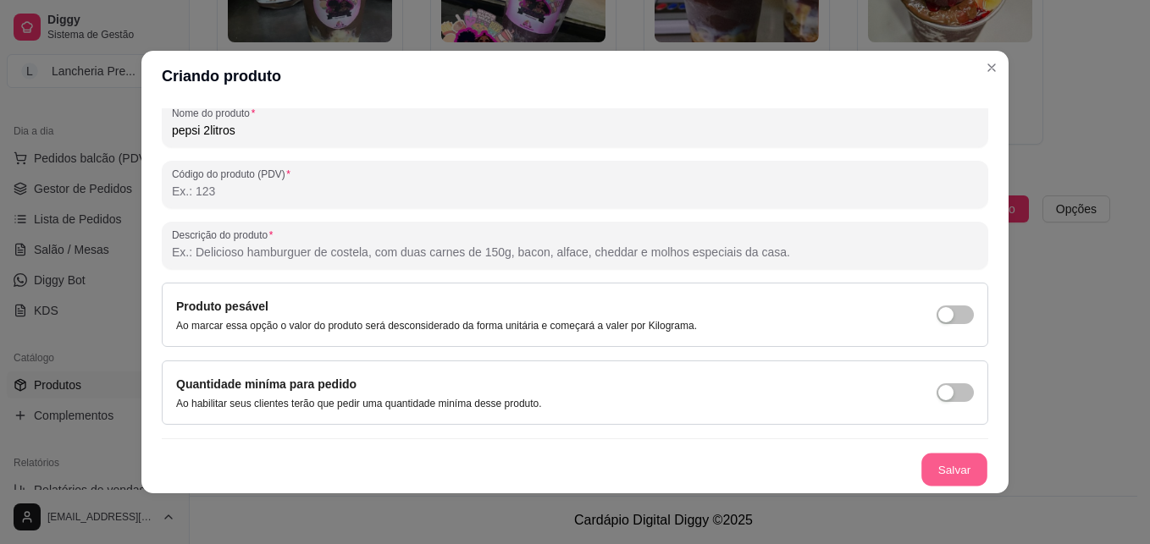
click at [940, 473] on button "Salvar" at bounding box center [954, 470] width 66 height 33
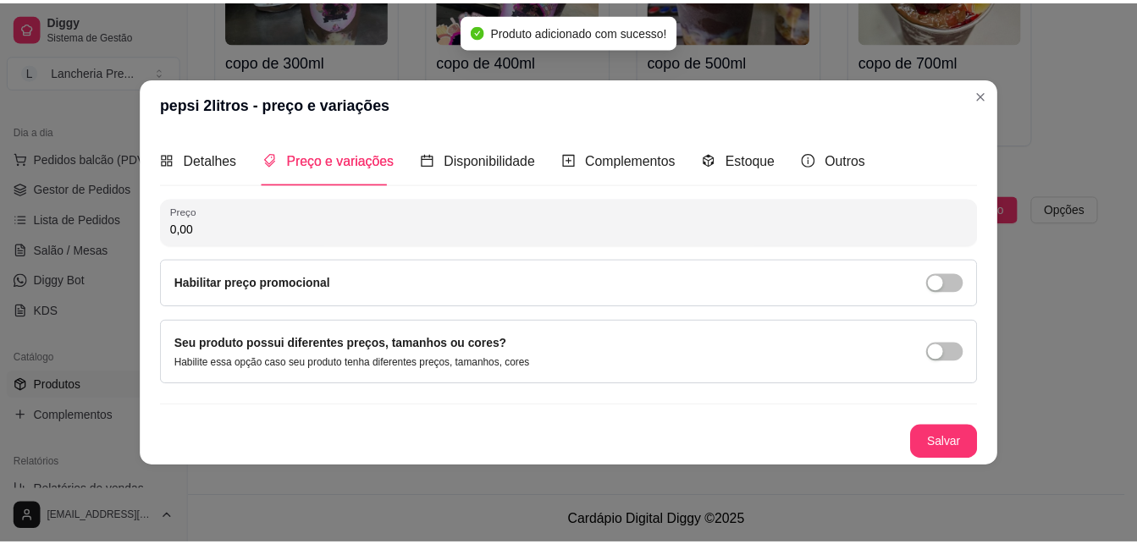
scroll to position [0, 0]
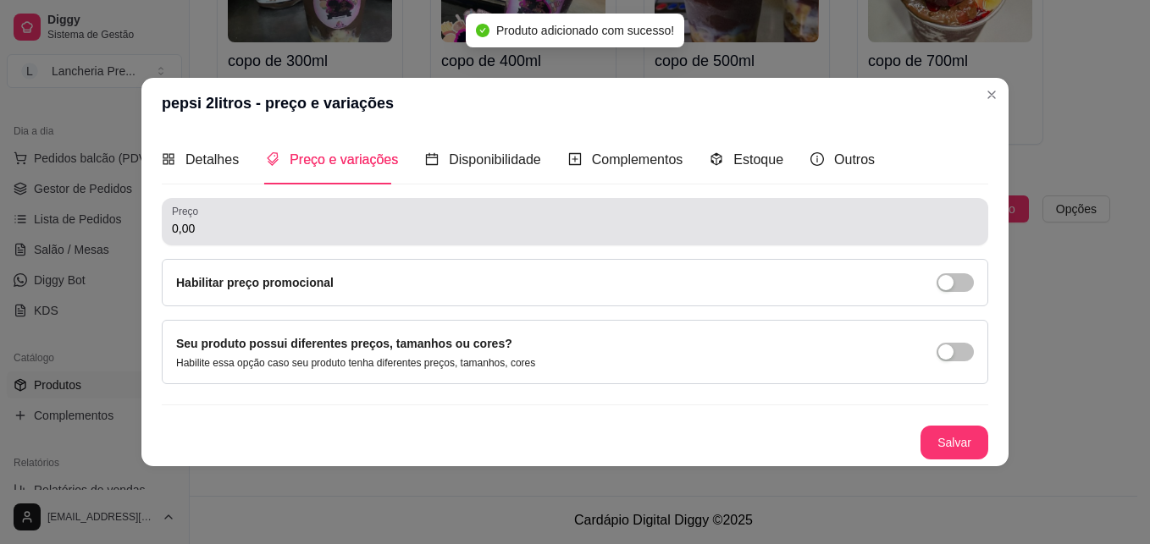
click at [476, 240] on div "Preço 0,00" at bounding box center [575, 221] width 826 height 47
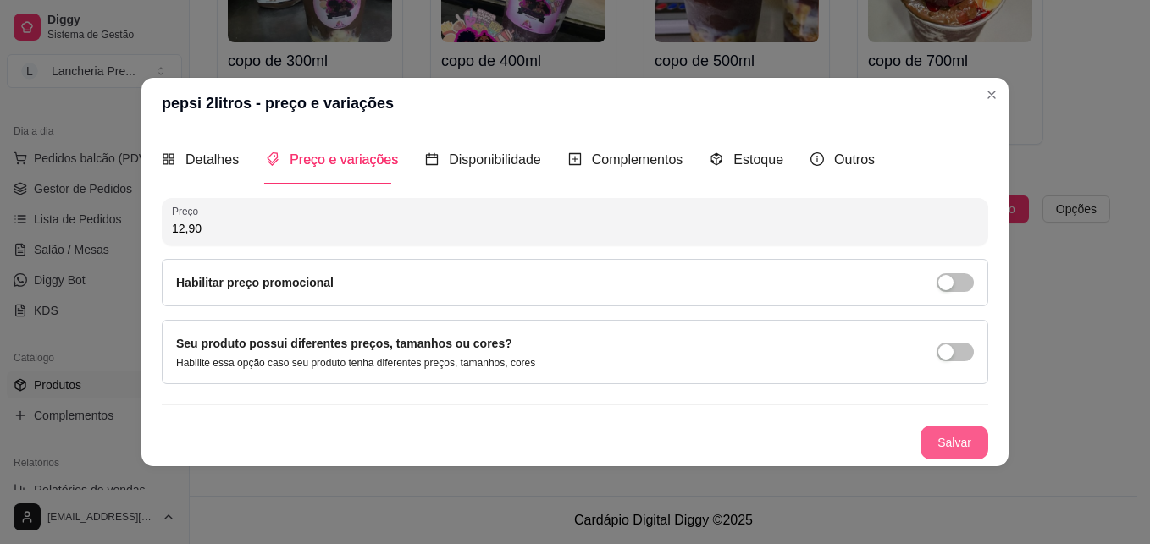
type input "12,90"
click at [961, 445] on button "Salvar" at bounding box center [954, 442] width 66 height 33
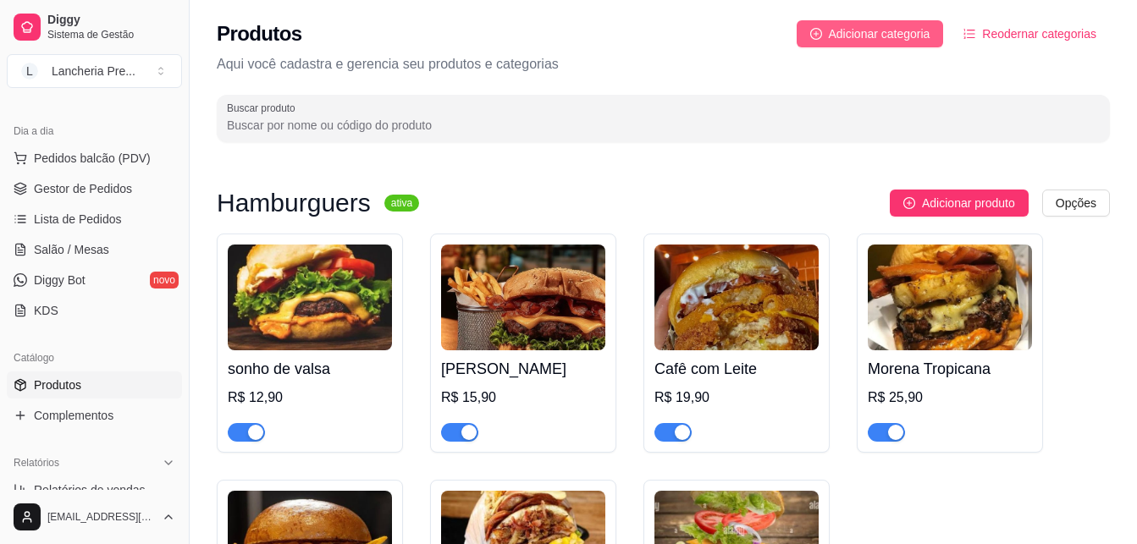
click at [915, 32] on span "Adicionar categoria" at bounding box center [880, 34] width 102 height 19
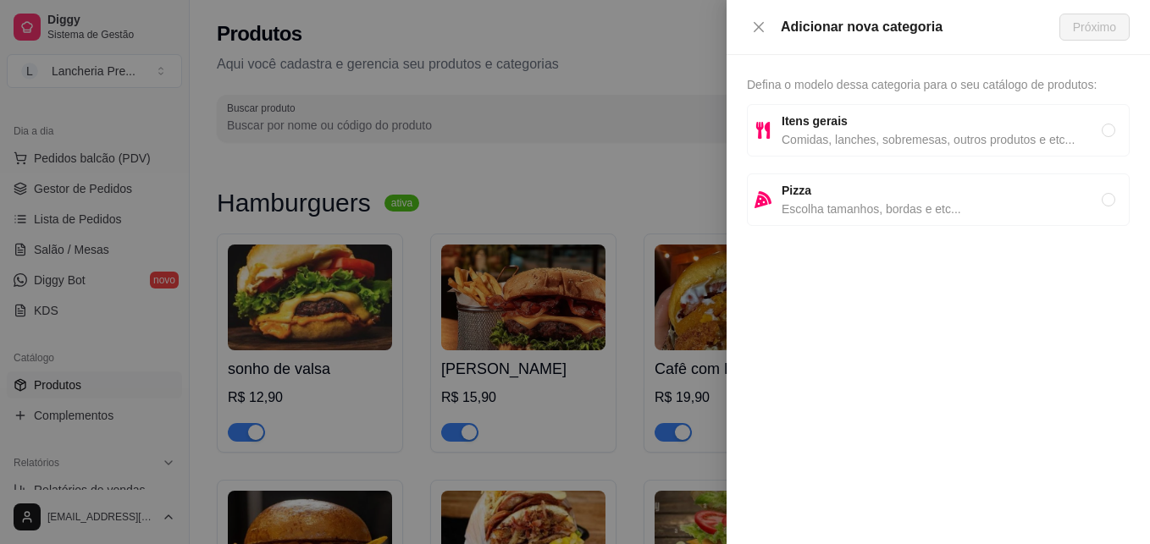
click at [920, 120] on span "Itens gerais" at bounding box center [942, 121] width 320 height 19
radio input "true"
click at [1076, 32] on span "Próximo" at bounding box center [1094, 27] width 43 height 19
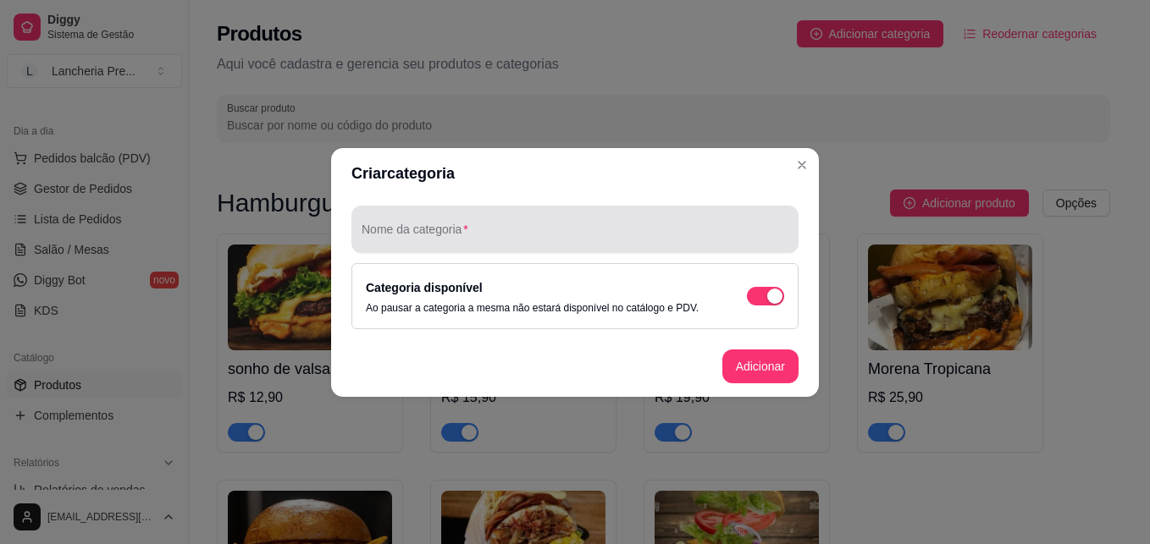
click at [494, 219] on div at bounding box center [575, 230] width 427 height 34
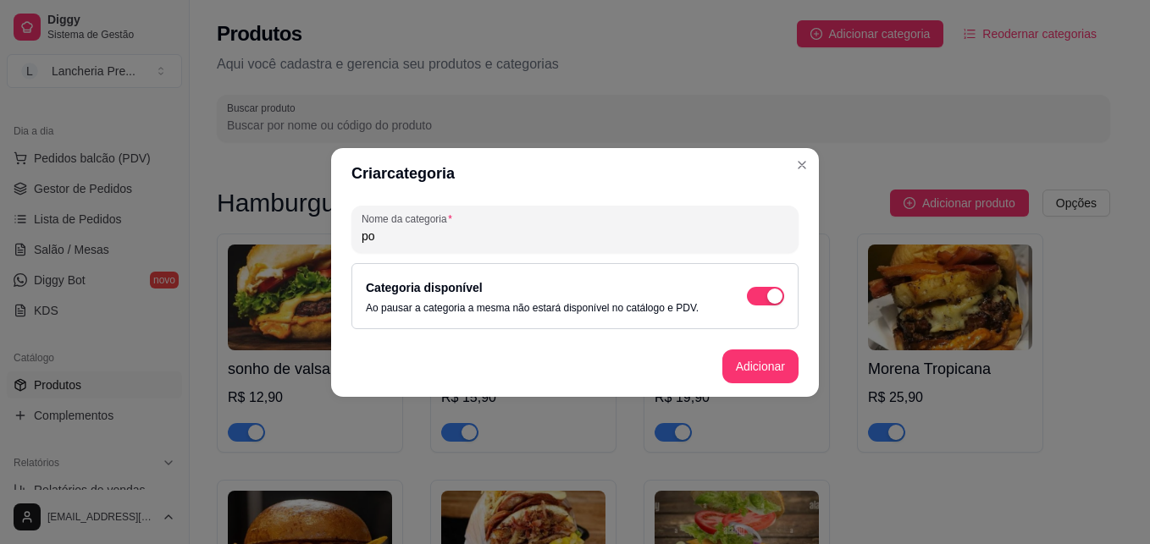
type input "p"
type input "Porções"
click at [782, 359] on button "Adicionar" at bounding box center [760, 366] width 75 height 33
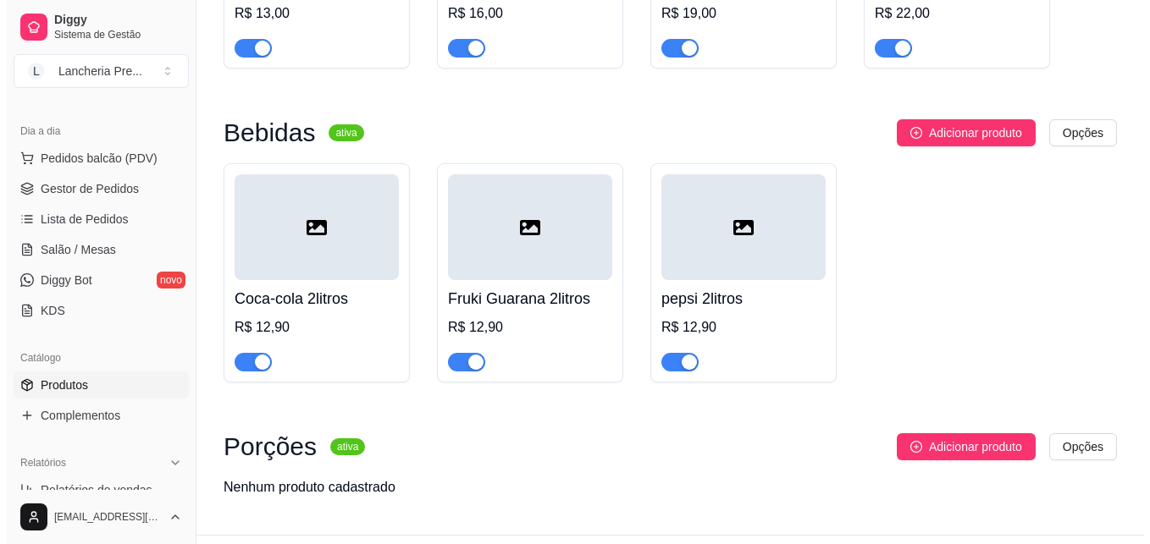
scroll to position [1011, 0]
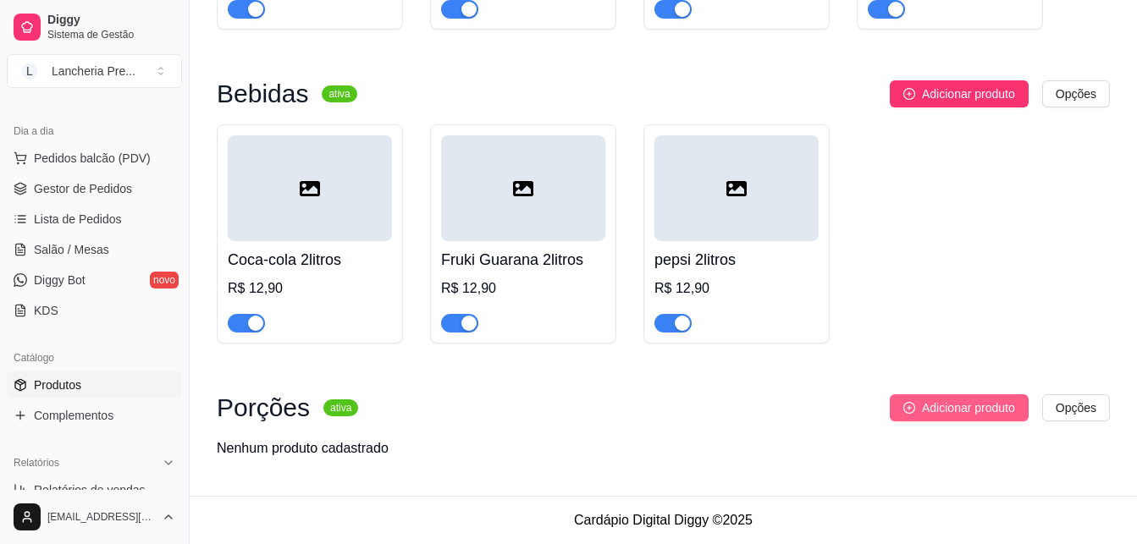
click at [970, 412] on span "Adicionar produto" at bounding box center [968, 408] width 93 height 19
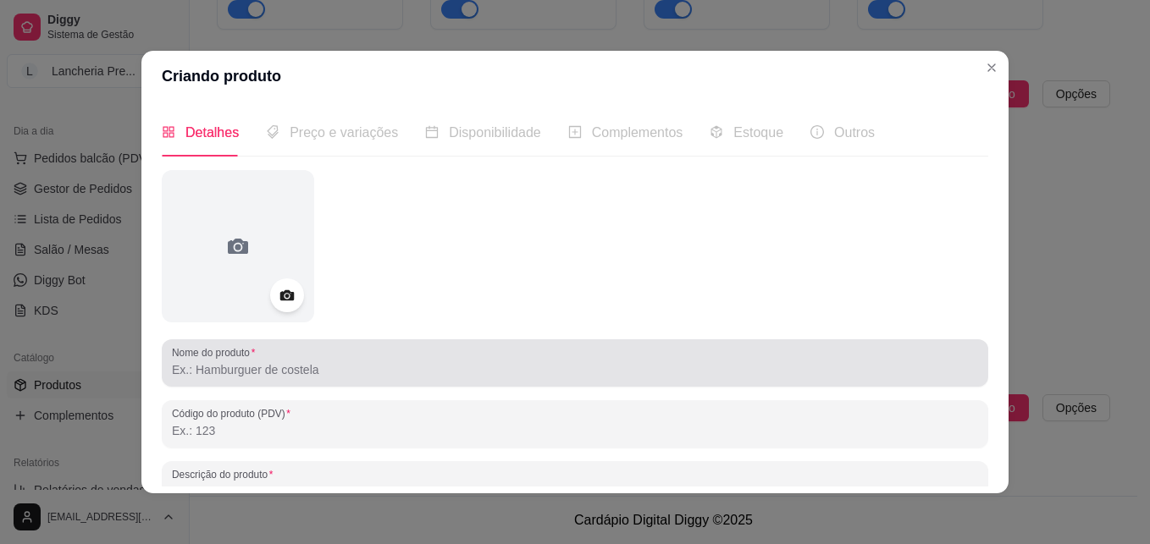
click at [472, 350] on div at bounding box center [575, 363] width 806 height 34
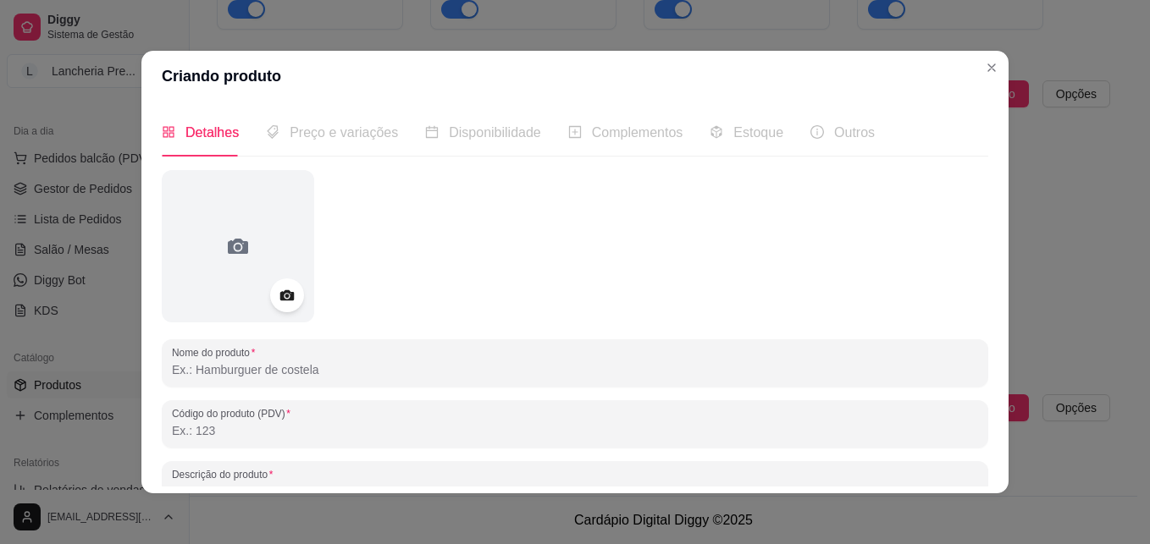
type input "f"
click at [202, 369] on input "Fritas P 250g" at bounding box center [575, 370] width 806 height 17
click at [195, 370] on input "Fritas P 250g" at bounding box center [575, 370] width 806 height 17
type input "Fritas tamanho P 250g"
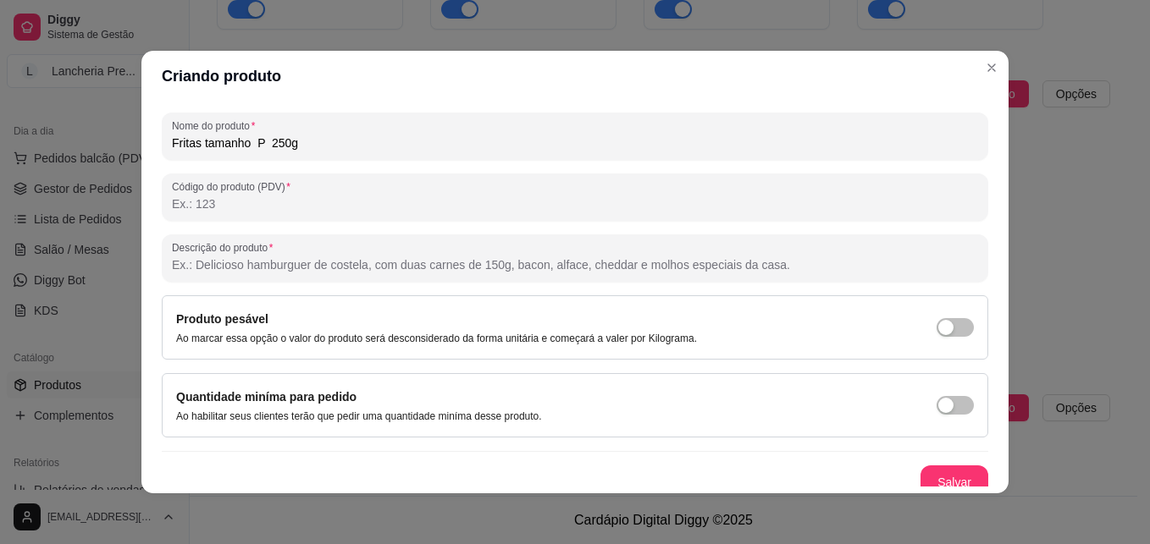
scroll to position [240, 0]
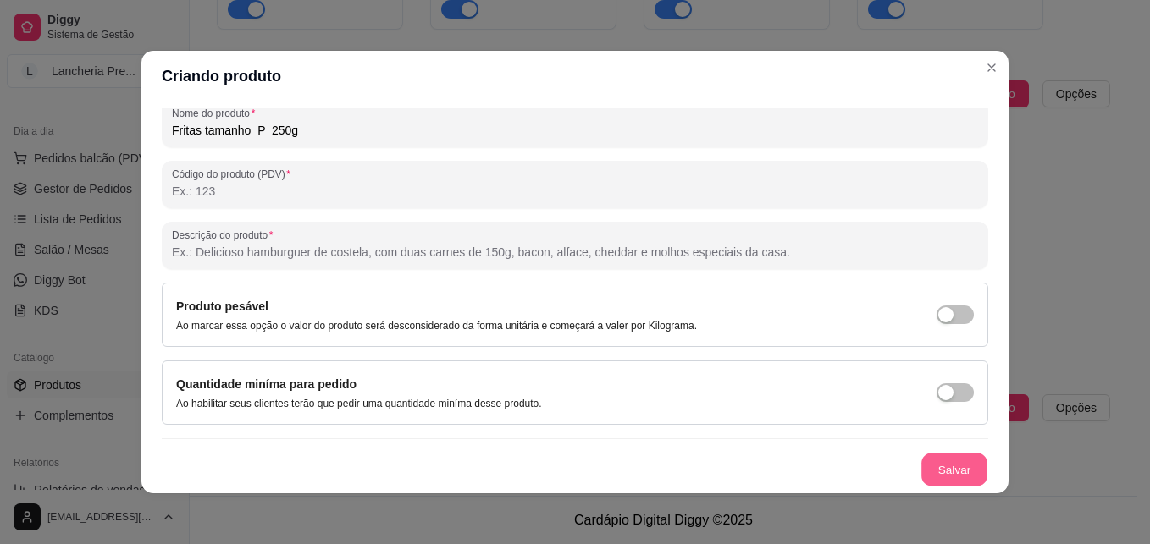
click at [949, 465] on button "Salvar" at bounding box center [954, 470] width 66 height 33
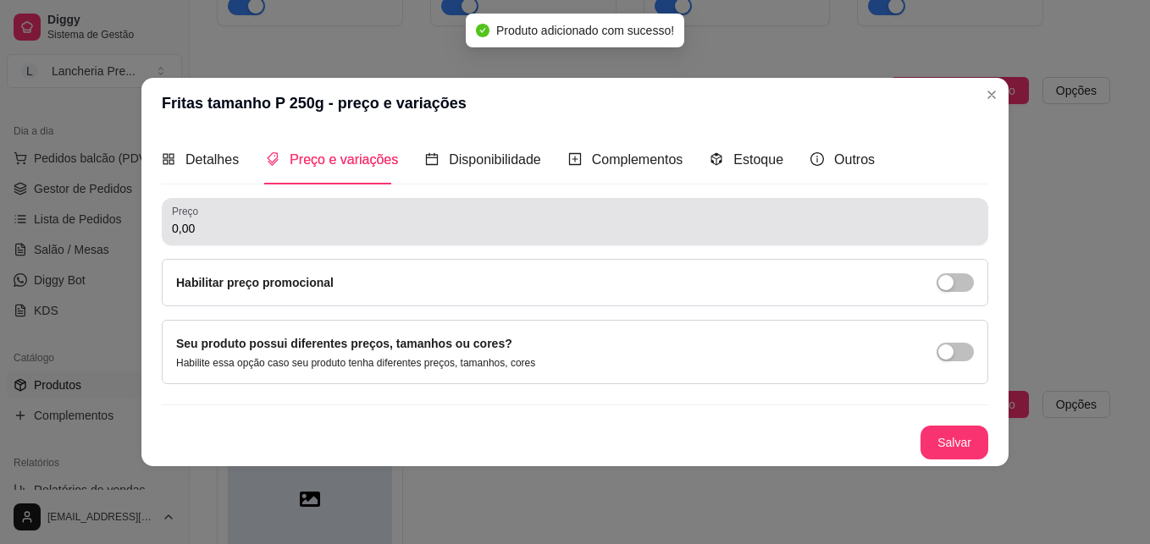
click at [342, 218] on div "0,00" at bounding box center [575, 222] width 806 height 34
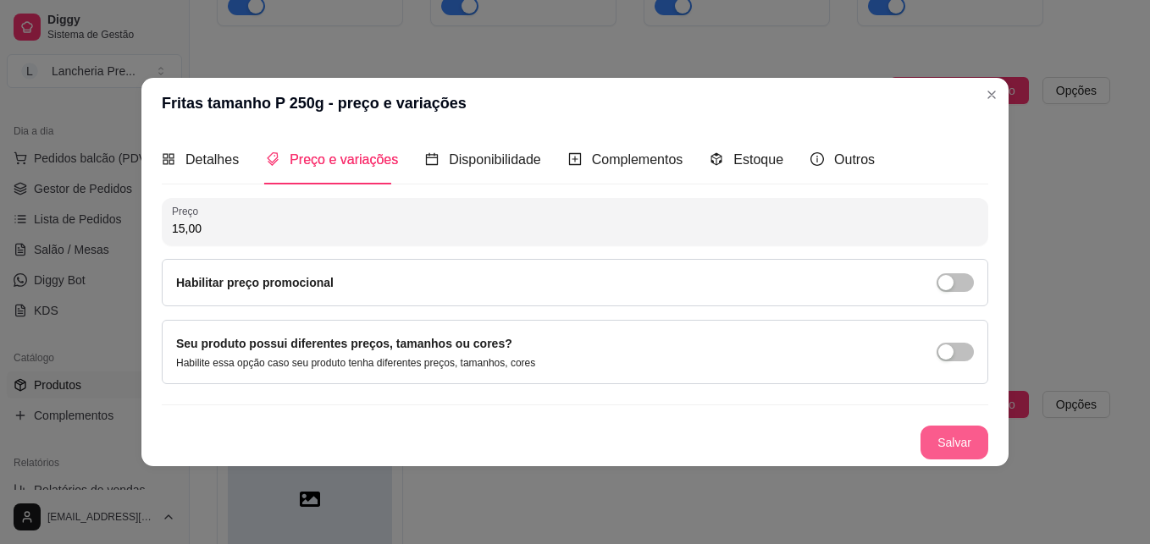
type input "15,00"
click at [976, 436] on button "Salvar" at bounding box center [954, 442] width 66 height 33
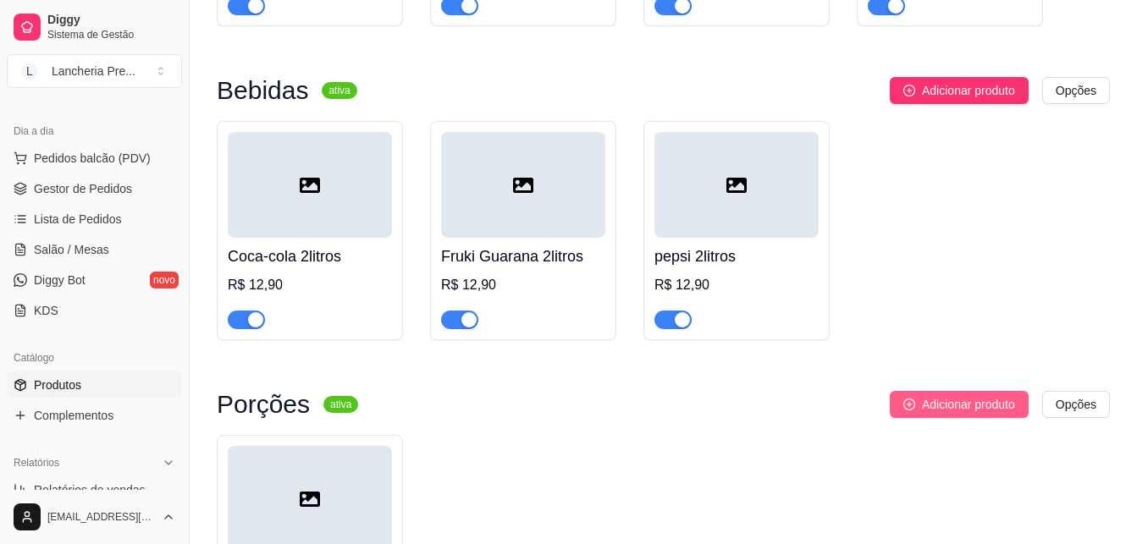
click at [944, 400] on span "Adicionar produto" at bounding box center [968, 404] width 93 height 19
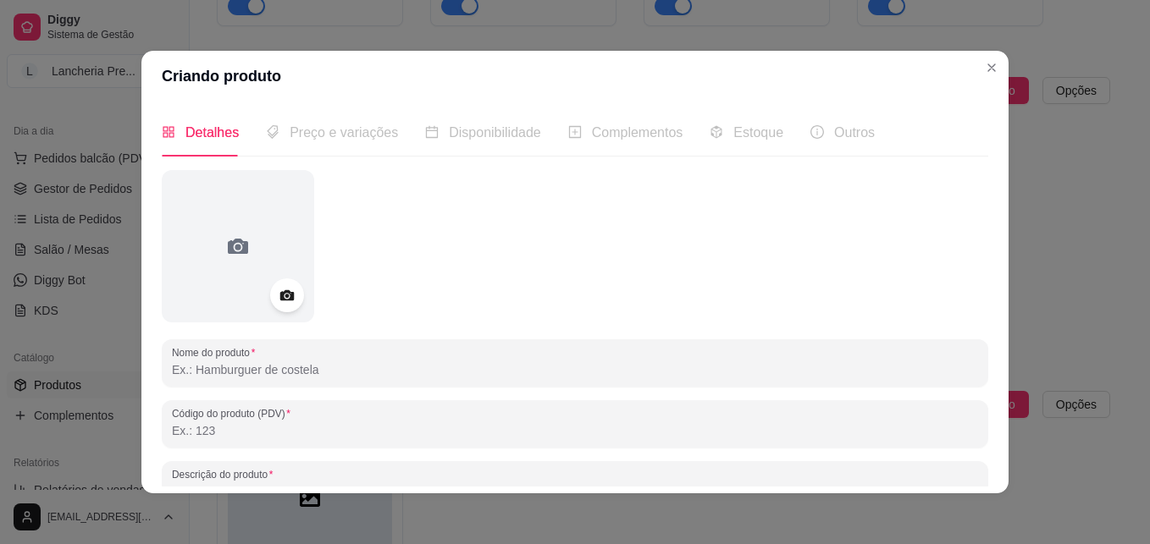
click at [491, 373] on input "Nome do produto" at bounding box center [575, 370] width 806 height 17
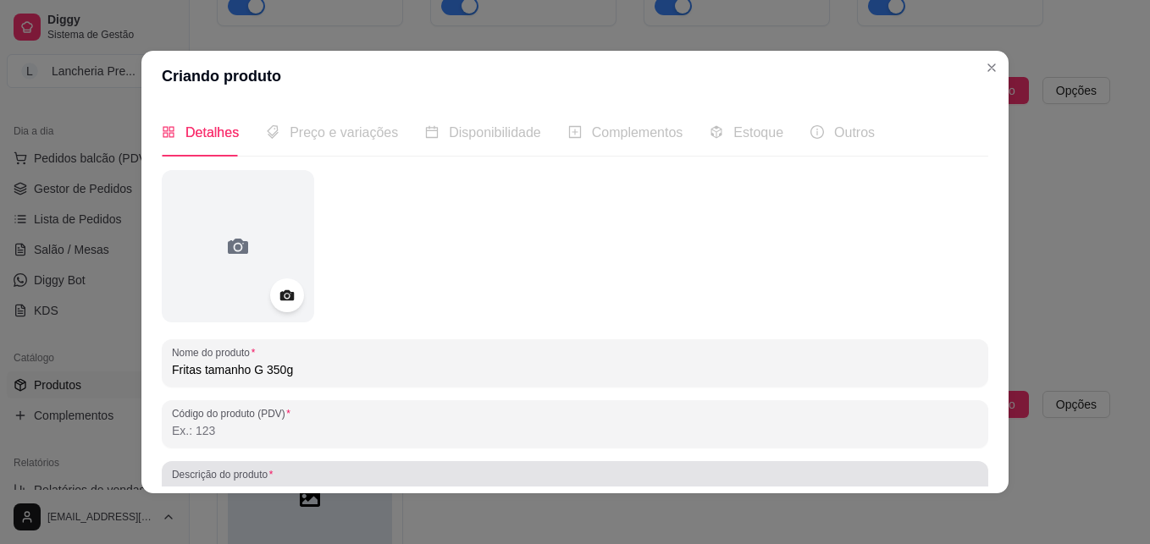
type input "Fritas tamanho G 350g"
click at [741, 473] on div at bounding box center [575, 485] width 806 height 34
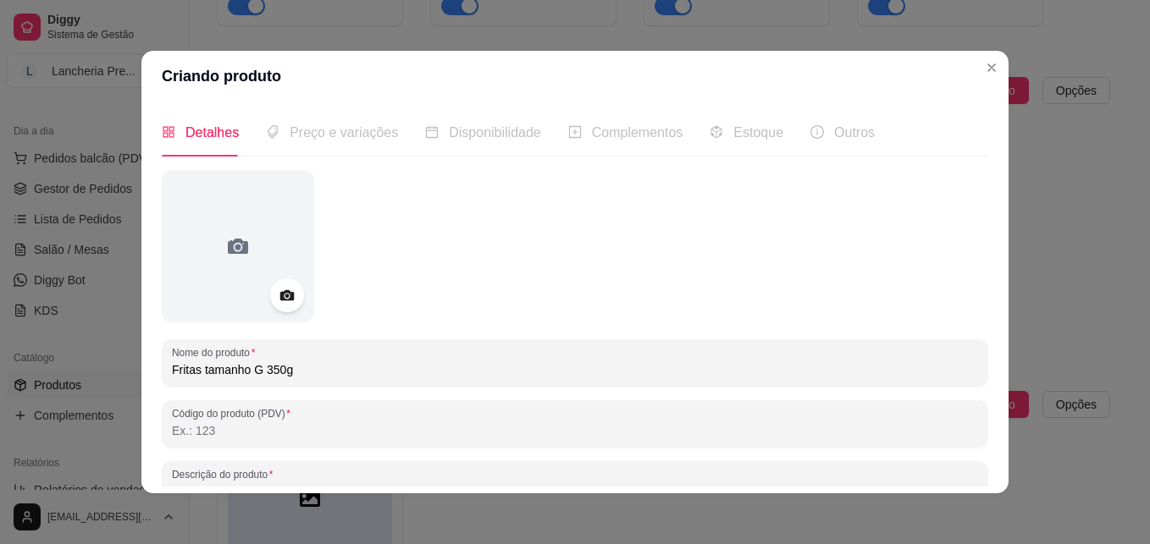
scroll to position [14, 0]
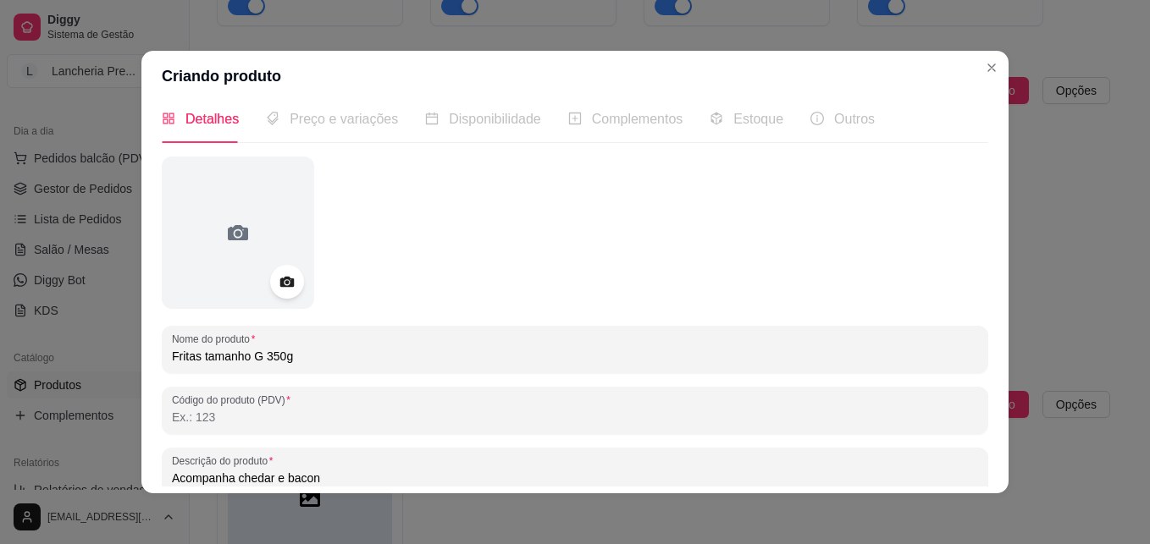
type input "Acompanha chedar e bacon"
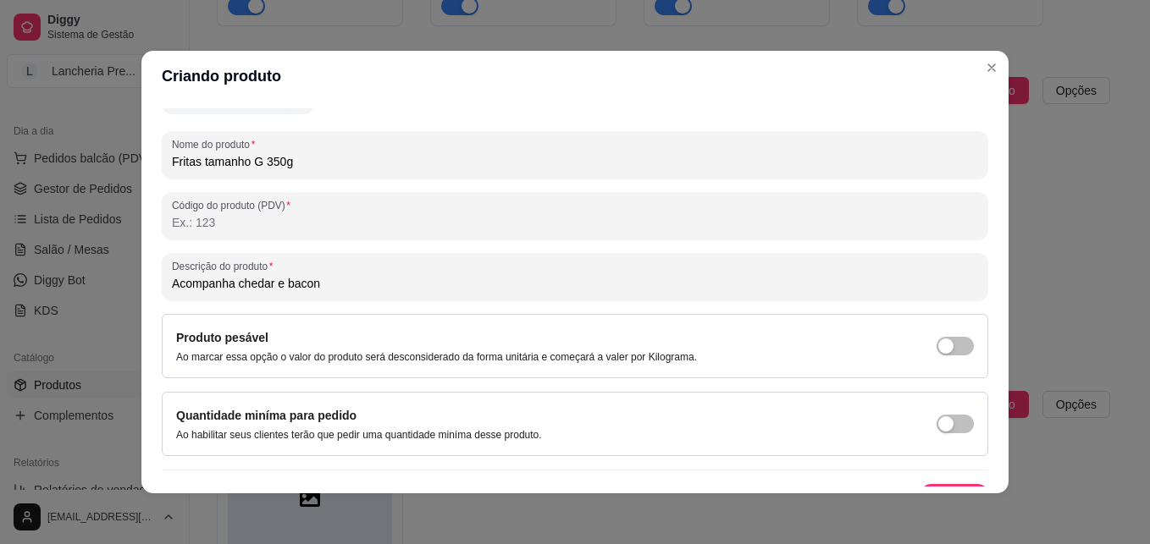
scroll to position [217, 0]
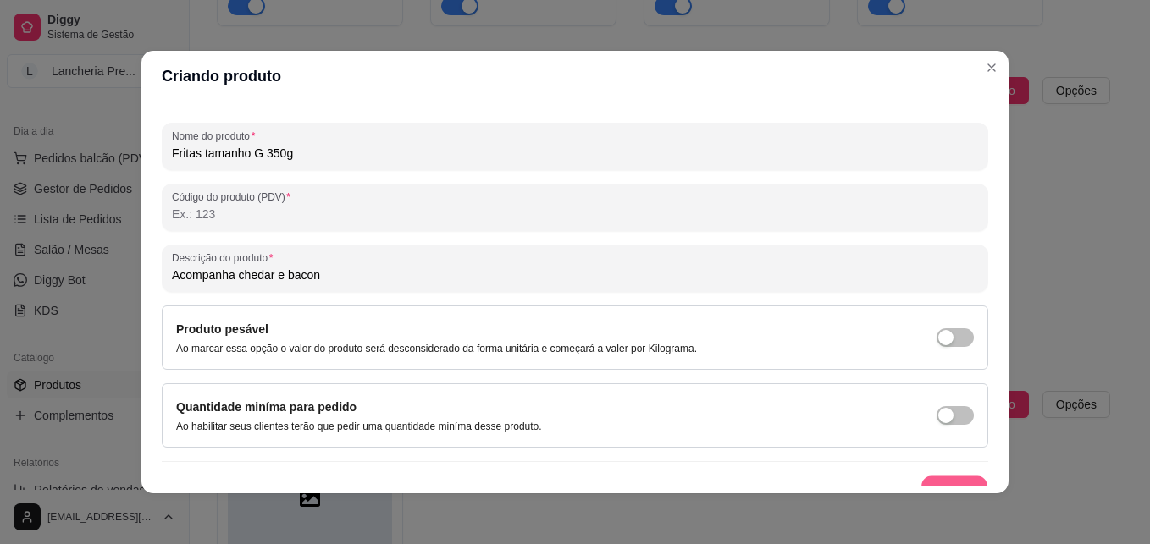
click at [959, 477] on button "Salvar" at bounding box center [954, 493] width 66 height 33
click at [959, 476] on button "Salvar" at bounding box center [954, 493] width 68 height 34
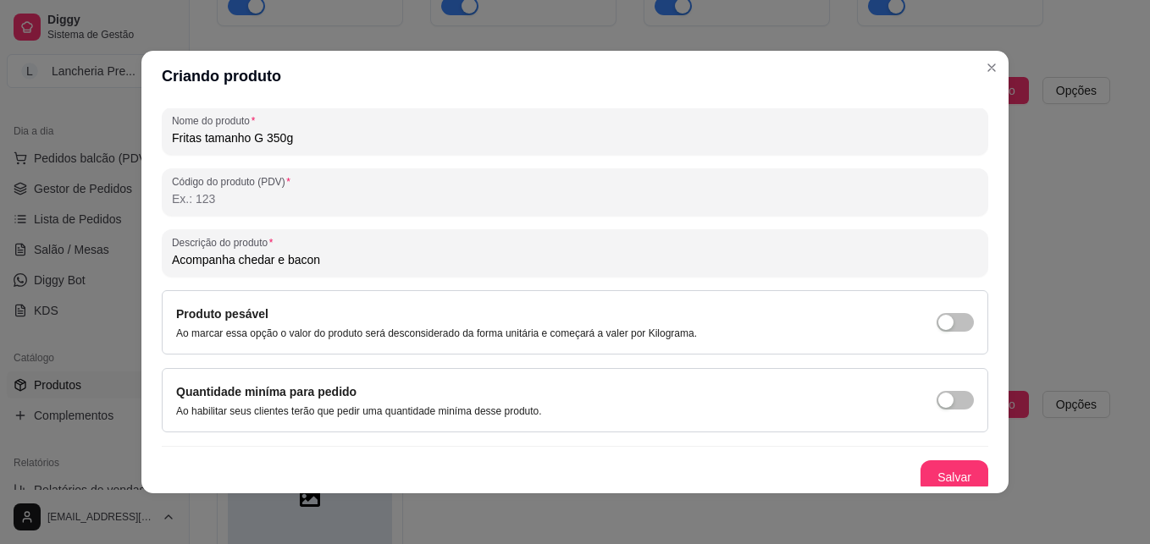
scroll to position [240, 0]
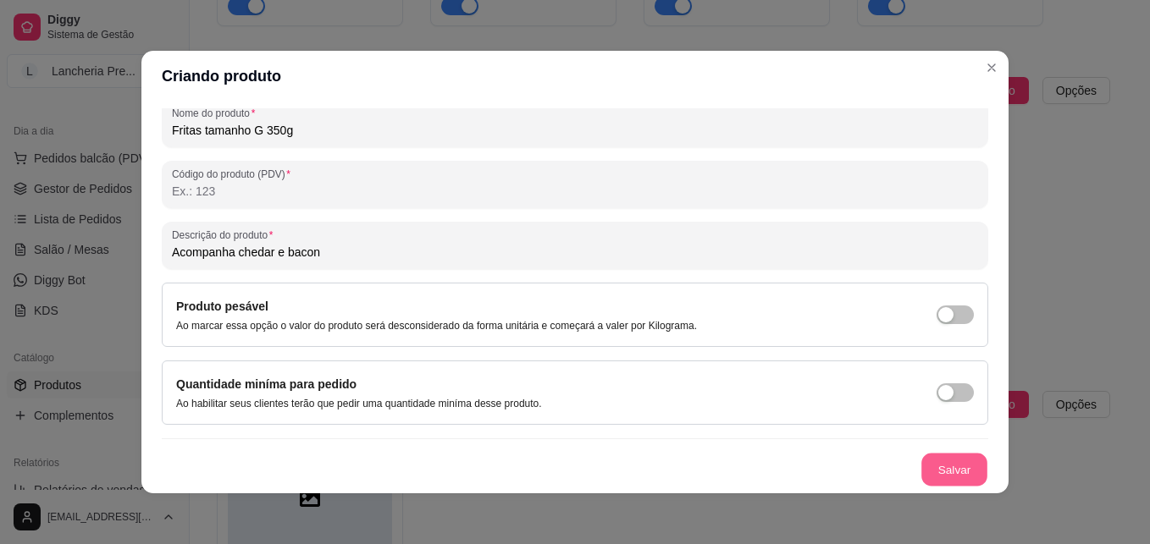
click at [947, 471] on button "Salvar" at bounding box center [954, 470] width 66 height 33
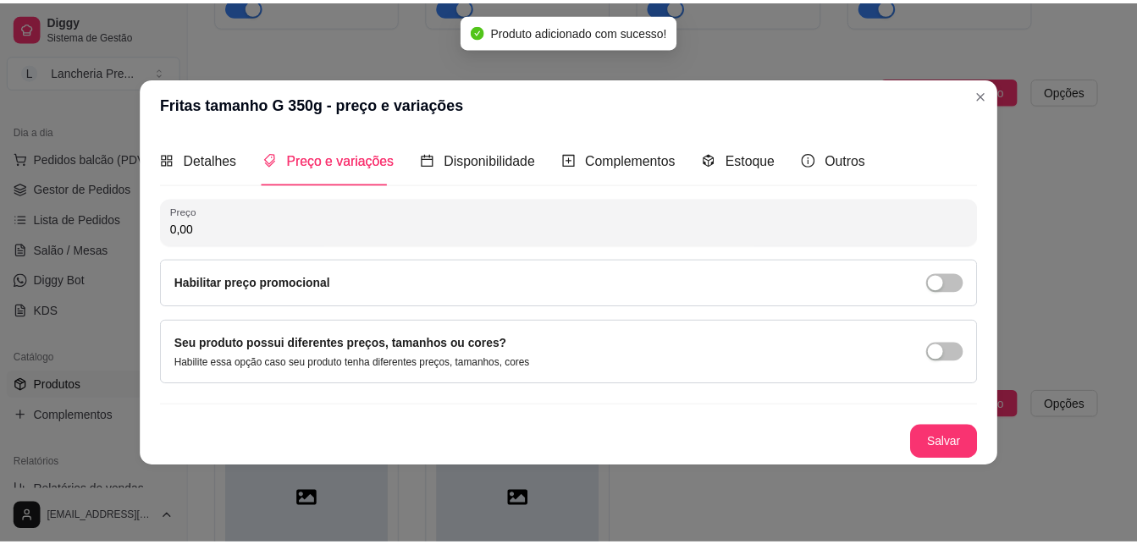
scroll to position [0, 0]
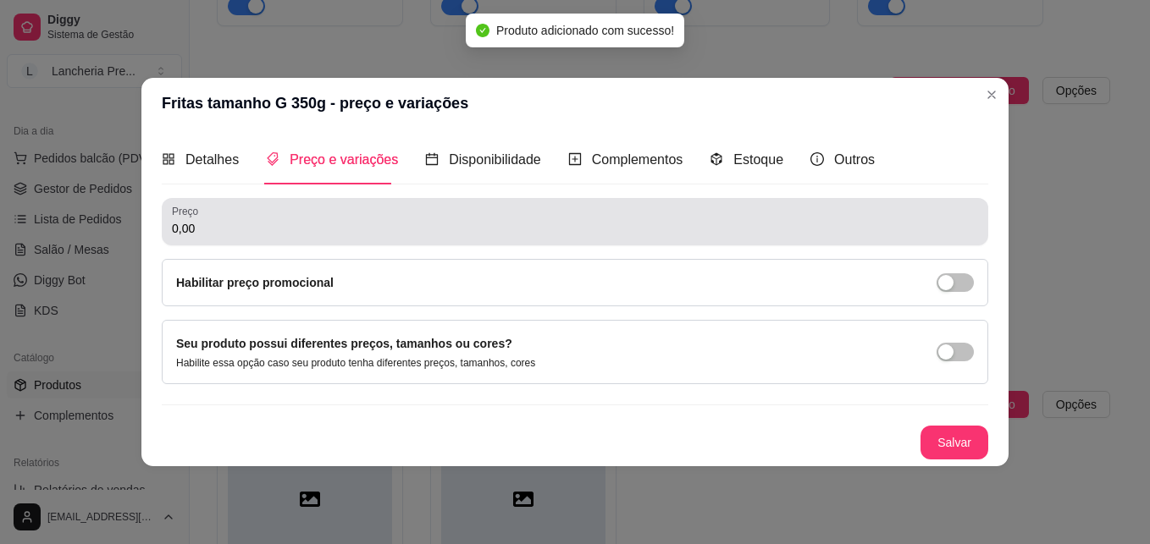
click at [662, 213] on div "0,00" at bounding box center [575, 222] width 806 height 34
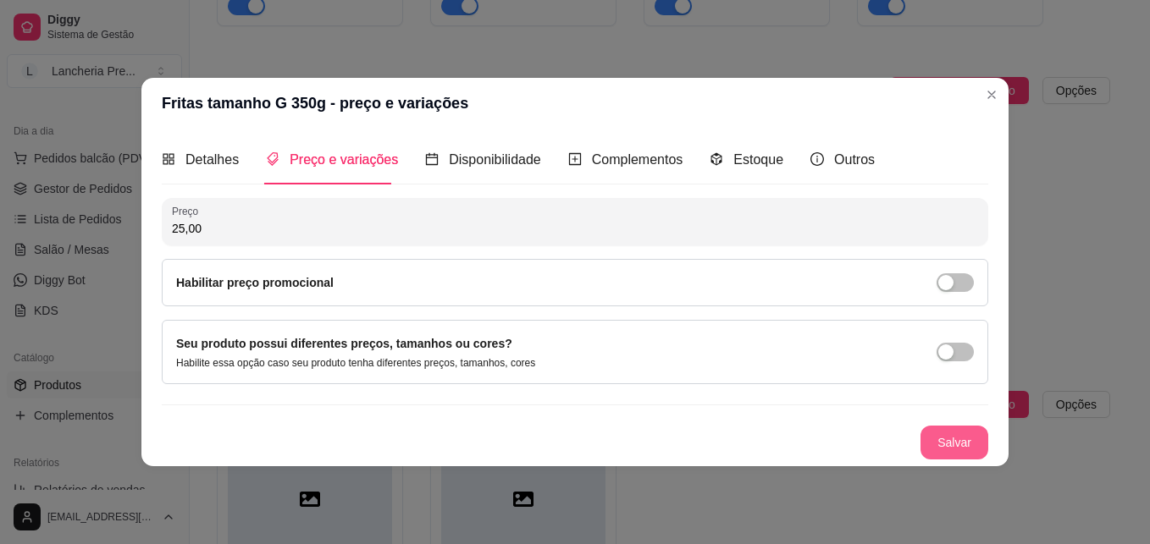
type input "25,00"
click at [970, 440] on button "Salvar" at bounding box center [954, 442] width 66 height 33
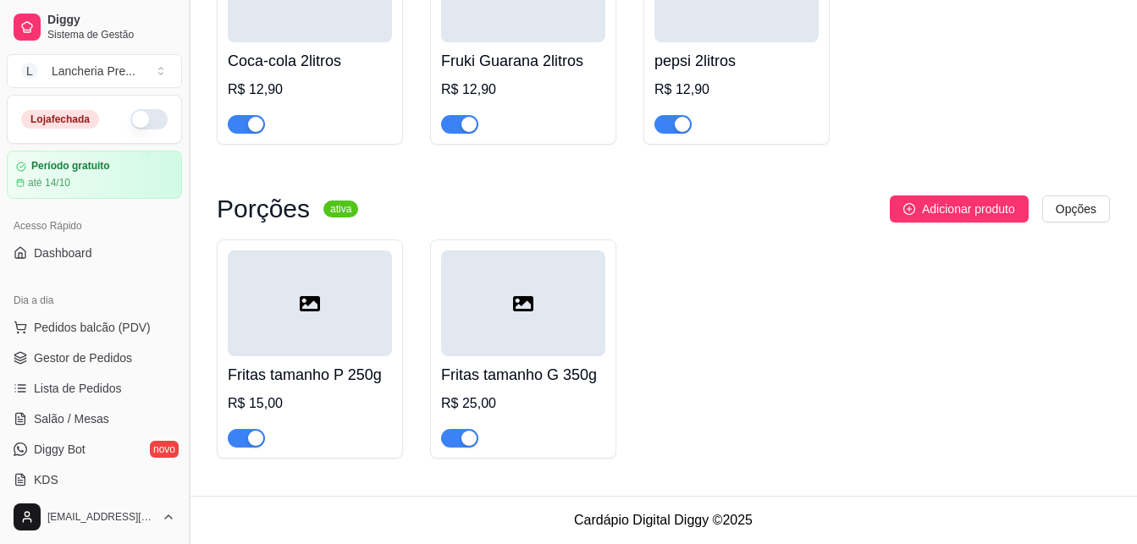
click at [185, 478] on button "Toggle Sidebar" at bounding box center [189, 272] width 14 height 544
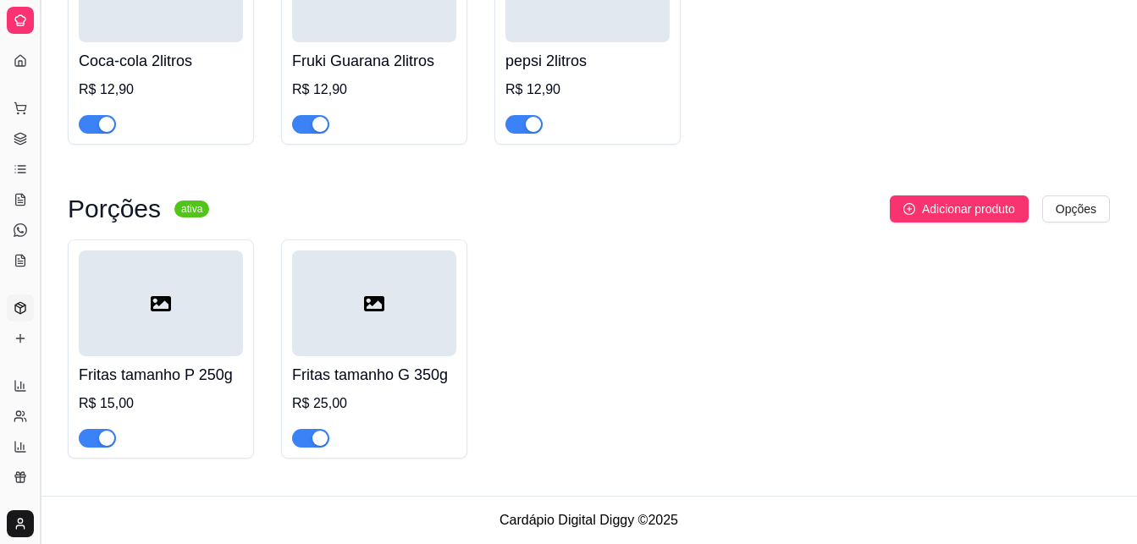
click at [41, 453] on button "Toggle Sidebar" at bounding box center [40, 272] width 14 height 544
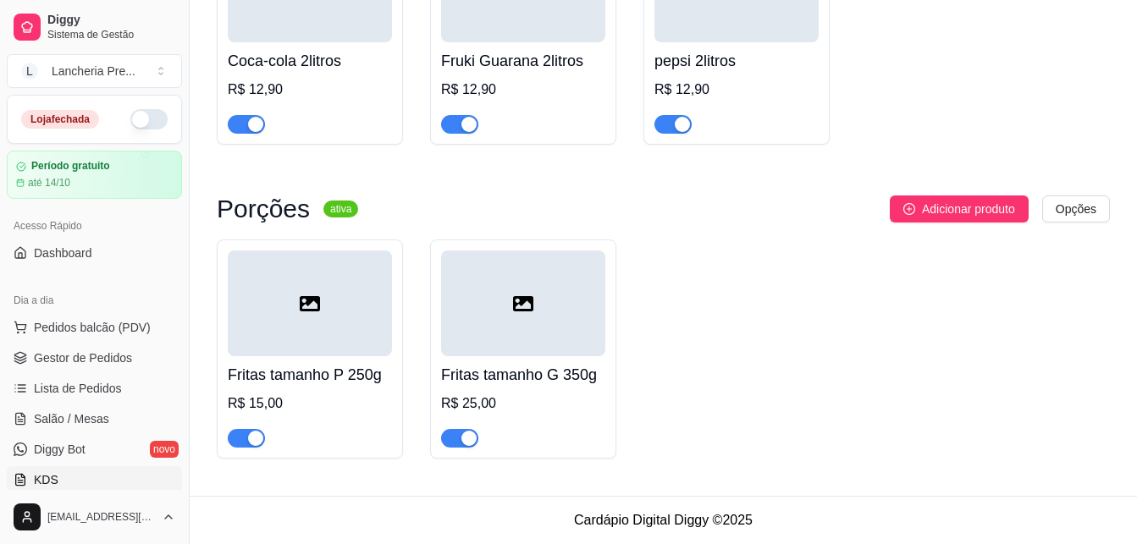
click at [125, 476] on link "KDS" at bounding box center [94, 480] width 175 height 27
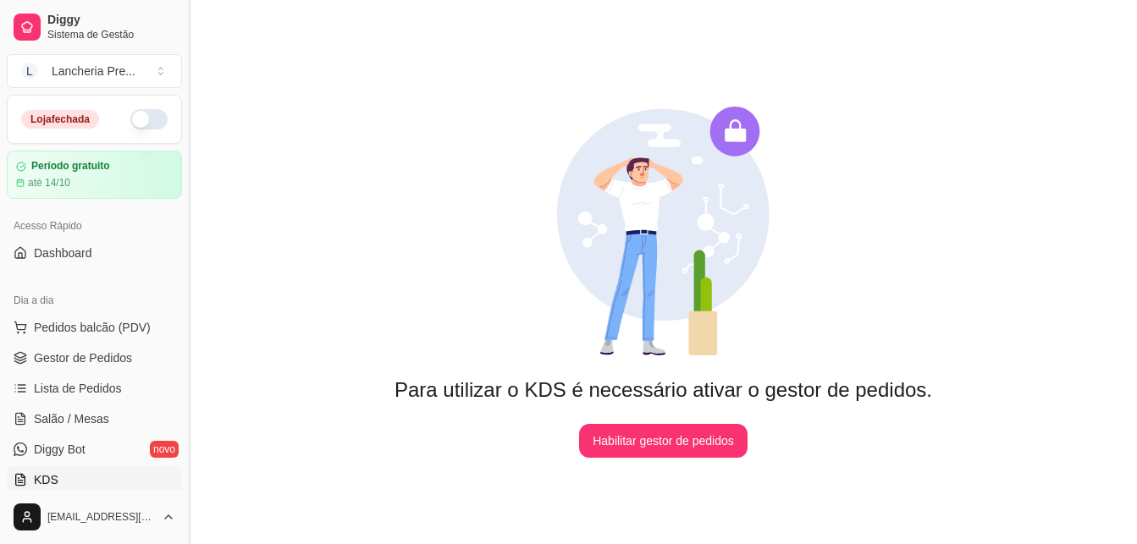
click at [182, 482] on button "Toggle Sidebar" at bounding box center [189, 272] width 14 height 544
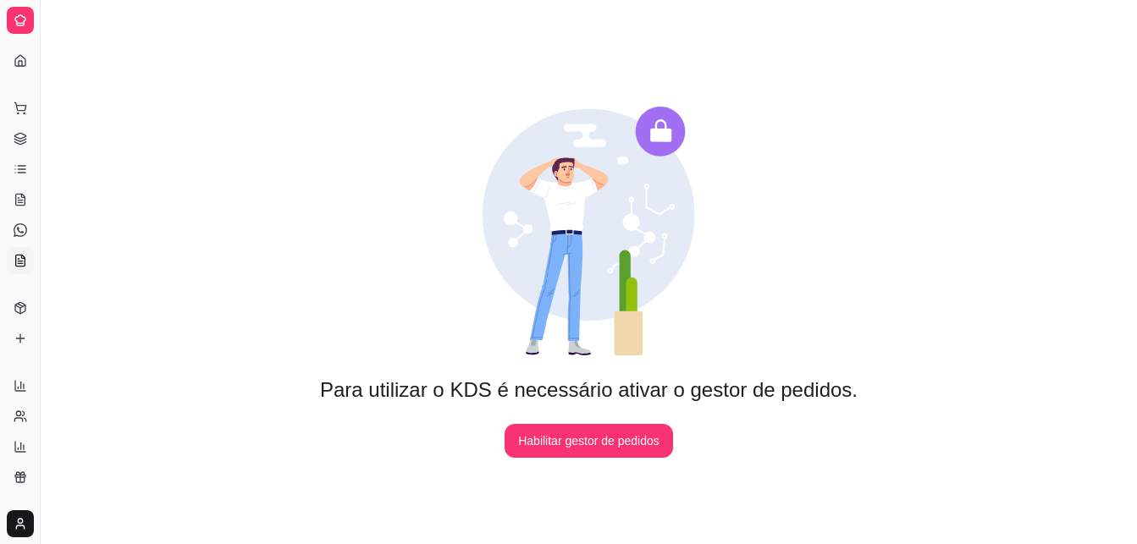
click at [182, 482] on div "Diggy Sistema de Gestão L Lancheria Pre ... Loja fechada Período gratuito até 1…" at bounding box center [568, 311] width 1137 height 623
click at [36, 481] on button "Toggle Sidebar" at bounding box center [40, 272] width 14 height 544
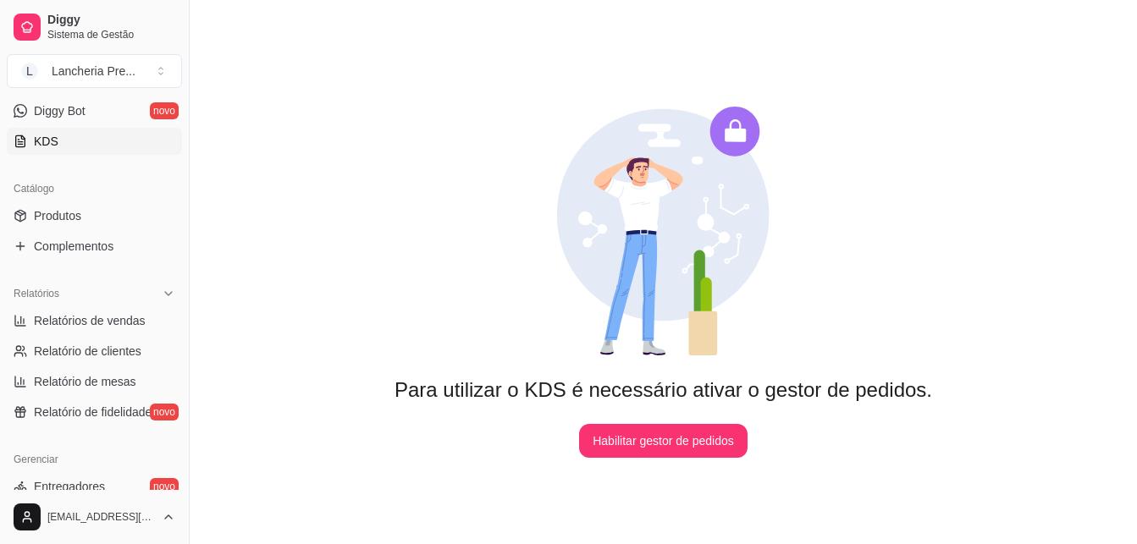
scroll to position [373, 0]
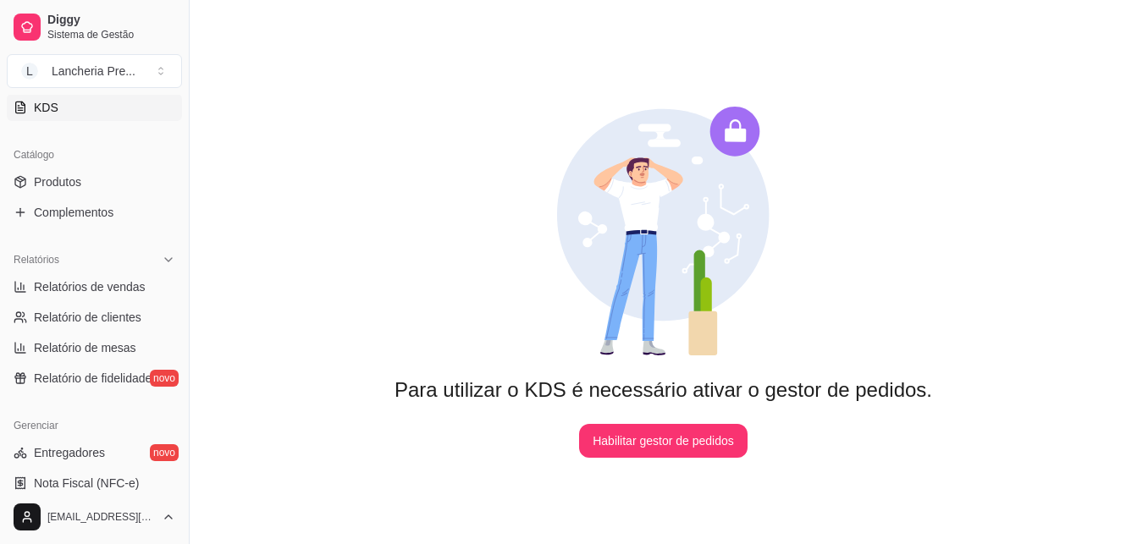
click at [840, 303] on div "Para utilizar o KDS é necessário ativar o gestor de pedidos. Habilitar gestor d…" at bounding box center [663, 282] width 592 height 433
